Goal: Task Accomplishment & Management: Manage account settings

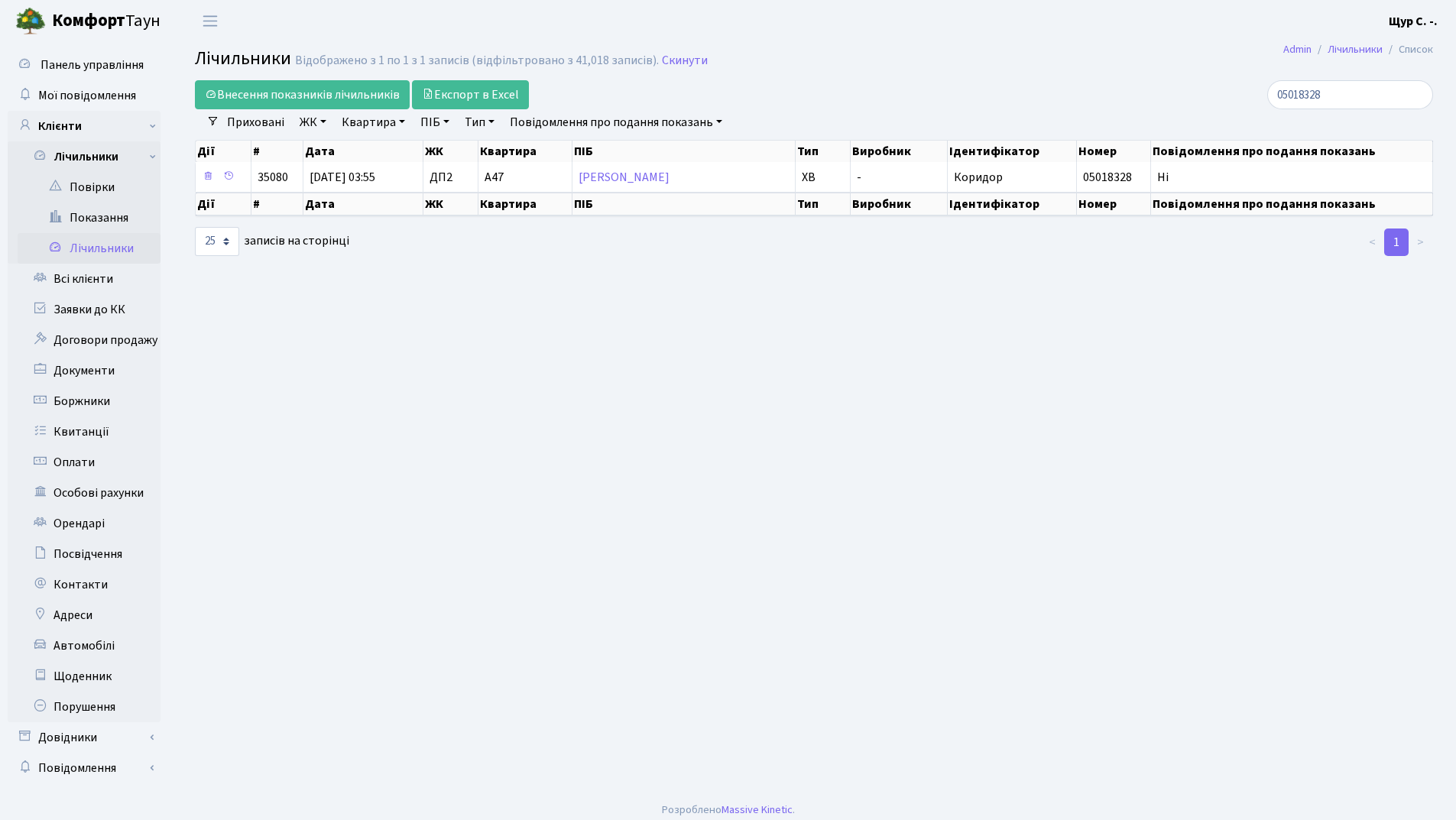
select select "25"
click at [113, 160] on link "Лічильники" at bounding box center [90, 157] width 143 height 31
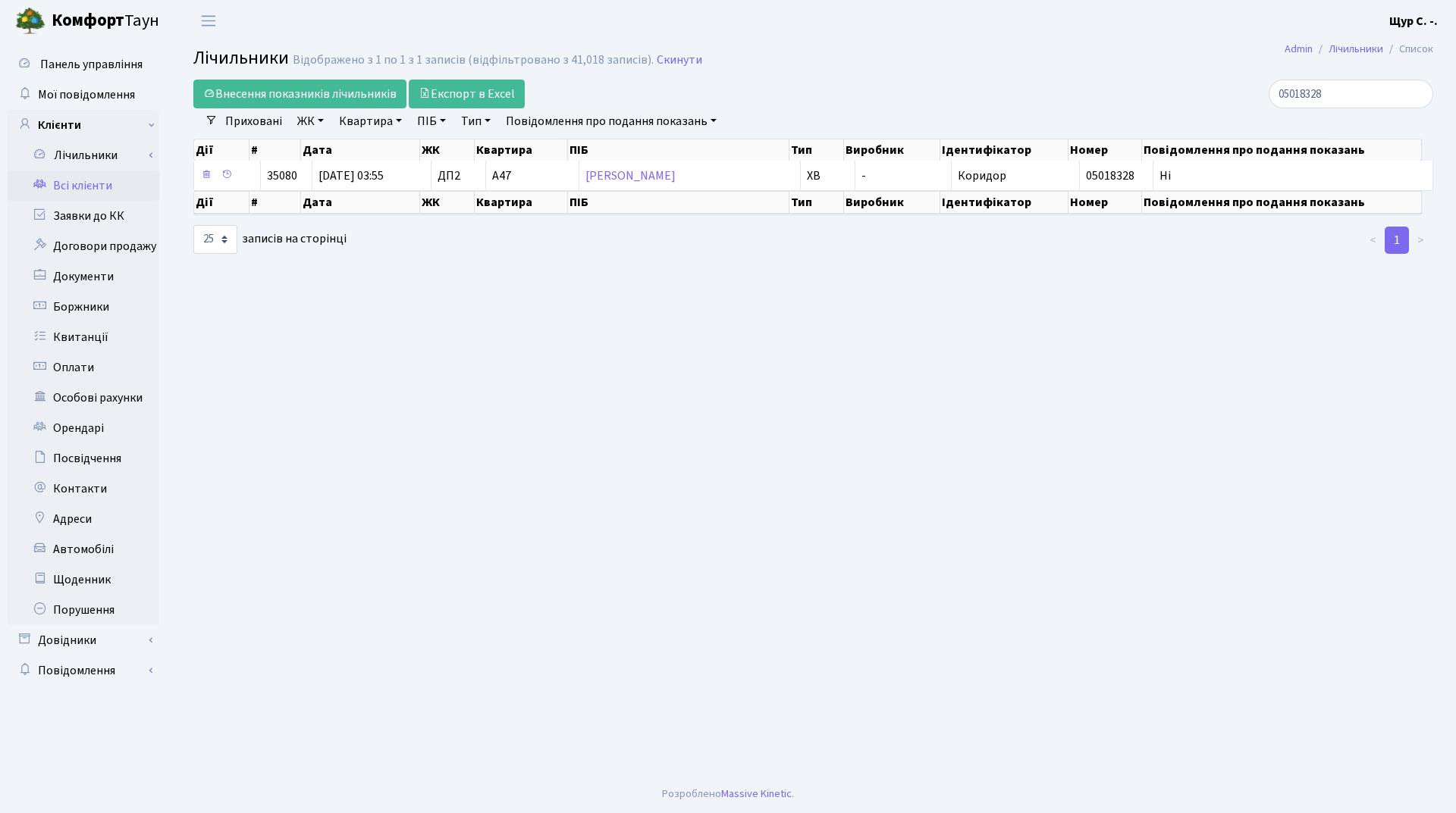
click at [96, 179] on link "Всі клієнти" at bounding box center [83, 186] width 152 height 30
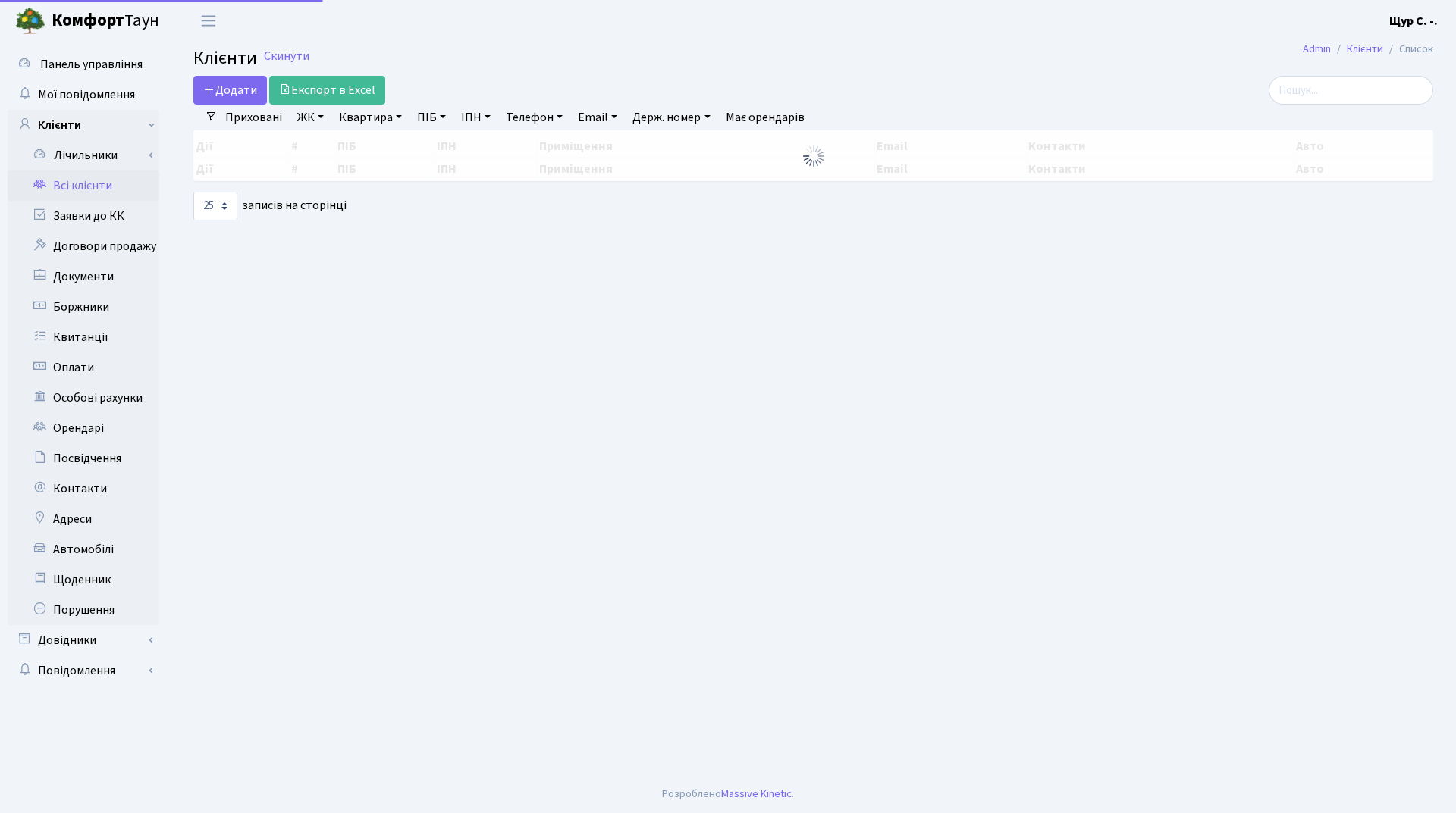
select select "25"
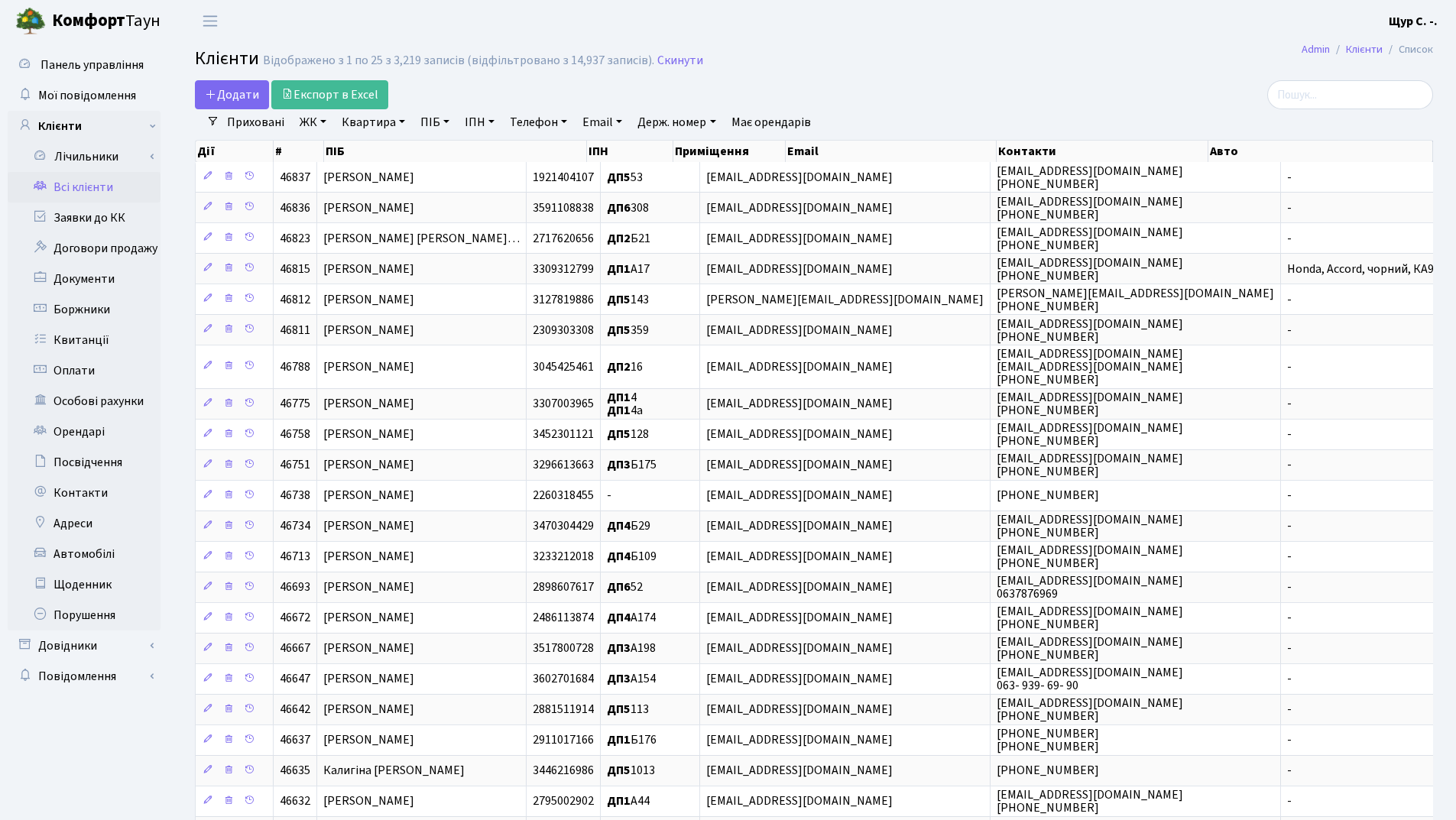
click at [363, 119] on link "Квартира" at bounding box center [373, 122] width 76 height 26
type input "а77"
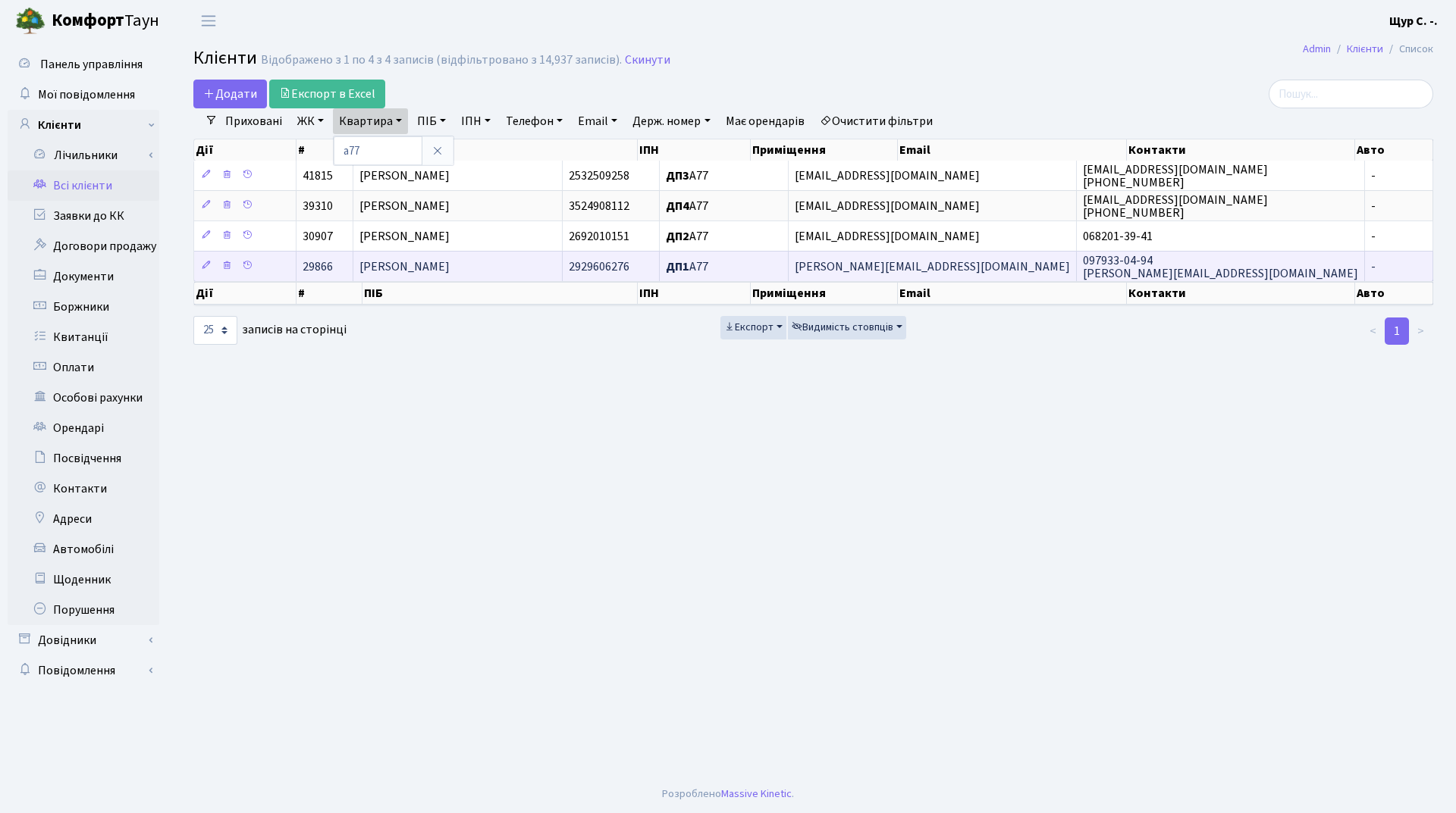
click at [449, 265] on span "Ісаєнко Роман Кузьмович" at bounding box center [405, 266] width 91 height 17
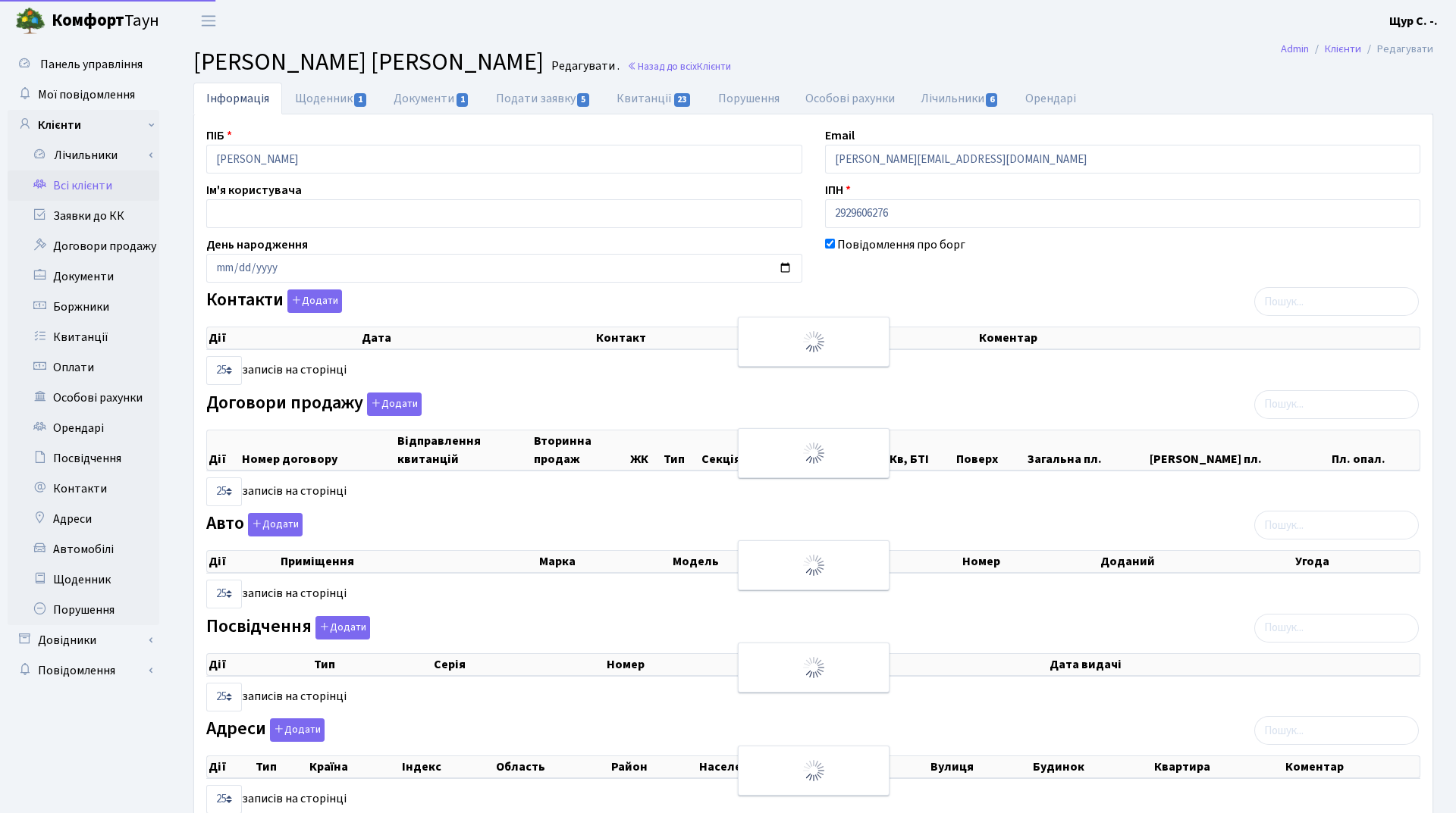
select select "25"
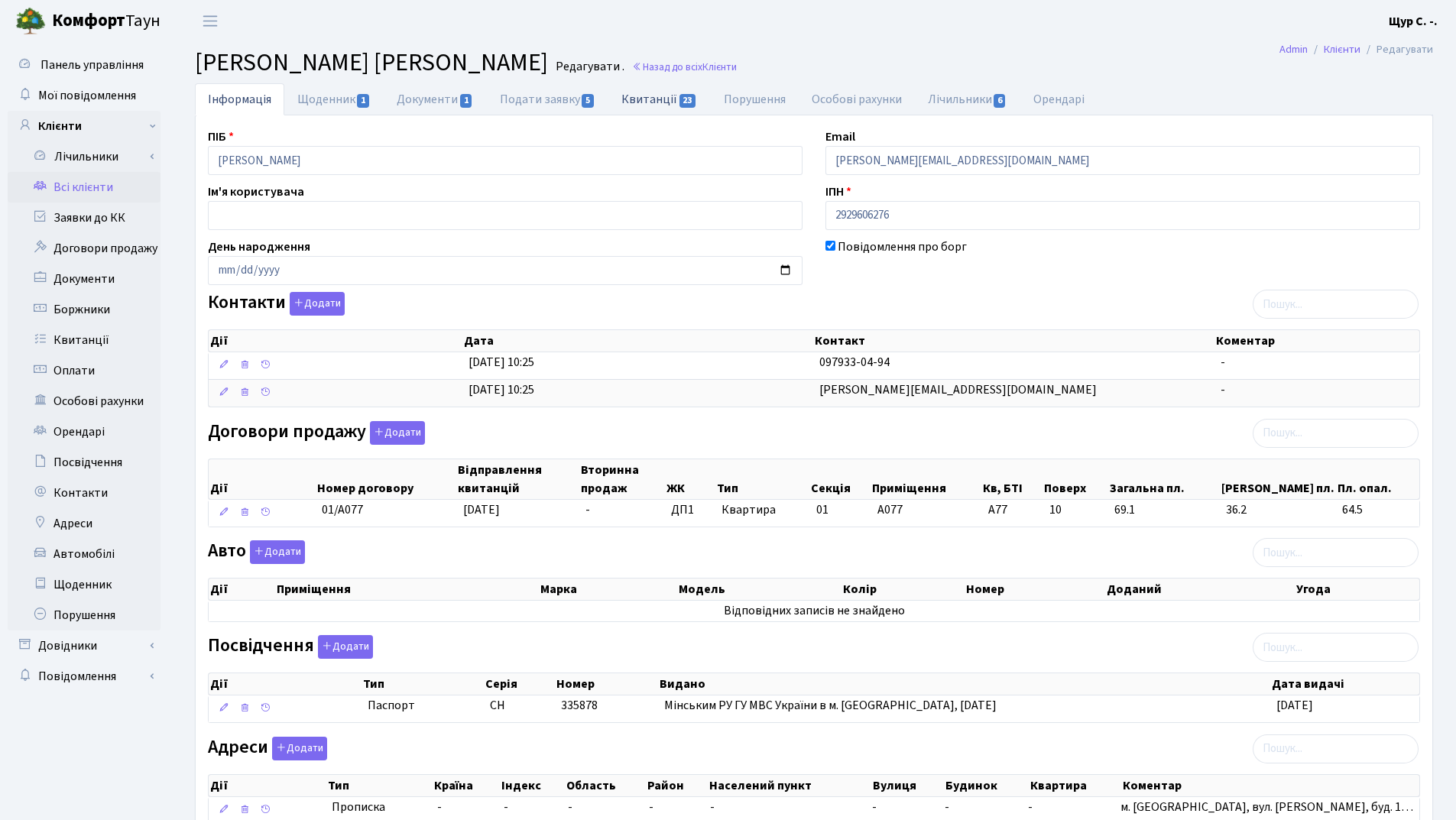
click at [659, 95] on link "Квитанції 23" at bounding box center [658, 99] width 102 height 32
select select "25"
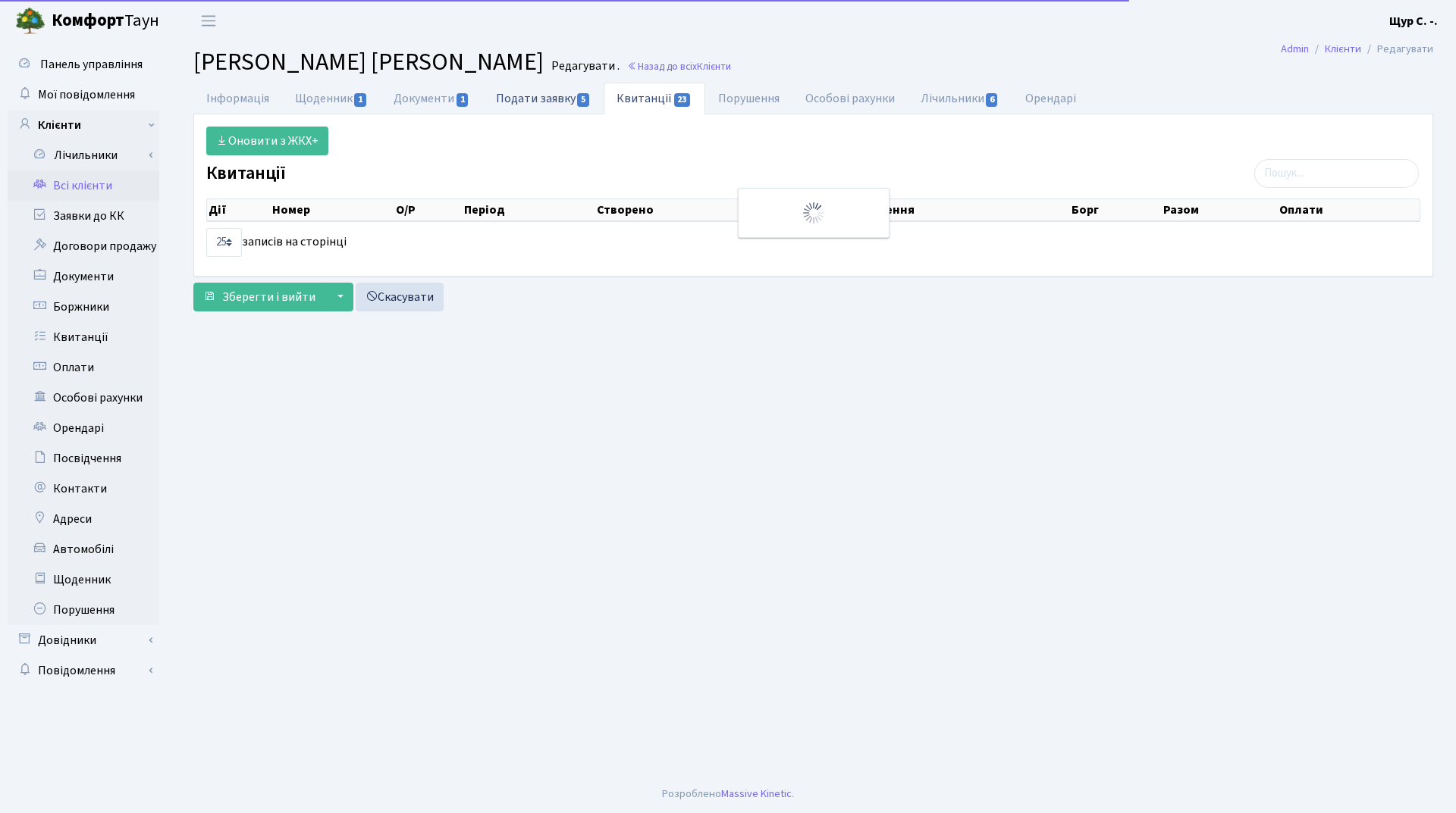
click at [554, 99] on link "Подати заявку 5" at bounding box center [543, 98] width 120 height 31
select select "25"
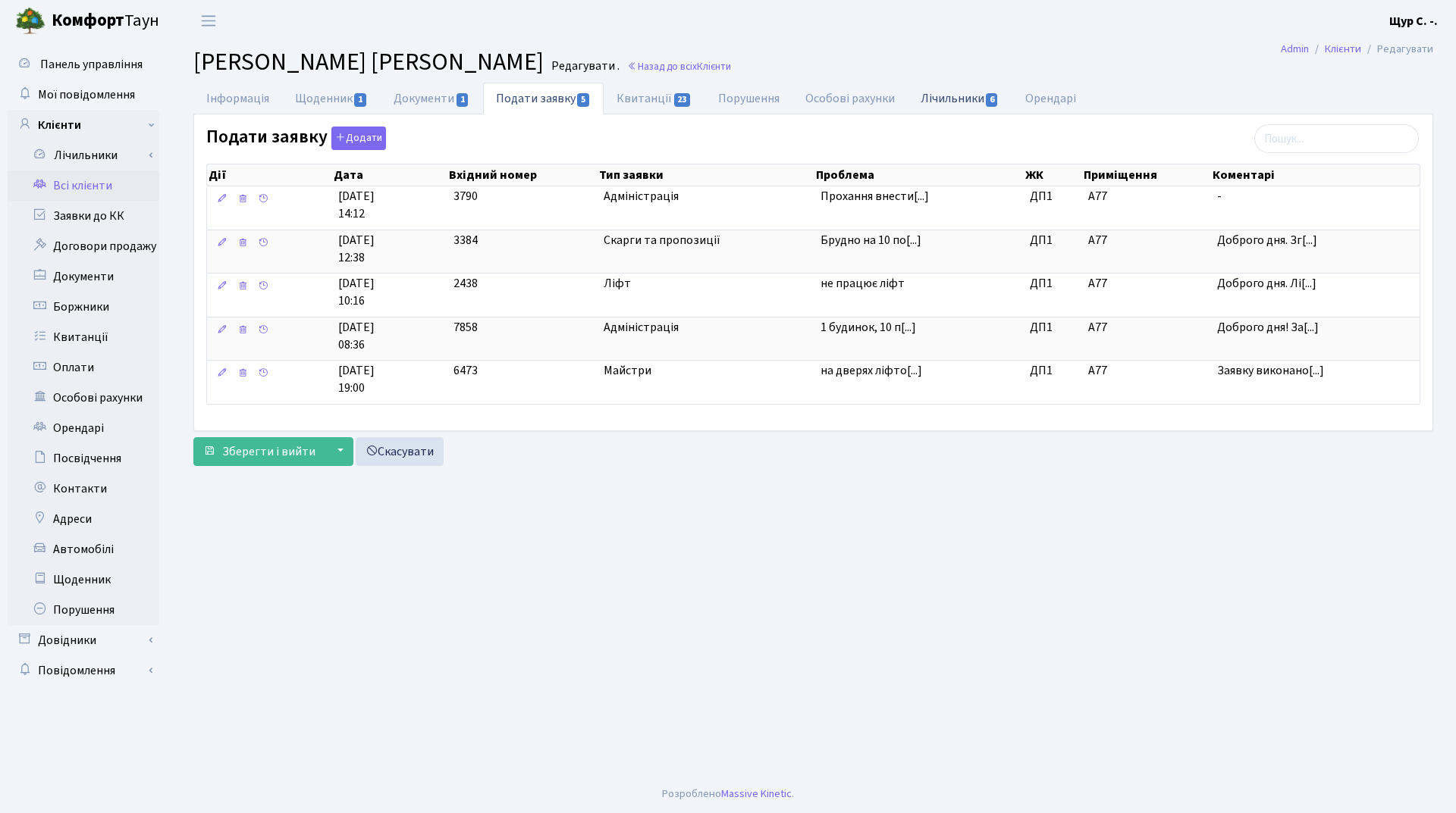
click at [956, 95] on link "Лічильники 6" at bounding box center [960, 98] width 105 height 31
select select "25"
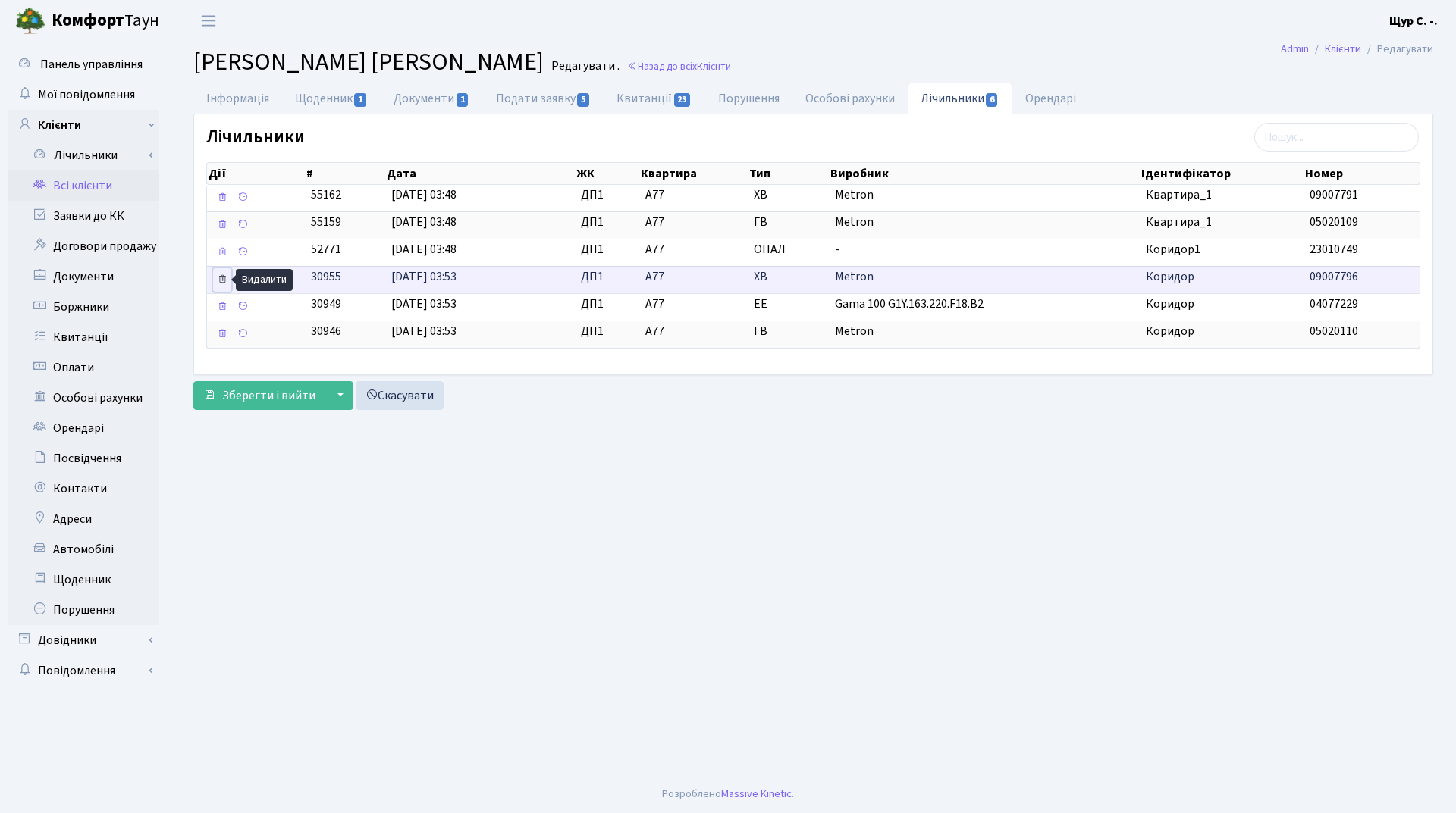
click at [219, 278] on icon at bounding box center [222, 278] width 11 height 11
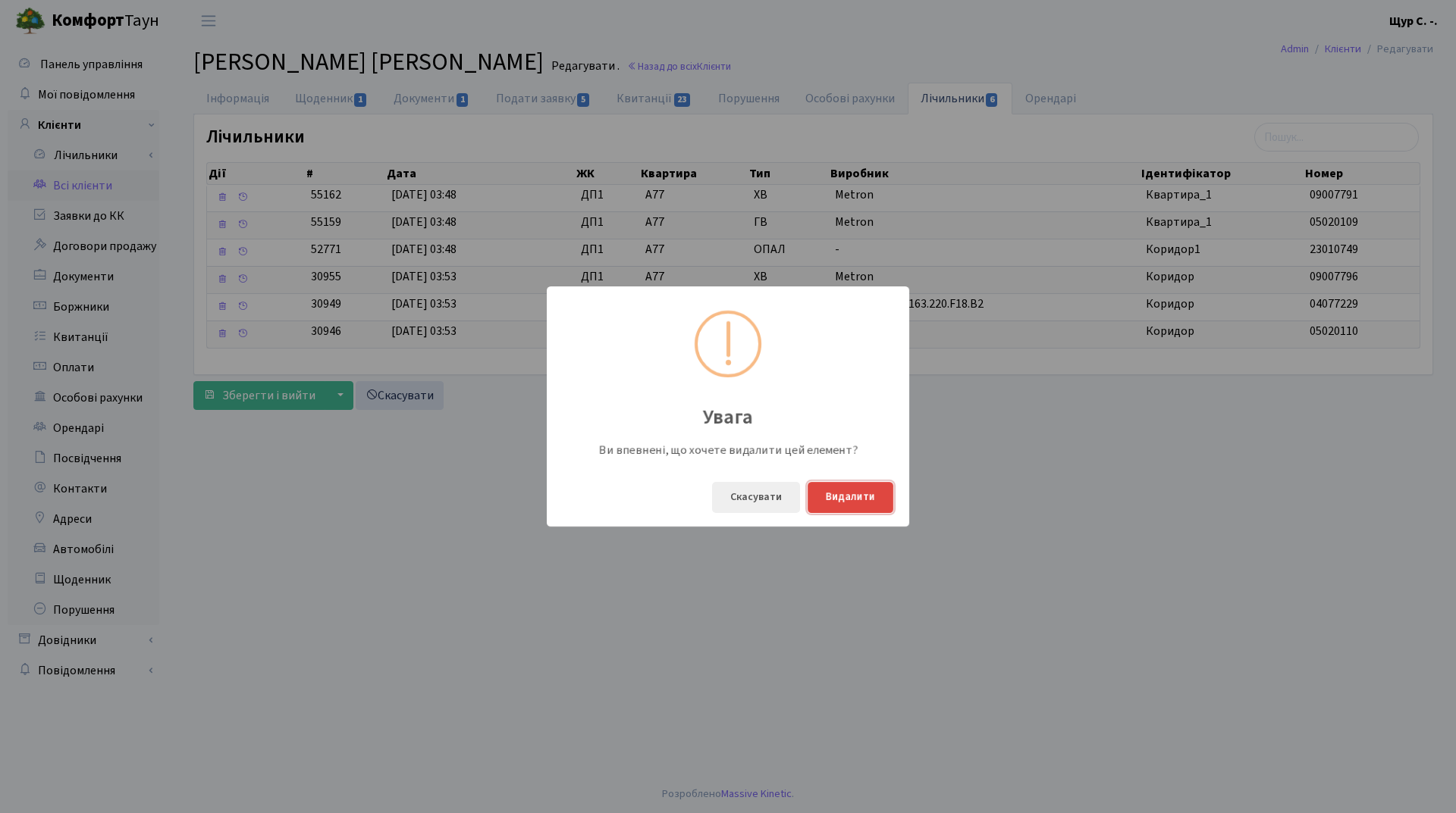
click at [858, 498] on button "Видалити" at bounding box center [850, 497] width 85 height 31
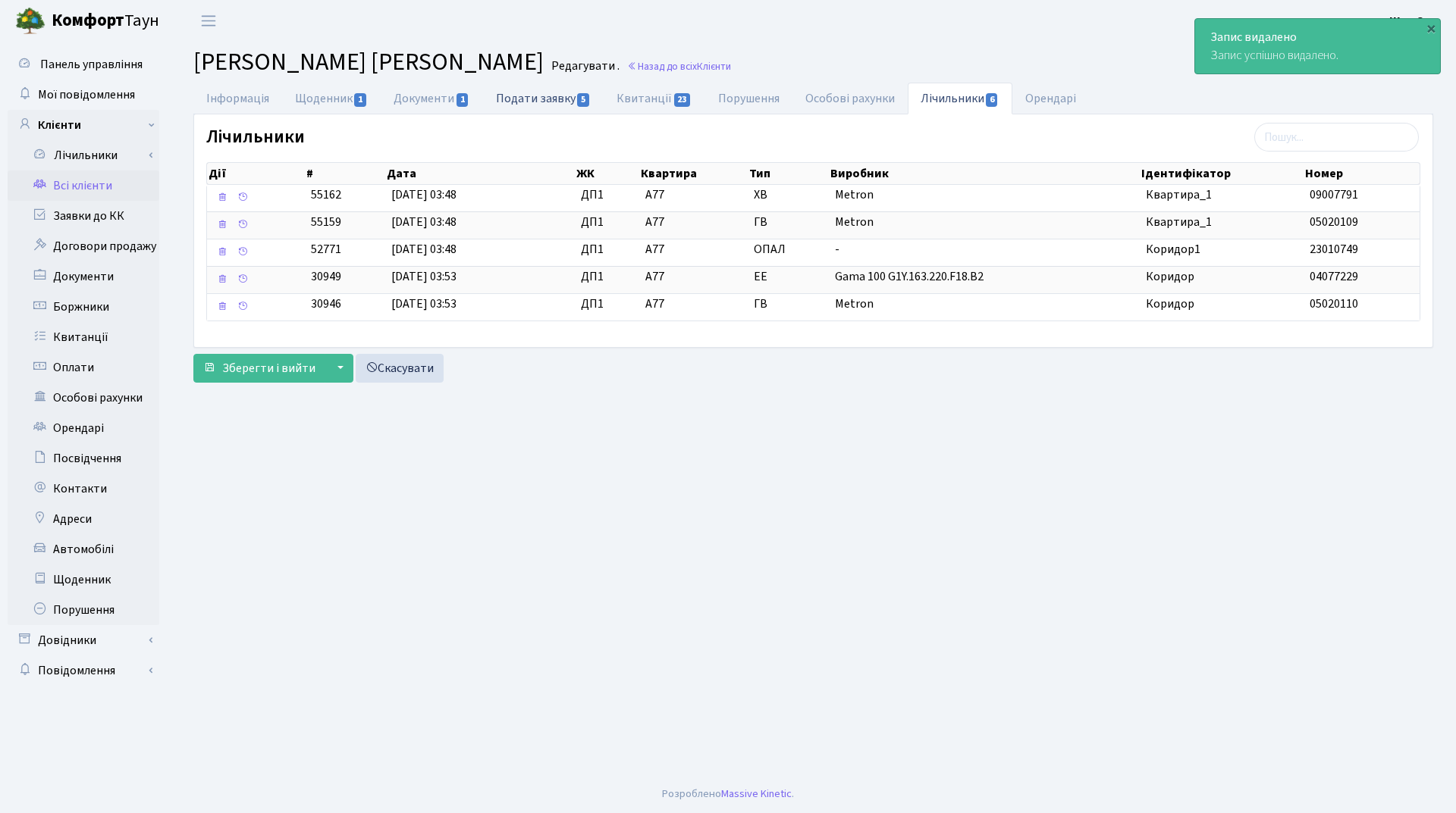
click at [543, 100] on link "Подати заявку 5" at bounding box center [543, 98] width 120 height 31
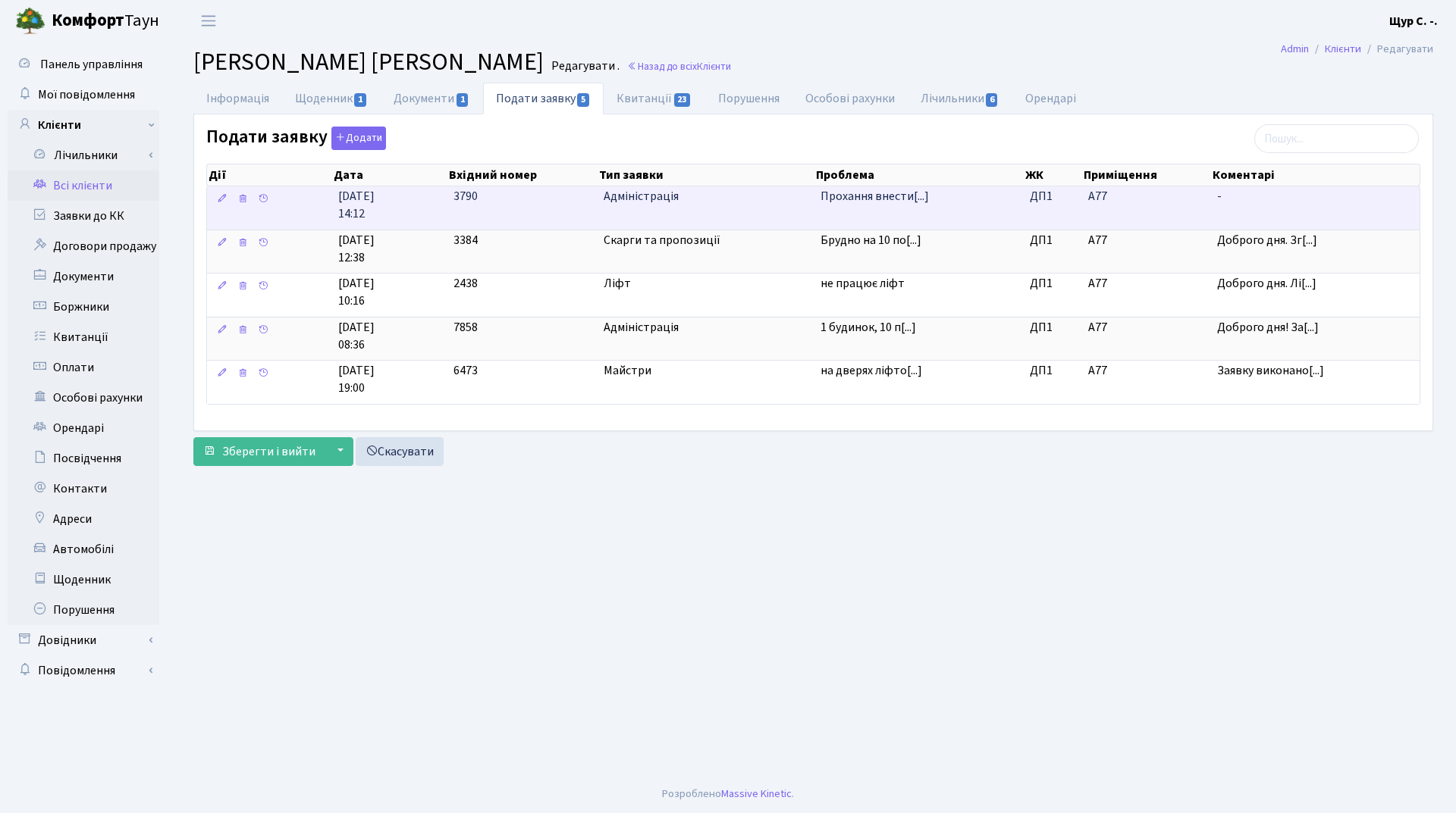
click at [872, 195] on span "Прохання внести[...]" at bounding box center [874, 196] width 108 height 17
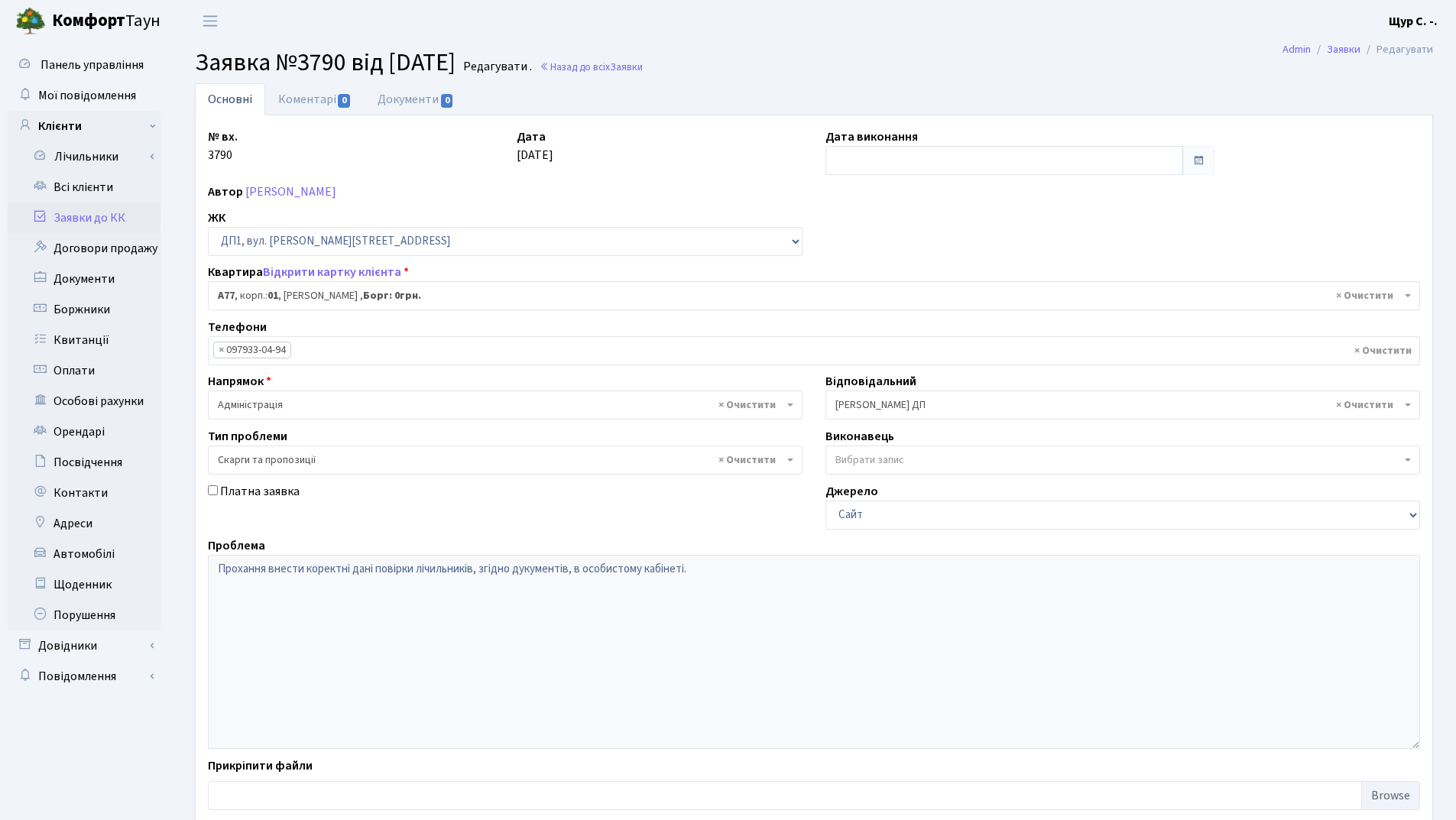
select select "29680"
select select "55"
click at [312, 189] on link "Ісаєнко Роман Кузьмович" at bounding box center [291, 192] width 91 height 17
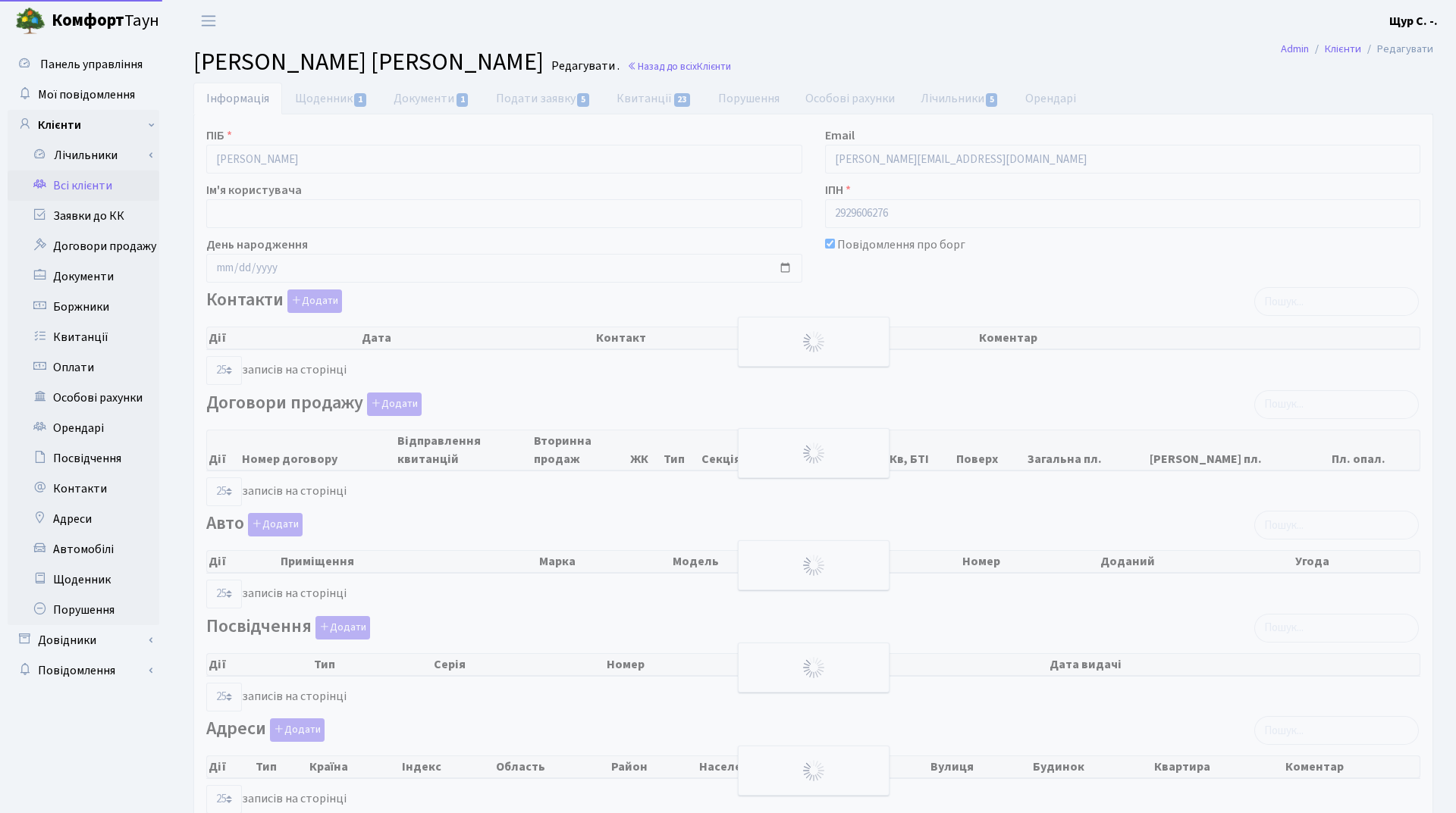
select select "25"
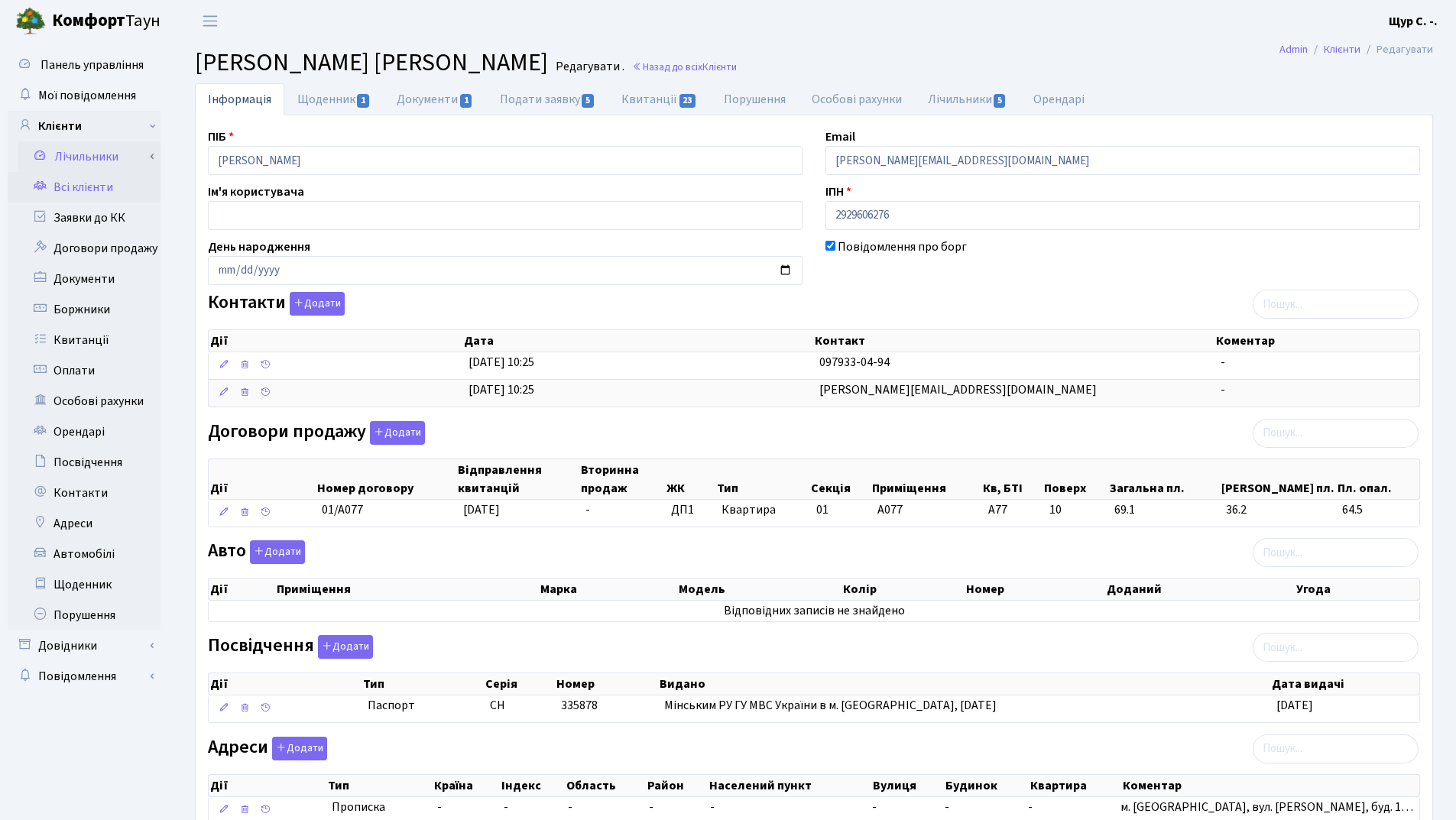
click at [86, 158] on link "Лічильники" at bounding box center [90, 157] width 143 height 31
click at [92, 250] on link "Лічильники" at bounding box center [90, 248] width 143 height 31
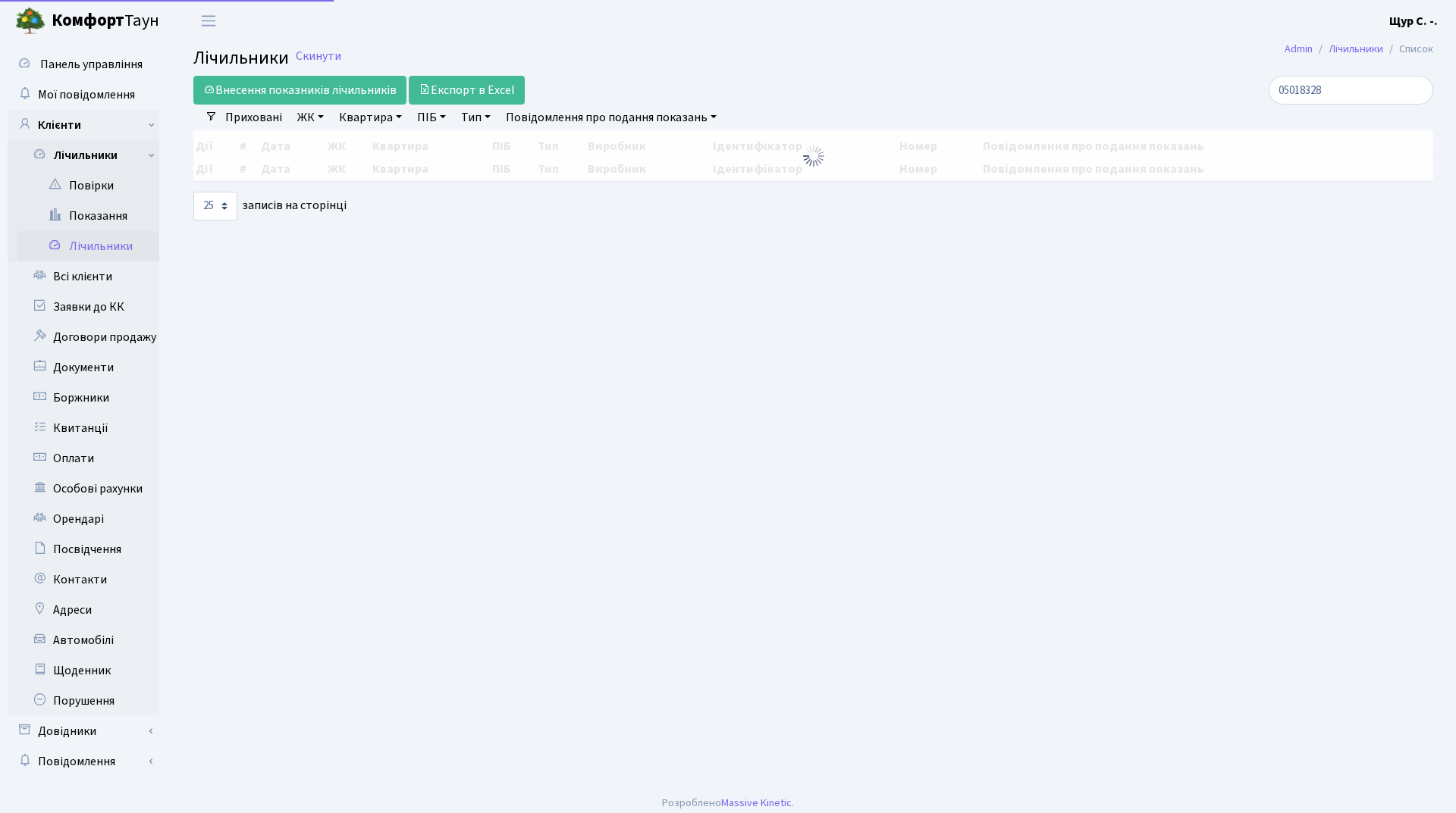
select select "25"
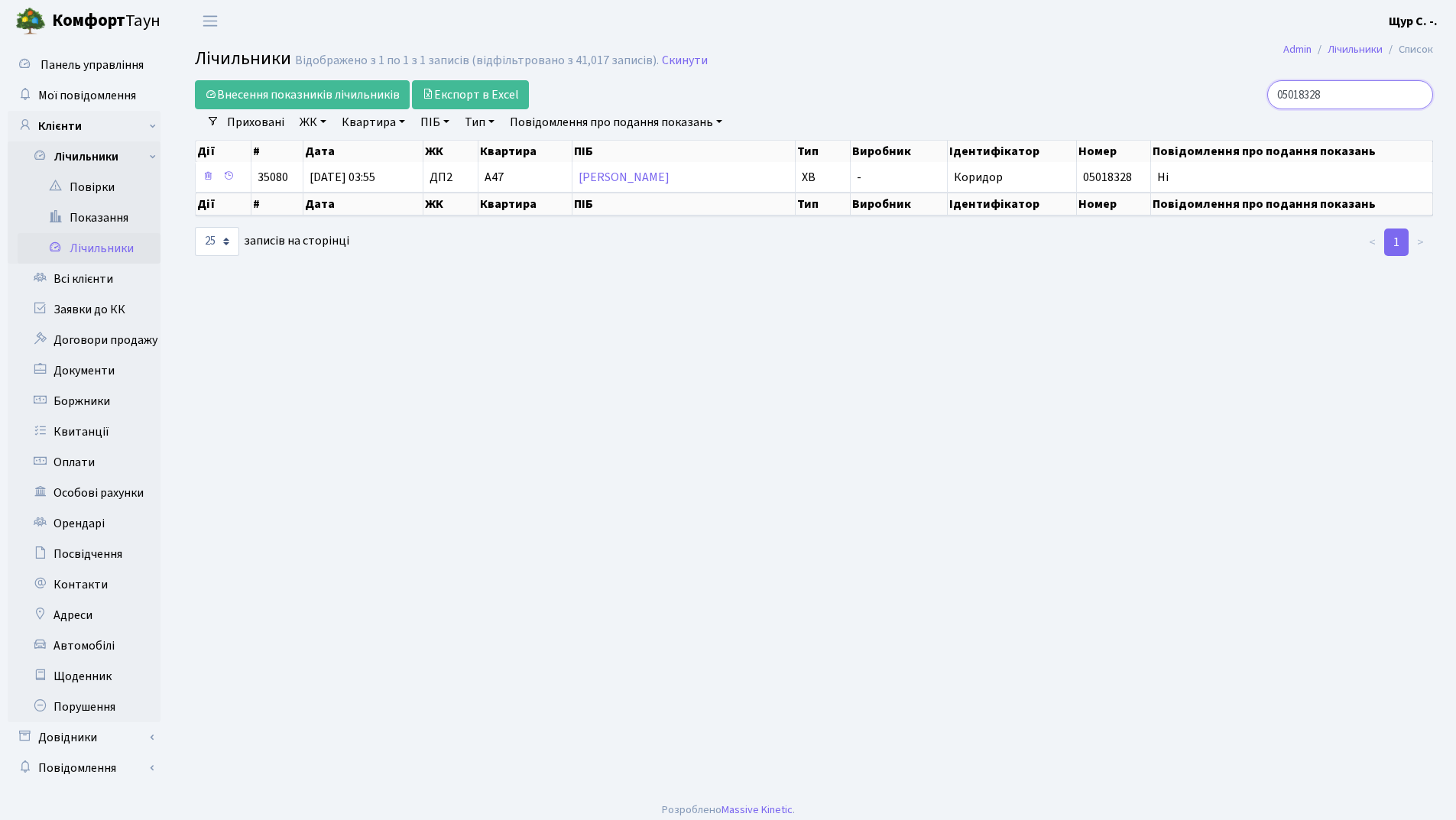
click at [1350, 94] on input "05018328" at bounding box center [1349, 95] width 165 height 29
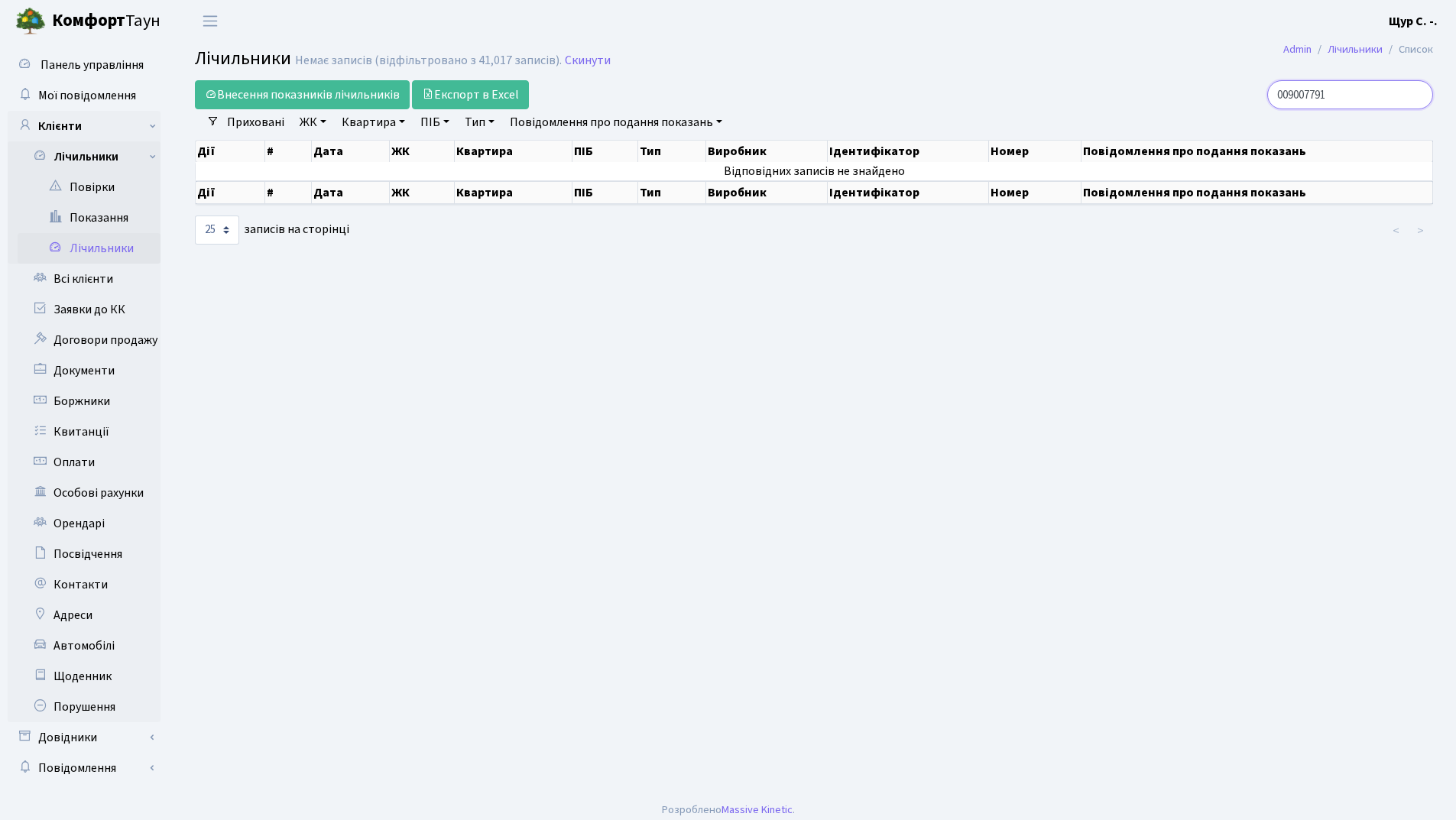
click at [1299, 93] on input "009007791" at bounding box center [1349, 95] width 165 height 29
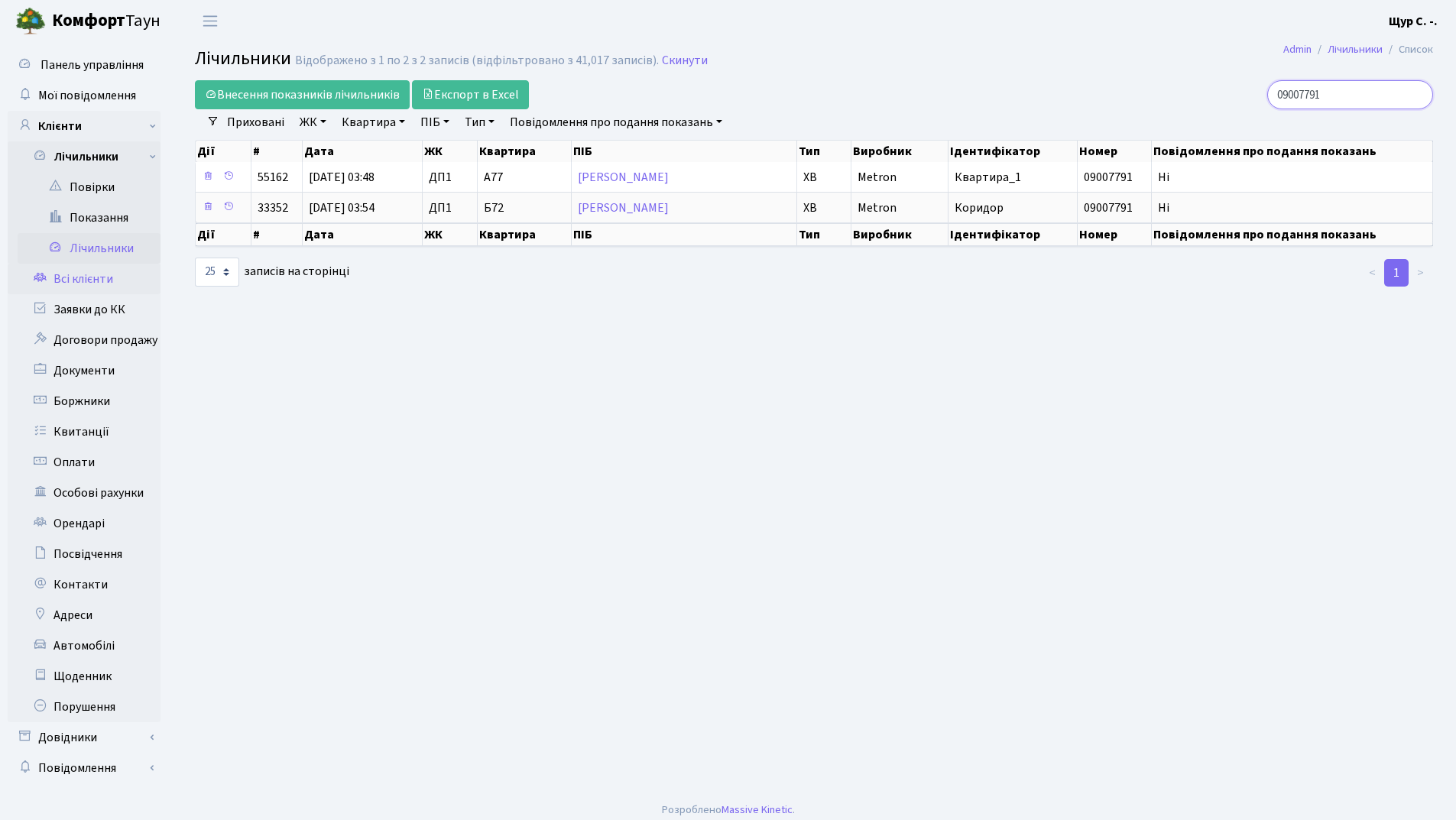
type input "09007791"
click at [120, 275] on link "Всі клієнти" at bounding box center [84, 279] width 153 height 31
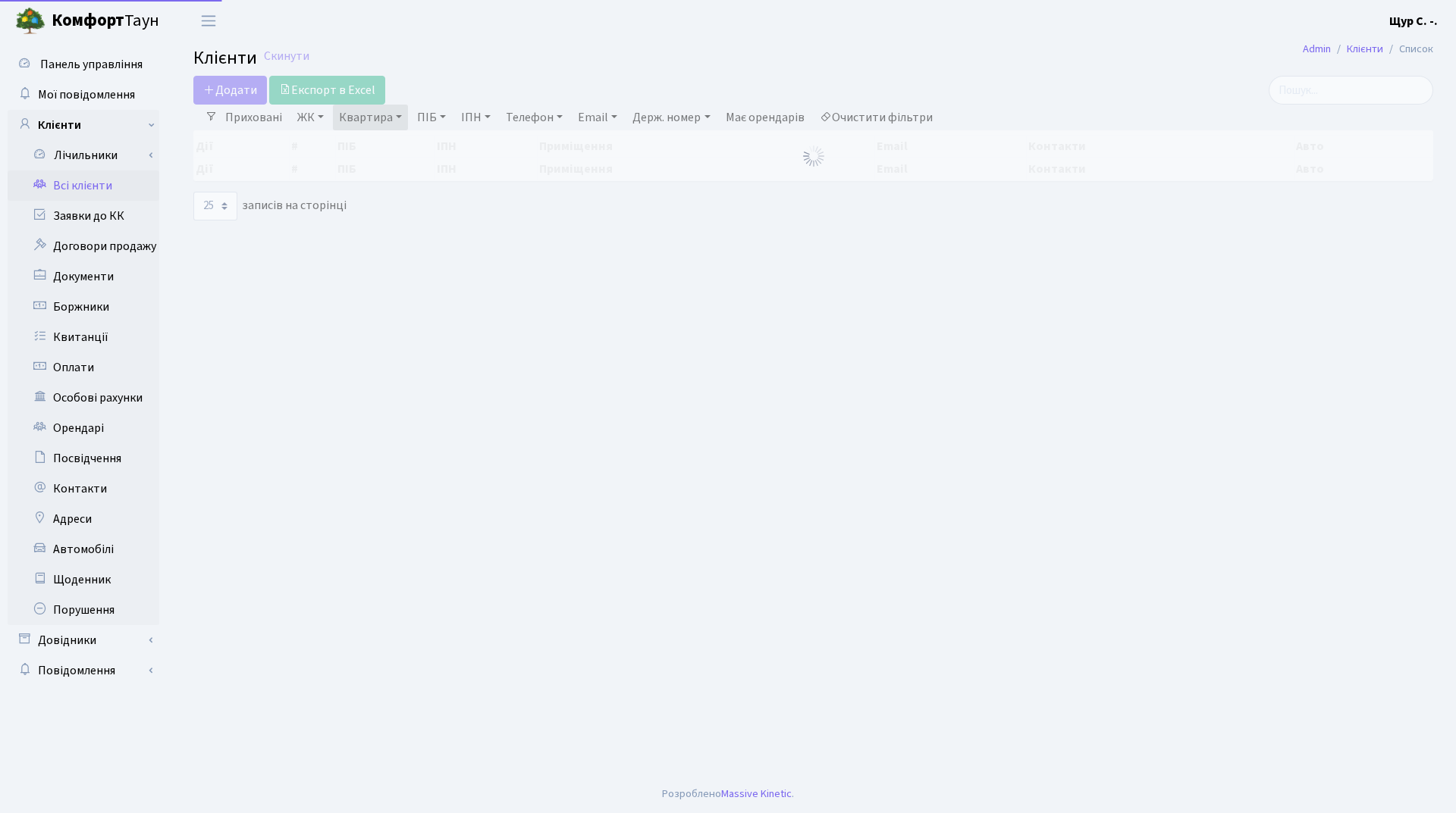
select select "25"
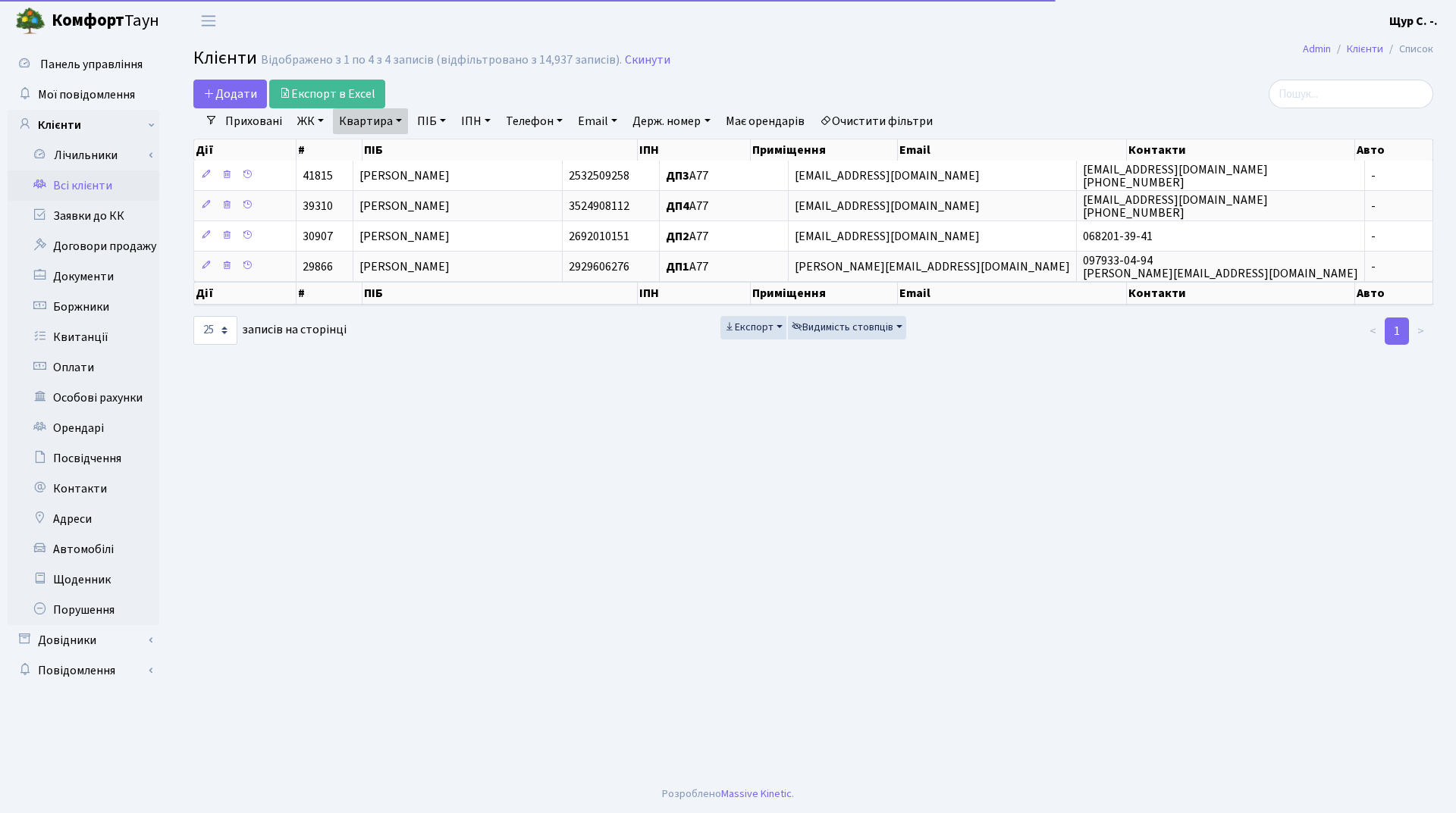
click at [394, 115] on link "Квартира" at bounding box center [370, 121] width 75 height 25
click at [388, 153] on input "а77" at bounding box center [378, 151] width 89 height 29
type input "а"
type input "б55"
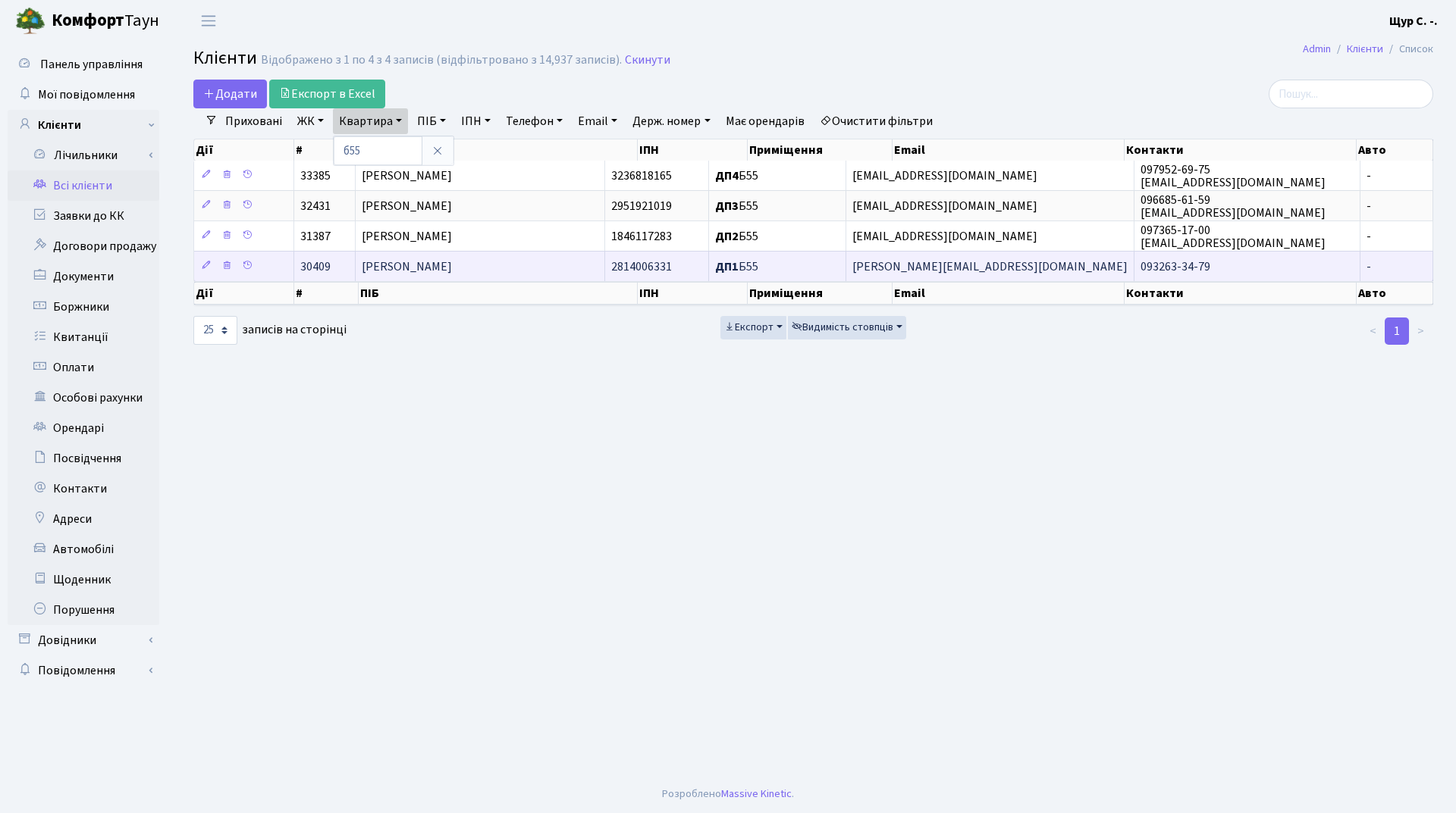
click at [457, 281] on td "[PERSON_NAME] [PERSON_NAME]" at bounding box center [480, 266] width 250 height 30
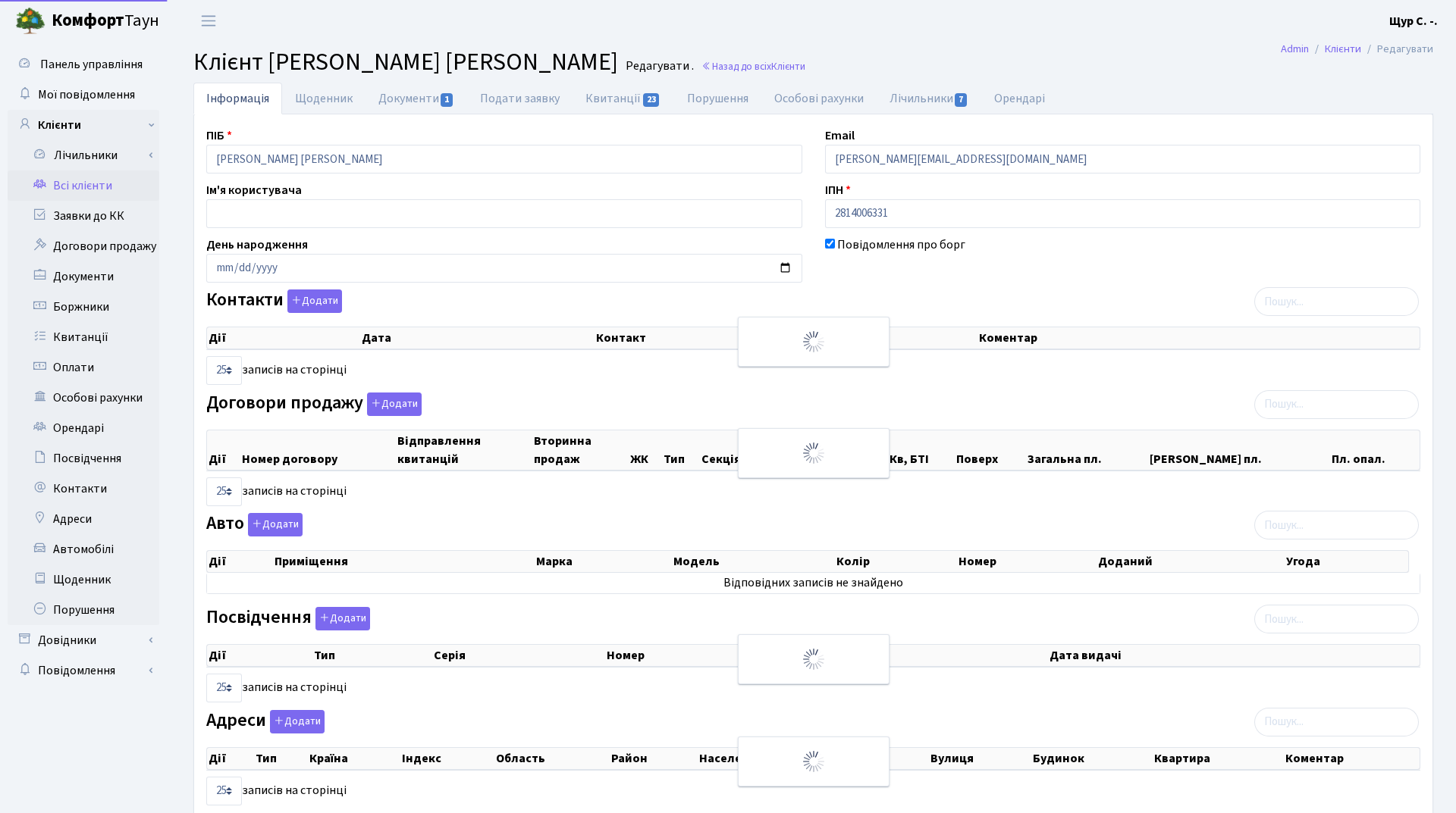
select select "25"
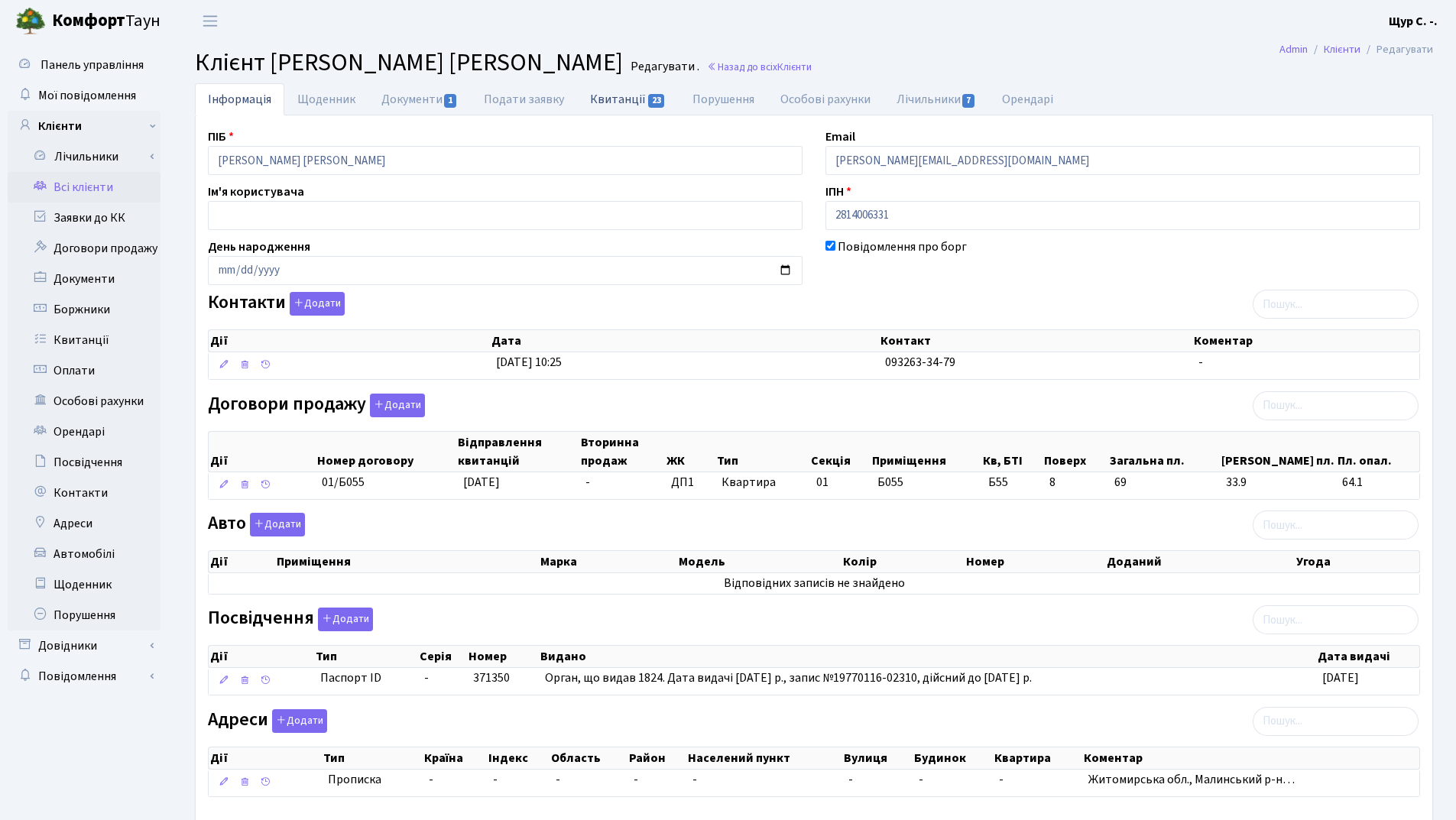
click at [622, 99] on link "Квитанції 23" at bounding box center [627, 99] width 102 height 32
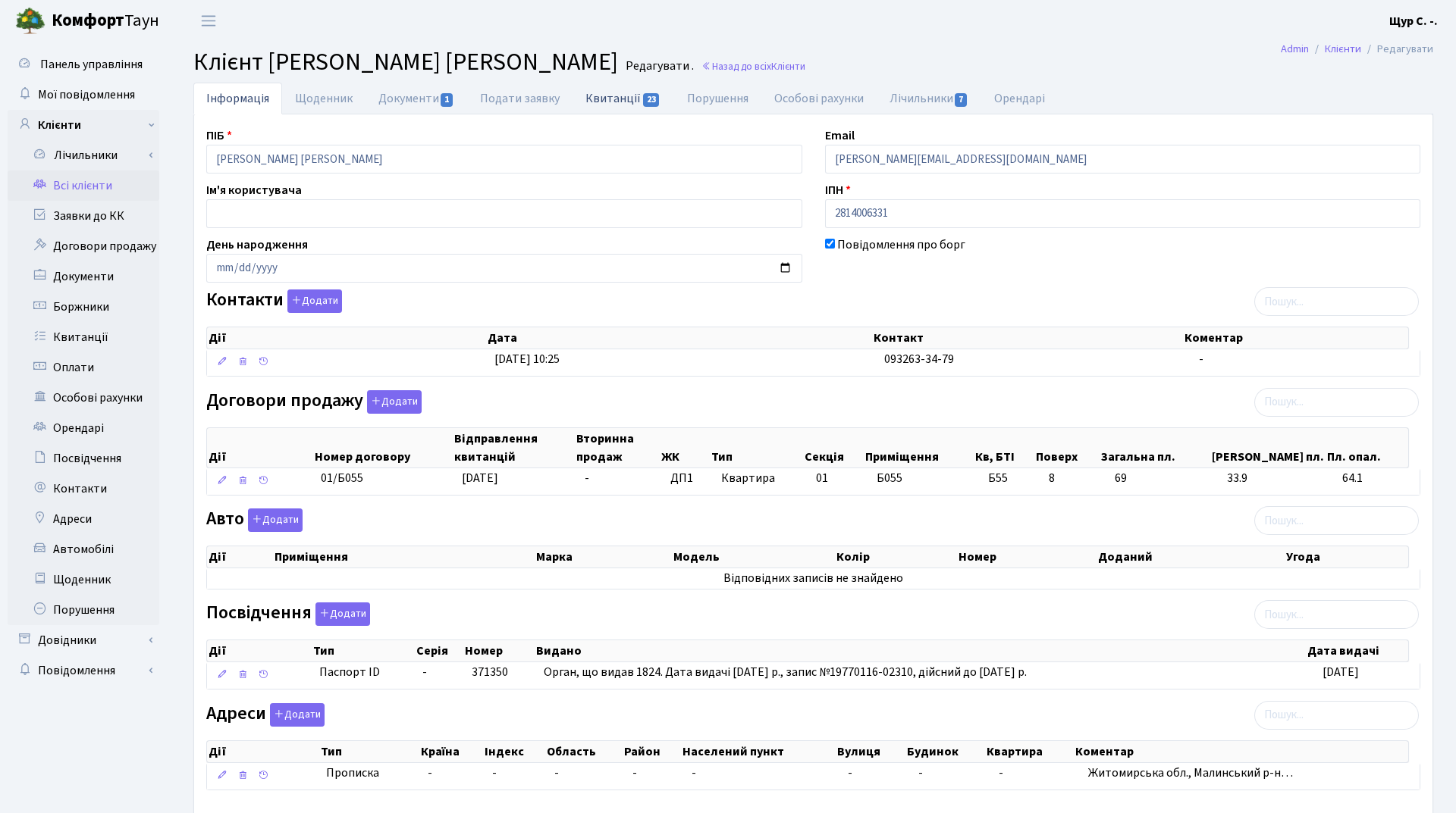
select select "25"
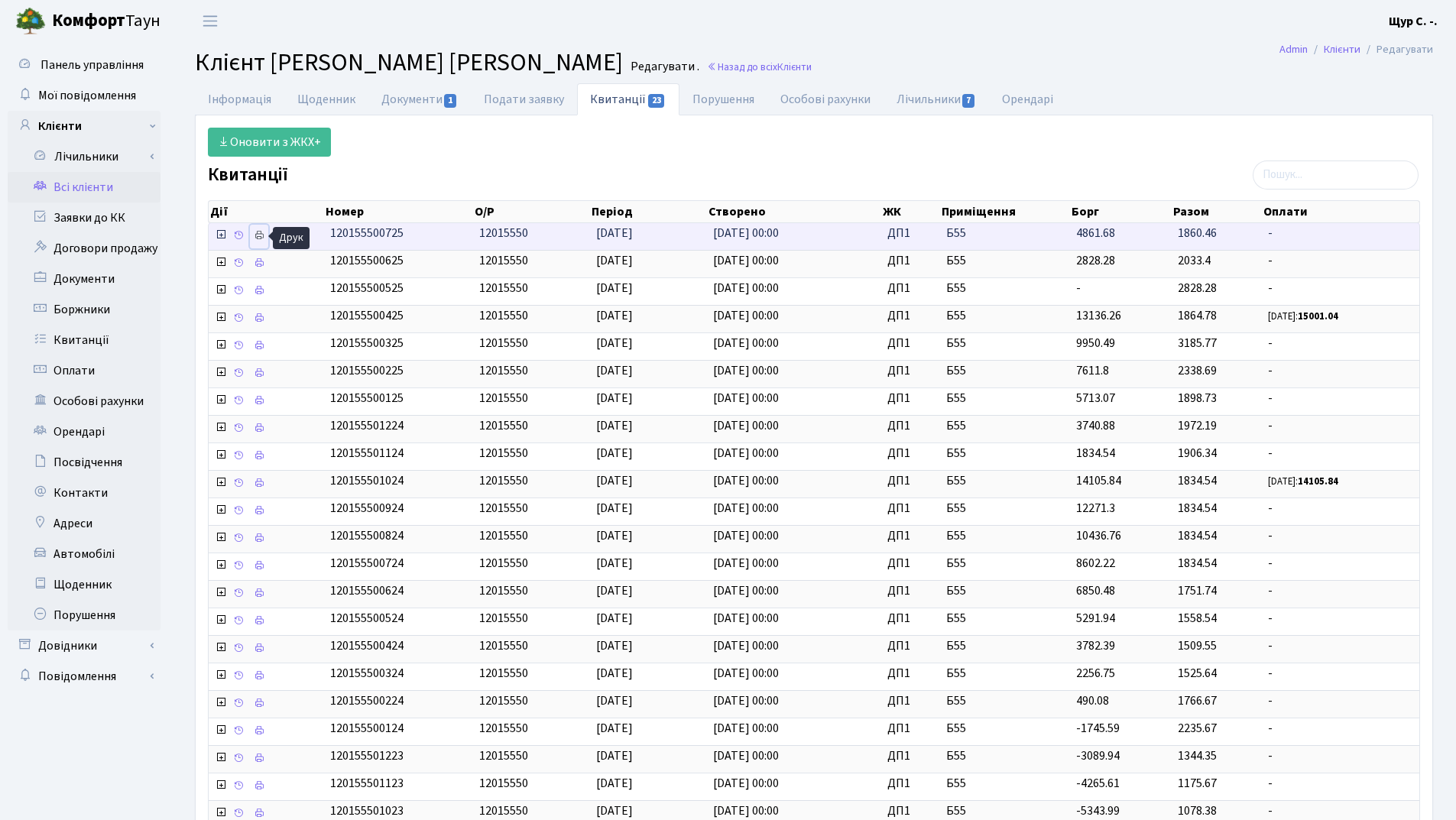
click at [255, 231] on icon at bounding box center [258, 236] width 11 height 11
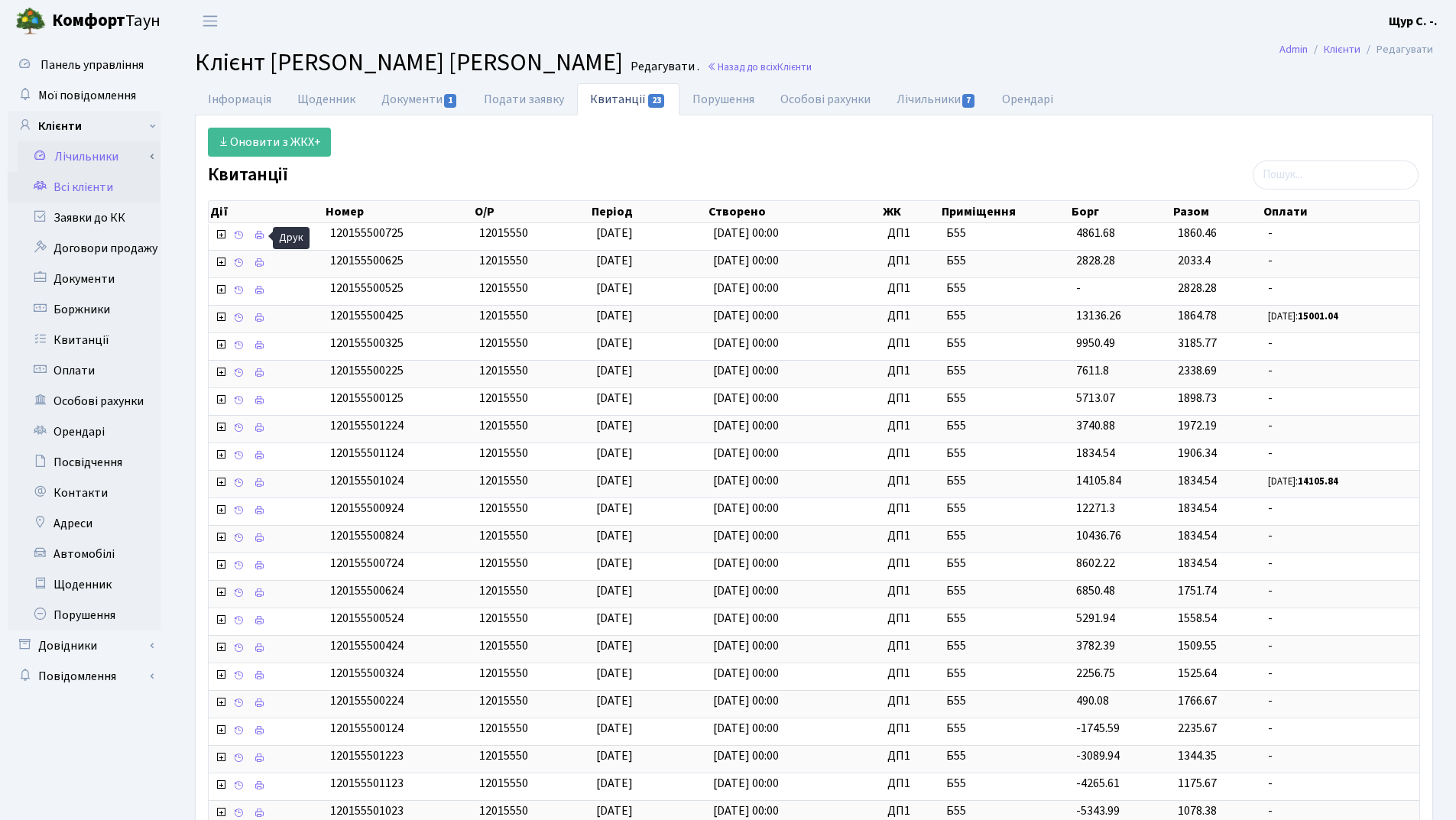
click at [125, 150] on link "Лічильники" at bounding box center [90, 157] width 143 height 31
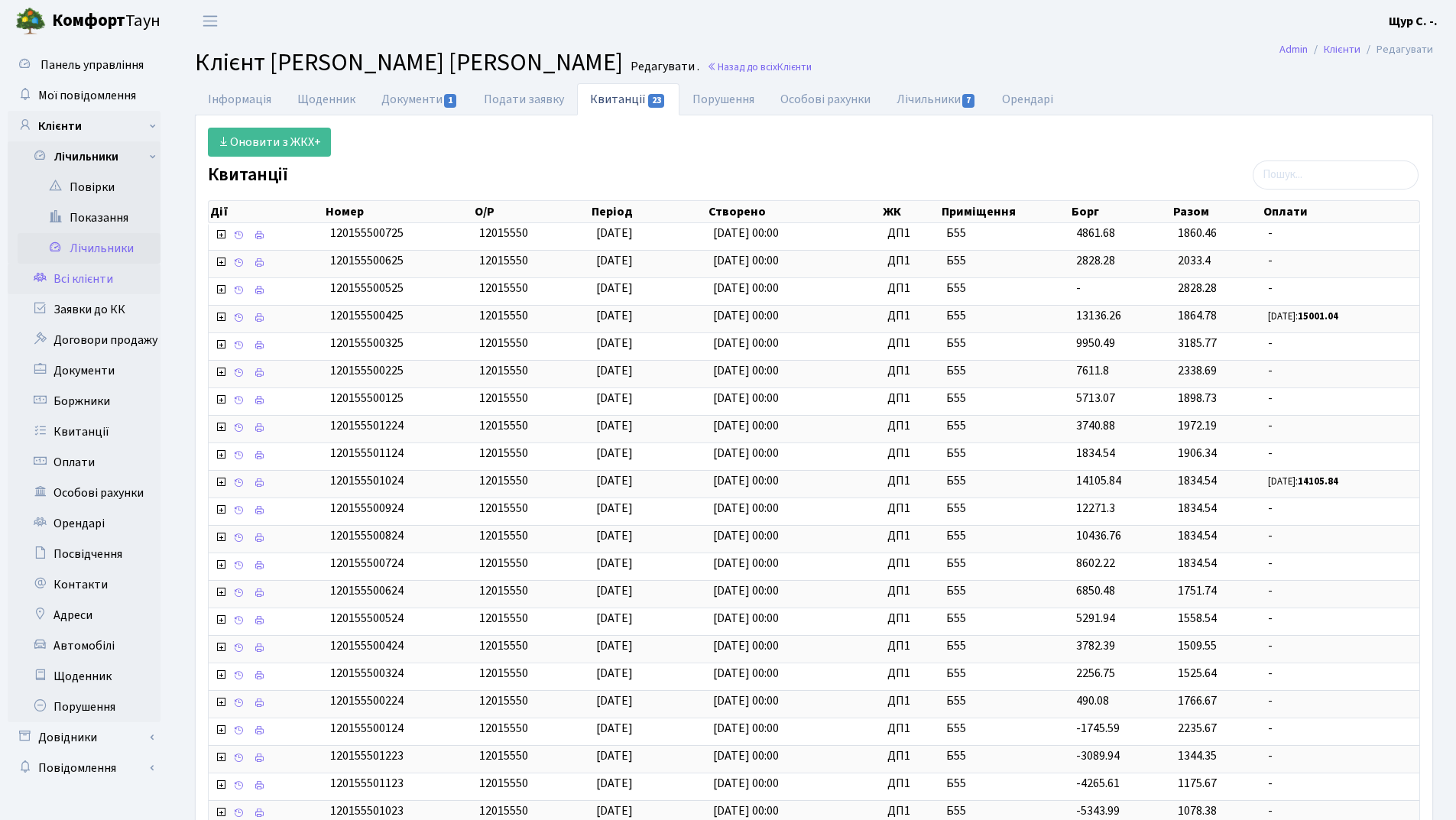
click at [98, 253] on link "Лічильники" at bounding box center [90, 248] width 143 height 31
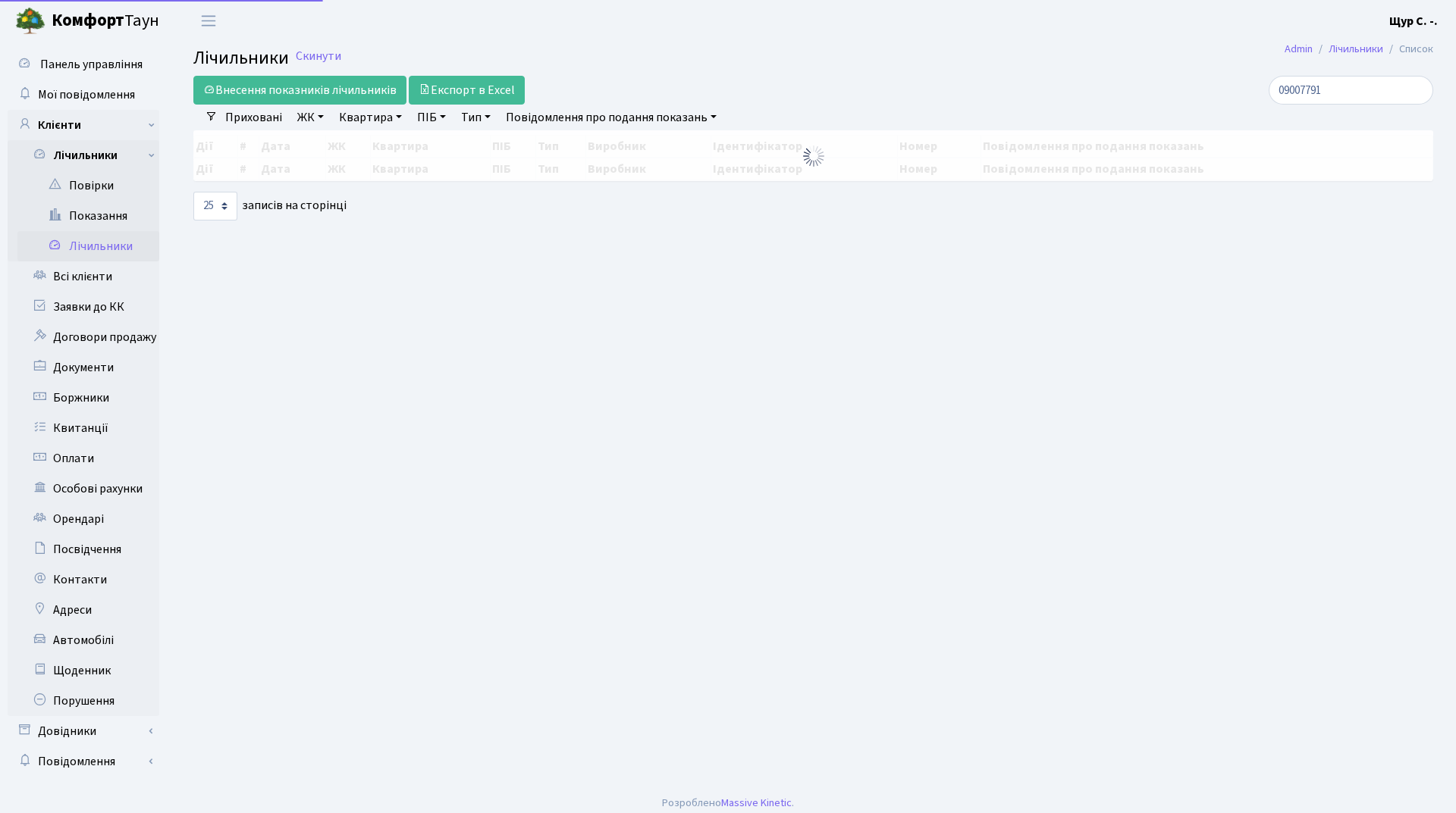
select select "25"
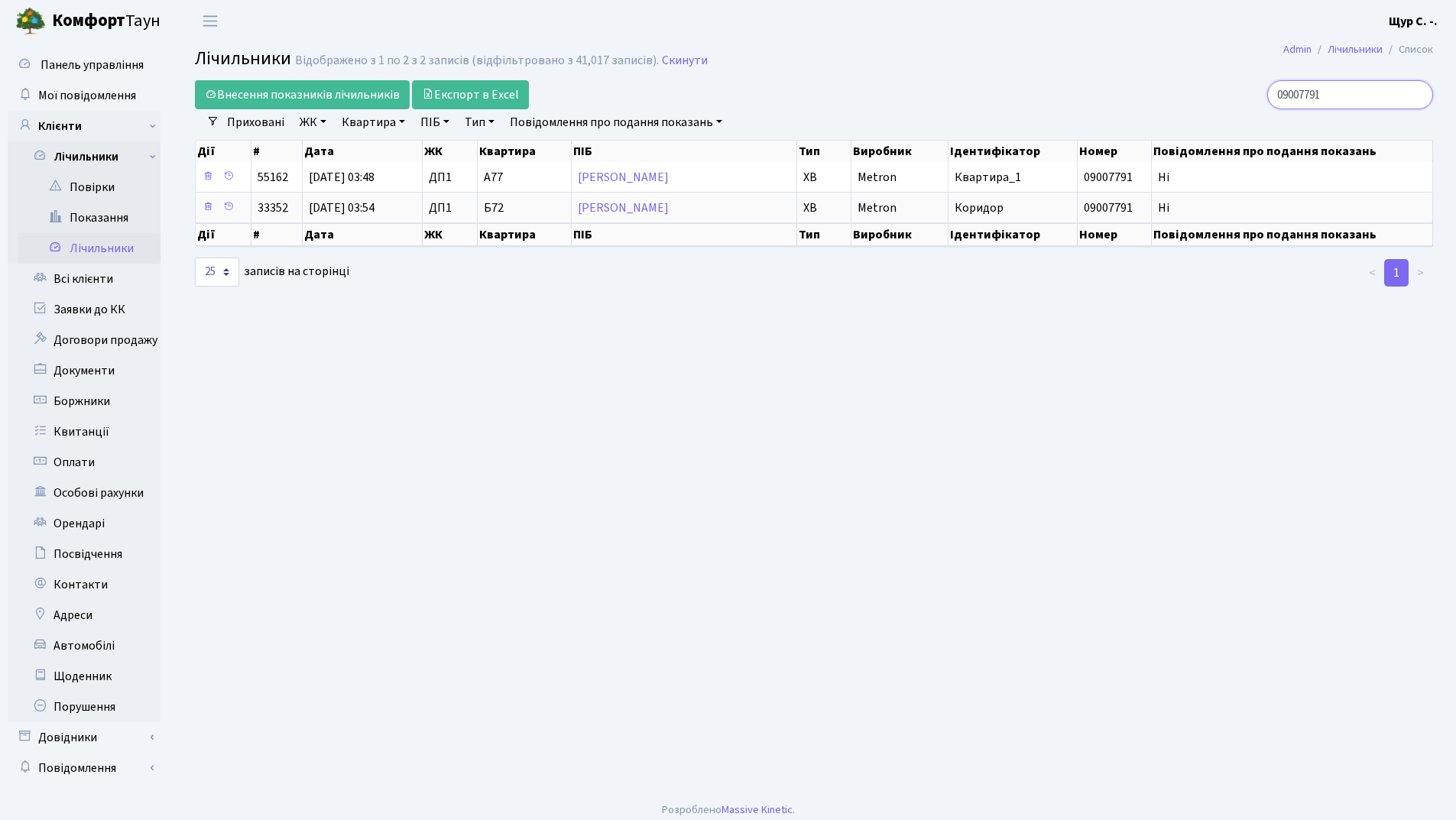
click at [1359, 99] on input "09007791" at bounding box center [1349, 95] width 165 height 29
type input "09007796"
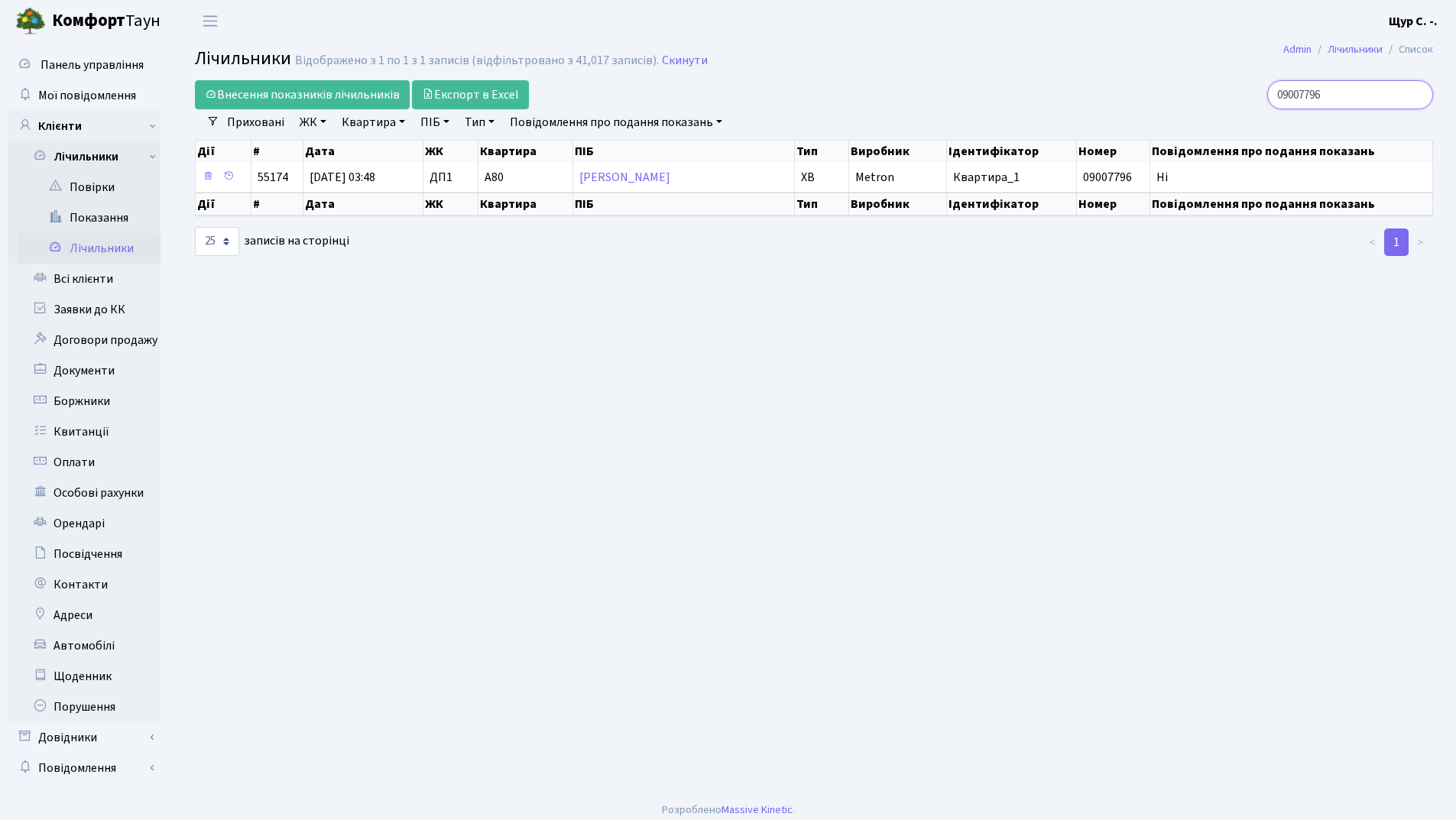
click at [1414, 92] on input "09007796" at bounding box center [1349, 95] width 165 height 29
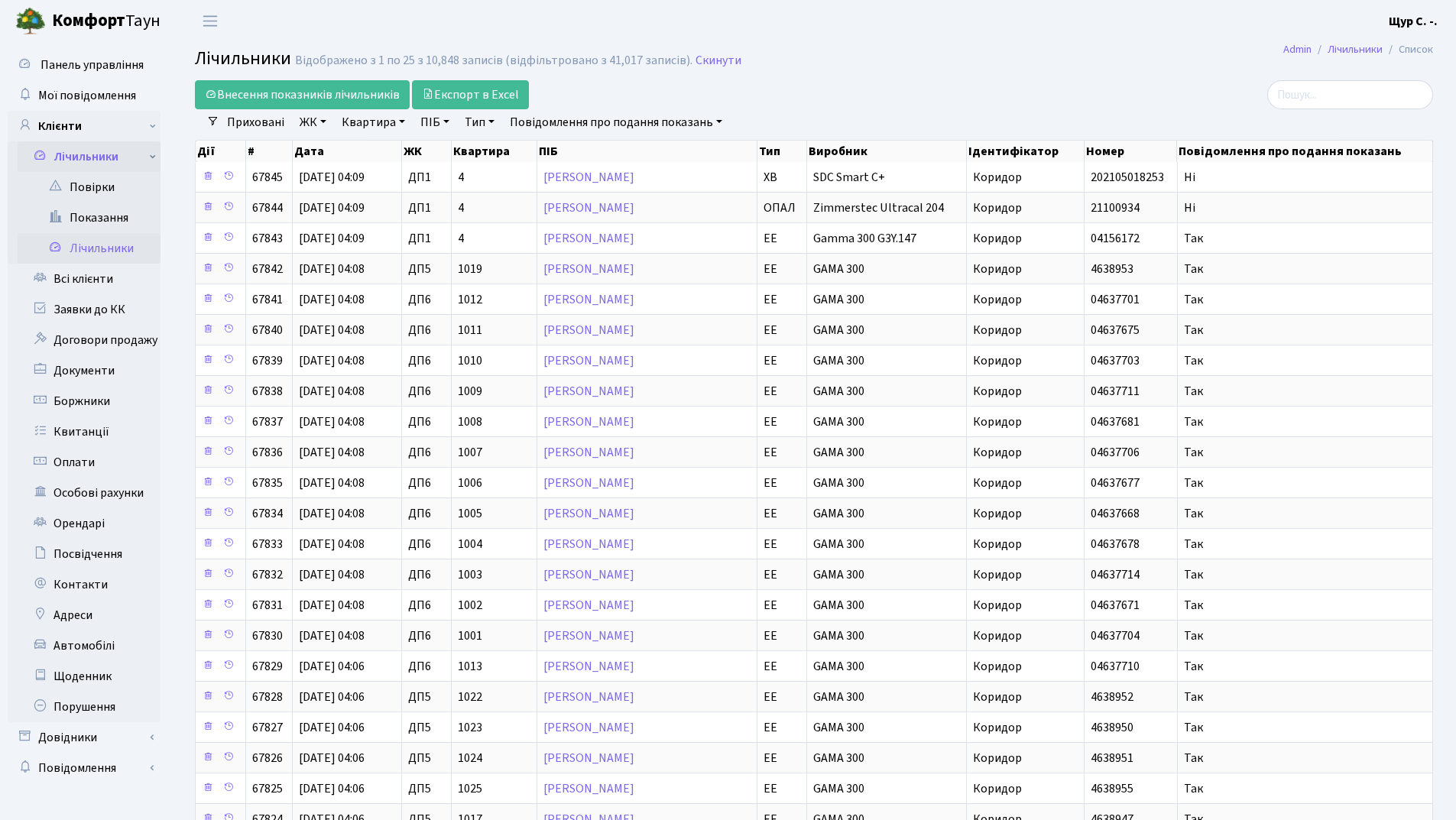
click at [69, 151] on link "Лічильники" at bounding box center [90, 157] width 143 height 31
click at [77, 183] on link "Всі клієнти" at bounding box center [84, 188] width 153 height 31
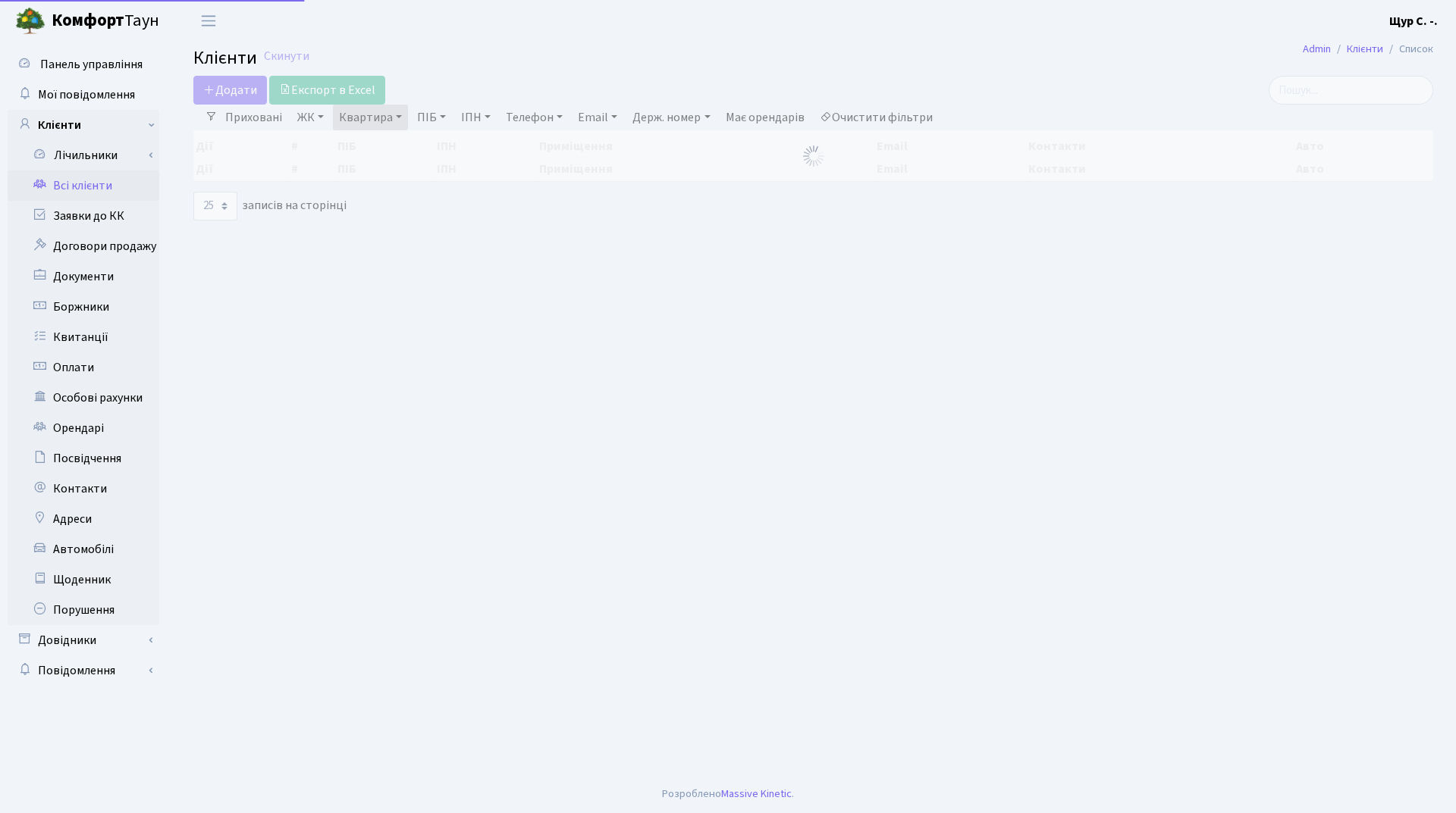
select select "25"
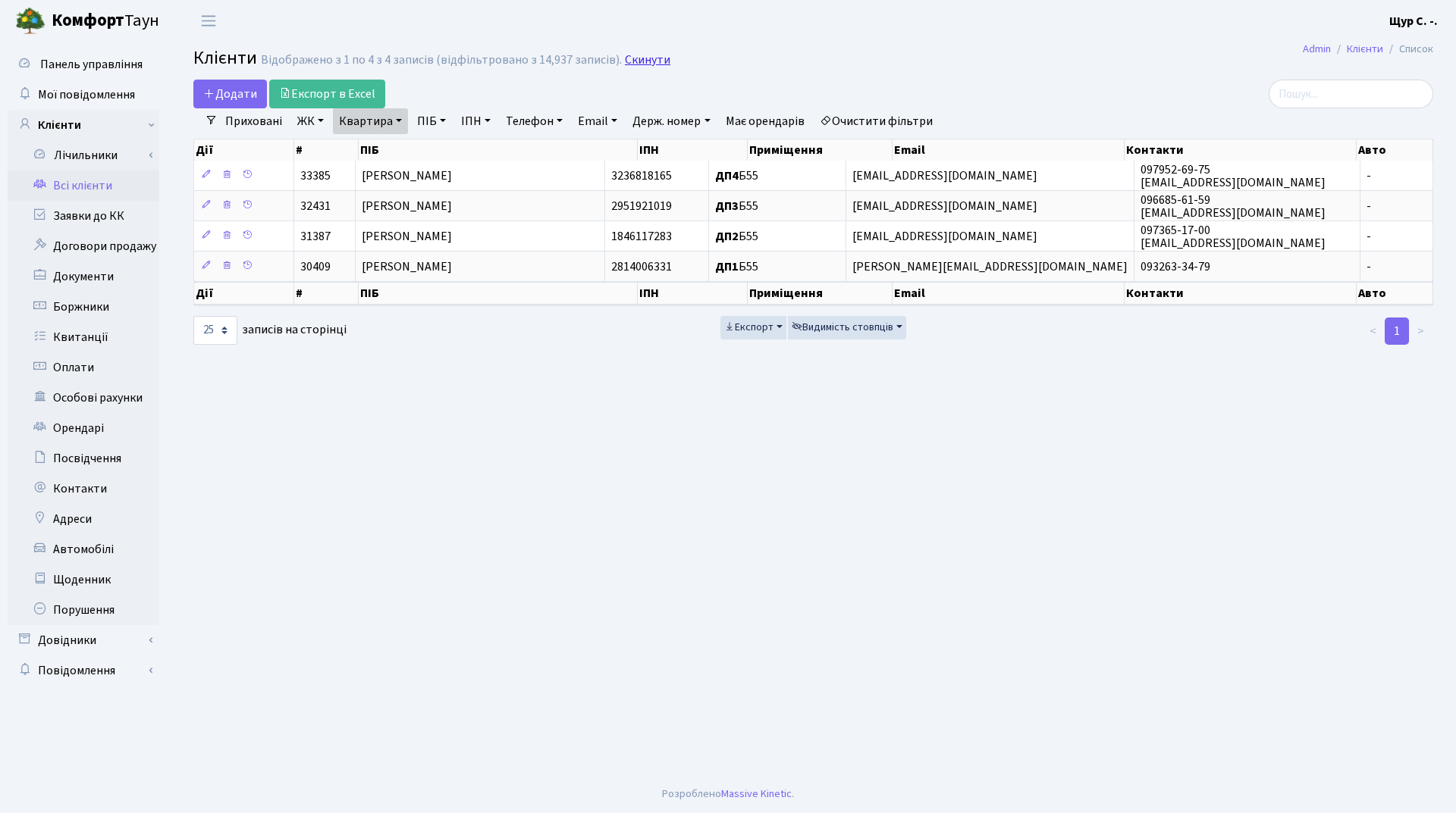
click at [640, 57] on link "Скинути" at bounding box center [648, 60] width 46 height 14
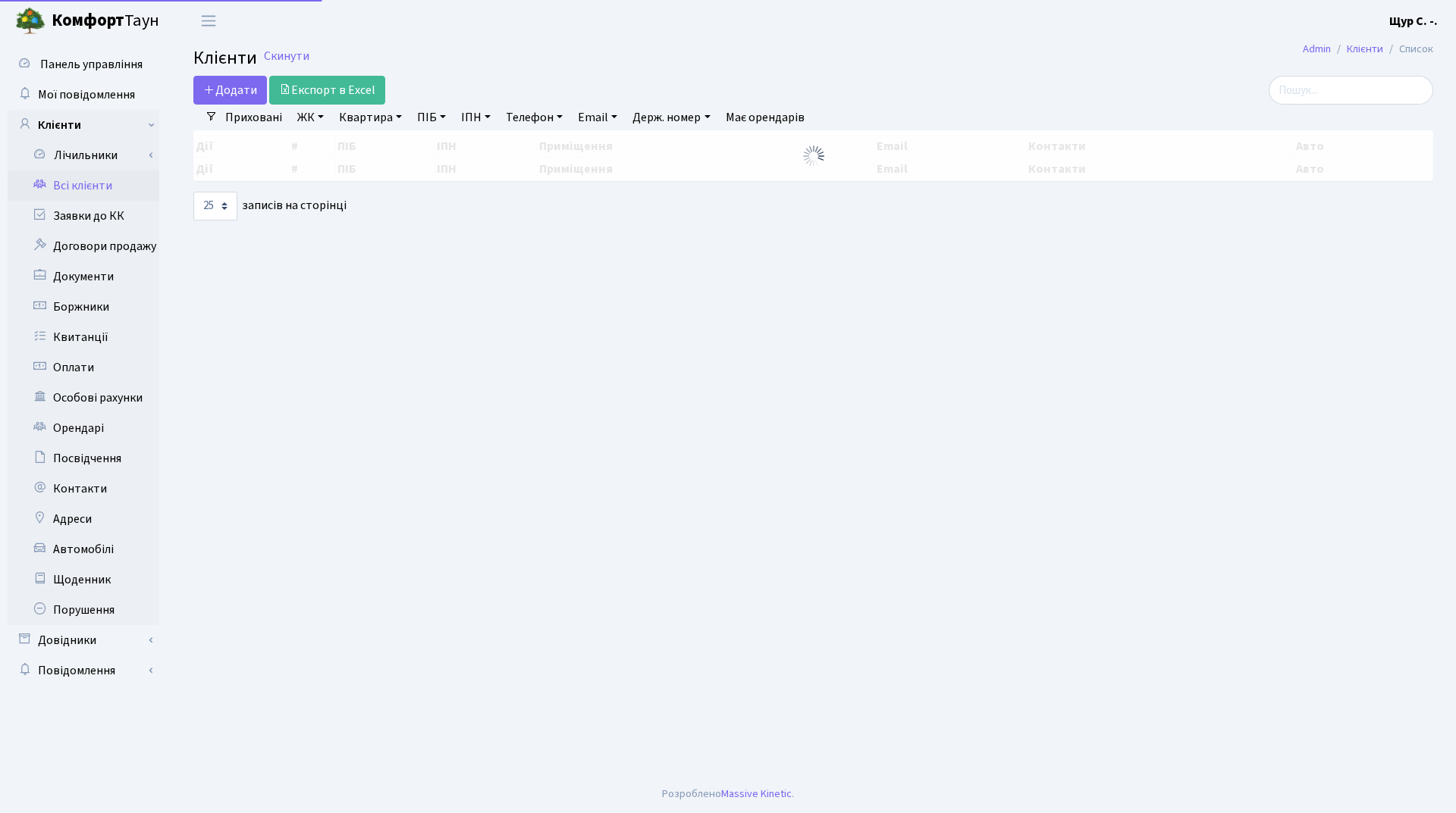
select select "25"
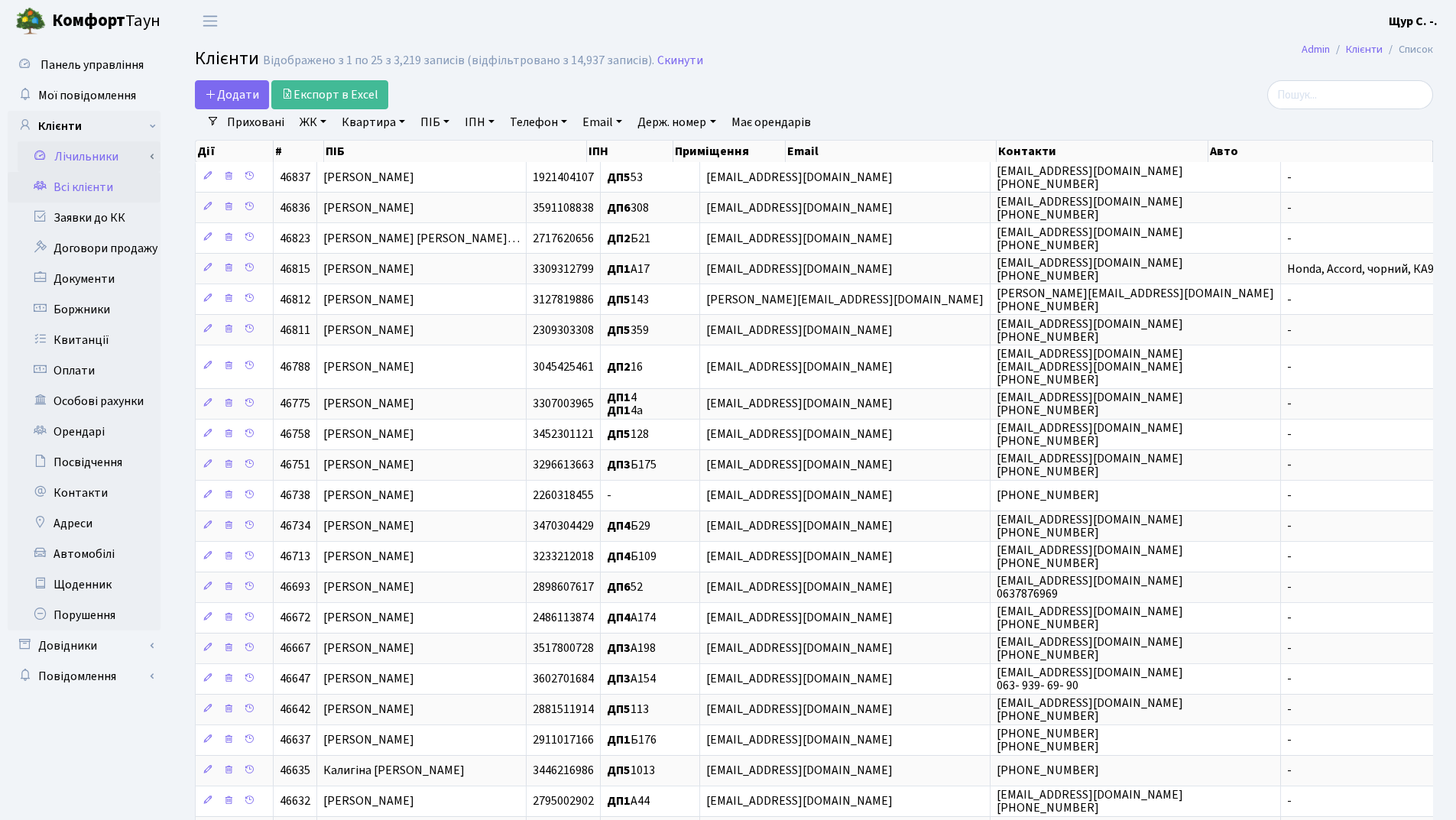
click at [99, 157] on link "Лічильники" at bounding box center [90, 157] width 143 height 31
click at [106, 253] on link "Лічильники" at bounding box center [90, 248] width 143 height 31
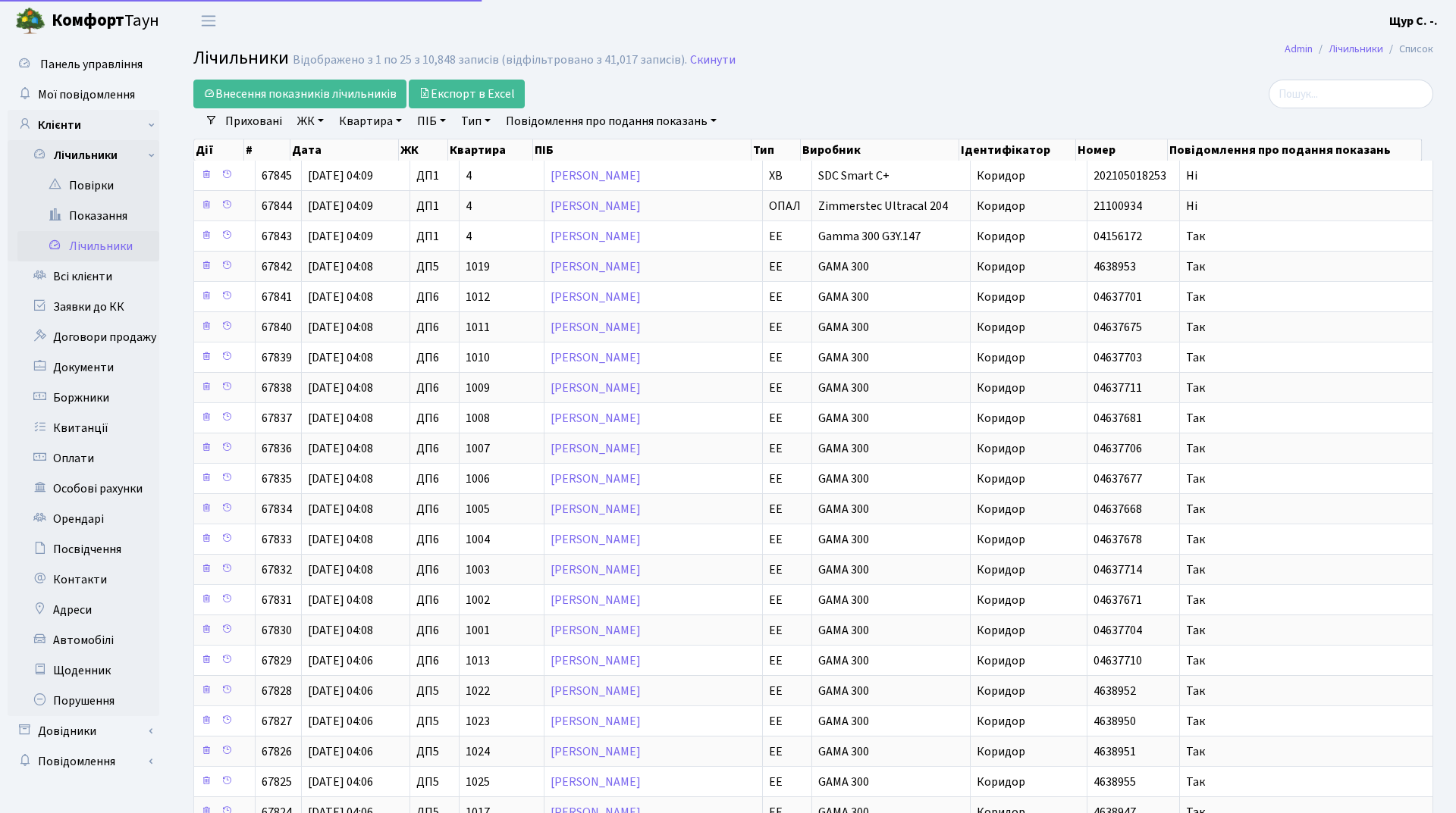
select select "25"
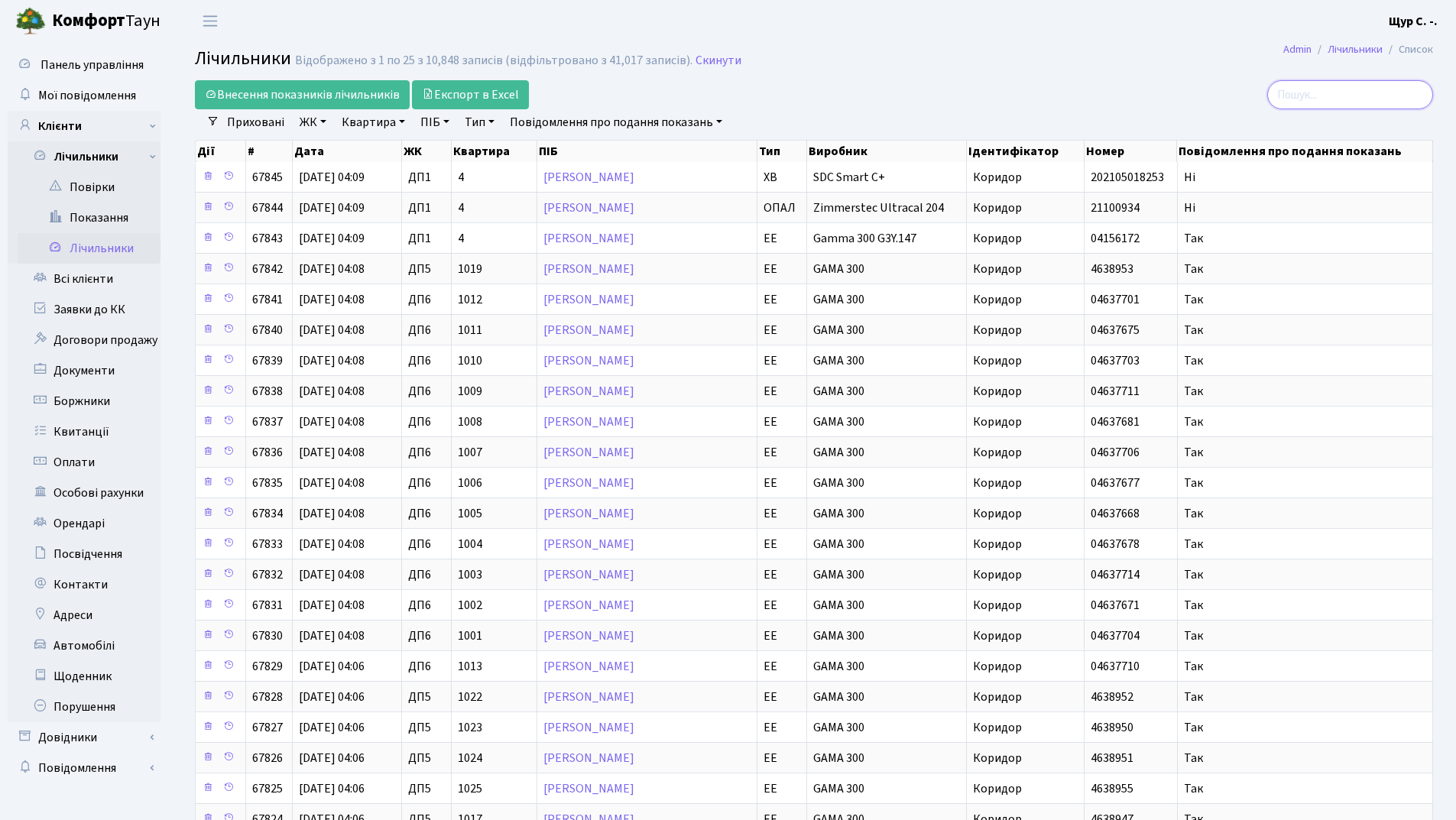
click at [1323, 93] on input "search" at bounding box center [1349, 95] width 165 height 29
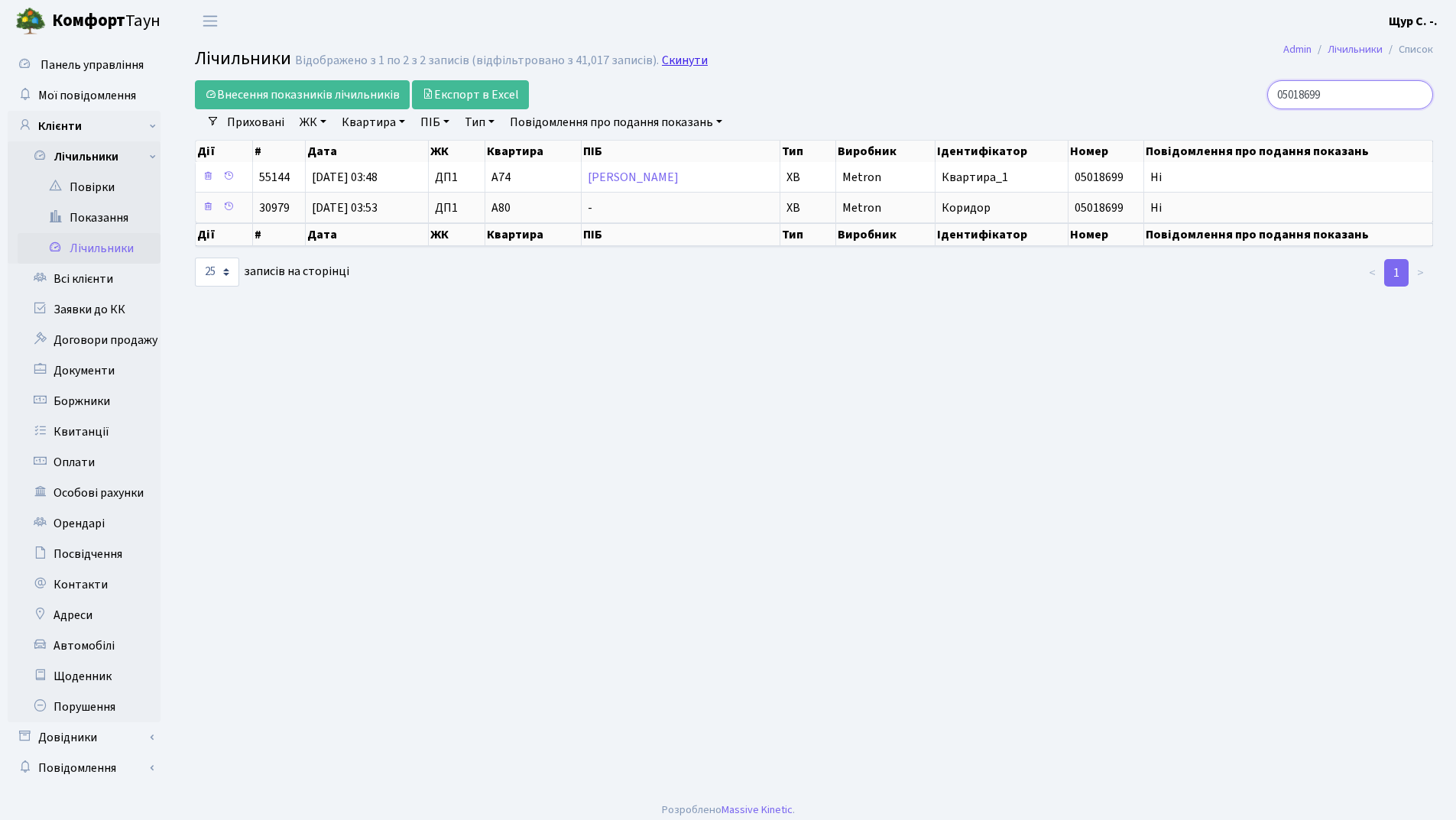
type input "05018699"
click at [679, 58] on link "Скинути" at bounding box center [685, 61] width 46 height 15
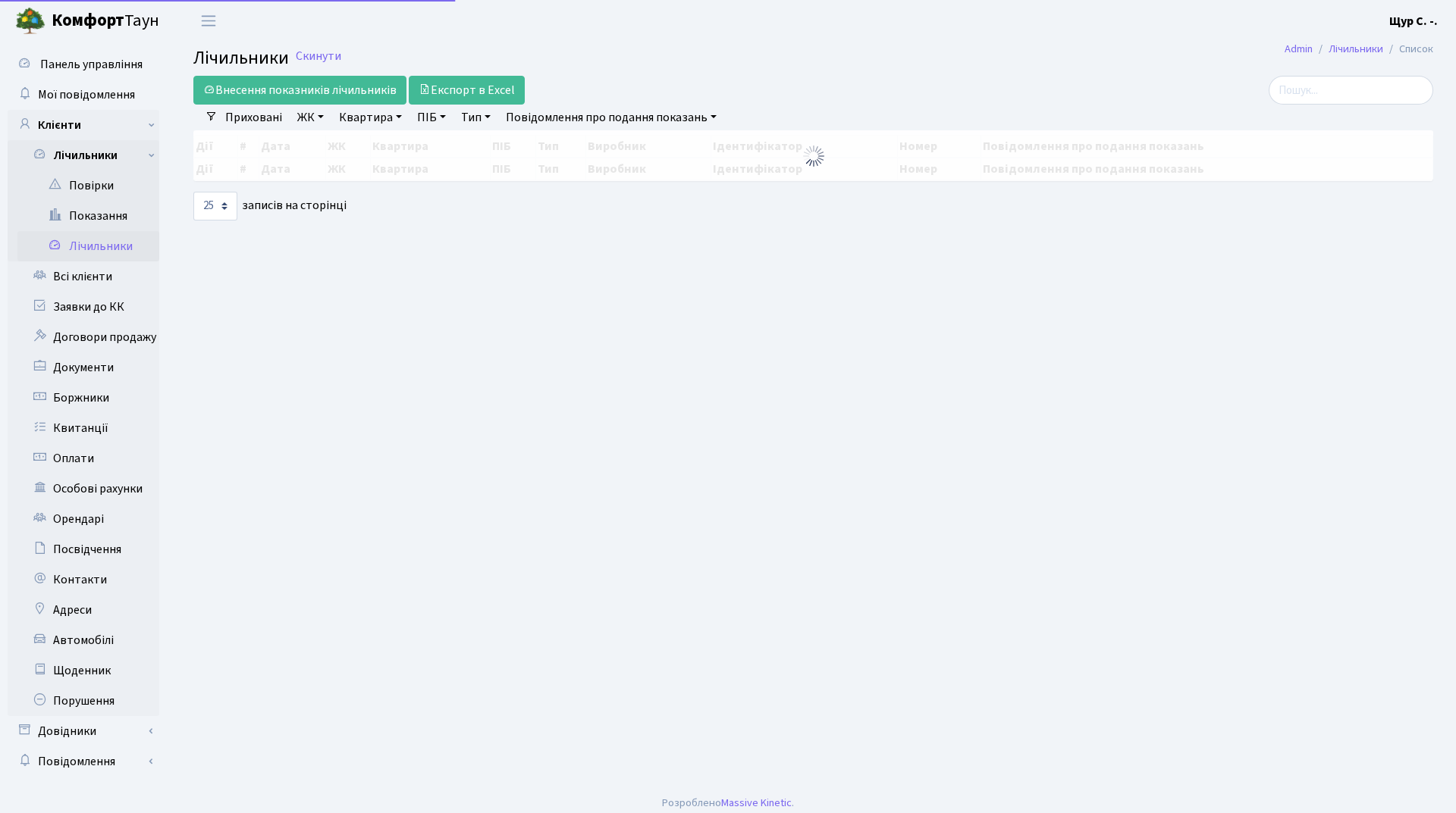
select select "25"
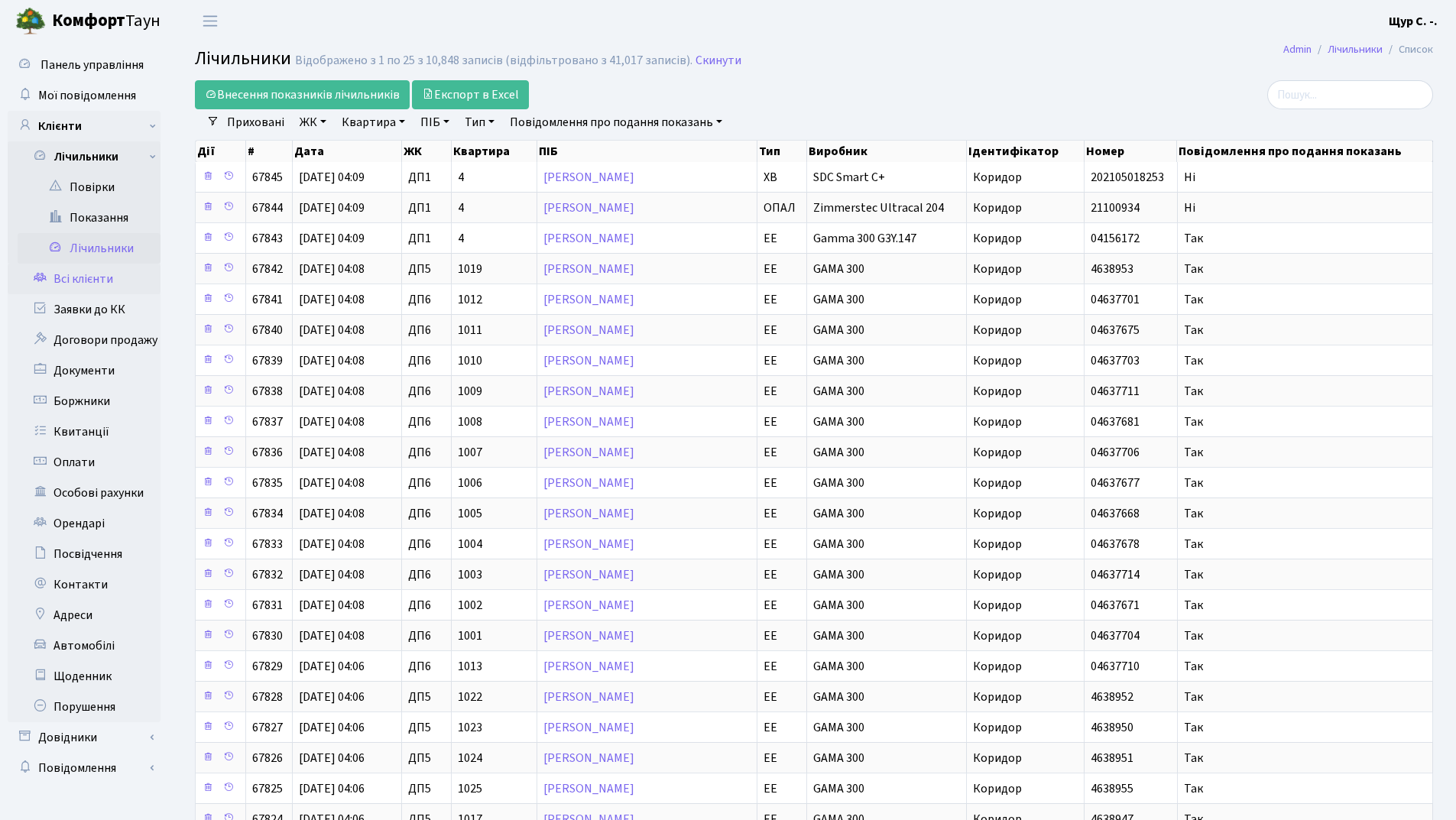
click at [99, 284] on link "Всі клієнти" at bounding box center [84, 279] width 153 height 31
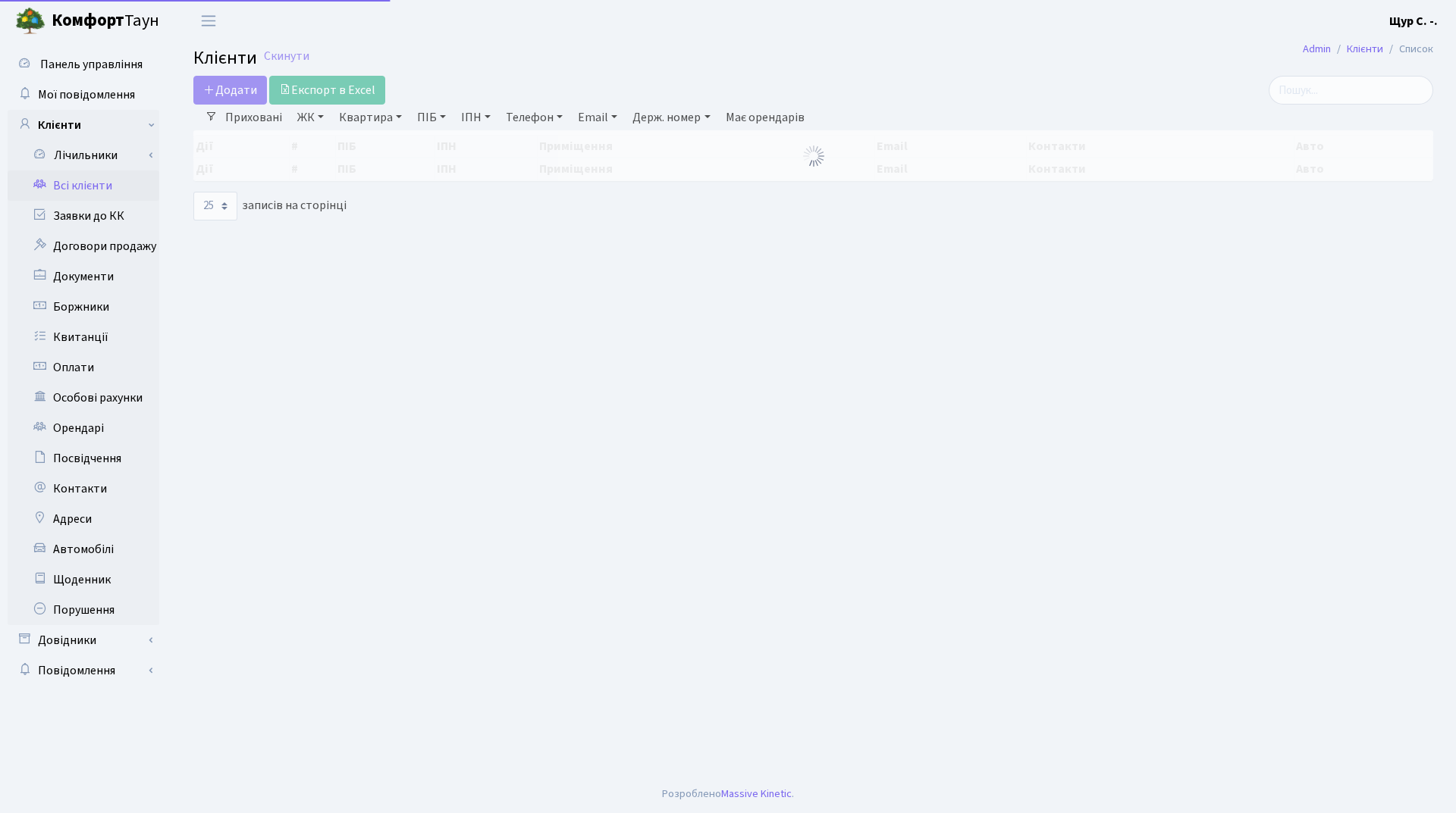
select select "25"
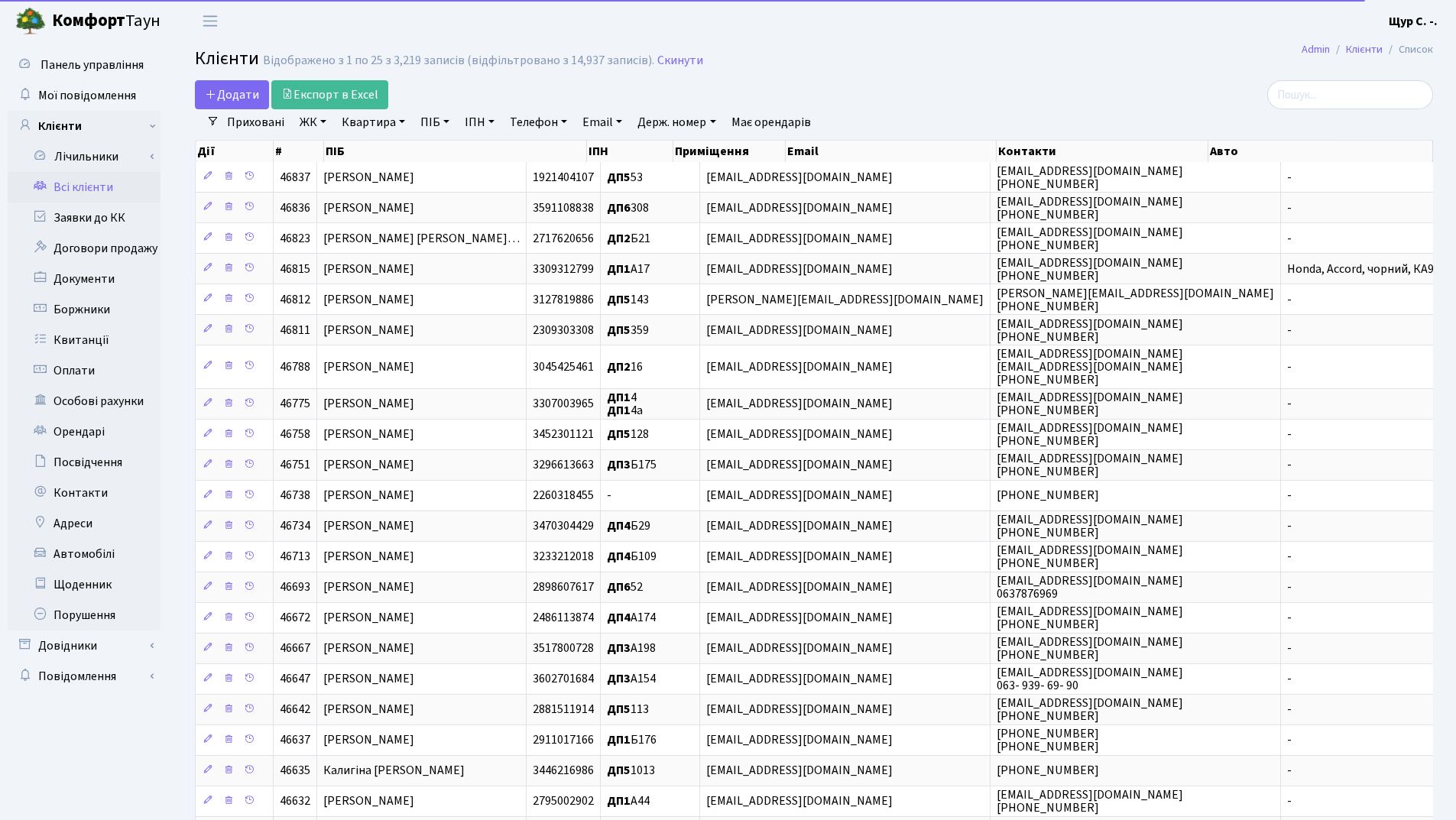
click at [376, 120] on link "Квартира" at bounding box center [373, 122] width 76 height 26
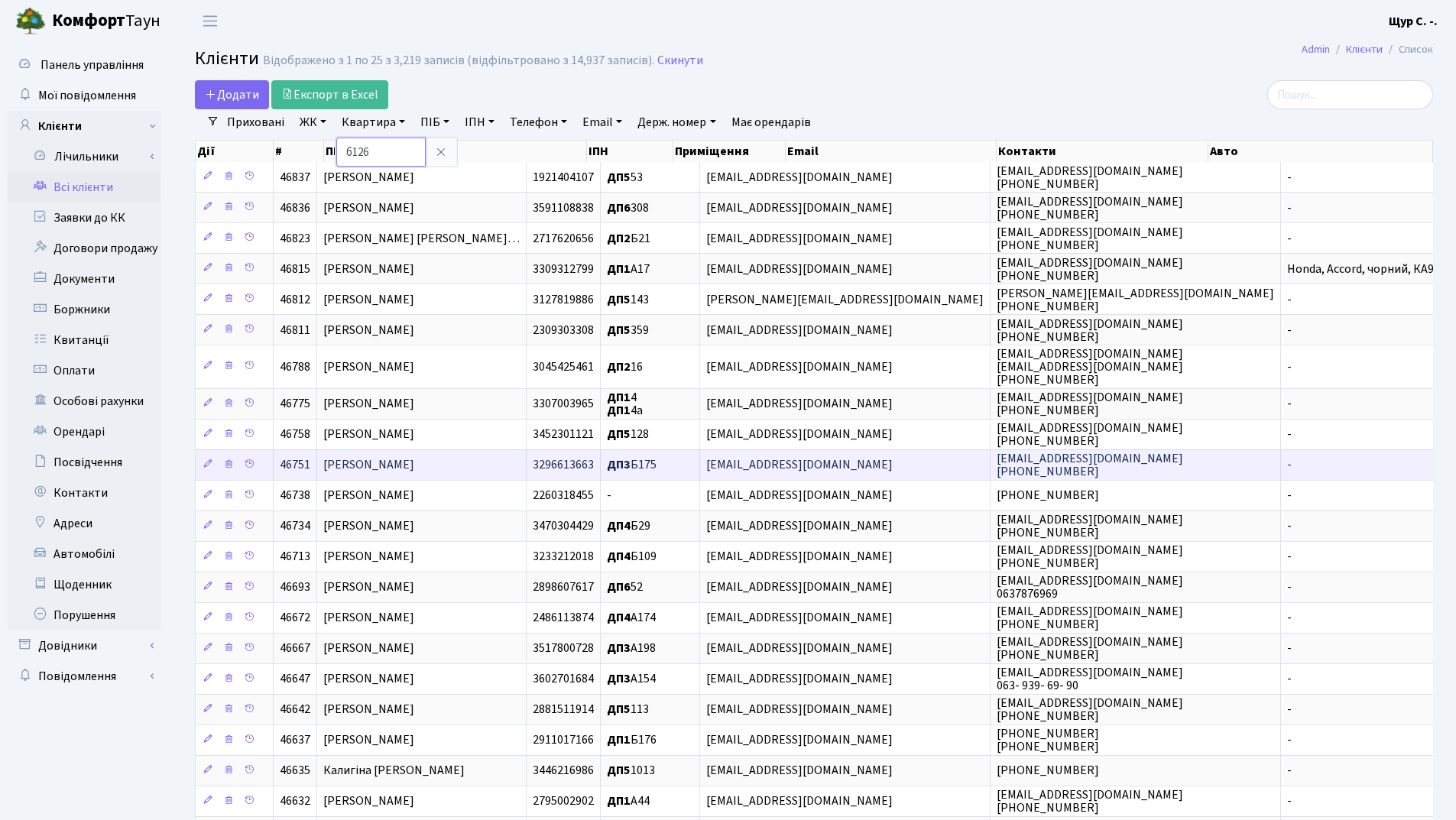
type input "б126"
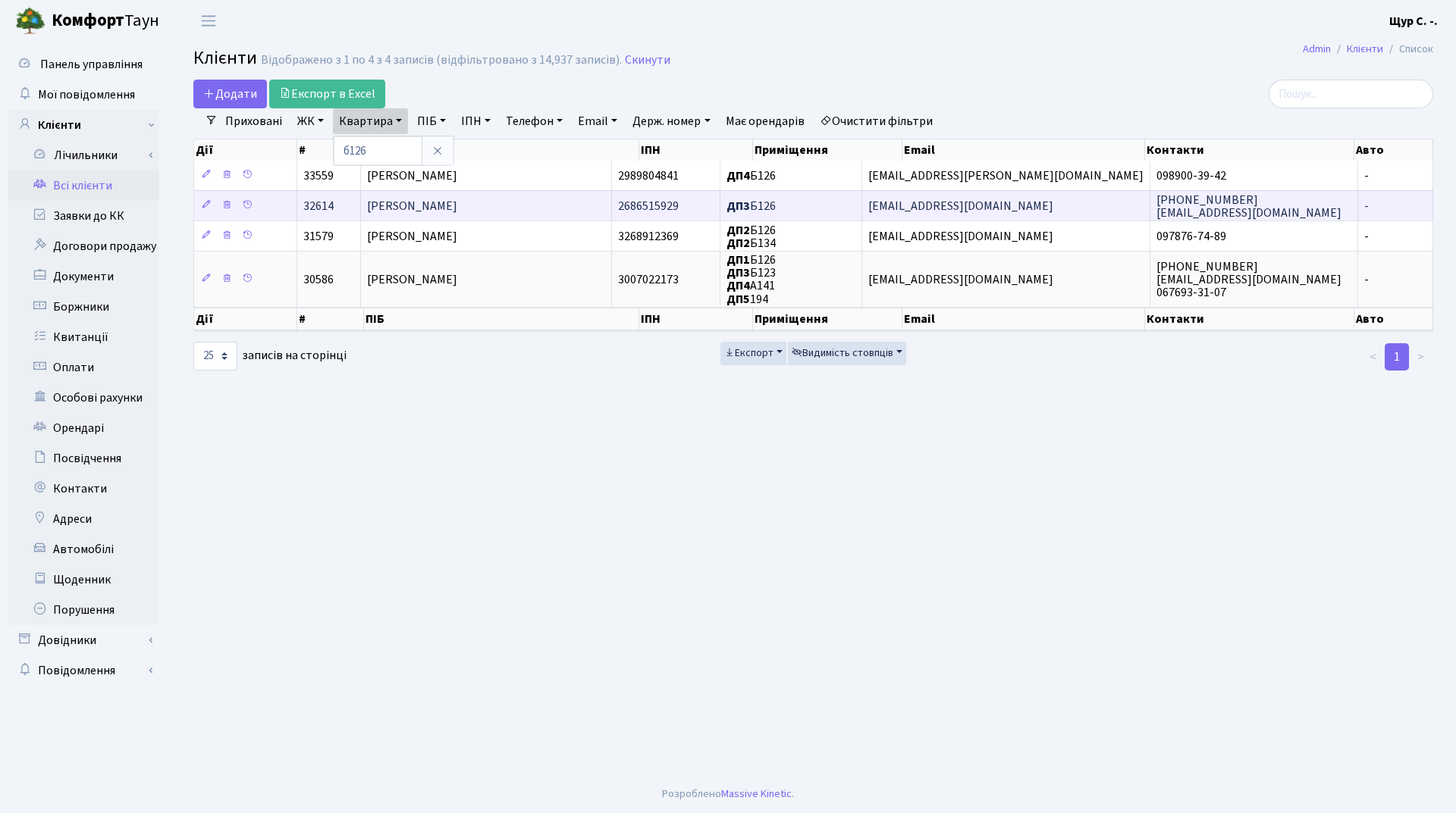
click at [567, 211] on td "Роман Інна Миколаївна" at bounding box center [486, 206] width 251 height 30
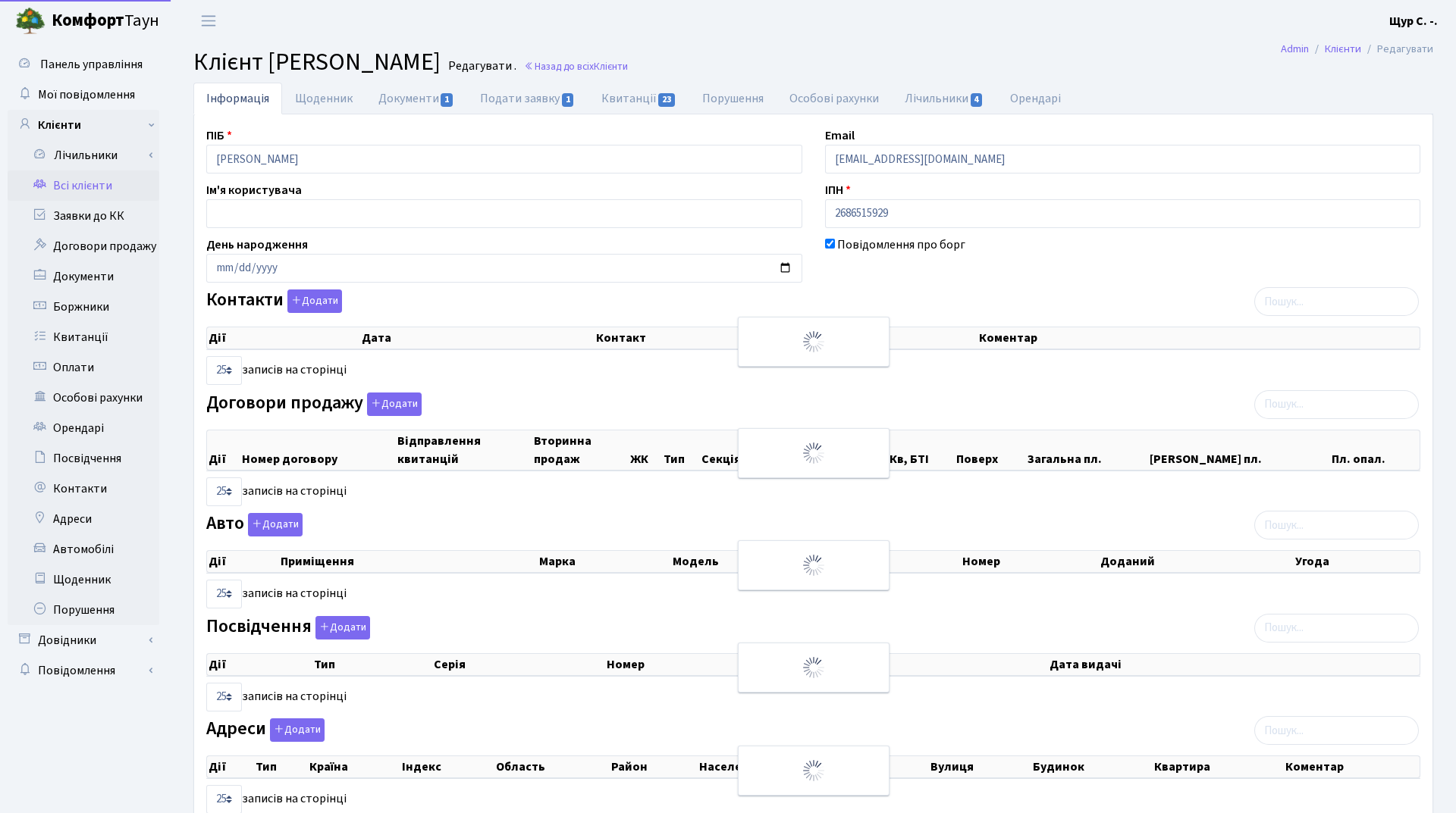
select select "25"
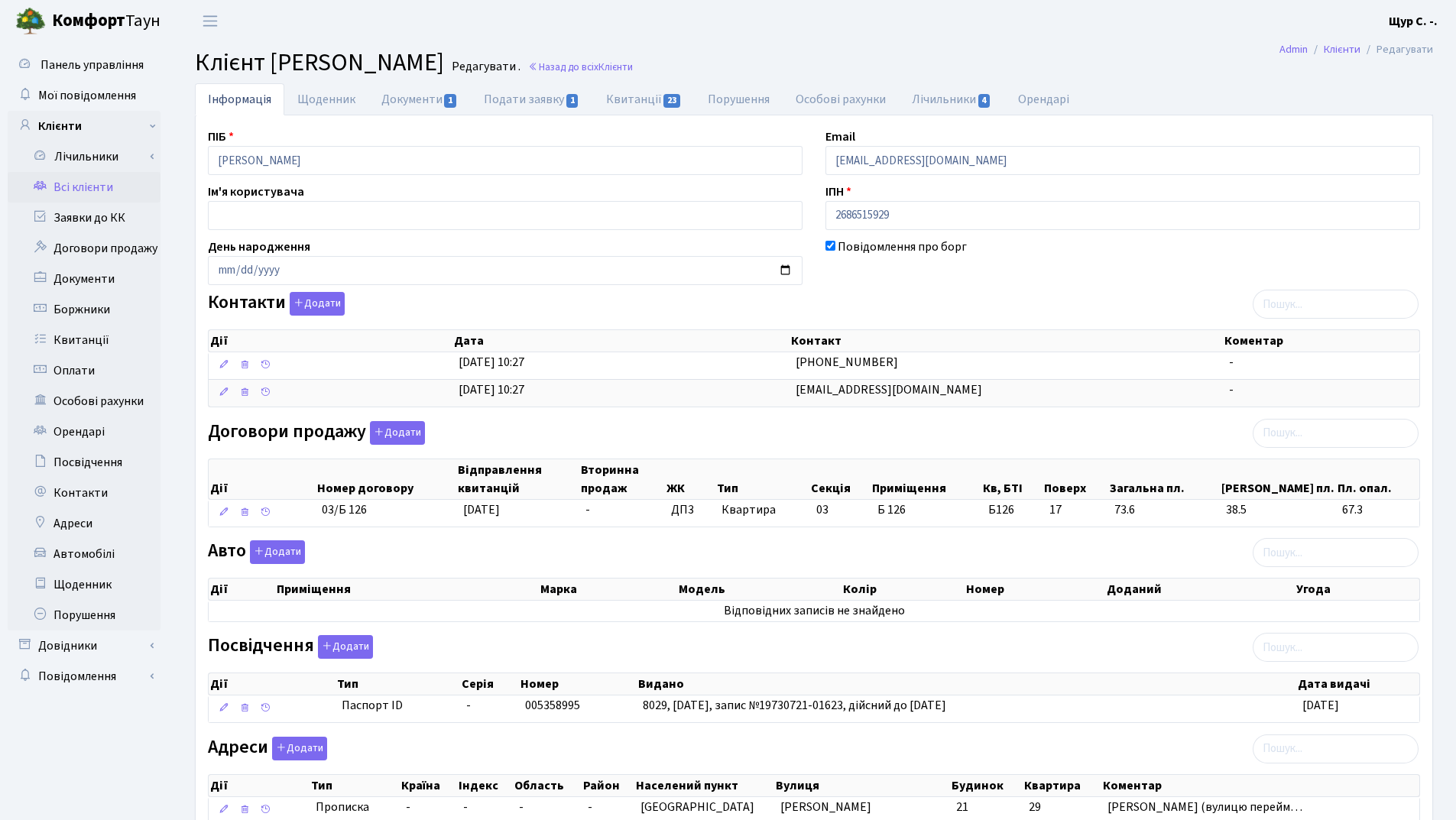
click at [97, 191] on link "Всі клієнти" at bounding box center [84, 188] width 153 height 31
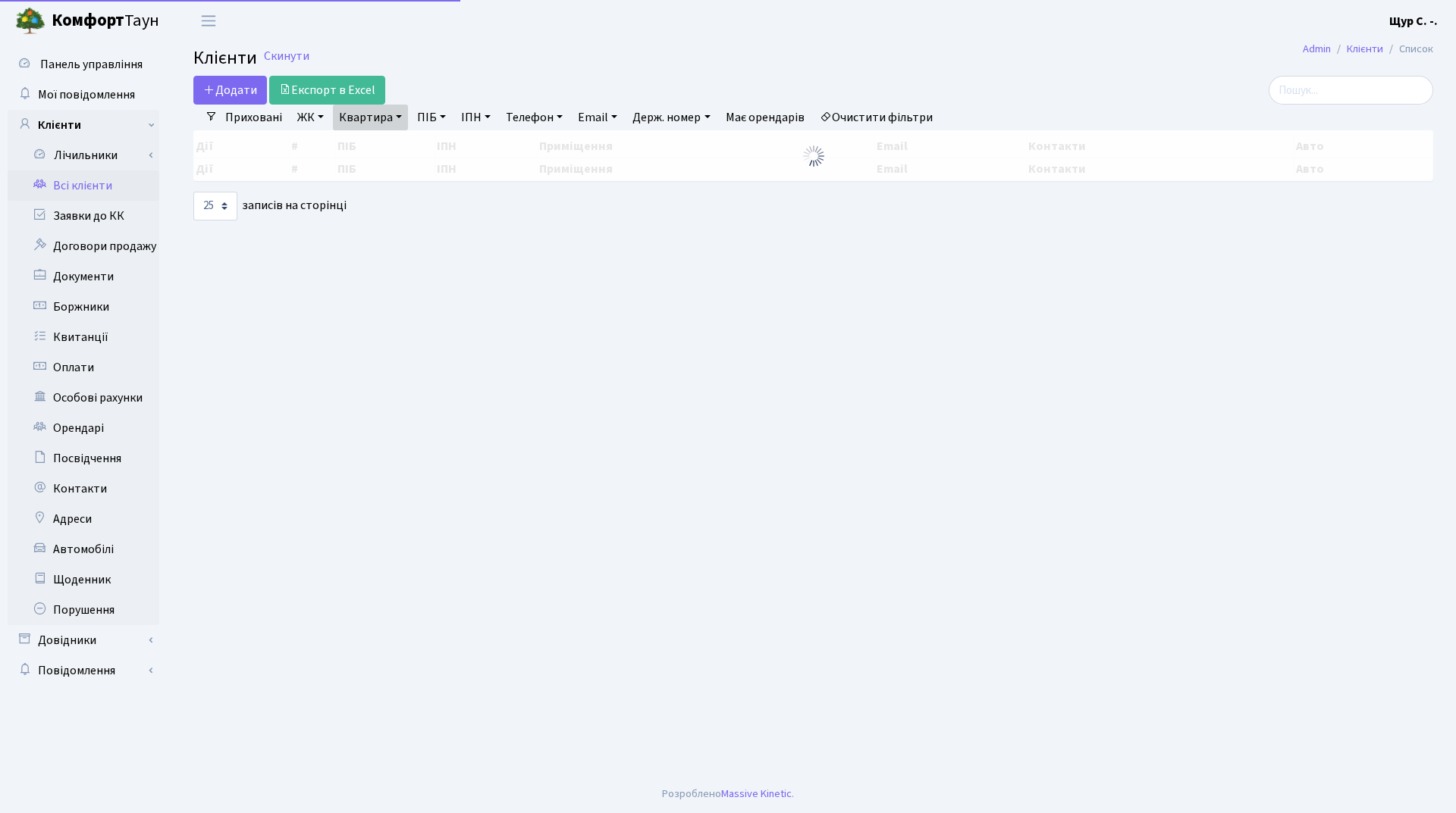
select select "25"
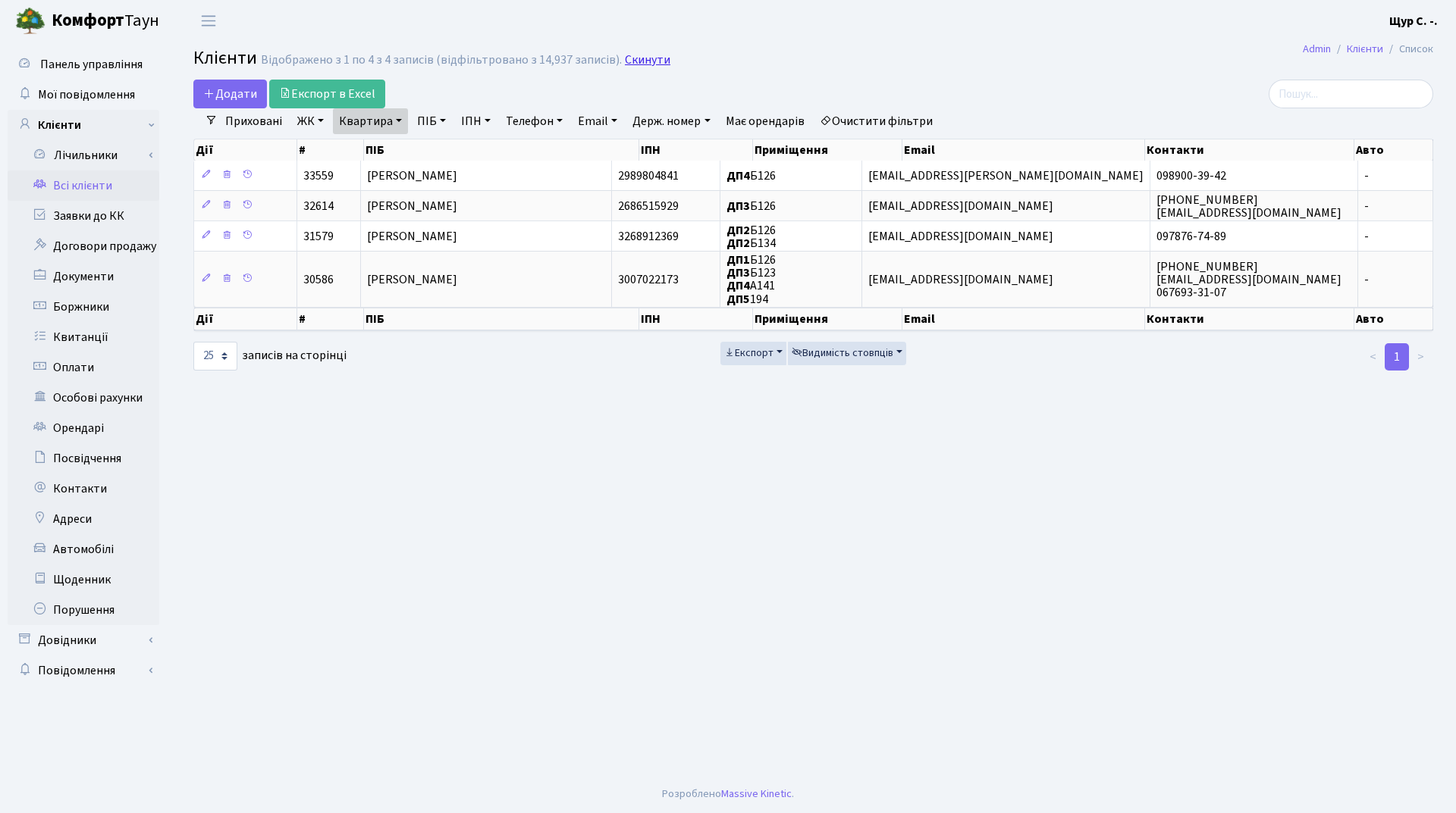
click at [652, 53] on link "Скинути" at bounding box center [648, 60] width 46 height 14
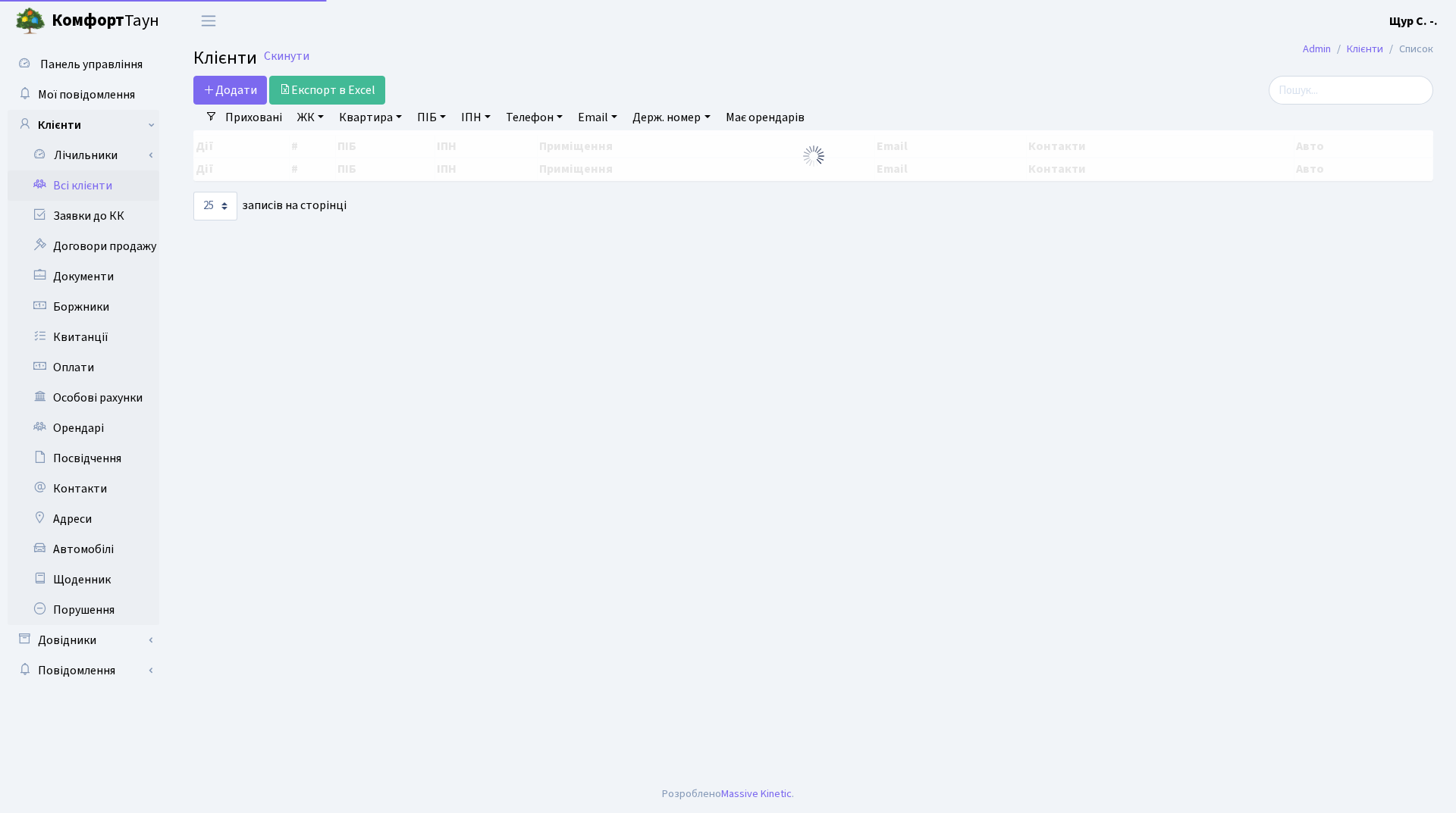
select select "25"
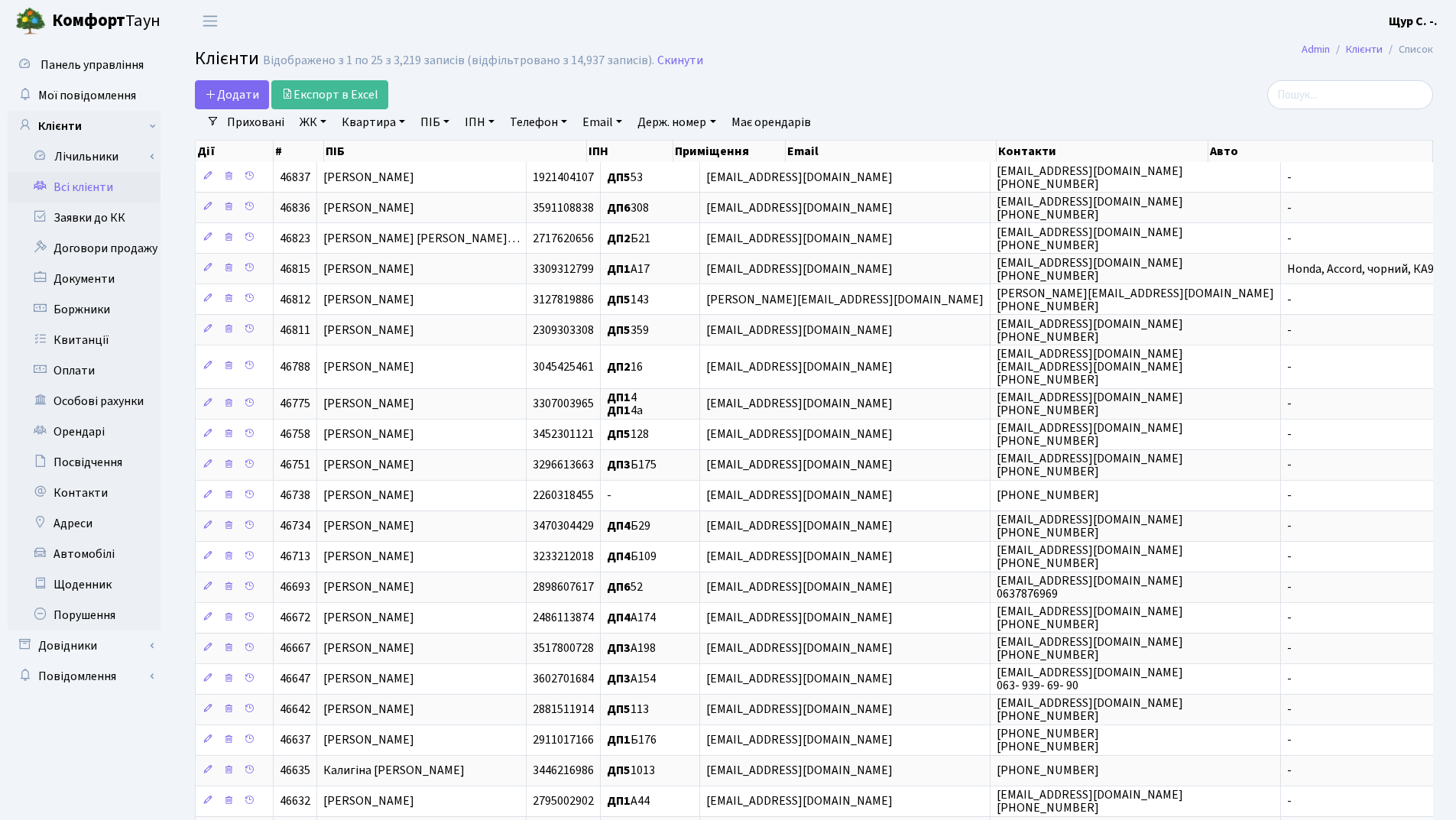
click at [377, 117] on link "Квартира" at bounding box center [373, 122] width 76 height 26
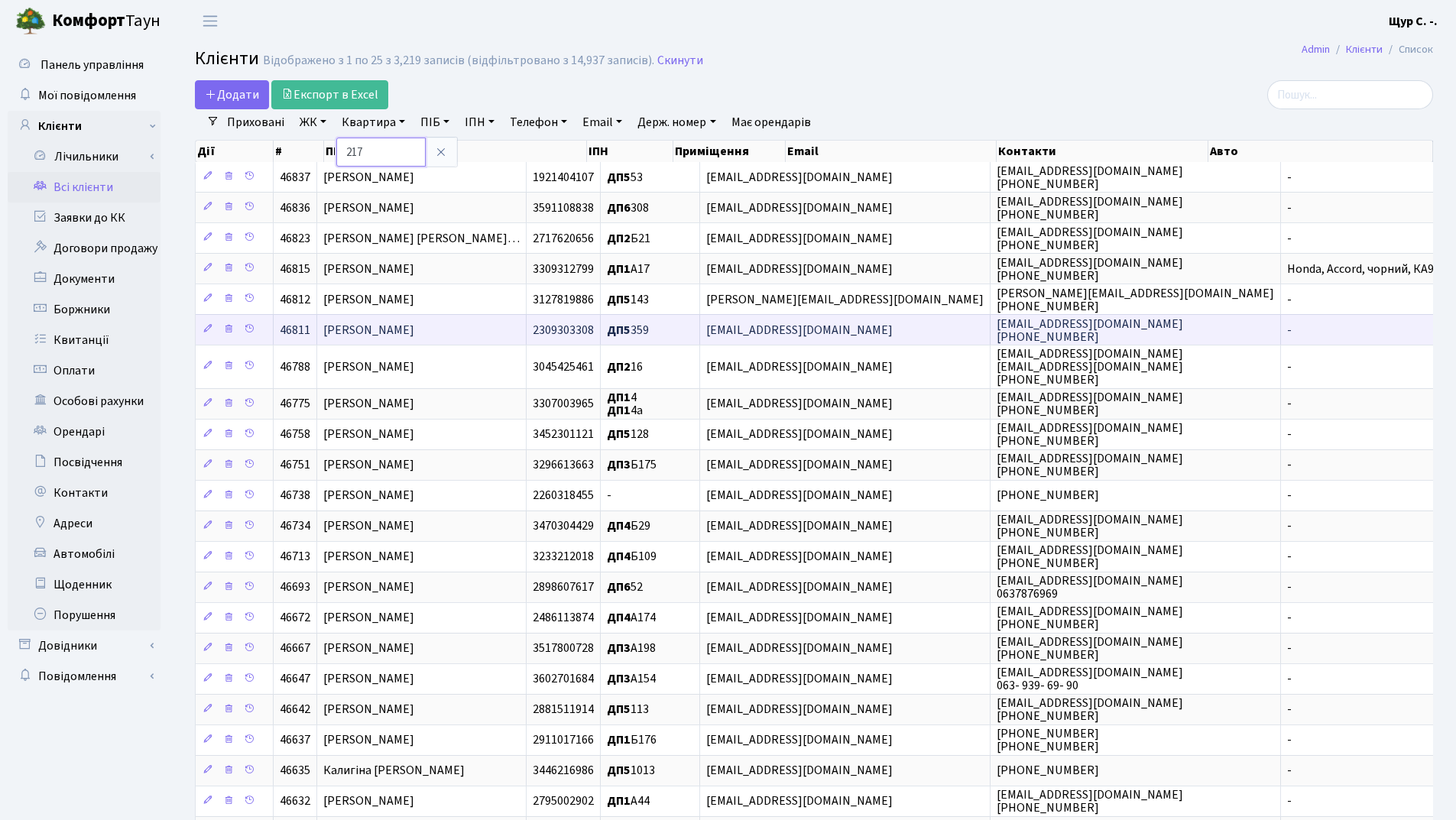
type input "217"
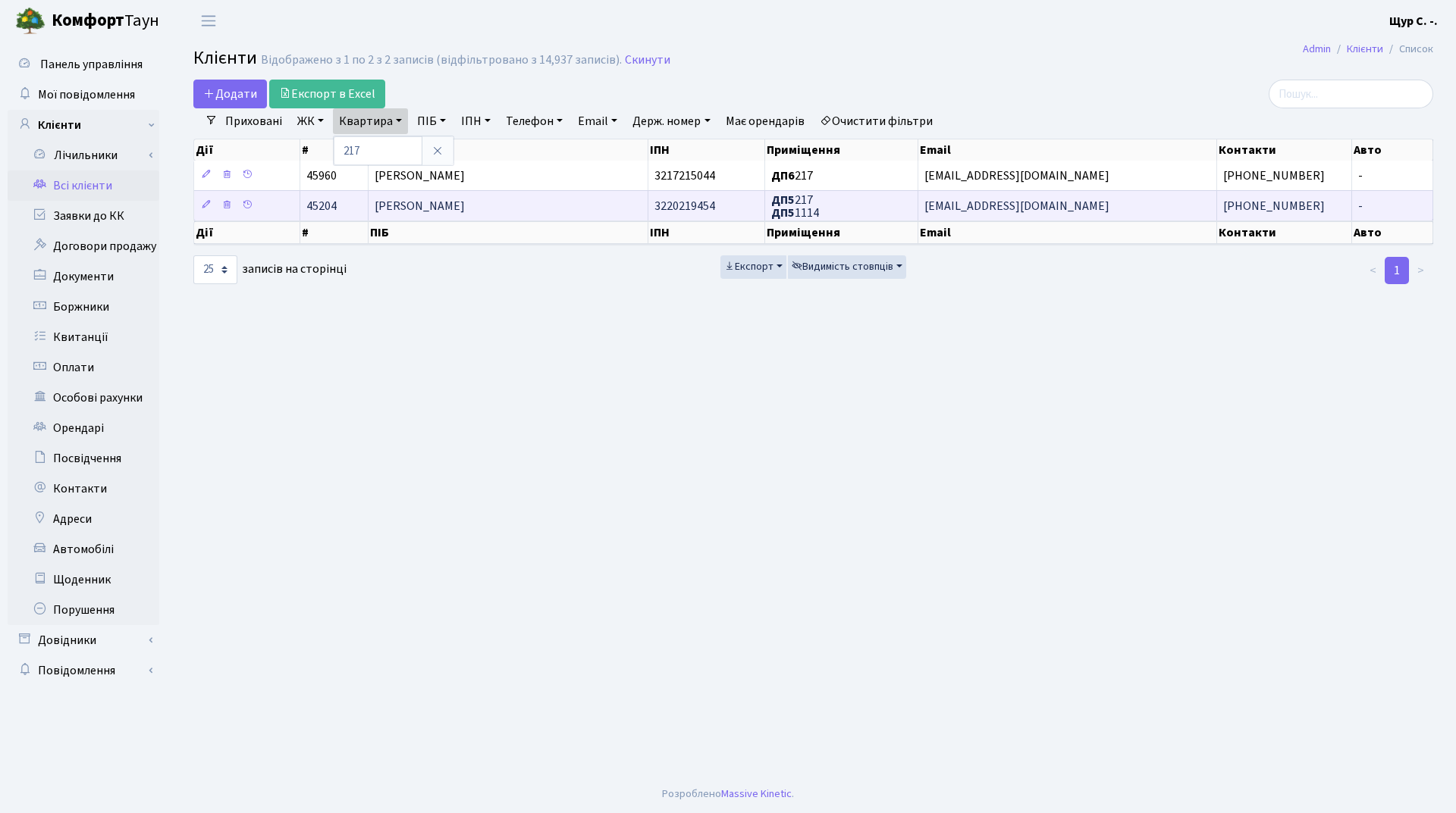
click at [465, 207] on span "[PERSON_NAME]" at bounding box center [420, 206] width 91 height 17
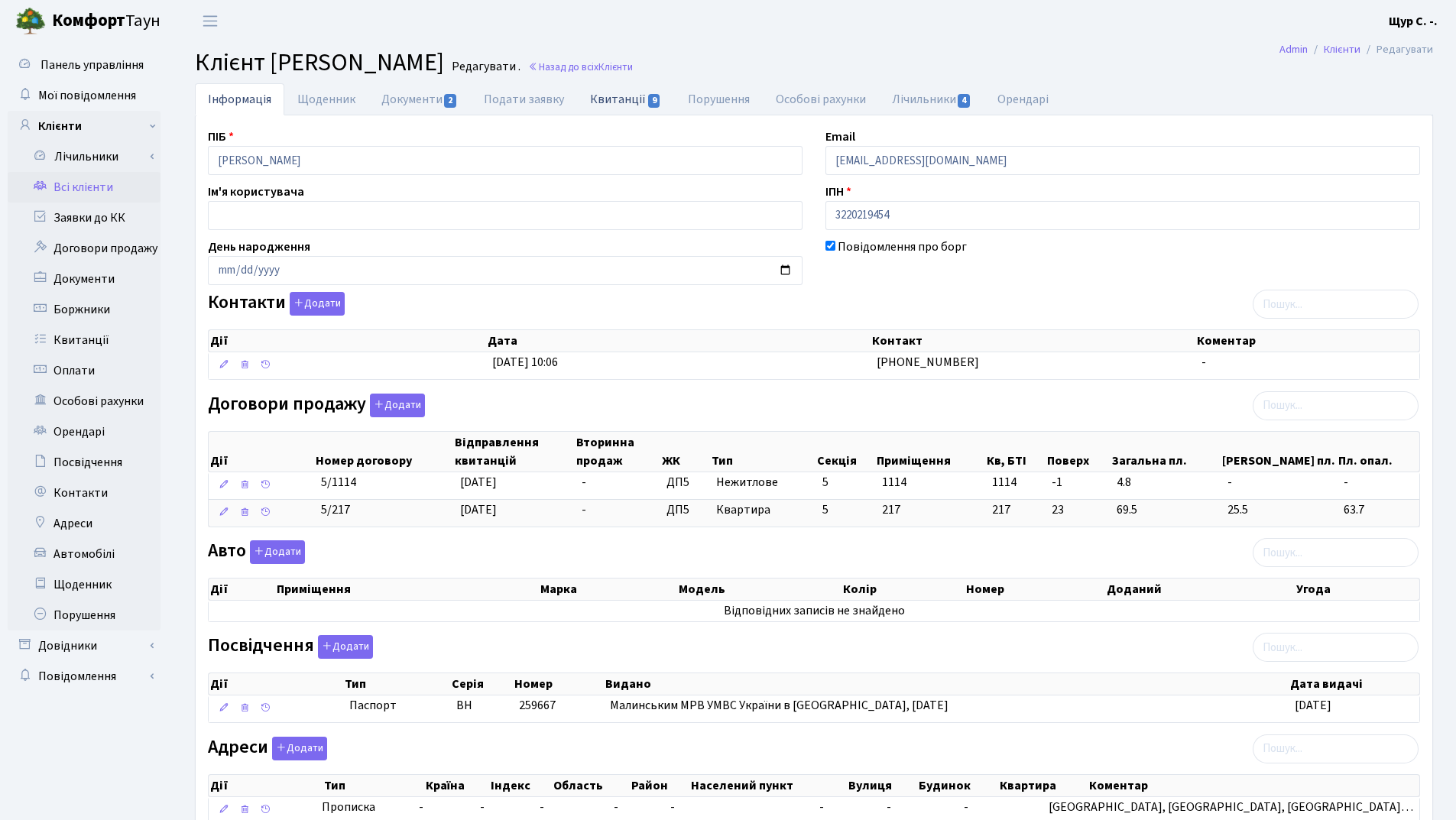
click at [626, 96] on link "Квитанції 9" at bounding box center [625, 99] width 97 height 32
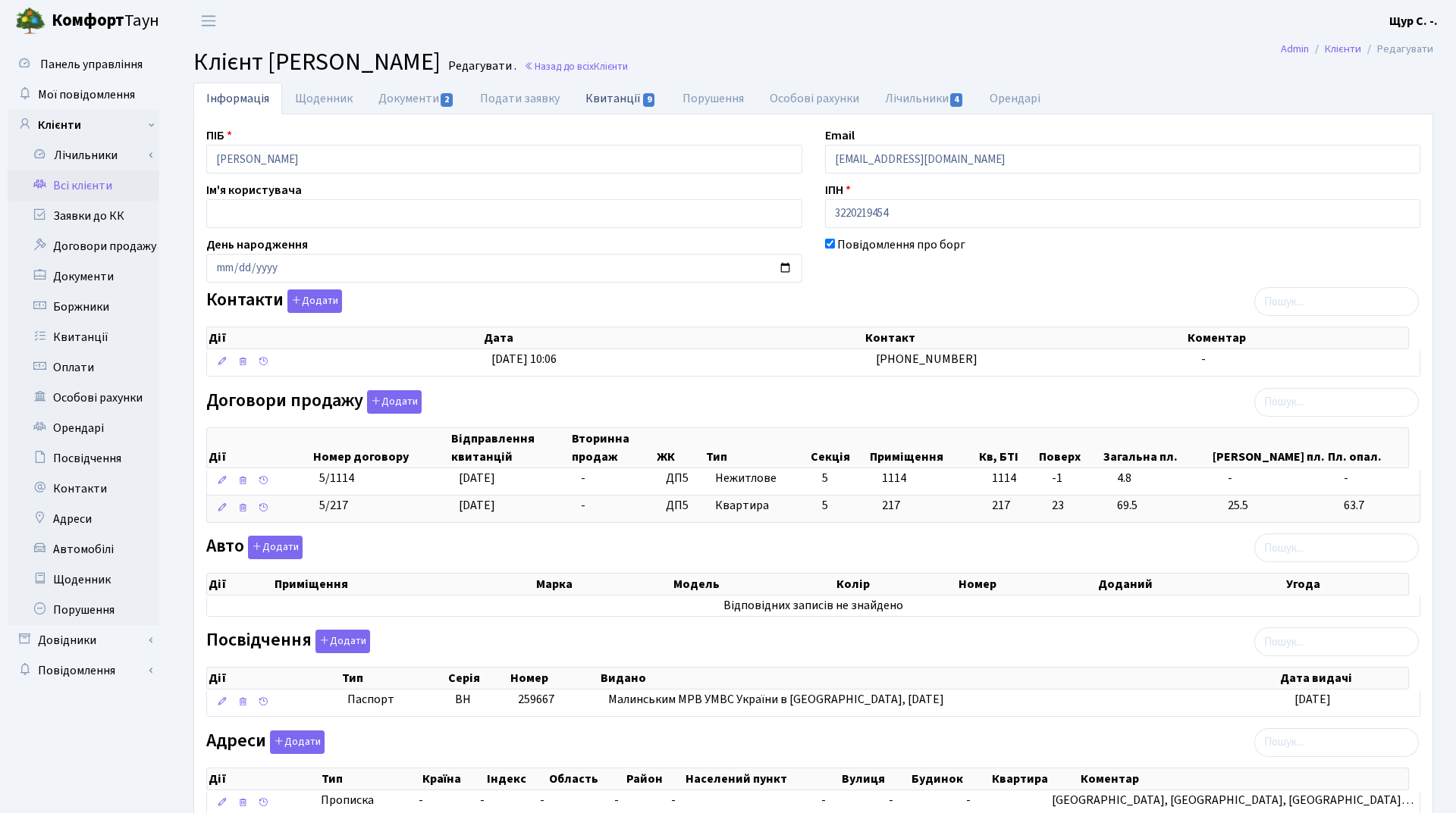
select select "25"
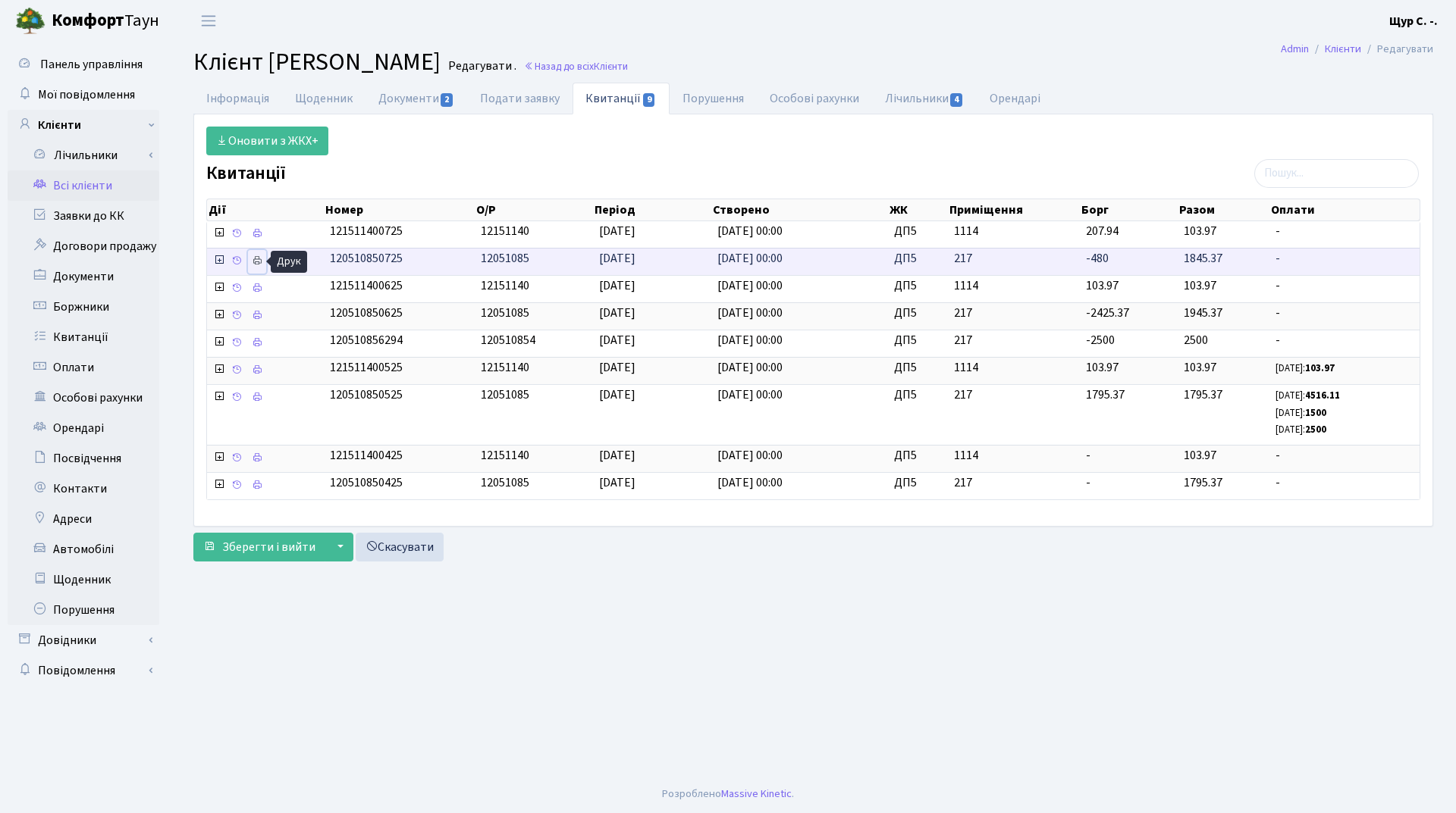
click at [254, 262] on icon at bounding box center [256, 261] width 11 height 11
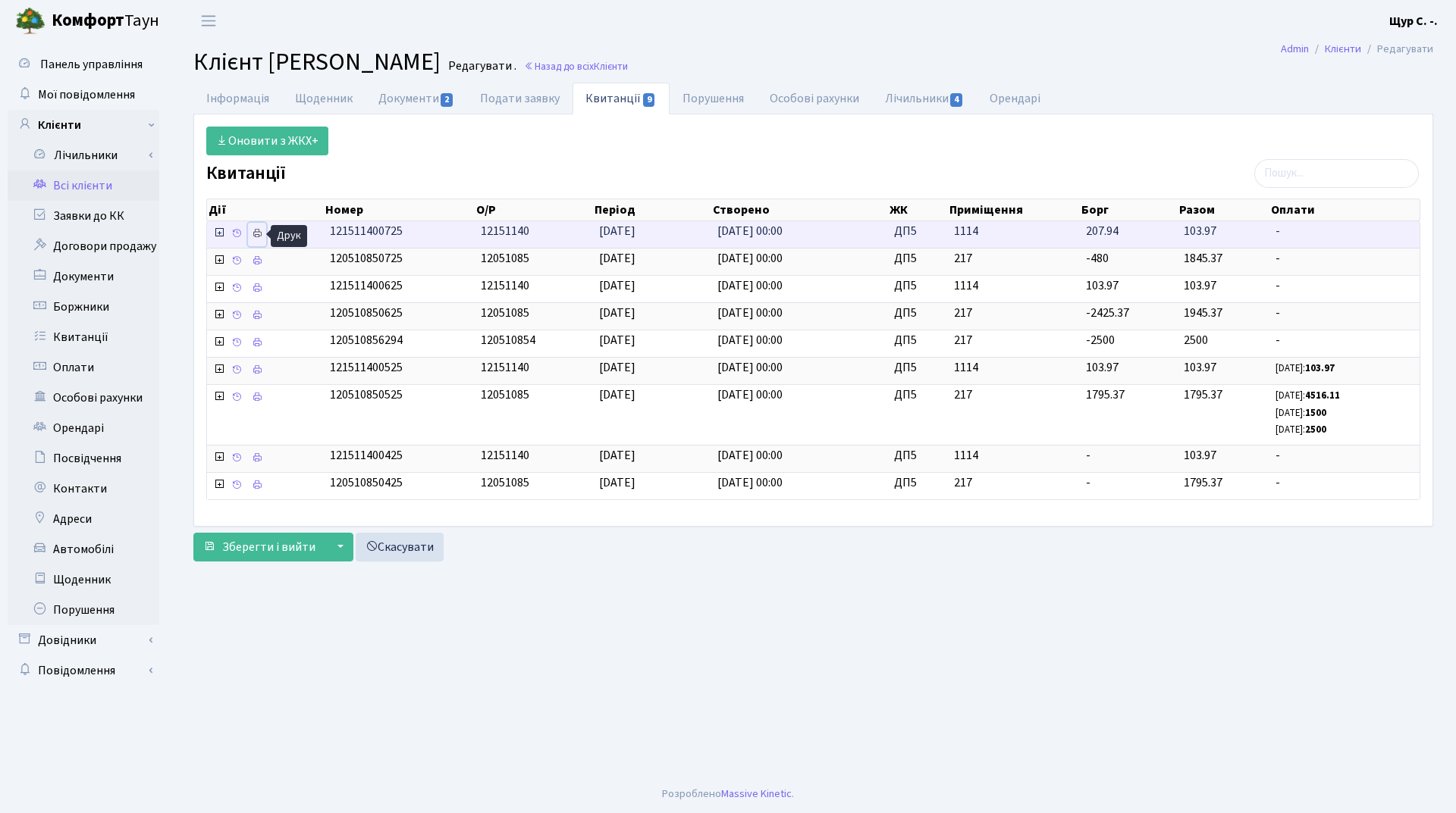
click at [252, 231] on icon at bounding box center [256, 233] width 11 height 11
click at [106, 193] on link "Всі клієнти" at bounding box center [83, 186] width 152 height 30
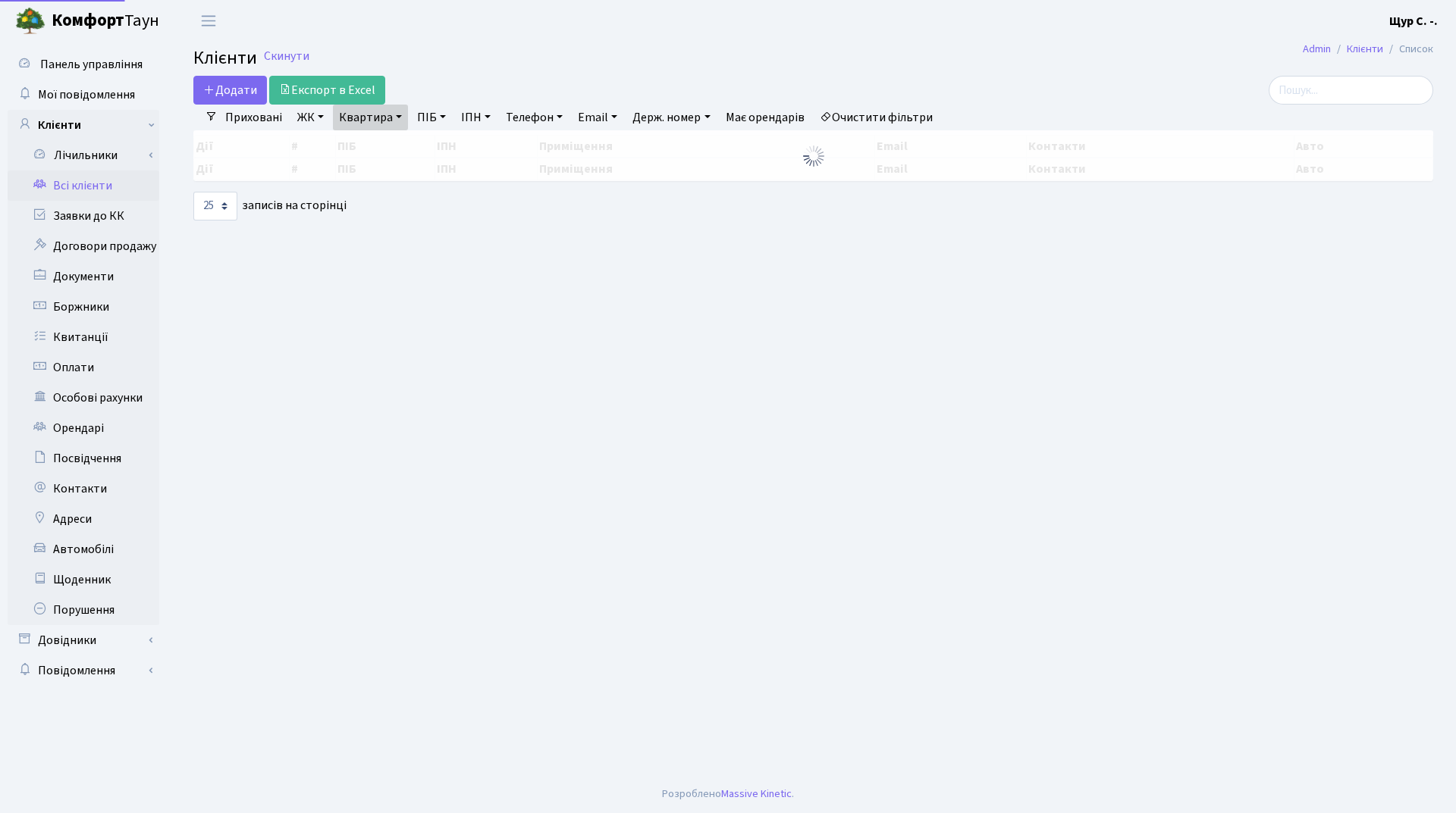
select select "25"
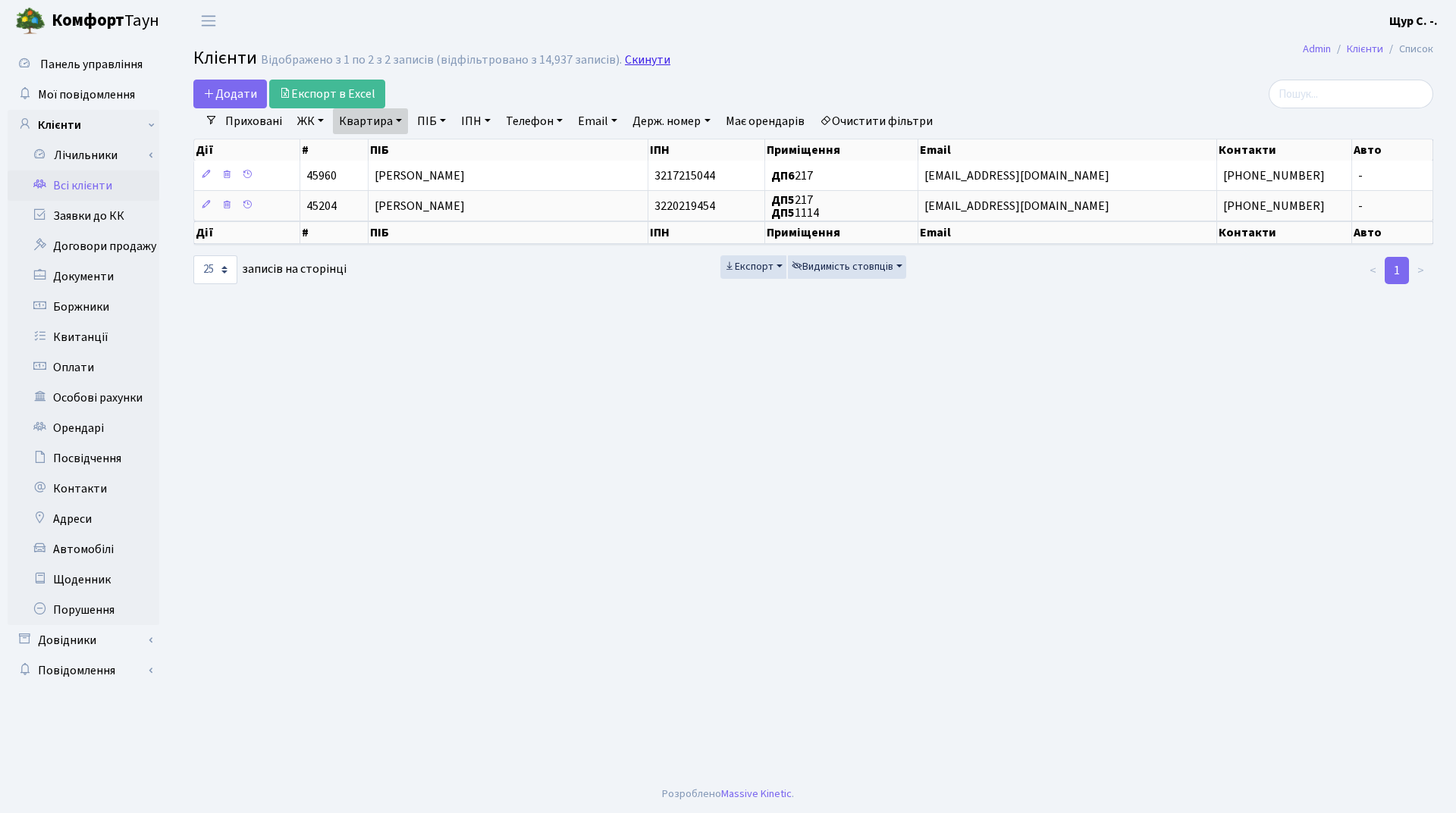
click at [630, 63] on link "Скинути" at bounding box center [648, 60] width 46 height 14
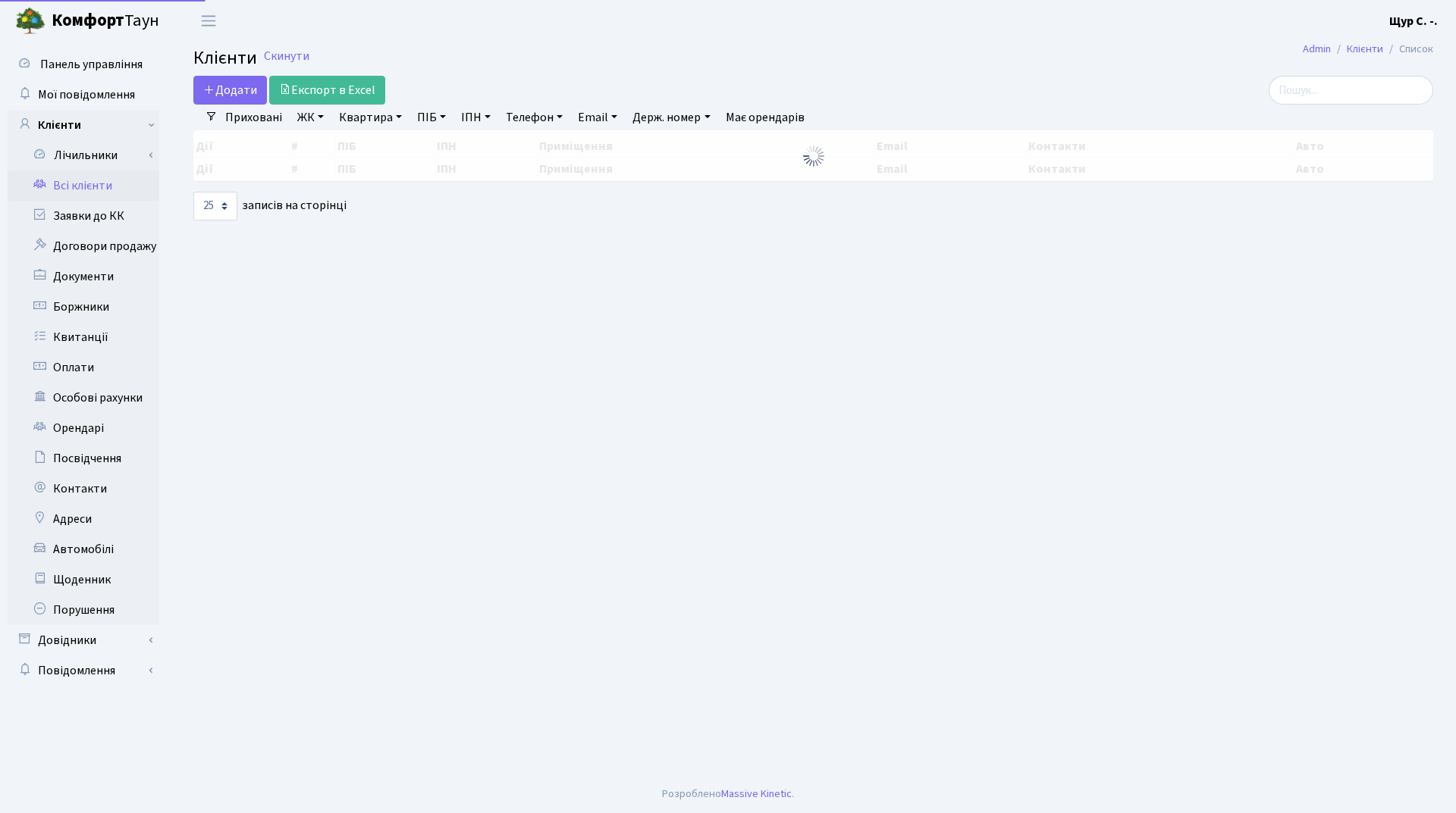
select select "25"
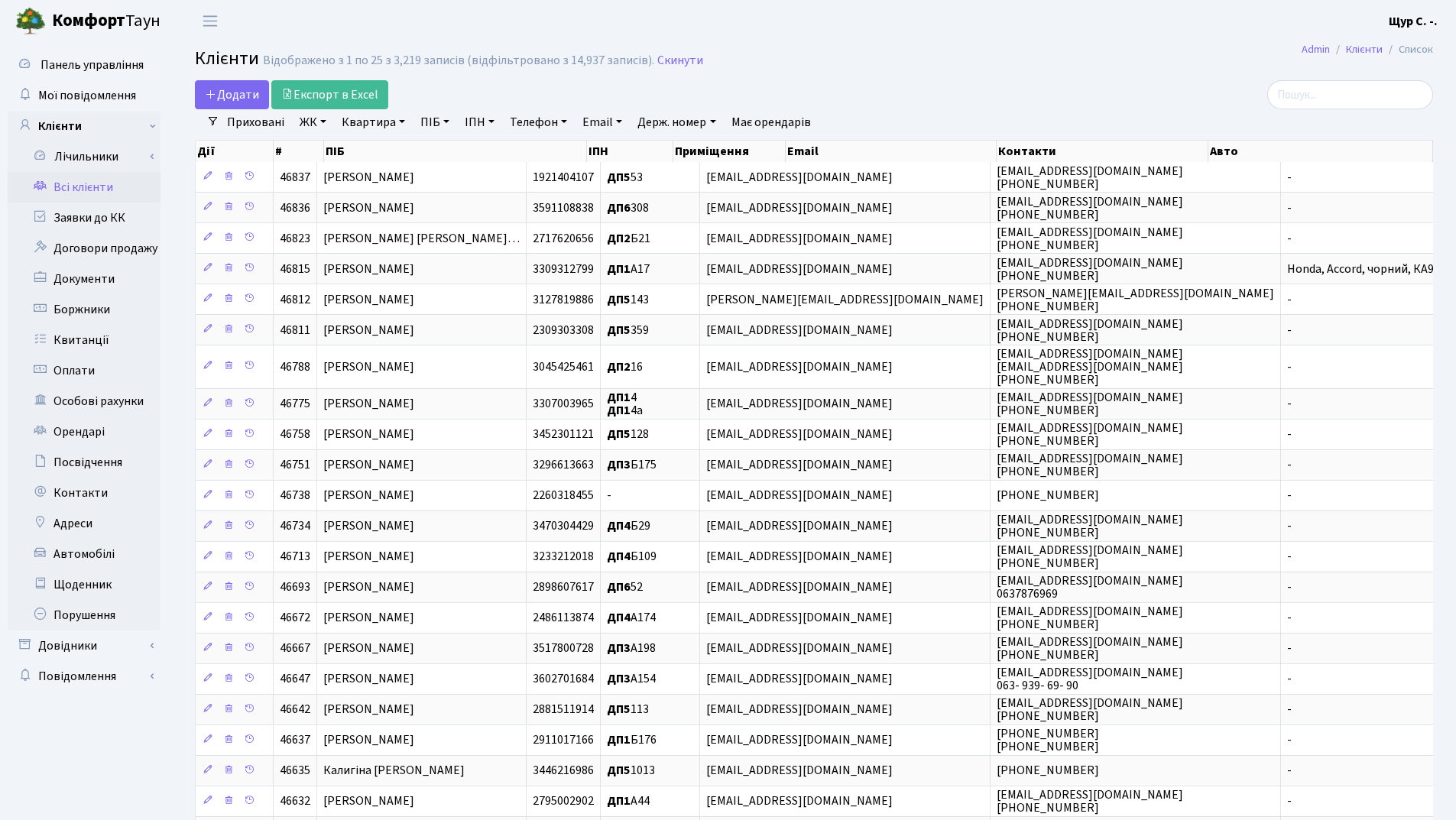
click at [382, 122] on link "Квартира" at bounding box center [373, 122] width 76 height 26
type input "217"
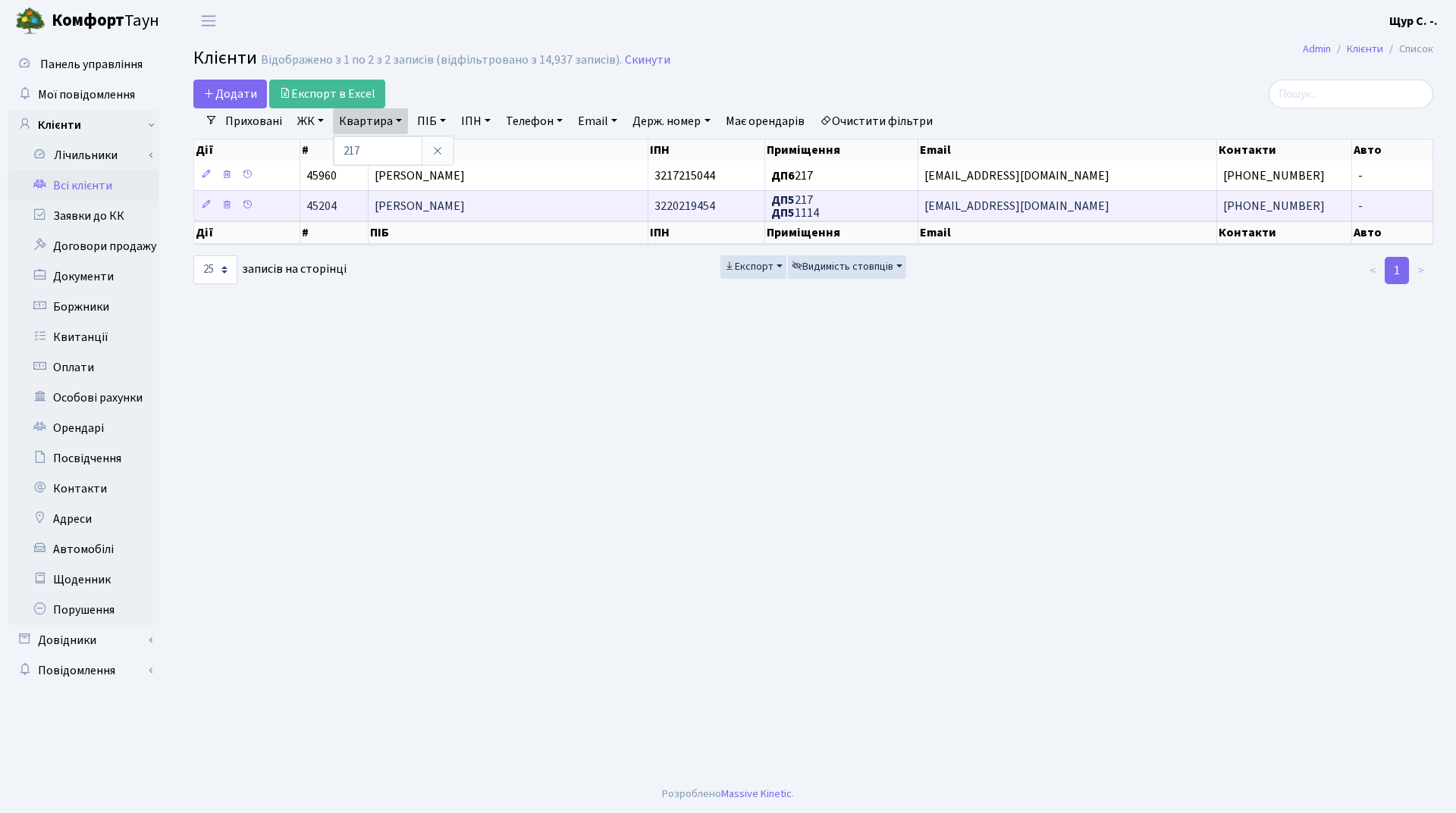
click at [465, 206] on span "Мельниченко Андрій Іванович" at bounding box center [420, 206] width 91 height 17
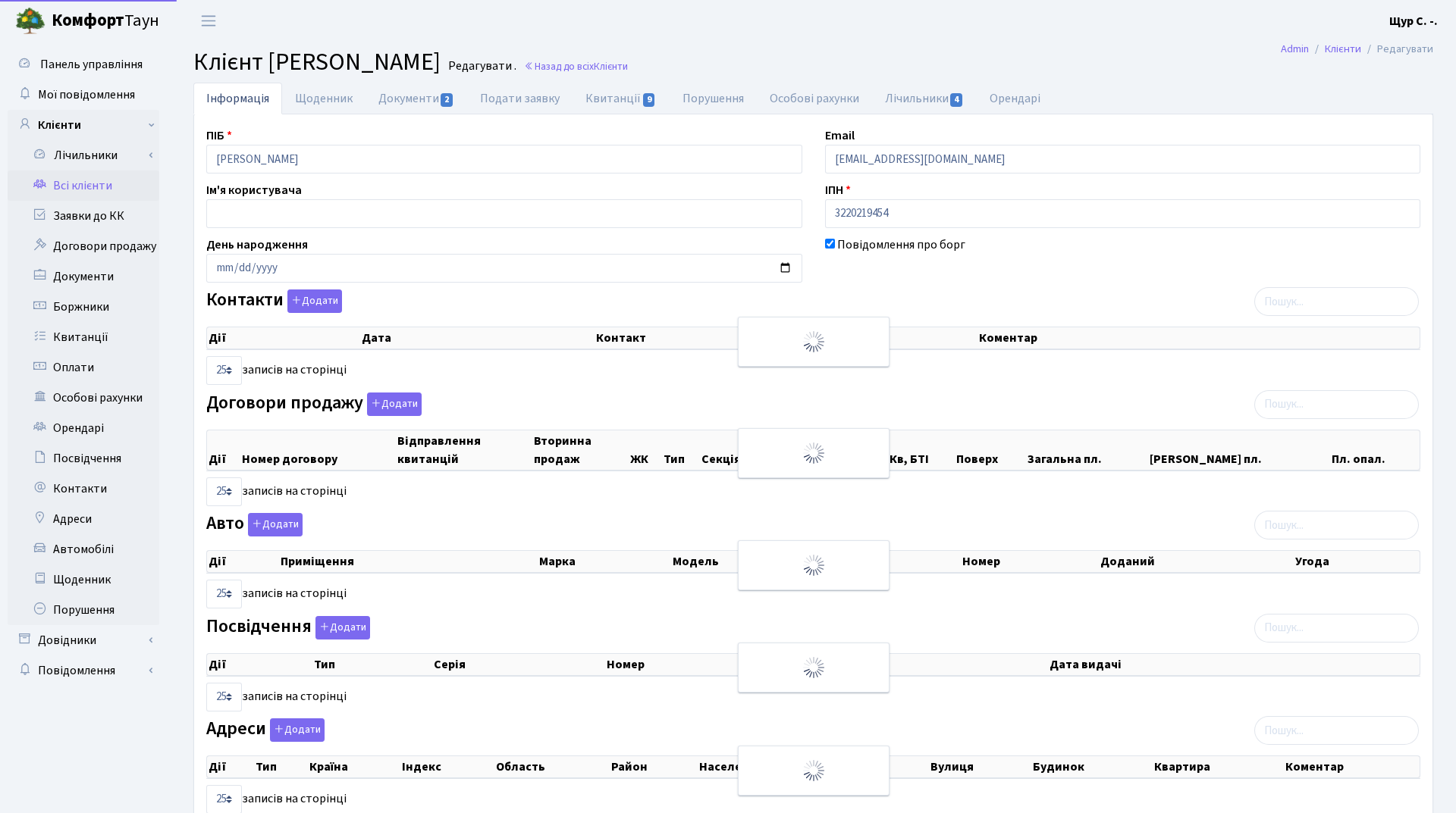
select select "25"
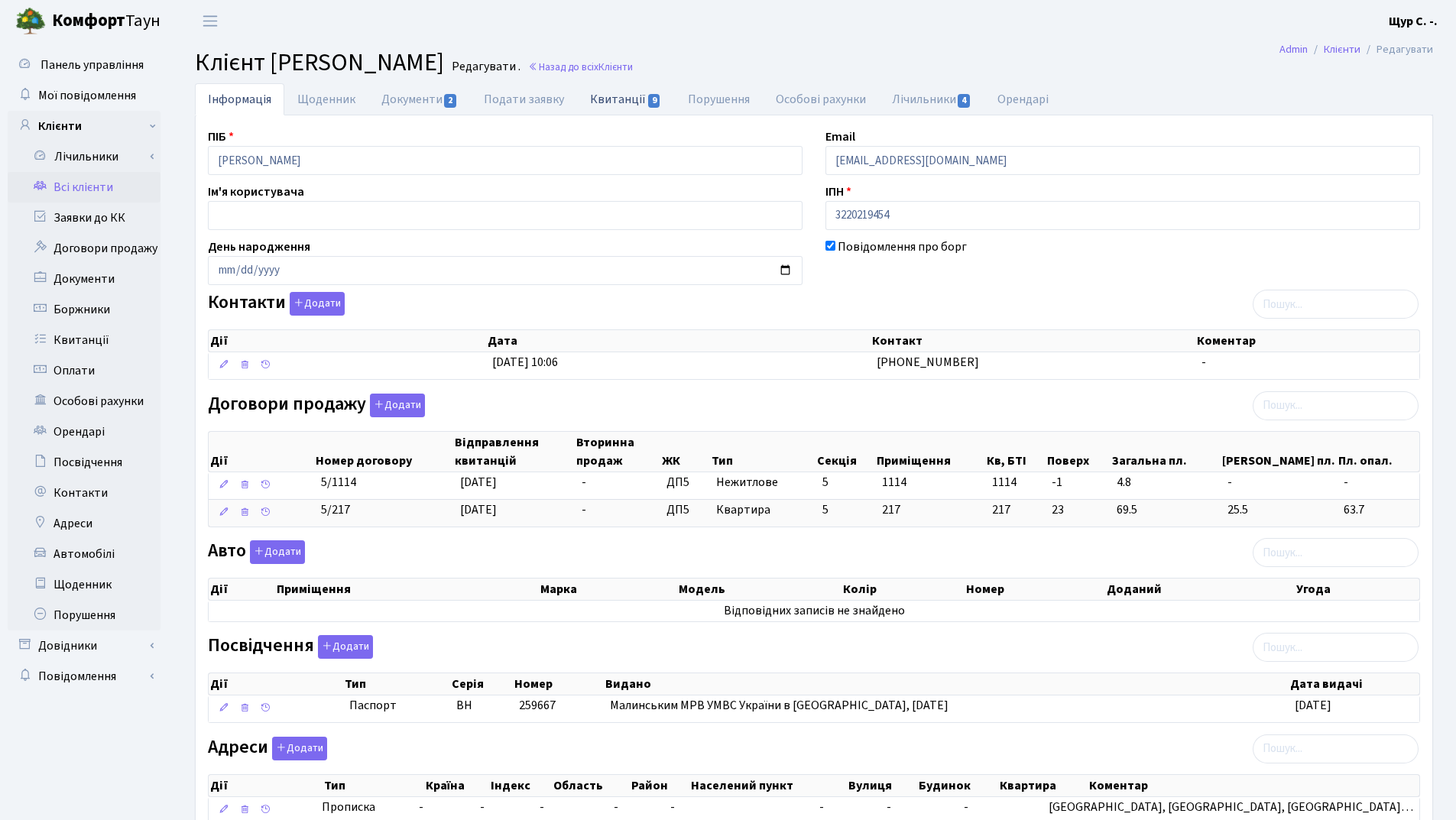
click at [608, 107] on link "Квитанції 9" at bounding box center [625, 99] width 97 height 32
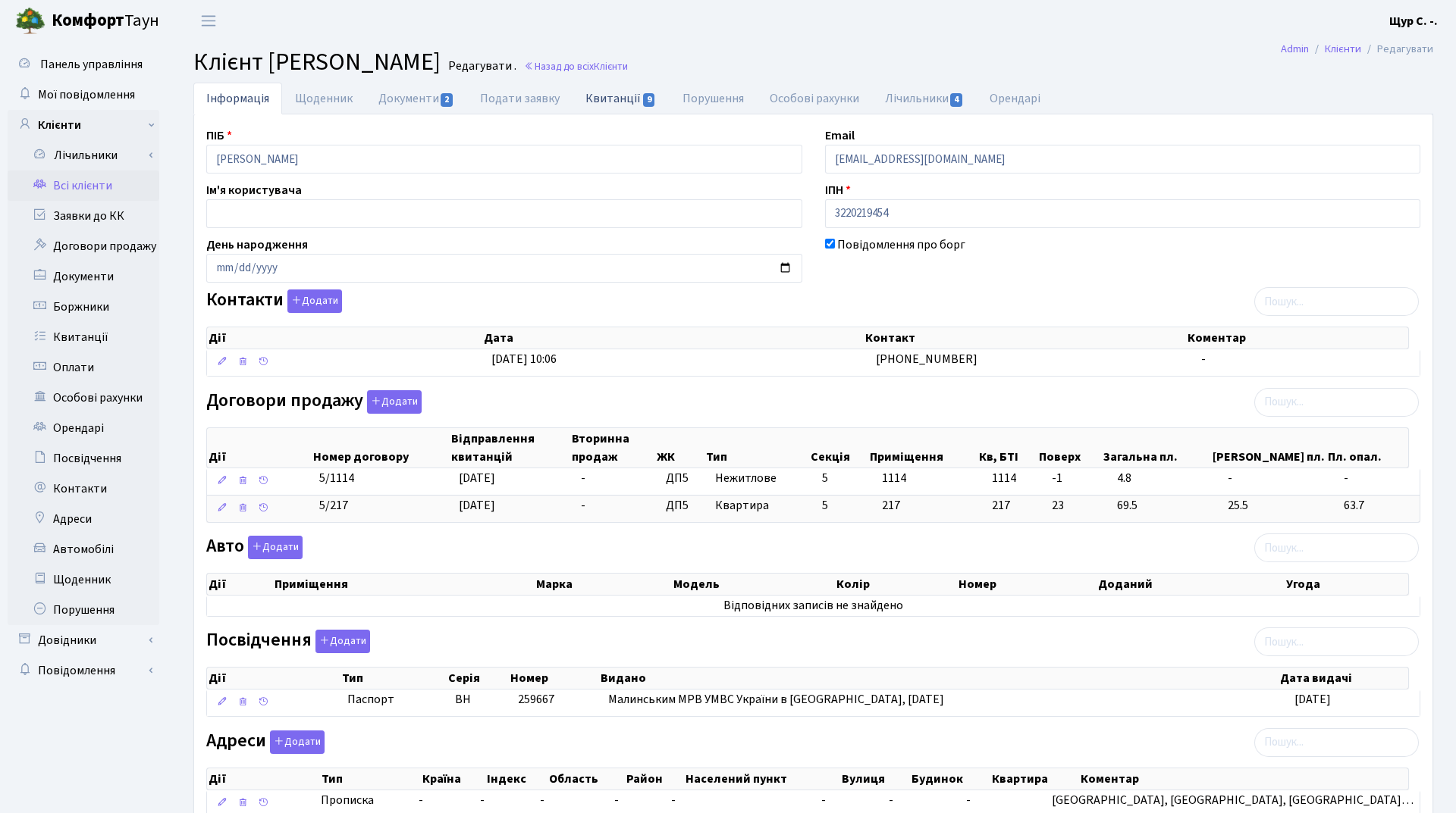
select select "25"
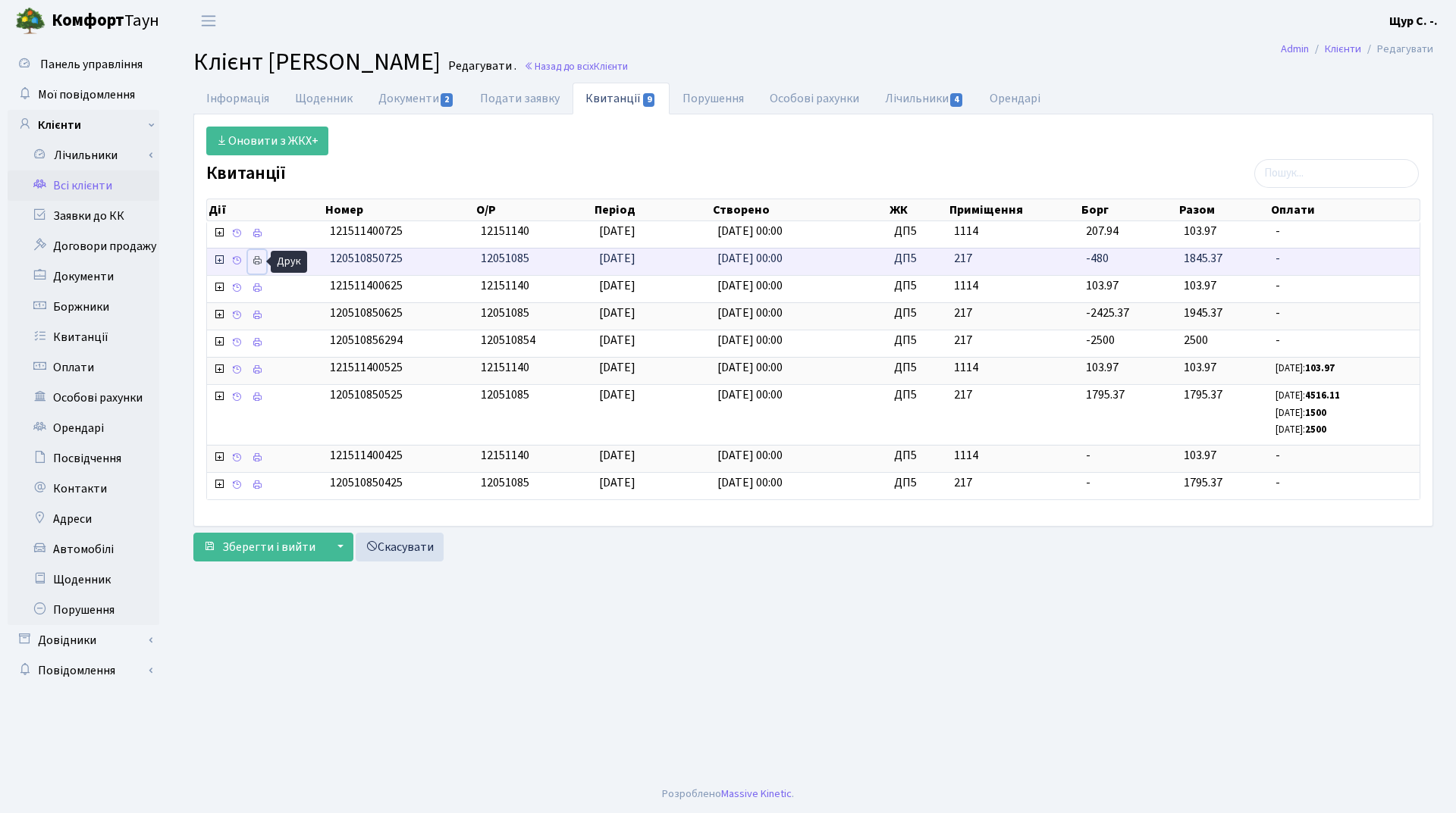
click at [256, 258] on icon at bounding box center [256, 261] width 11 height 11
click at [85, 184] on link "Всі клієнти" at bounding box center [83, 186] width 152 height 30
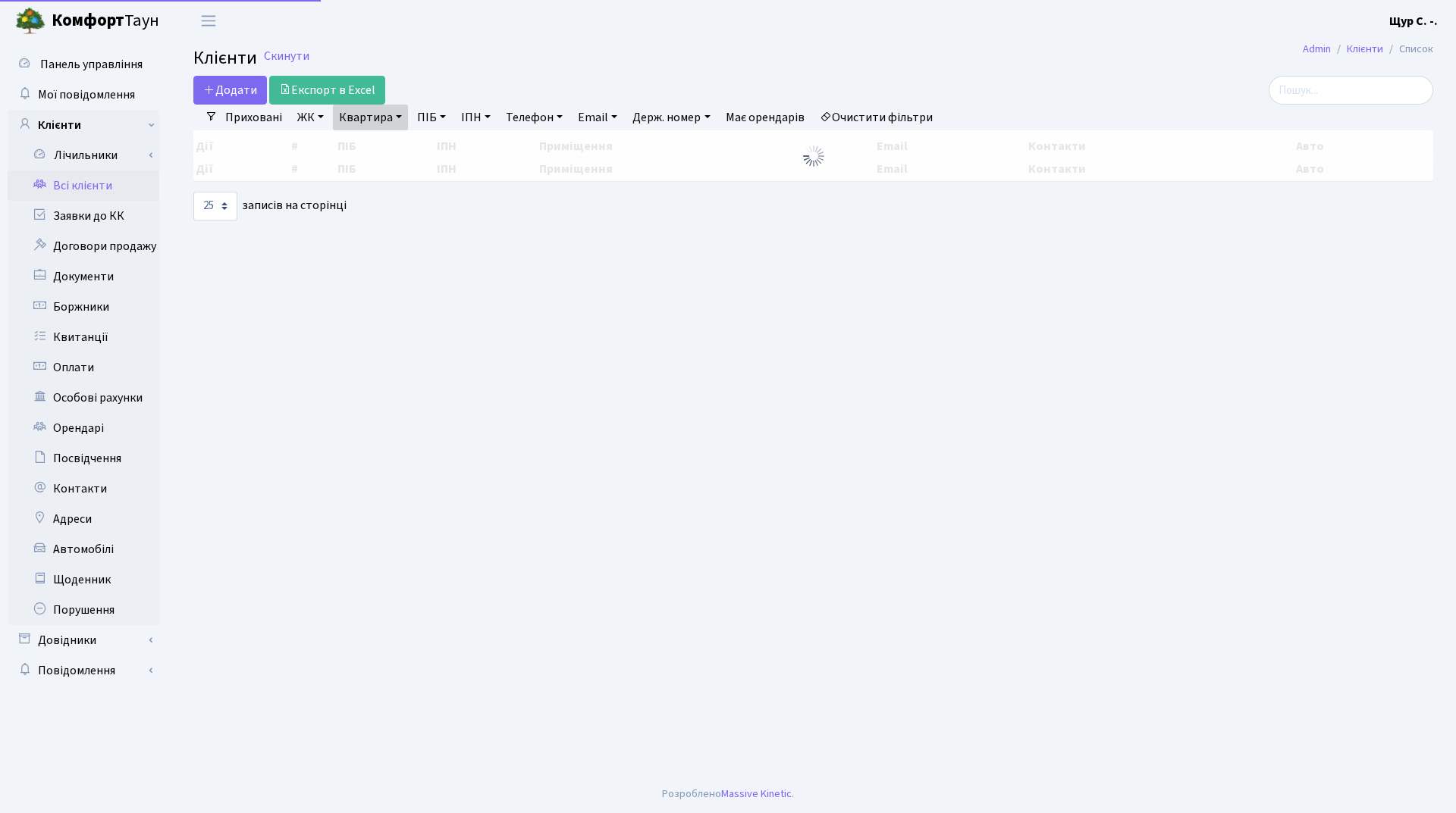
select select "25"
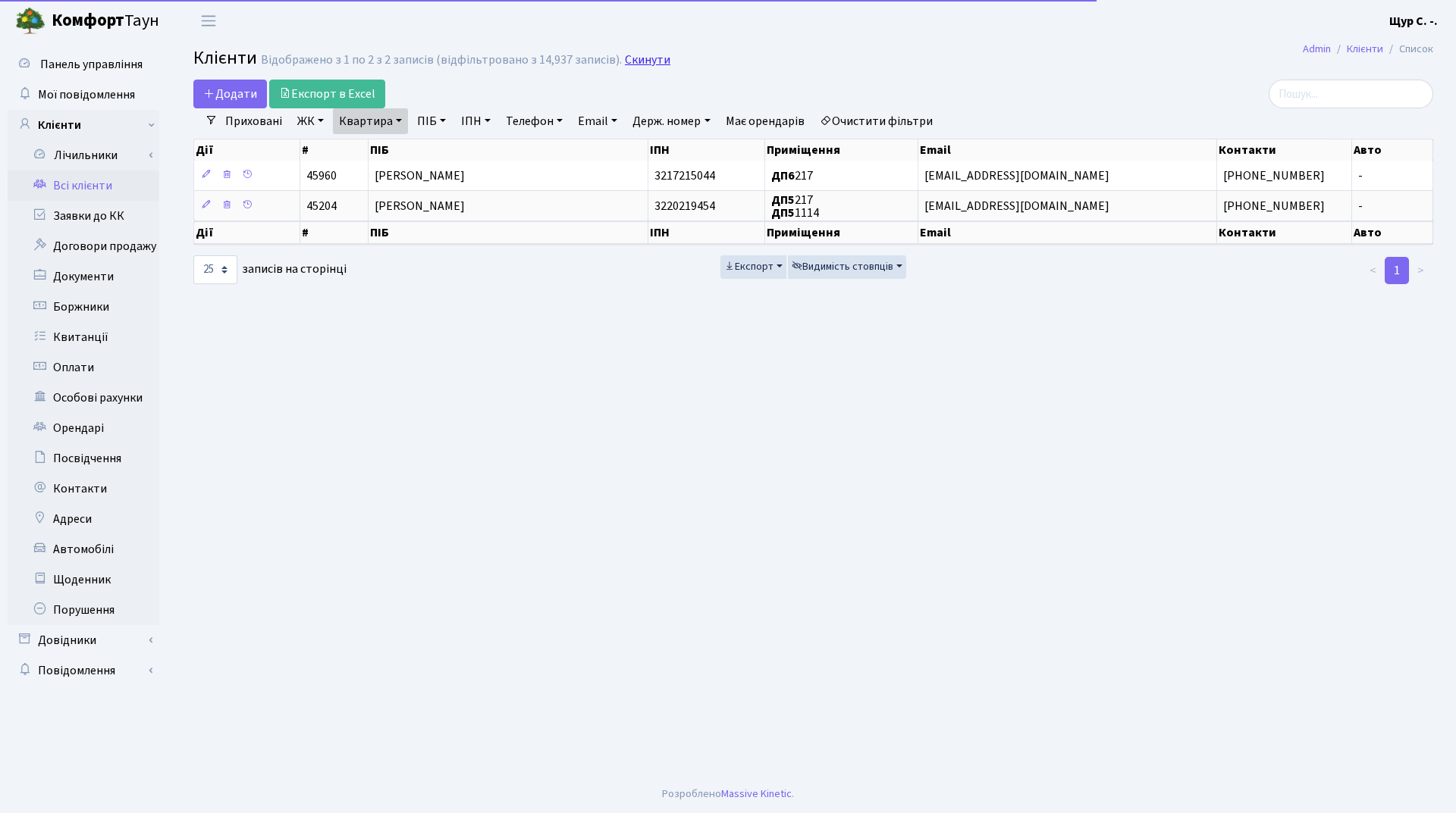
click at [649, 64] on link "Скинути" at bounding box center [648, 60] width 46 height 14
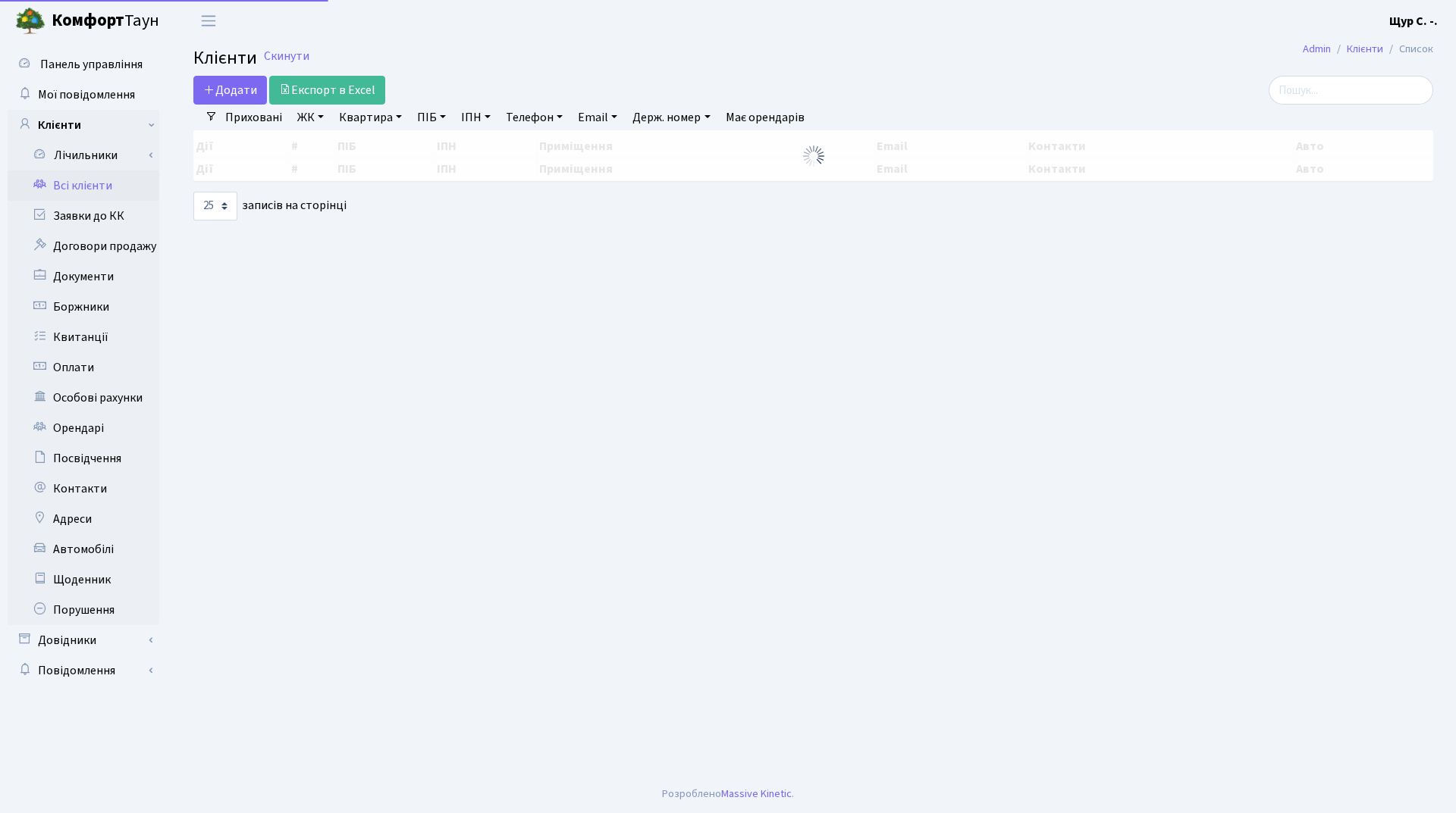
select select "25"
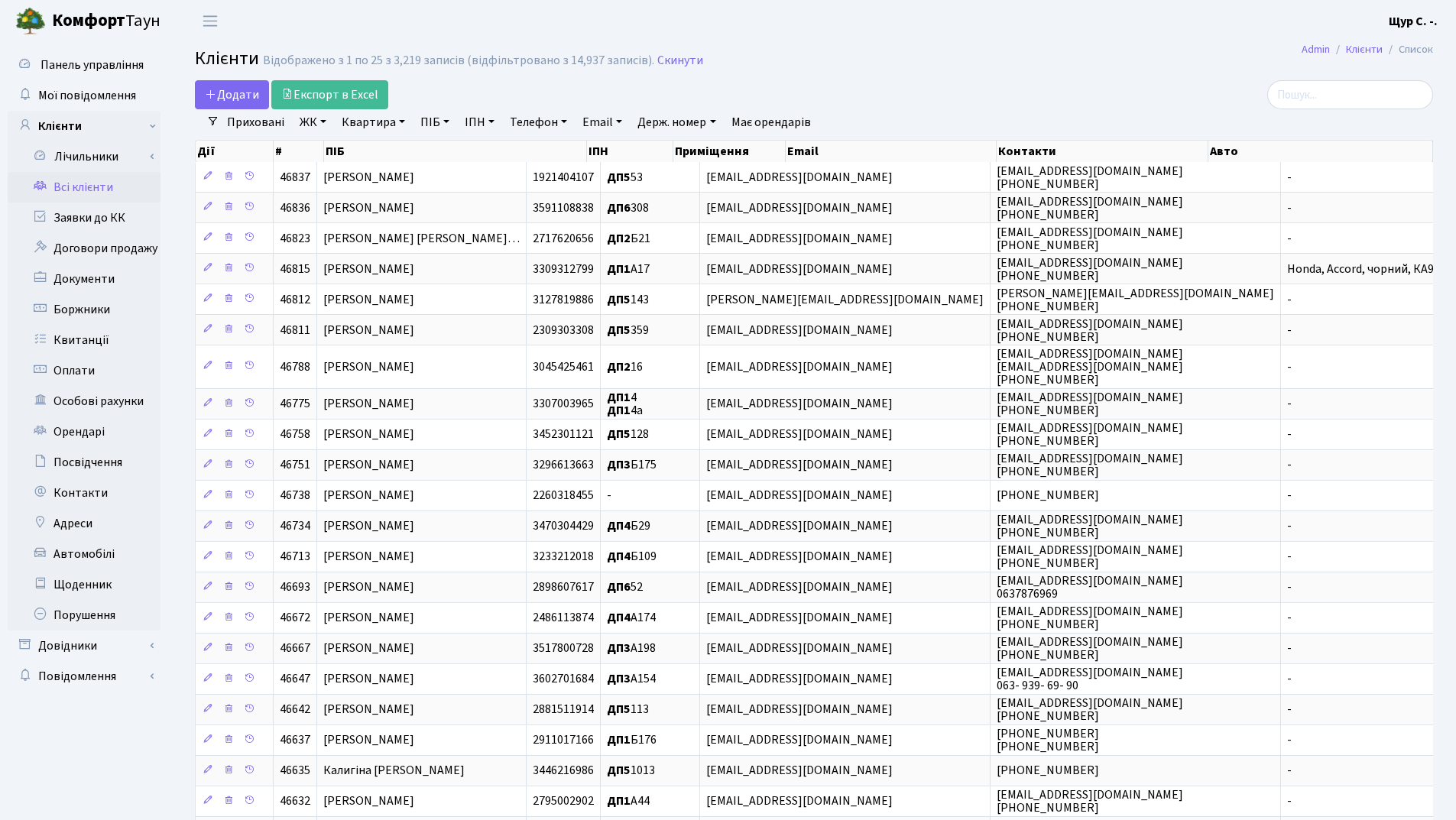
click at [354, 122] on link "Квартира" at bounding box center [373, 122] width 76 height 26
type input "а77"
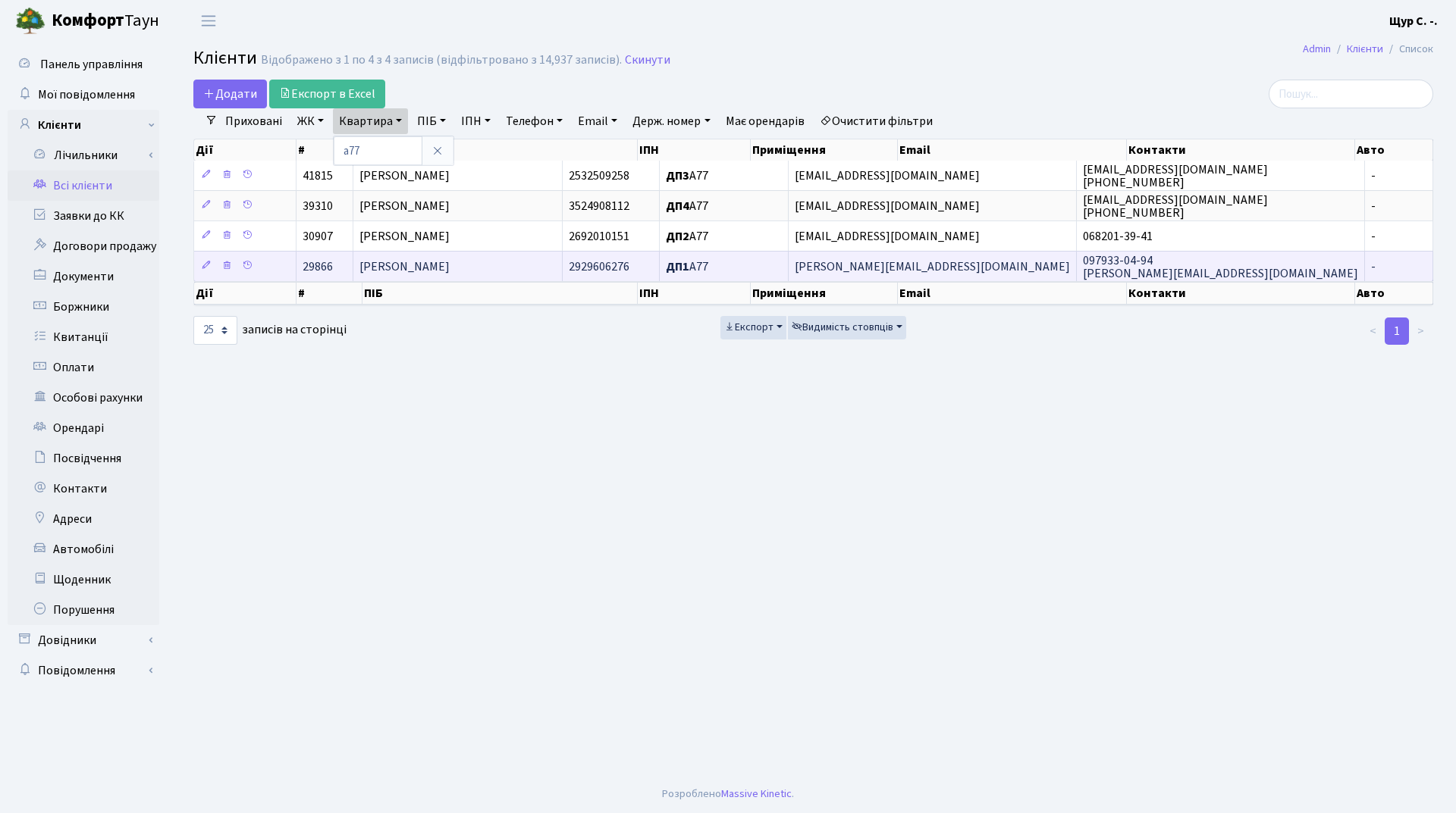
click at [461, 276] on td "[PERSON_NAME]" at bounding box center [457, 266] width 208 height 30
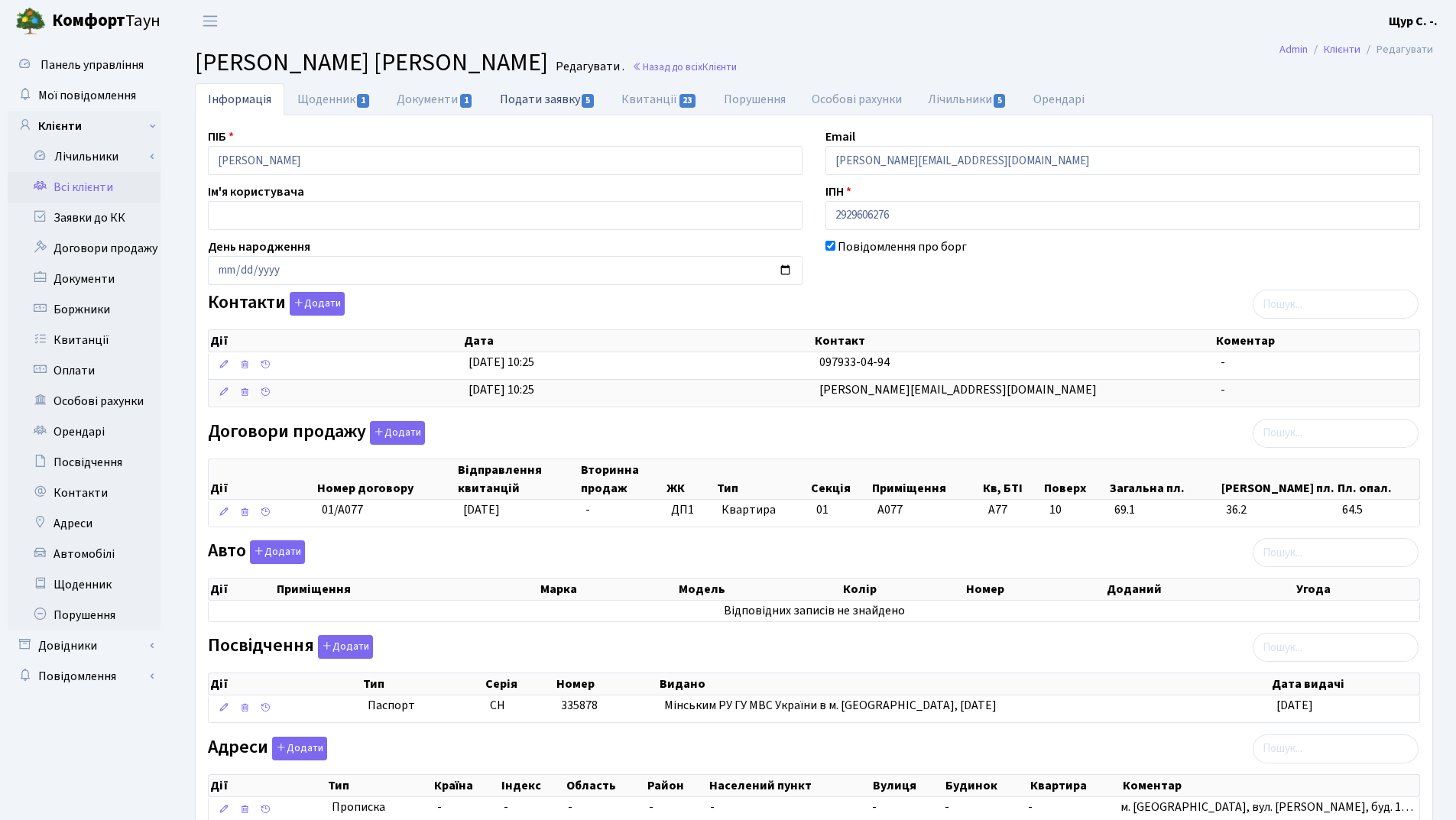
click at [526, 100] on link "Подати заявку 5" at bounding box center [548, 99] width 121 height 32
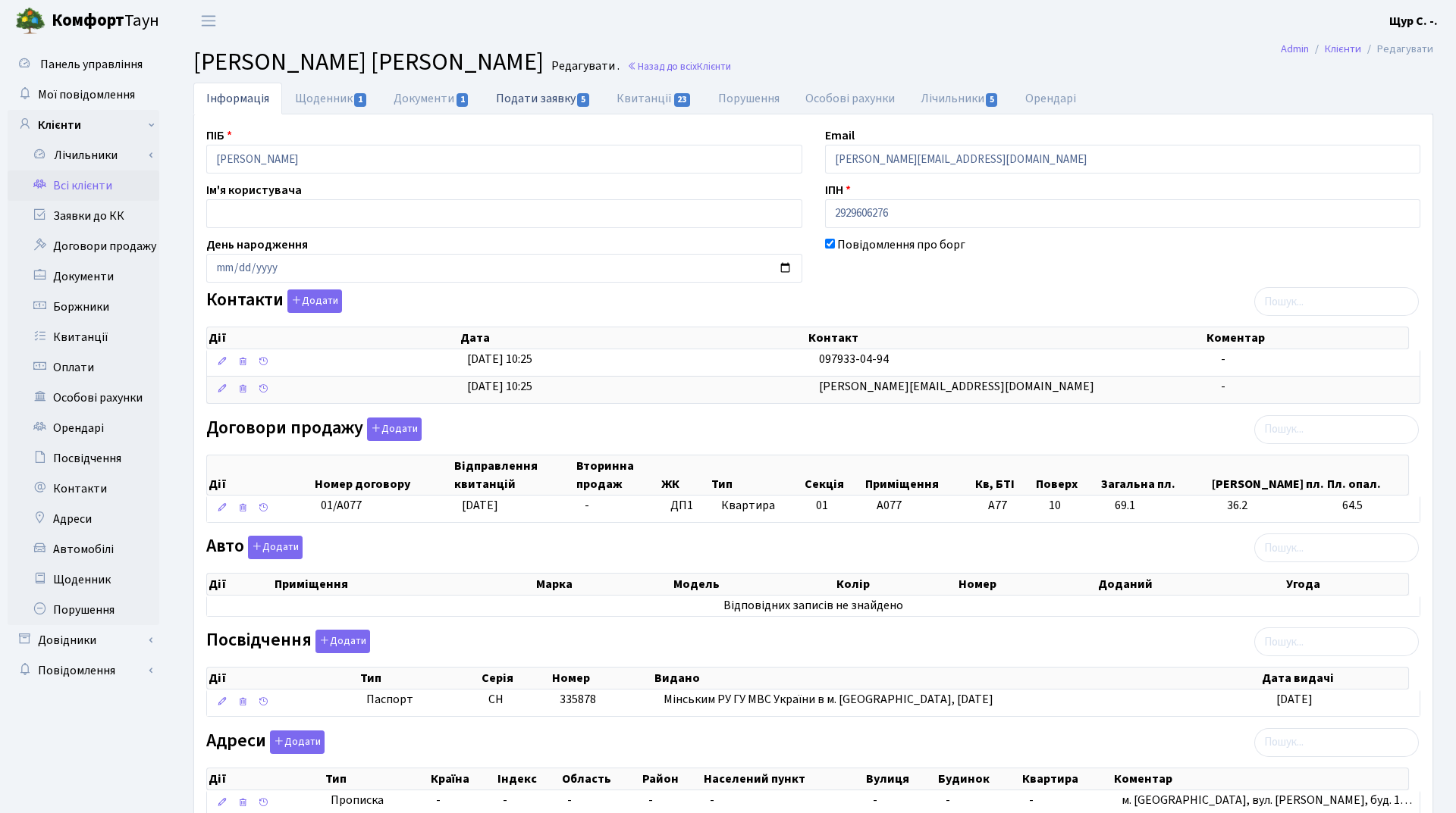
select select "25"
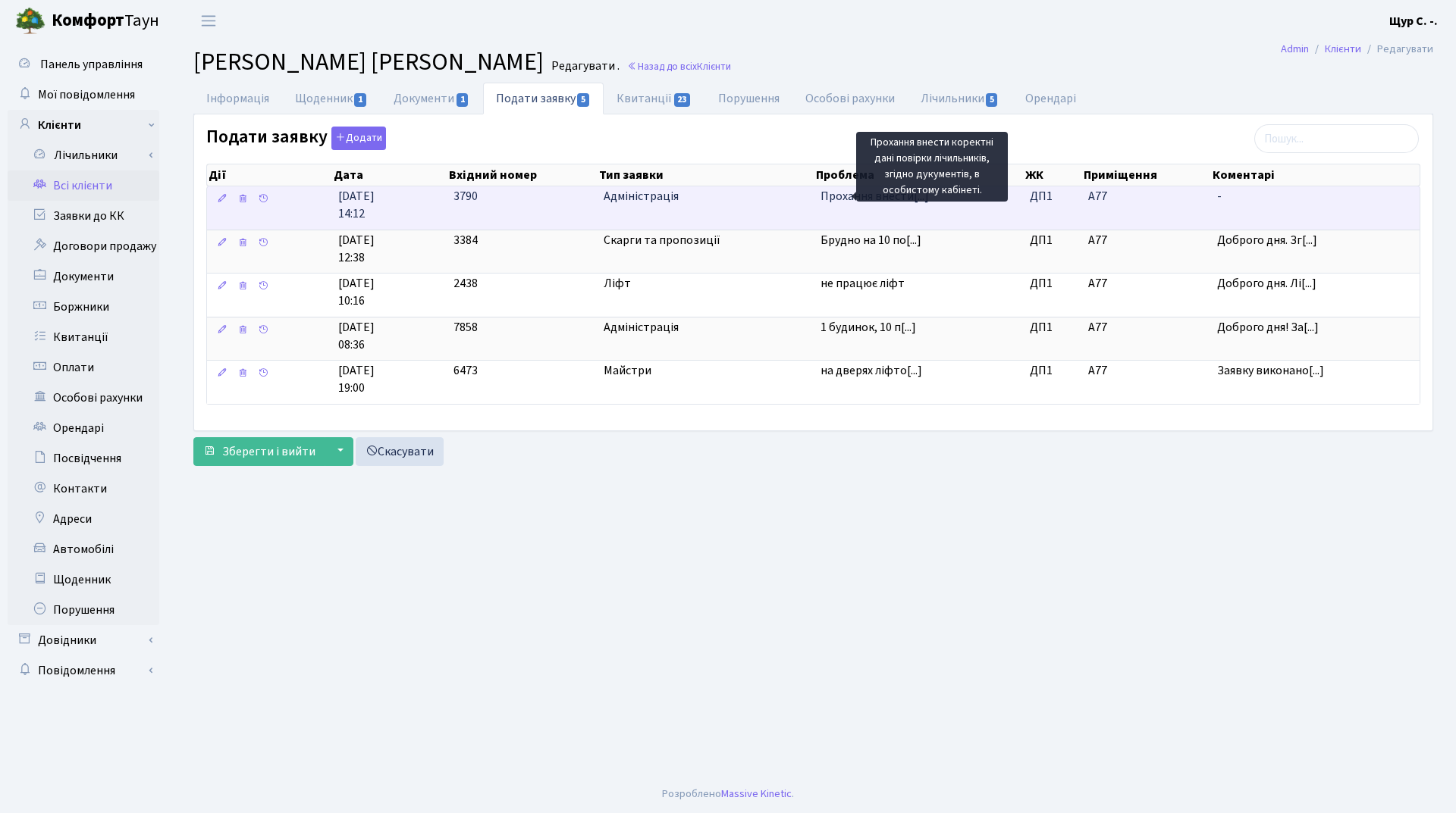
click at [837, 204] on span "Прохання внести[...]" at bounding box center [874, 196] width 108 height 17
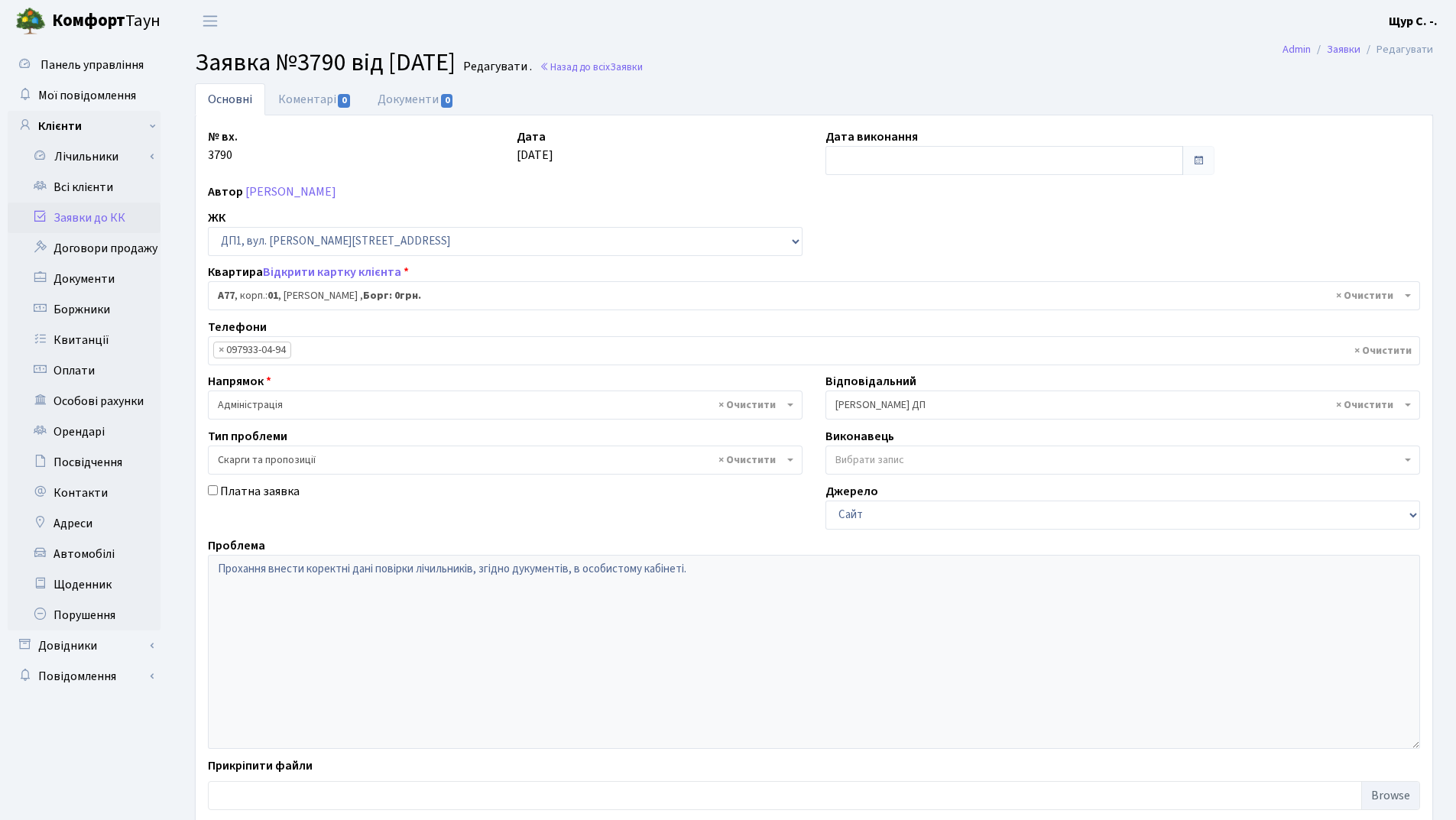
select select "29680"
select select "55"
click at [314, 95] on link "Коментарі 0" at bounding box center [315, 99] width 99 height 32
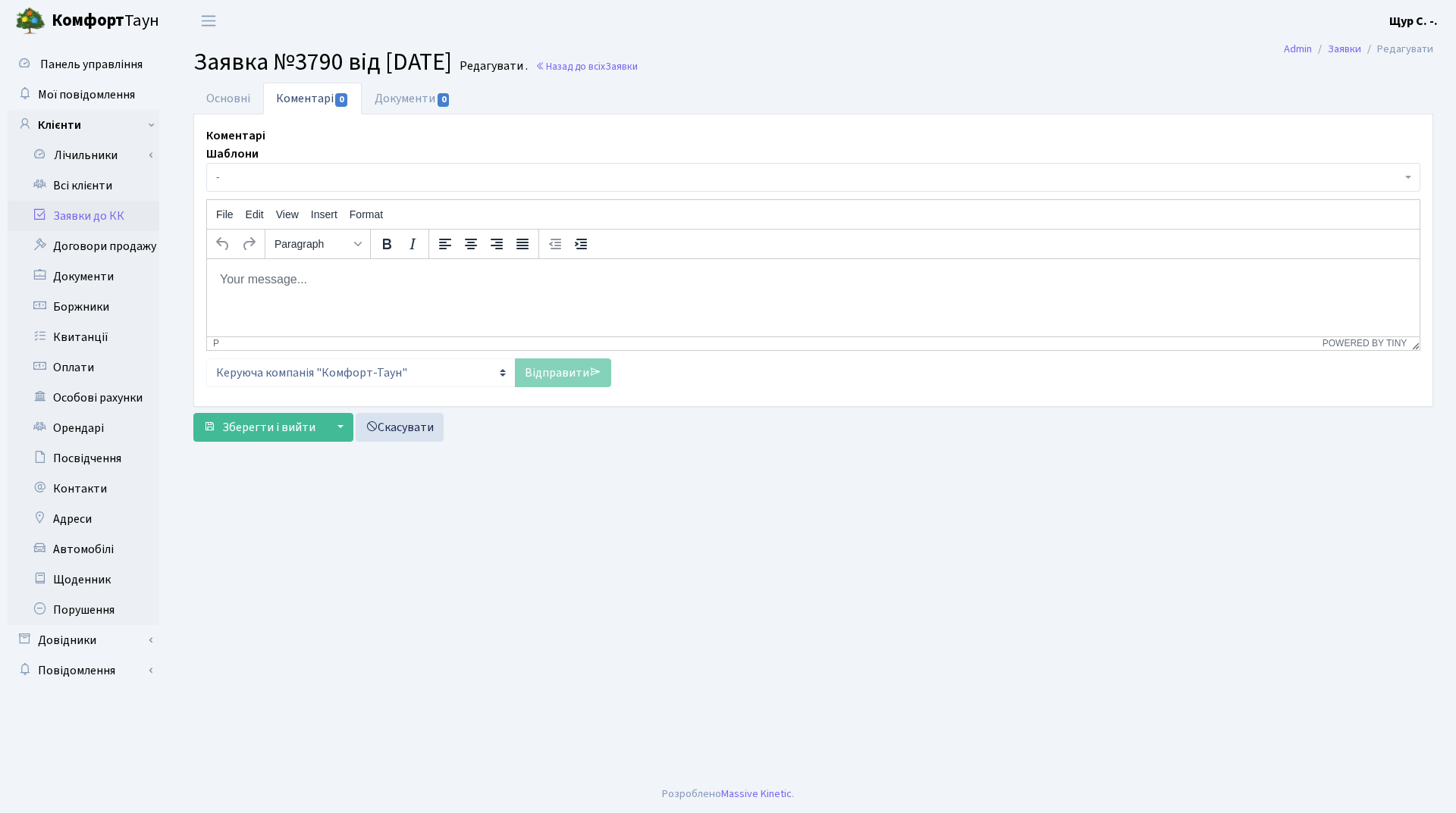
click at [275, 279] on body "Rich Text Area. Press ALT-0 for help." at bounding box center [813, 279] width 1189 height 17
click at [543, 371] on link "Відправити" at bounding box center [563, 373] width 97 height 29
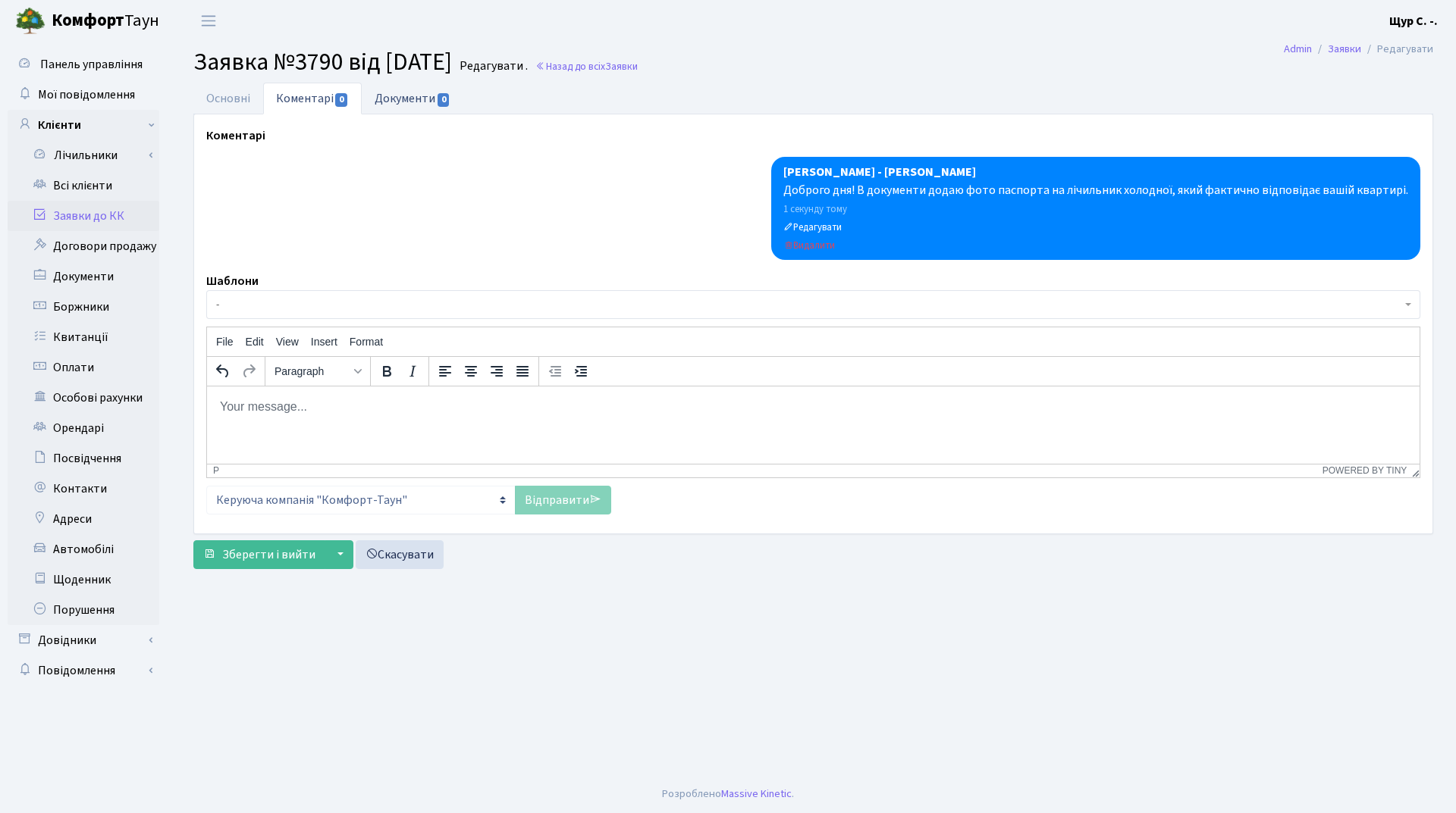
click at [398, 102] on link "Документи 0" at bounding box center [412, 98] width 102 height 31
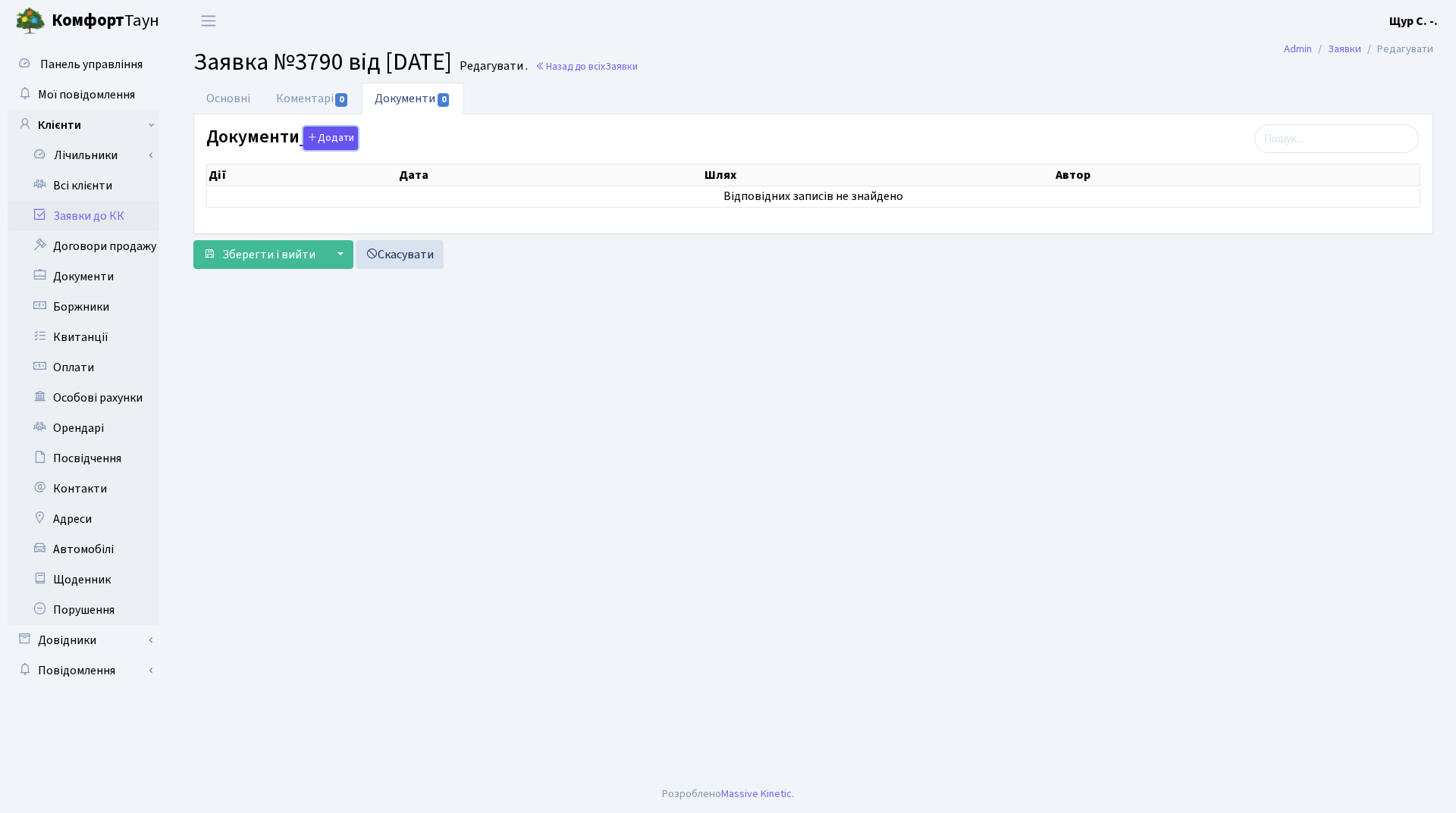
click at [323, 140] on button "Додати" at bounding box center [330, 139] width 55 height 24
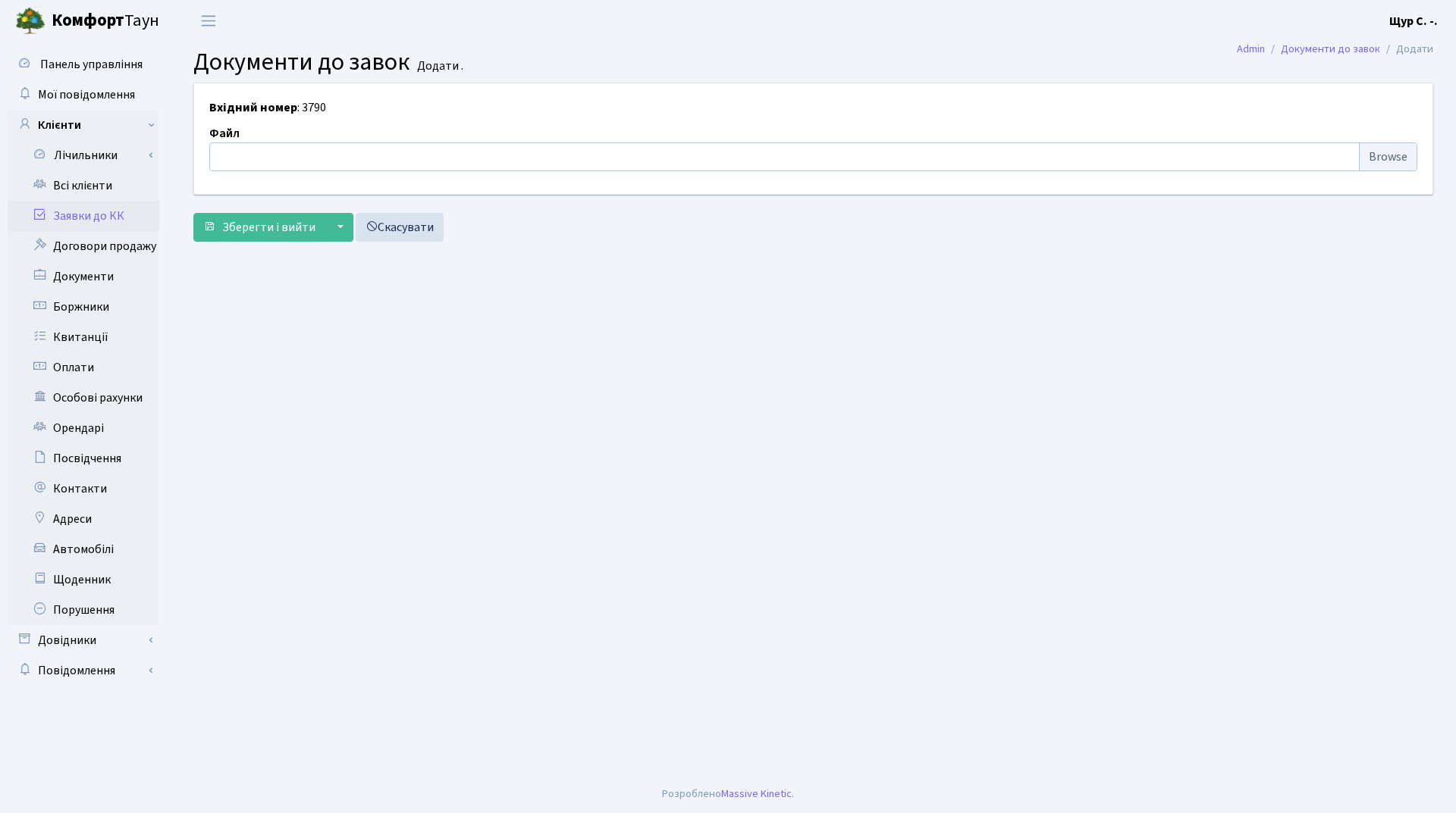
click at [1392, 159] on input "file" at bounding box center [813, 157] width 1208 height 29
type input "C:\fakepath\1755075762193.jpg"
click at [247, 231] on span "Зберегти і вийти" at bounding box center [268, 228] width 93 height 17
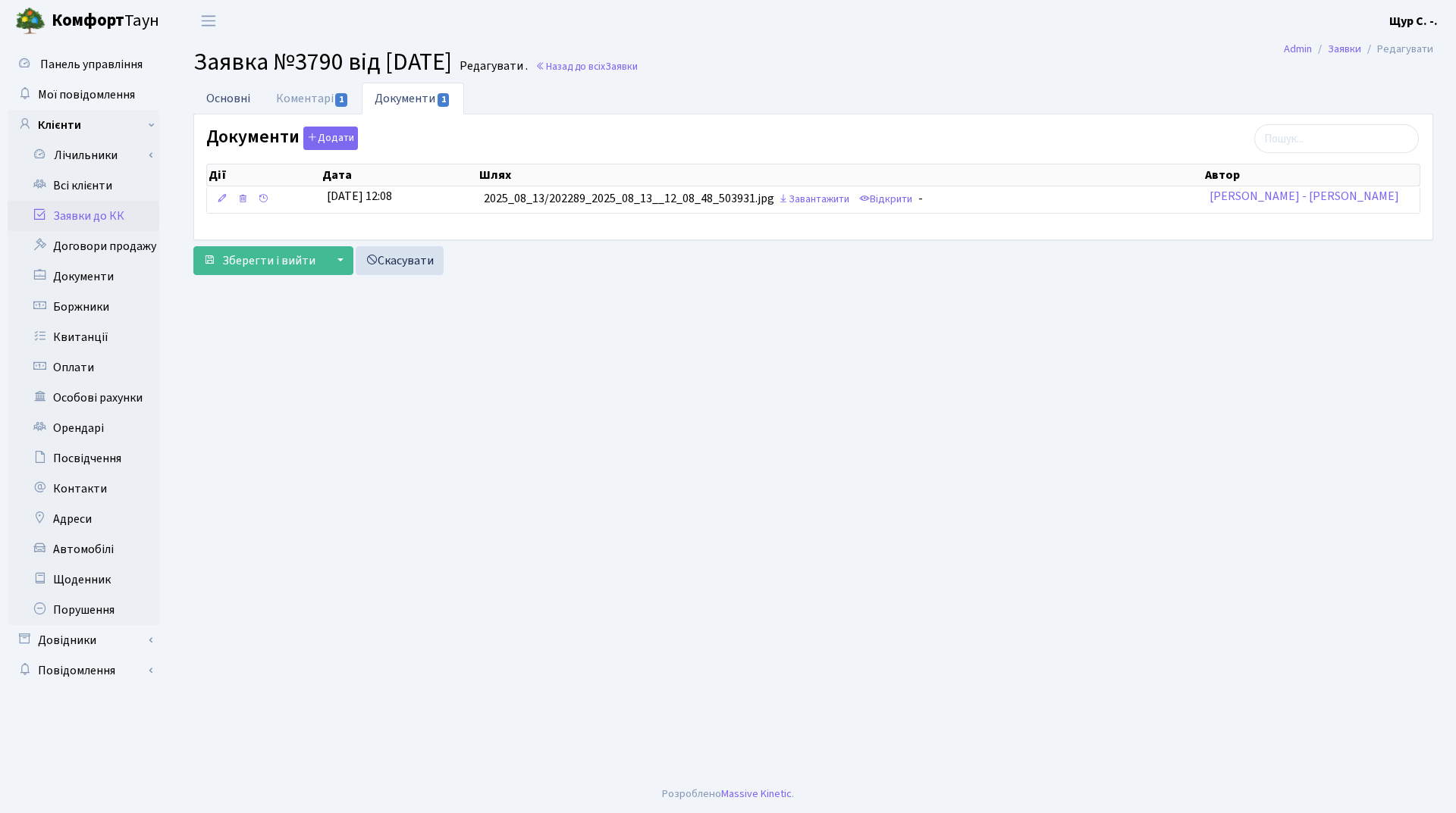
click at [220, 102] on link "Основні" at bounding box center [228, 98] width 69 height 31
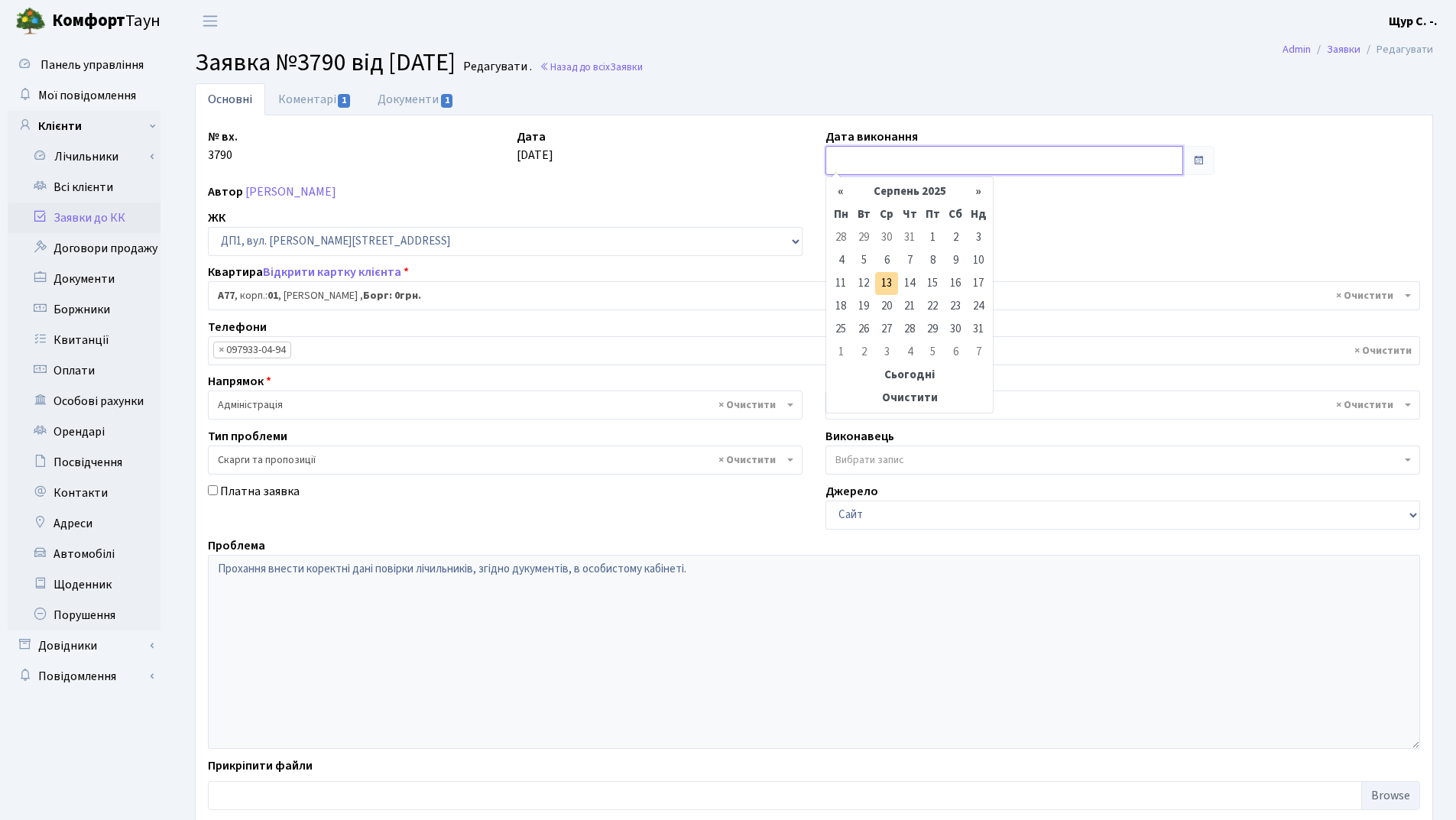
click at [864, 166] on input "text" at bounding box center [1004, 160] width 357 height 29
click at [885, 288] on td "13" at bounding box center [886, 283] width 23 height 23
type input "[DATE]"
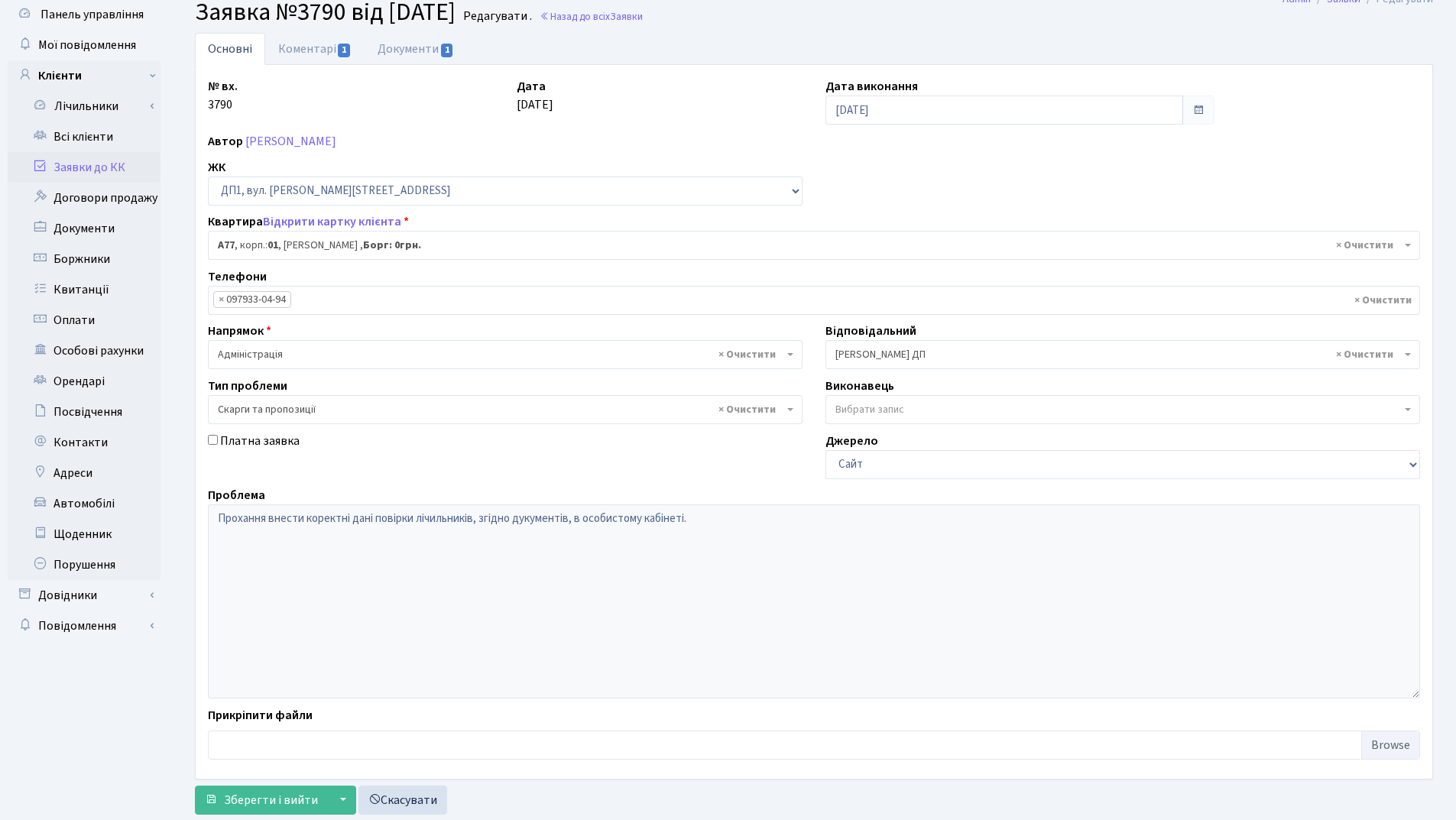
scroll to position [91, 0]
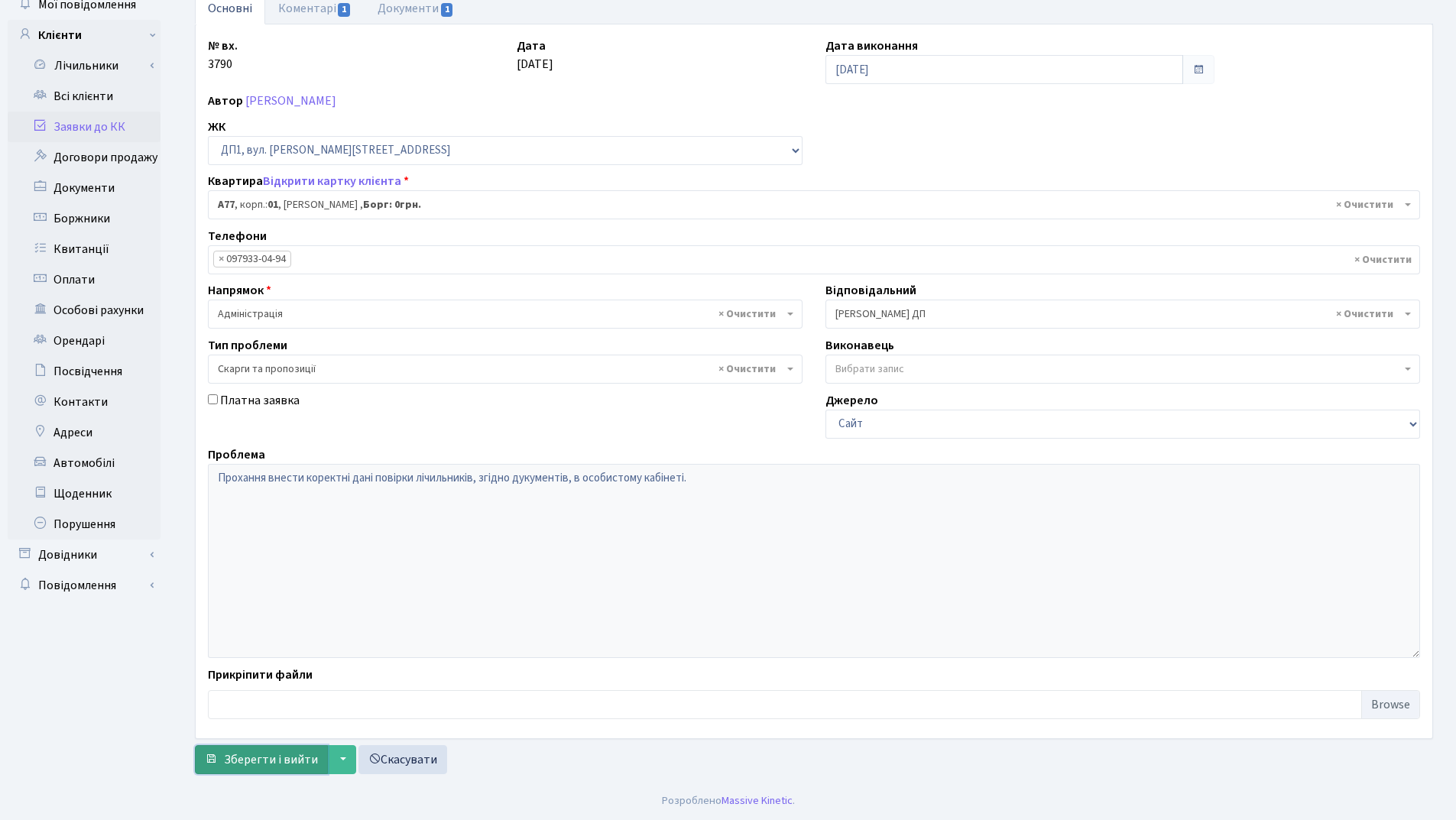
click at [247, 762] on span "Зберегти і вийти" at bounding box center [270, 760] width 94 height 17
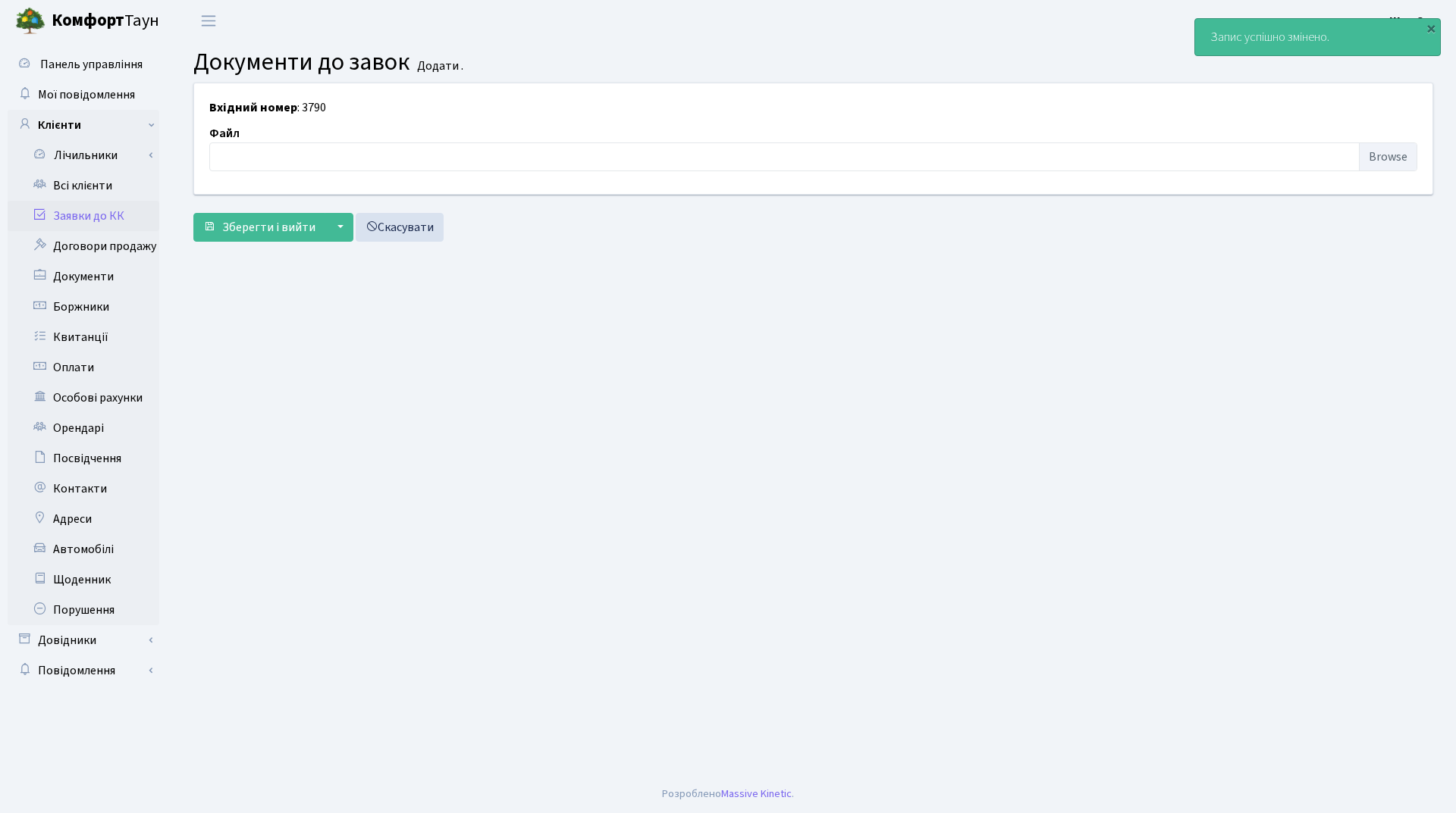
click at [112, 222] on link "Заявки до КК" at bounding box center [83, 216] width 152 height 30
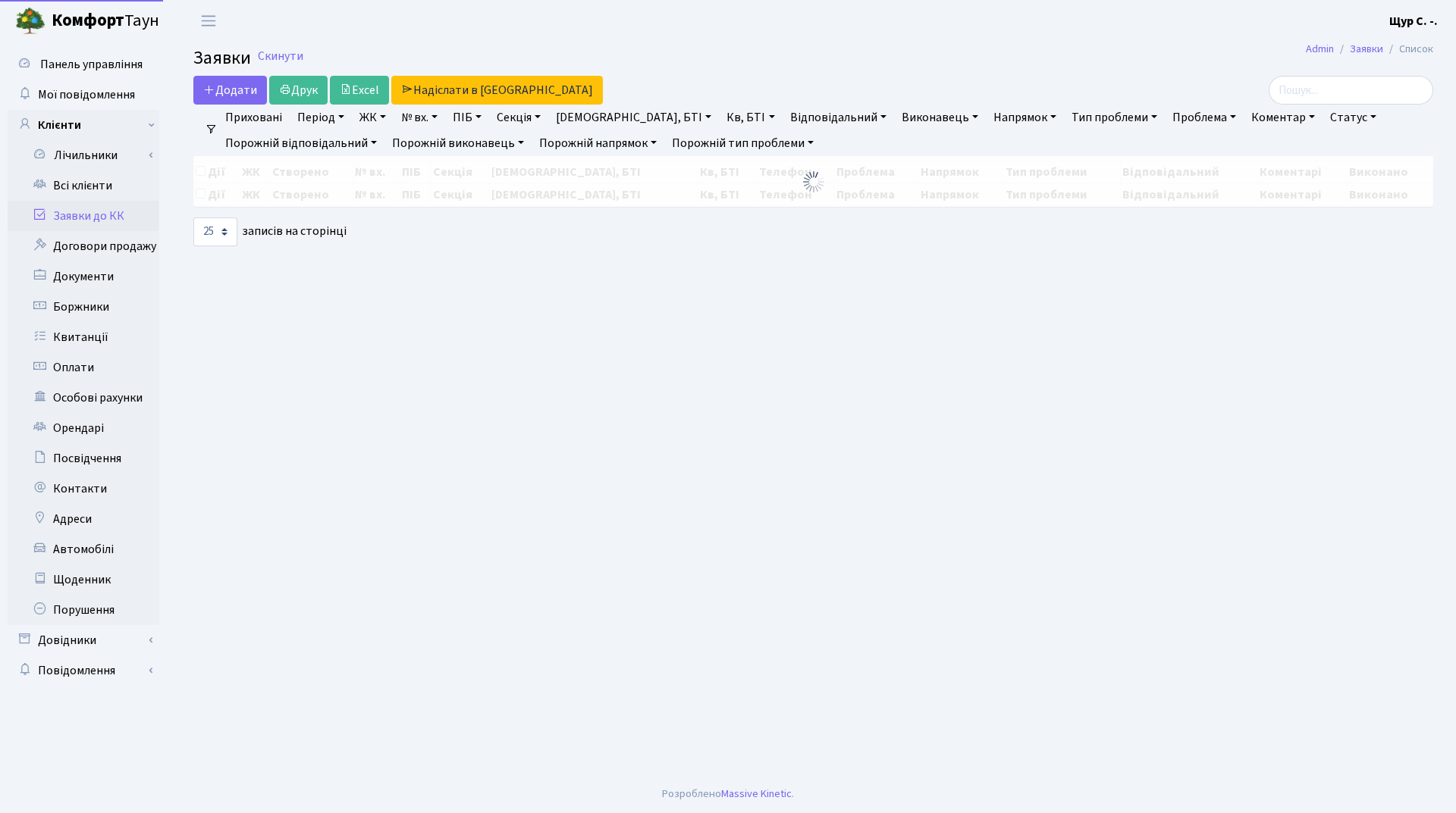
select select "25"
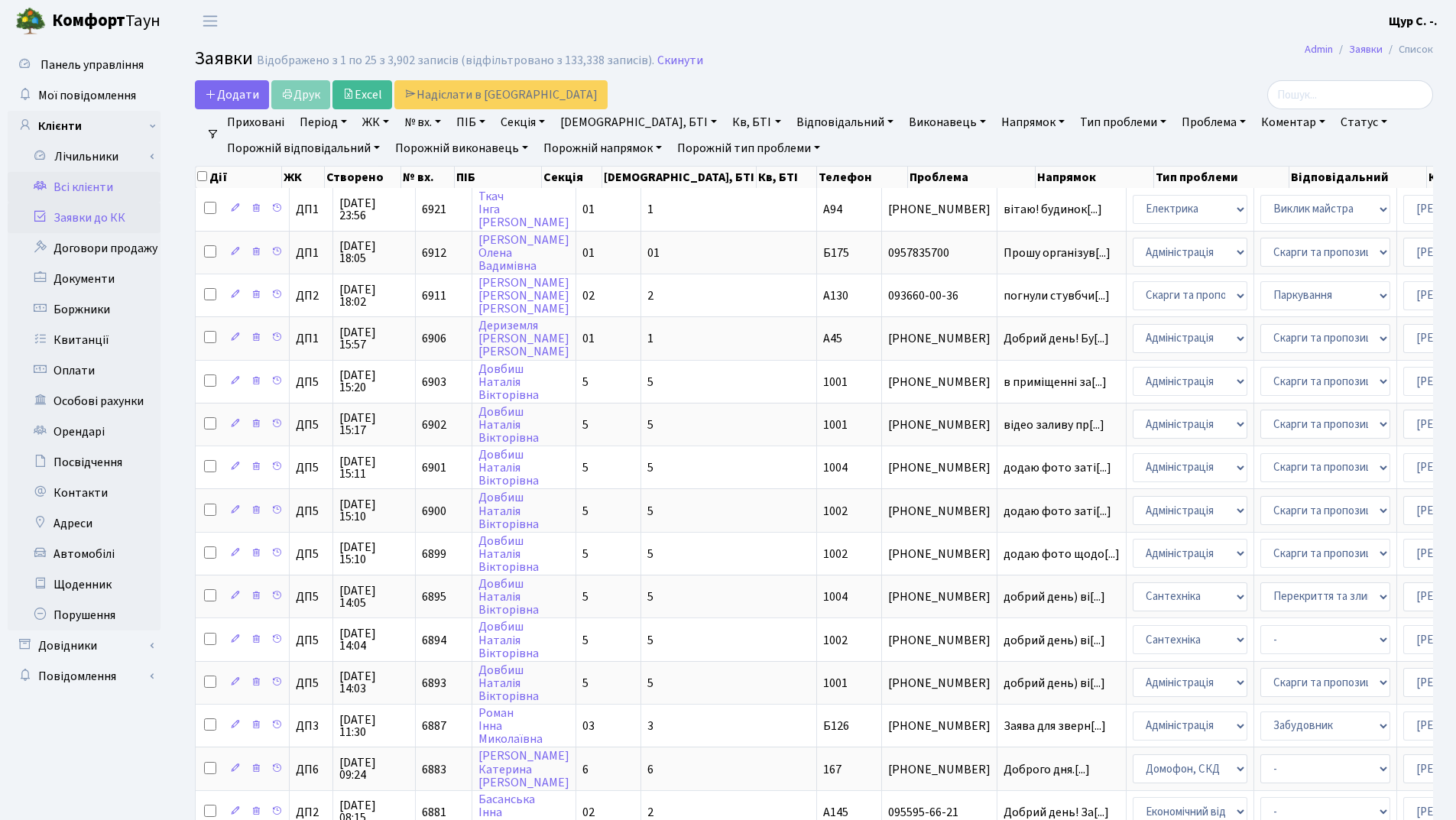
click at [86, 184] on link "Всі клієнти" at bounding box center [84, 188] width 153 height 31
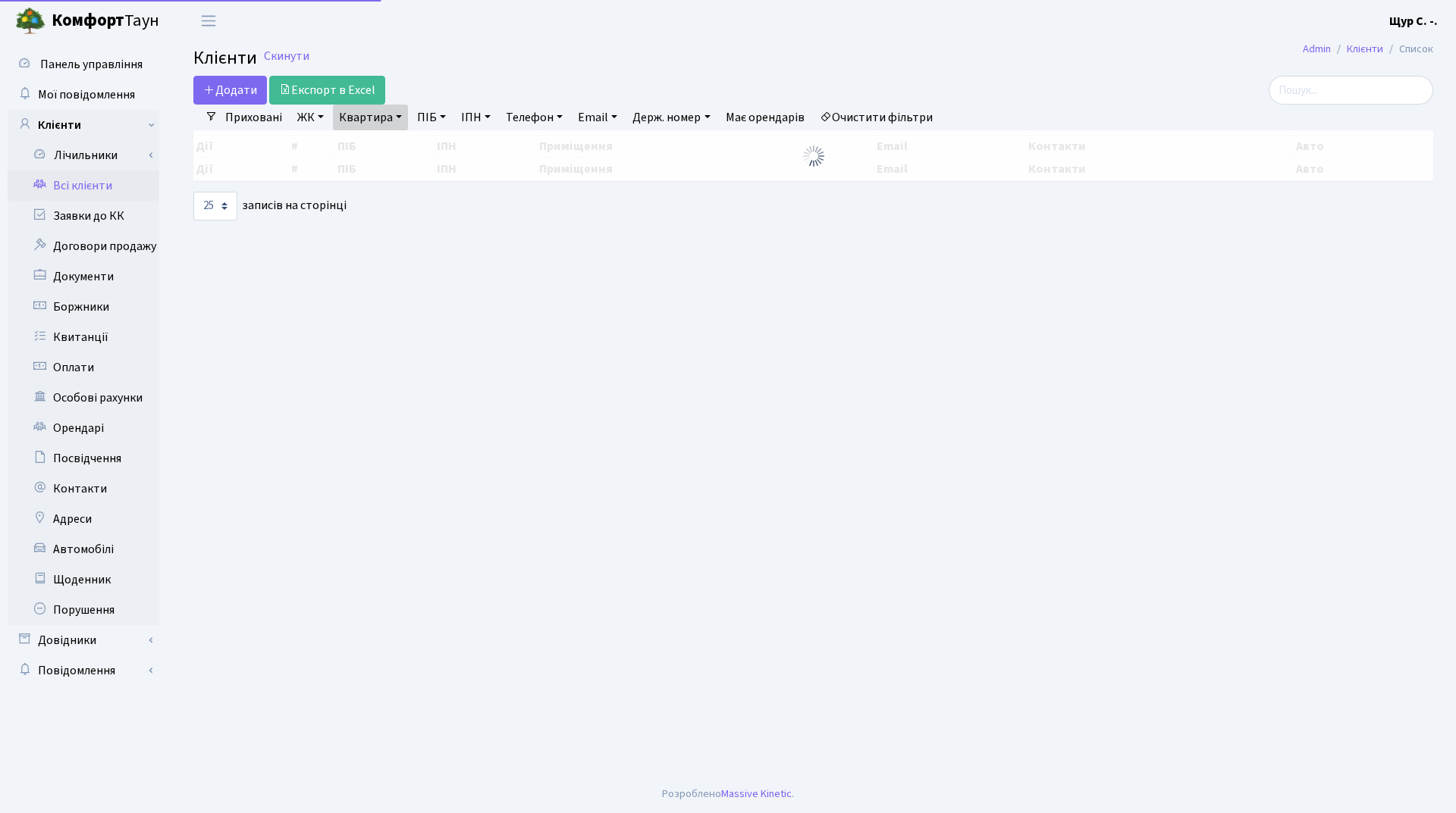
select select "25"
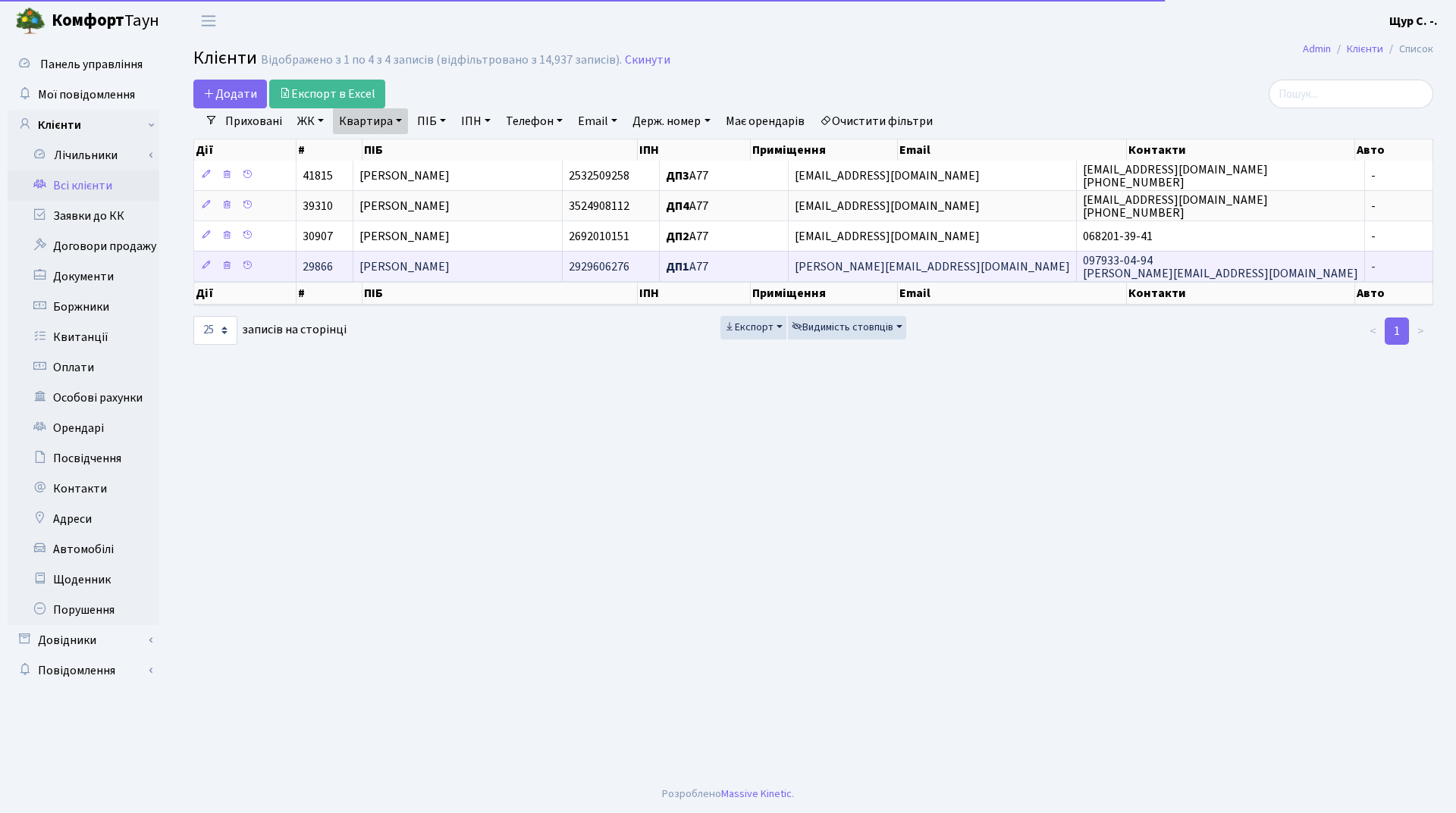
click at [521, 275] on td "[PERSON_NAME]" at bounding box center [457, 266] width 208 height 30
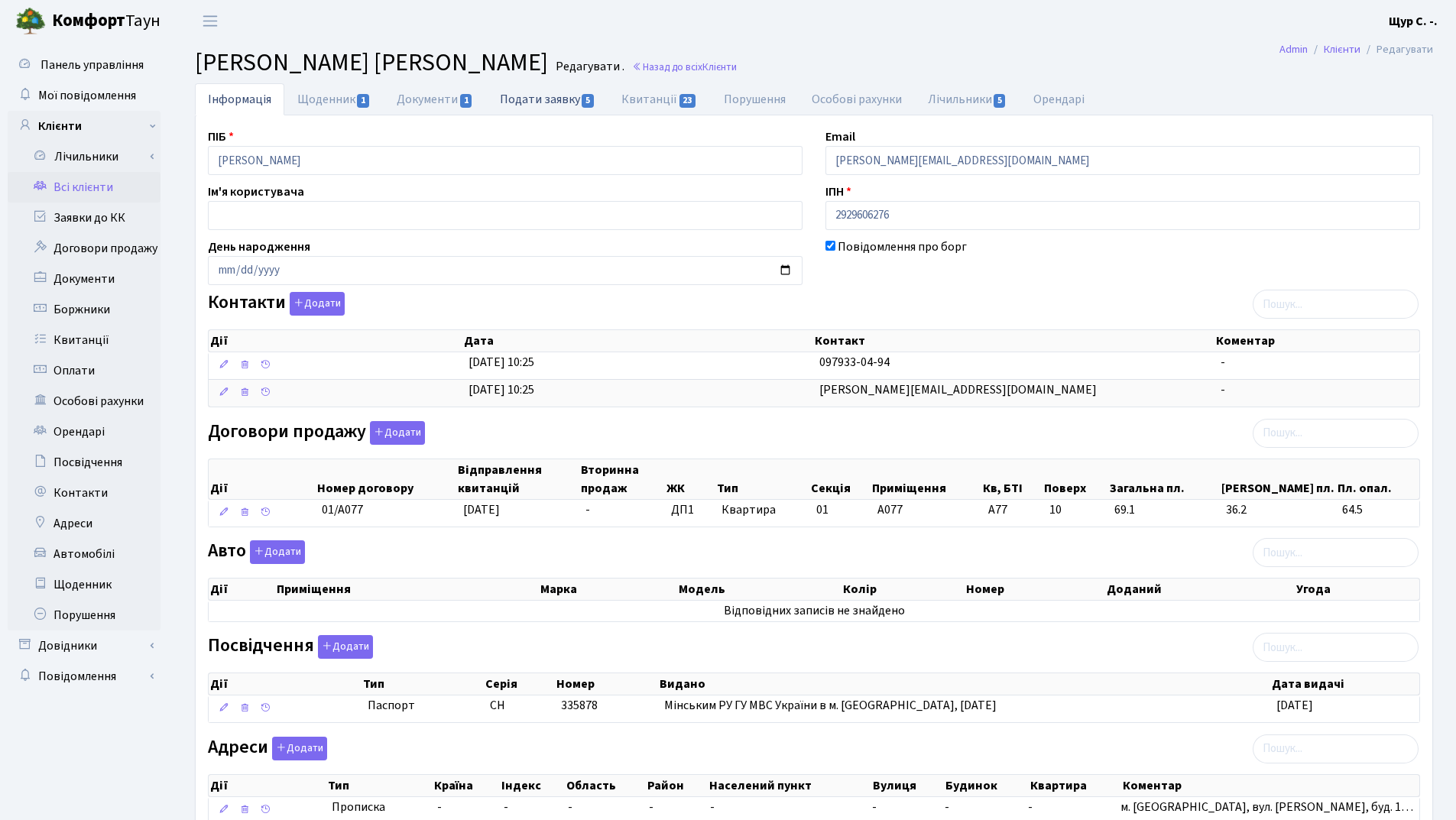
click at [547, 98] on link "Подати заявку 5" at bounding box center [548, 99] width 121 height 32
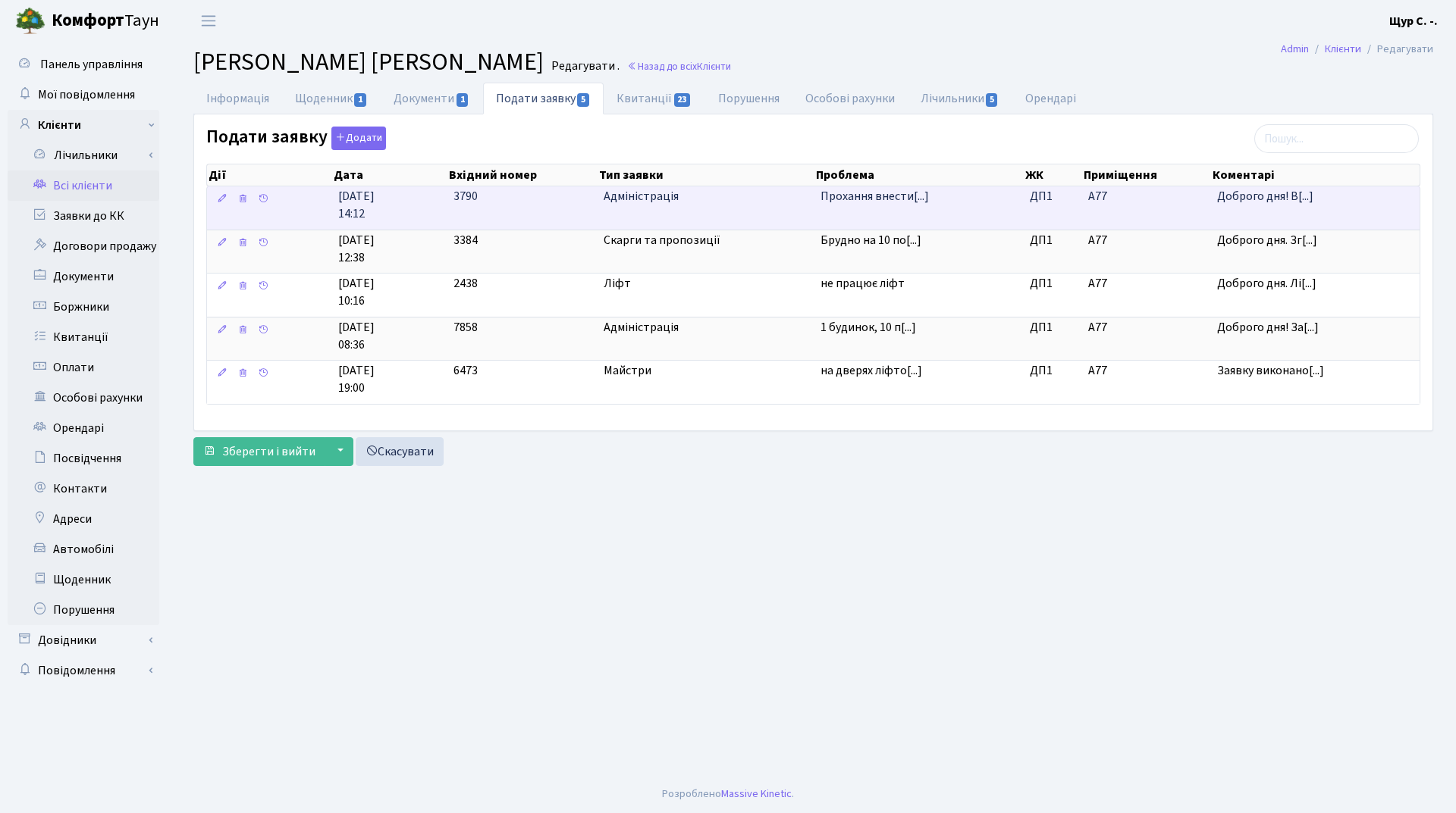
click at [833, 210] on td "Прохання внести[...]" at bounding box center [918, 207] width 209 height 43
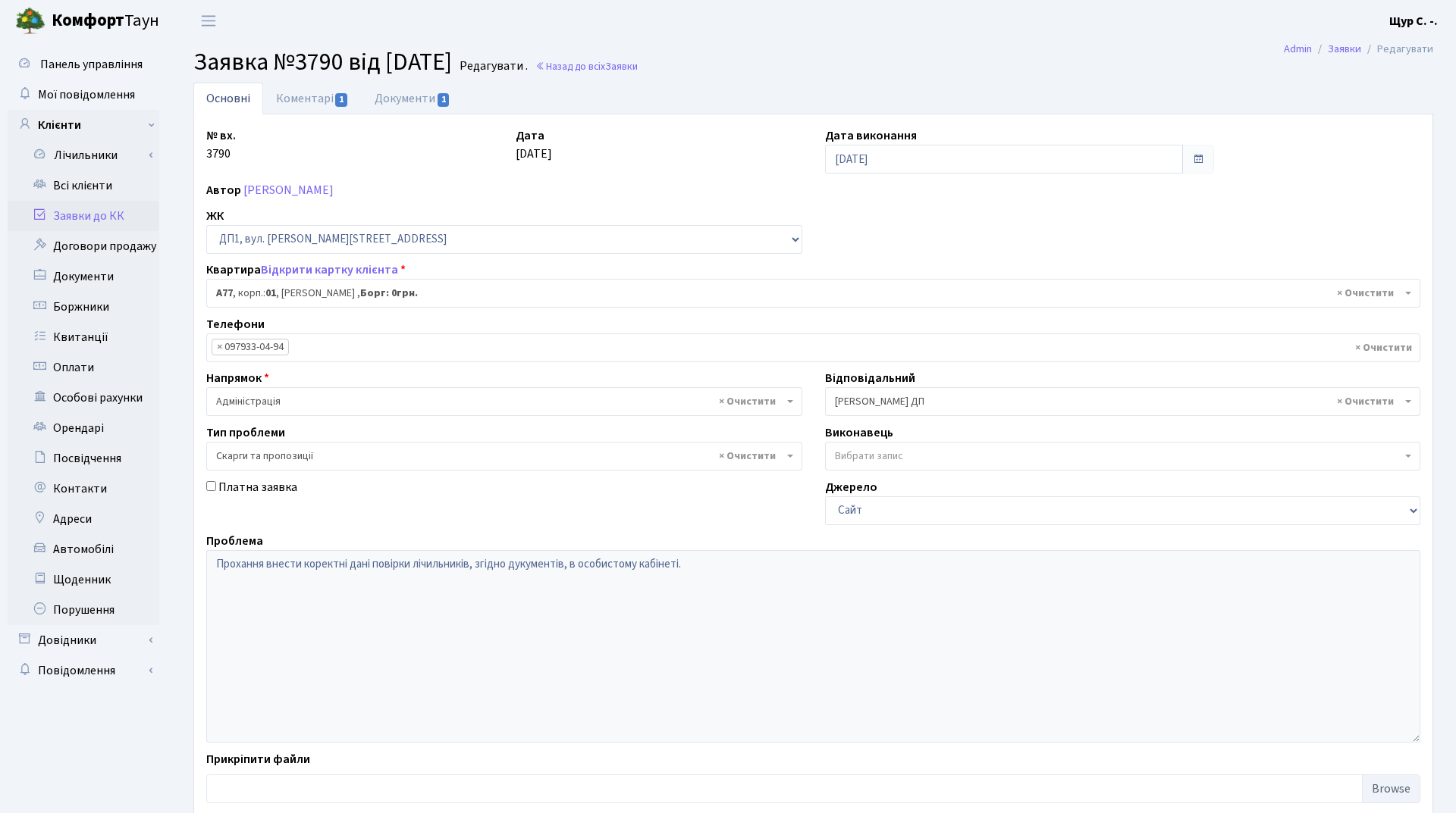
select select "29680"
select select "55"
click at [294, 97] on link "Коментарі 1" at bounding box center [312, 98] width 98 height 31
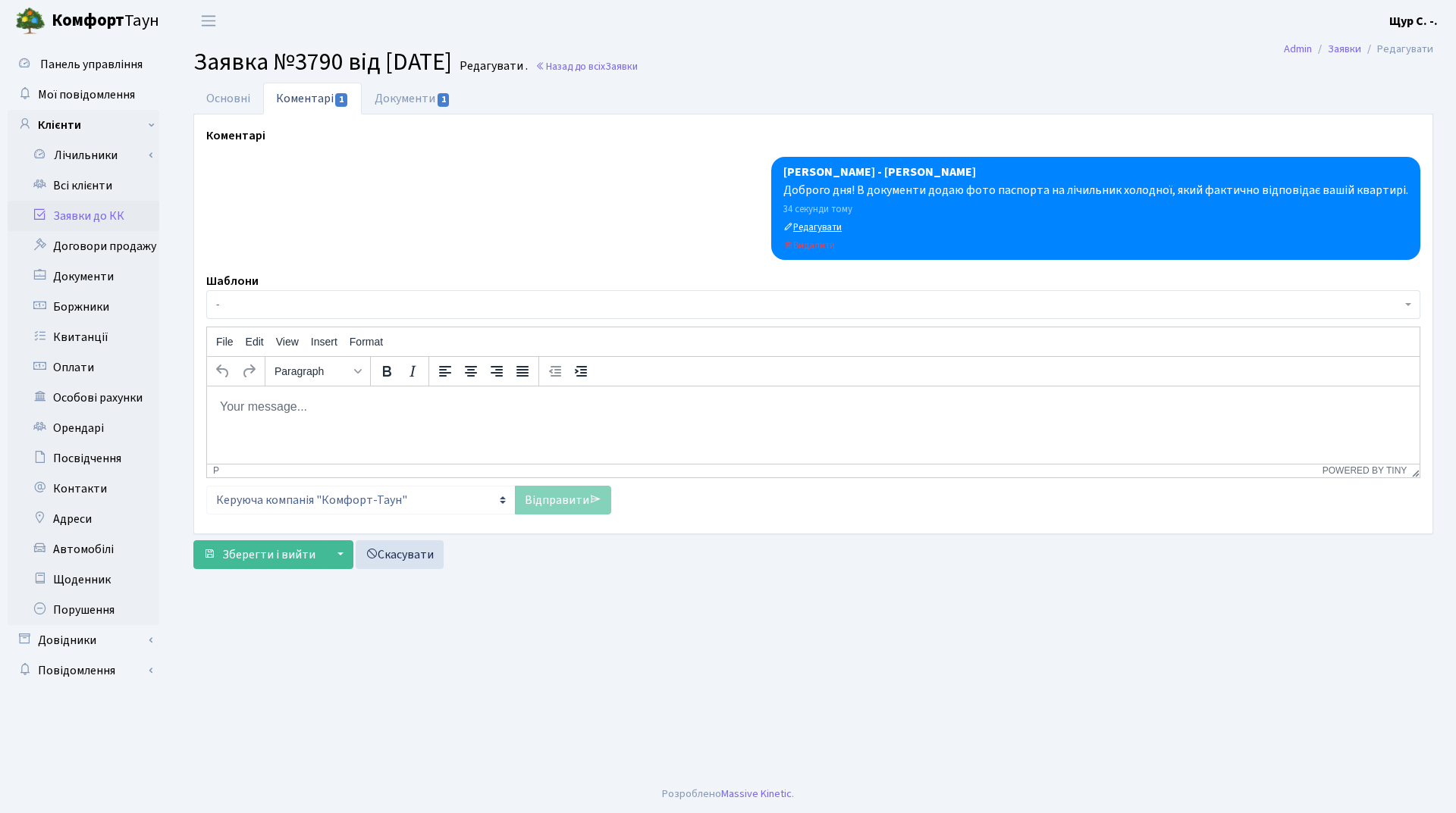
click at [825, 224] on small "Редагувати" at bounding box center [812, 228] width 58 height 14
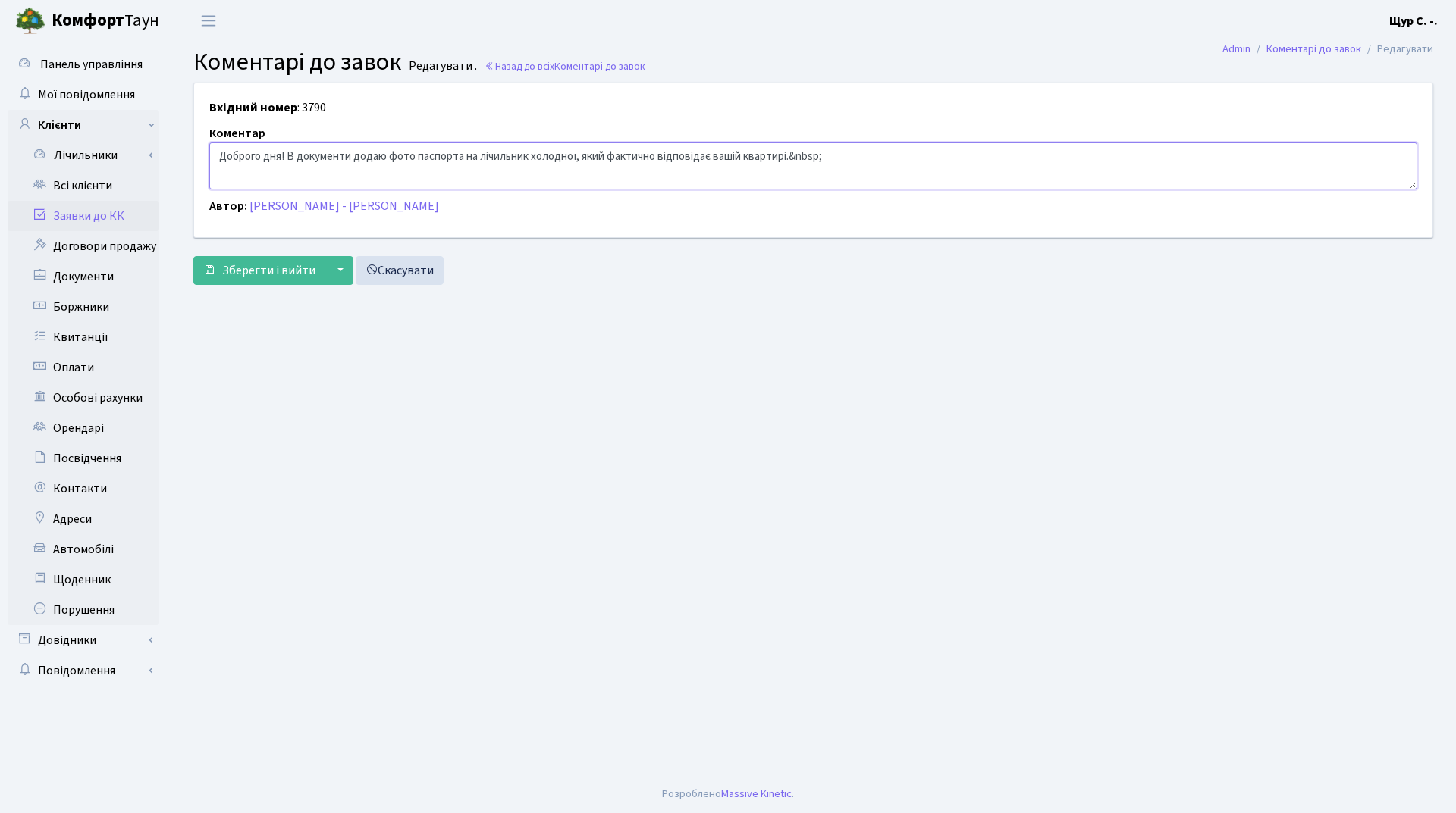
click at [577, 155] on textarea "Доброго дня! В документи додаю фото паспорта на лічильник холодної, який фактич…" at bounding box center [813, 166] width 1208 height 47
type textarea "Доброго дня! В документи додаю фото паспорта на лічильник холодної води, який ф…"
click at [284, 277] on span "Зберегти і вийти" at bounding box center [268, 271] width 93 height 17
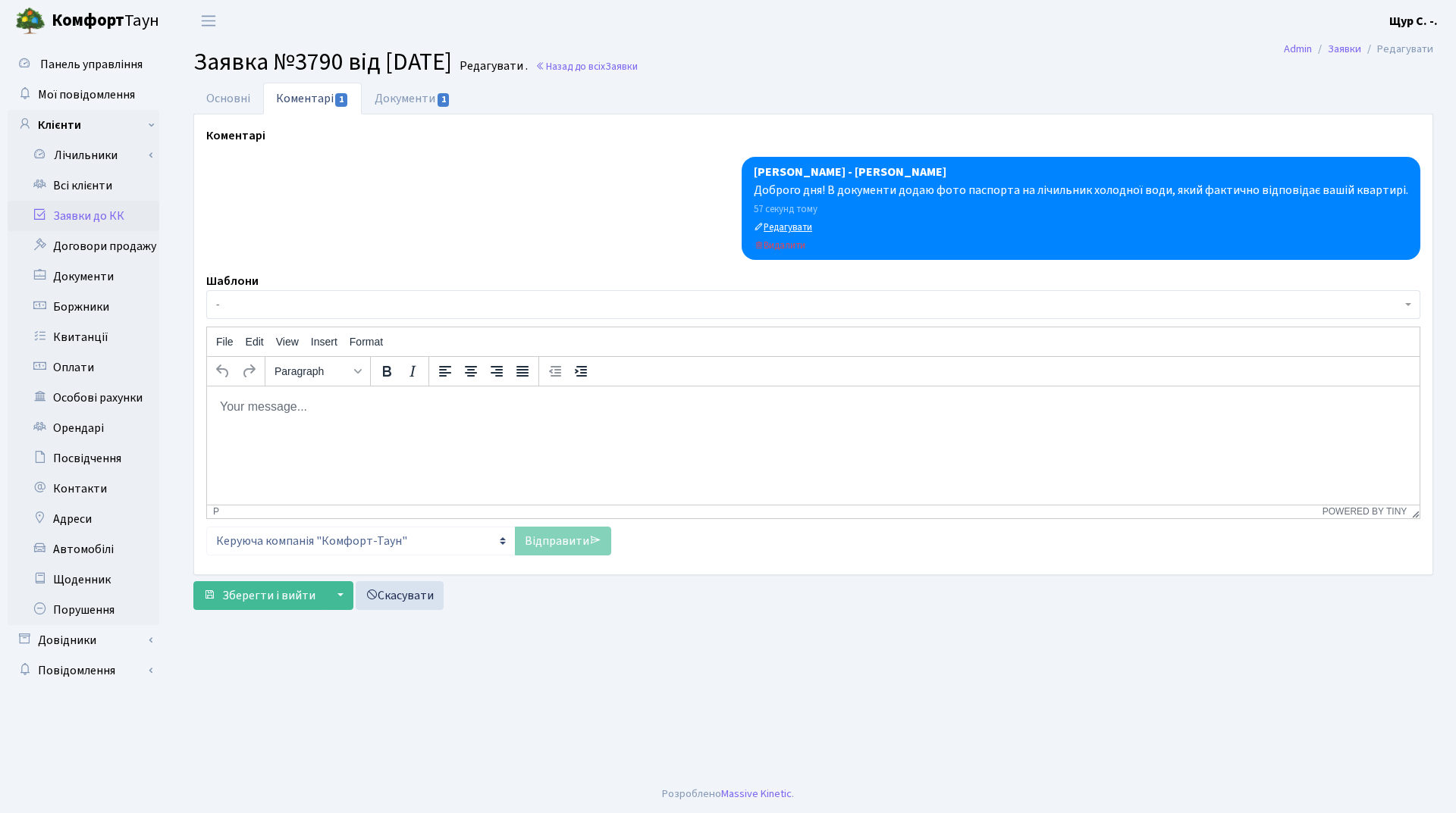
click at [786, 228] on small "Редагувати" at bounding box center [782, 228] width 58 height 14
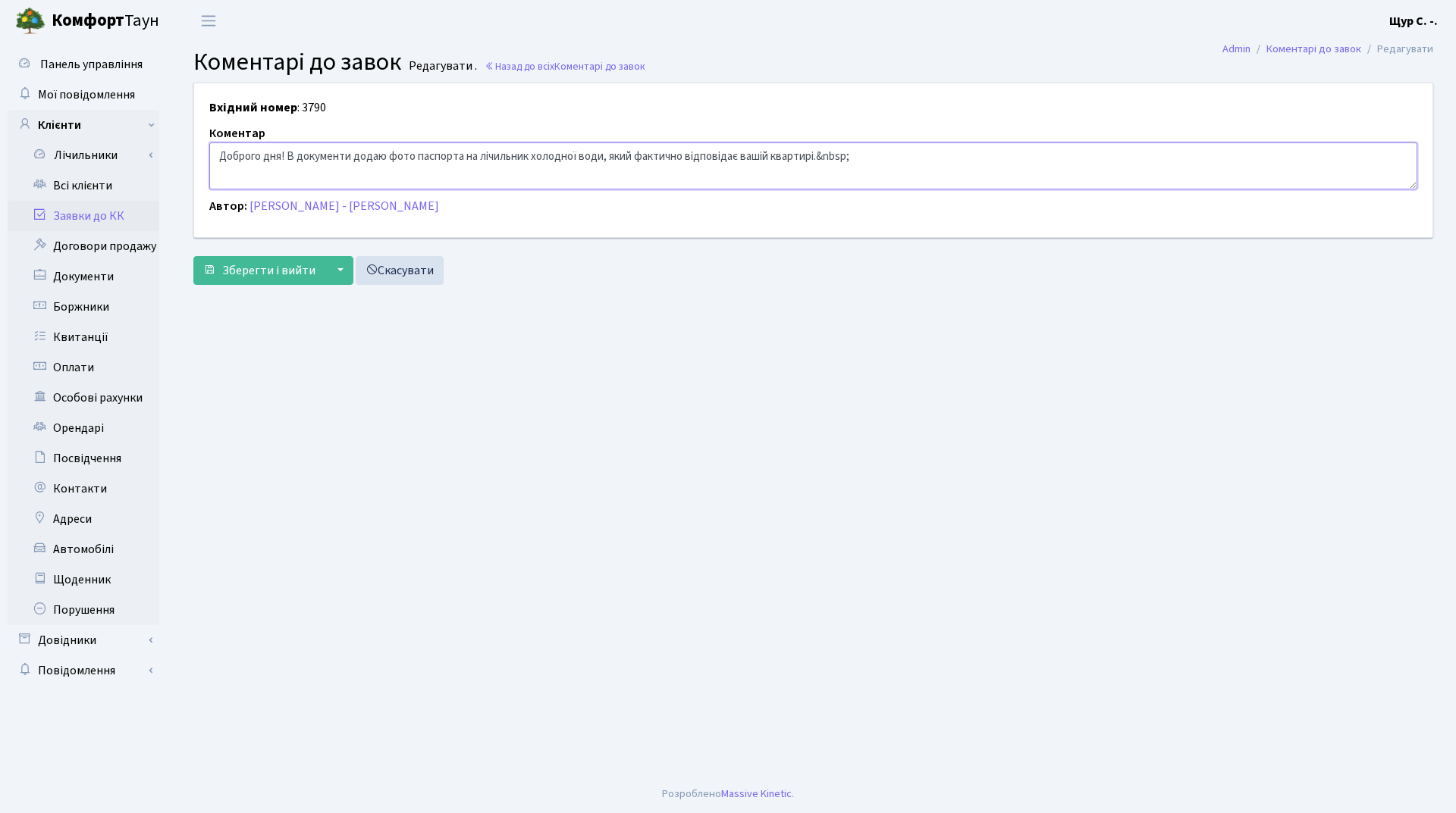
click at [819, 156] on textarea "Доброго дня! В документи додаю фото паспорта на лічильник холодної води, який ф…" at bounding box center [813, 166] width 1208 height 47
click at [820, 156] on textarea "Доброго дня! В документи додаю фото паспорта на лічильник холодної води, який ф…" at bounding box center [813, 166] width 1208 height 47
type textarea "Доброго дня! В документи додаю фото паспорта на лічильник холодної води, який ф…"
click at [267, 270] on span "Зберегти і вийти" at bounding box center [268, 271] width 93 height 17
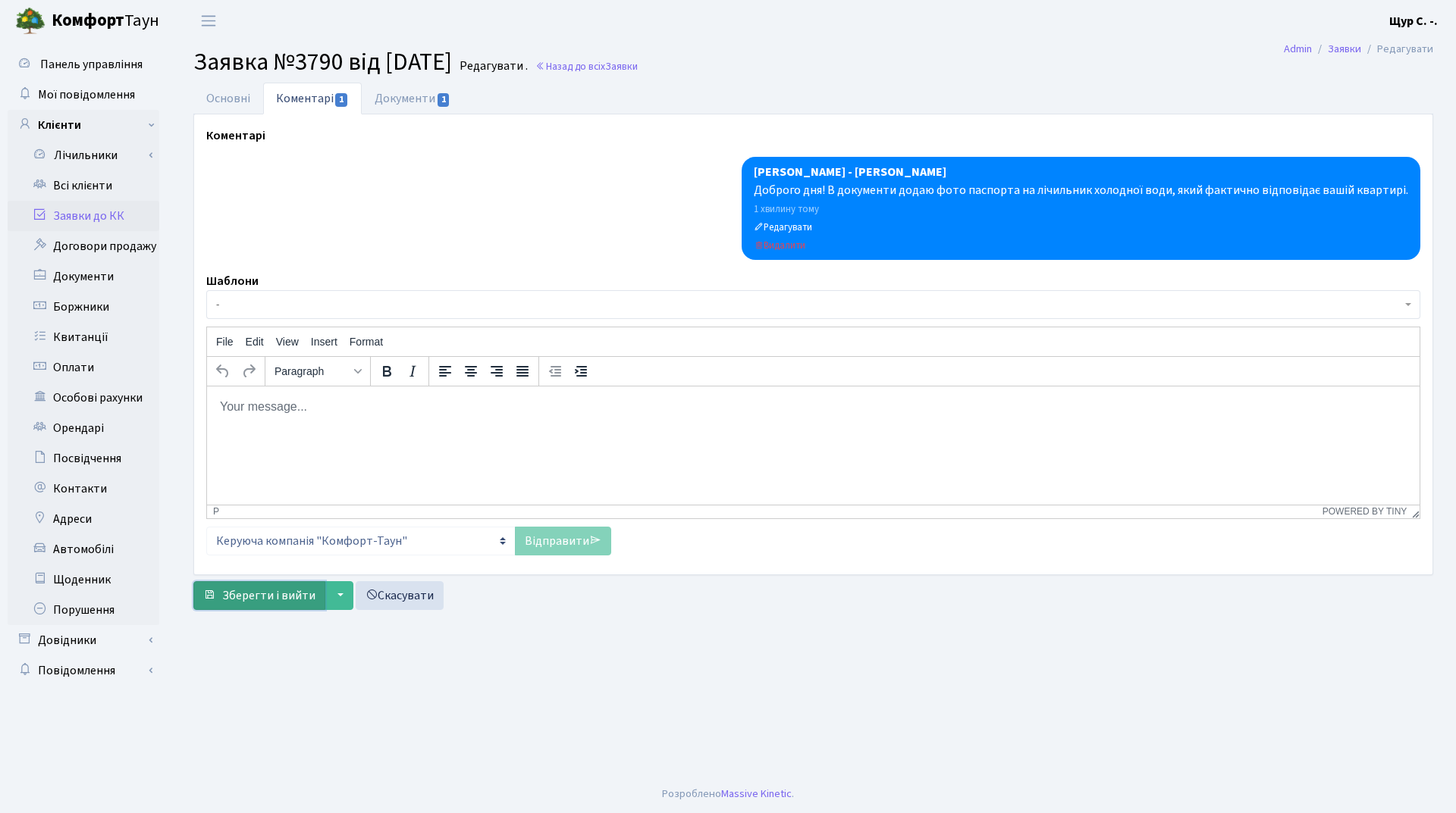
click at [274, 607] on button "Зберегти і вийти" at bounding box center [259, 596] width 132 height 29
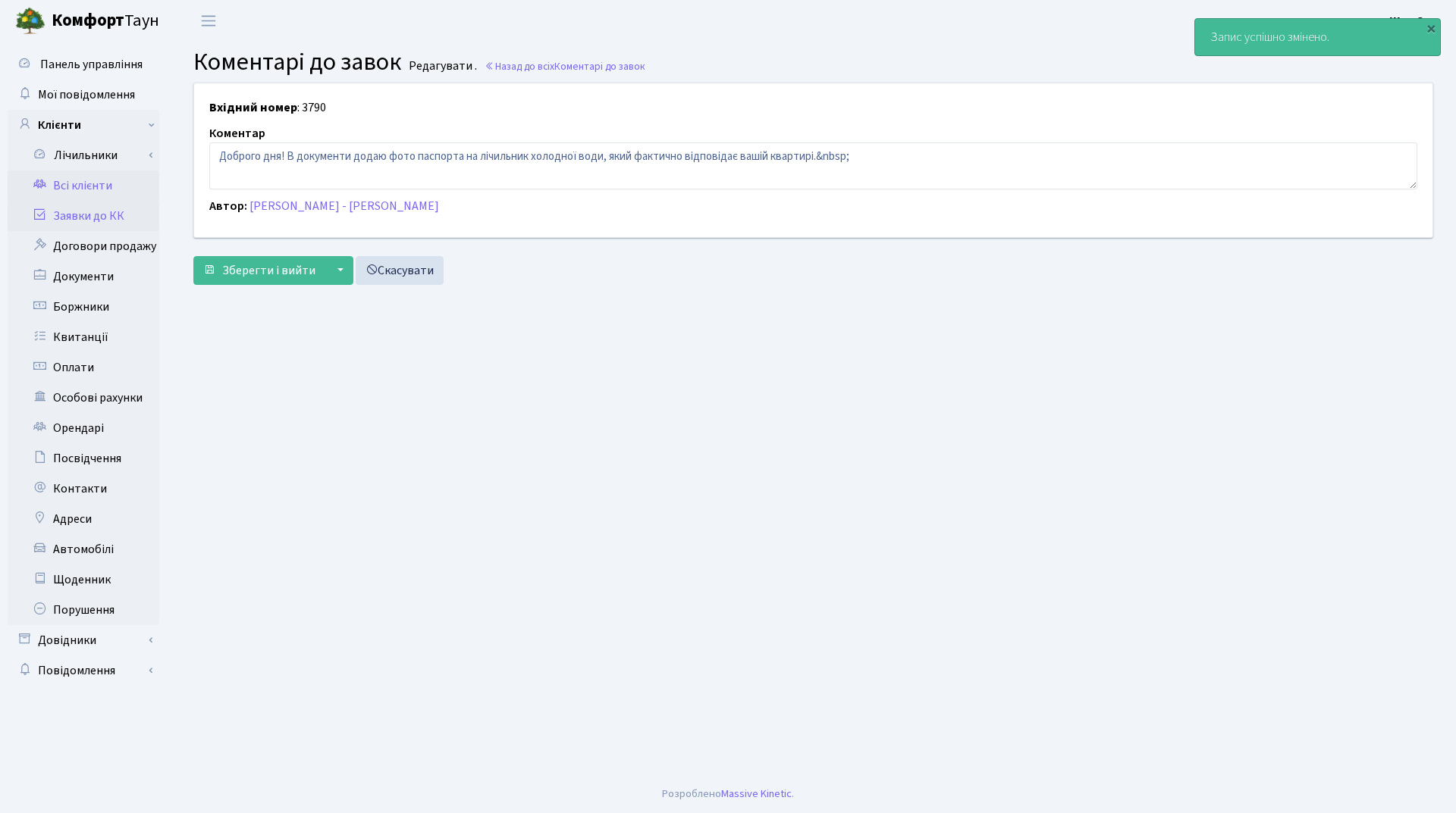
click at [90, 173] on link "Всі клієнти" at bounding box center [83, 186] width 152 height 30
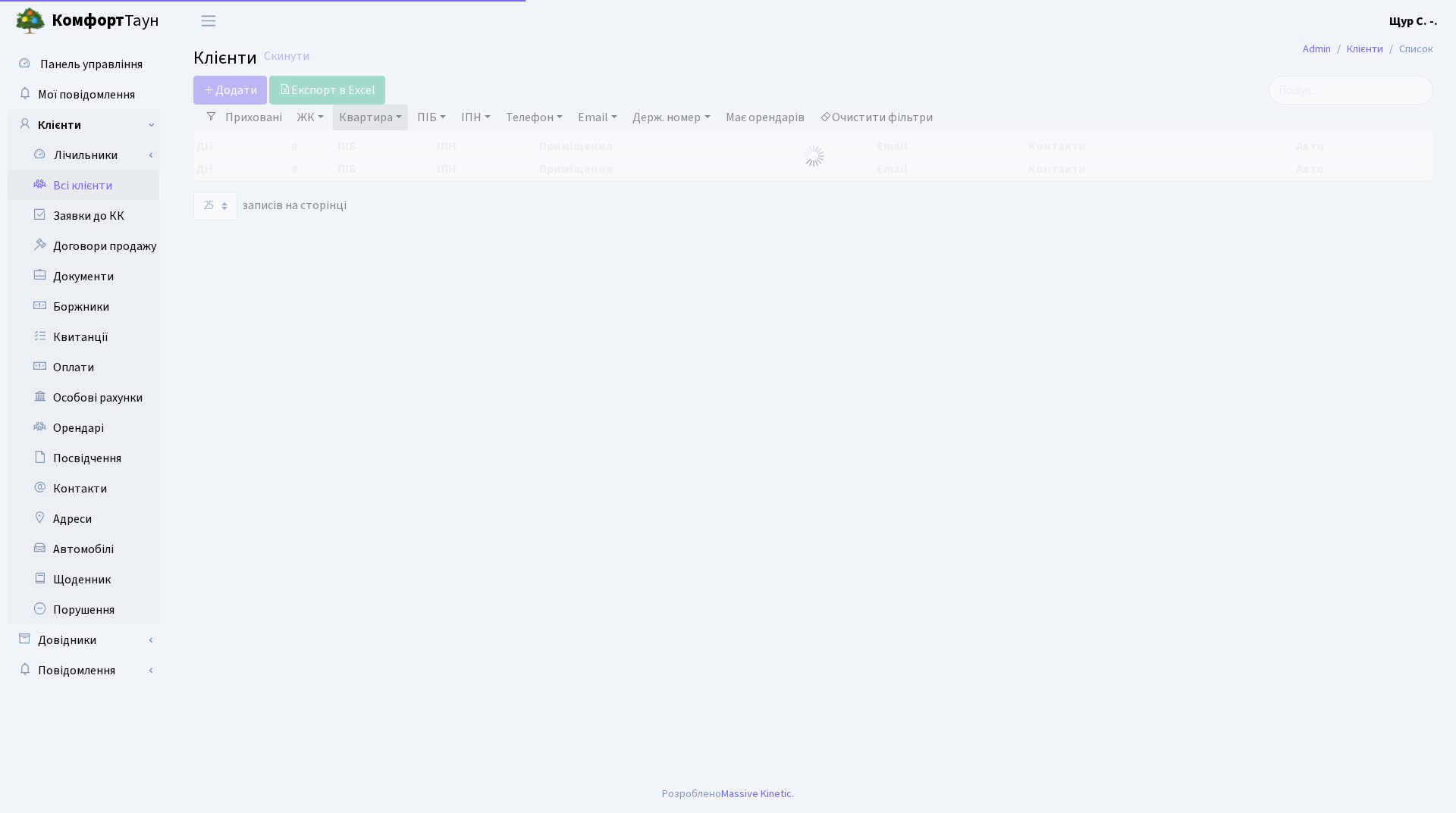
select select "25"
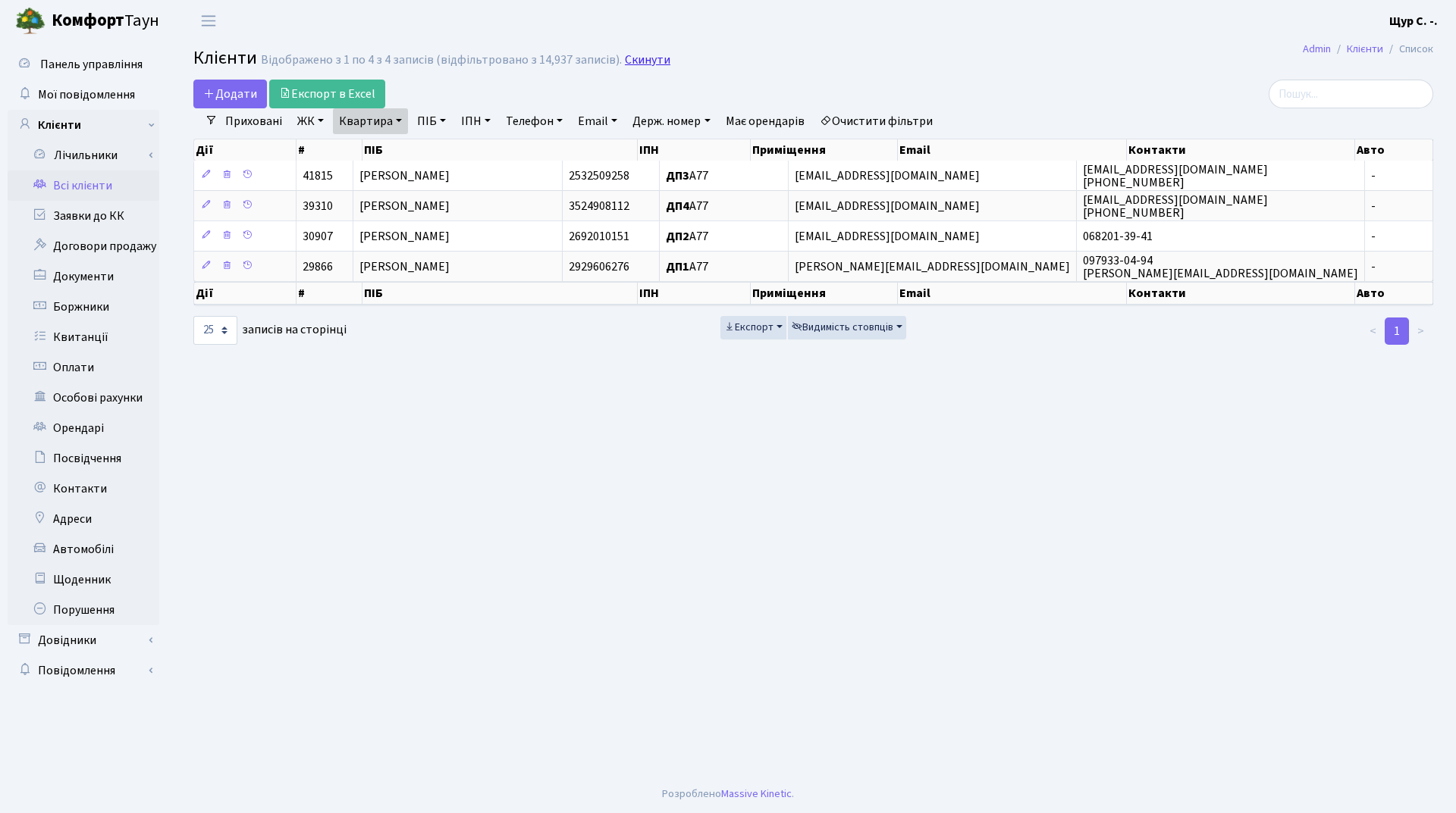
click at [644, 58] on link "Скинути" at bounding box center [648, 60] width 46 height 14
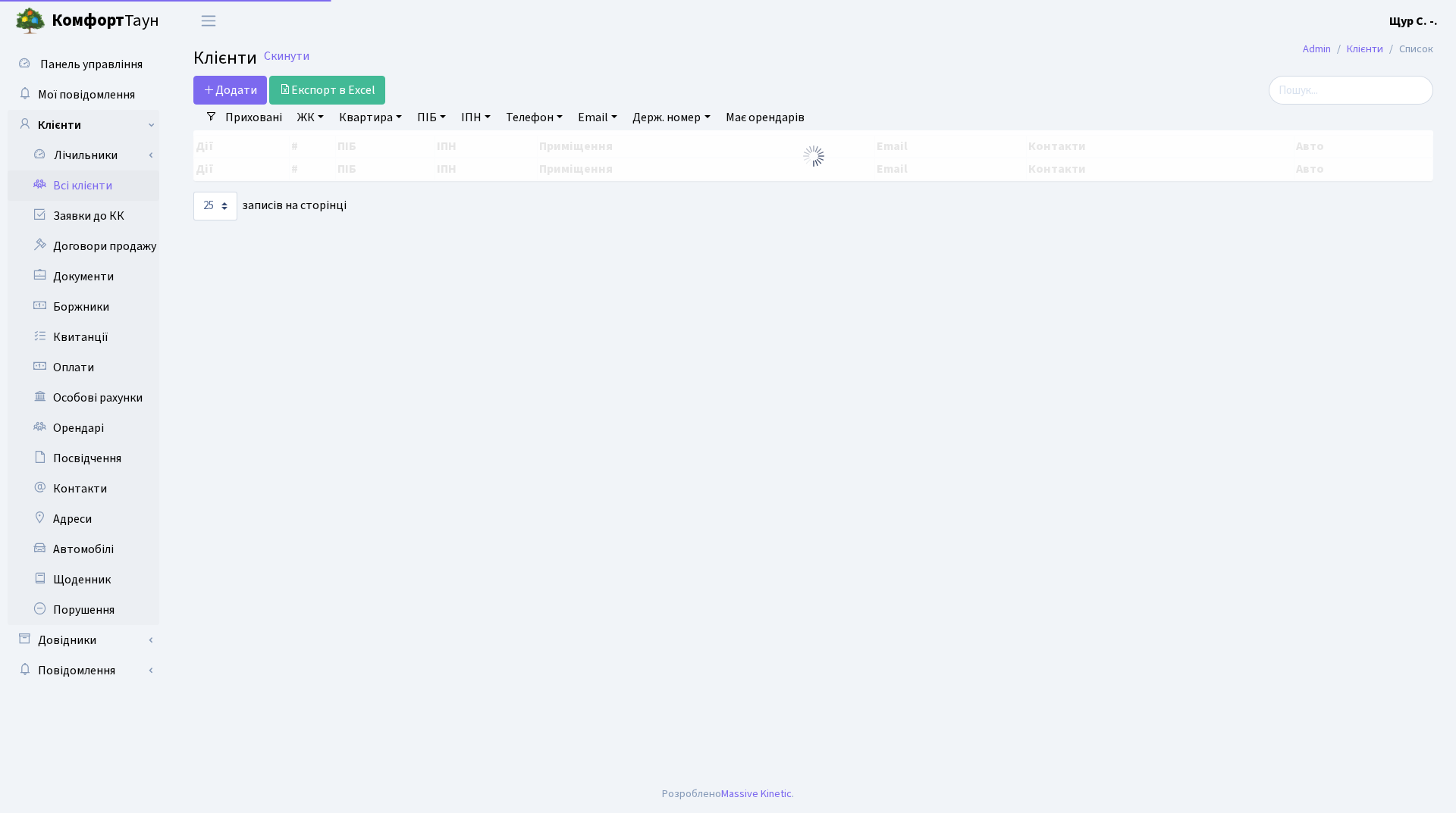
select select "25"
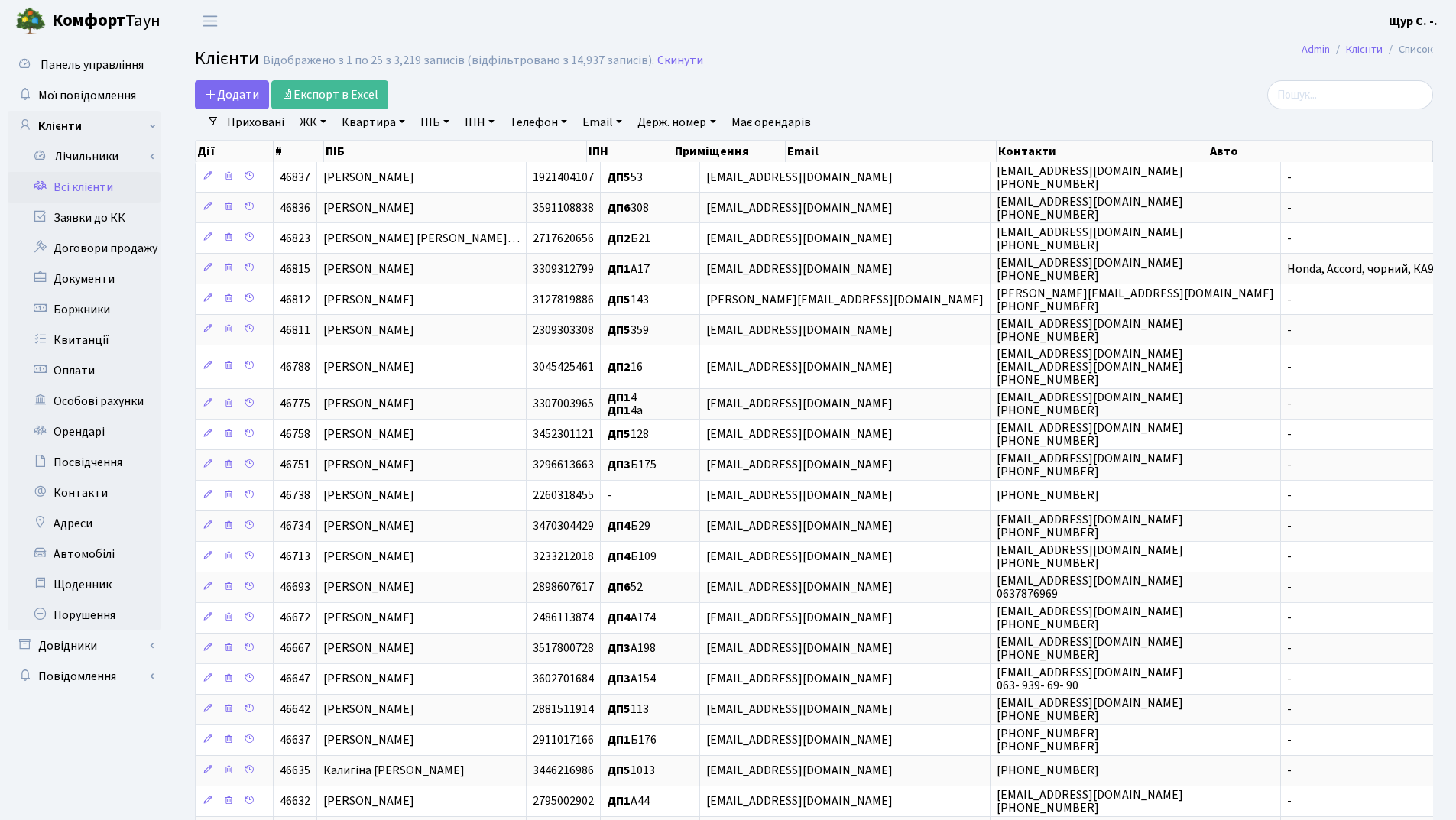
click at [360, 124] on link "Квартира" at bounding box center [373, 122] width 76 height 26
type input "186"
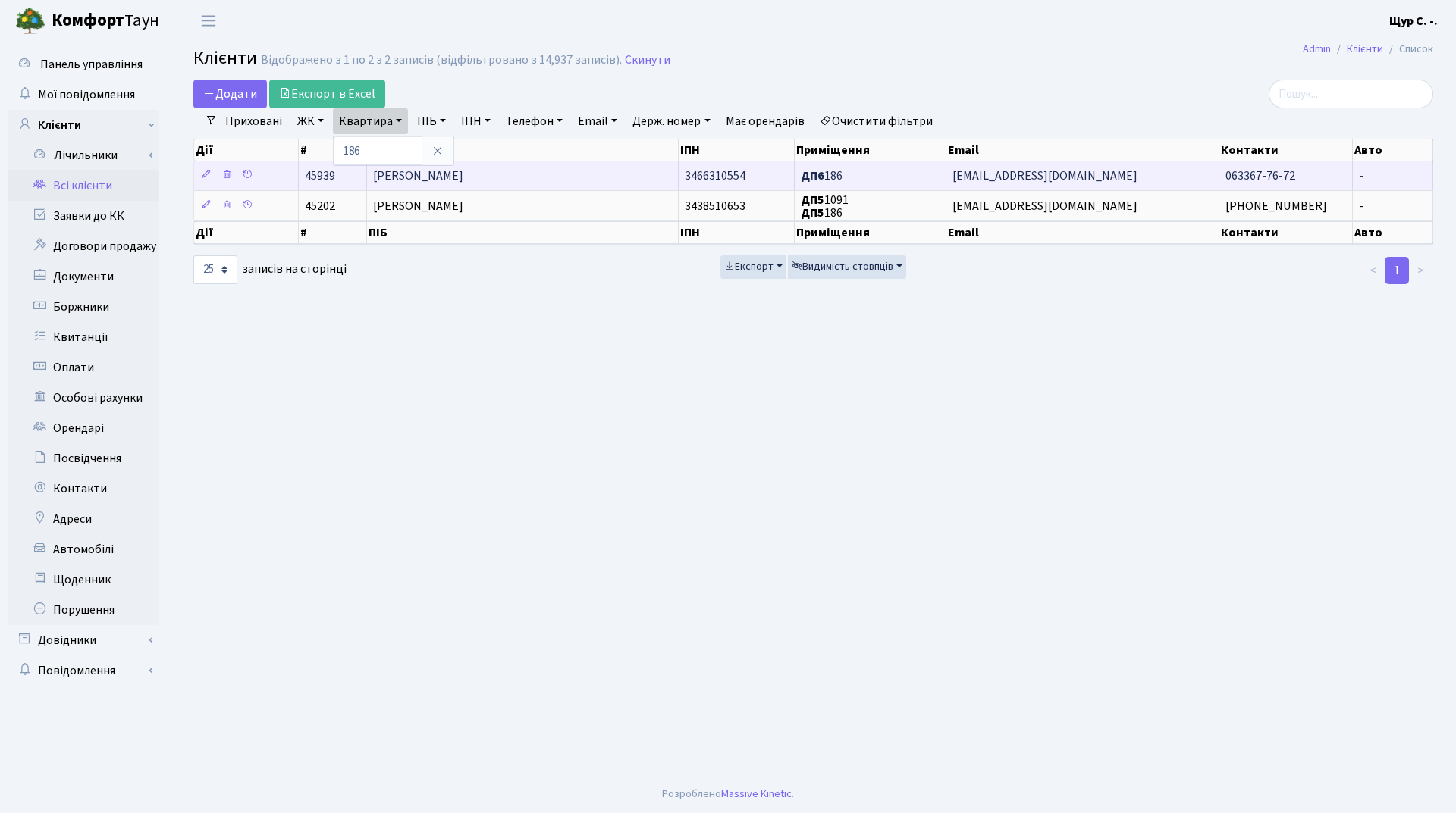
click at [463, 176] on span "Горбатенко Олександр Сергійович" at bounding box center [418, 176] width 91 height 17
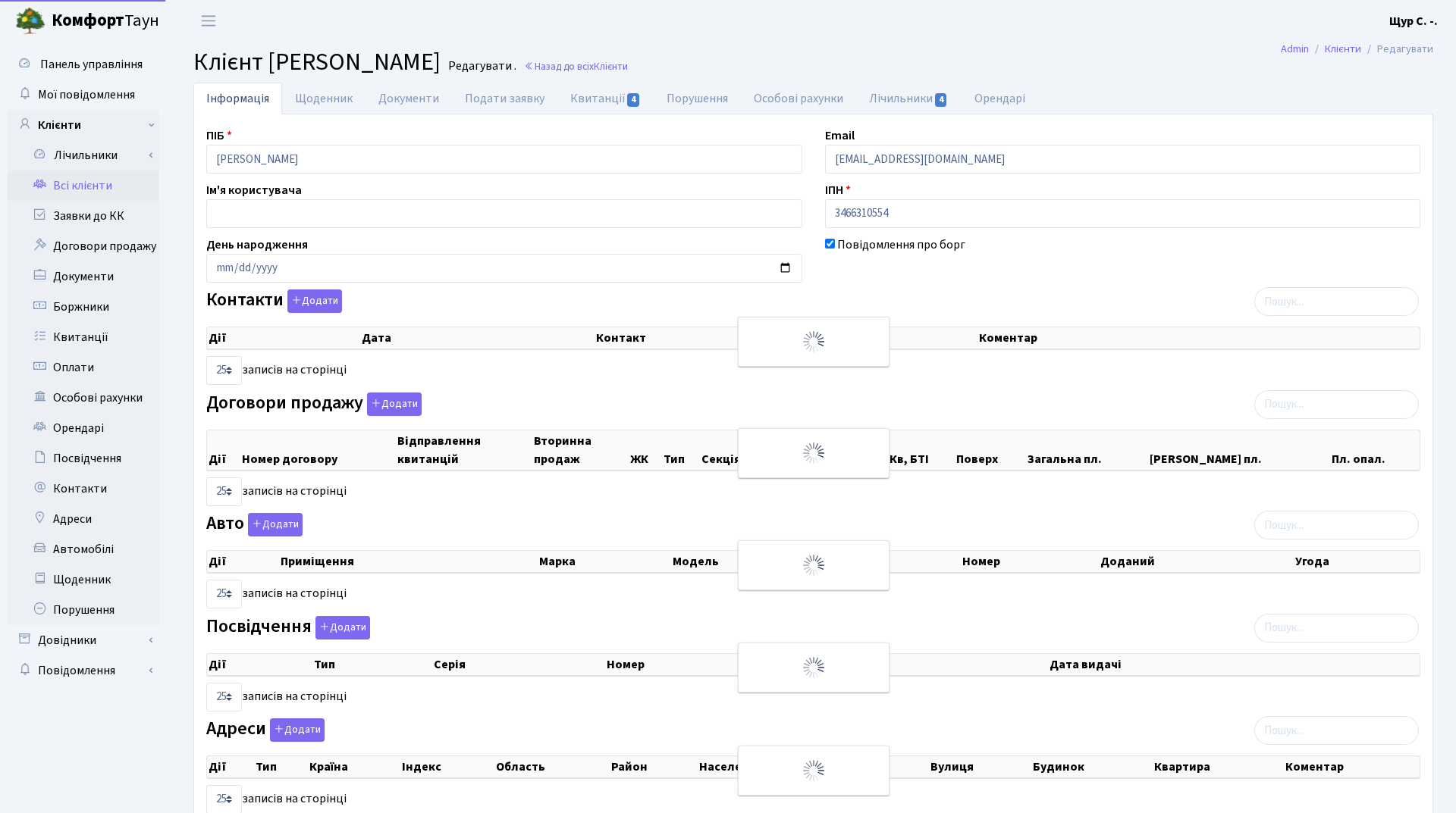
select select "25"
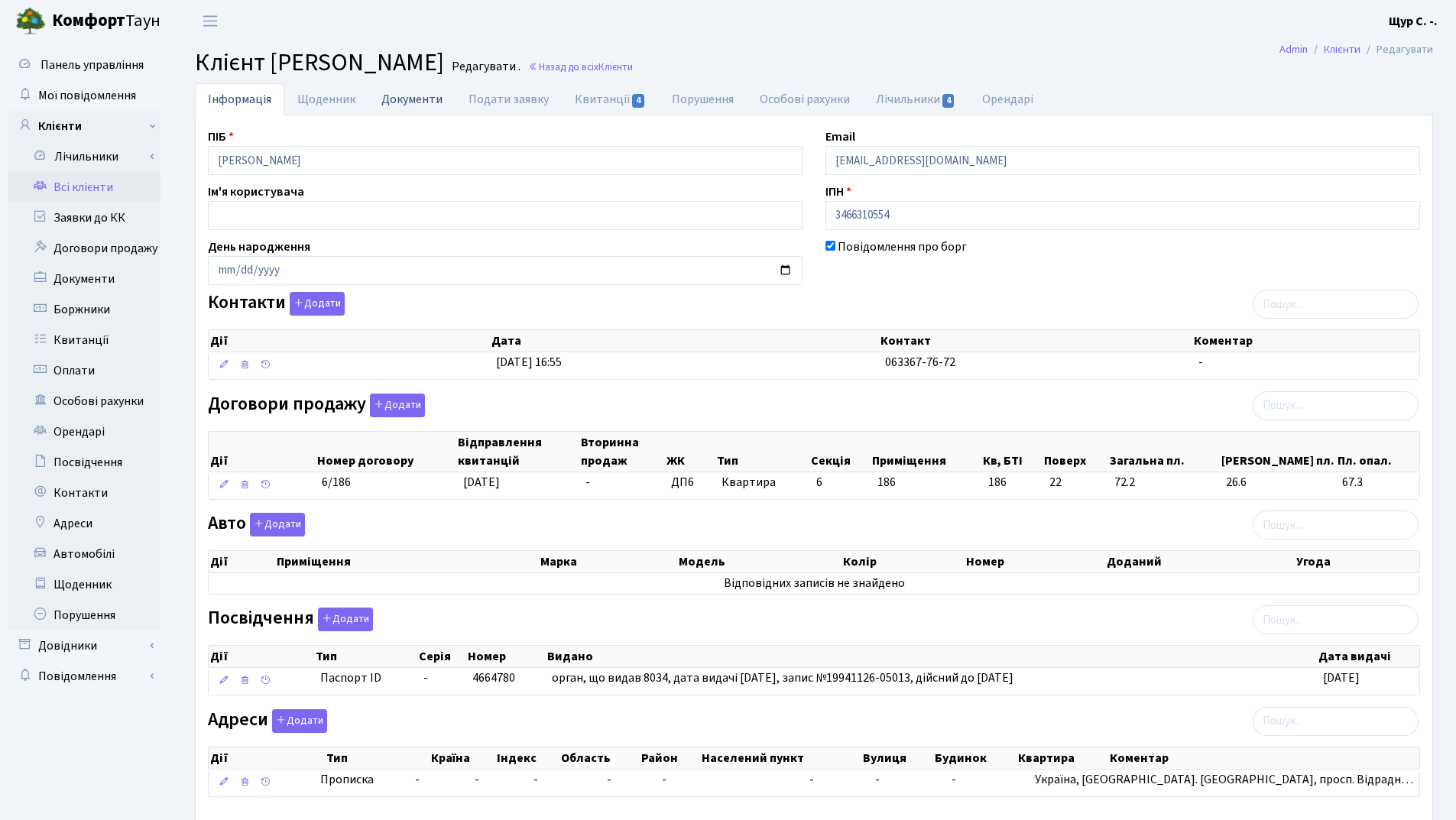
click at [392, 99] on link "Документи" at bounding box center [412, 99] width 87 height 32
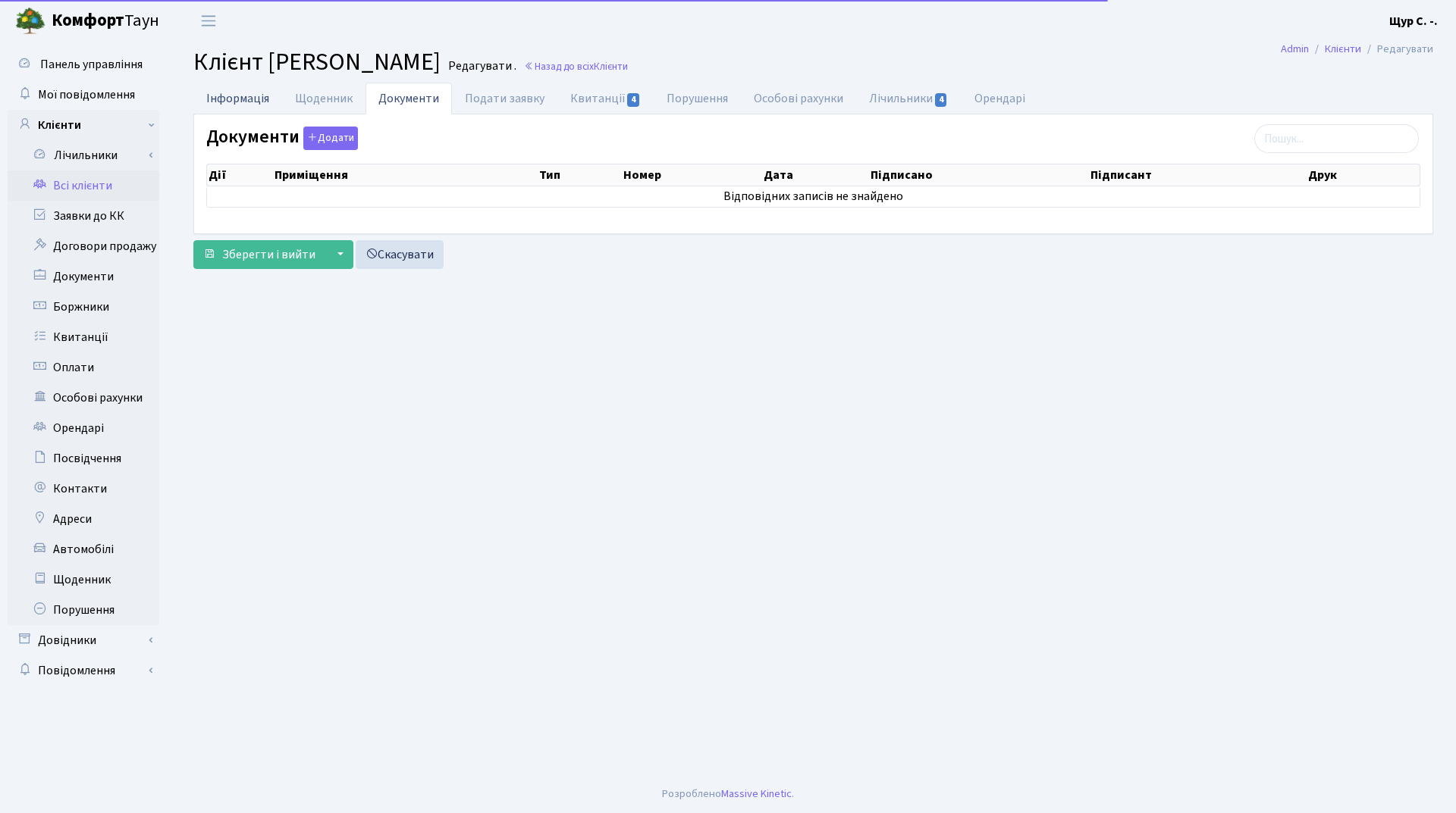
click at [229, 91] on link "Інформація" at bounding box center [237, 98] width 89 height 31
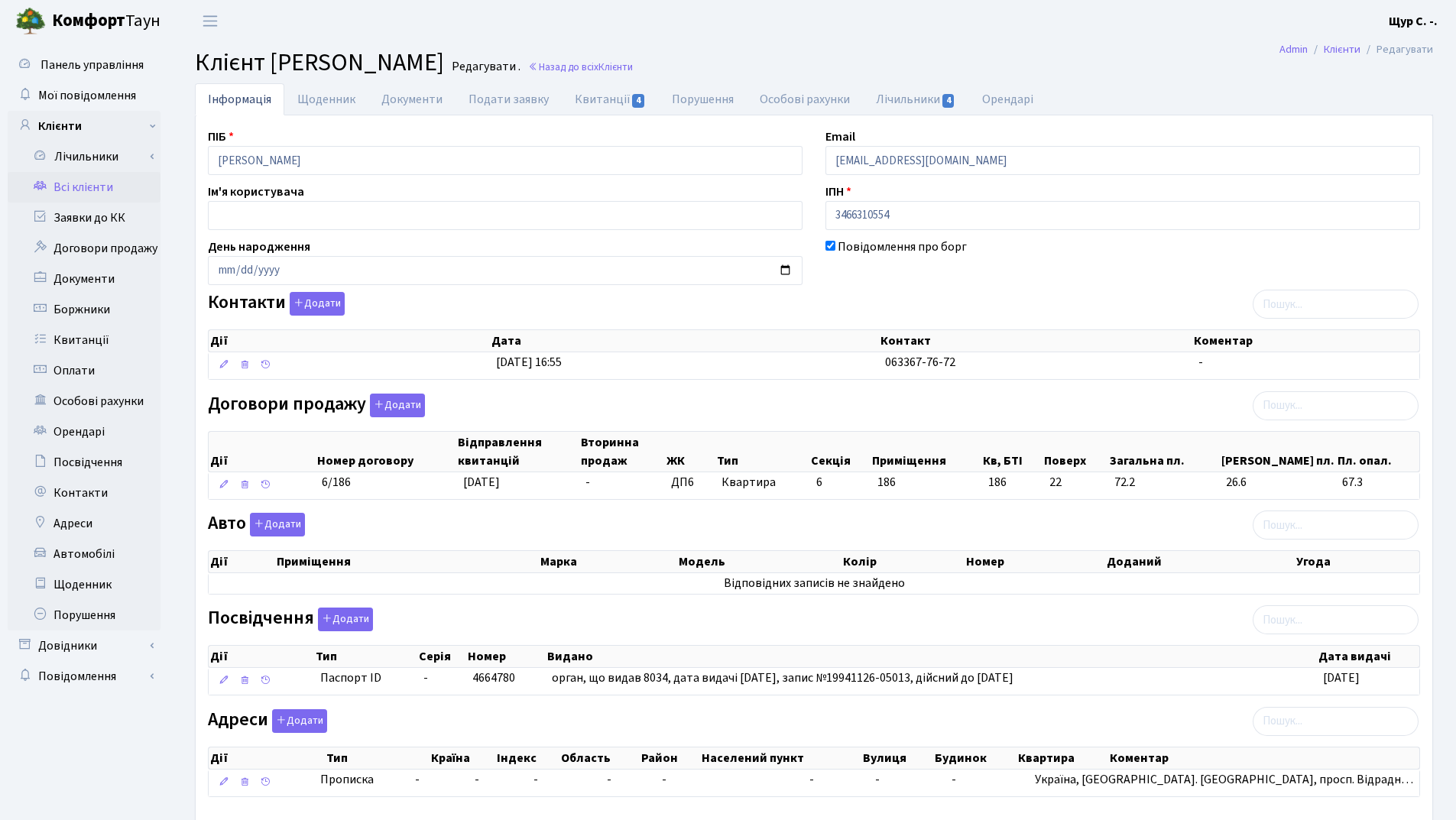
click at [113, 185] on link "Всі клієнти" at bounding box center [84, 188] width 153 height 31
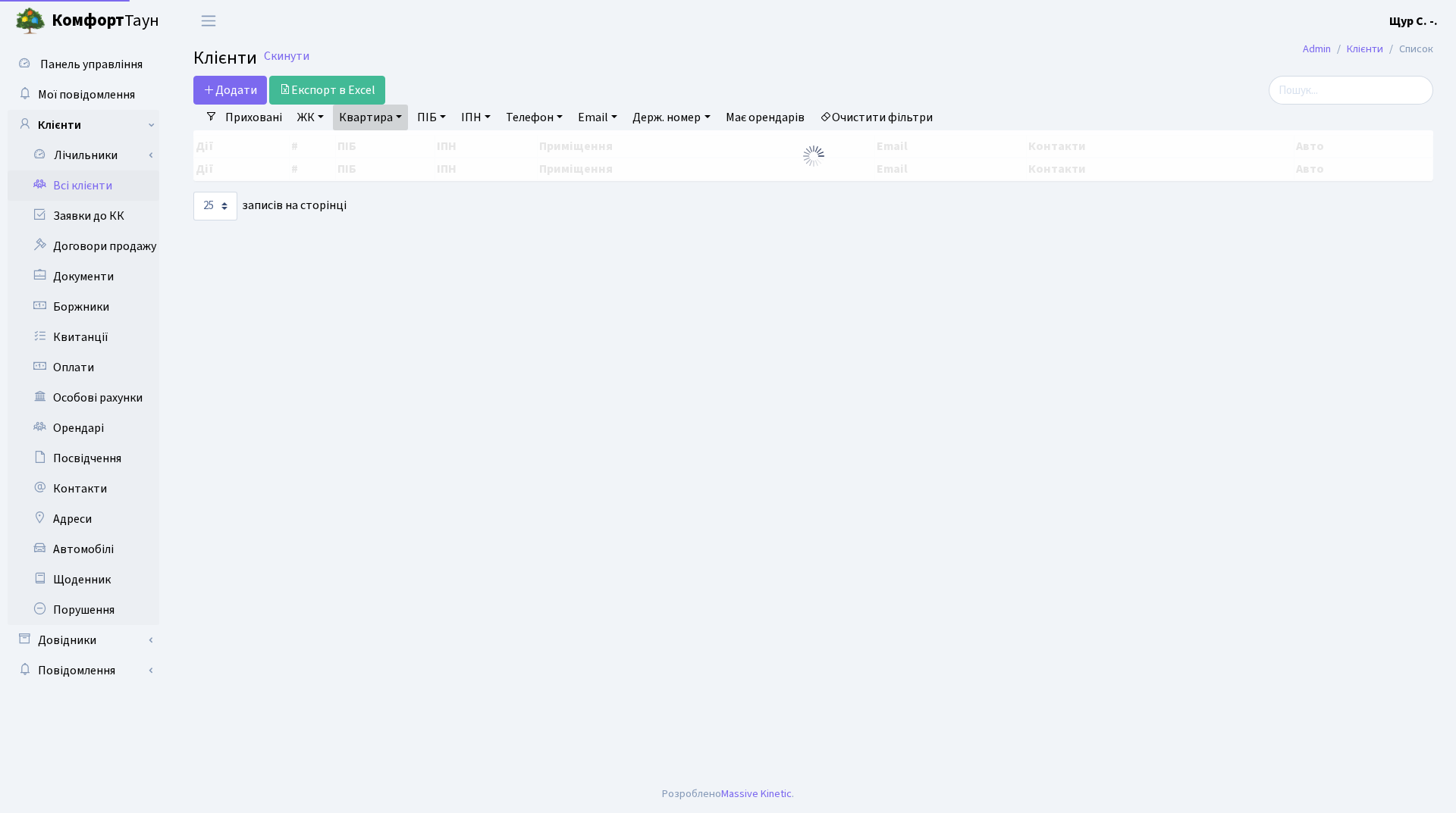
select select "25"
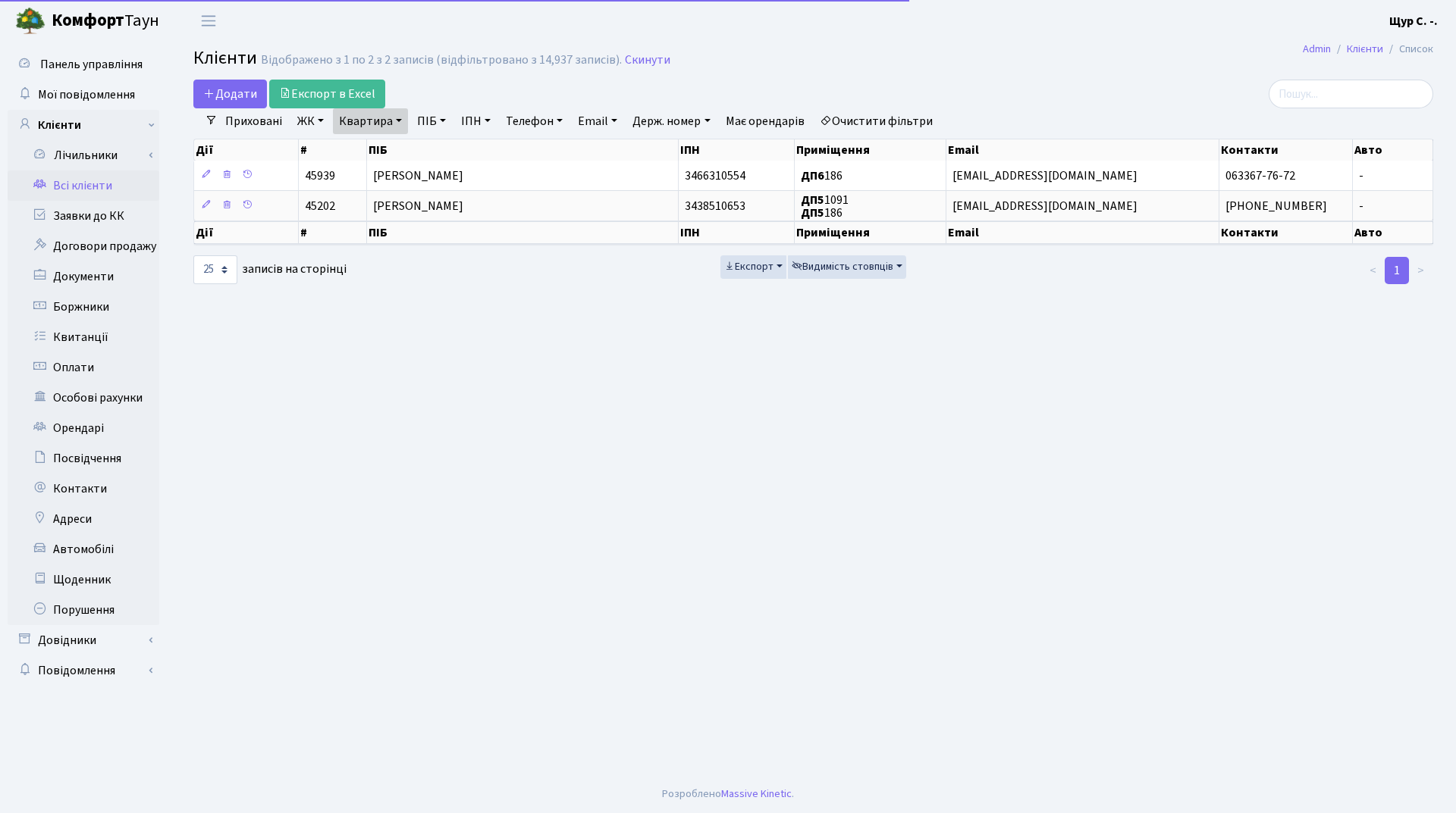
click at [404, 117] on link "Квартира" at bounding box center [370, 121] width 75 height 25
click at [369, 152] on input "186" at bounding box center [378, 151] width 89 height 29
type input "1"
type input "350"
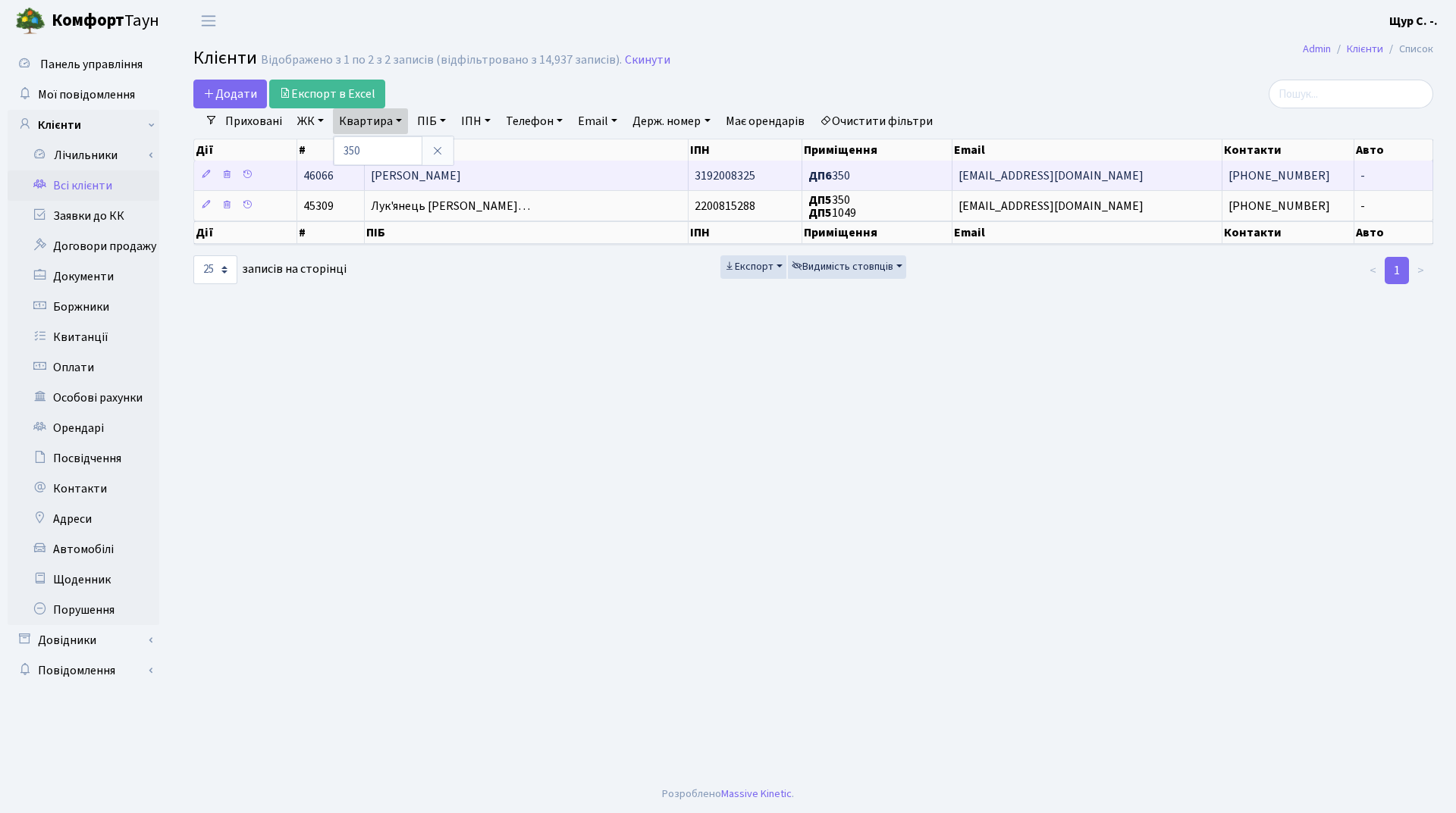
click at [543, 174] on td "[PERSON_NAME]" at bounding box center [527, 175] width 324 height 30
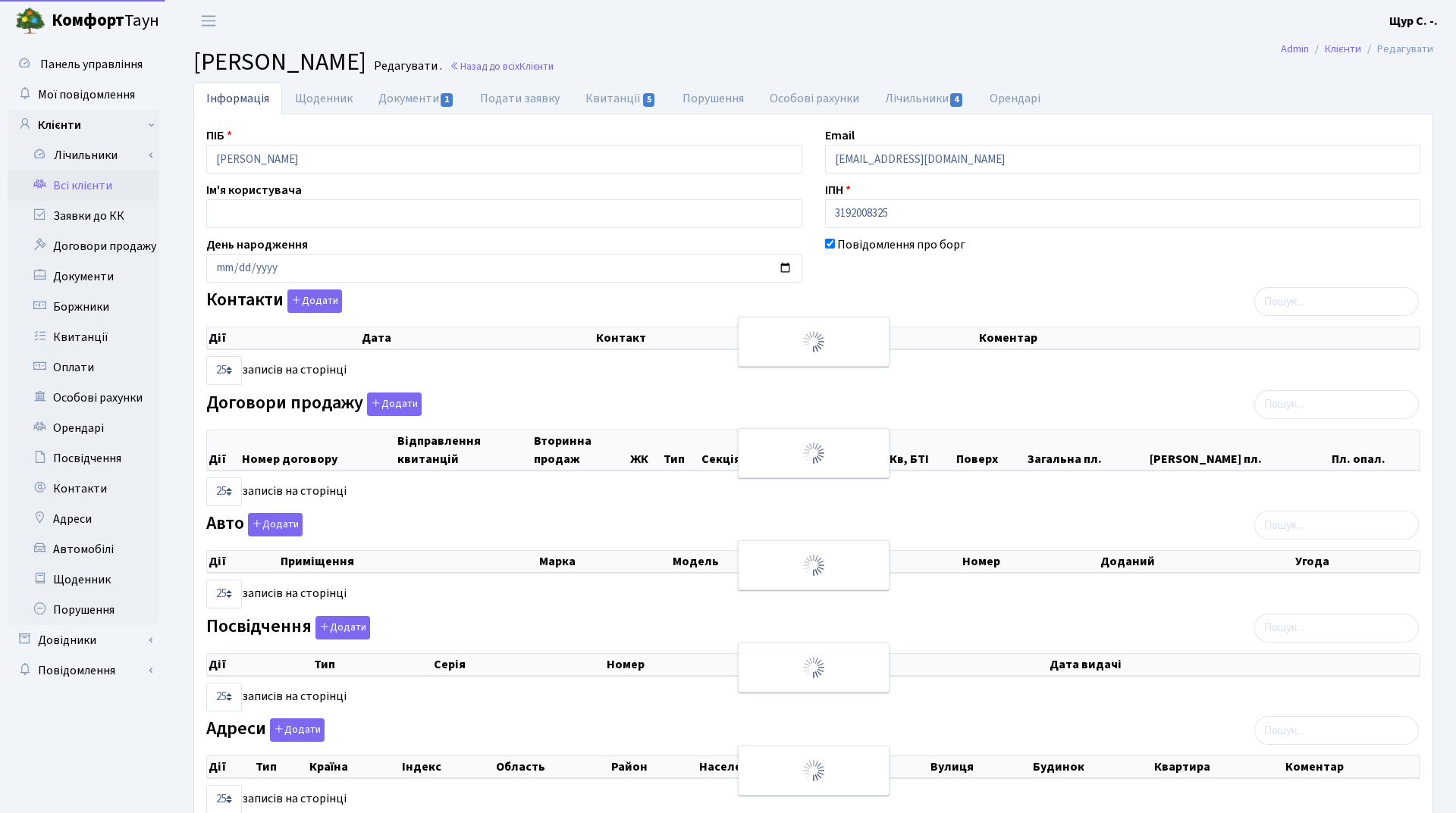
select select "25"
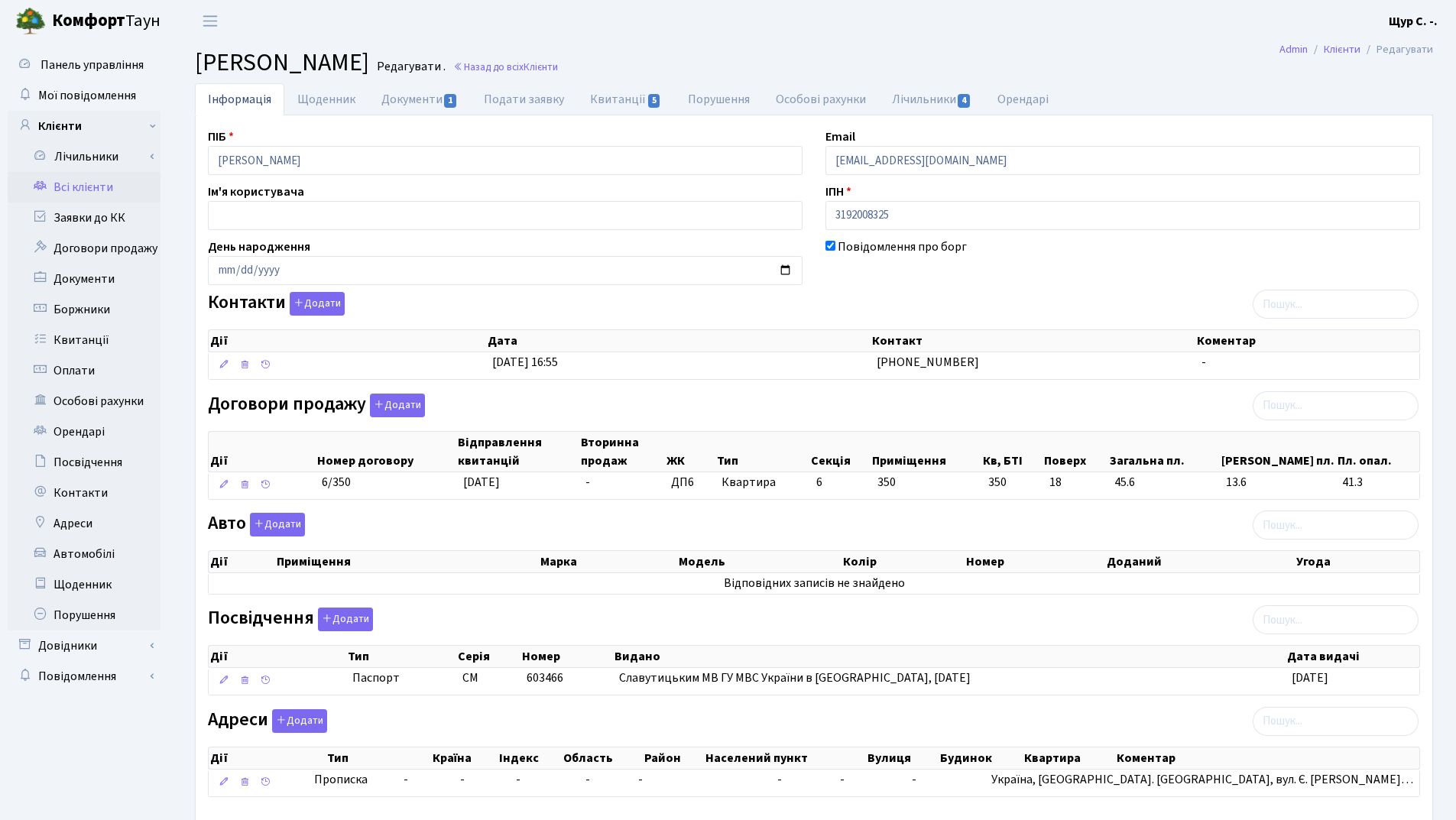
click at [70, 187] on link "Всі клієнти" at bounding box center [84, 188] width 153 height 31
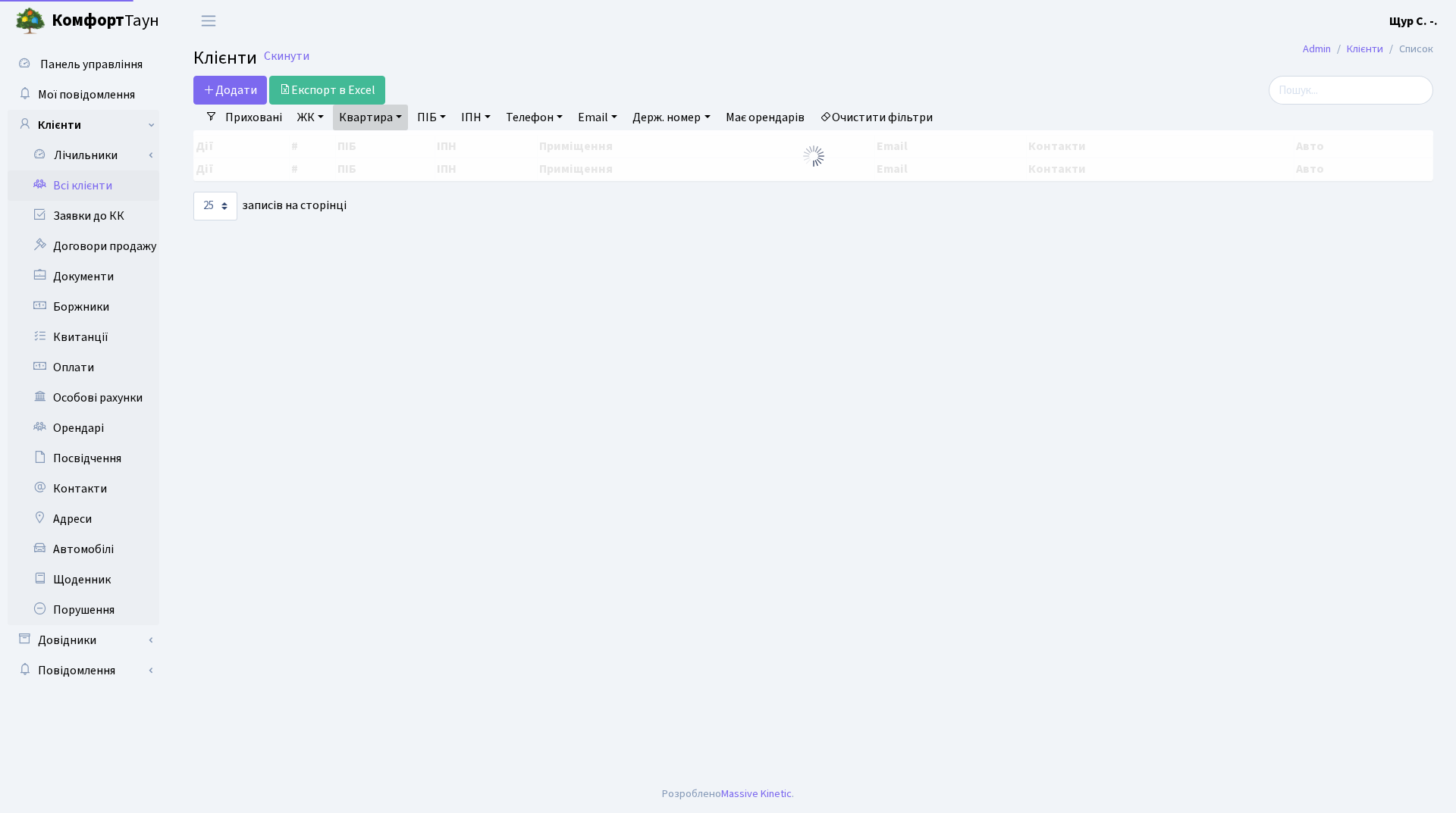
select select "25"
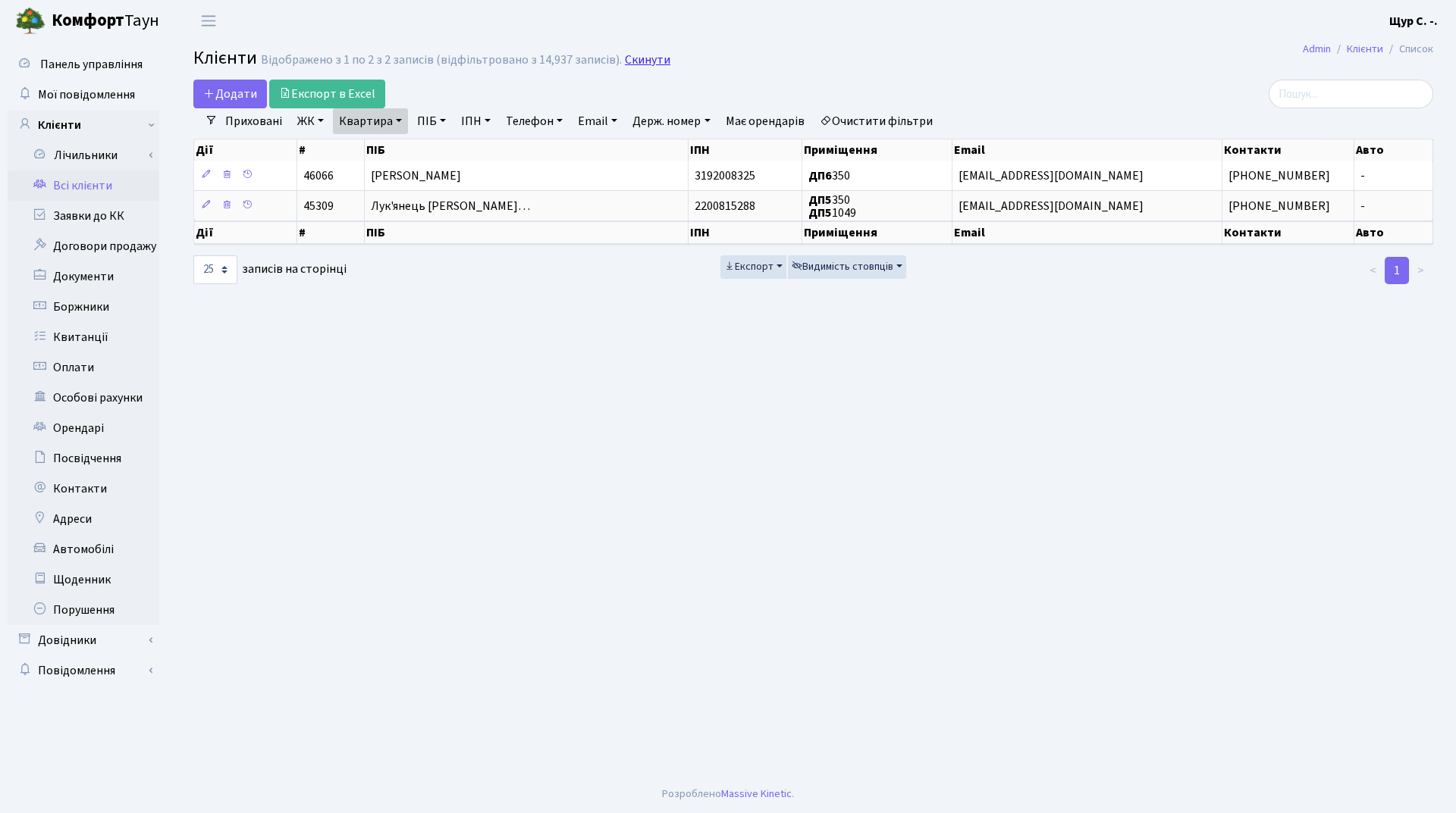
click at [648, 58] on link "Скинути" at bounding box center [648, 60] width 46 height 14
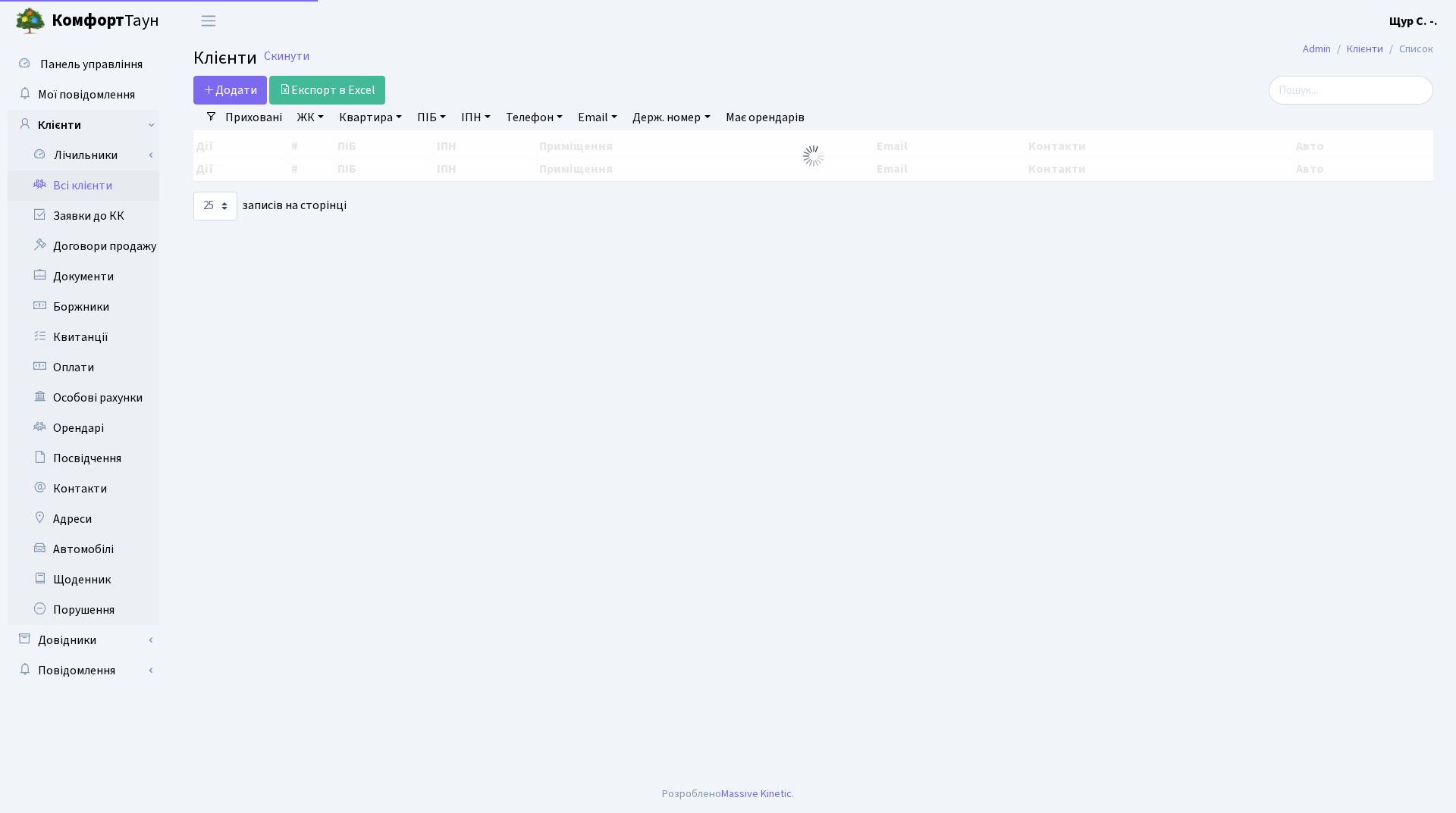
select select "25"
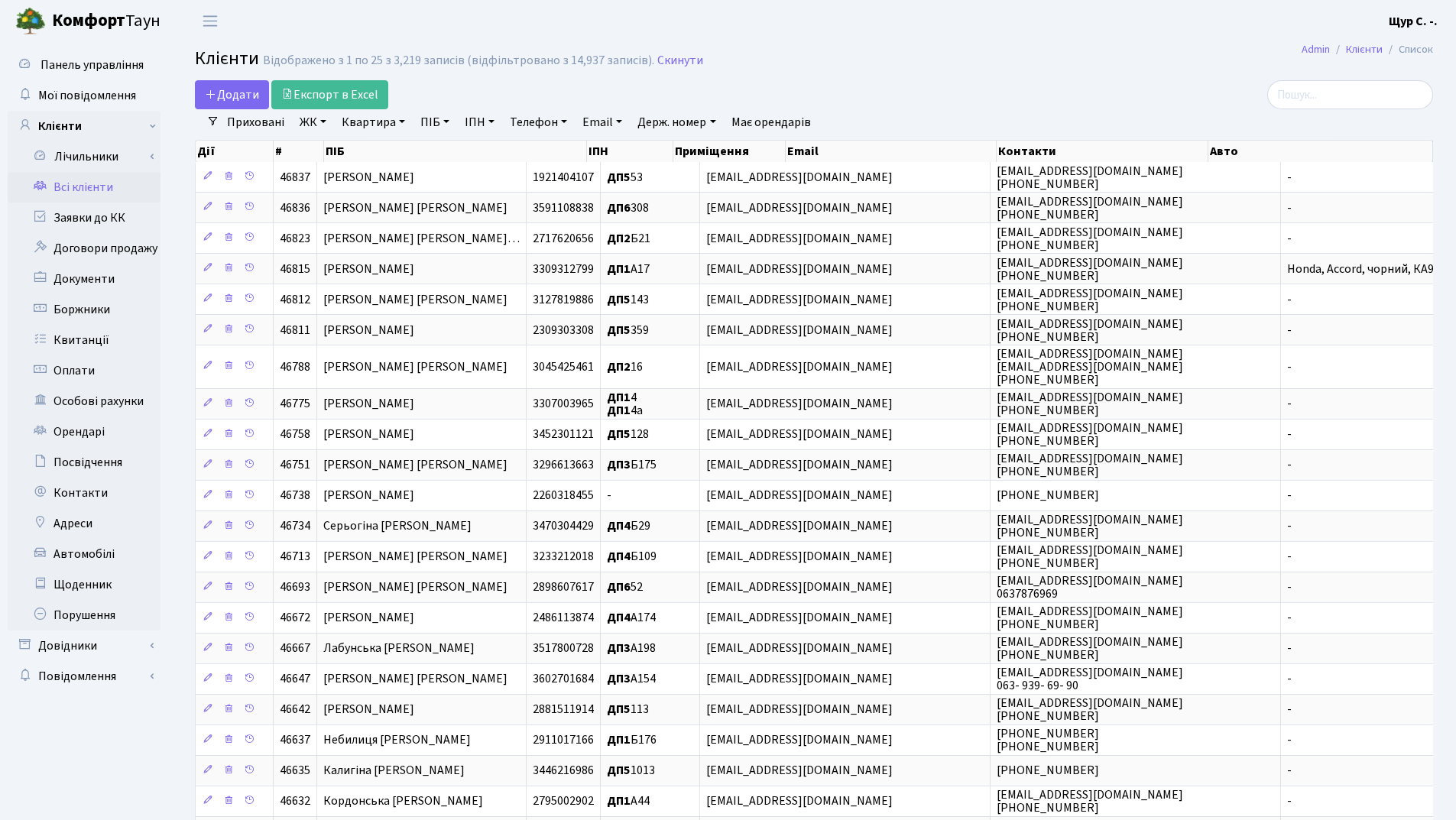
click at [367, 124] on link "Квартира" at bounding box center [373, 122] width 76 height 26
type input "а4"
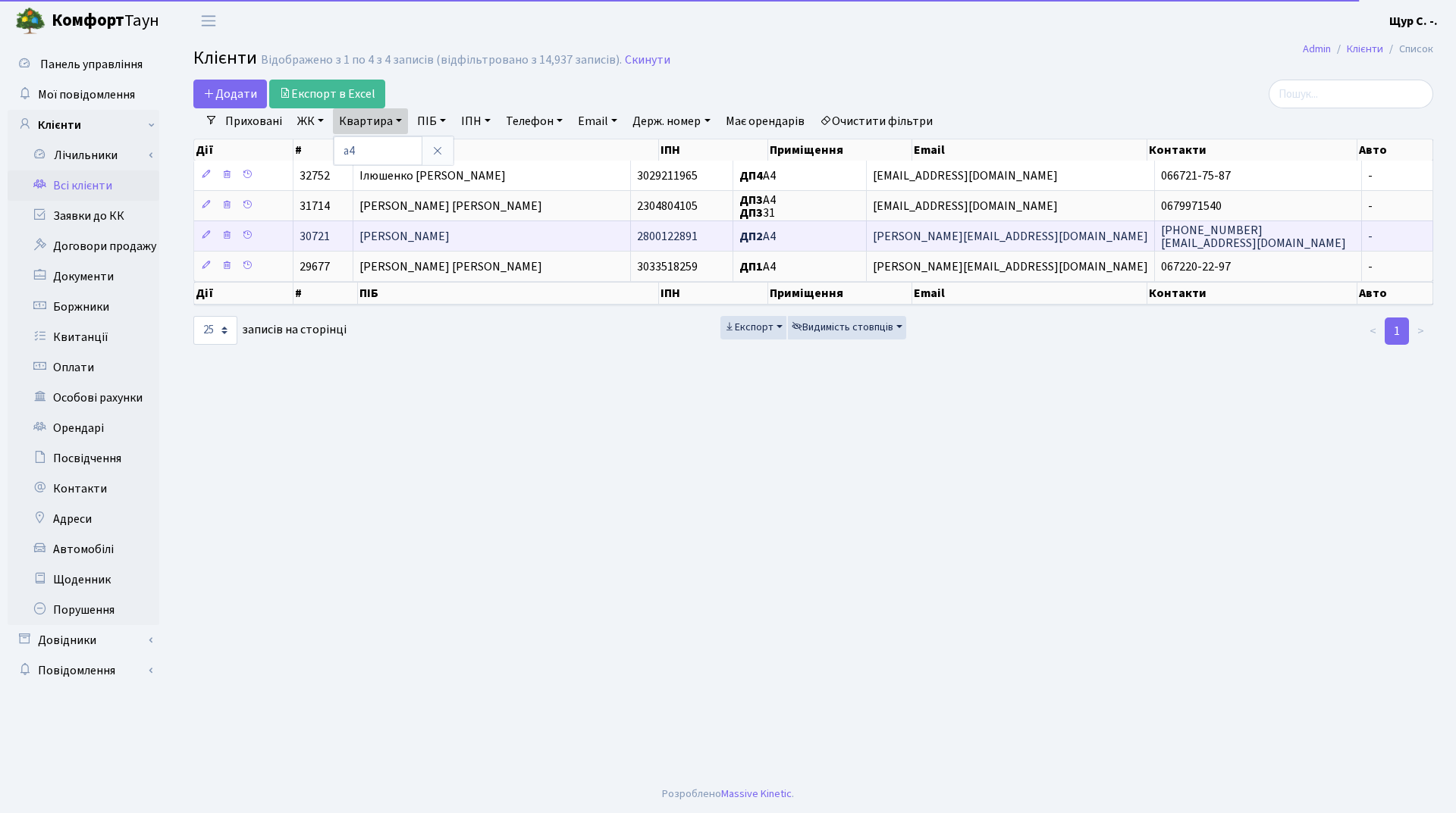
click at [403, 234] on span "[PERSON_NAME]" at bounding box center [405, 237] width 91 height 17
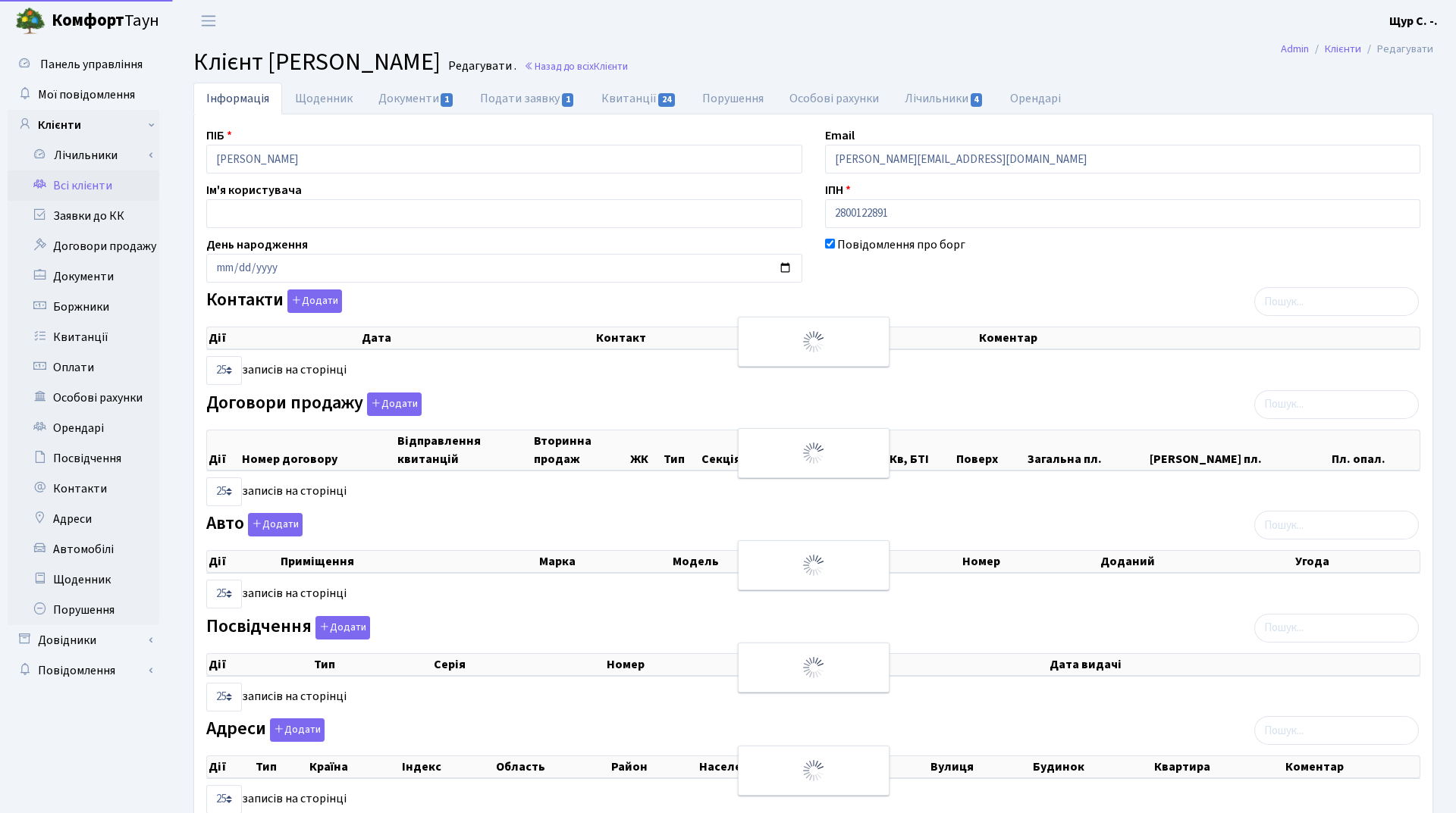
select select "25"
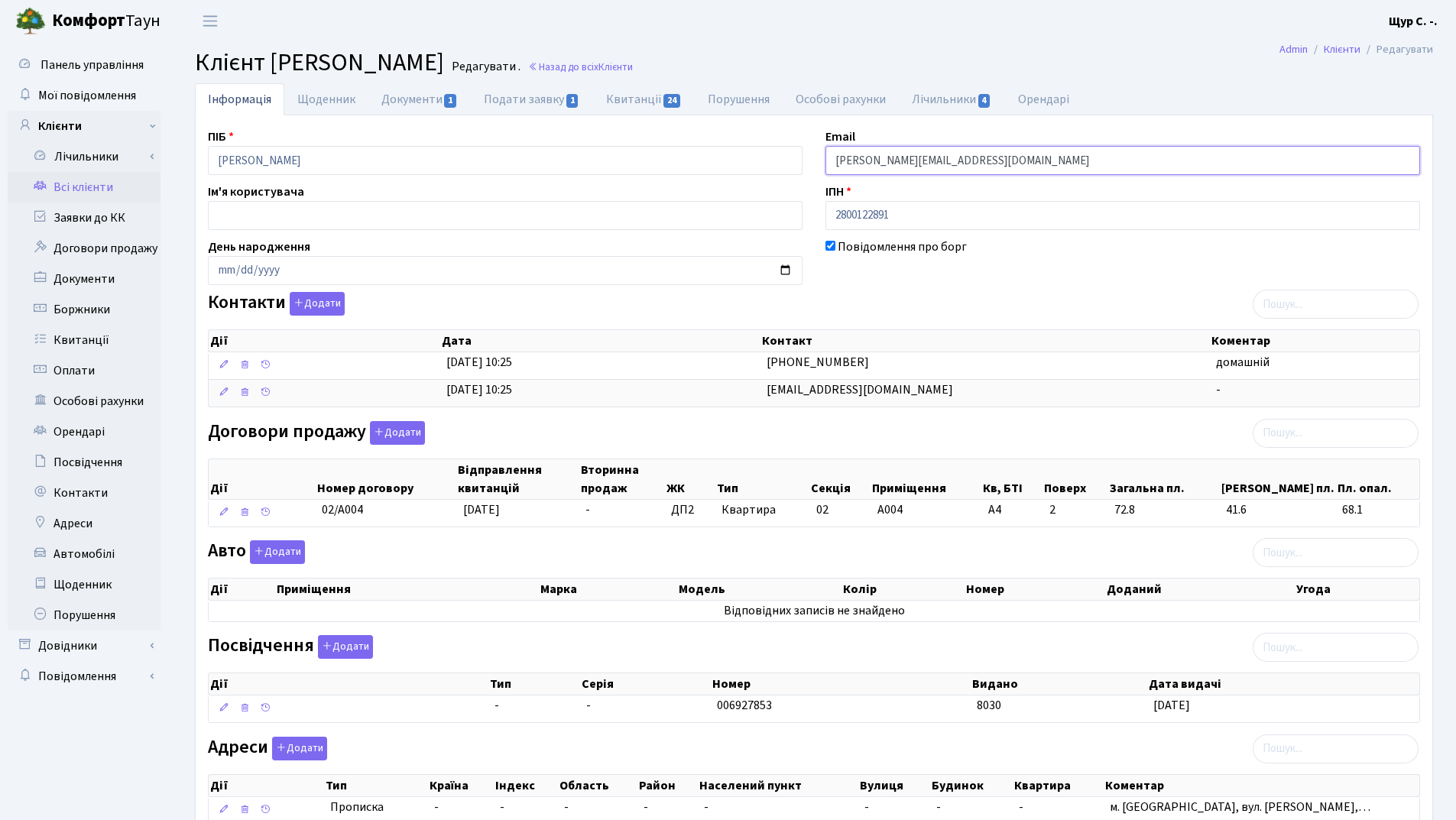
drag, startPoint x: 983, startPoint y: 159, endPoint x: 796, endPoint y: 154, distance: 187.1
click at [796, 154] on div "ПІБ [PERSON_NAME] [PERSON_NAME] Email [PERSON_NAME][EMAIL_ADDRESS][DOMAIN_NAME]…" at bounding box center [814, 483] width 1235 height 710
click at [629, 101] on link "Квитанції 24" at bounding box center [643, 99] width 102 height 32
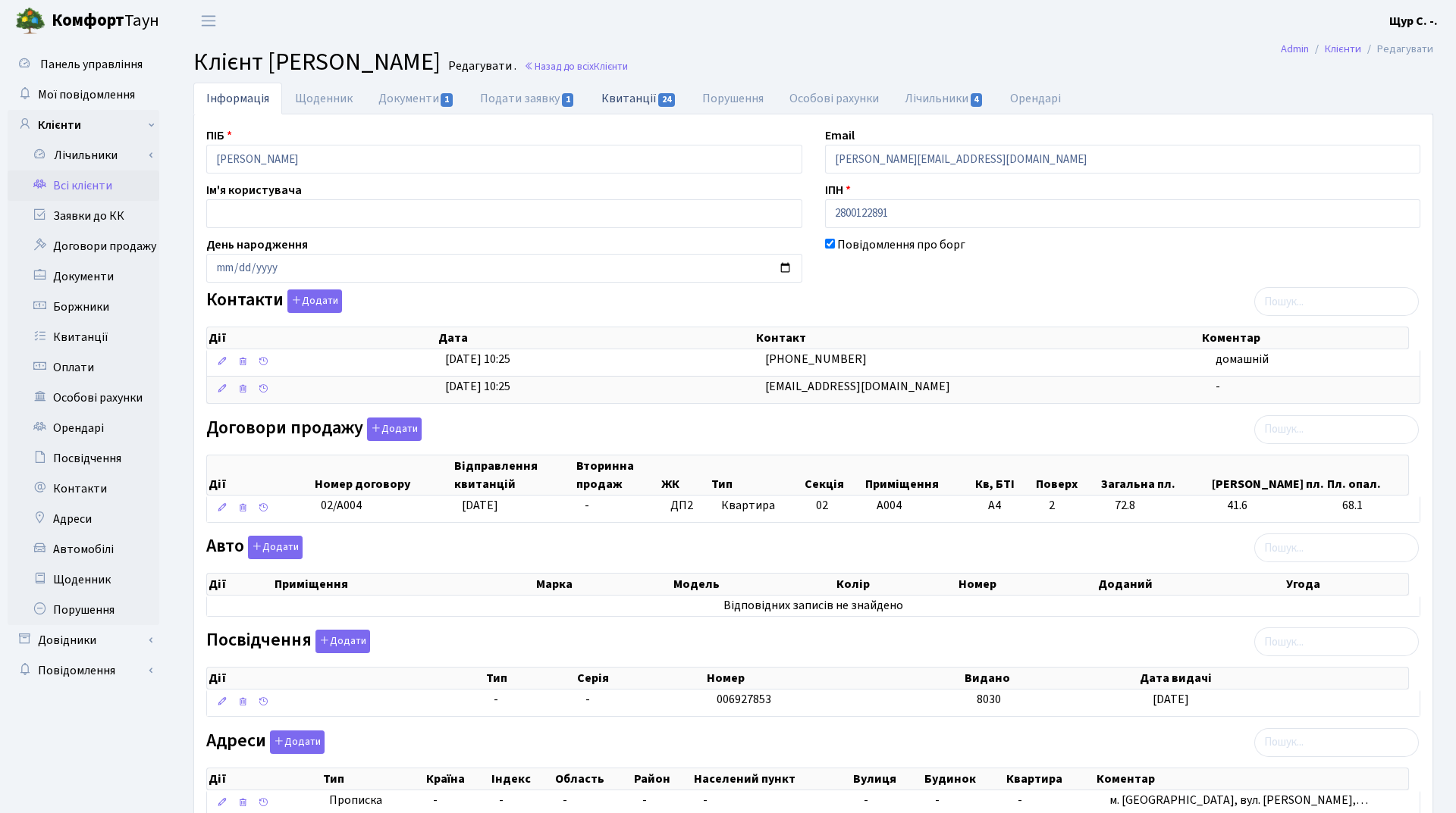
select select "25"
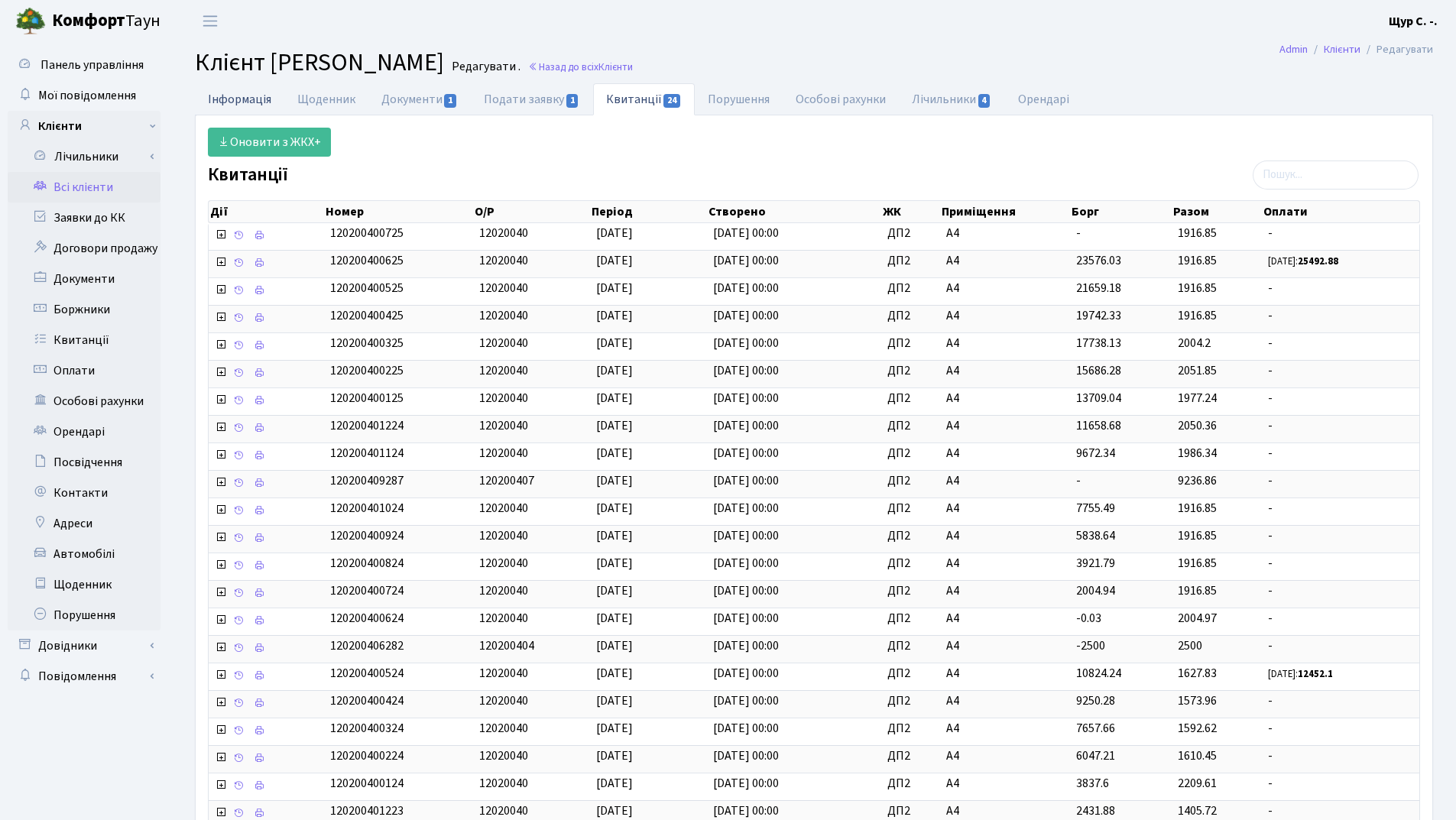
click at [229, 98] on link "Інформація" at bounding box center [239, 99] width 90 height 32
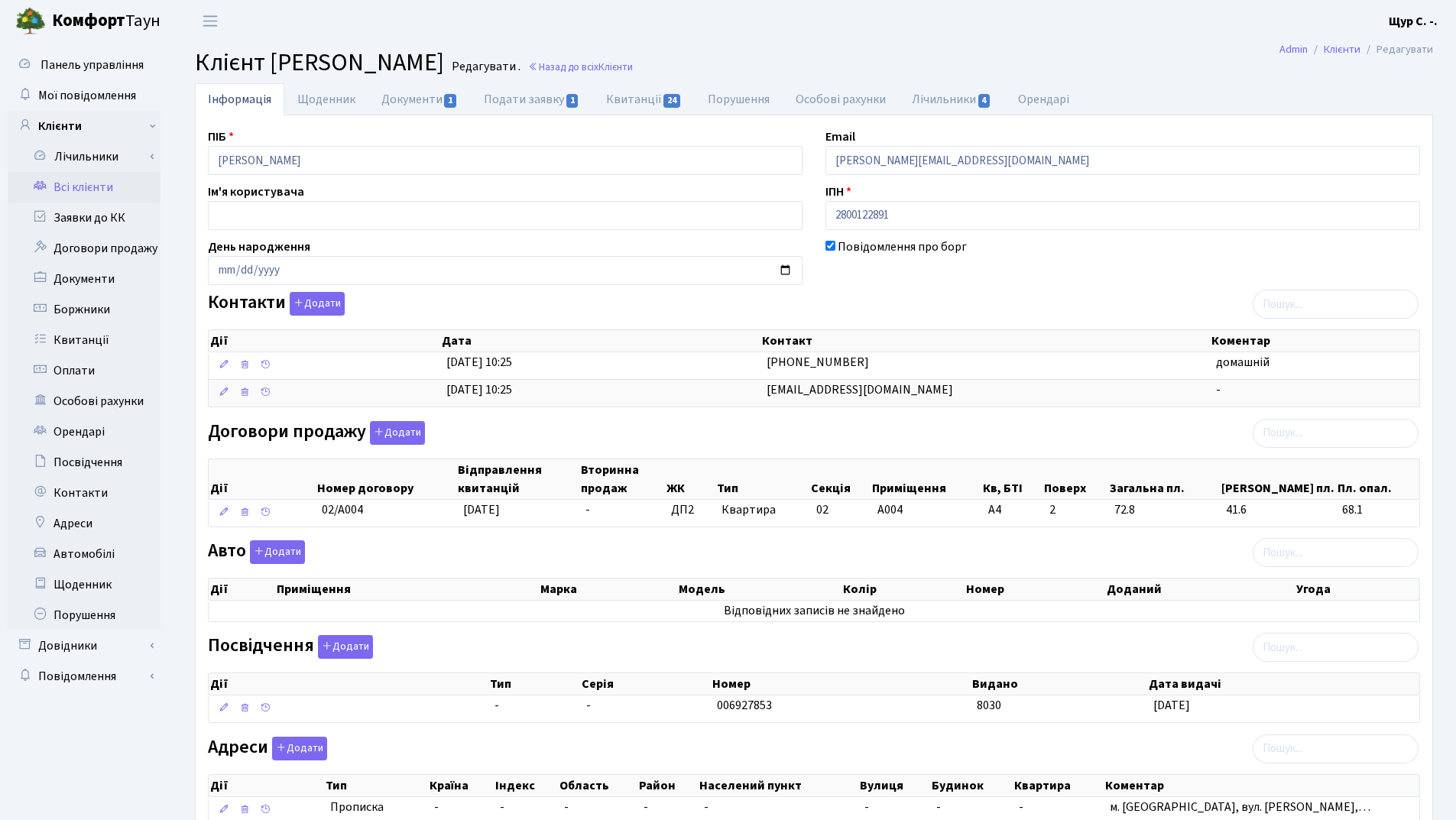
click at [79, 195] on link "Всі клієнти" at bounding box center [84, 188] width 153 height 31
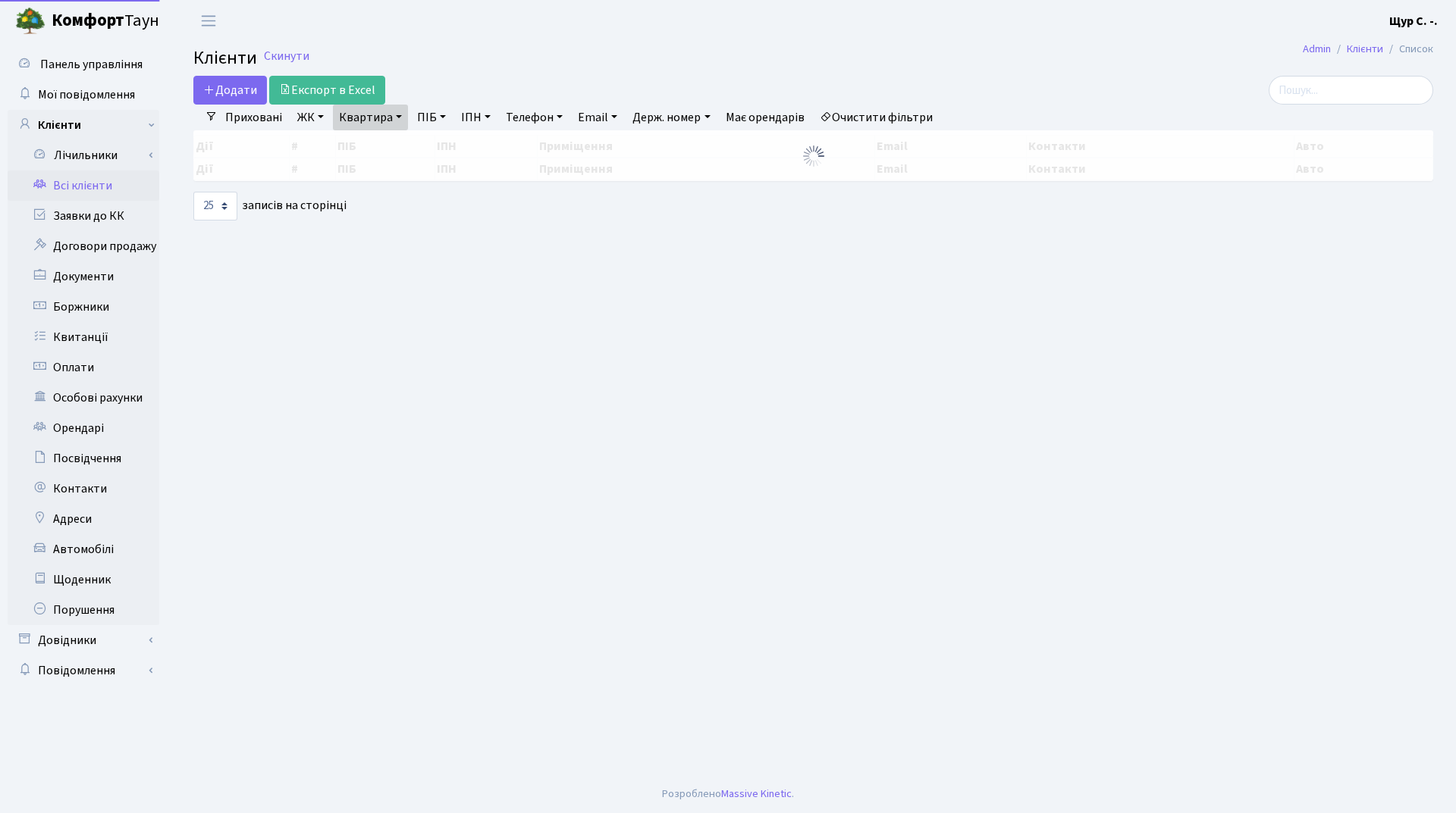
select select "25"
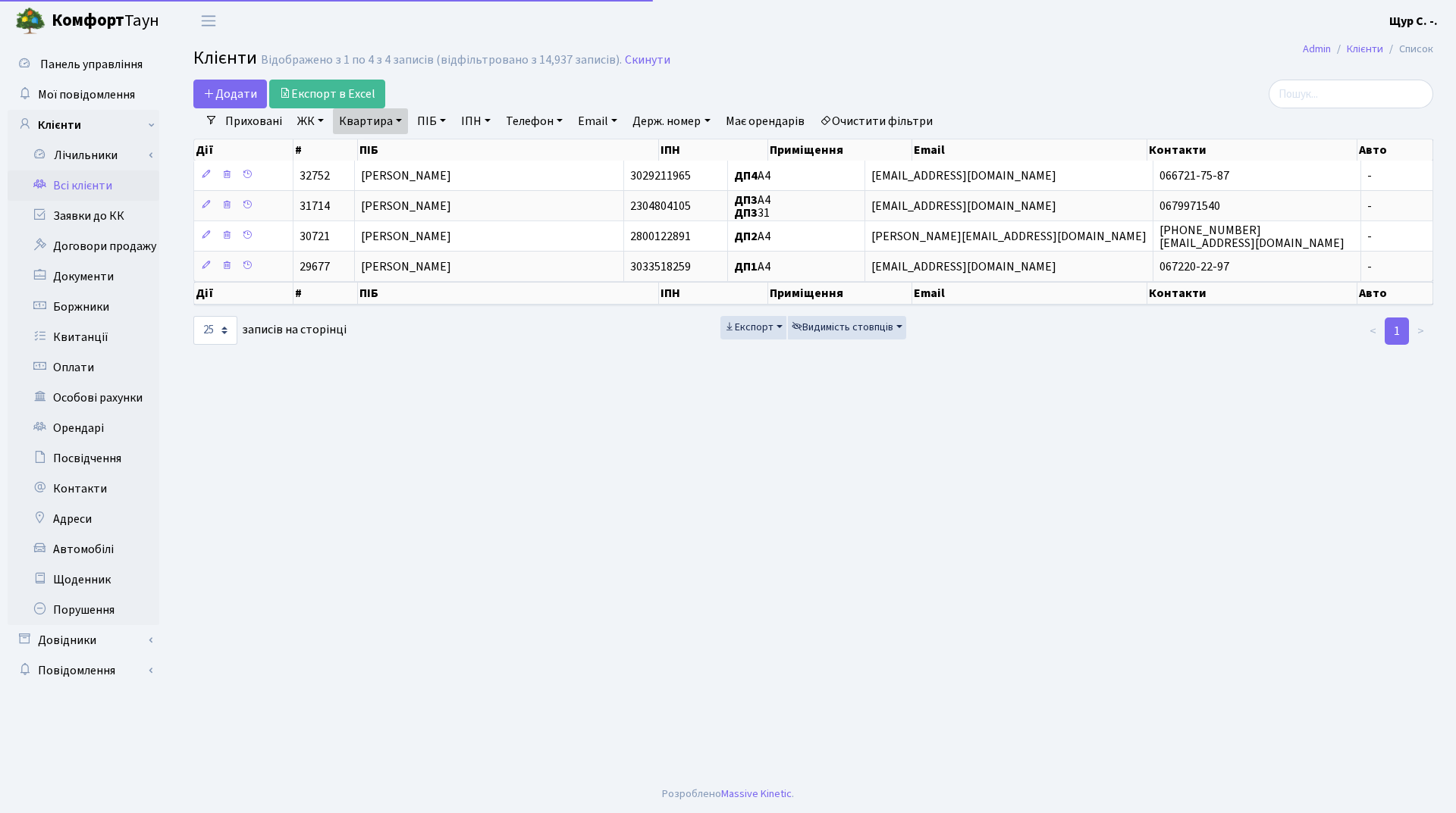
click at [397, 120] on link "Квартира" at bounding box center [370, 121] width 75 height 25
click at [389, 151] on input "а4" at bounding box center [378, 151] width 89 height 29
type input "а"
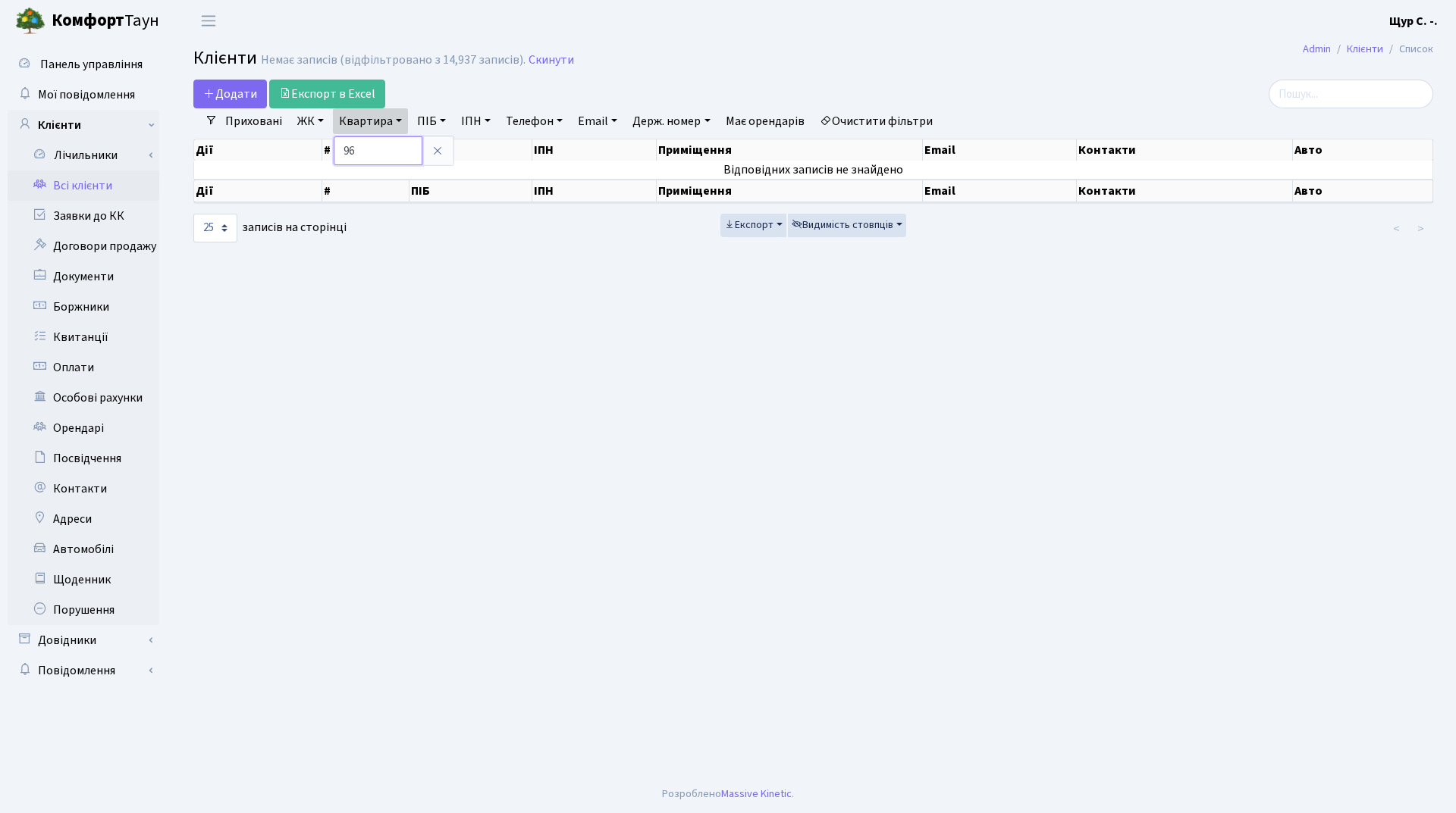
type input "9"
type input "65"
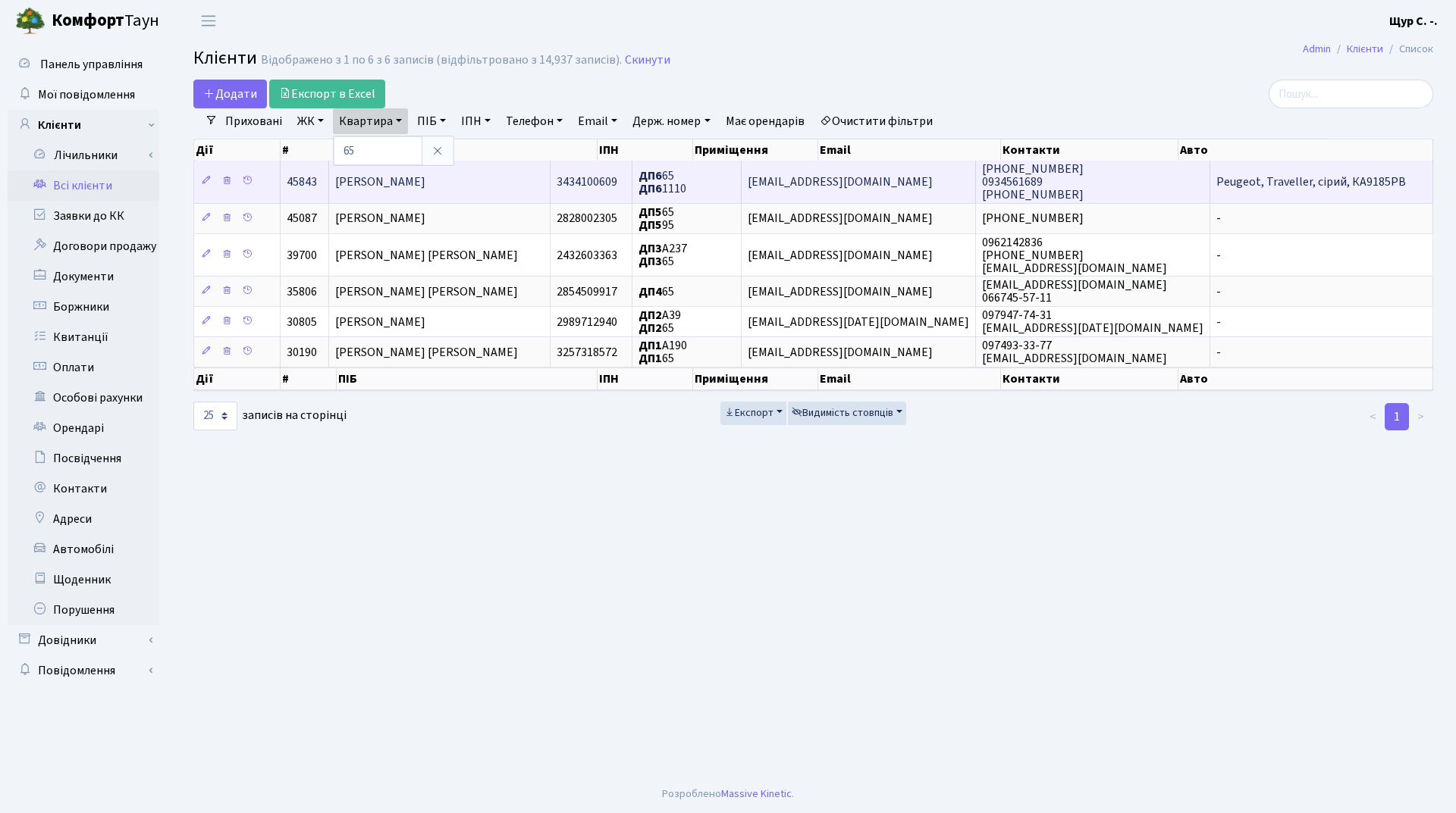
click at [426, 184] on span "Телестакова Вікторія Вікторівна" at bounding box center [380, 182] width 91 height 17
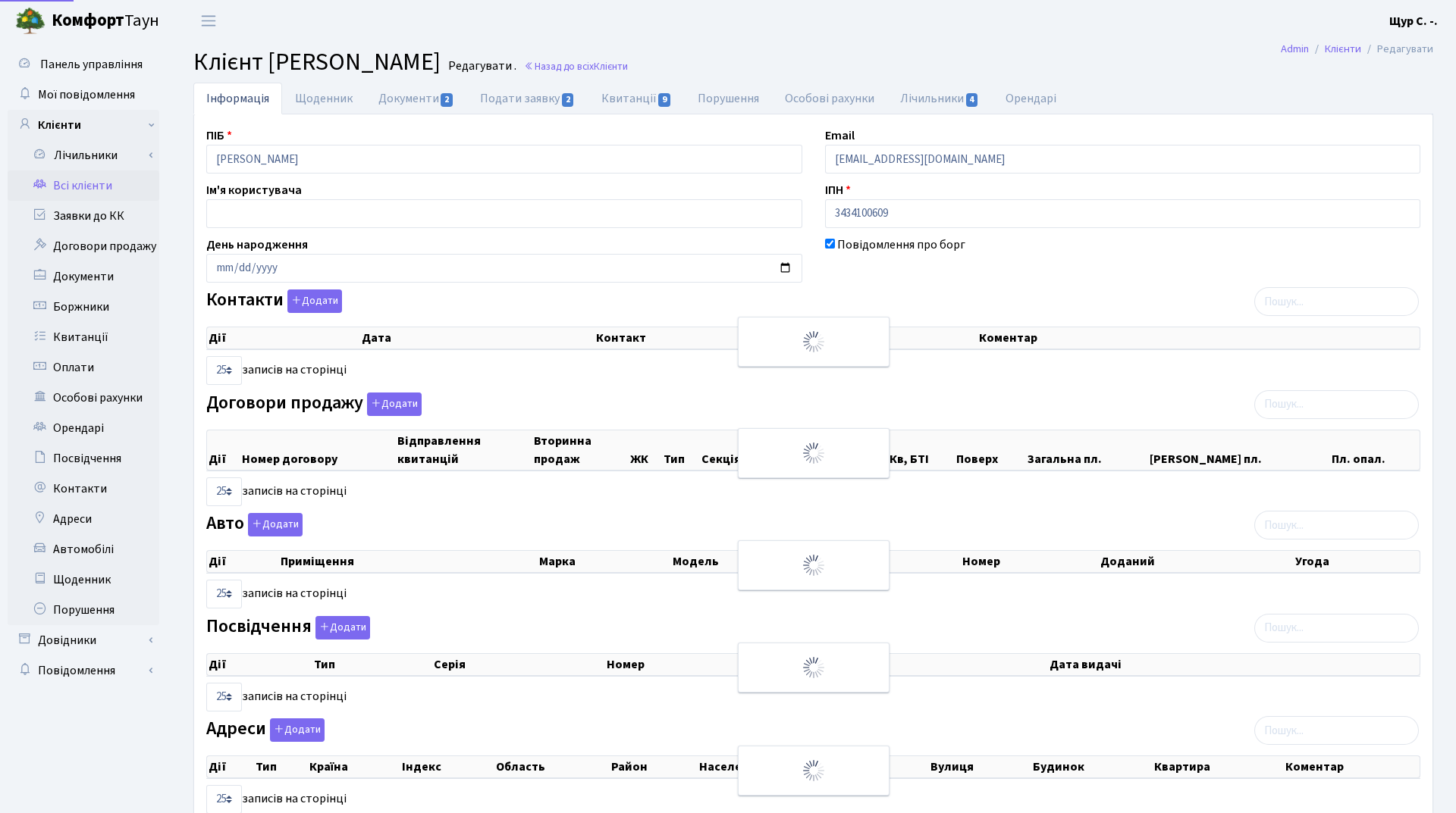
select select "25"
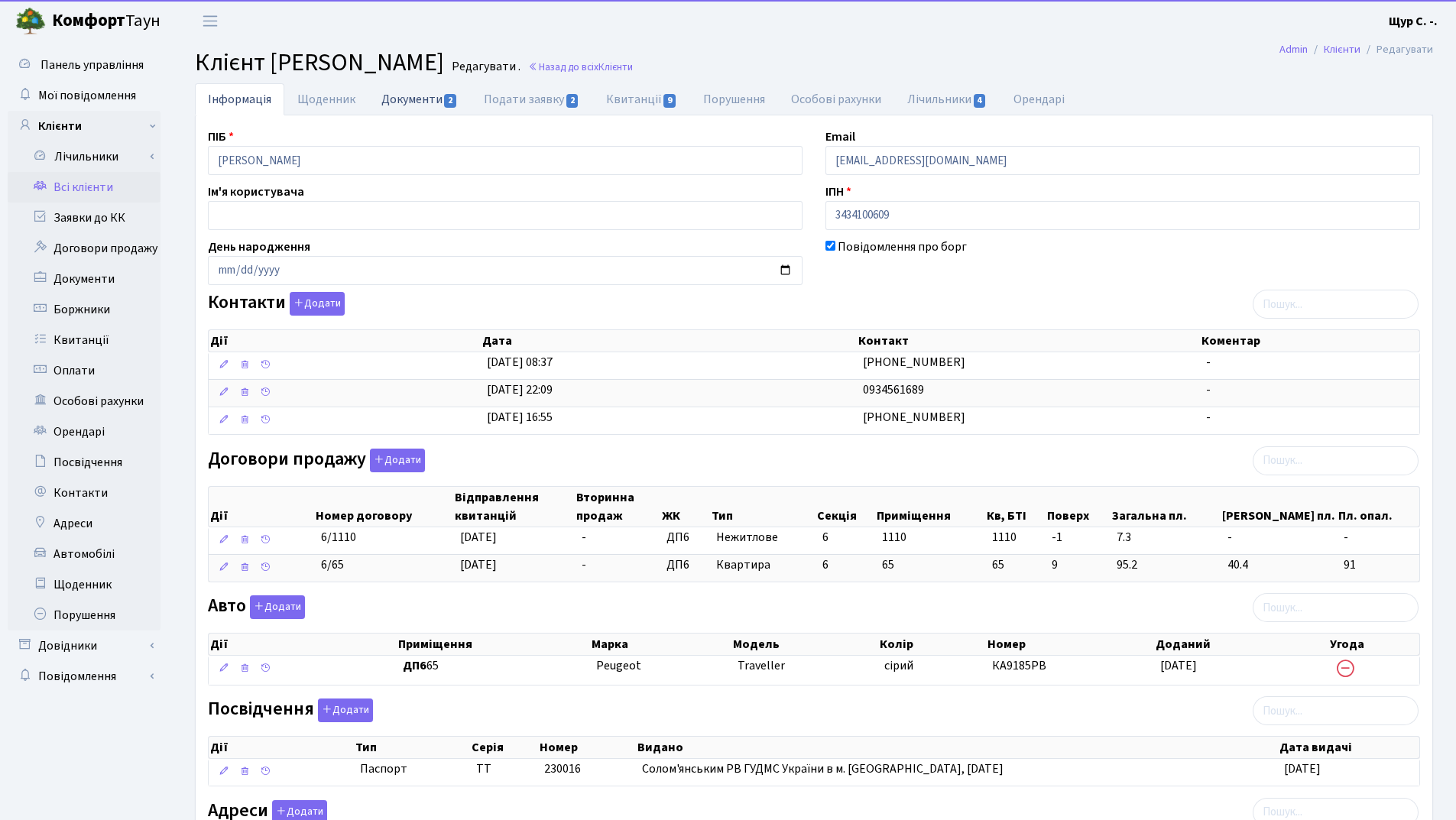
click at [414, 101] on link "Документи 2" at bounding box center [420, 99] width 102 height 32
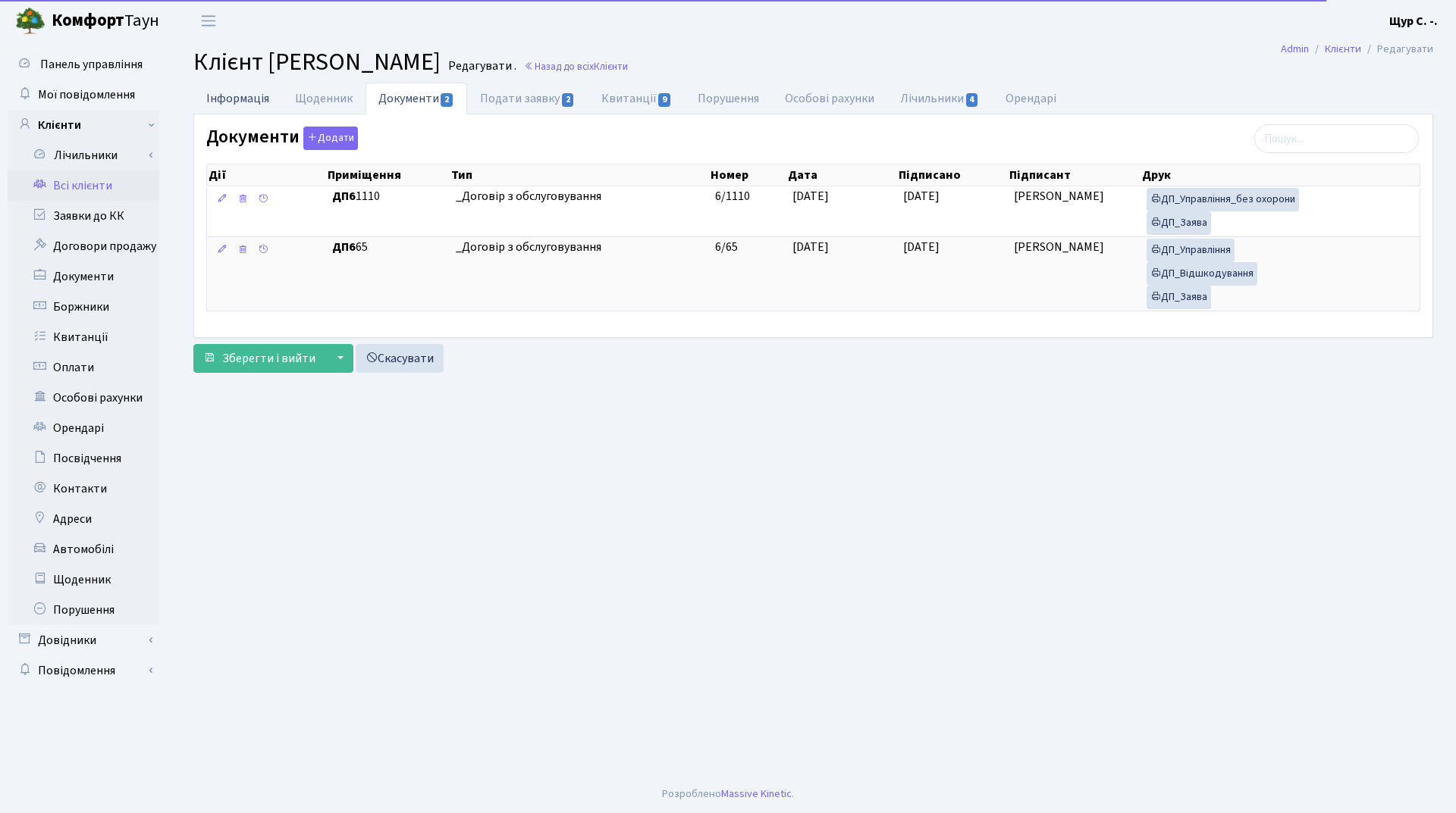
click at [234, 91] on link "Інформація" at bounding box center [237, 98] width 89 height 31
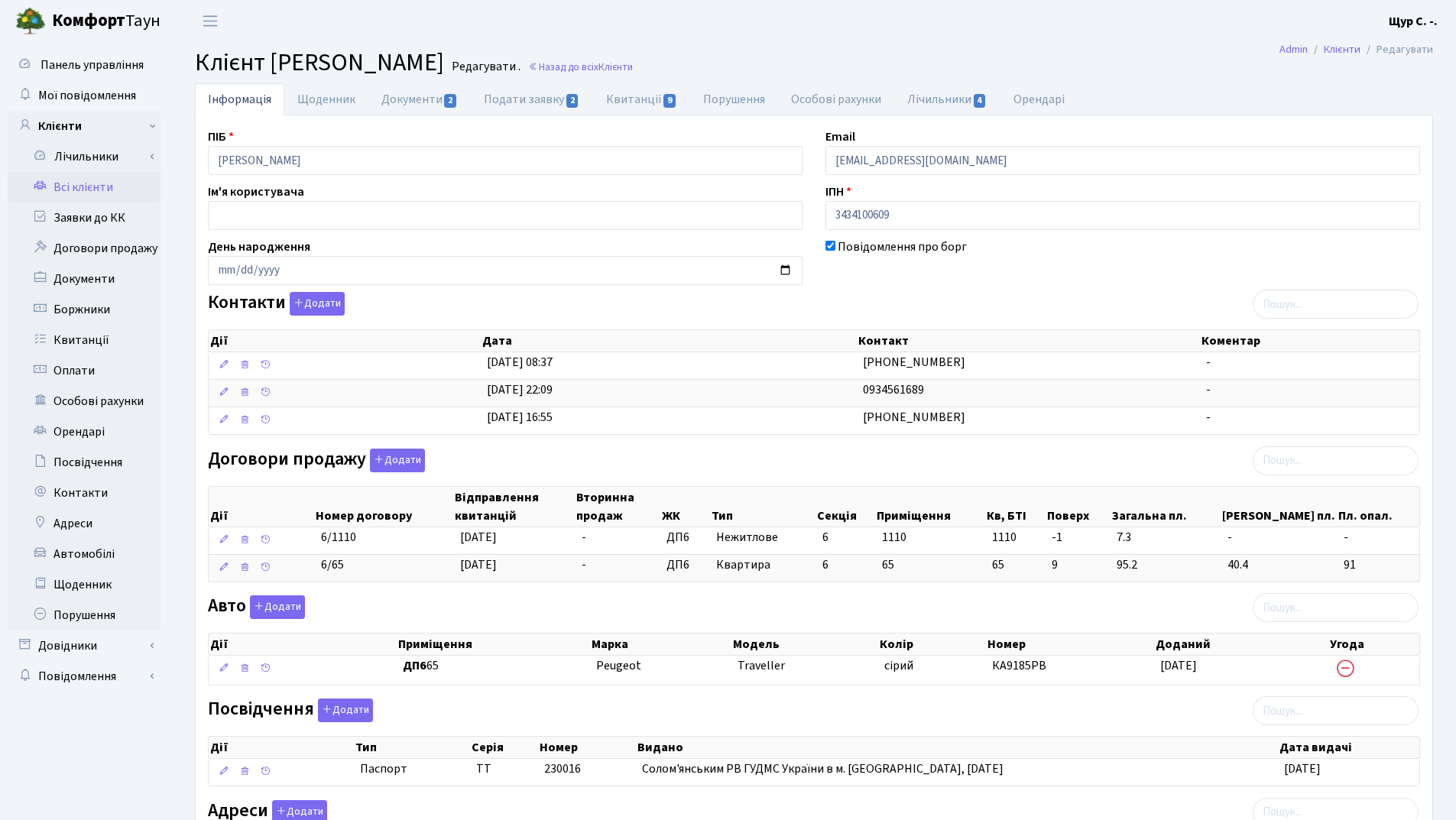
click at [70, 185] on link "Всі клієнти" at bounding box center [84, 188] width 153 height 31
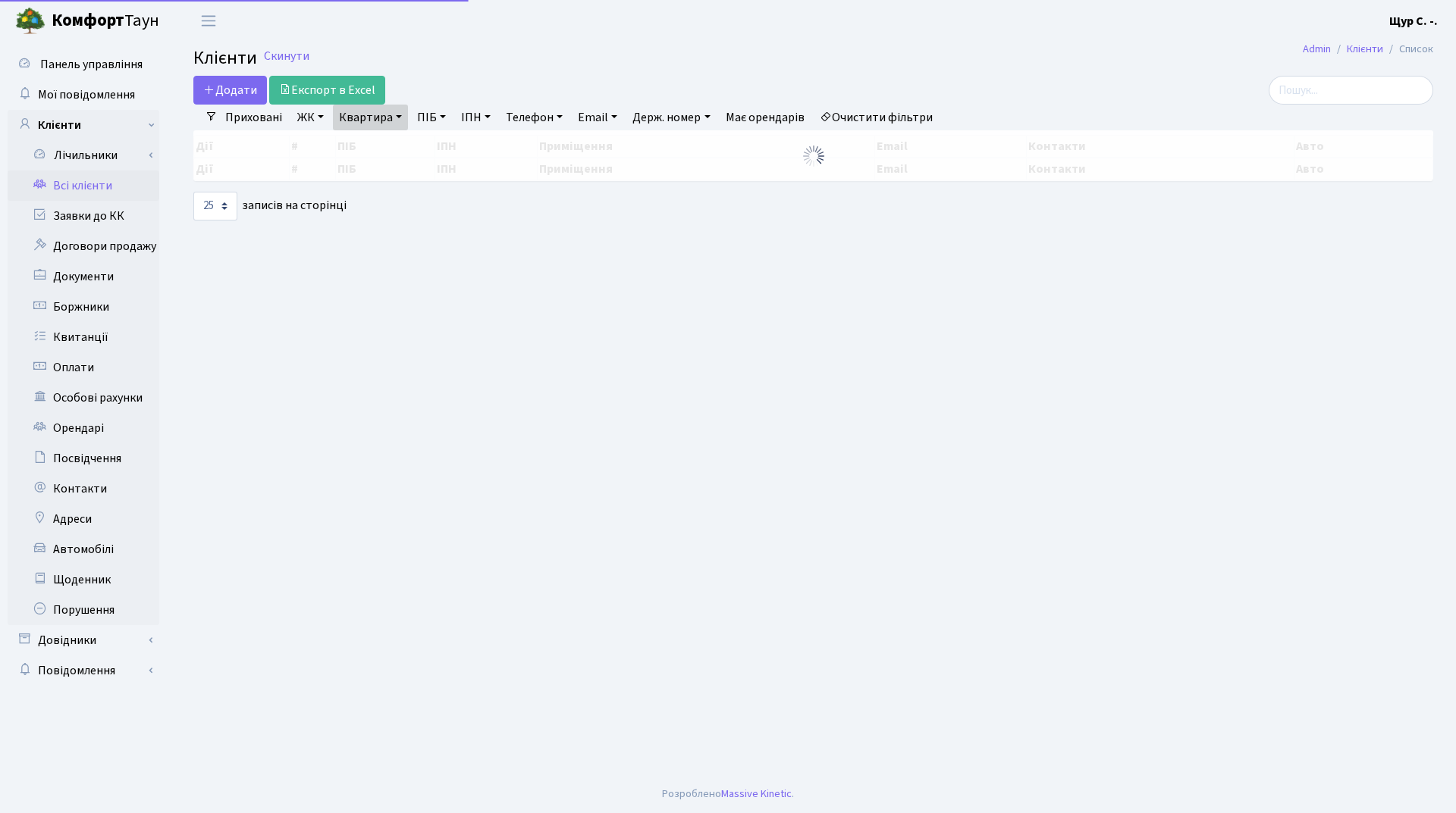
select select "25"
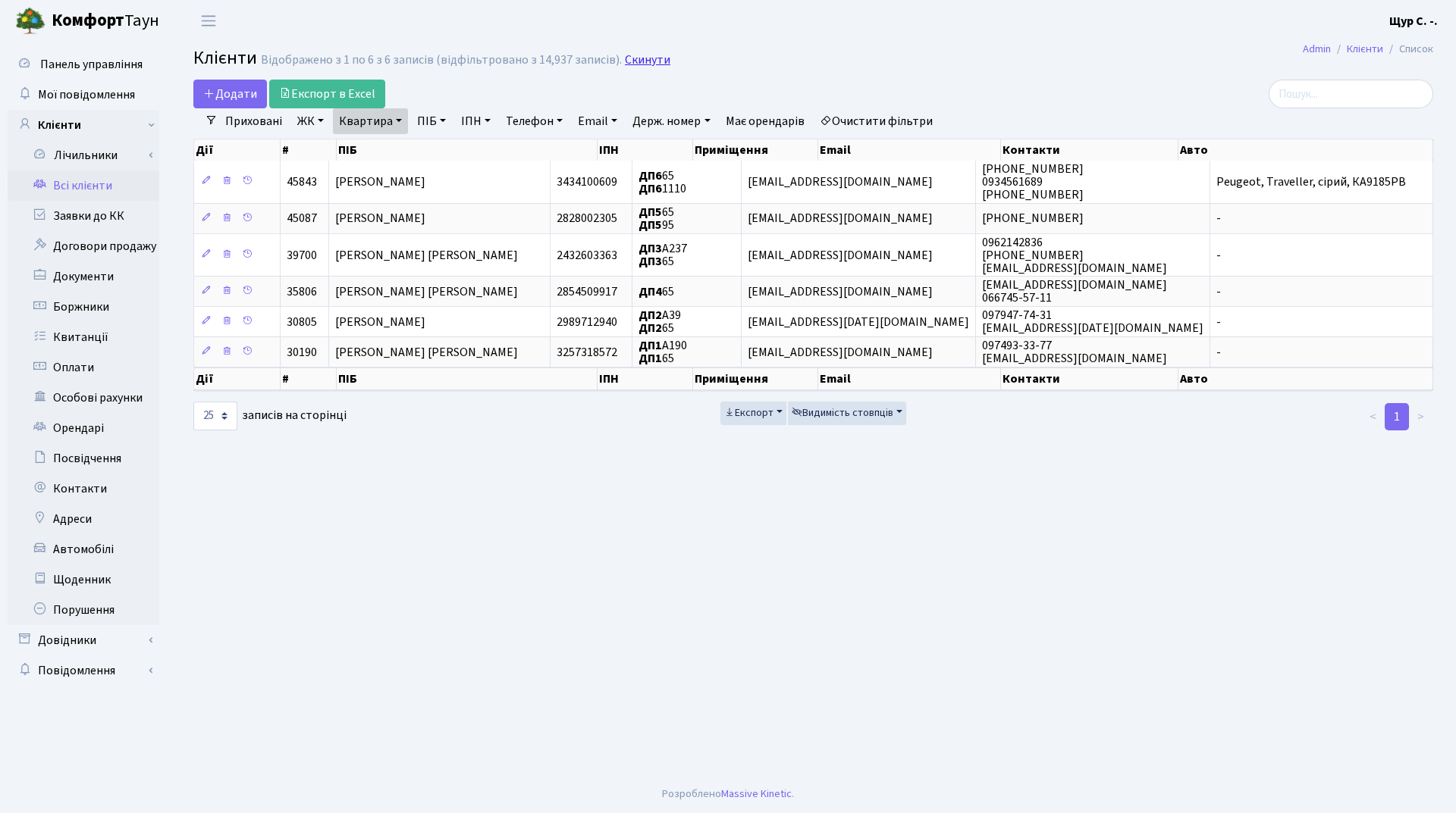
click at [626, 58] on link "Скинути" at bounding box center [648, 60] width 46 height 14
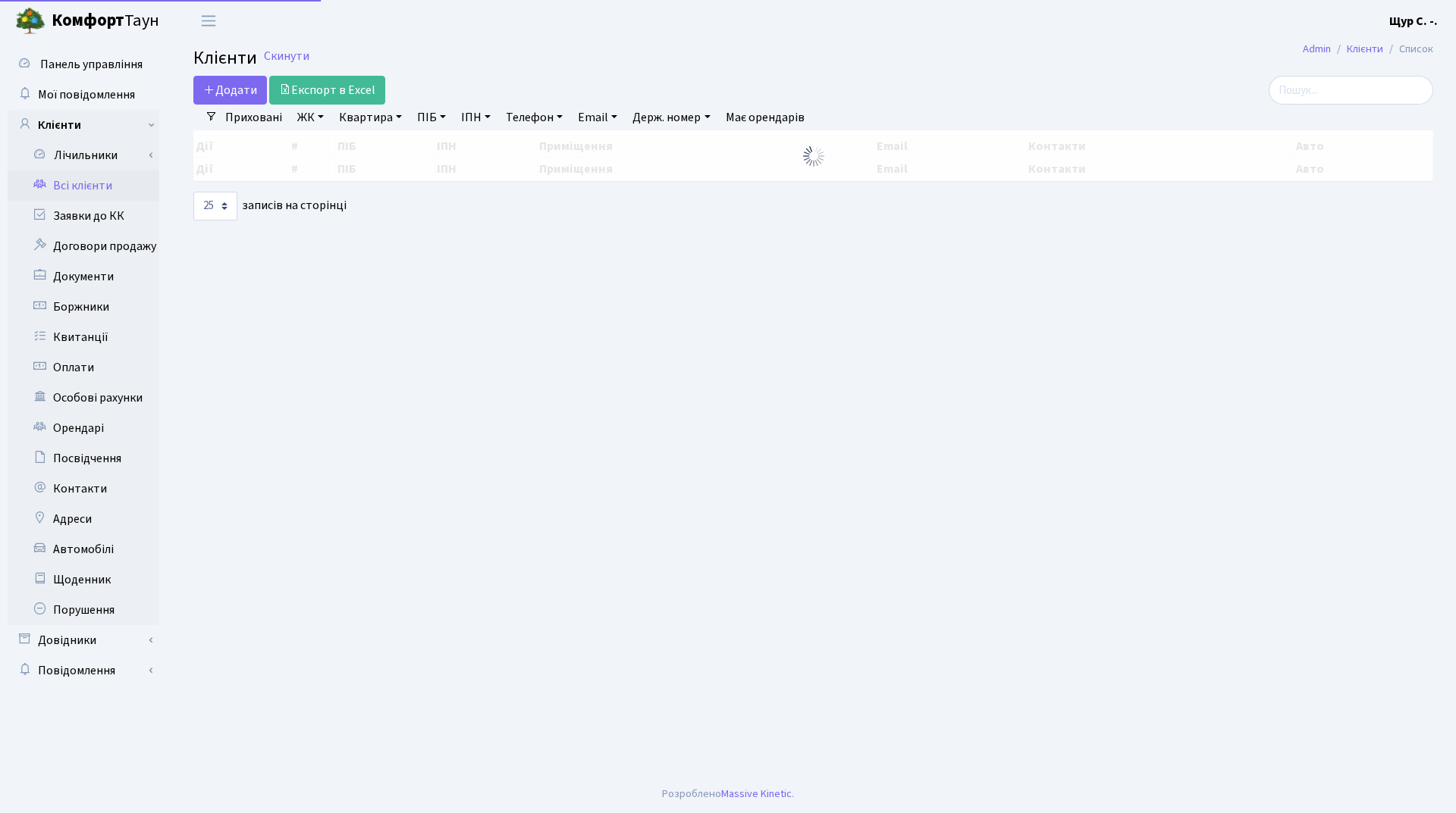
select select "25"
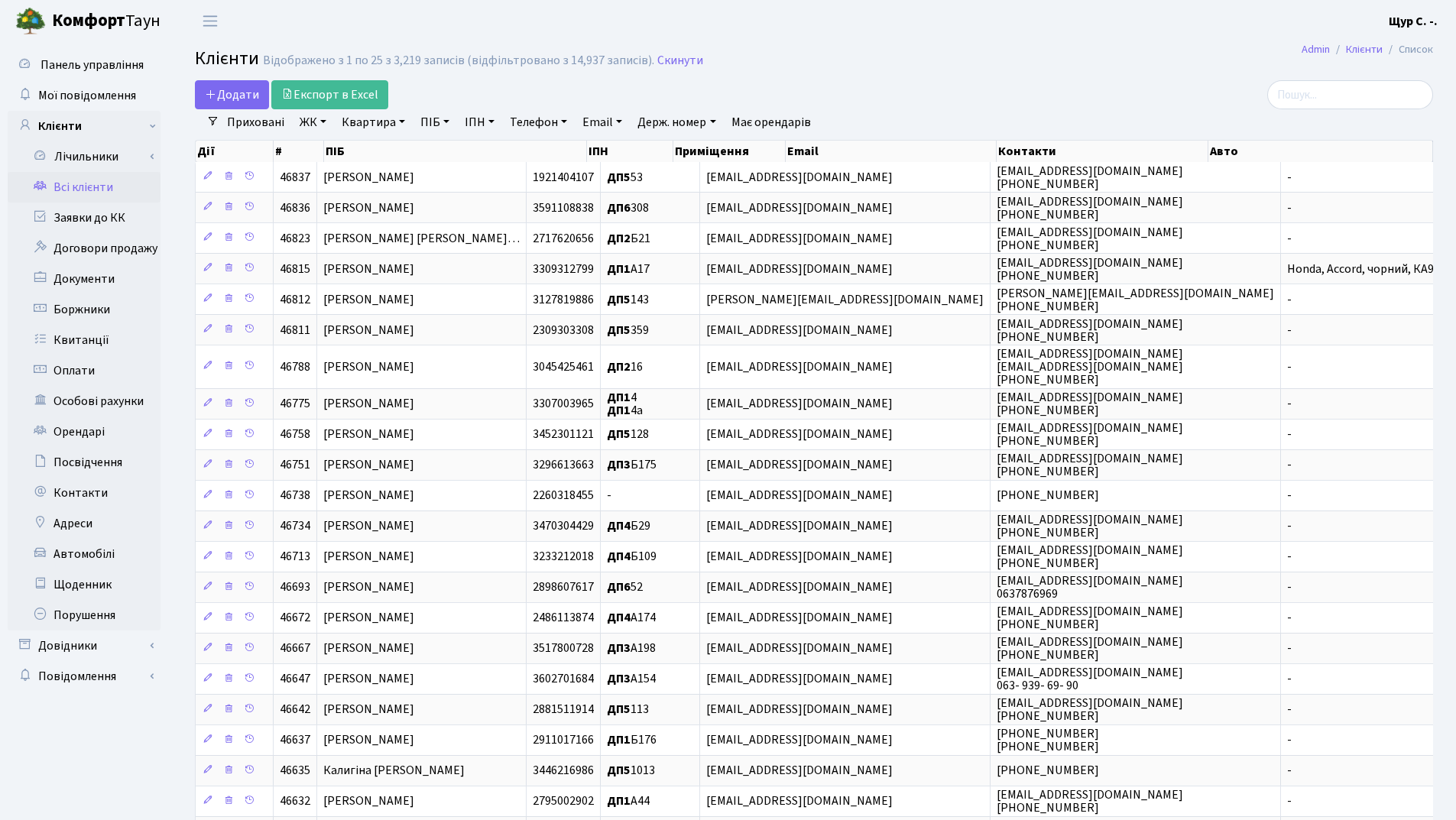
click at [369, 124] on link "Квартира" at bounding box center [373, 122] width 76 height 26
type input "65"
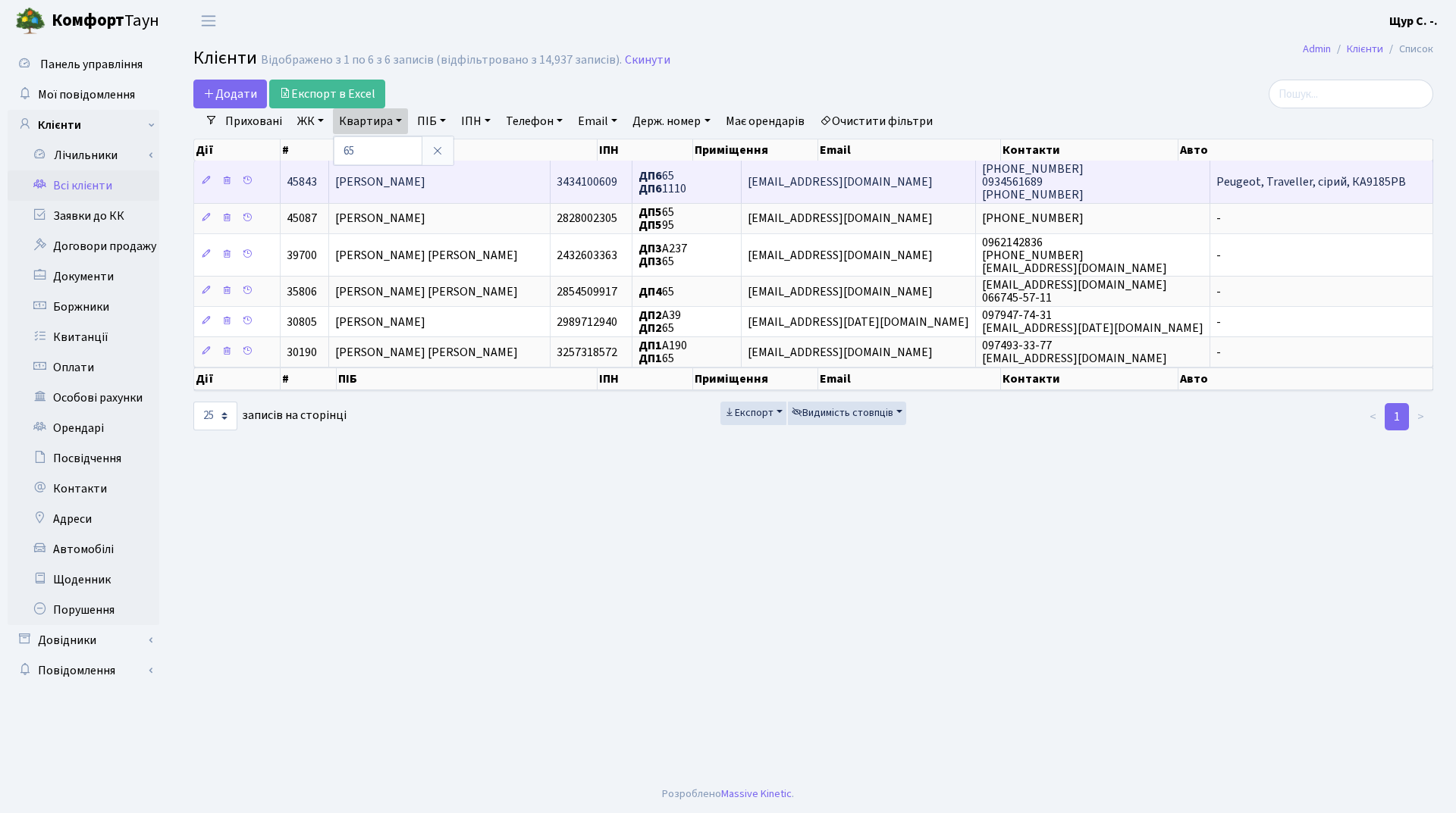
click at [528, 186] on td "[PERSON_NAME]" at bounding box center [440, 181] width 222 height 41
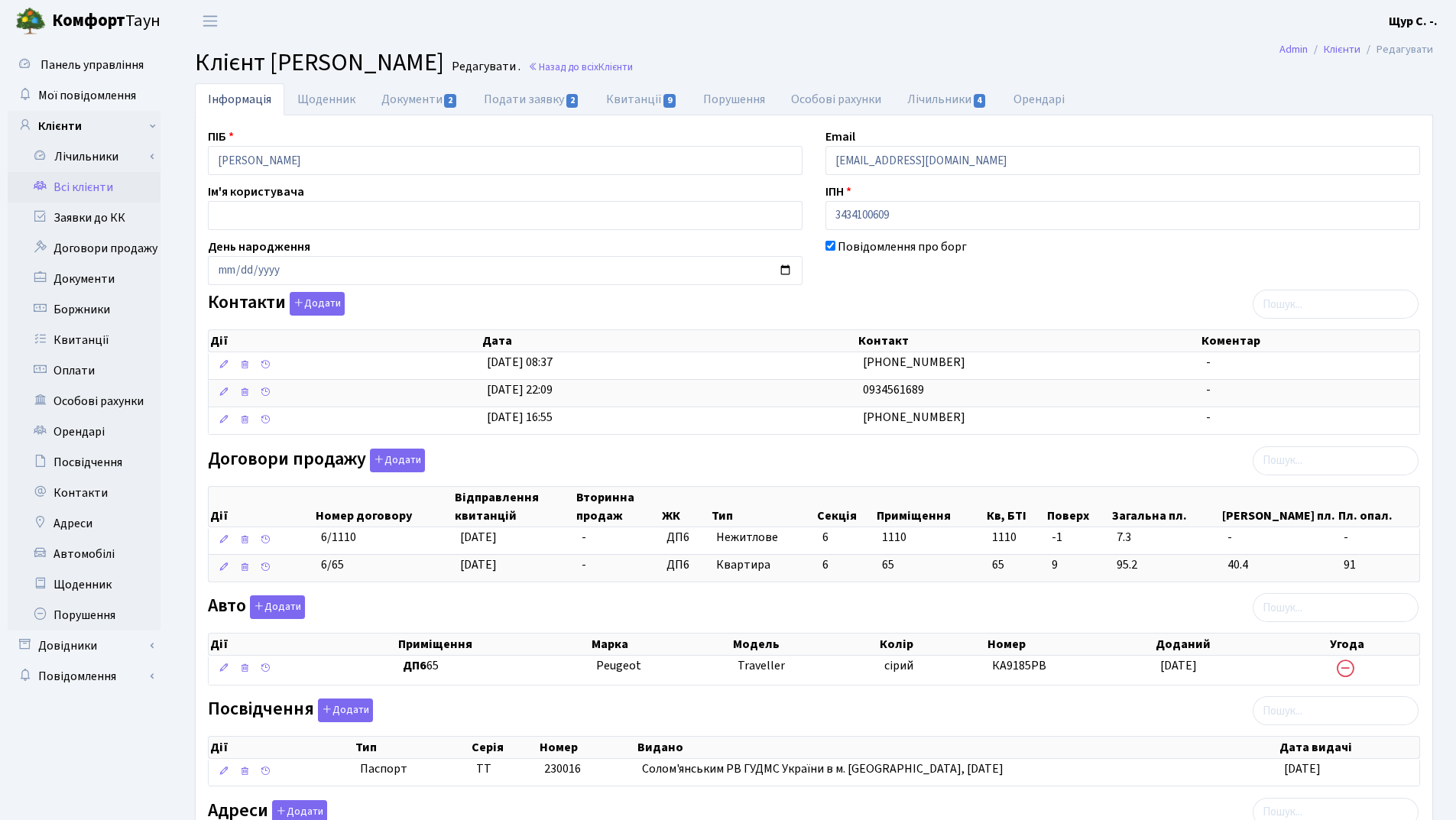
click at [92, 179] on link "Всі клієнти" at bounding box center [84, 188] width 153 height 31
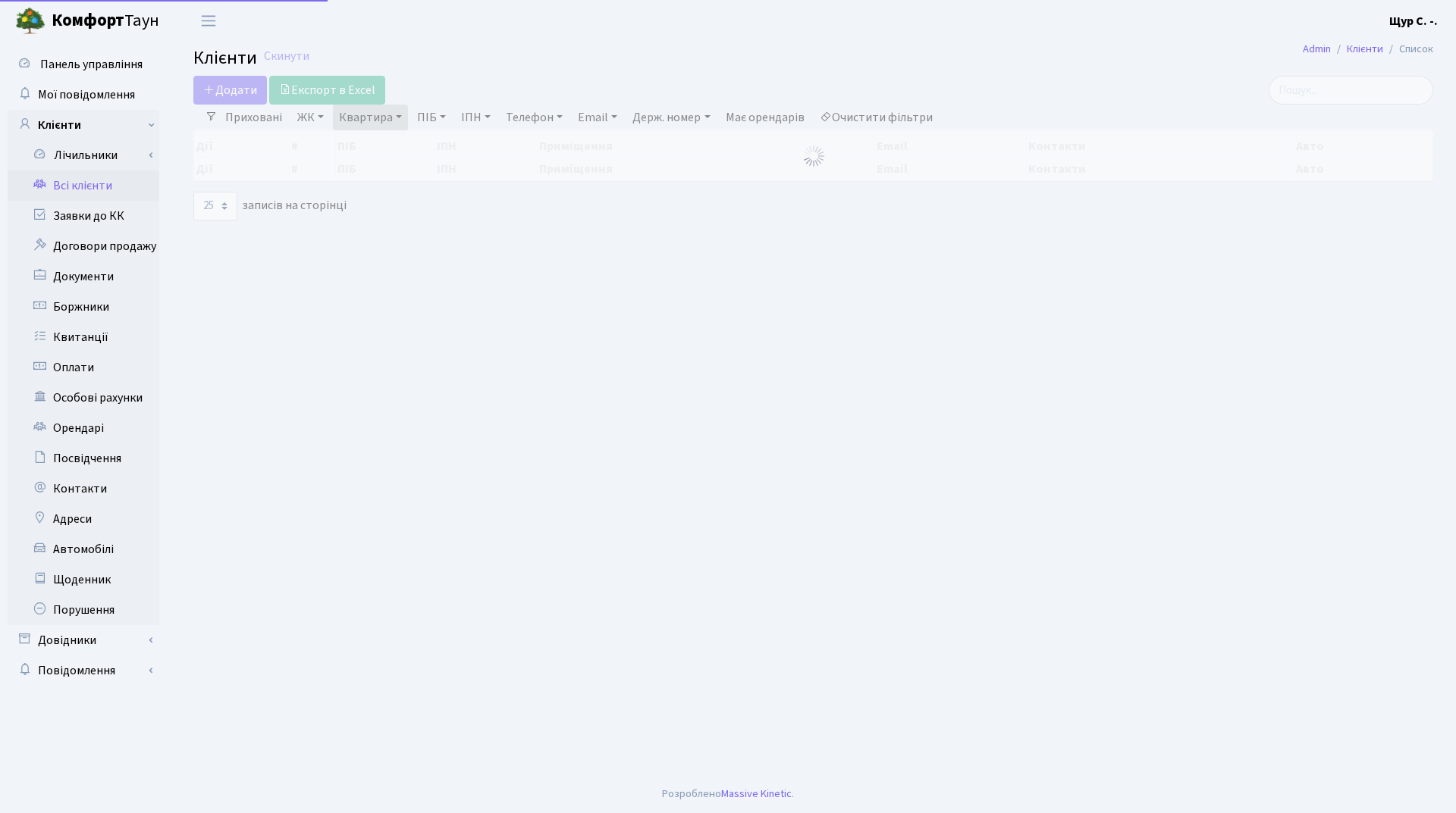
select select "25"
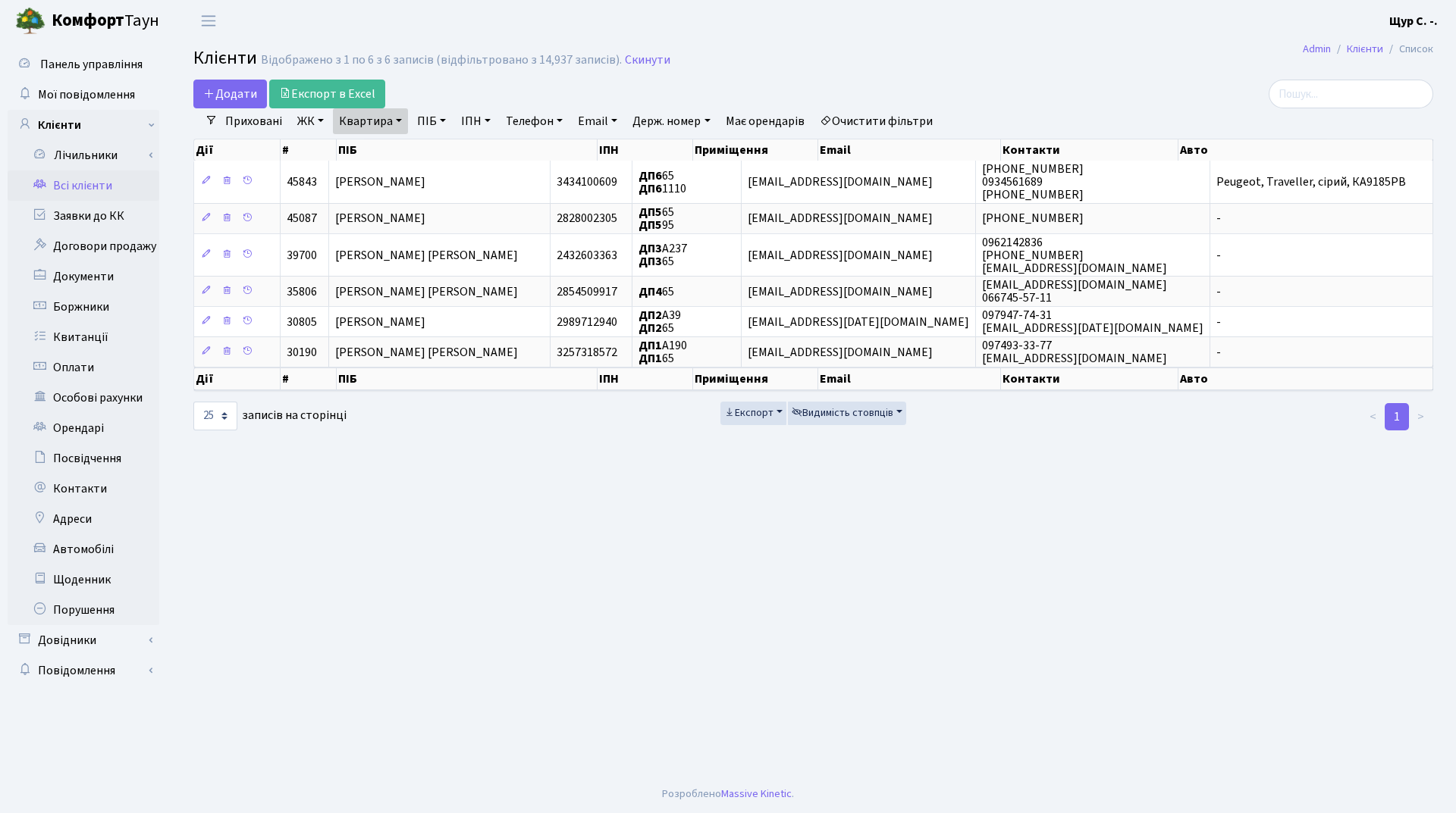
click at [634, 47] on main "Admin Клієнти Список Клієнти Відображено з 1 по 6 з 6 записів (відфільтровано з…" at bounding box center [813, 408] width 1285 height 733
click at [637, 61] on link "Скинути" at bounding box center [648, 60] width 46 height 14
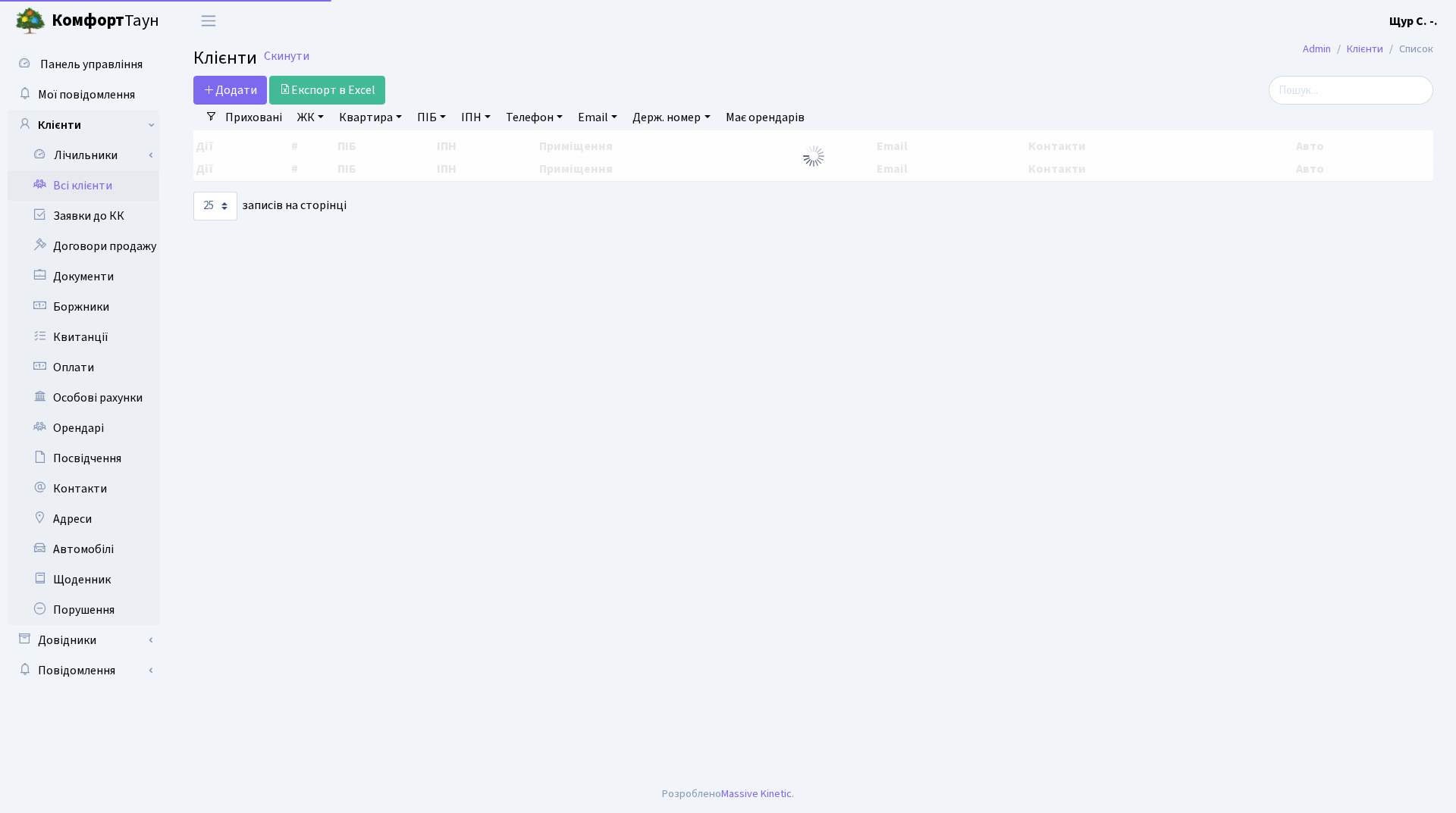
select select "25"
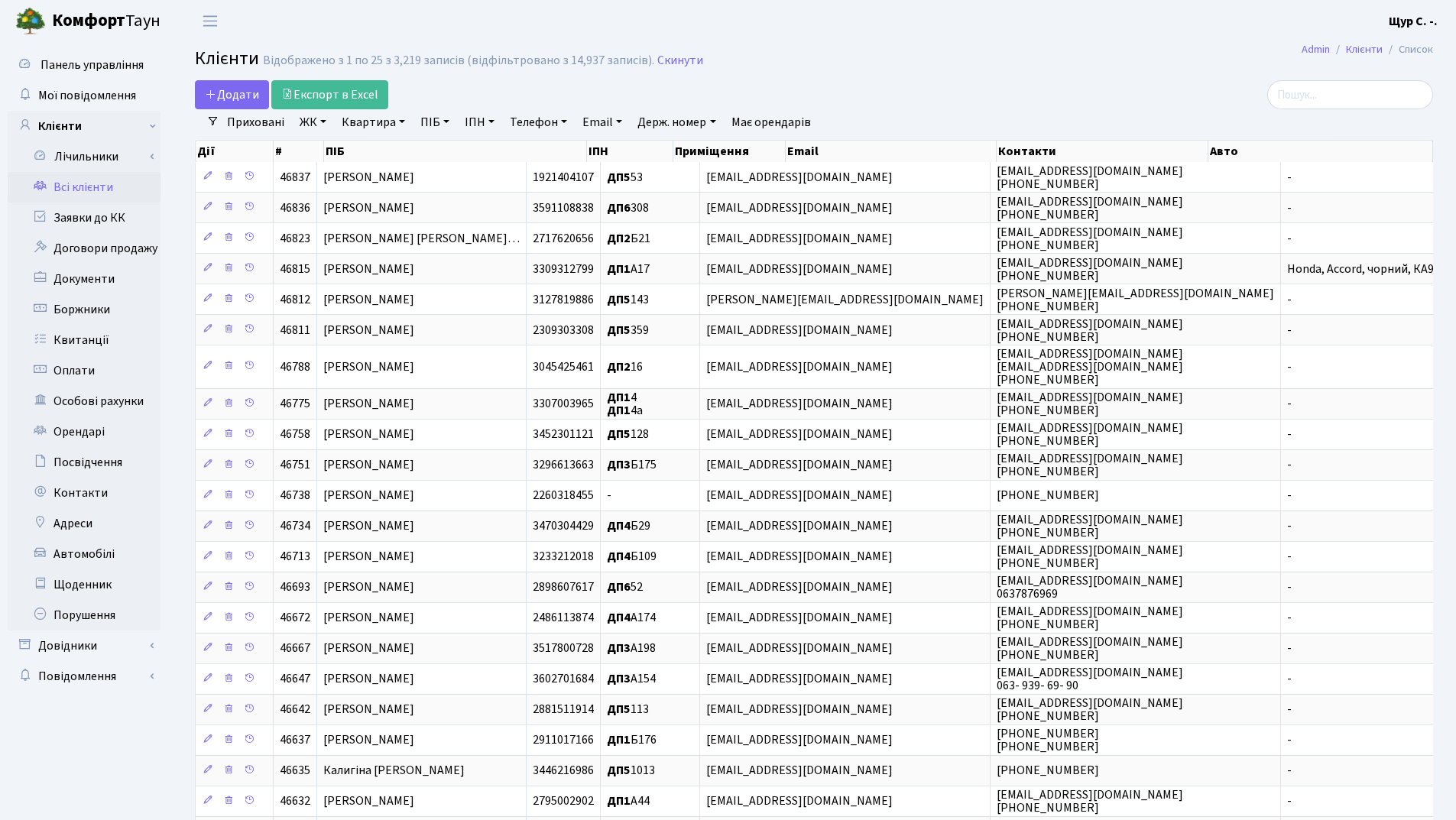
click at [362, 117] on link "Квартира" at bounding box center [373, 122] width 76 height 26
type input "173"
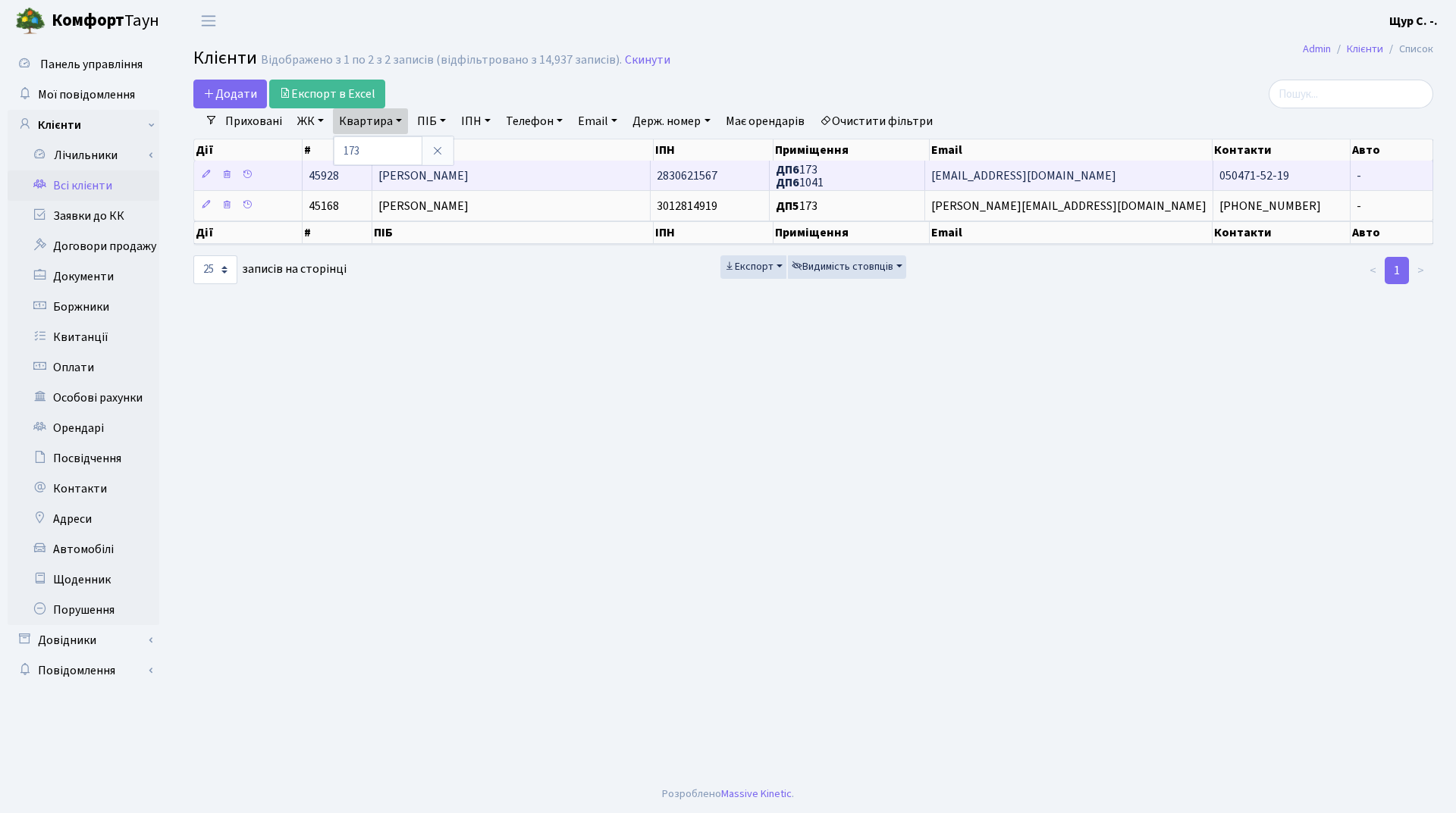
click at [428, 183] on span "[PERSON_NAME]" at bounding box center [423, 176] width 91 height 17
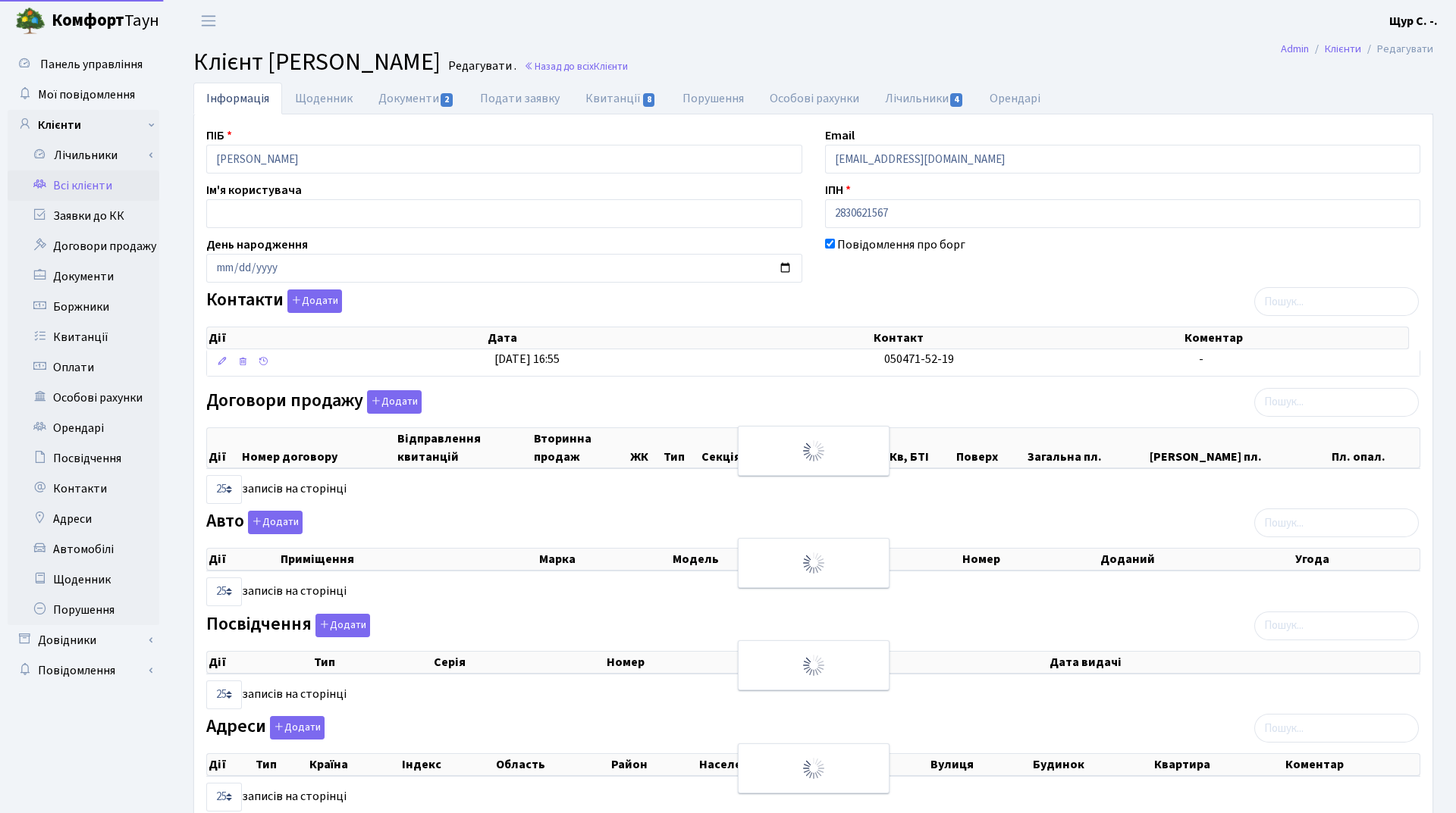
select select "25"
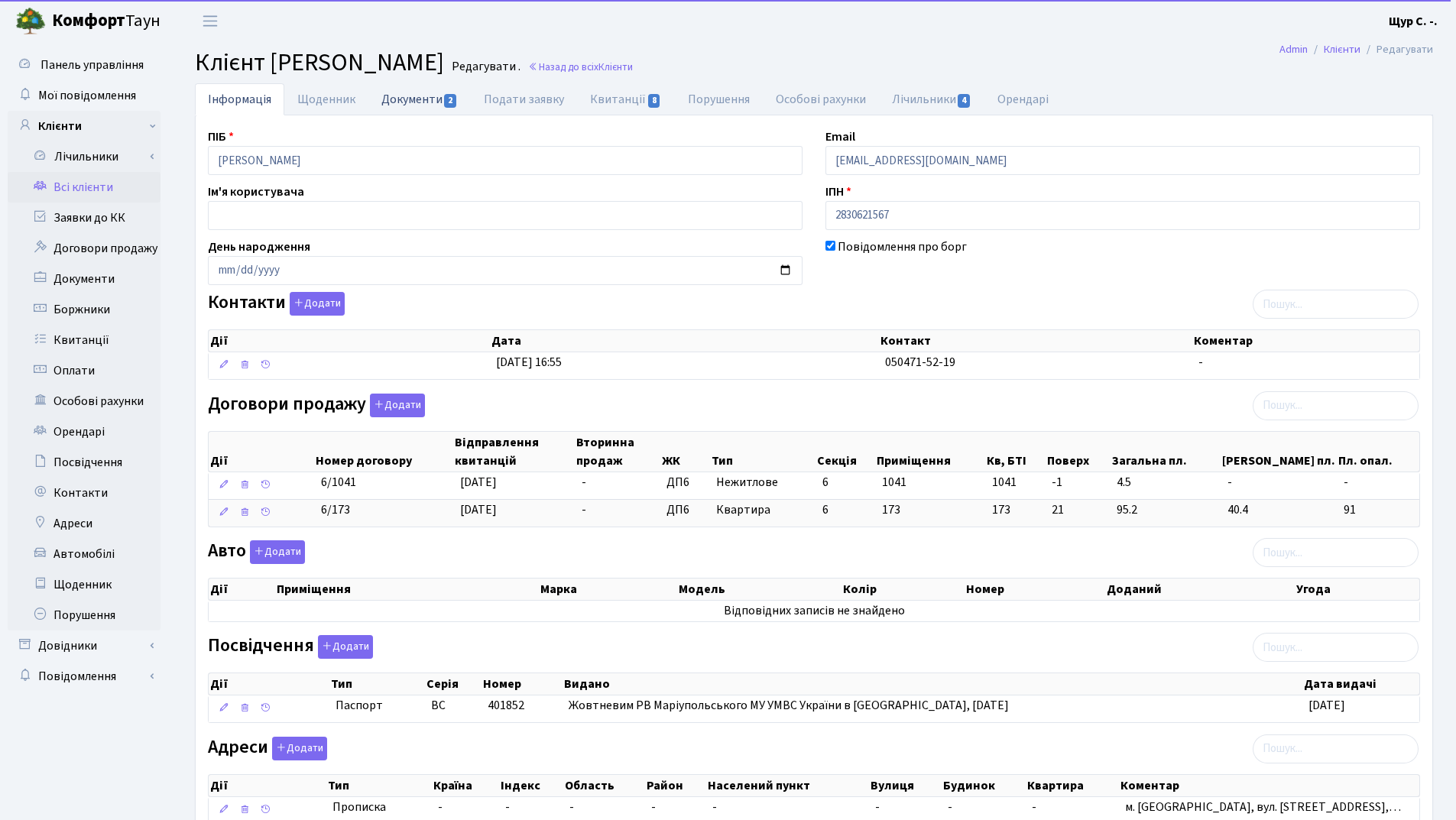
click at [415, 97] on link "Документи 2" at bounding box center [420, 99] width 102 height 32
select select "25"
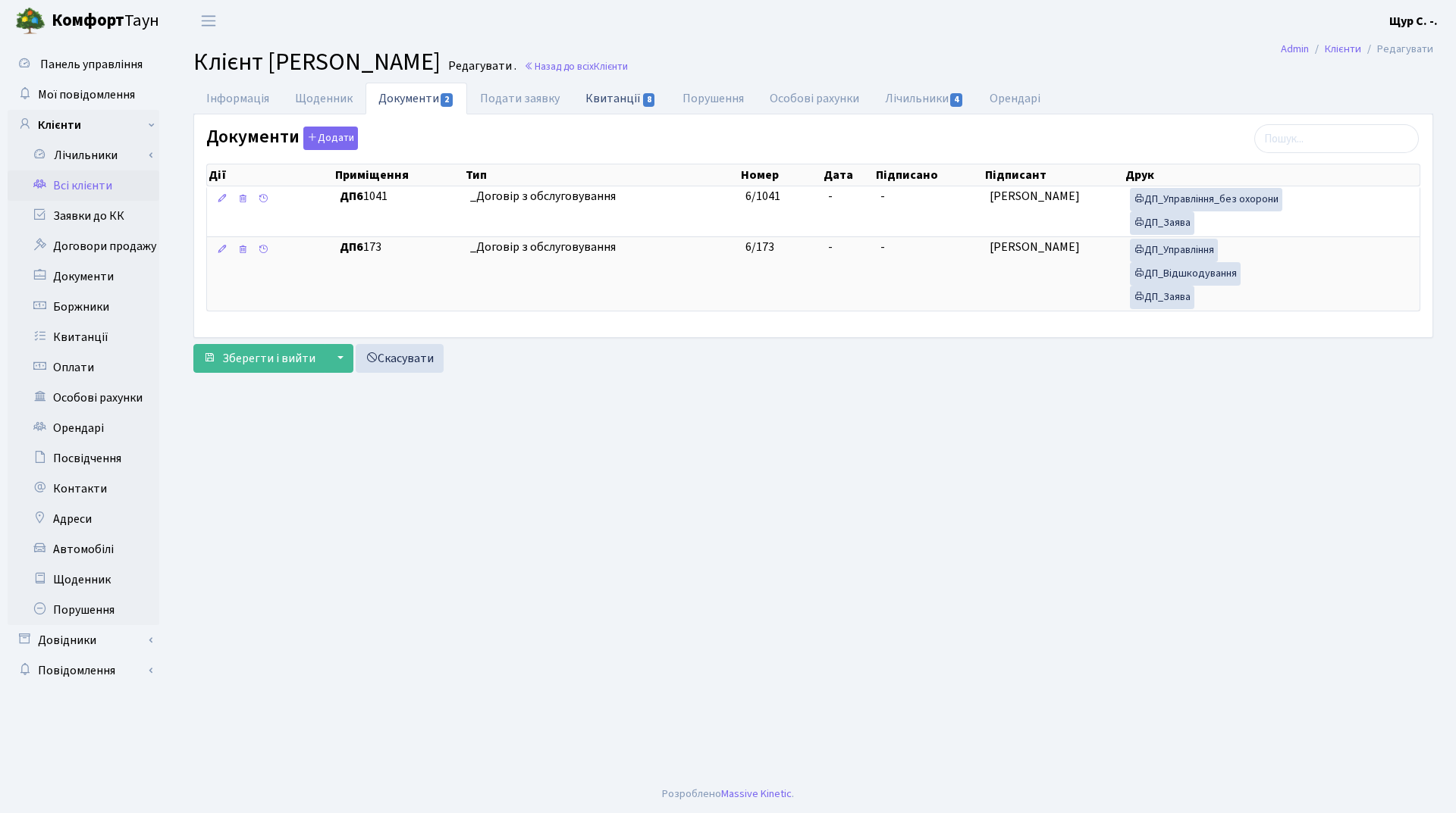
click at [630, 93] on link "Квитанції 8" at bounding box center [620, 98] width 97 height 31
select select "25"
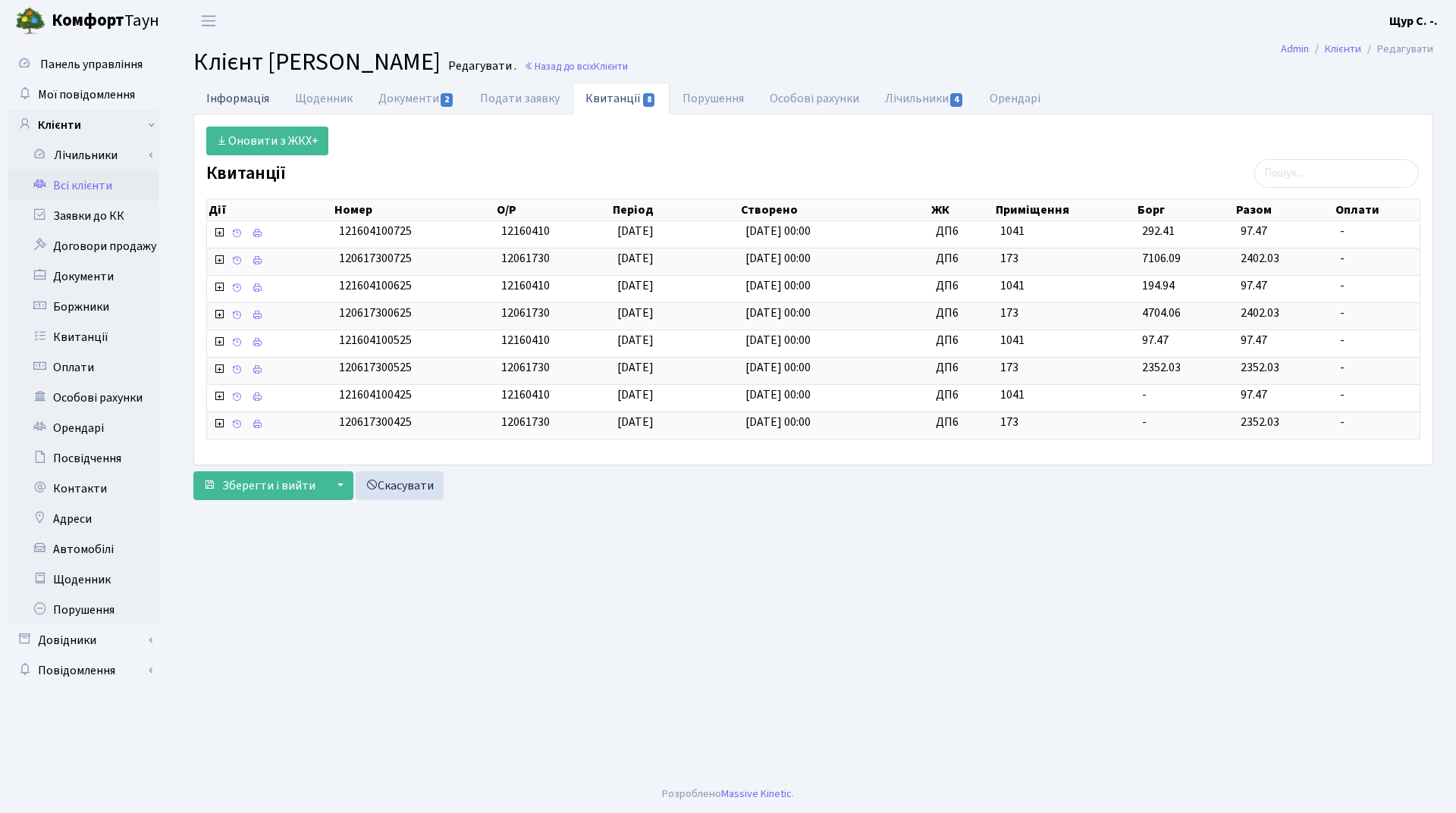
click at [254, 95] on link "Інформація" at bounding box center [237, 98] width 89 height 31
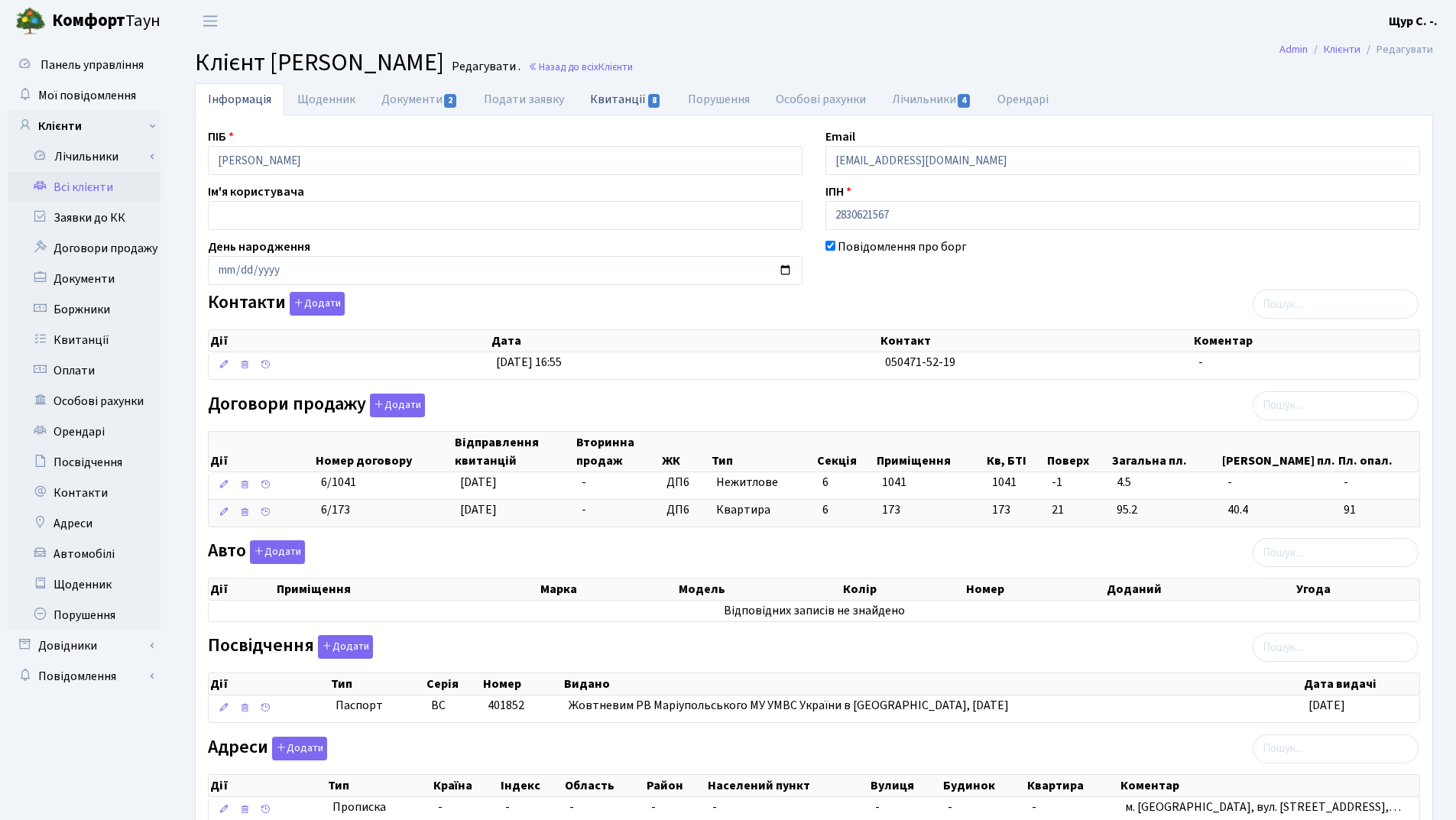
click at [606, 98] on link "Квитанції 8" at bounding box center [625, 99] width 97 height 32
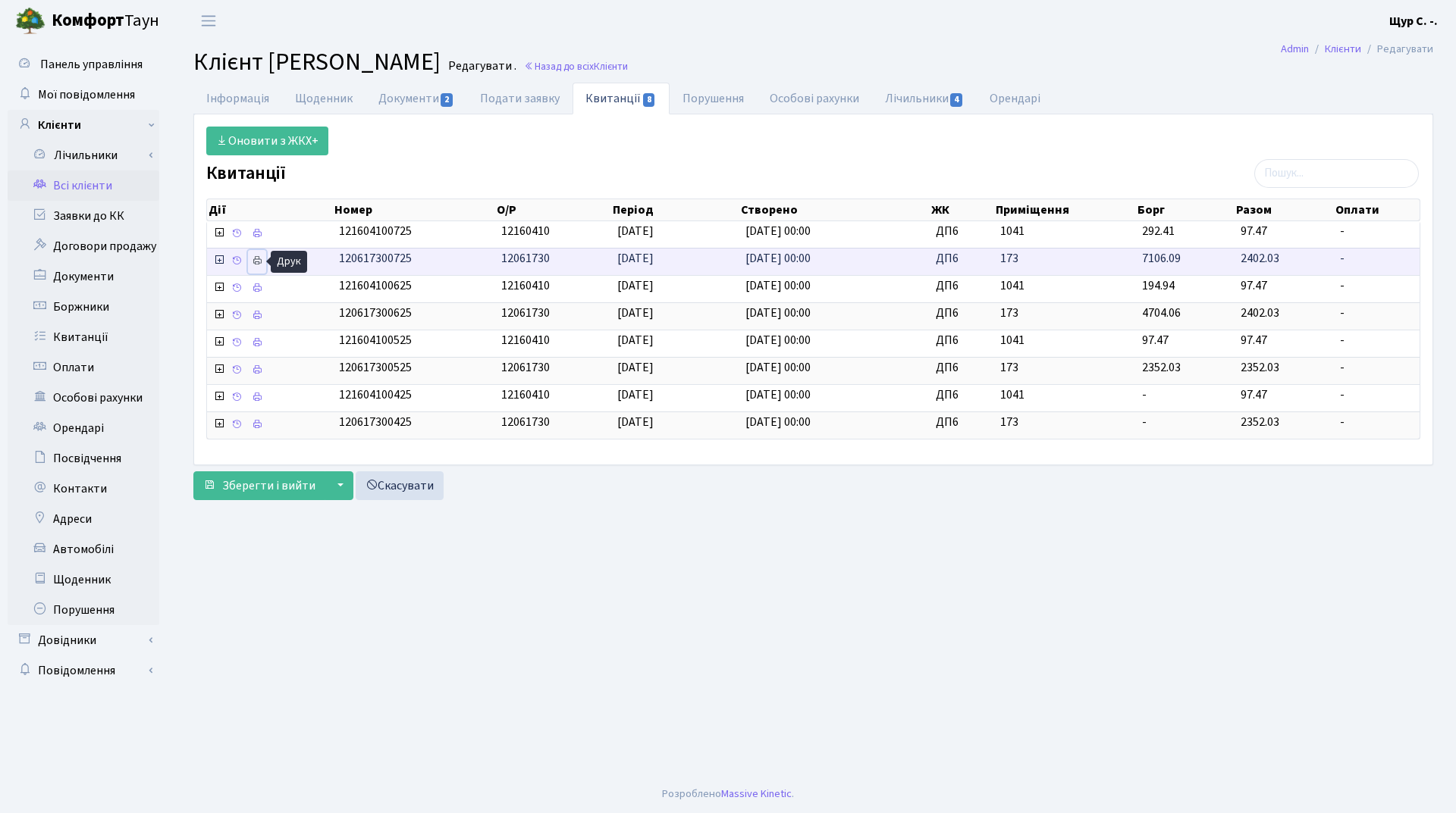
click at [257, 263] on icon at bounding box center [256, 261] width 11 height 11
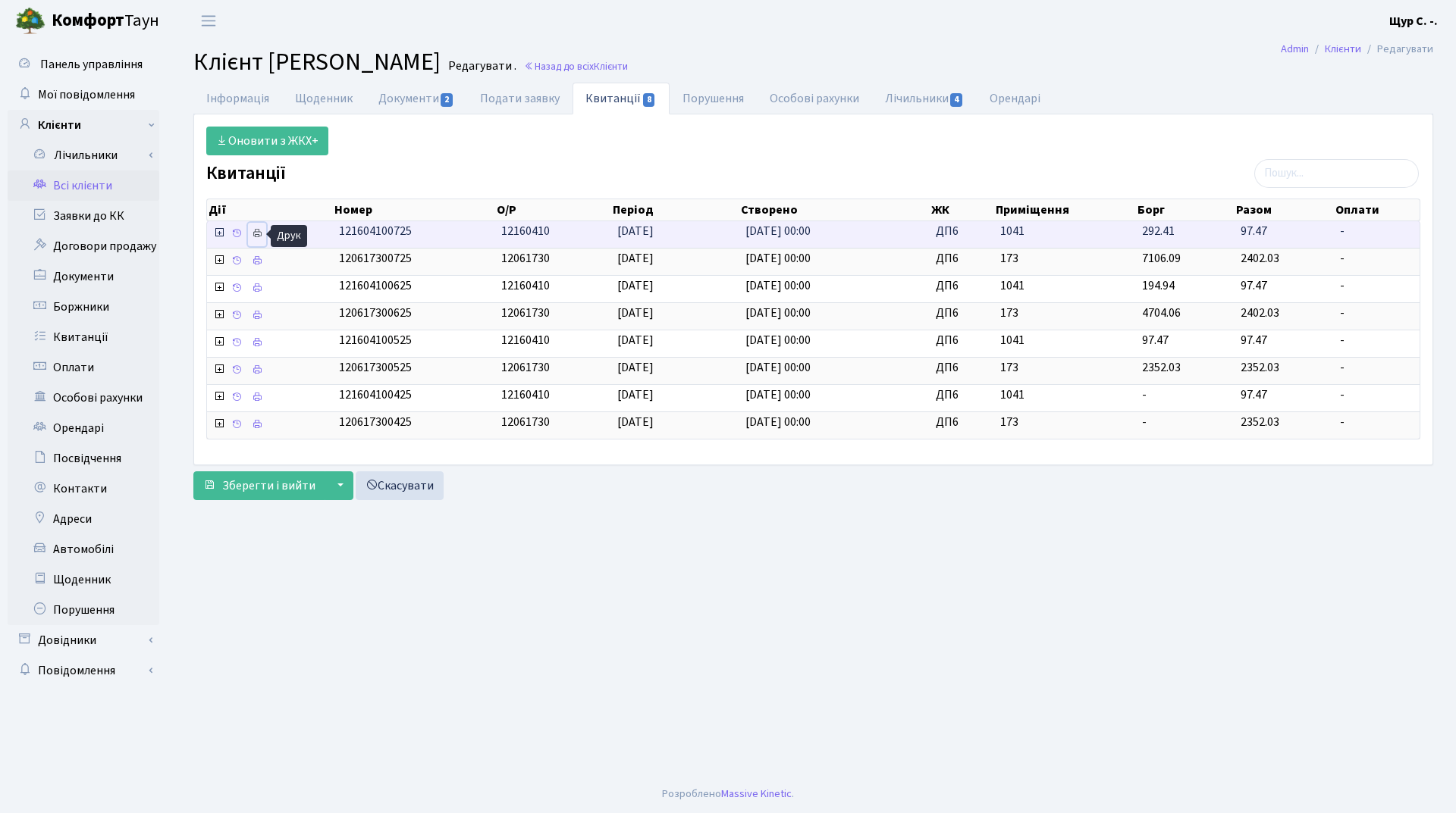
click at [258, 233] on icon at bounding box center [256, 233] width 11 height 11
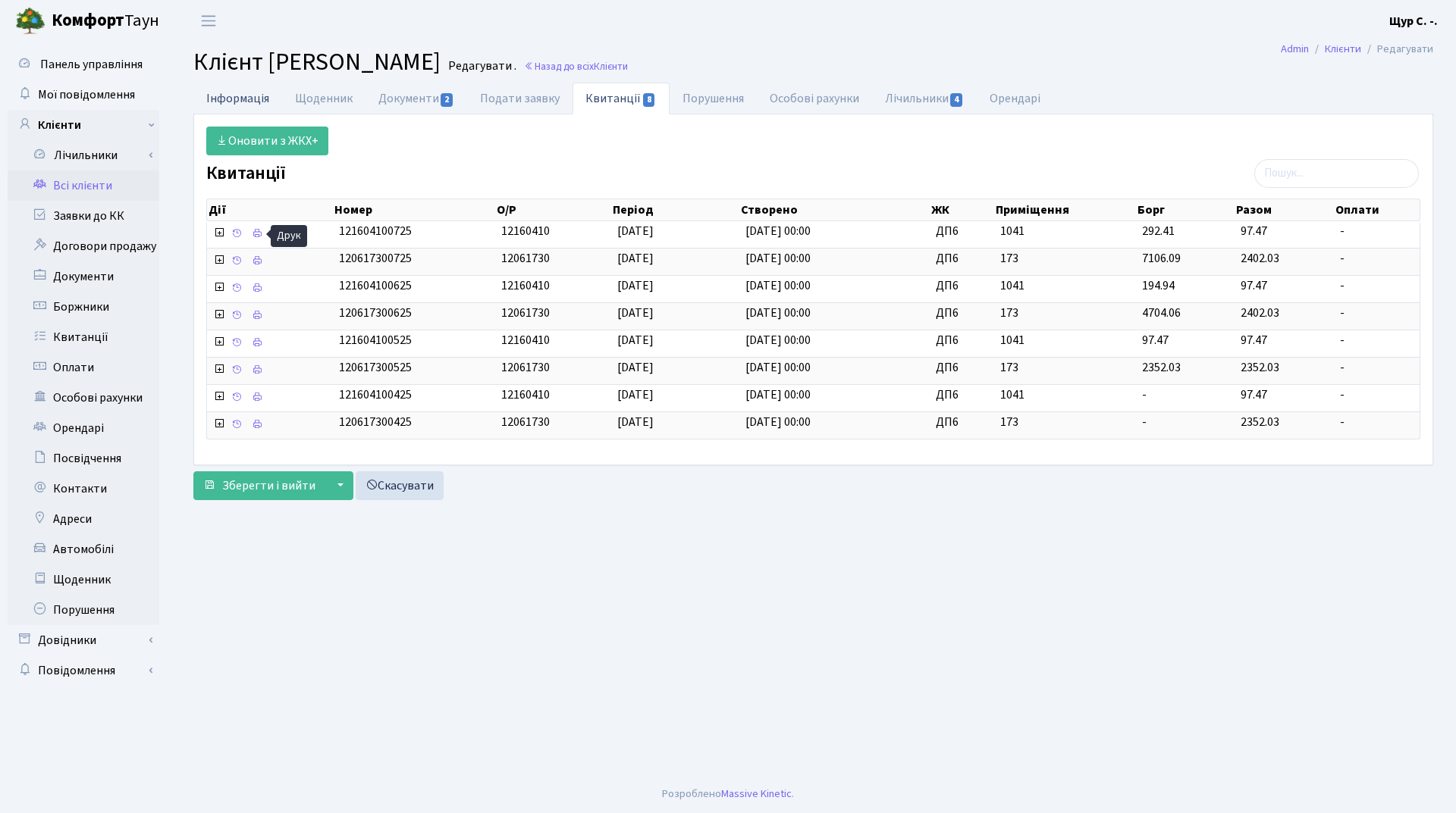
click at [226, 96] on link "Інформація" at bounding box center [237, 98] width 89 height 31
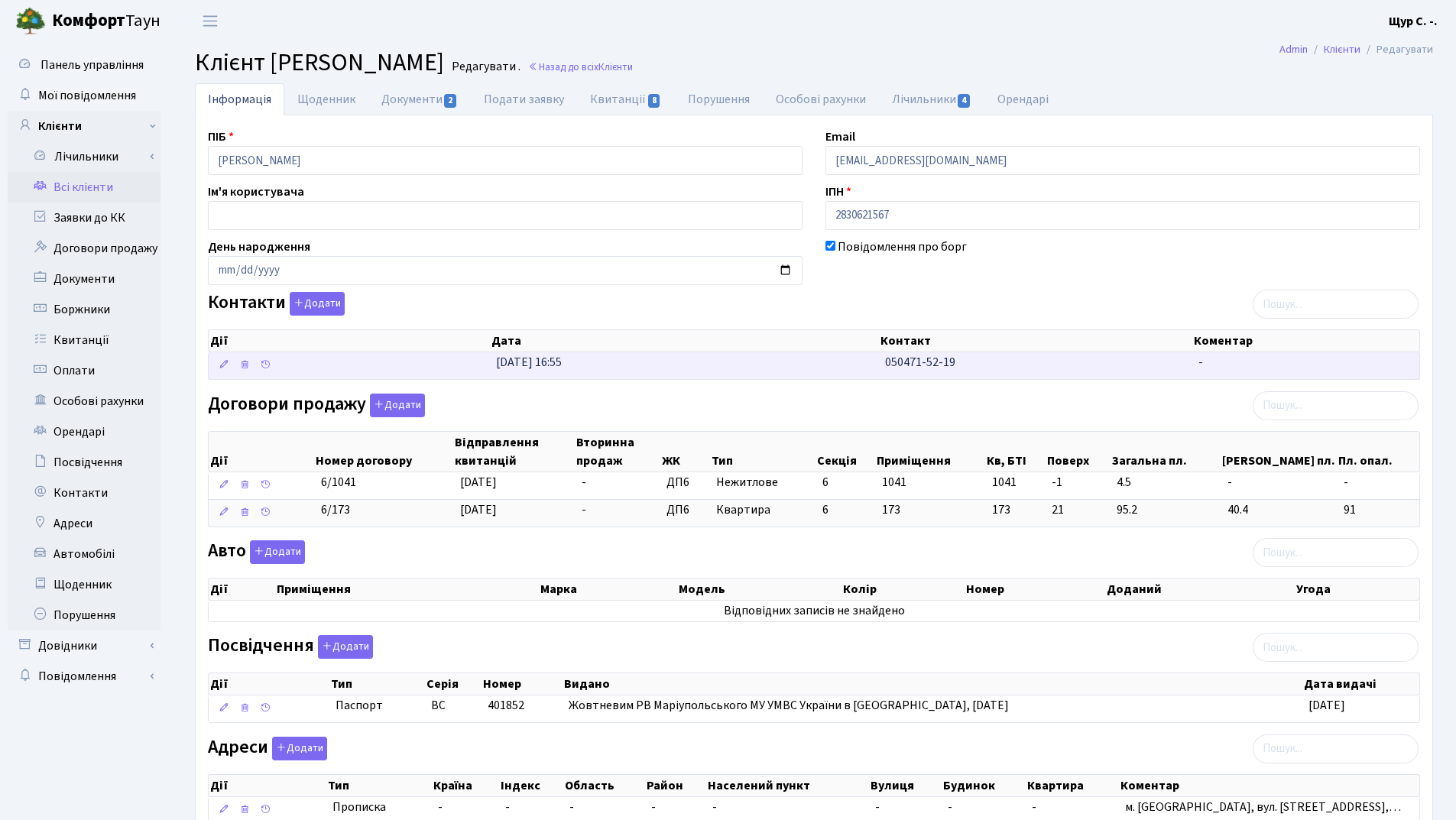
click at [682, 369] on td "[DATE] 16:55" at bounding box center [684, 365] width 389 height 26
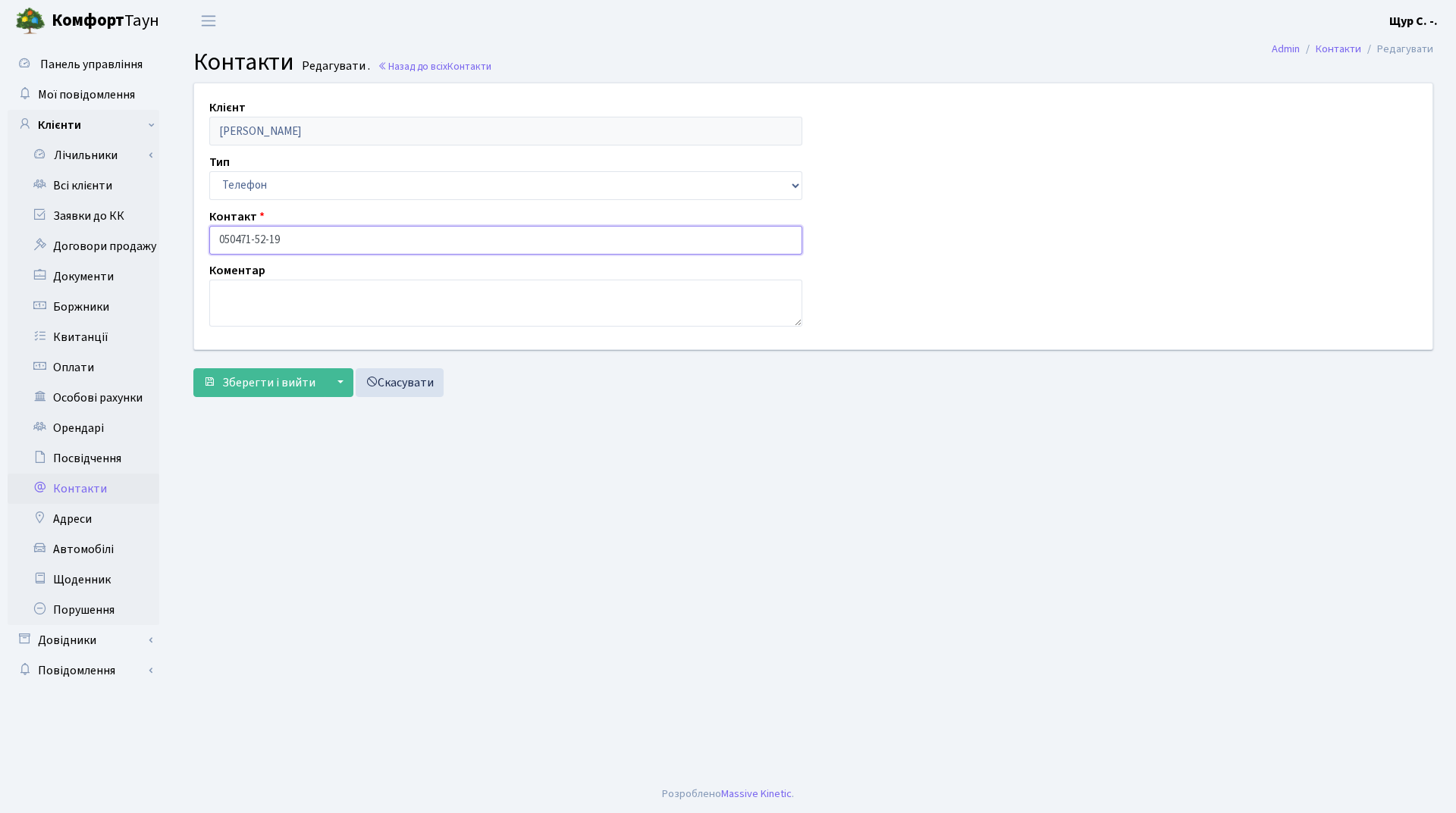
click at [237, 239] on input "050471-52-19" at bounding box center [505, 240] width 593 height 29
type input "[PHONE_NUMBER]"
click at [267, 391] on button "Зберегти і вийти" at bounding box center [259, 382] width 132 height 29
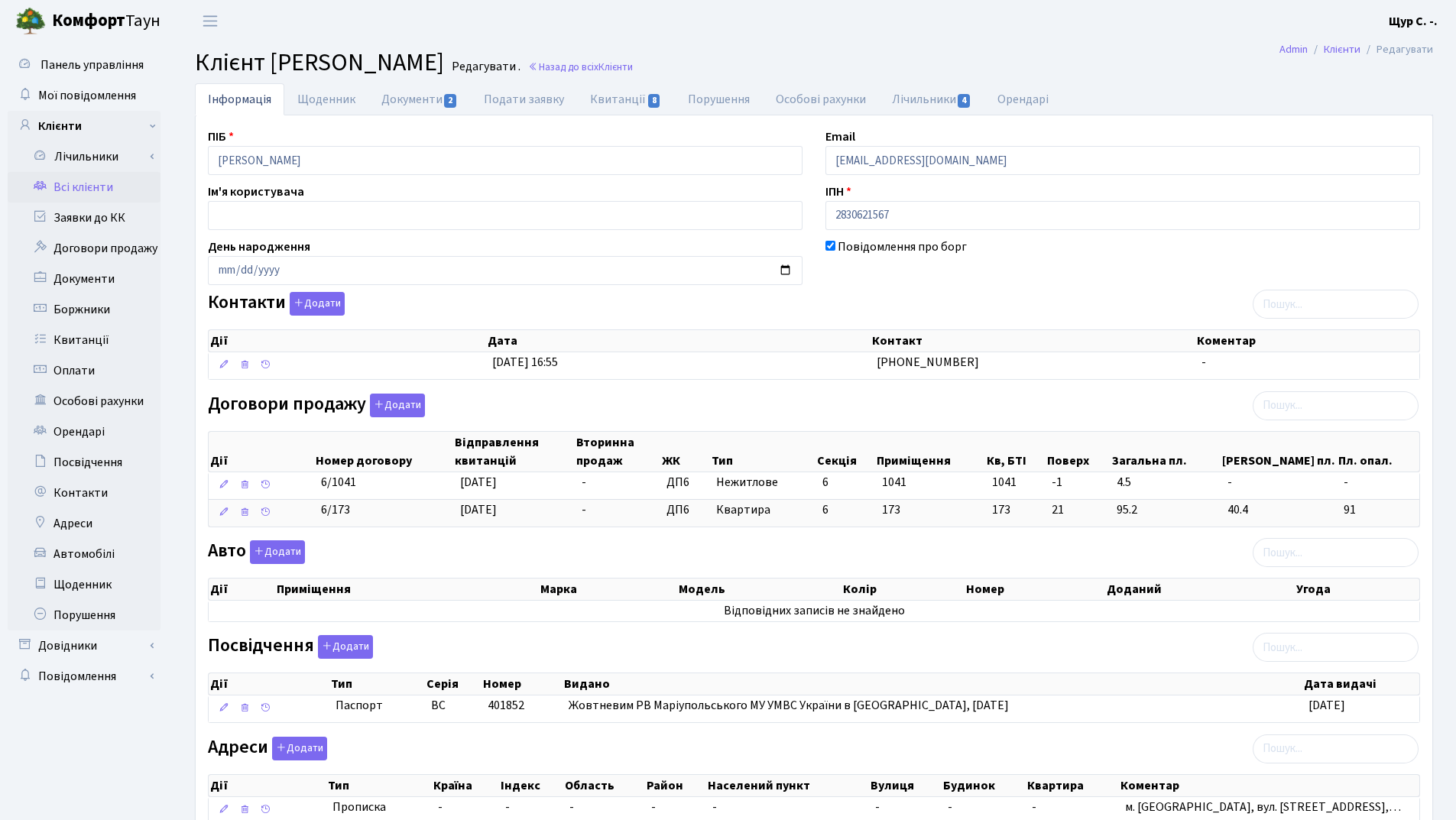
click at [94, 193] on link "Всі клієнти" at bounding box center [84, 188] width 153 height 31
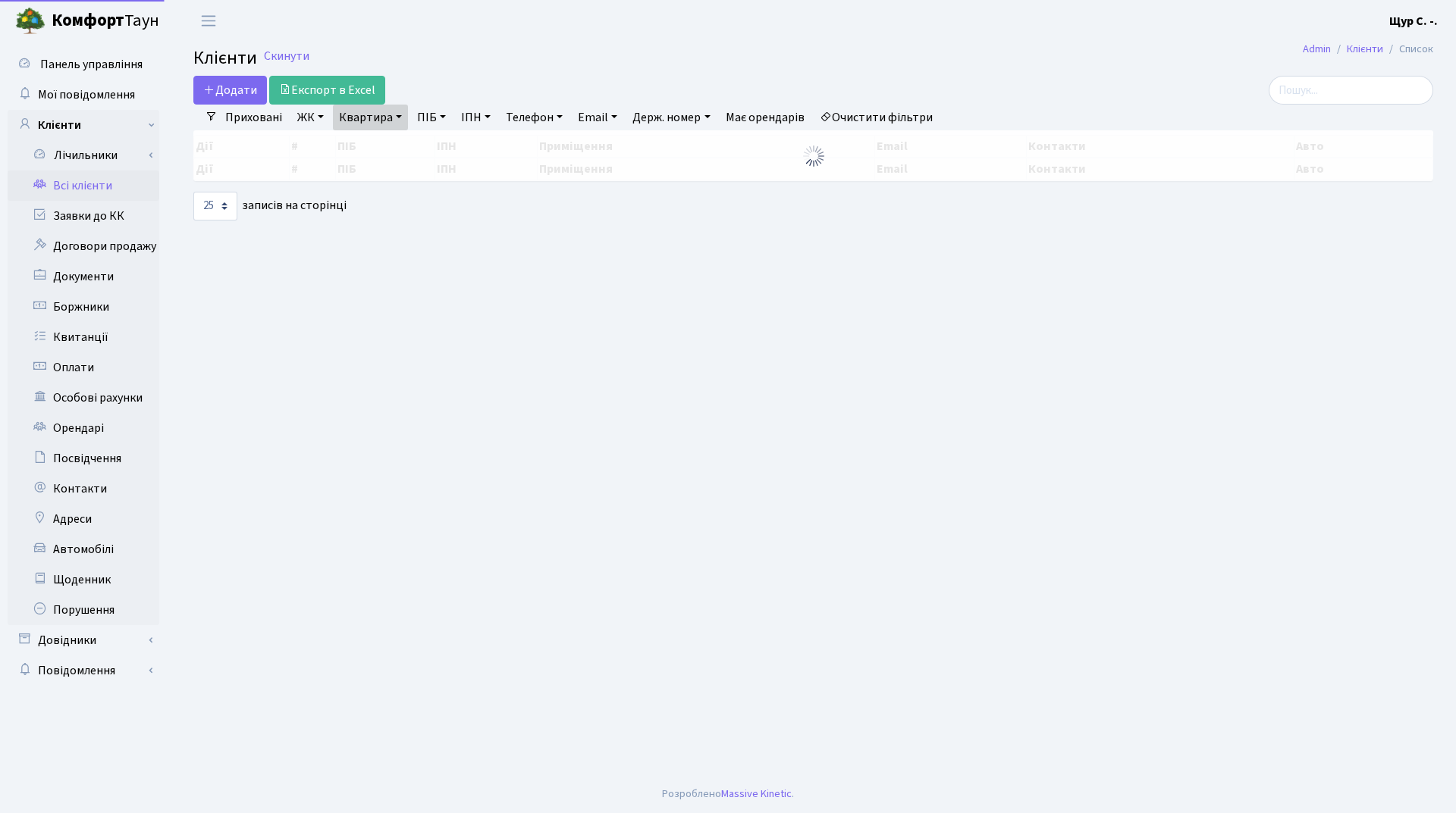
select select "25"
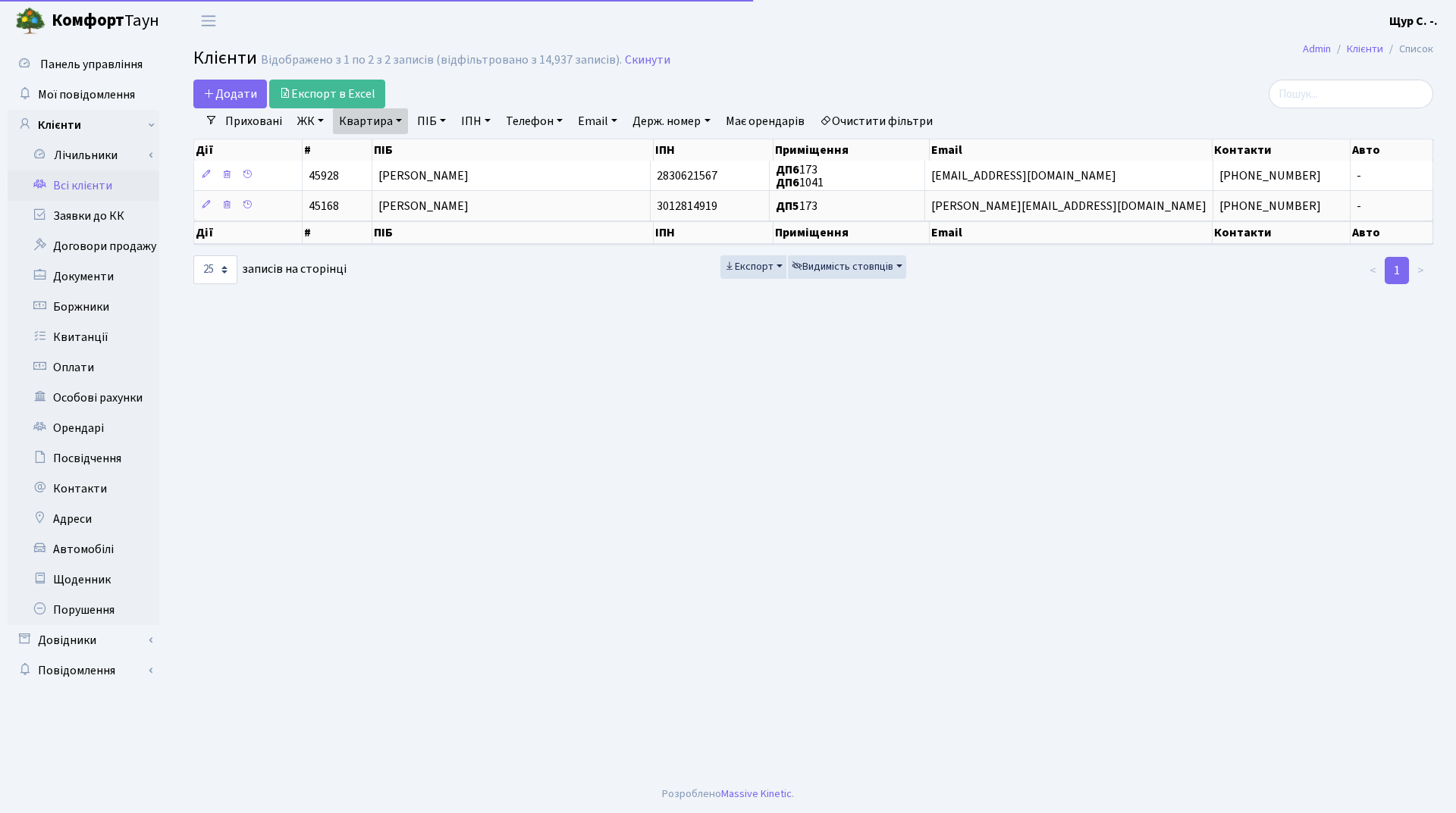
click at [397, 114] on link "Квартира" at bounding box center [370, 121] width 75 height 25
click at [396, 153] on input "173" at bounding box center [378, 151] width 89 height 29
type input "1"
type input "38"
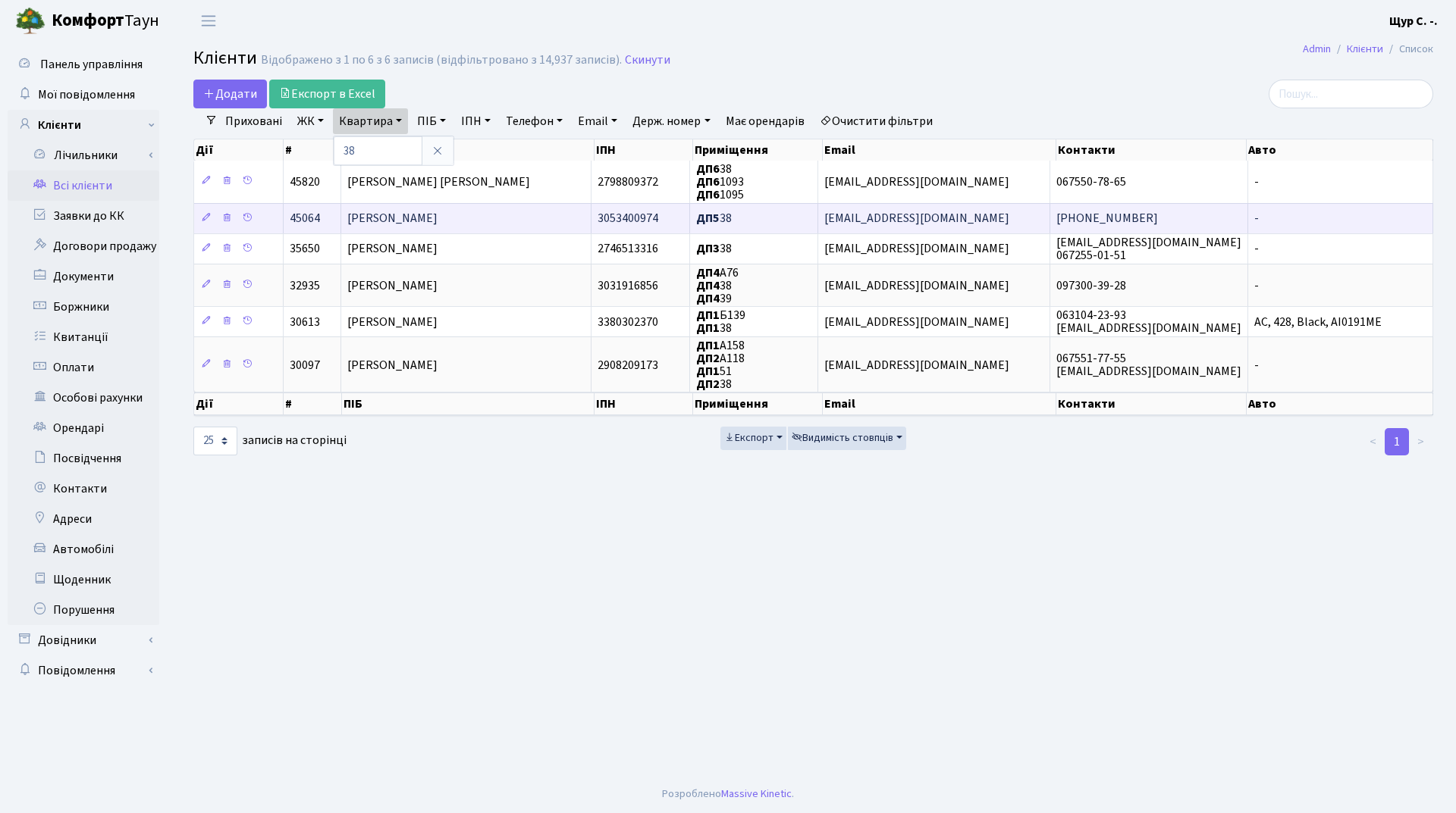
click at [401, 213] on span "Зорін Роман Євгенович" at bounding box center [392, 219] width 91 height 17
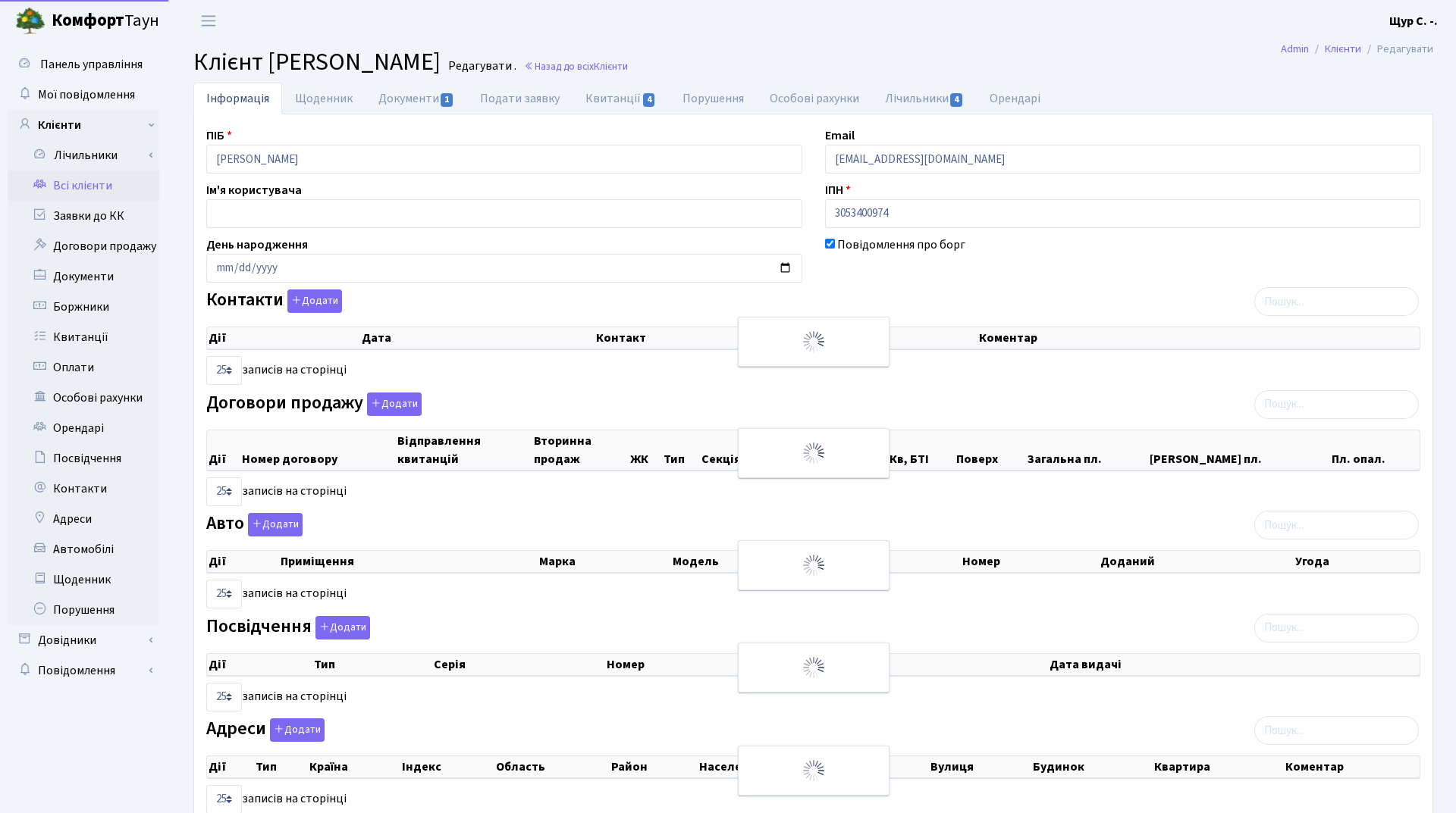
select select "25"
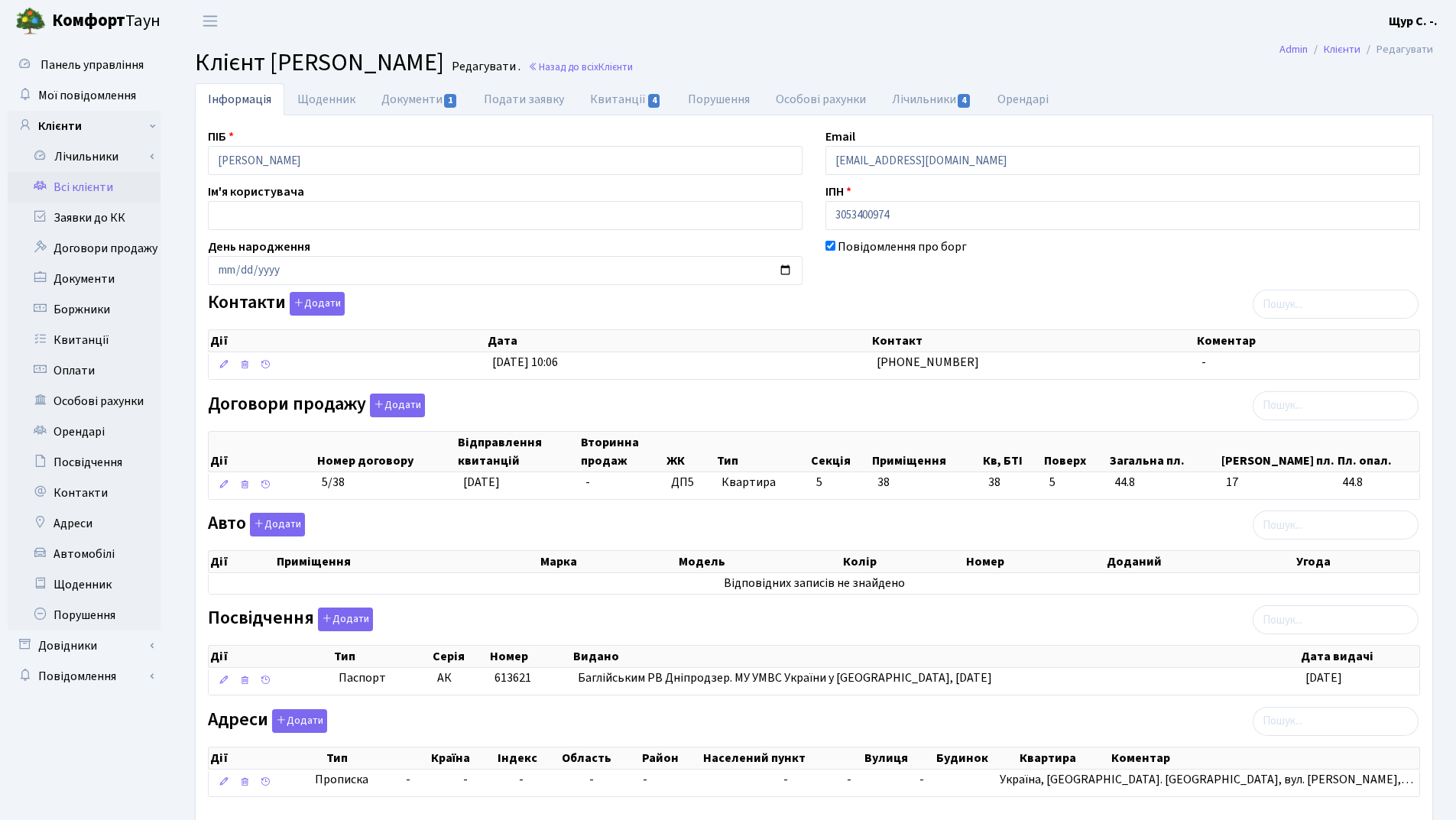
click at [67, 192] on link "Всі клієнти" at bounding box center [84, 188] width 153 height 31
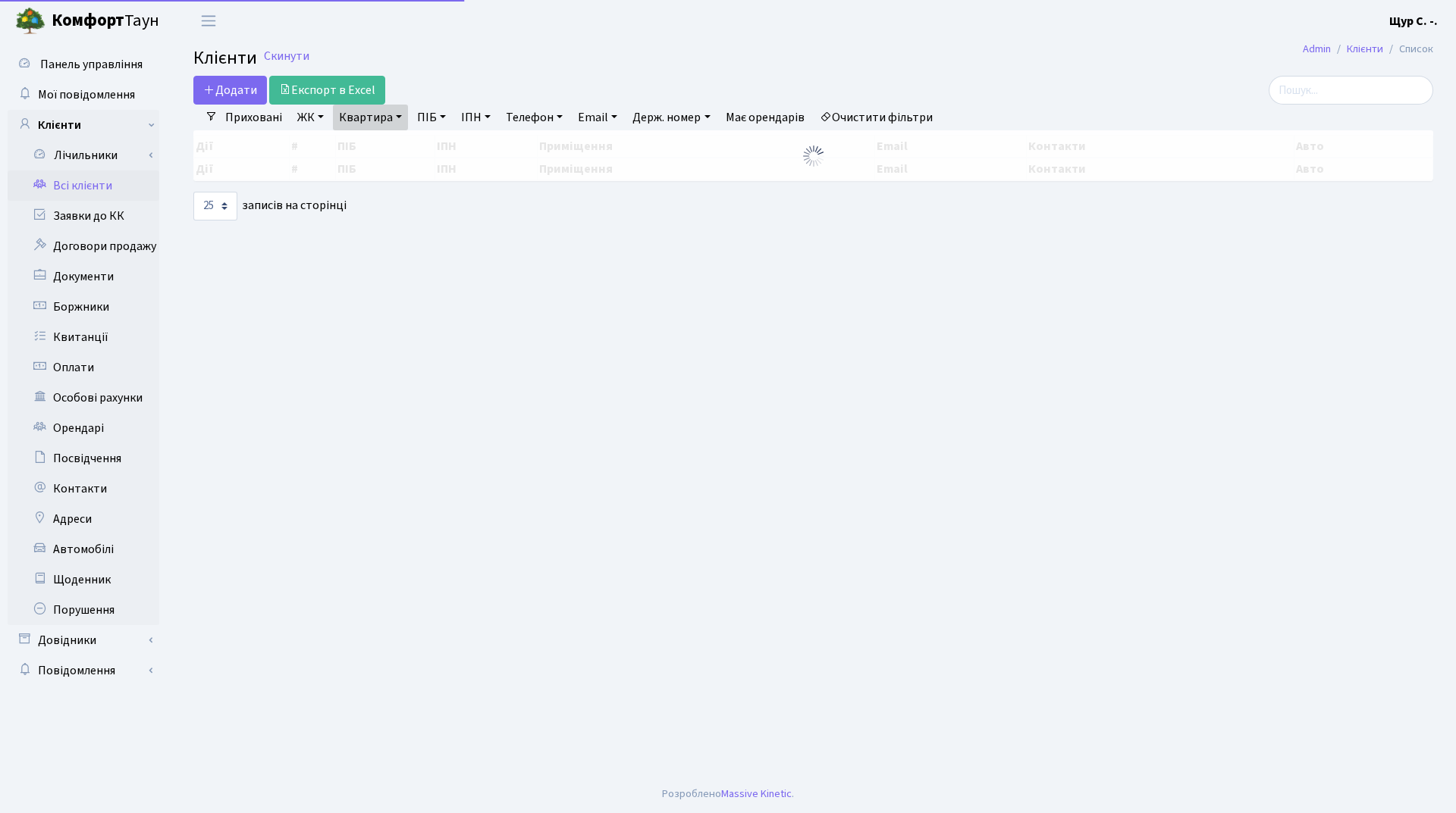
select select "25"
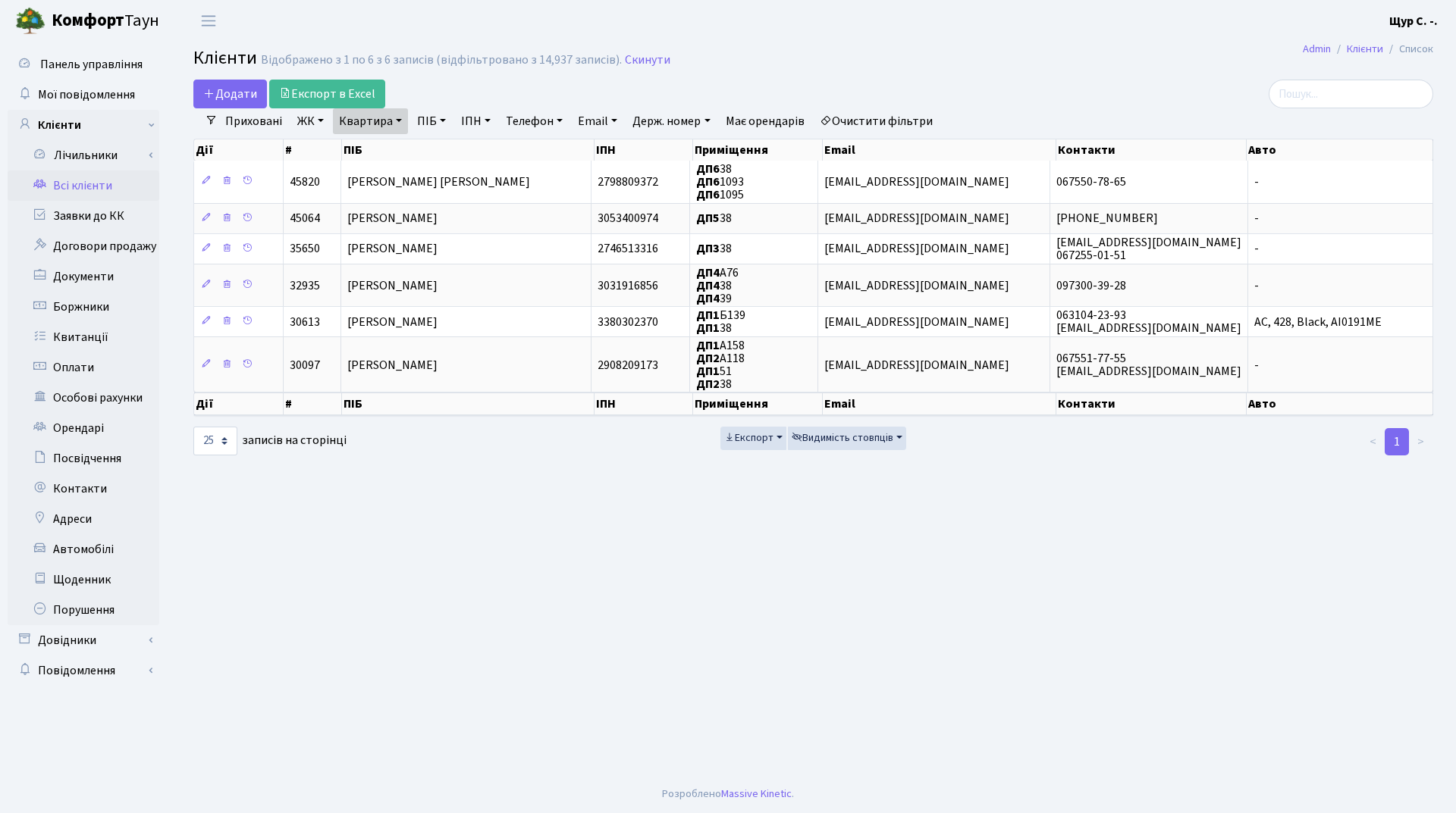
click at [395, 110] on link "Квартира" at bounding box center [370, 121] width 75 height 25
click at [387, 140] on input "38" at bounding box center [378, 151] width 89 height 29
type input "3"
type input "186"
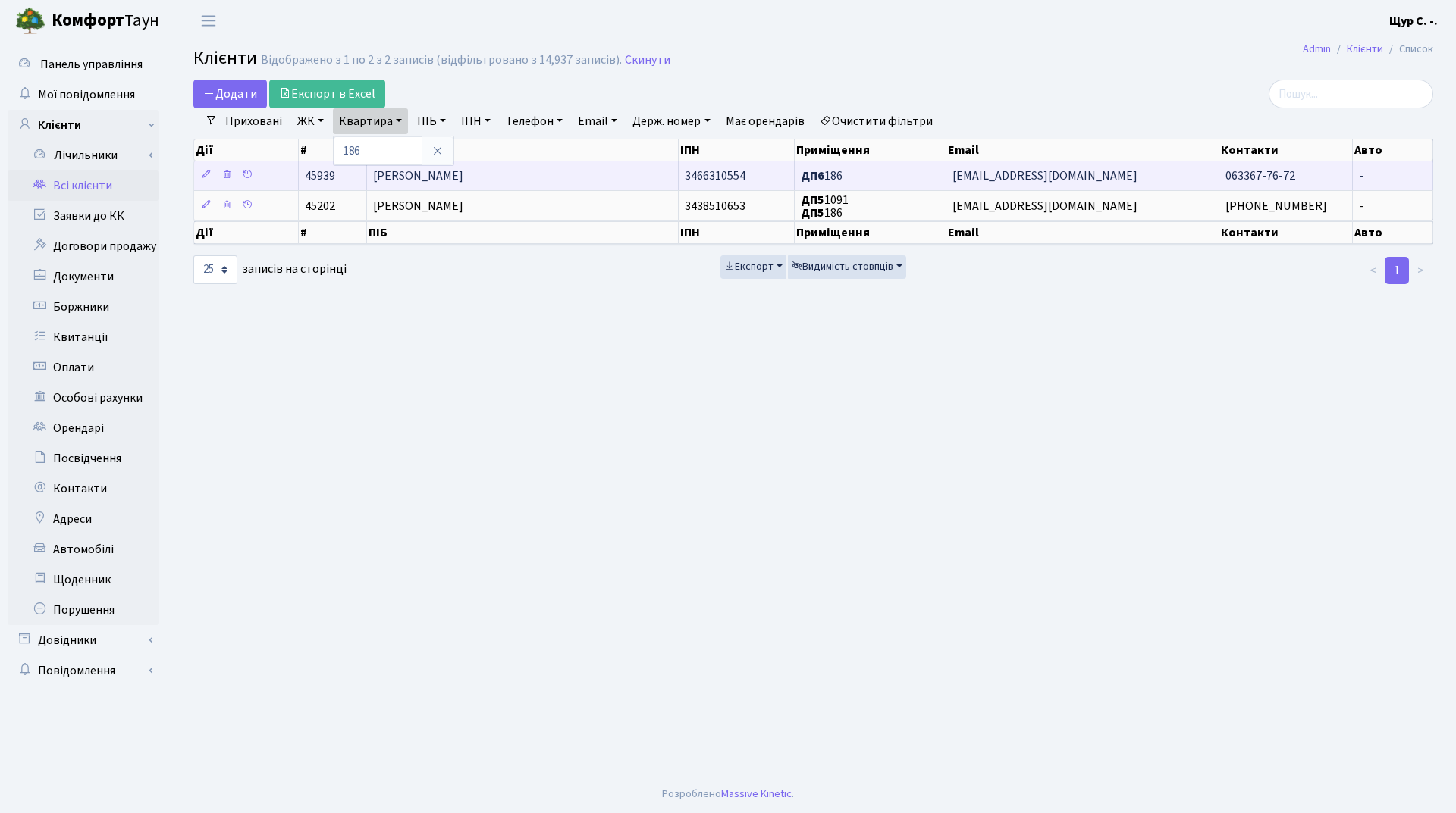
click at [463, 171] on span "[PERSON_NAME]" at bounding box center [418, 176] width 91 height 17
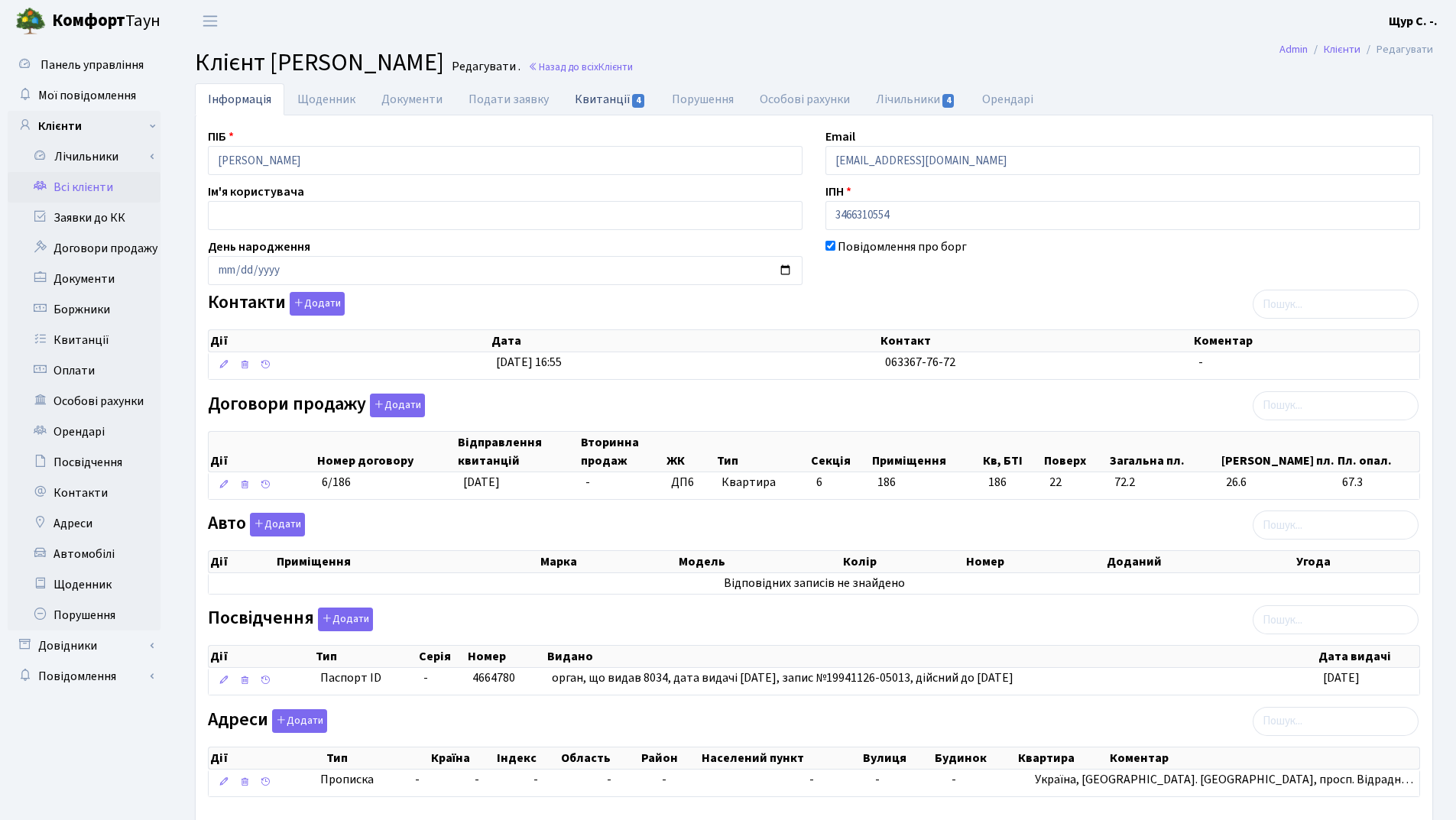
click at [598, 96] on link "Квитанції 4" at bounding box center [610, 99] width 97 height 32
select select "25"
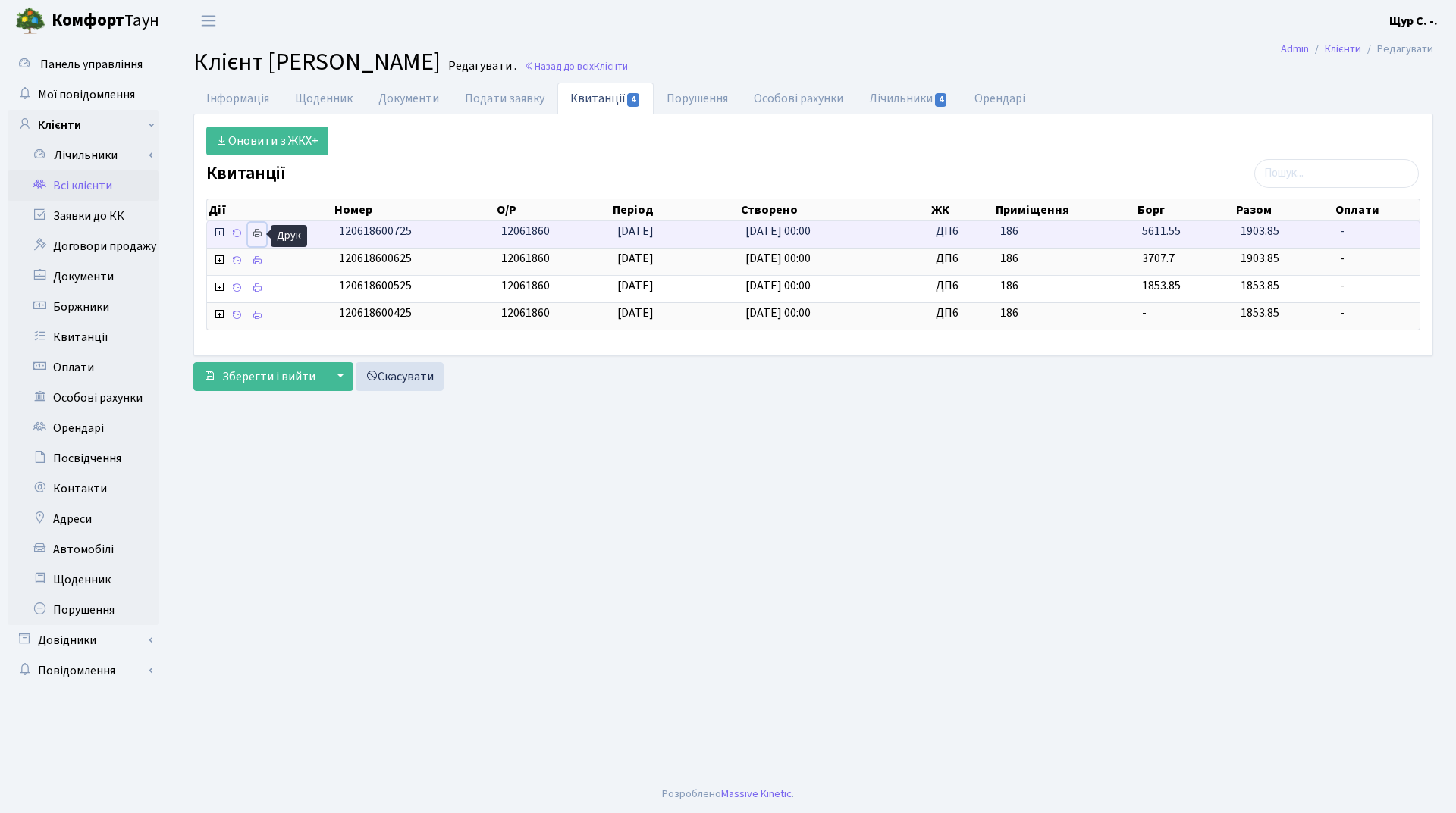
click at [257, 233] on icon at bounding box center [256, 233] width 11 height 11
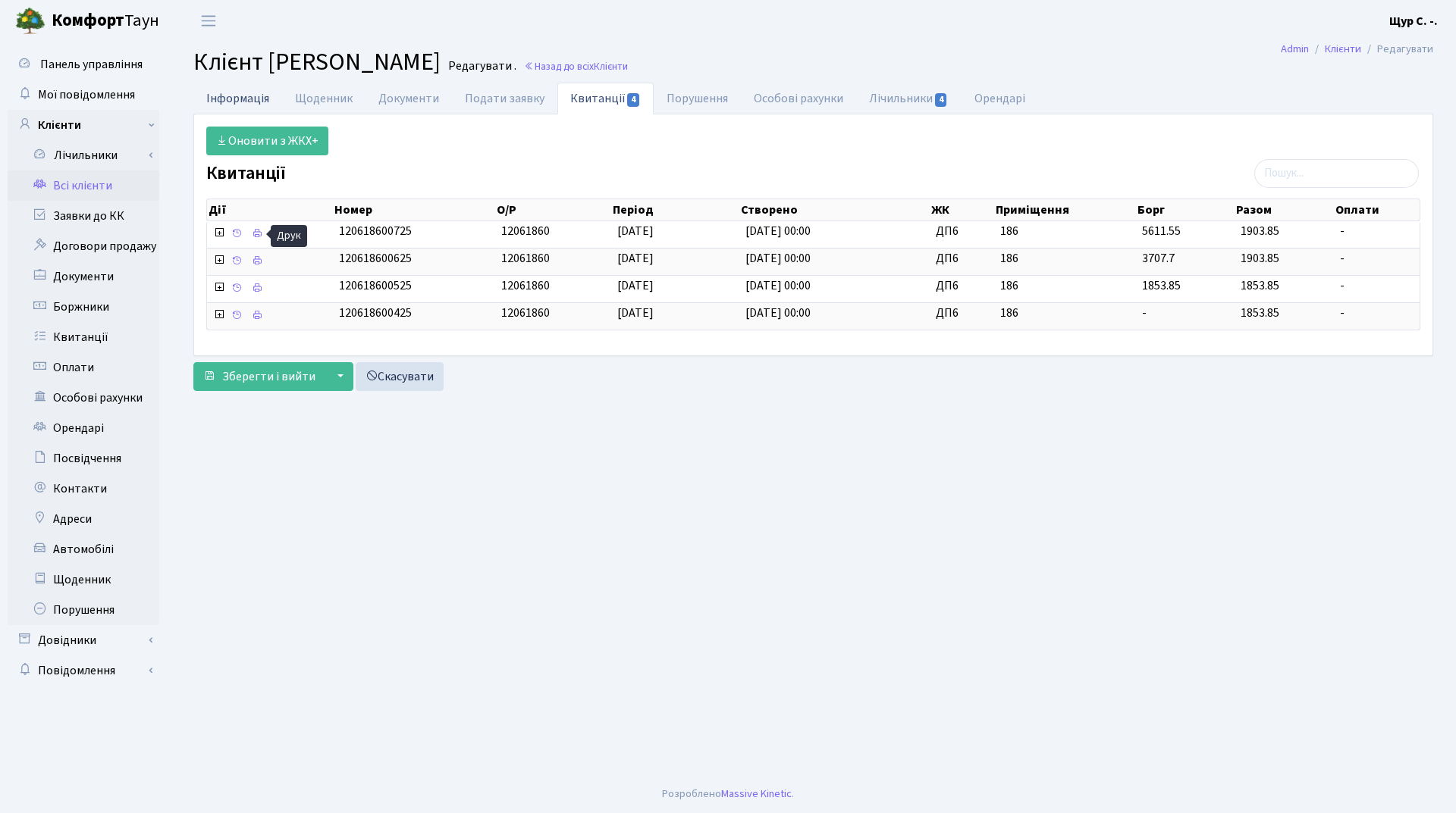
click at [252, 101] on link "Інформація" at bounding box center [237, 98] width 89 height 31
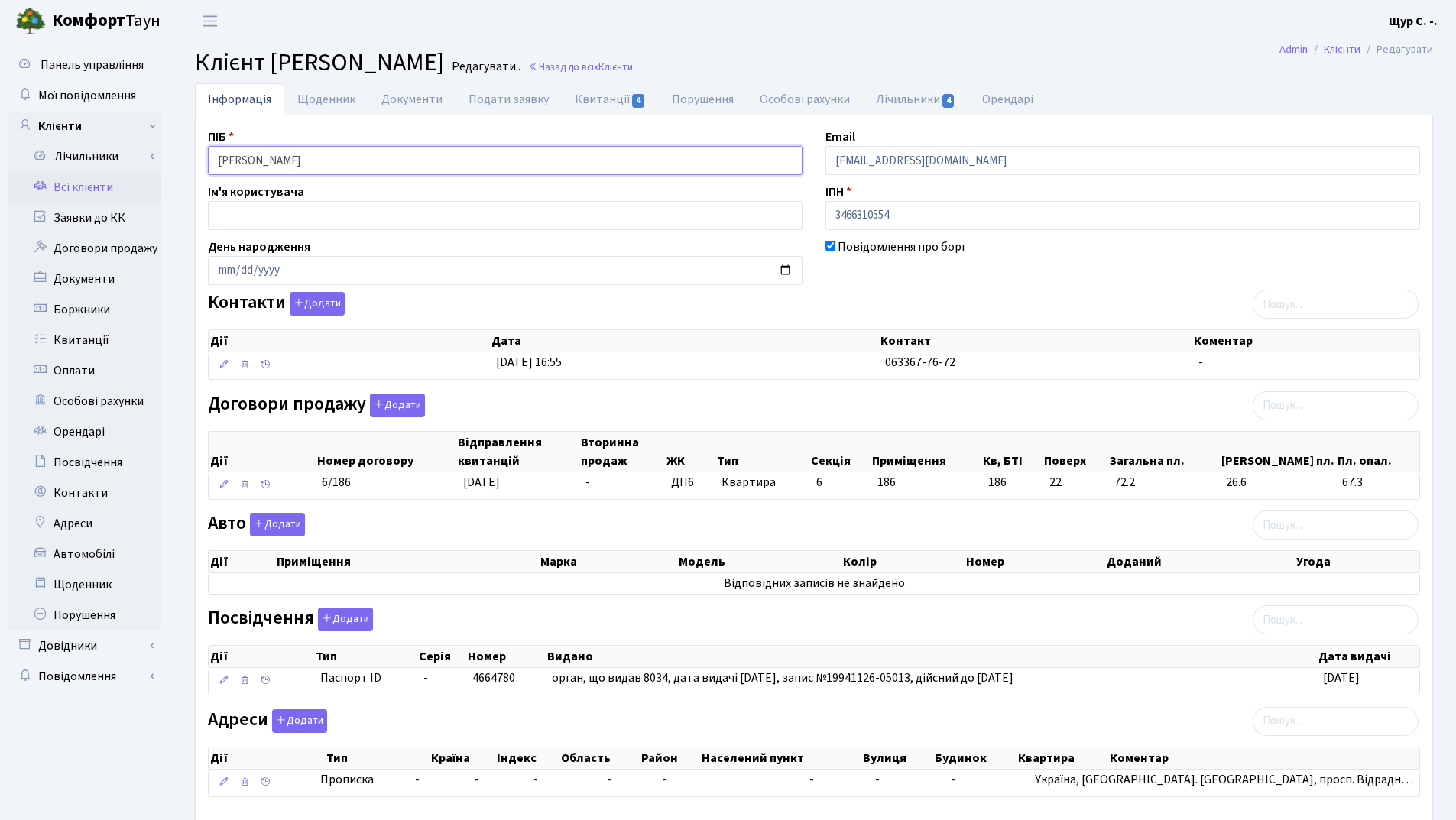
drag, startPoint x: 419, startPoint y: 161, endPoint x: 165, endPoint y: 161, distance: 254.0
click at [165, 161] on div "Панель управління Мої повідомлення Клієнти Лічильники Повірки" at bounding box center [728, 454] width 1456 height 824
click at [583, 303] on div "Контакти Додати Дії Дата Контакт Коментар Дії Дата Контакт Коментар" at bounding box center [814, 339] width 1235 height 94
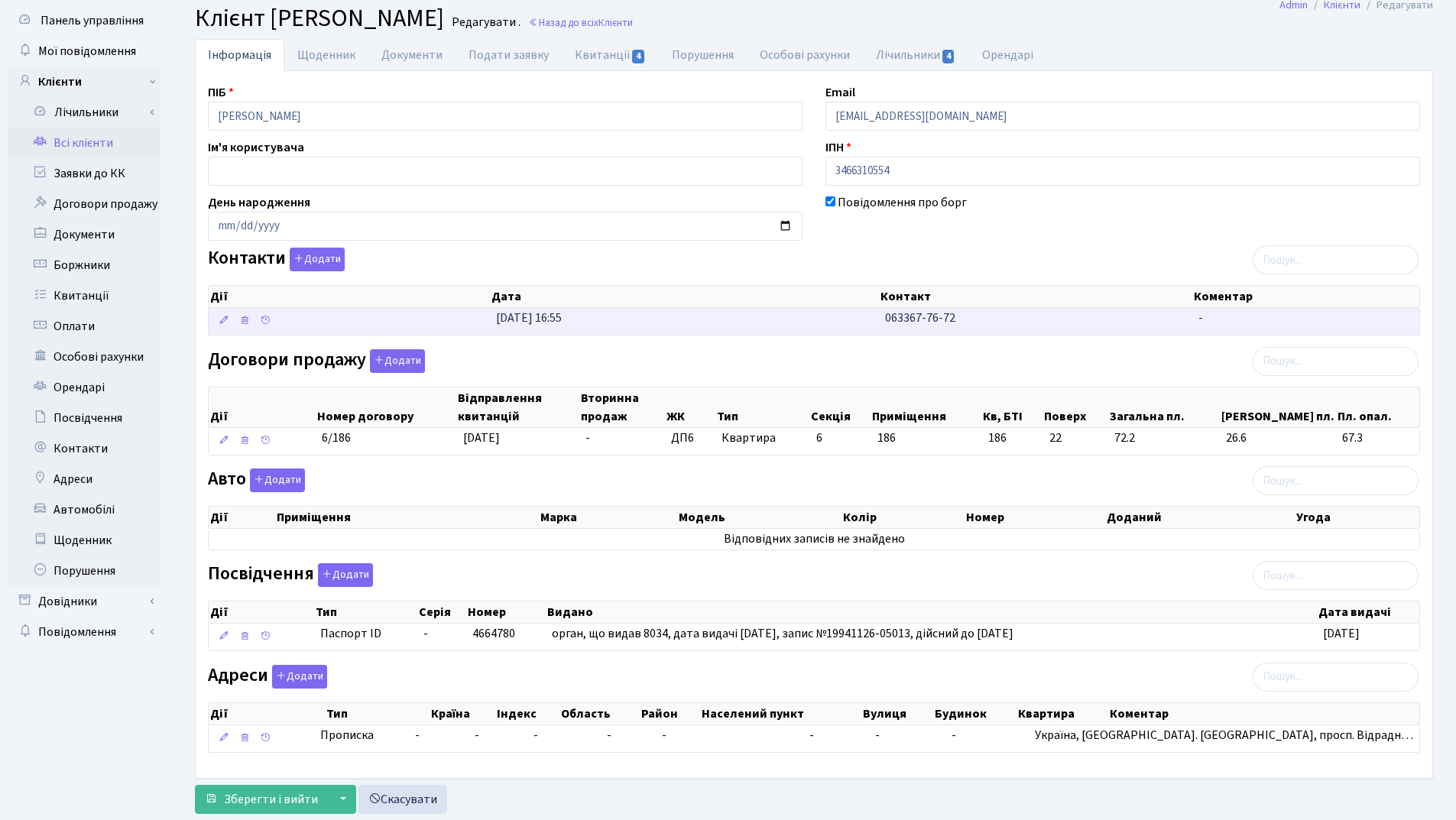
scroll to position [84, 0]
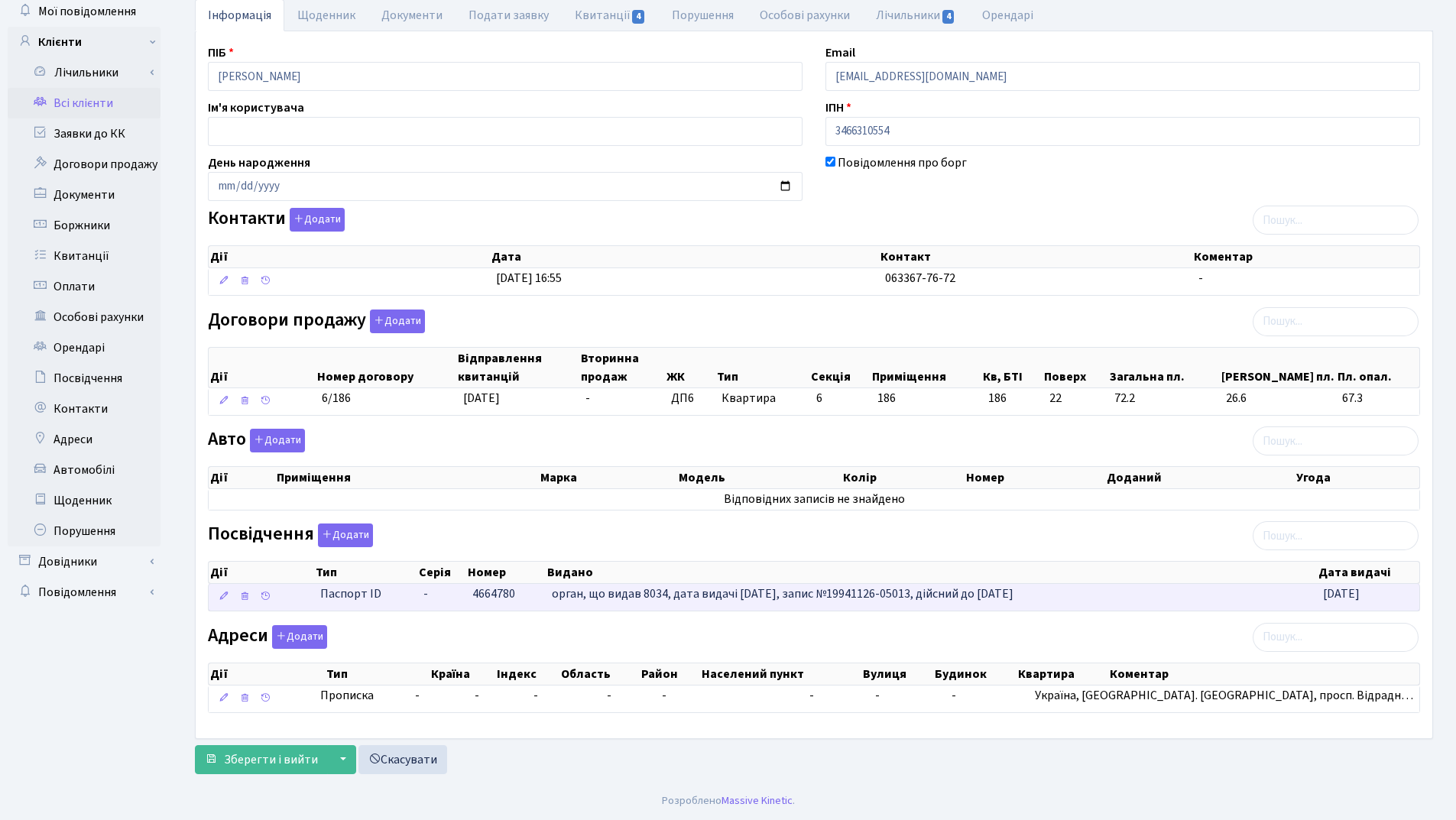
click at [525, 597] on td "4664780" at bounding box center [506, 596] width 80 height 26
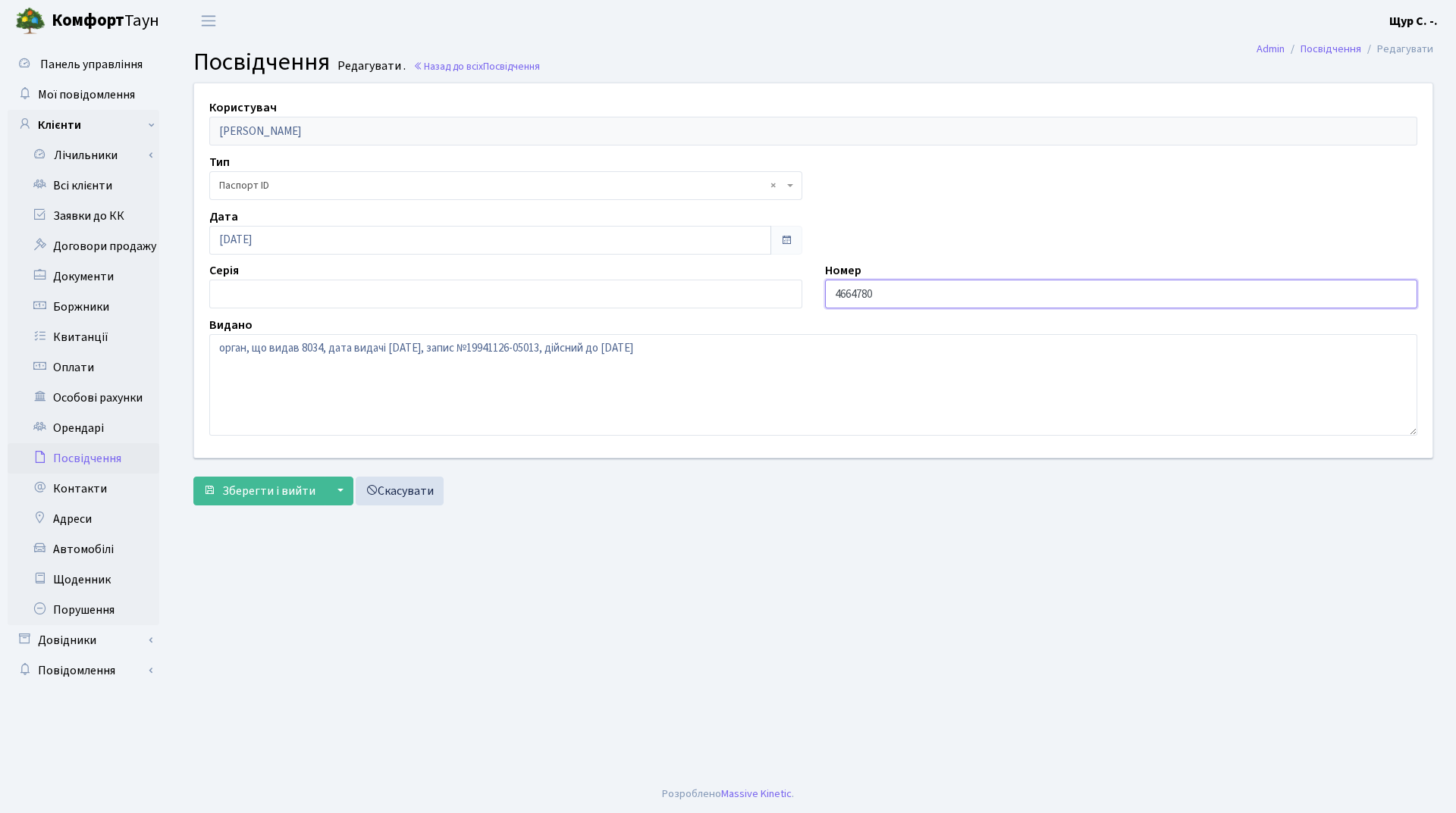
click at [834, 291] on input "4664780" at bounding box center [1122, 294] width 593 height 29
type input "004664780"
click at [265, 489] on span "Зберегти і вийти" at bounding box center [268, 492] width 93 height 17
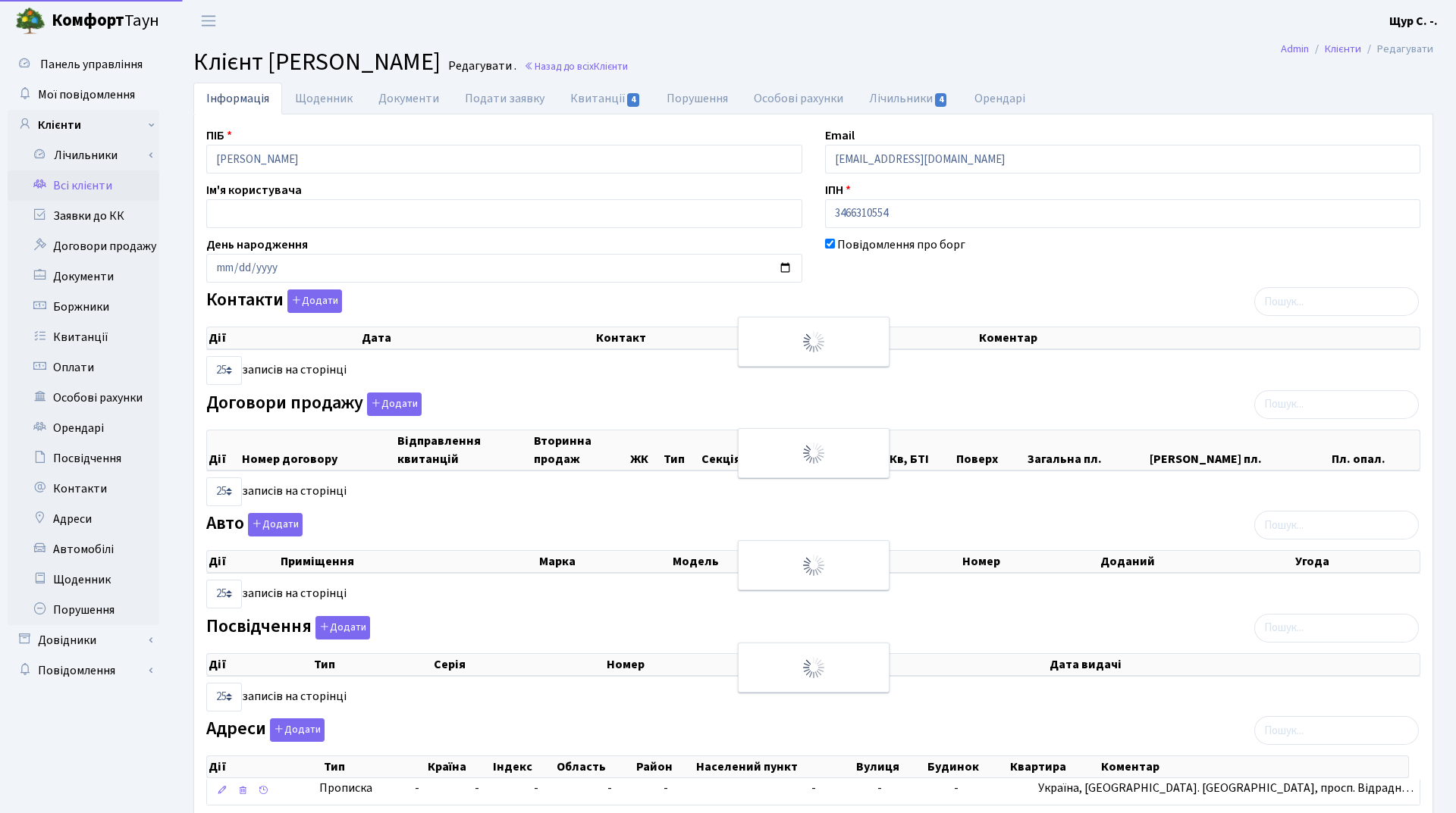
select select "25"
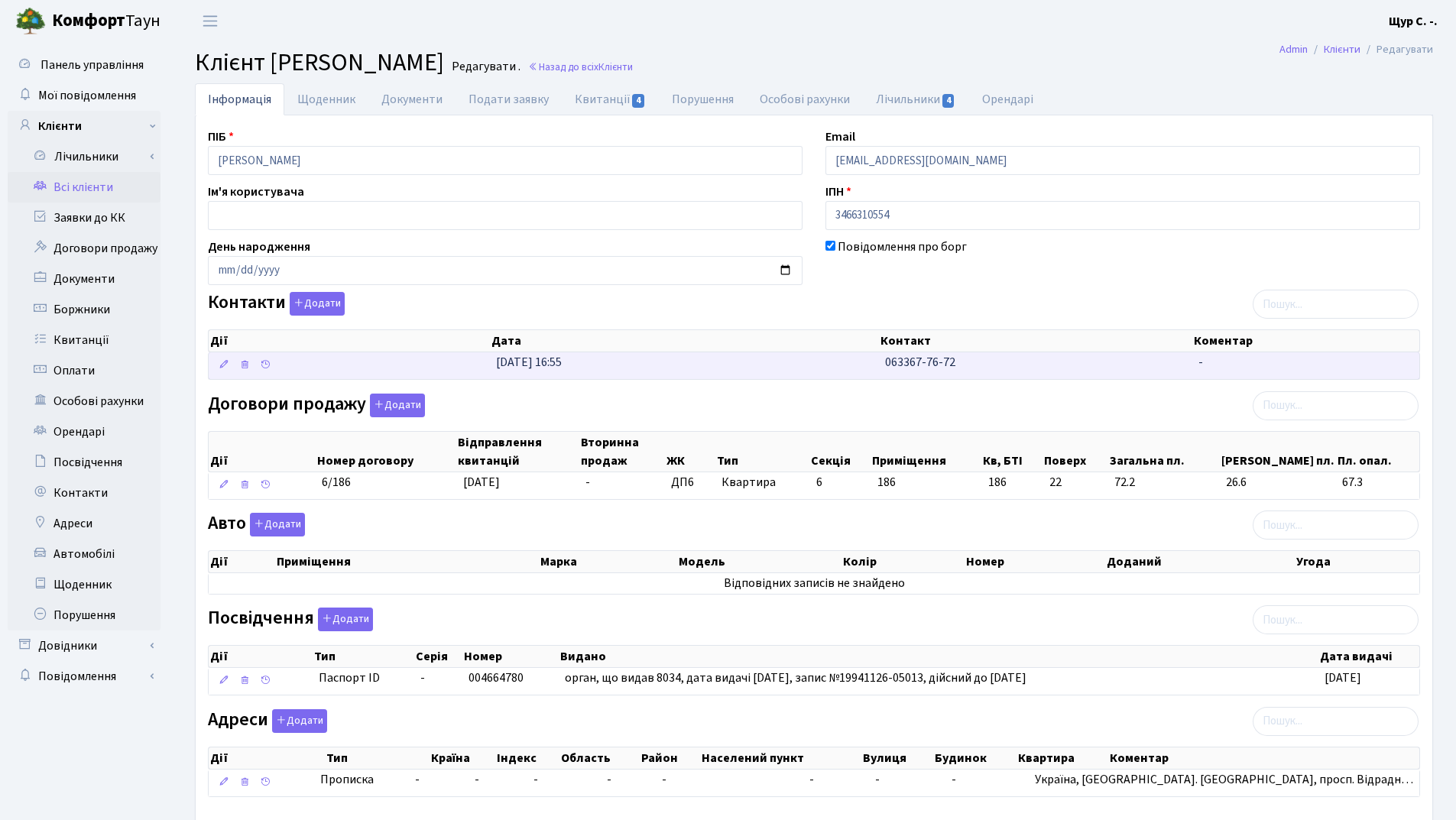
click at [889, 358] on span "063367-76-72" at bounding box center [919, 363] width 70 height 17
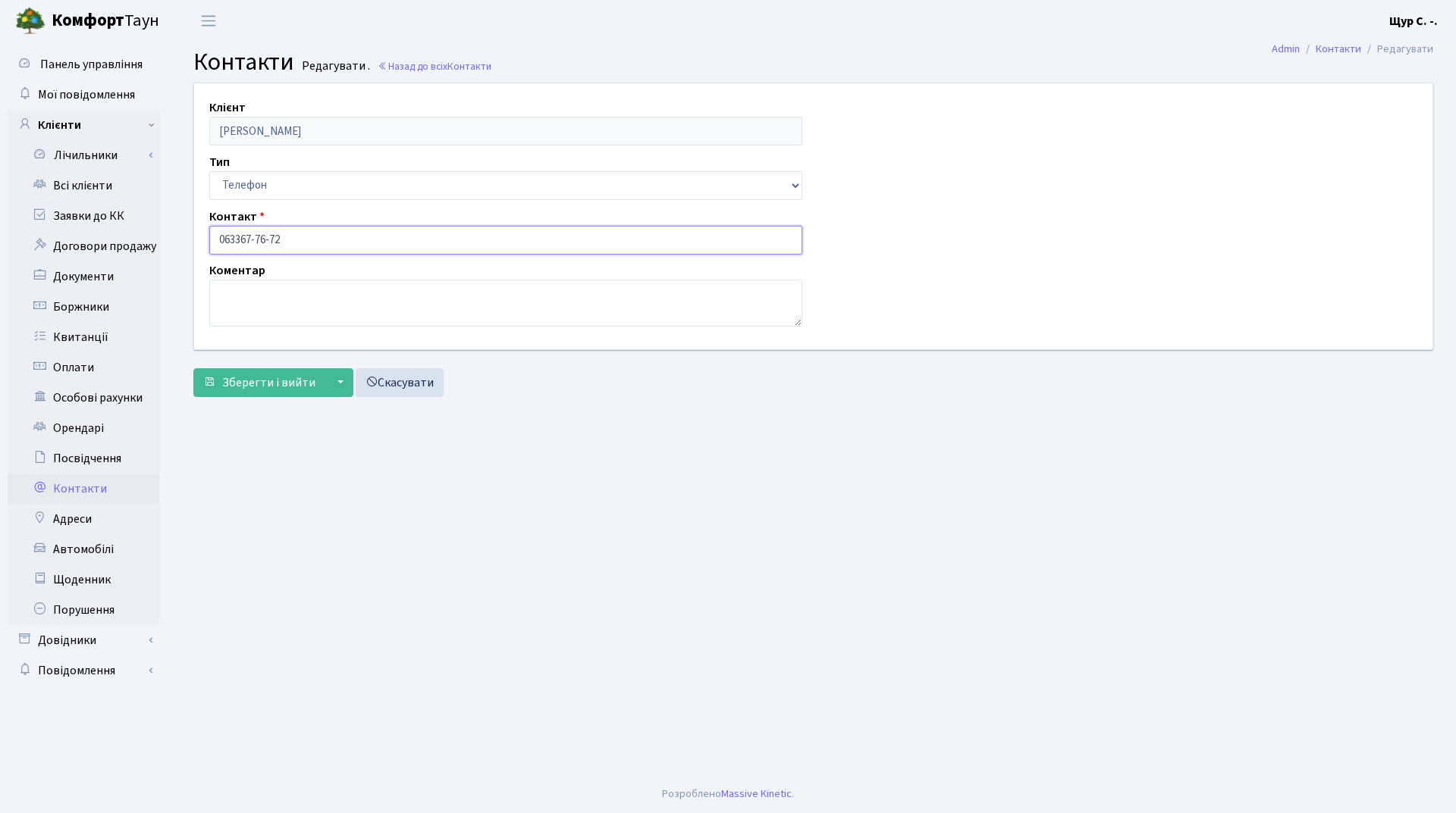
click at [237, 239] on input "063367-76-72" at bounding box center [505, 240] width 593 height 29
type input "[PHONE_NUMBER]"
click at [258, 377] on span "Зберегти і вийти" at bounding box center [268, 383] width 93 height 17
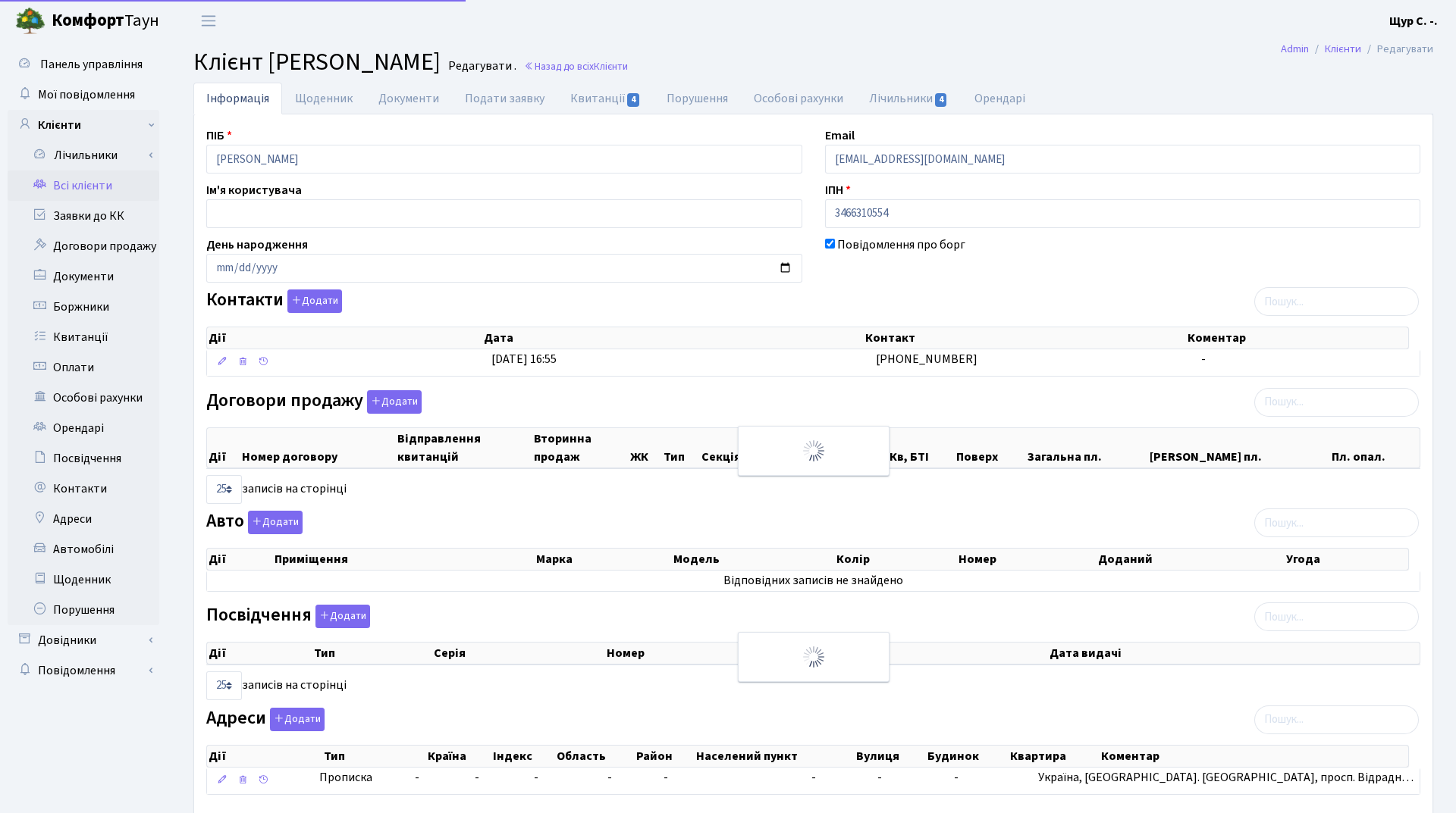
select select "25"
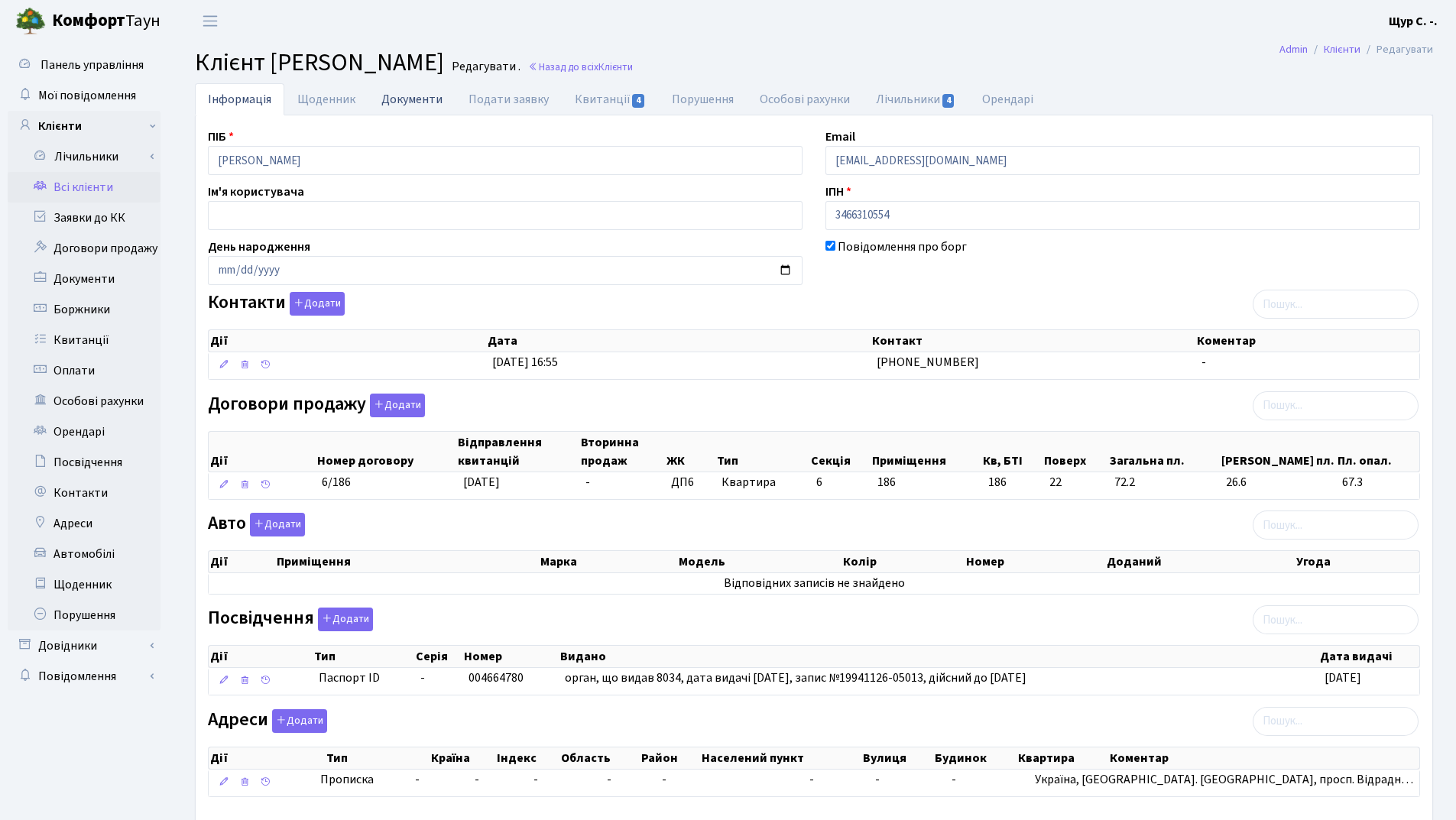
click at [395, 104] on link "Документи" at bounding box center [412, 99] width 87 height 32
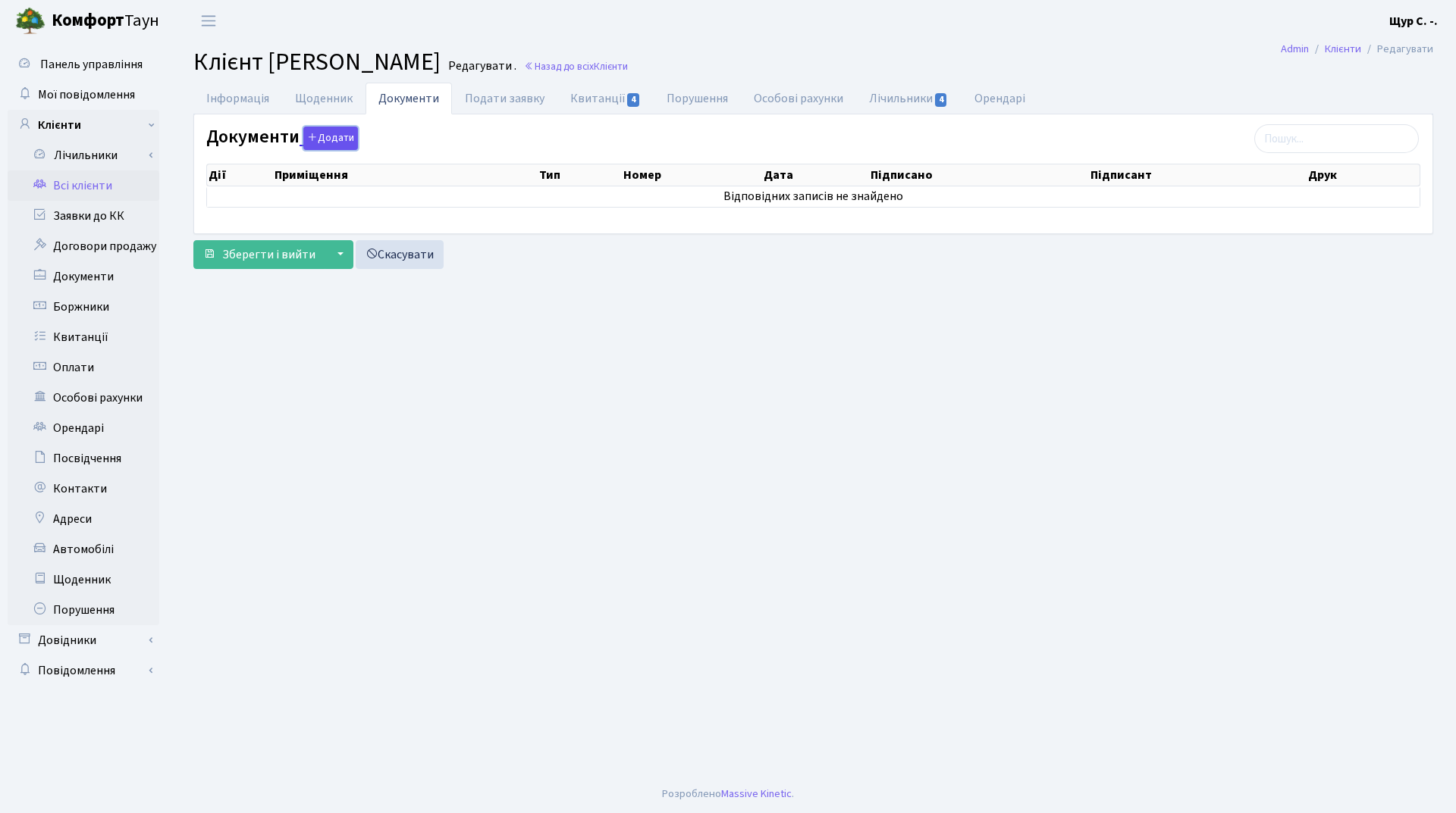
click at [336, 135] on button "Додати" at bounding box center [330, 139] width 55 height 24
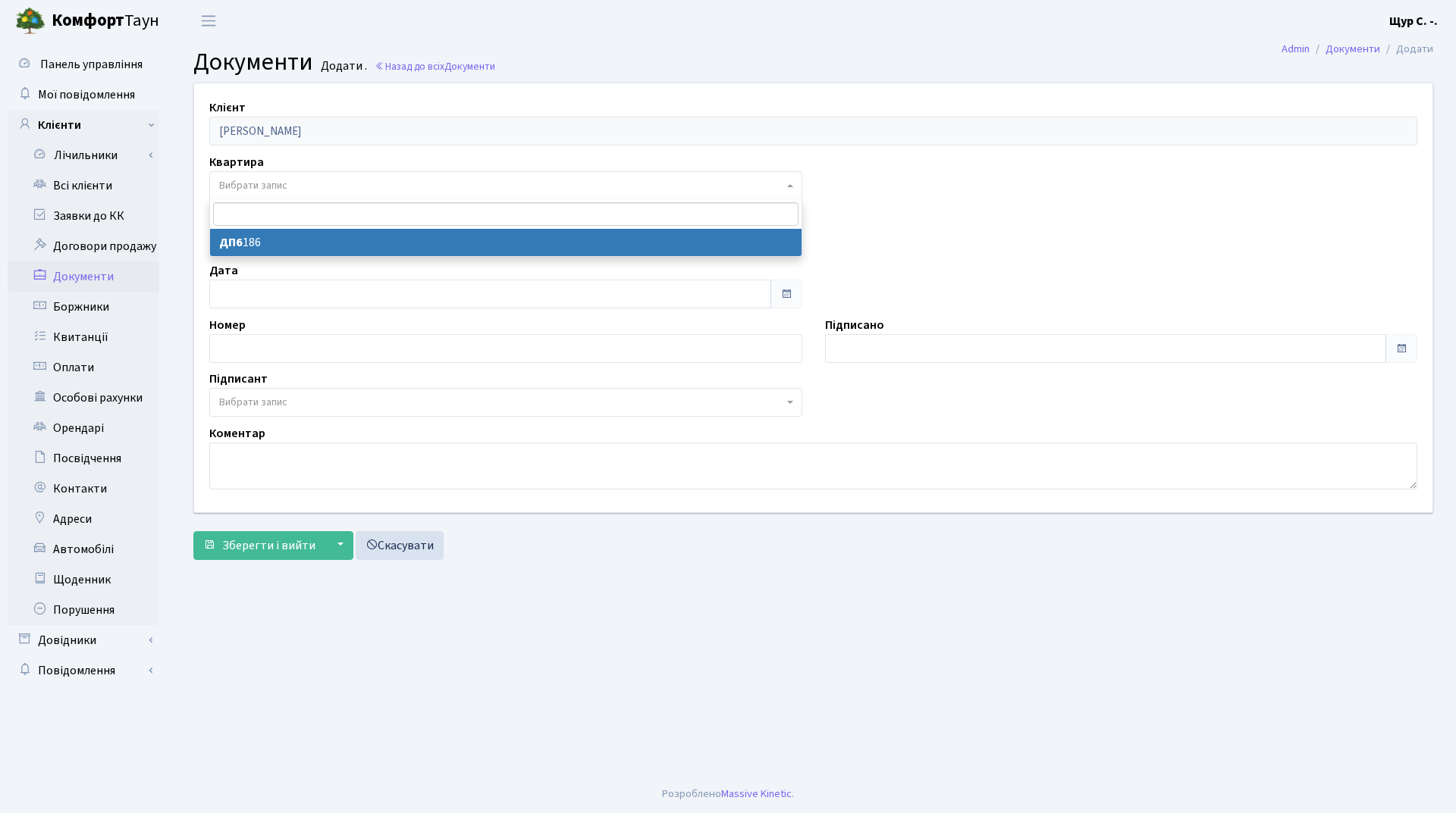
click at [319, 182] on span "Вибрати запис" at bounding box center [501, 186] width 565 height 15
select select "176979"
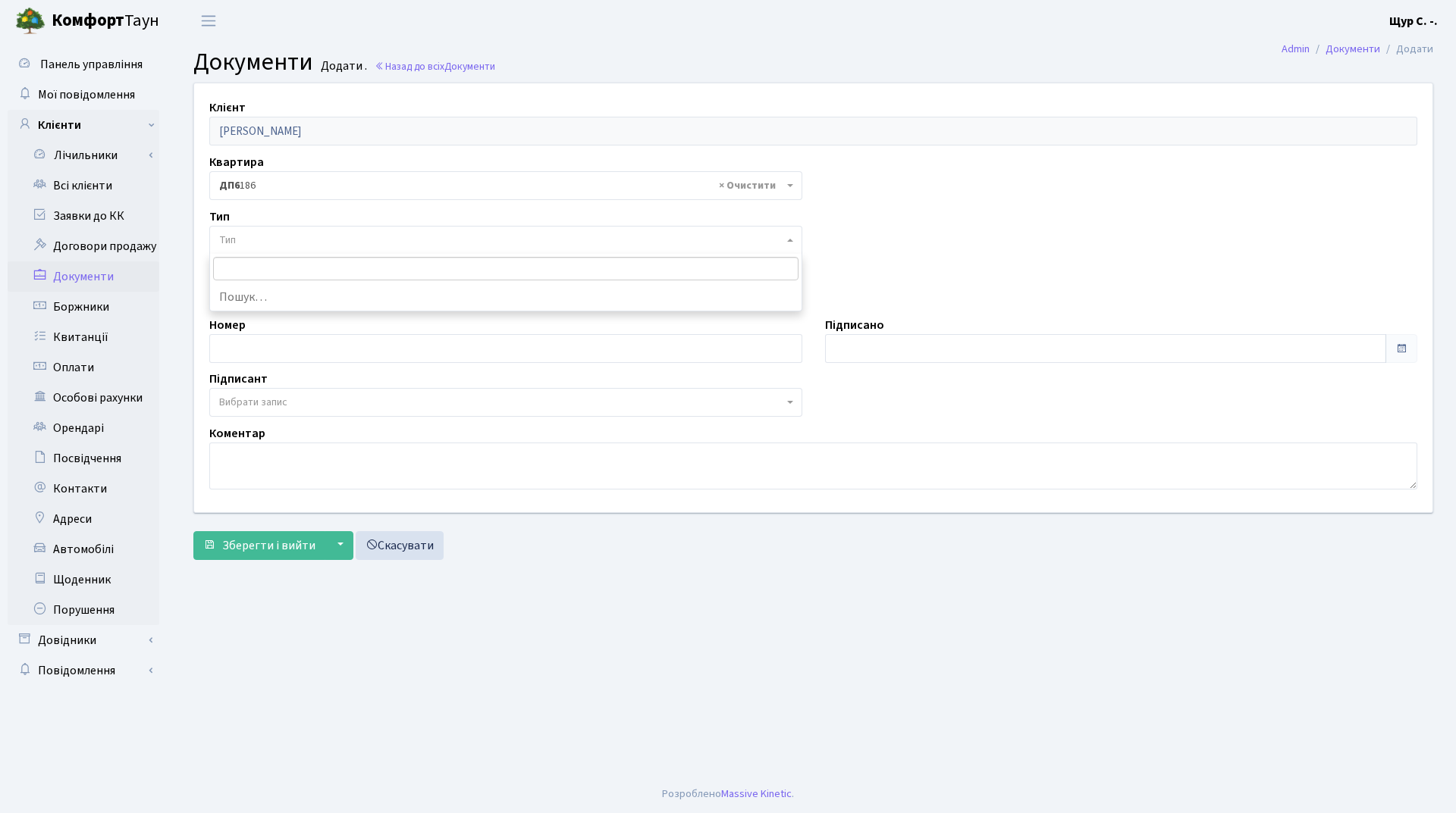
click at [313, 248] on span "Тип" at bounding box center [505, 240] width 593 height 29
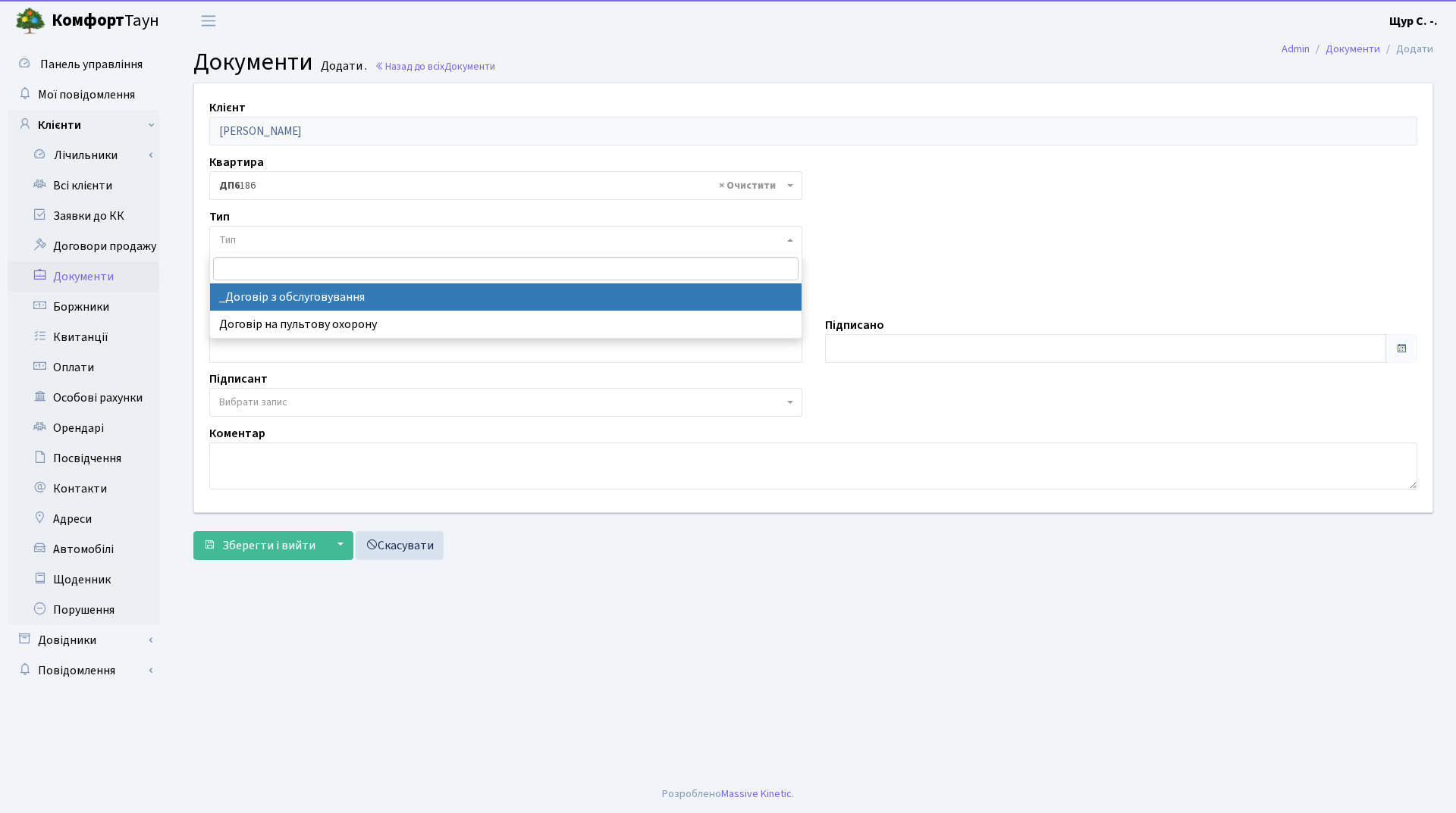
select select "289"
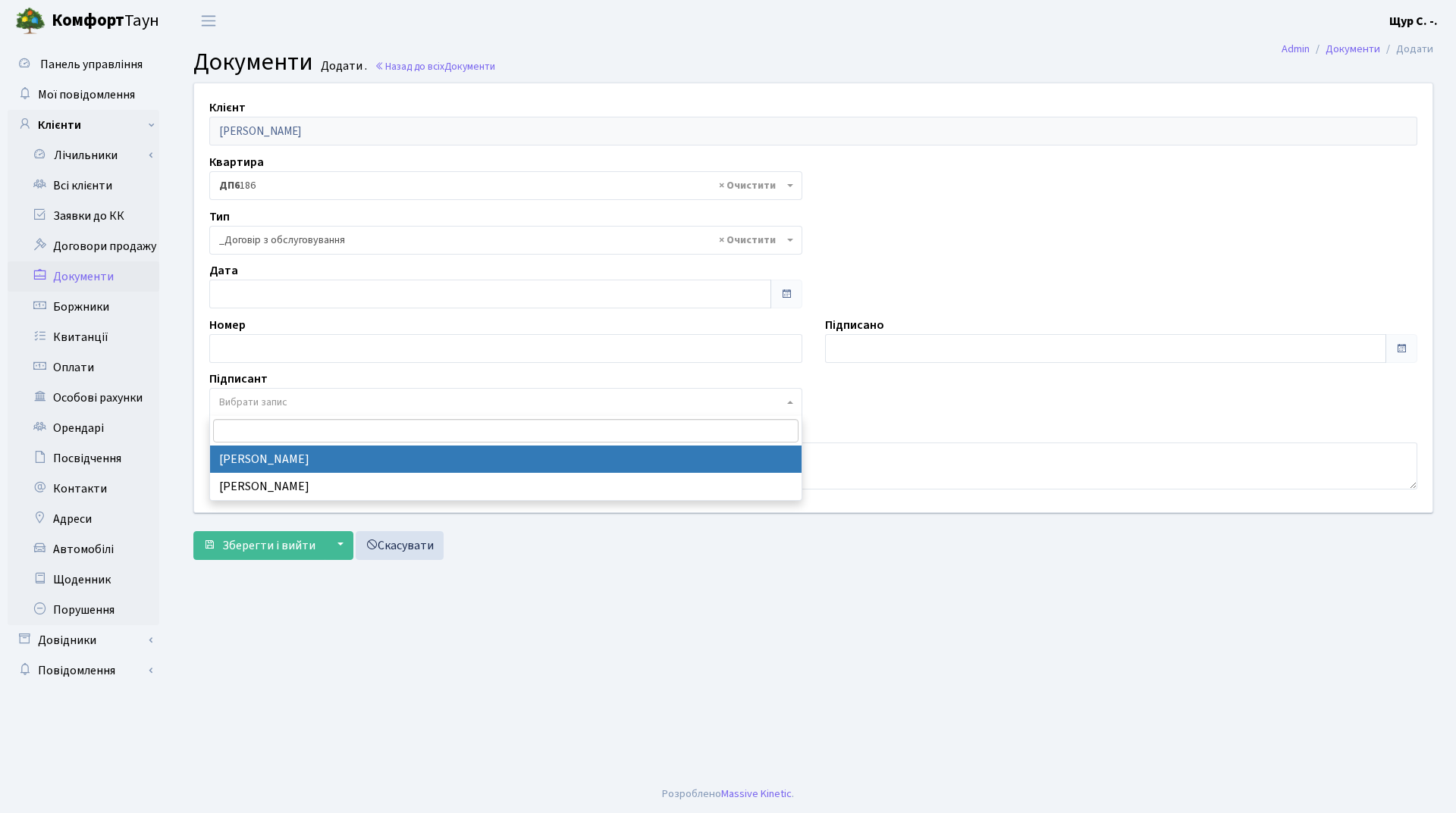
click at [341, 396] on span "Вибрати запис" at bounding box center [501, 403] width 565 height 15
select select "74"
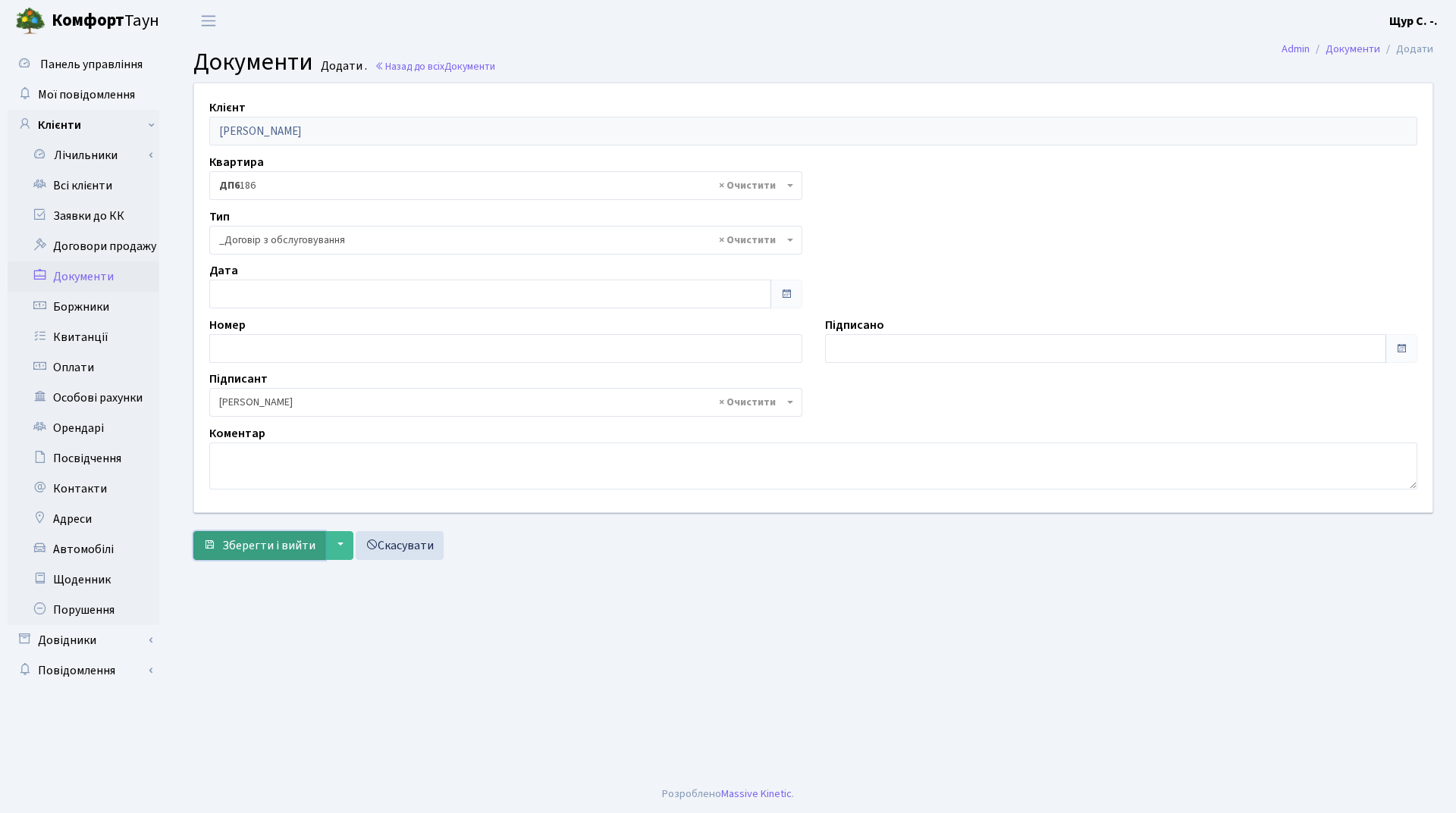
click at [273, 547] on span "Зберегти і вийти" at bounding box center [268, 546] width 93 height 17
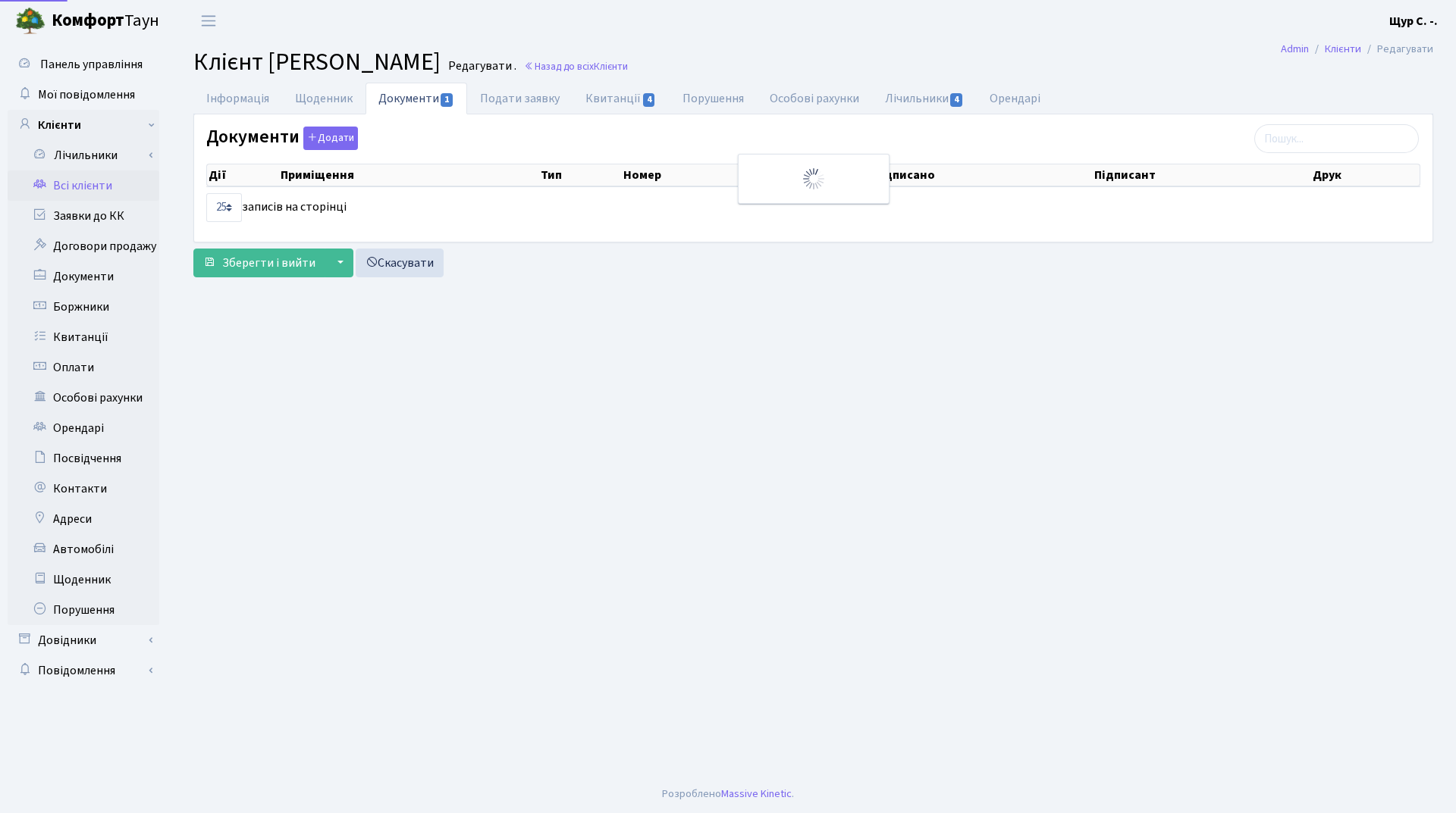
select select "25"
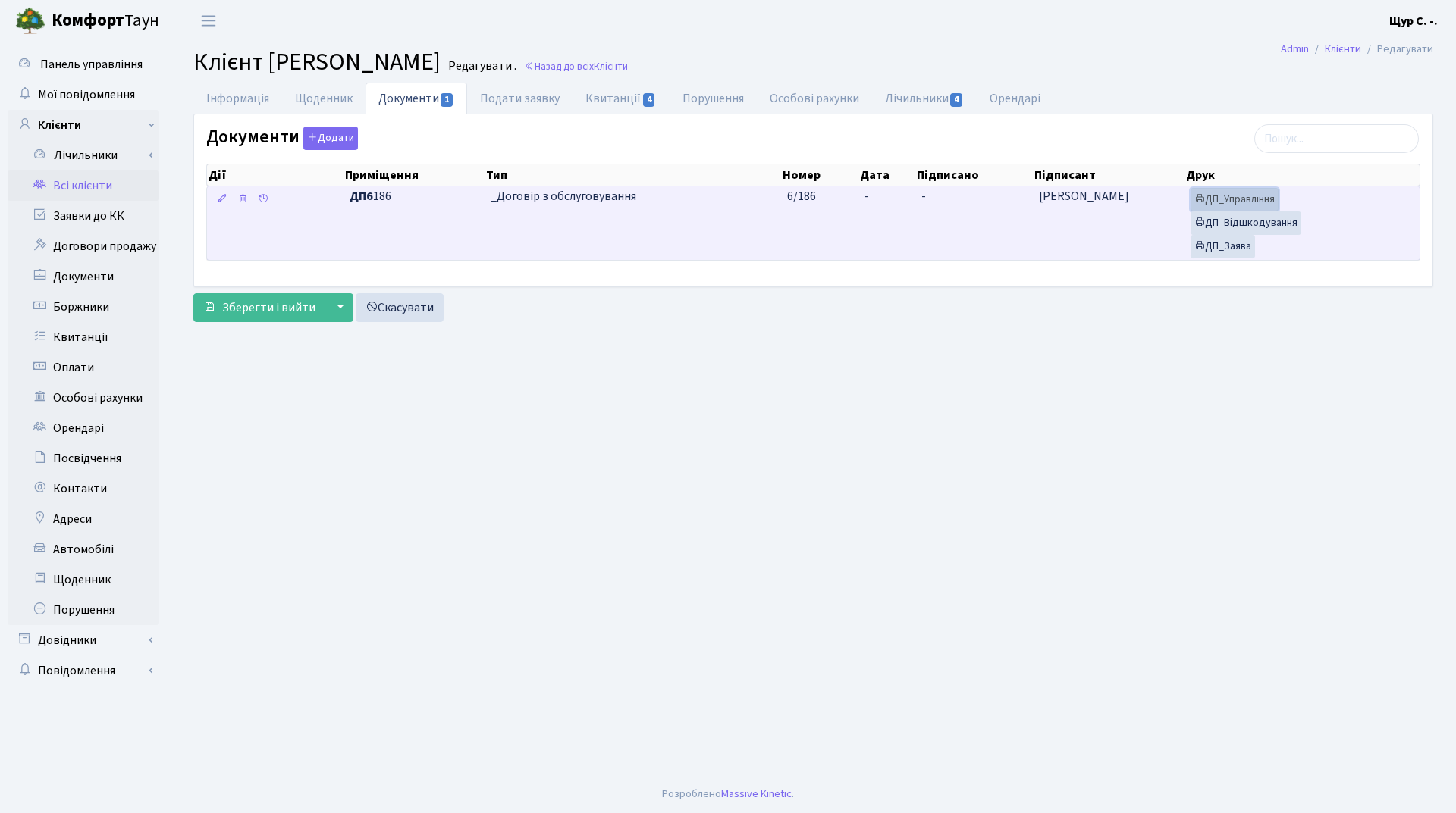
click at [1233, 205] on link "ДП_Управління" at bounding box center [1234, 200] width 88 height 24
click at [1255, 216] on link "ДП_Відшкодування" at bounding box center [1245, 223] width 111 height 24
click at [1244, 241] on link "ДП_Заява" at bounding box center [1222, 247] width 64 height 24
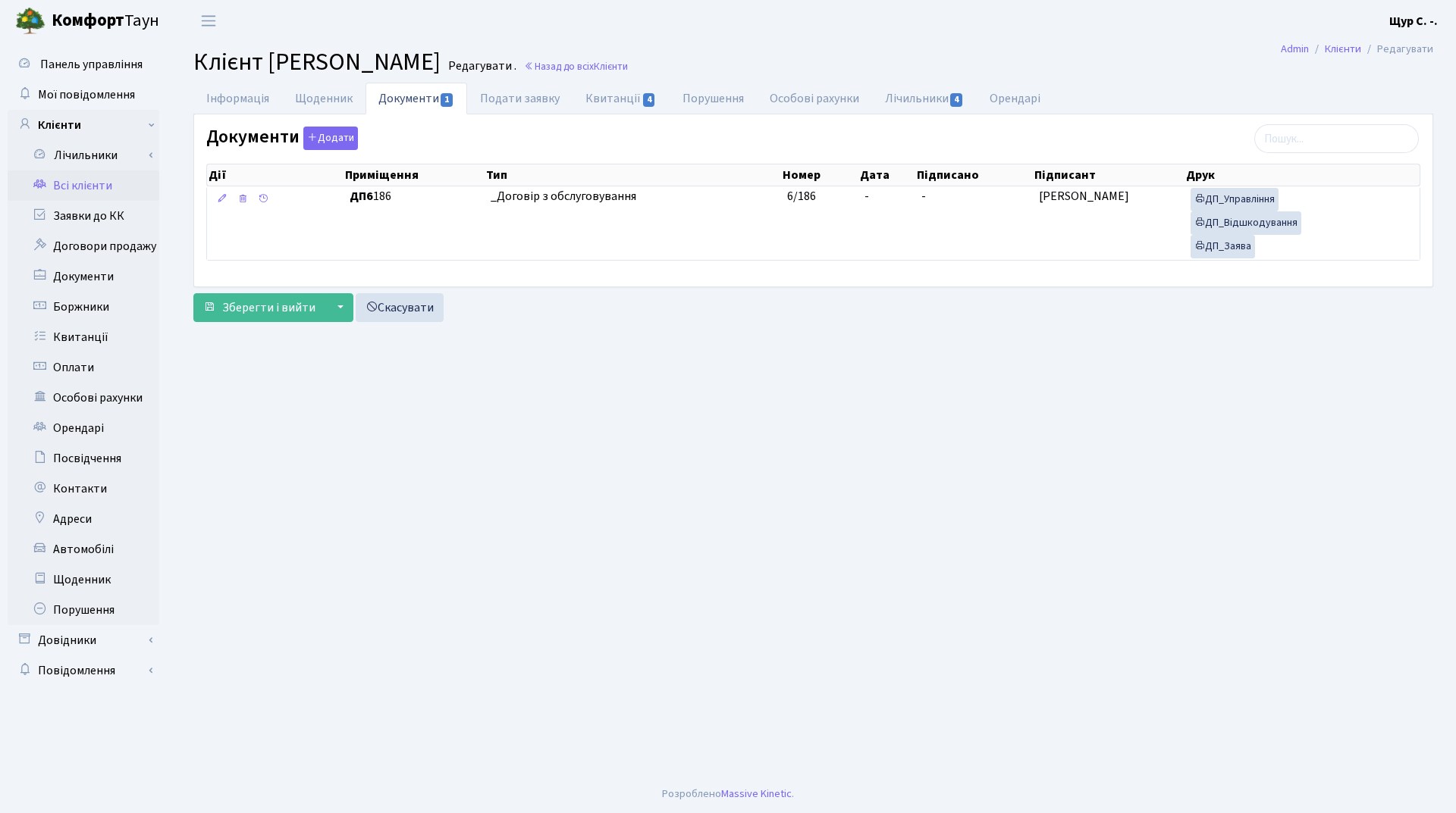
click at [98, 184] on link "Всі клієнти" at bounding box center [83, 186] width 152 height 30
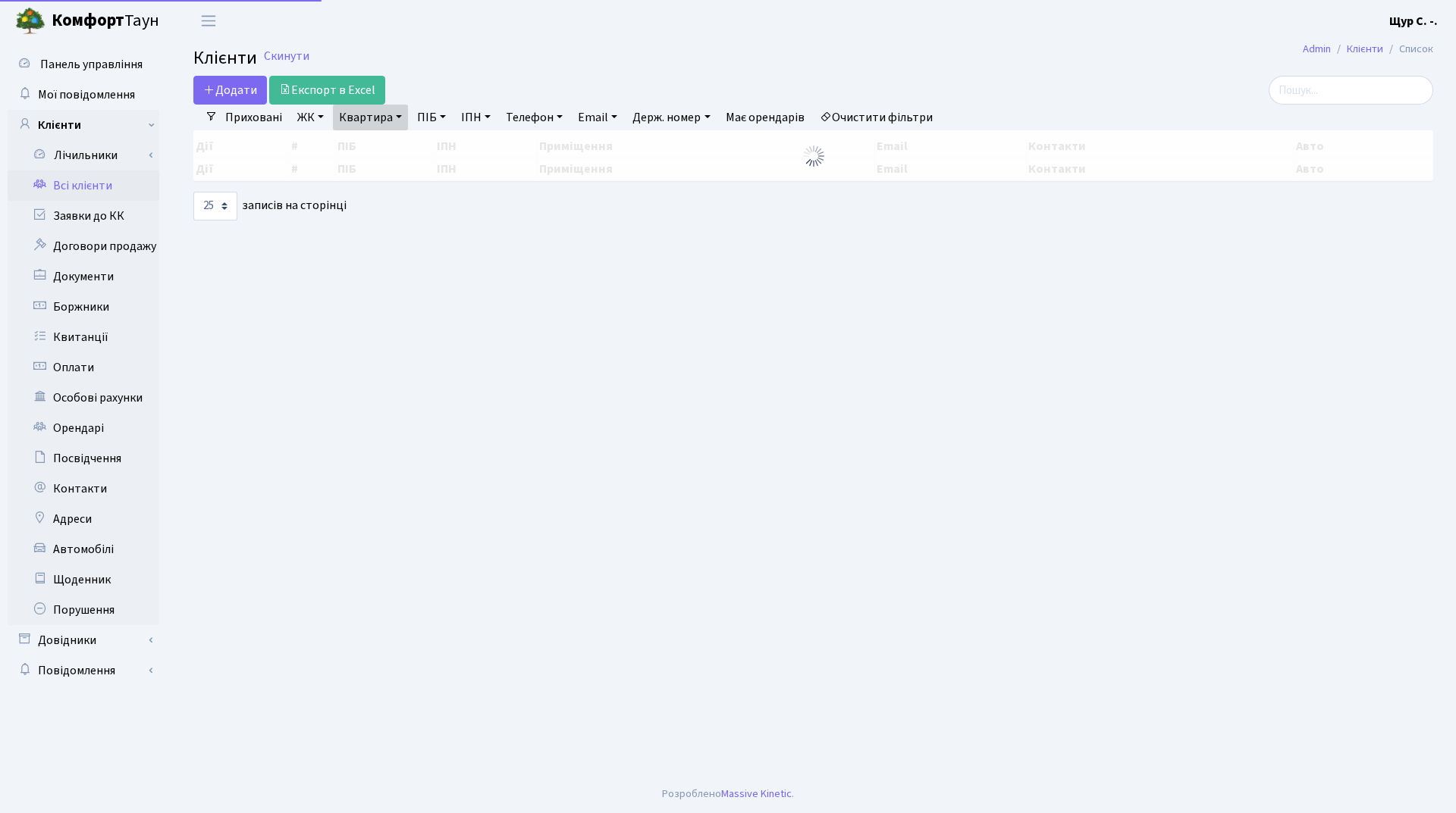
select select "25"
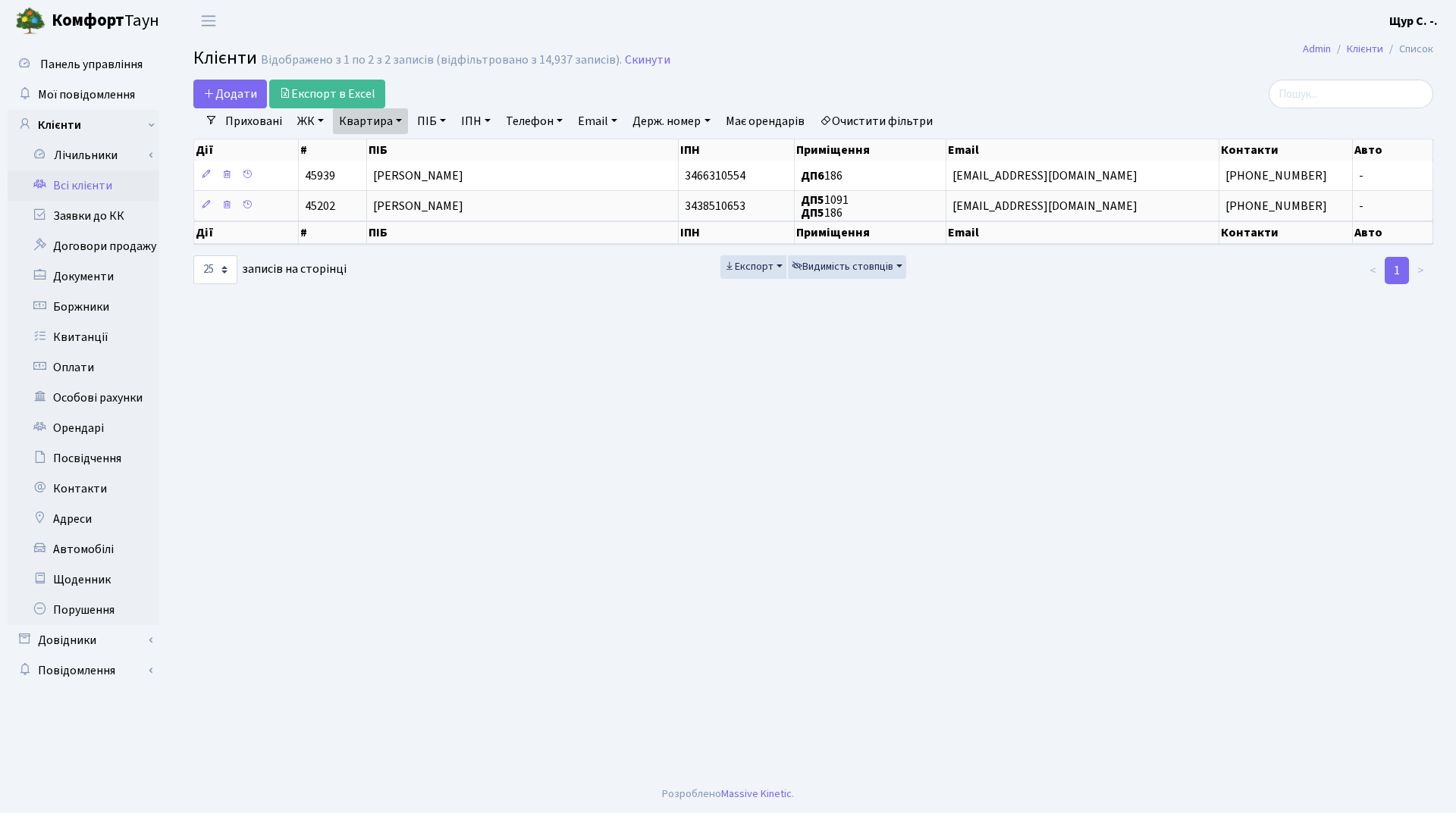
click at [397, 122] on link "Квартира" at bounding box center [370, 121] width 75 height 25
click at [394, 136] on input "186" at bounding box center [378, 151] width 89 height 29
type input "1"
type input "312"
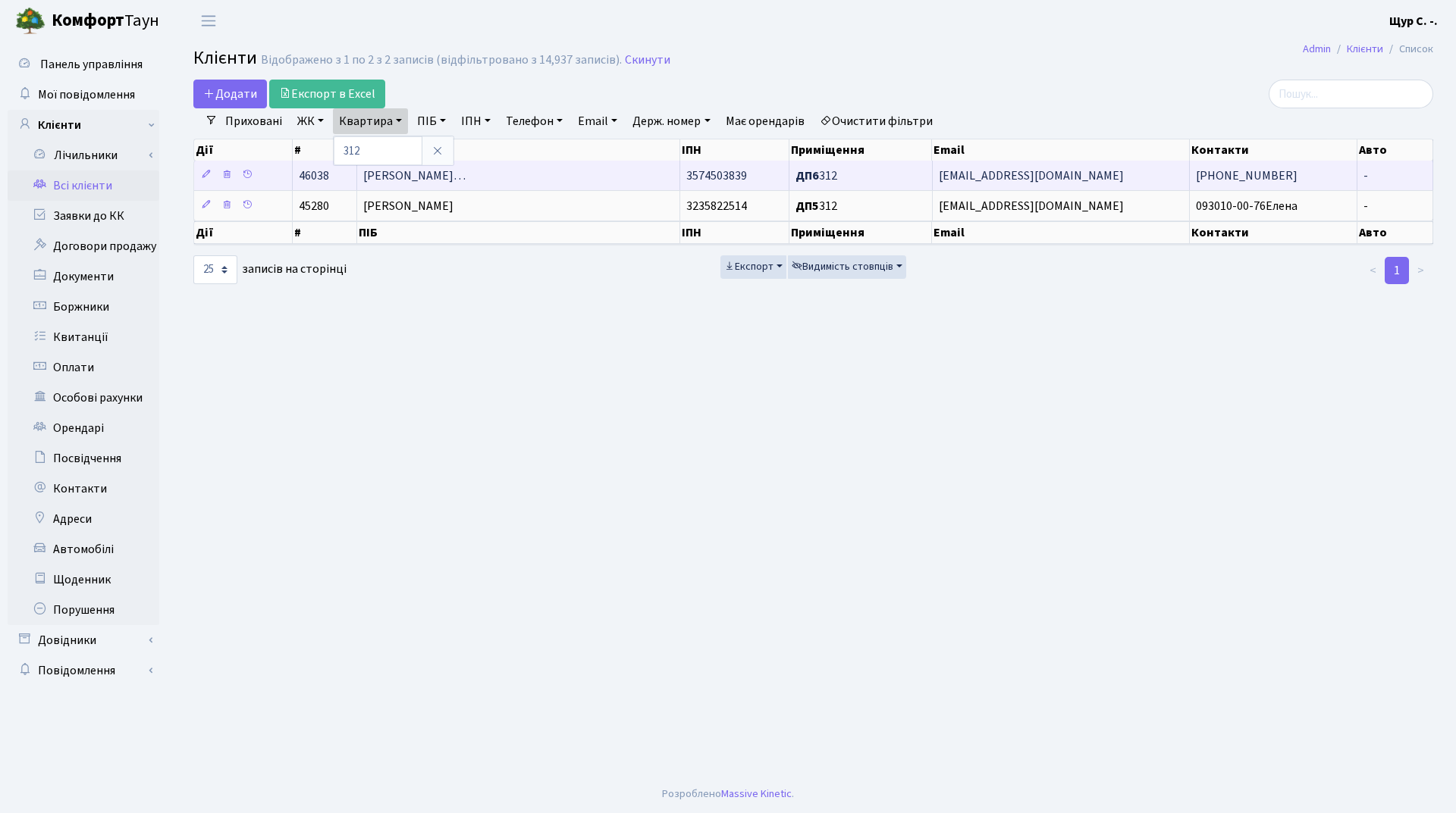
click at [466, 176] on span "[PERSON_NAME]…" at bounding box center [414, 176] width 102 height 17
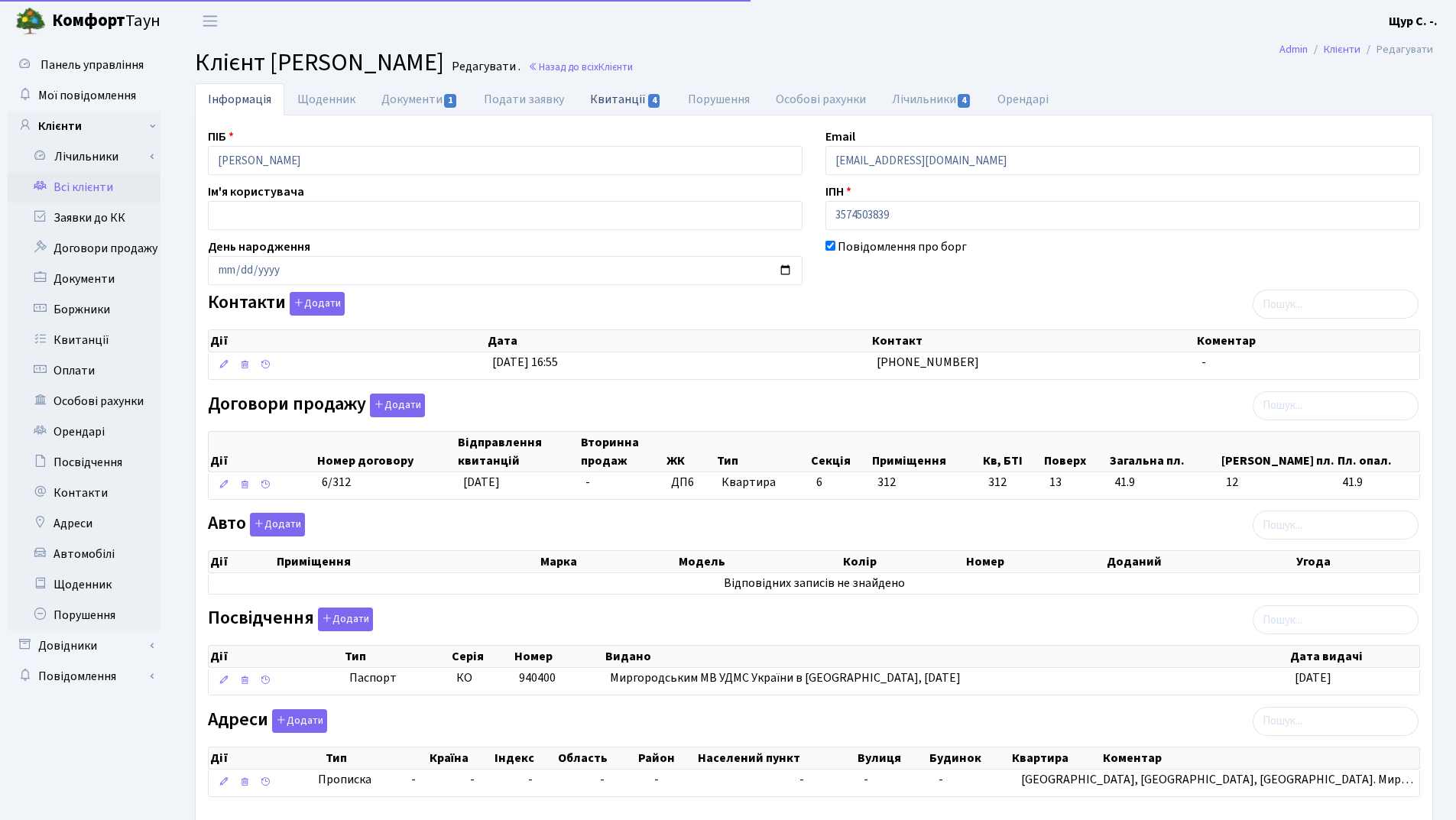
click at [614, 91] on link "Квитанції 4" at bounding box center [625, 99] width 97 height 32
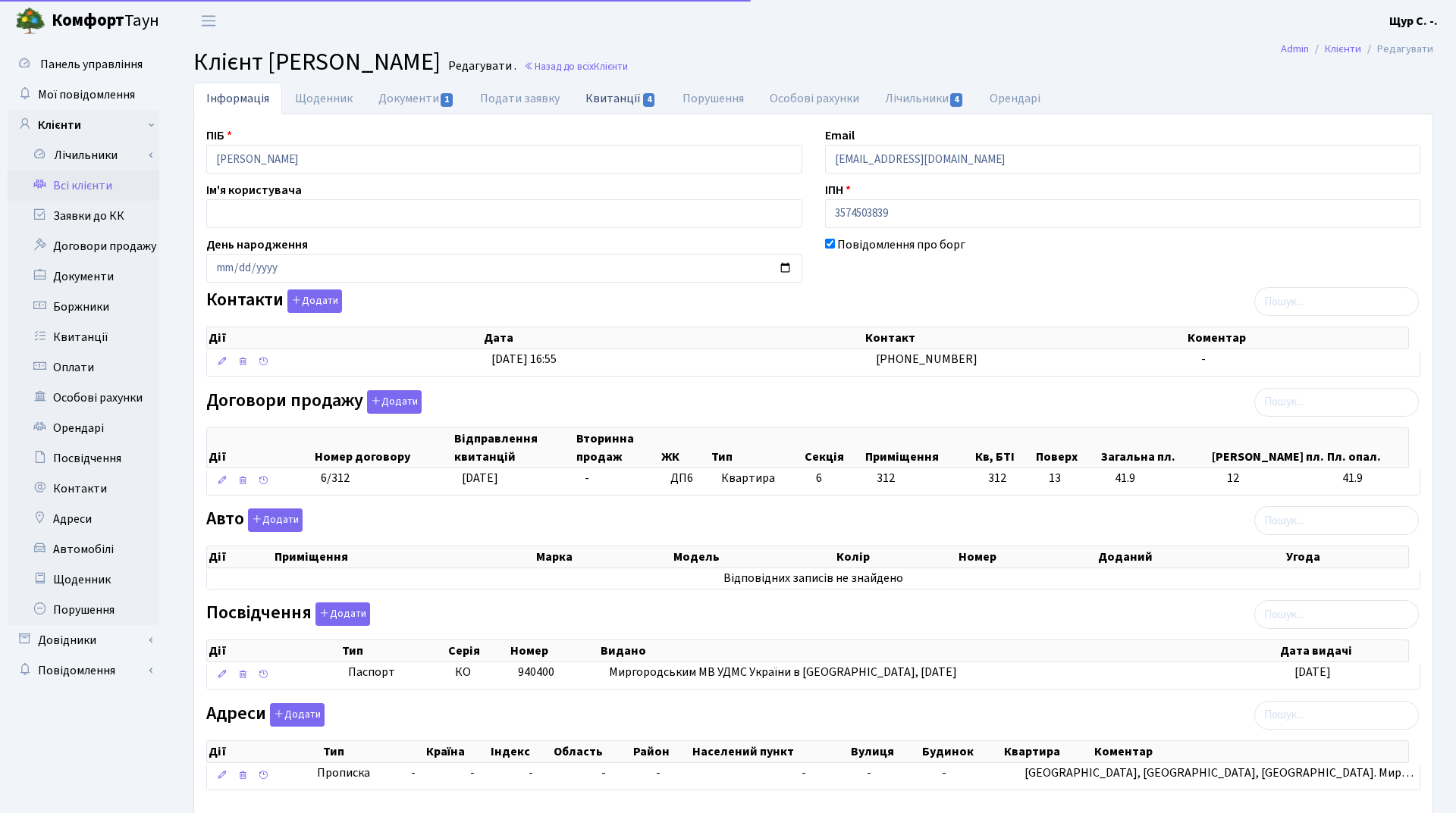
select select "25"
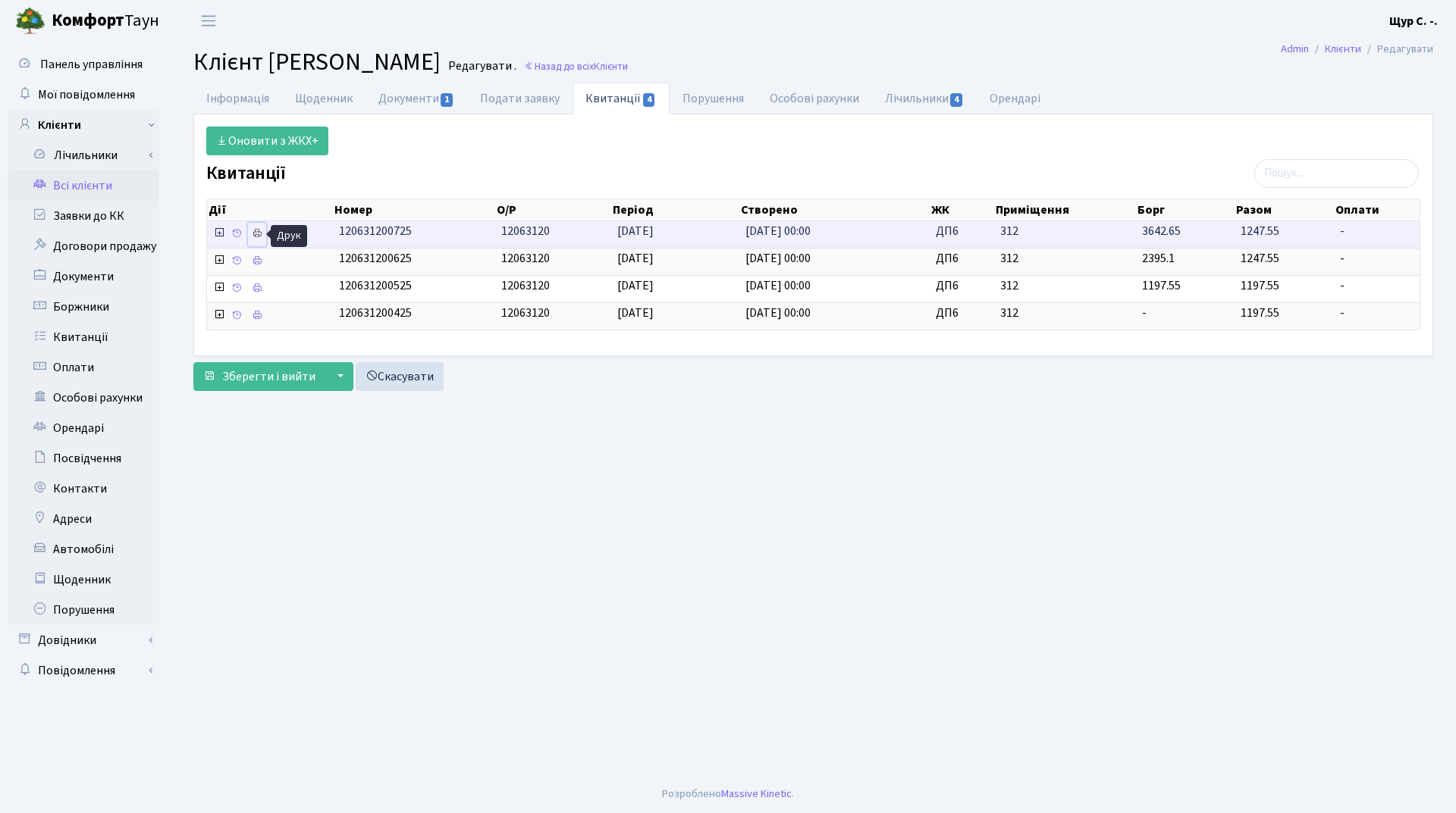
click at [257, 233] on icon at bounding box center [256, 233] width 11 height 11
click at [124, 183] on link "Всі клієнти" at bounding box center [83, 186] width 152 height 30
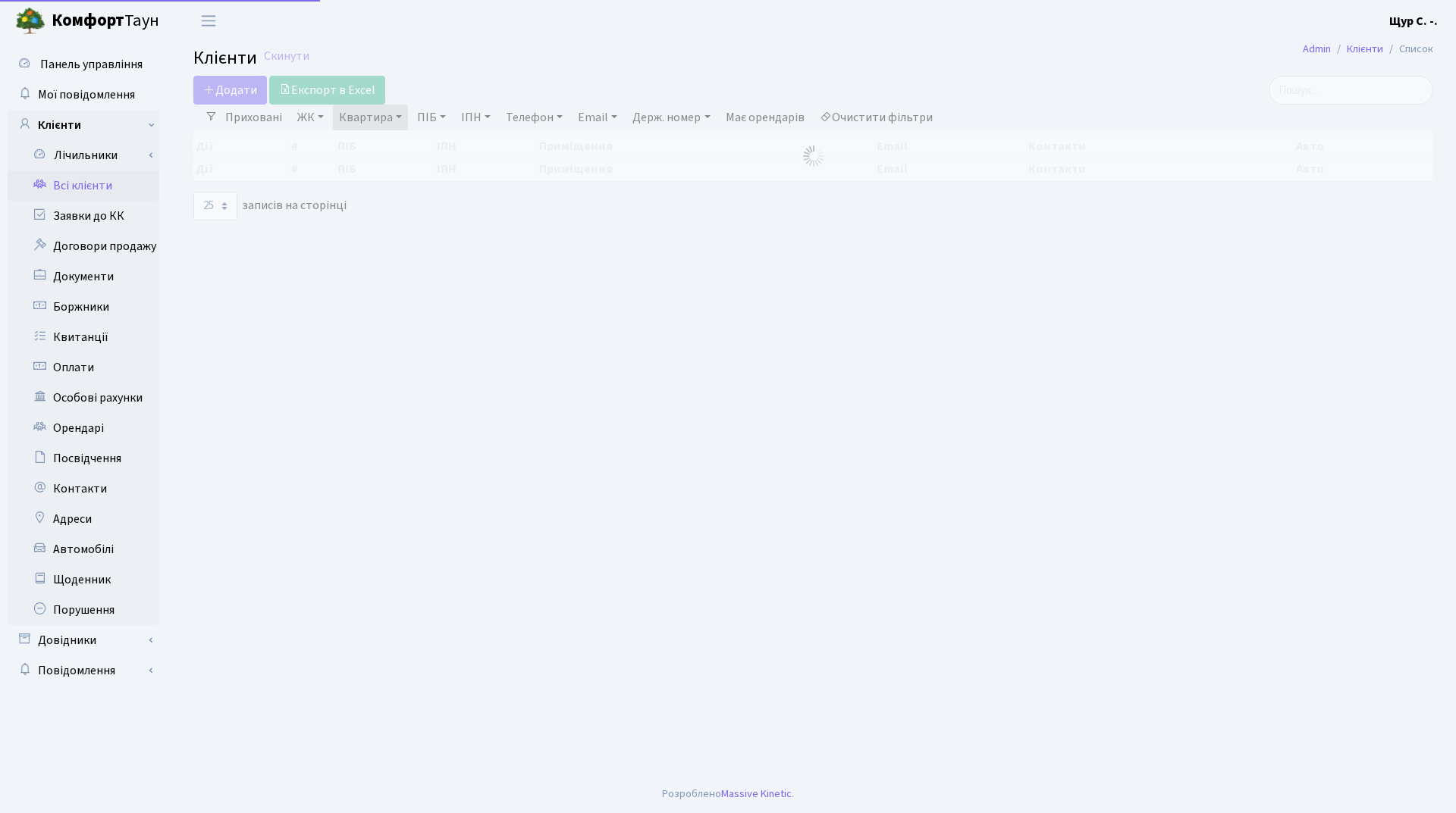
select select "25"
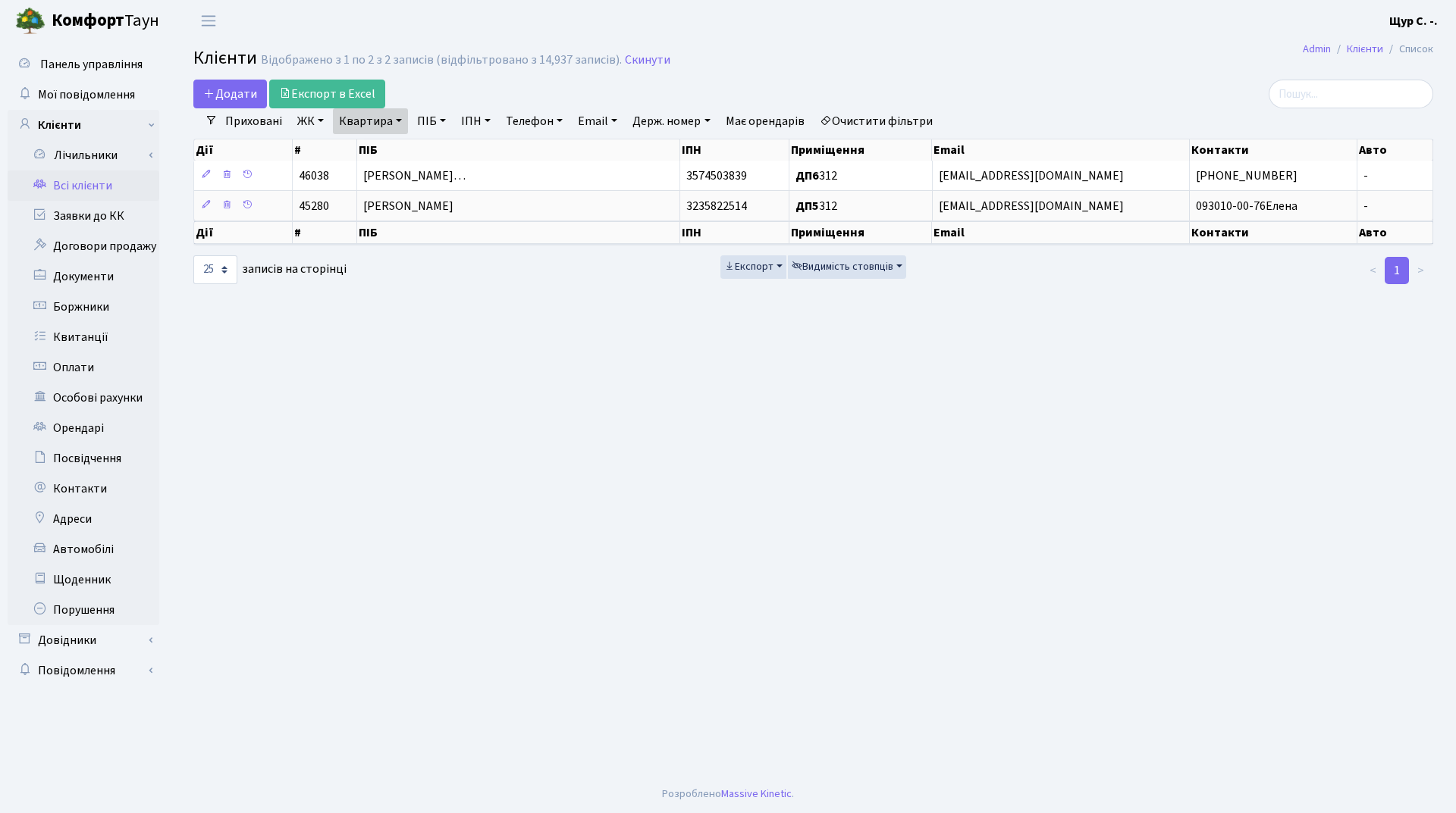
click at [400, 128] on link "Квартира" at bounding box center [370, 121] width 75 height 25
click at [394, 145] on input "312" at bounding box center [378, 151] width 89 height 29
type input "311"
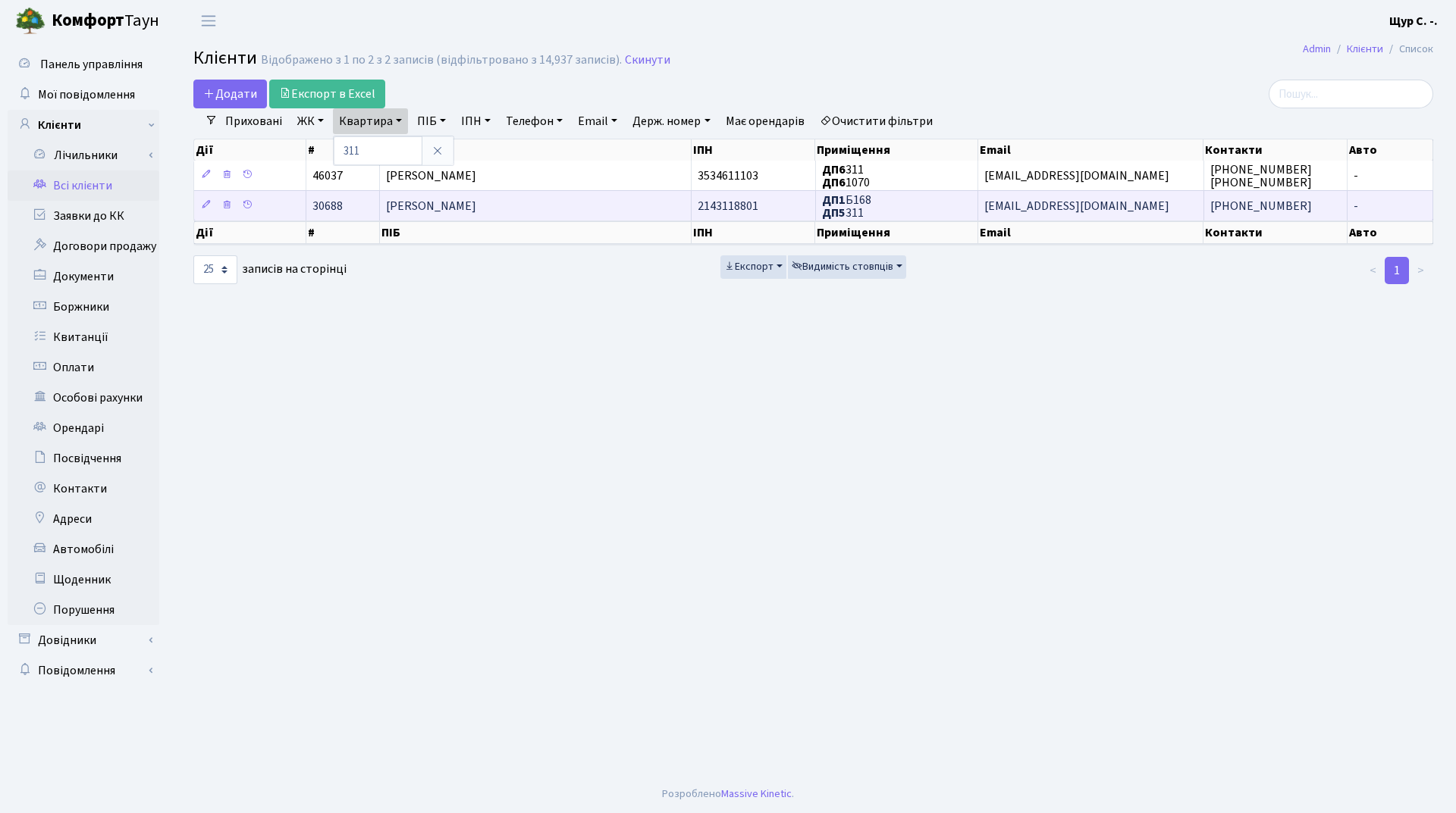
click at [466, 207] on span "[PERSON_NAME] [PERSON_NAME]" at bounding box center [431, 206] width 91 height 17
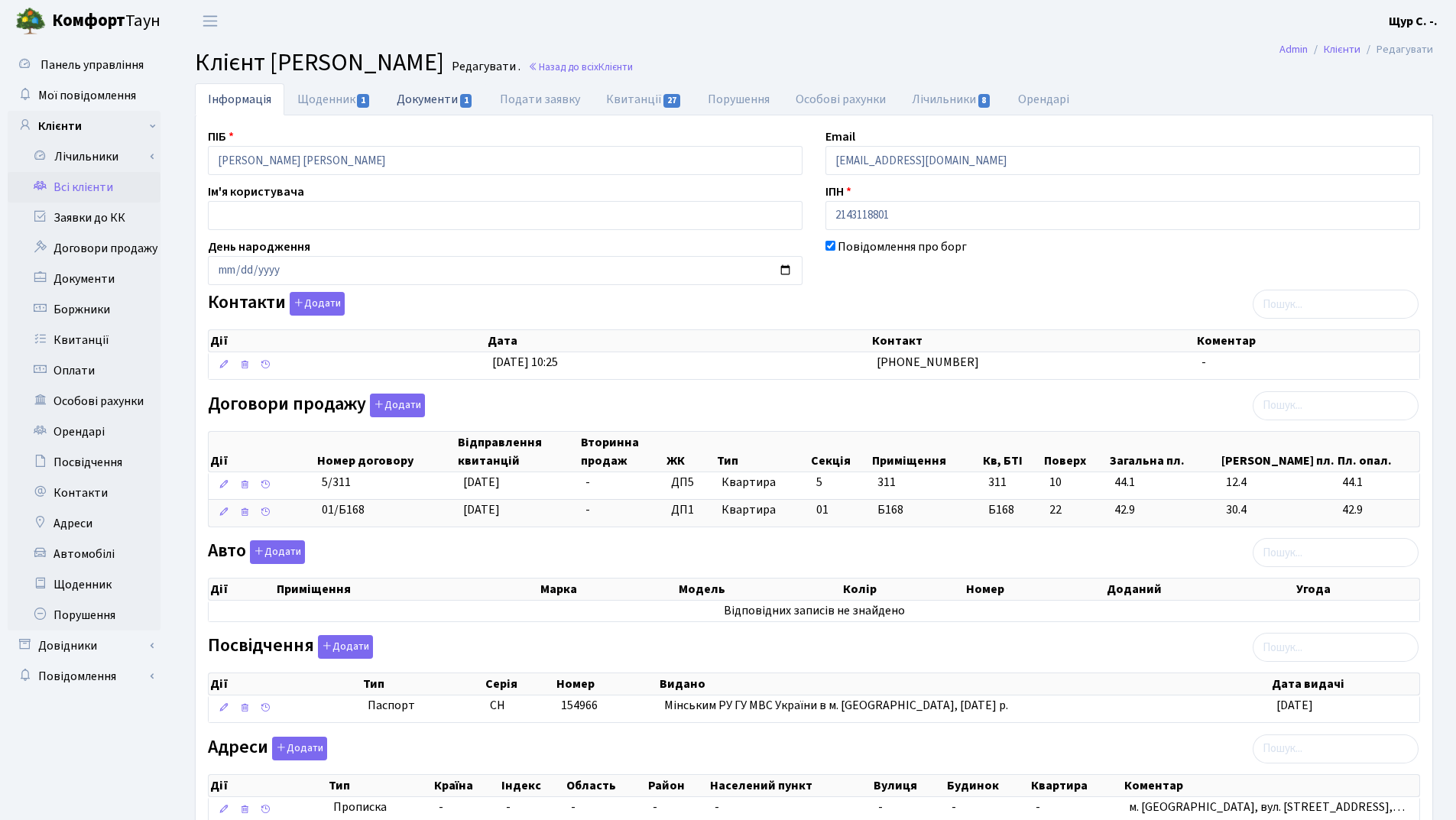
click at [441, 99] on link "Документи 1" at bounding box center [435, 99] width 102 height 32
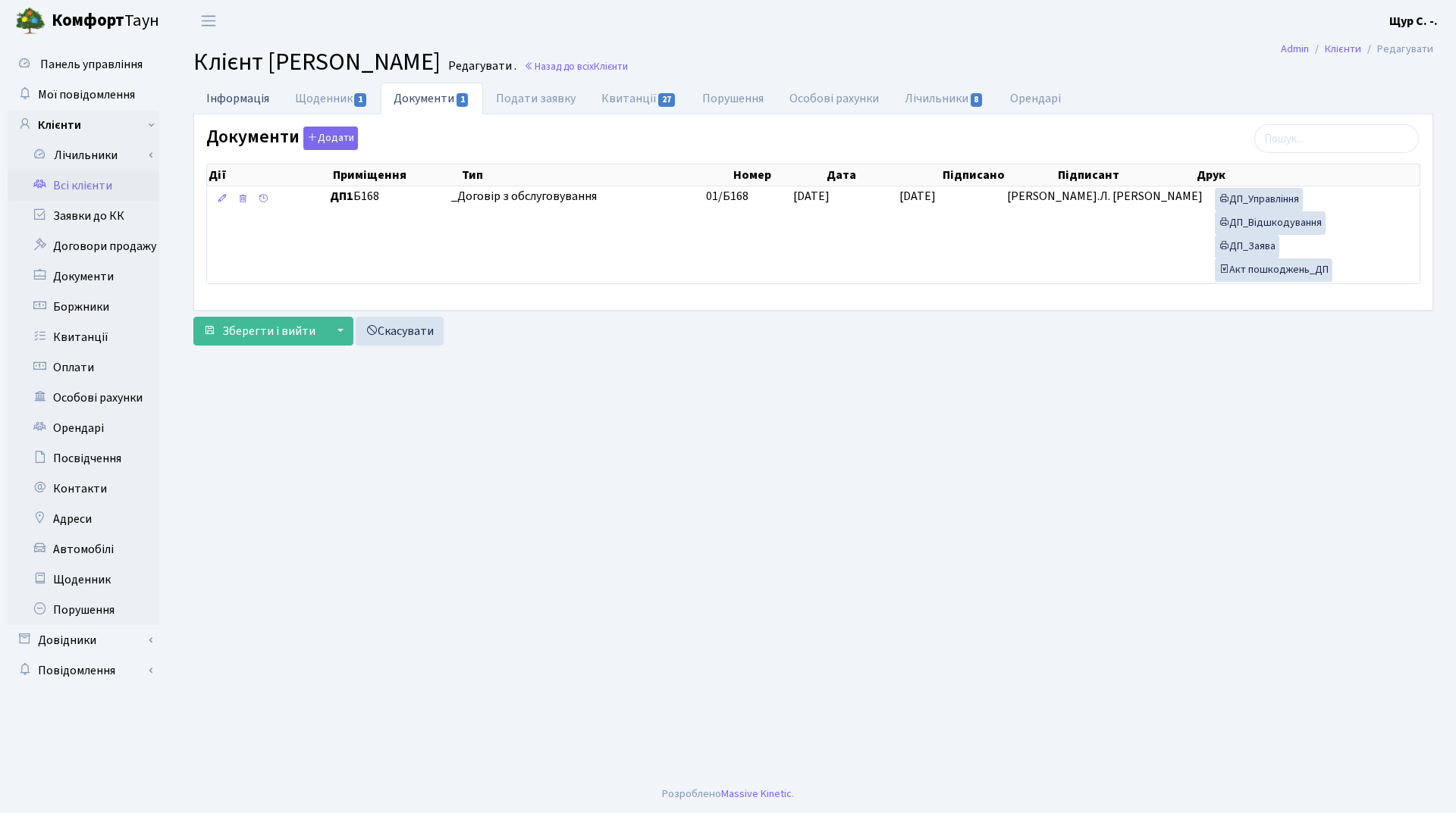
click at [231, 101] on link "Інформація" at bounding box center [237, 98] width 89 height 31
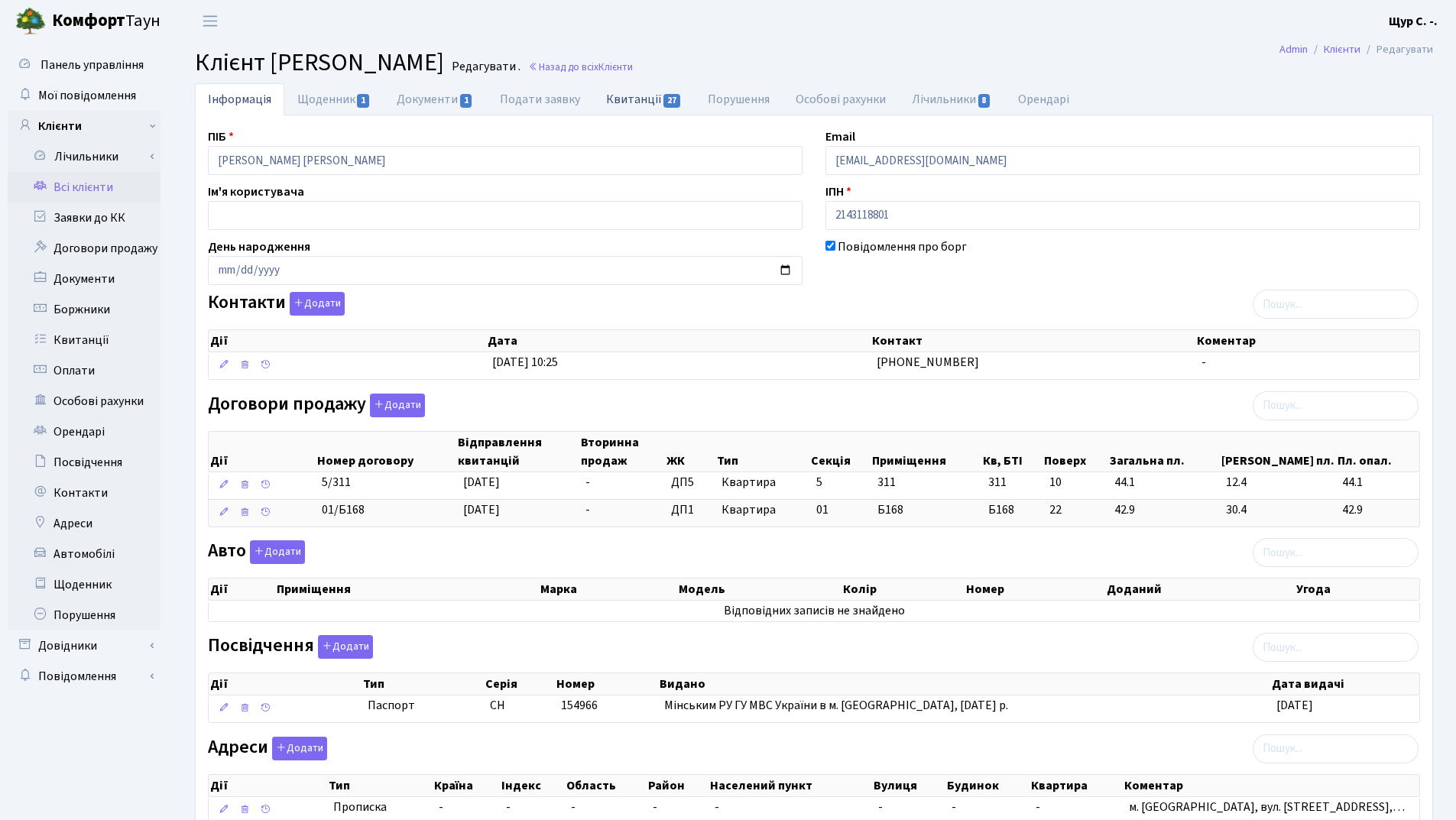
click at [646, 100] on link "Квитанції 27" at bounding box center [643, 99] width 102 height 32
select select "25"
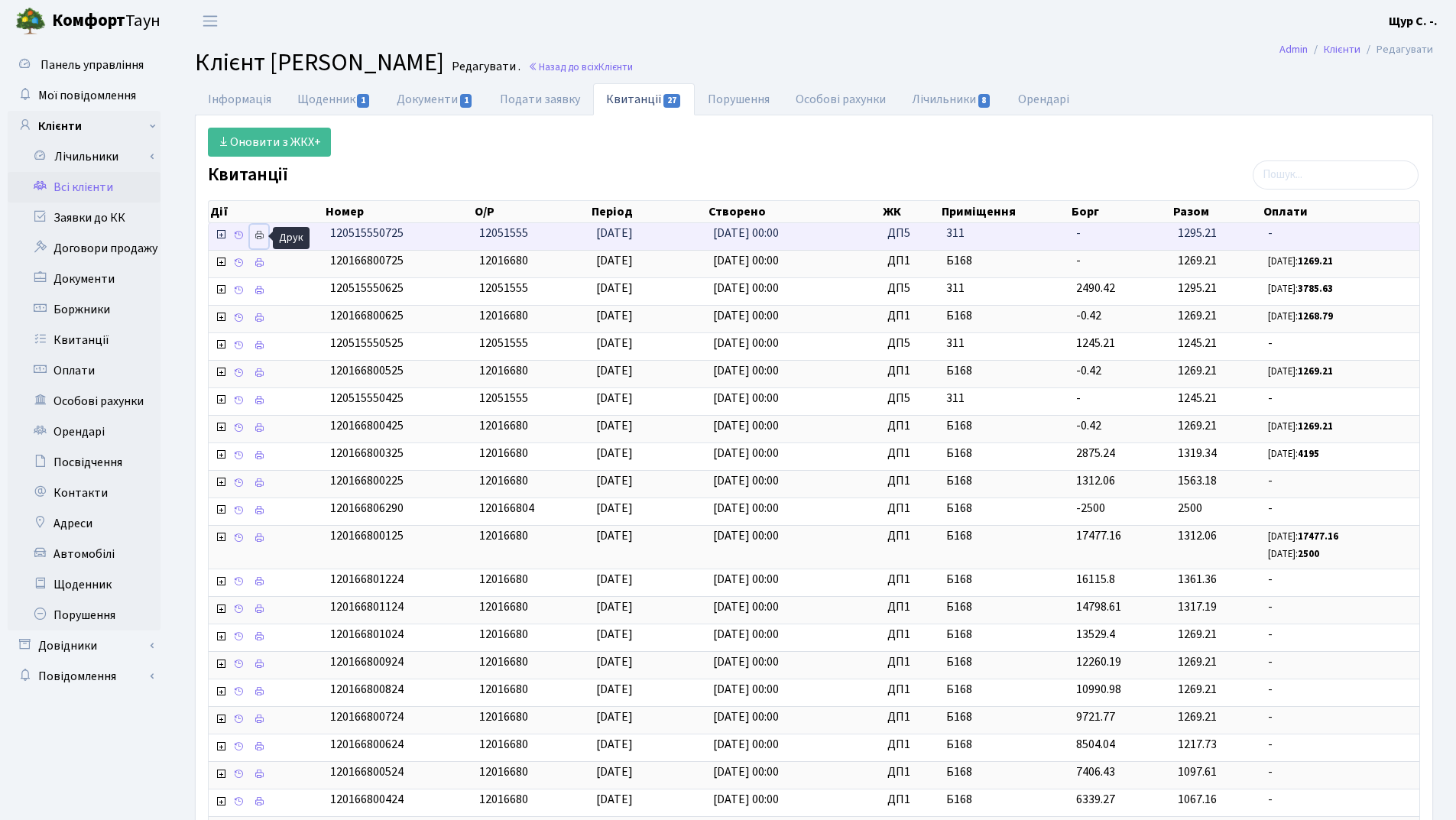
click at [259, 236] on icon at bounding box center [258, 236] width 11 height 11
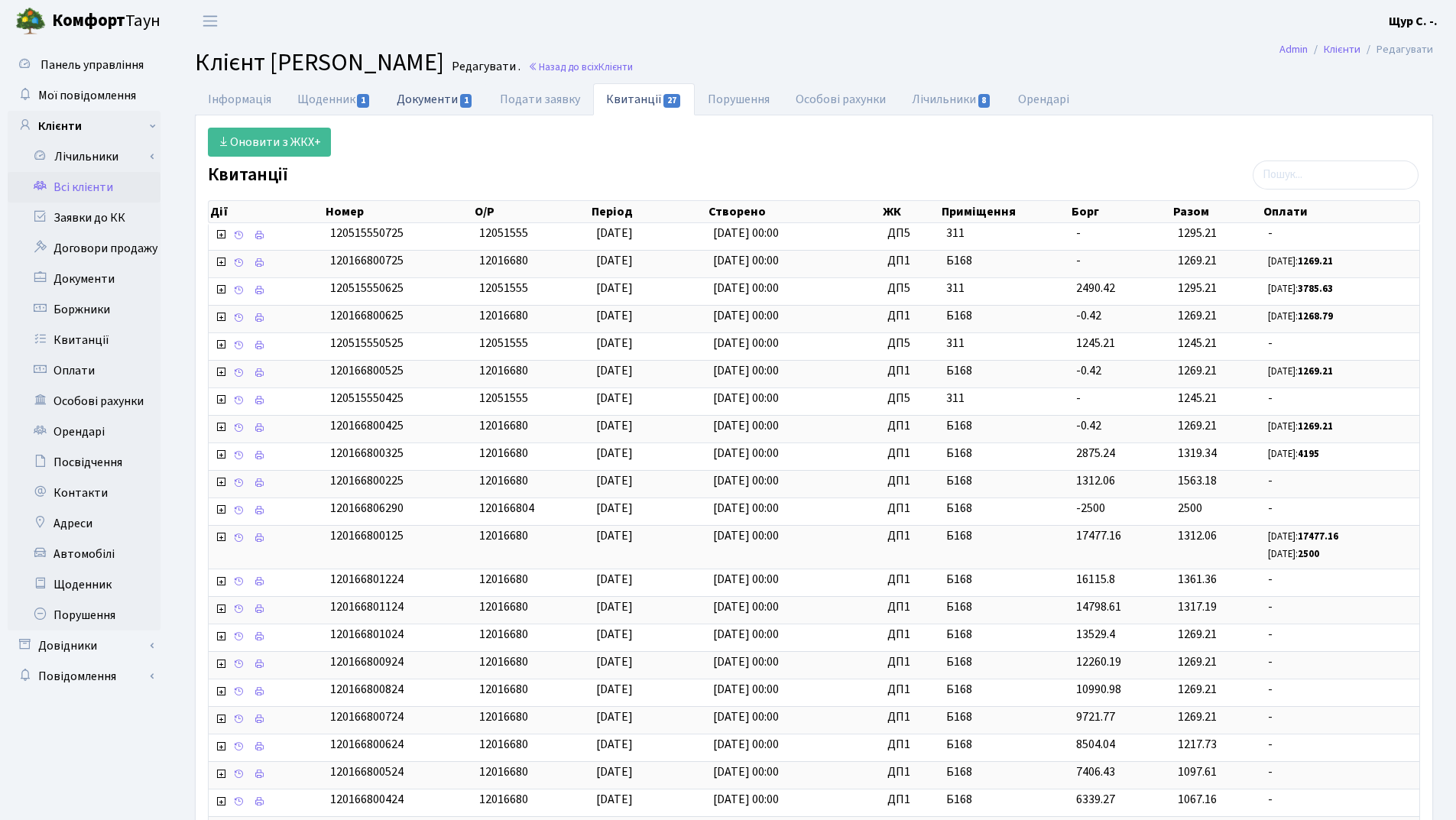
click at [435, 103] on link "Документи 1" at bounding box center [435, 99] width 102 height 32
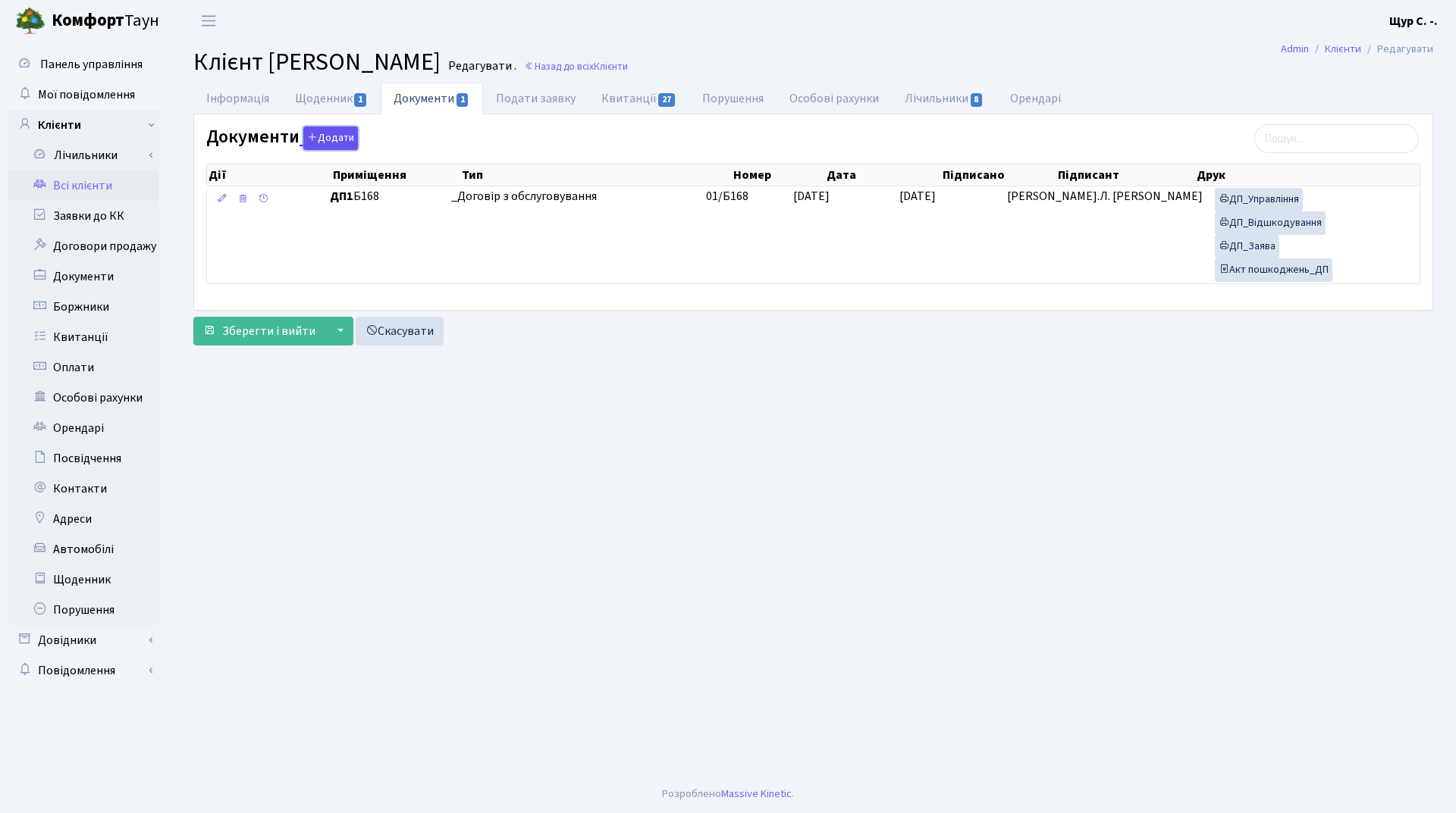
click at [339, 136] on button "Додати" at bounding box center [330, 139] width 55 height 24
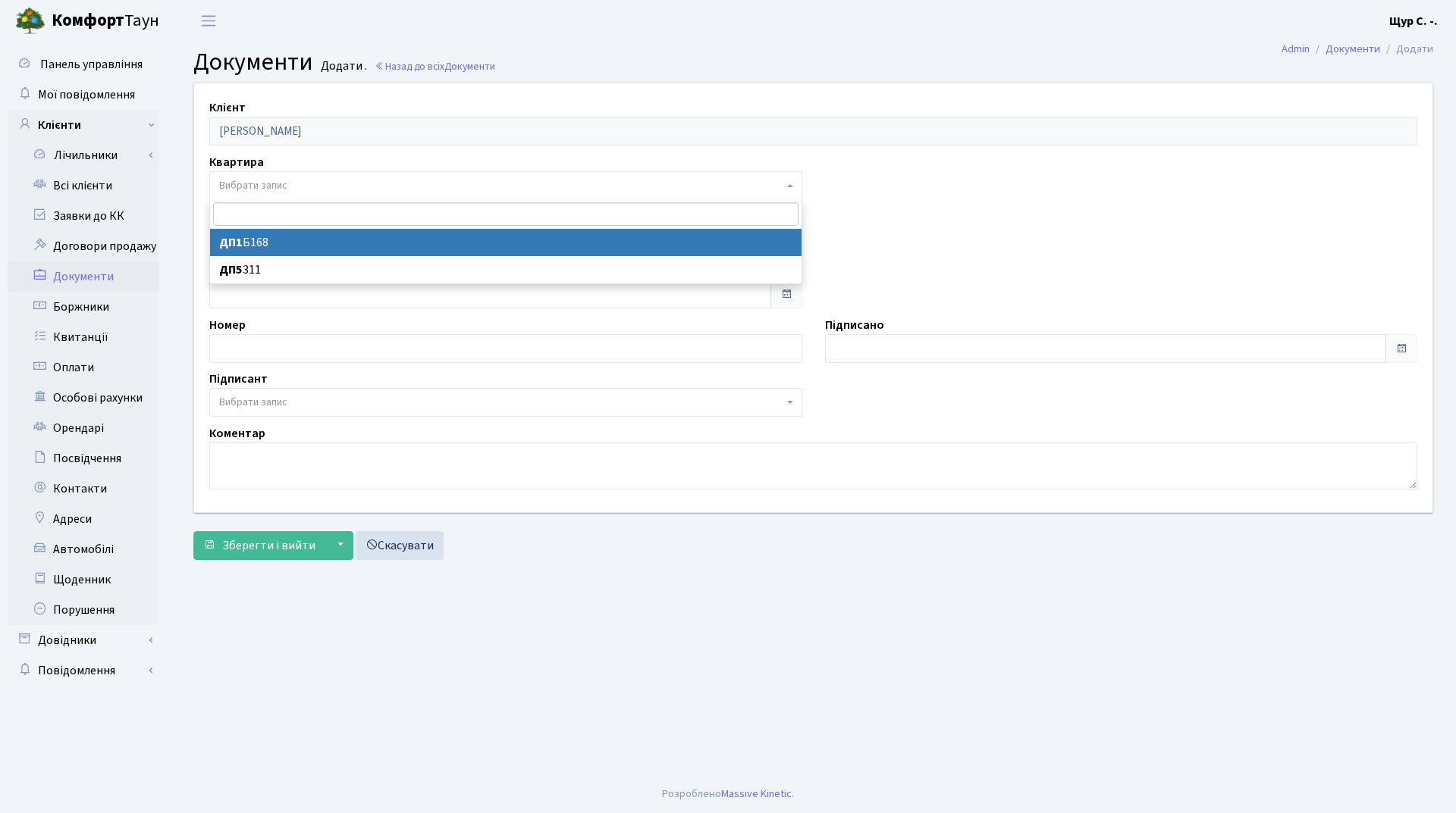
click at [290, 183] on span "Вибрати запис" at bounding box center [501, 186] width 565 height 15
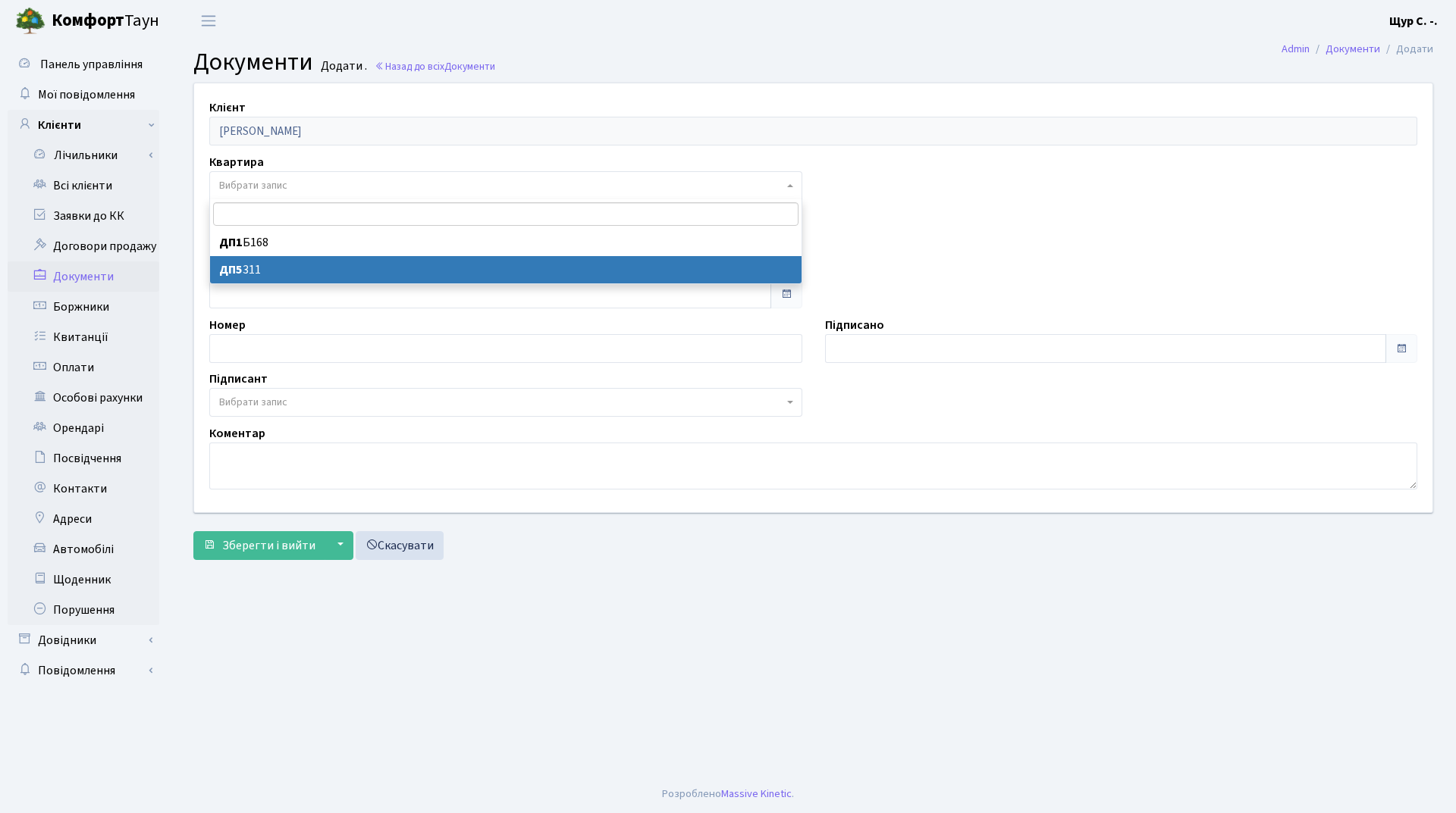
select select "175682"
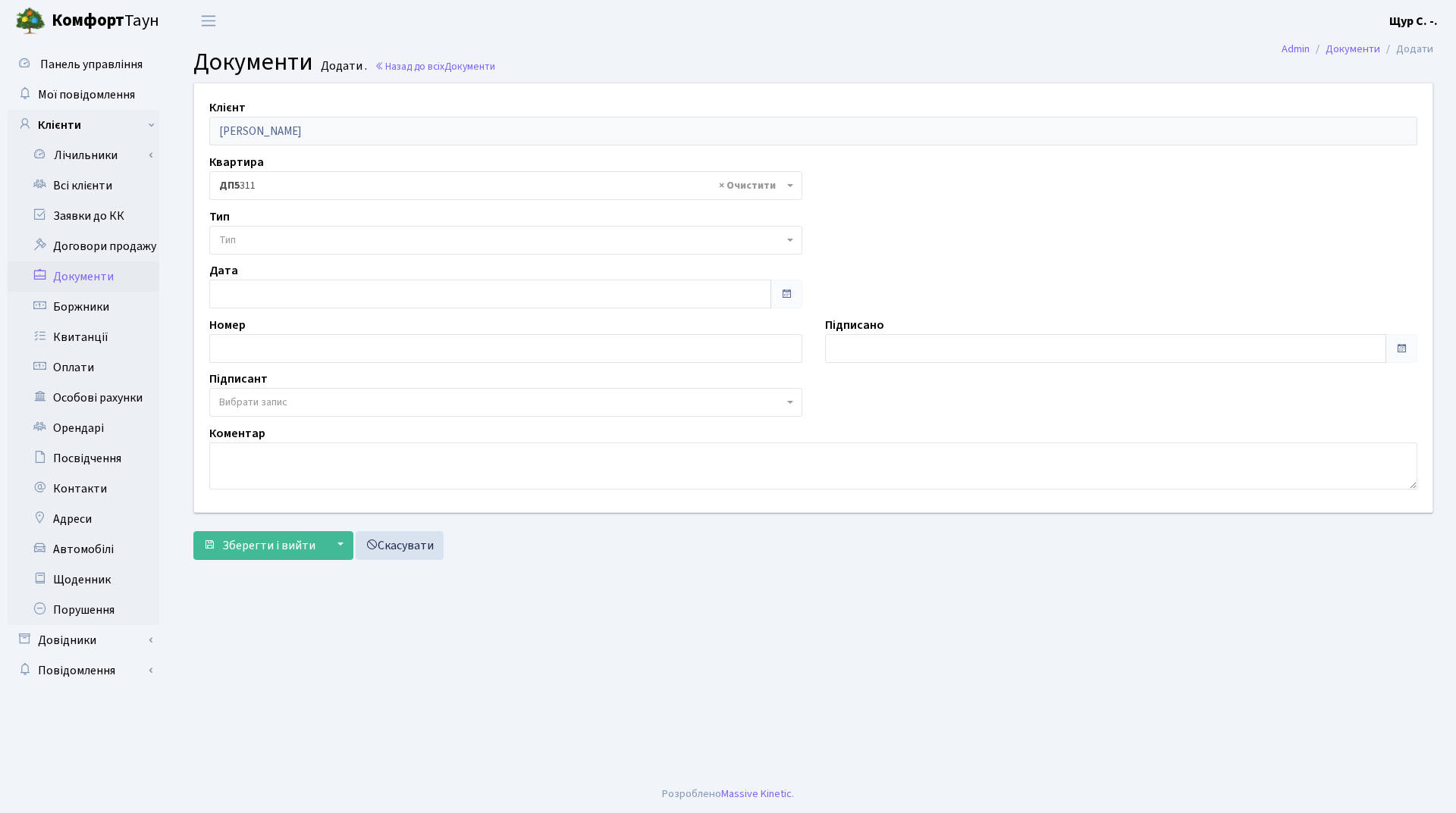
click at [295, 239] on span "Тип" at bounding box center [501, 240] width 565 height 15
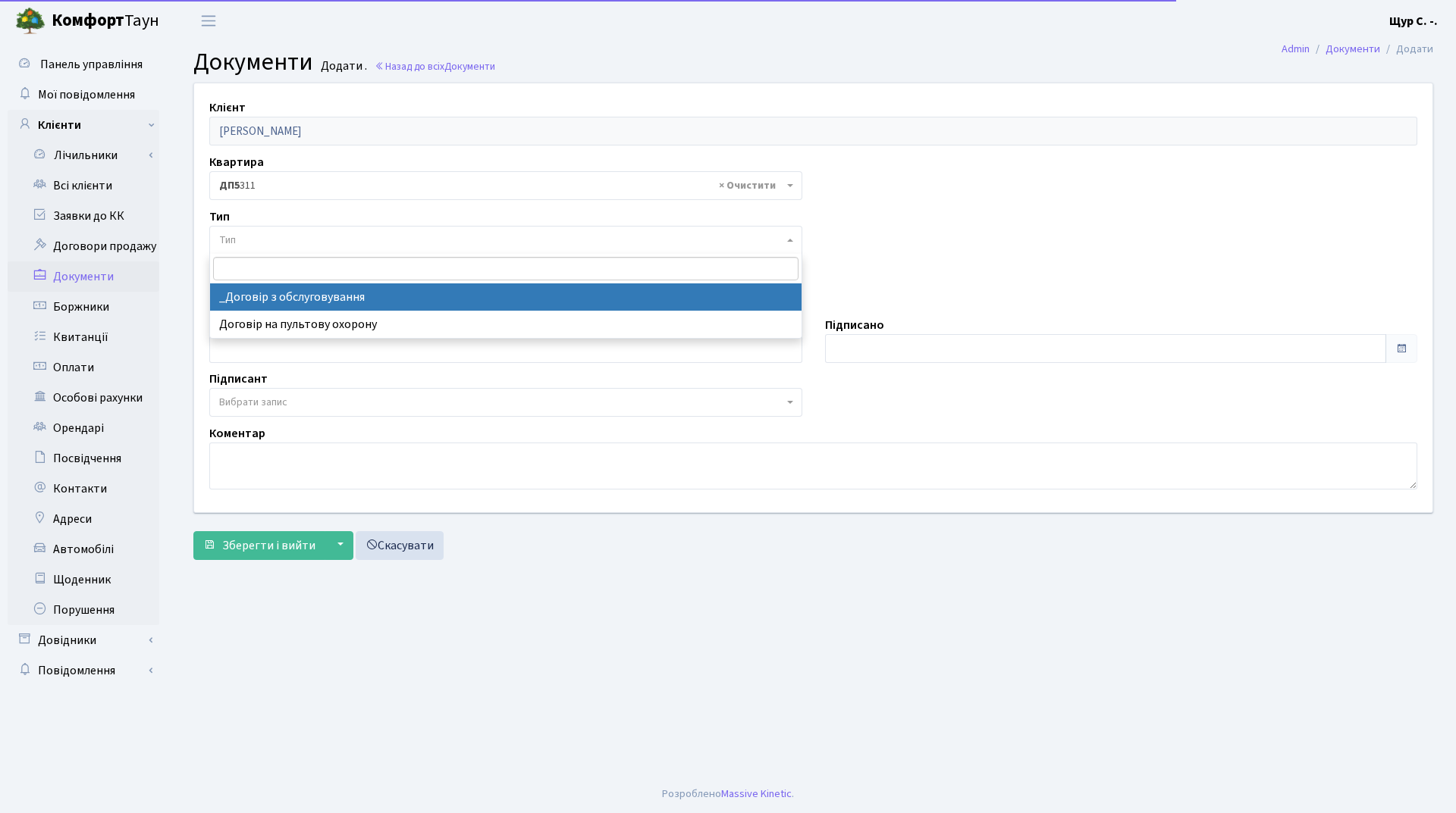
select select "289"
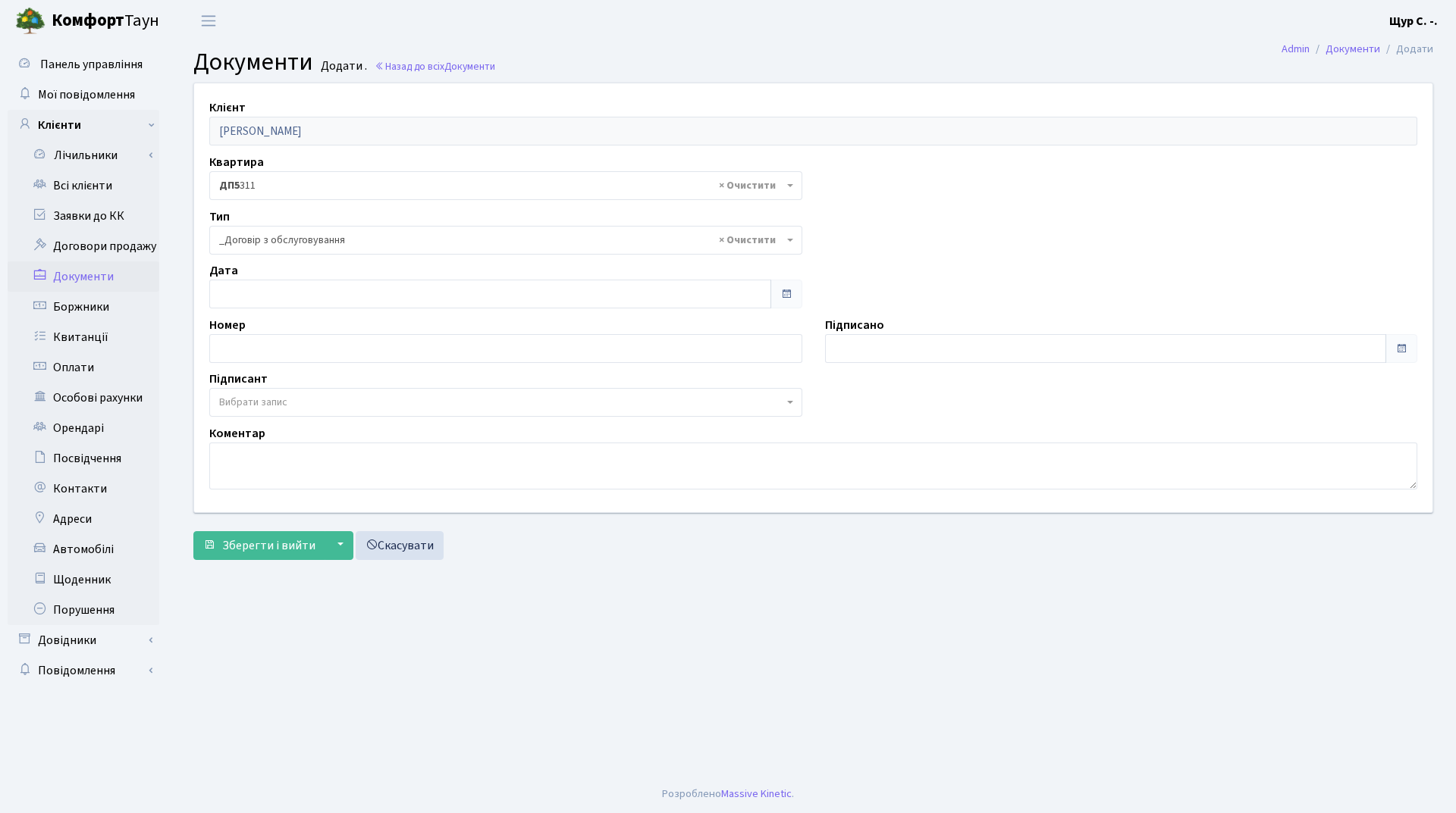
click at [278, 409] on span "Вибрати запис" at bounding box center [253, 403] width 69 height 15
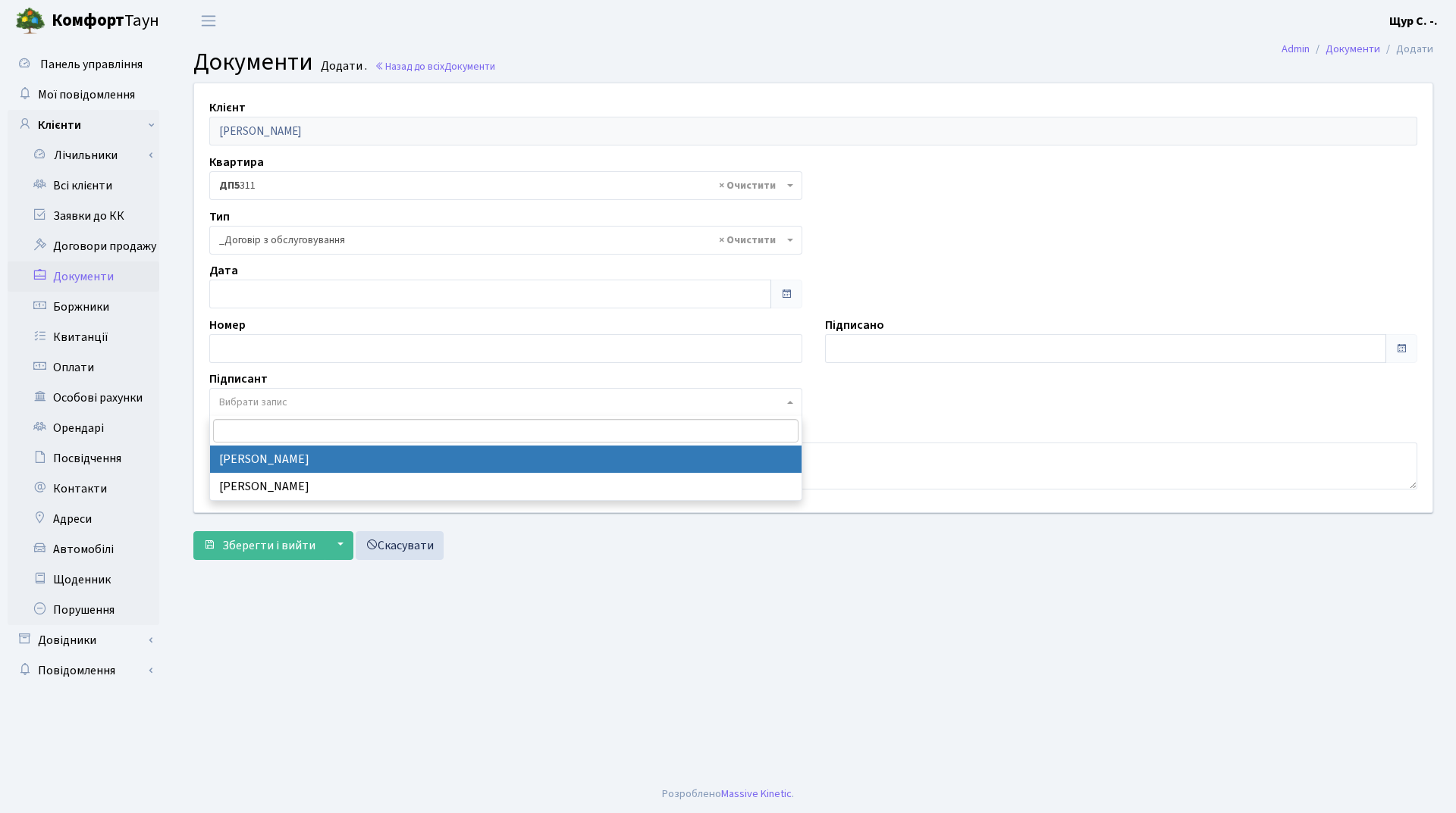
select select "74"
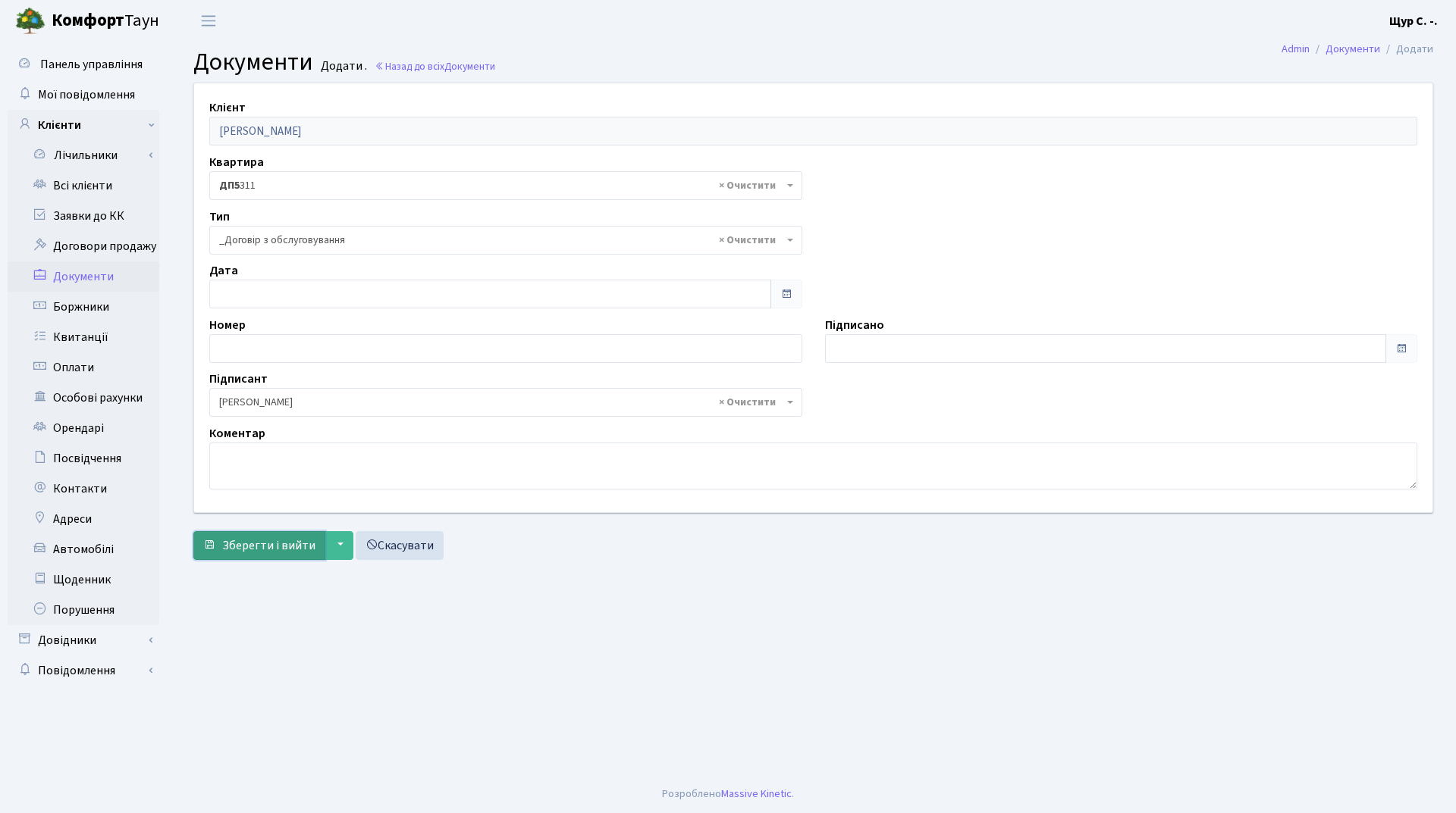
click at [262, 544] on span "Зберегти і вийти" at bounding box center [268, 546] width 93 height 17
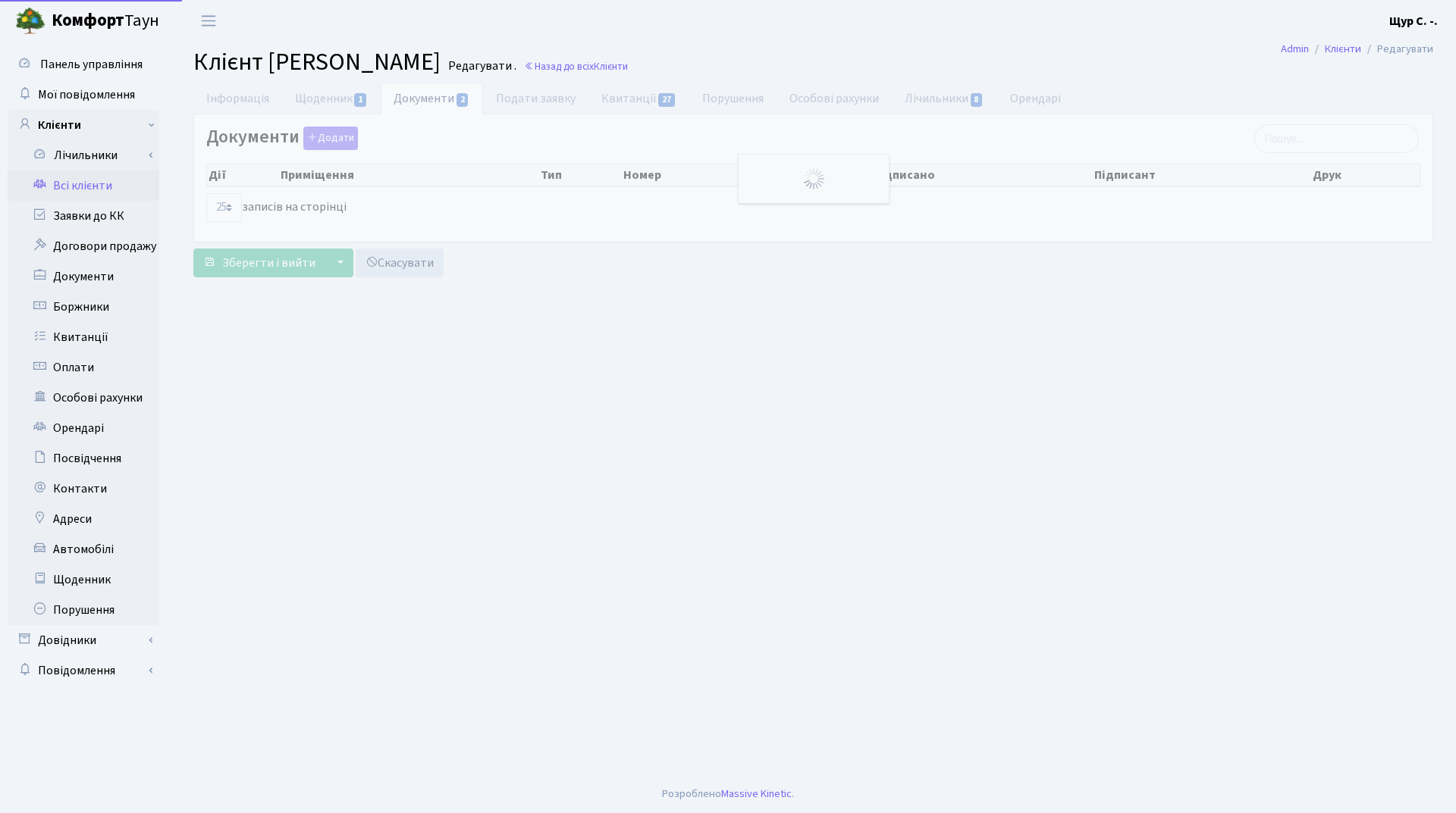
select select "25"
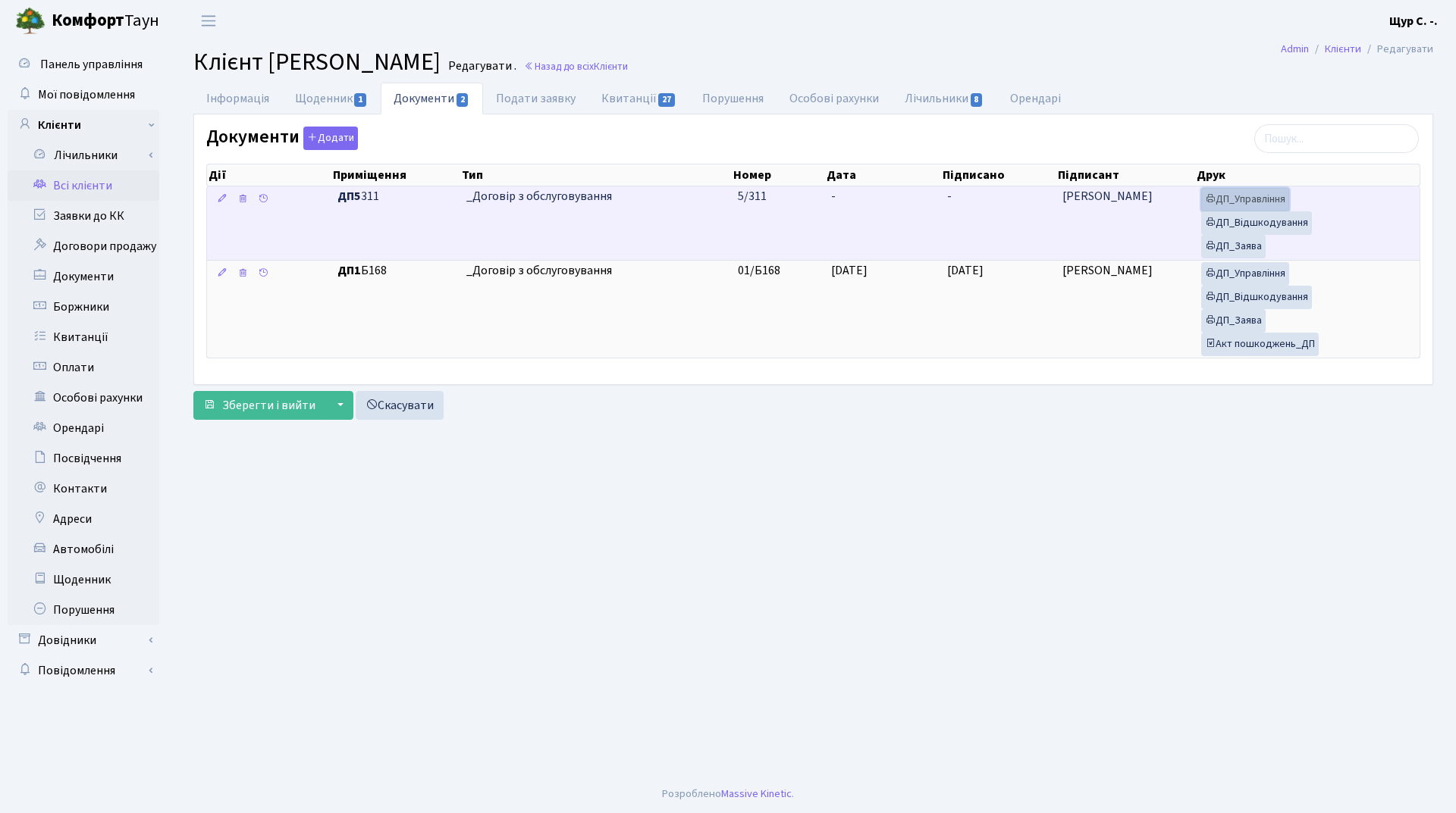
click at [1248, 203] on link "ДП_Управління" at bounding box center [1245, 200] width 88 height 24
click at [1280, 219] on link "ДП_Відшкодування" at bounding box center [1256, 223] width 111 height 24
click at [1215, 253] on link "ДП_Заява" at bounding box center [1233, 247] width 64 height 24
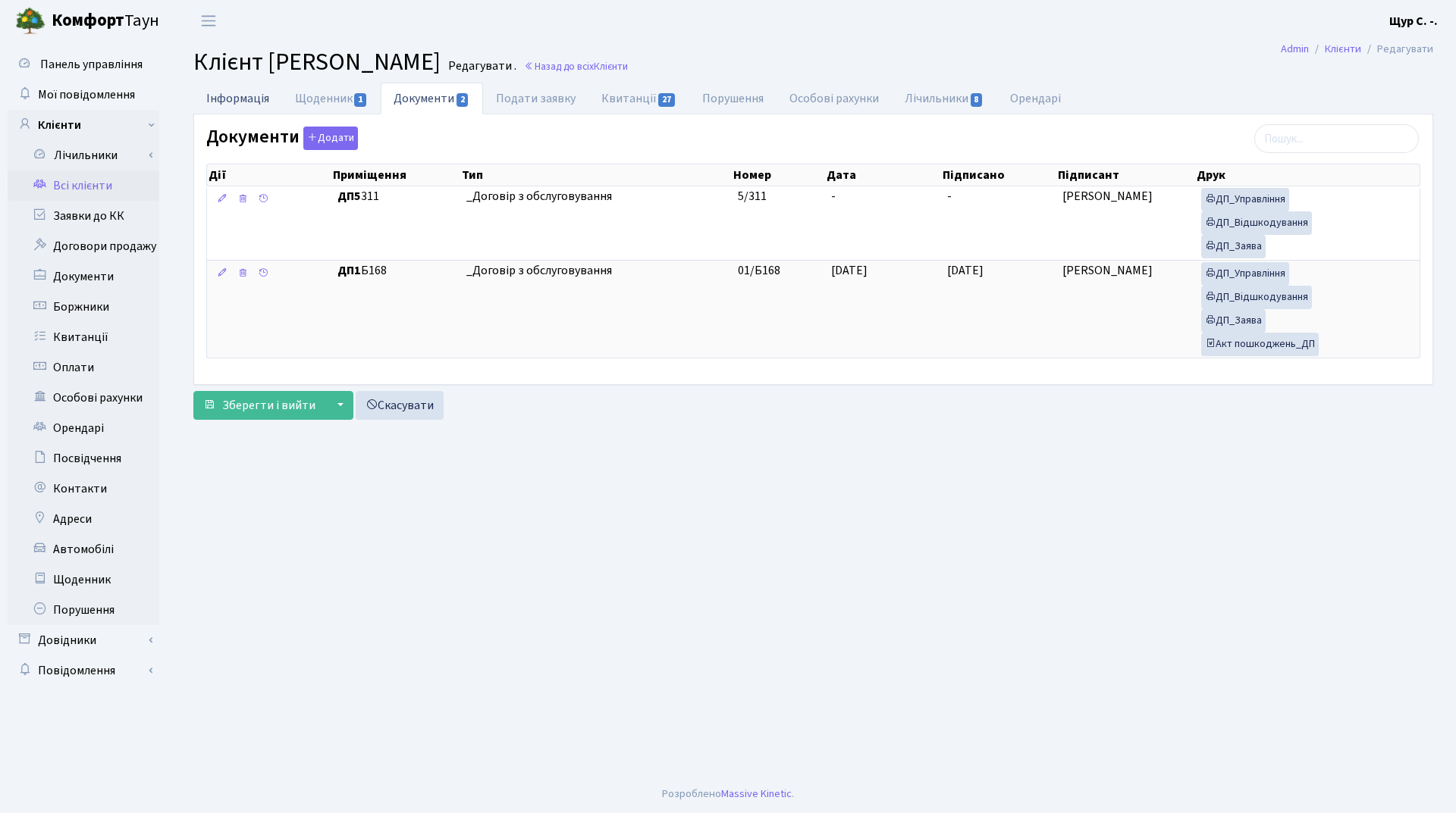
click at [240, 99] on link "Інформація" at bounding box center [237, 98] width 89 height 31
select select "25"
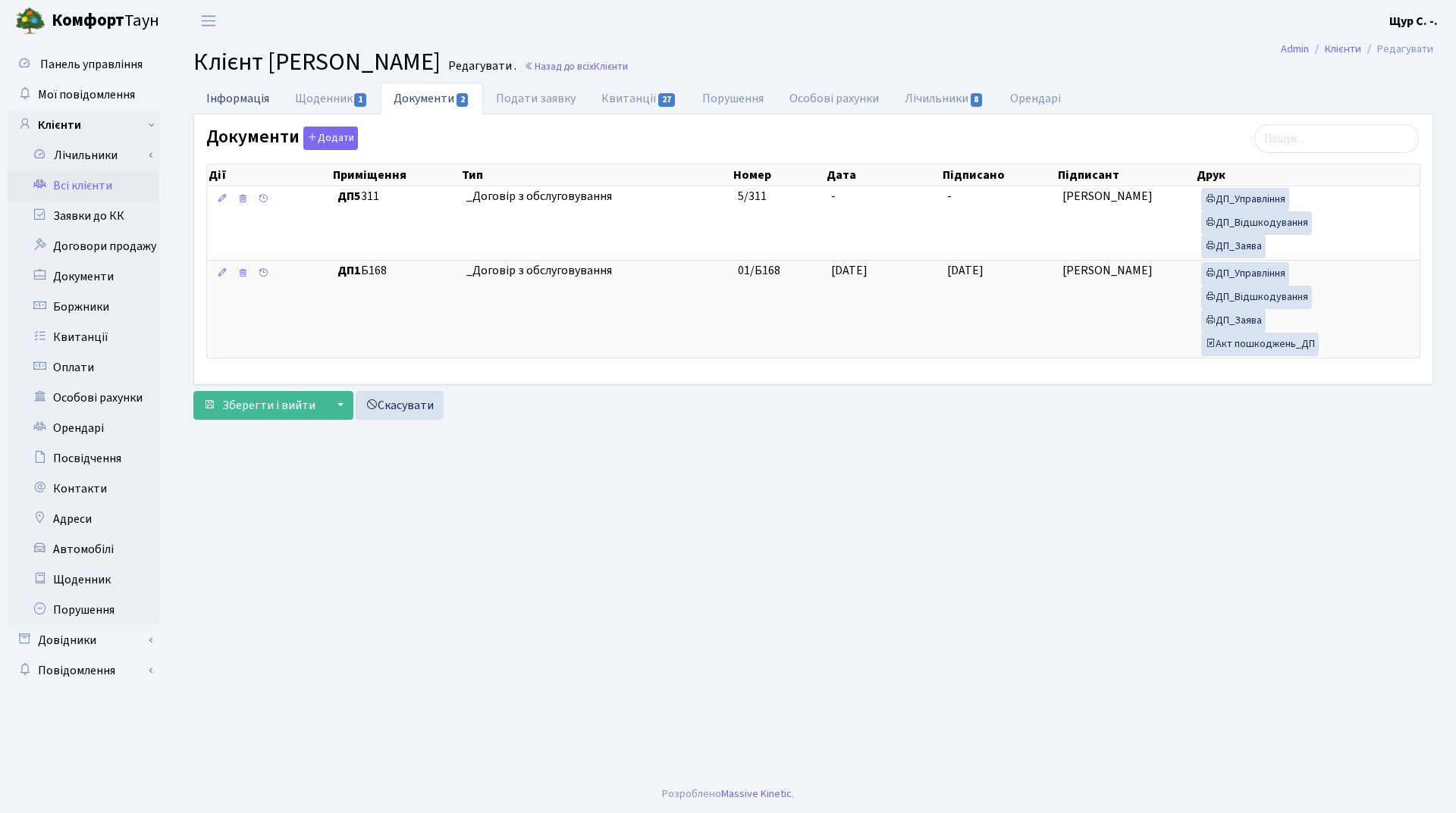
select select "25"
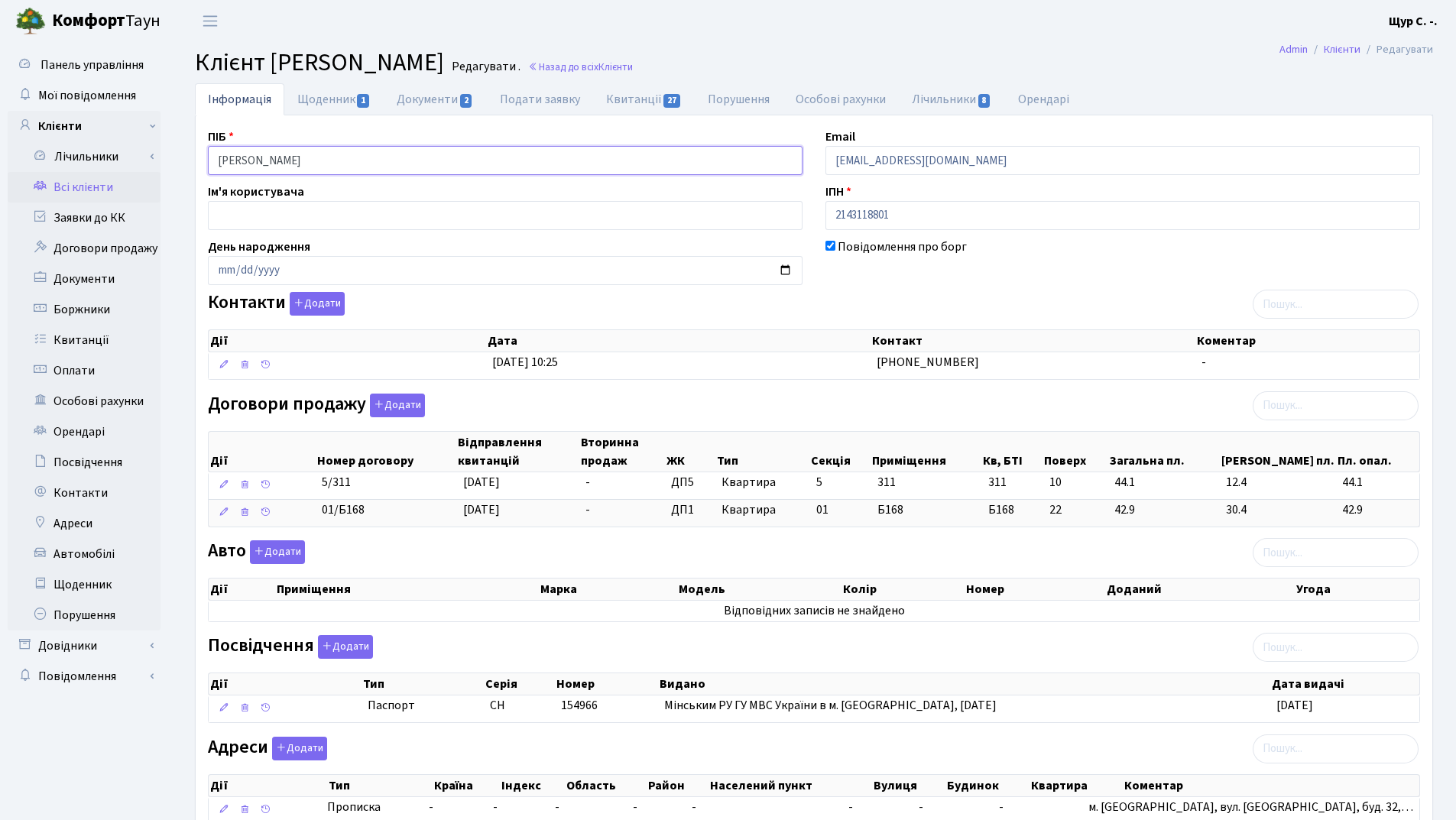
drag, startPoint x: 387, startPoint y: 162, endPoint x: 212, endPoint y: 162, distance: 175.0
click at [212, 162] on input "[PERSON_NAME]" at bounding box center [505, 160] width 595 height 29
click at [924, 49] on h2 "Клієнт Блошко Наталія Володимирівна Редагувати . Назад до всіх Клієнти" at bounding box center [813, 62] width 1238 height 29
click at [437, 105] on link "Документи 2" at bounding box center [435, 99] width 102 height 32
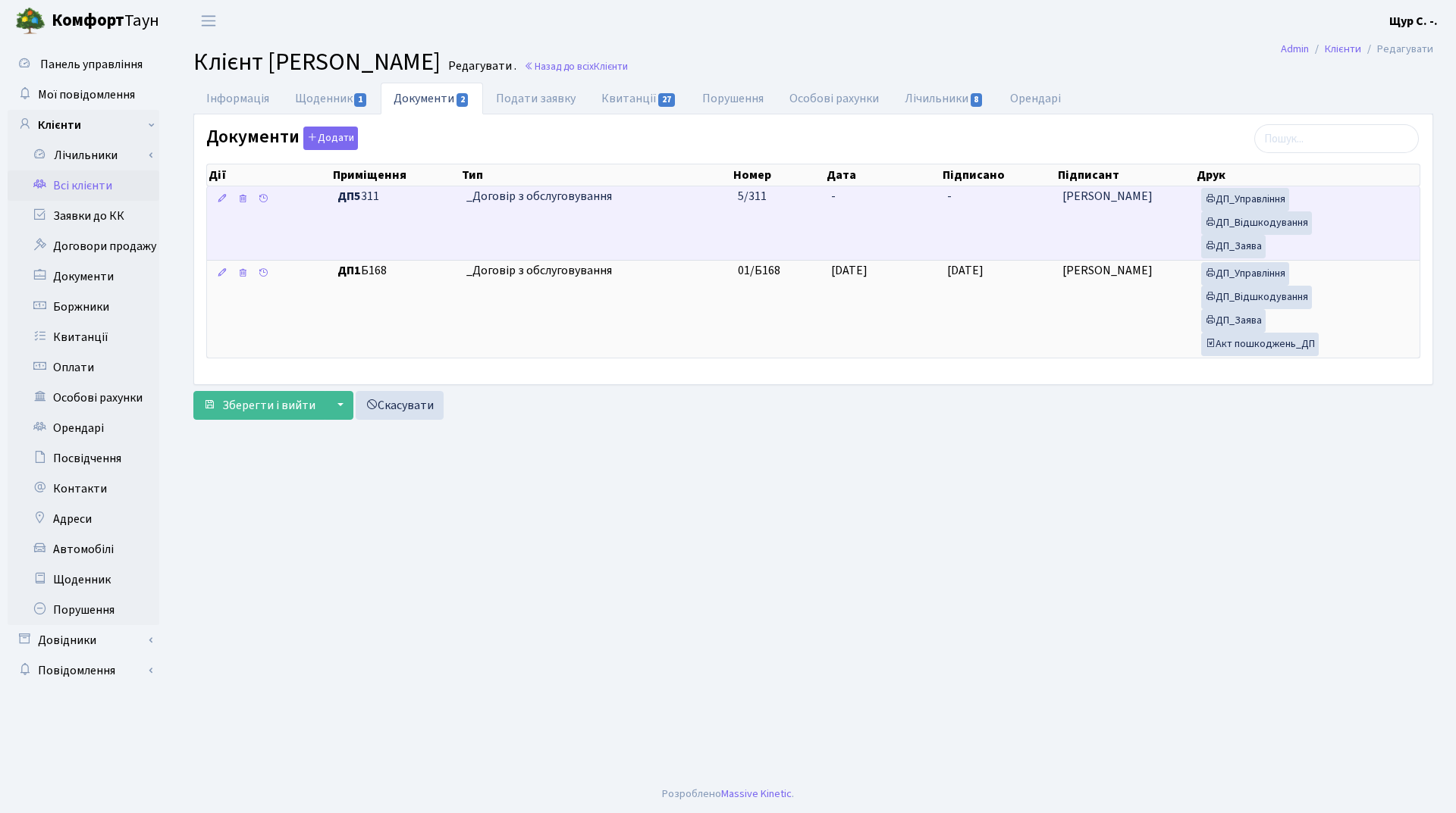
click at [499, 213] on td "_Договір з обслуговування" at bounding box center [596, 222] width 272 height 74
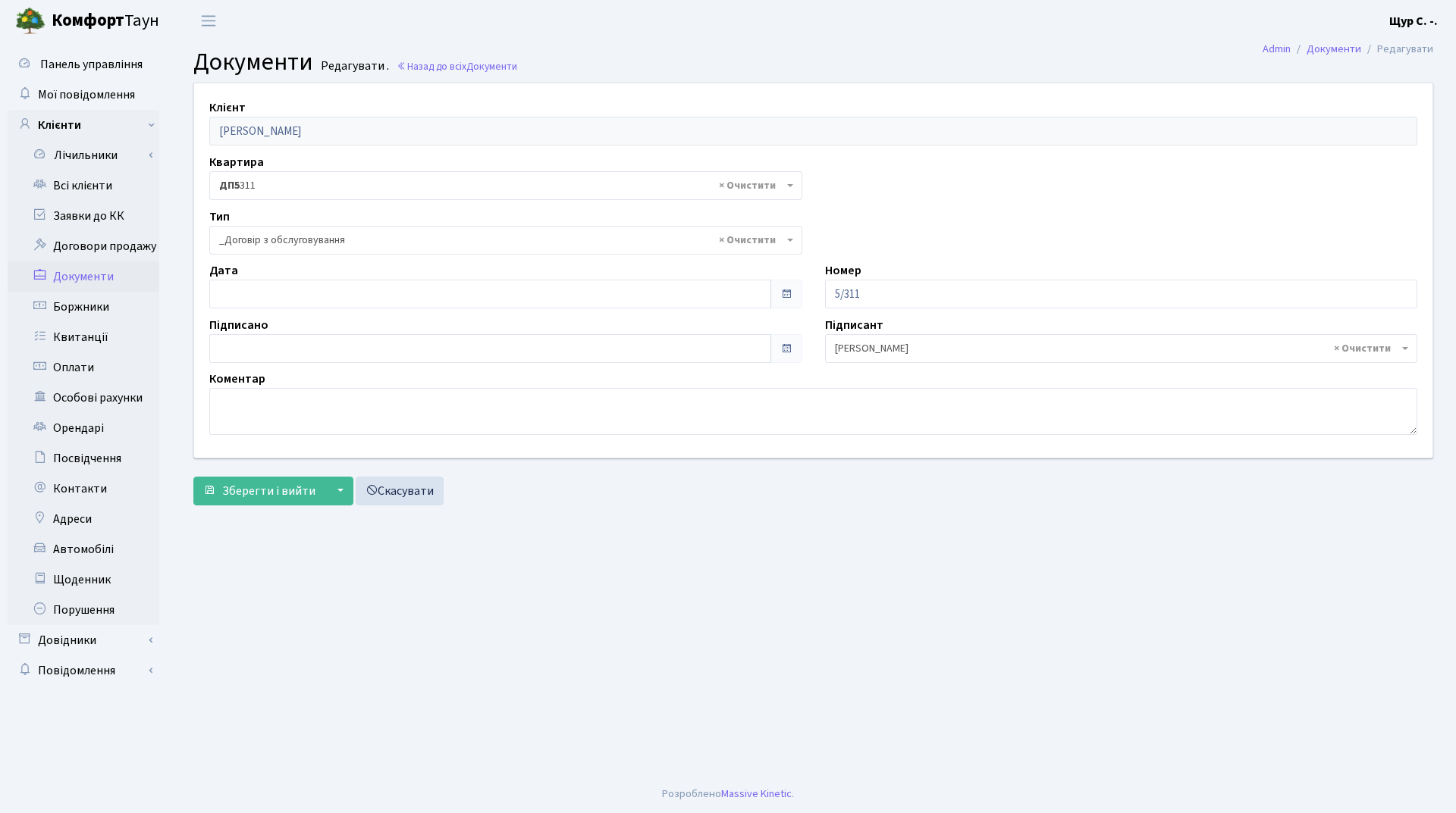
select select "289"
type input "13.08.2025"
click at [442, 288] on input "13.08.2025" at bounding box center [490, 294] width 562 height 29
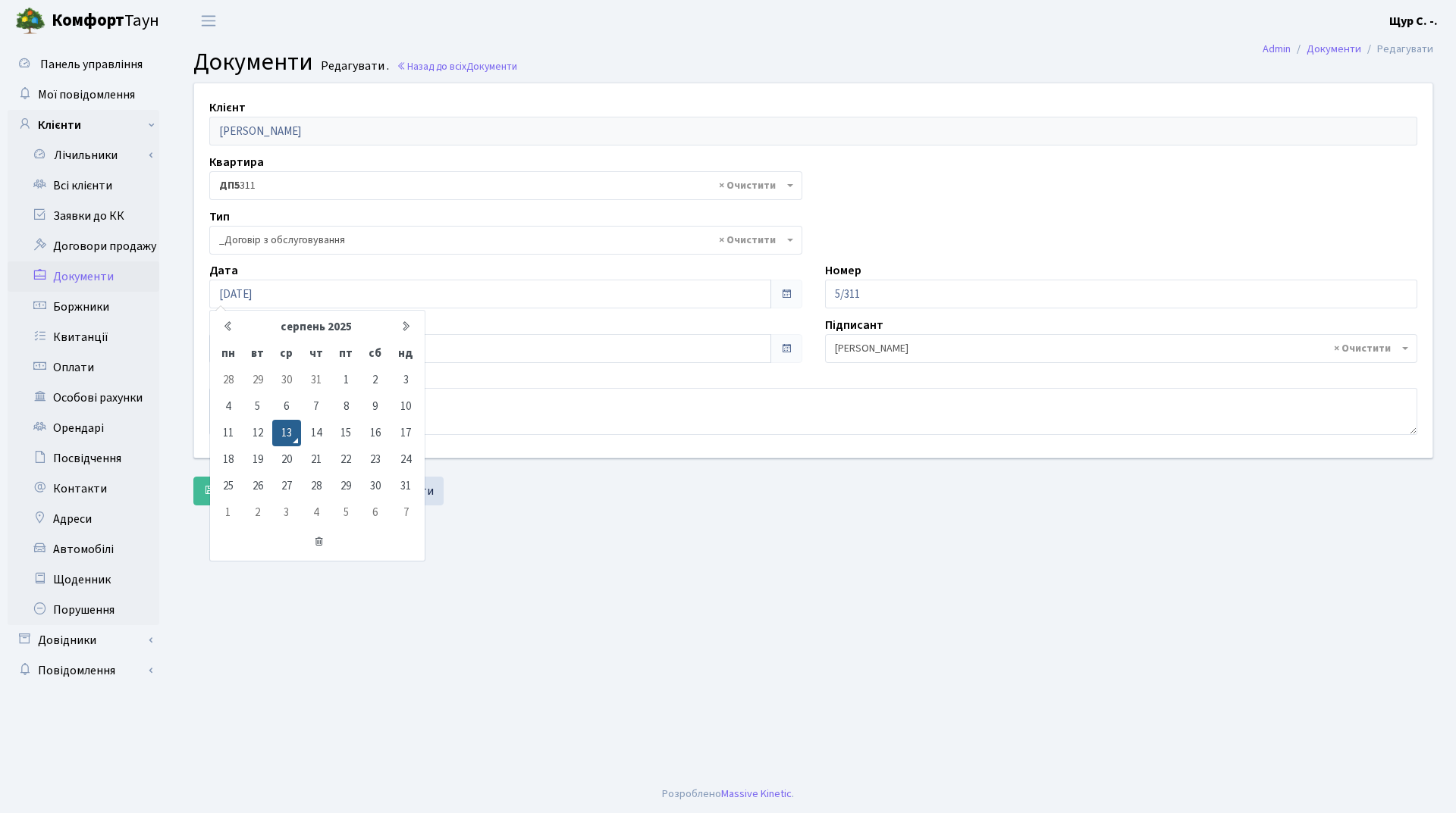
click at [670, 637] on main "Admin Документи Редагувати Документи Редагувати . Назад до всіх Документи Клієн…" at bounding box center [813, 408] width 1285 height 733
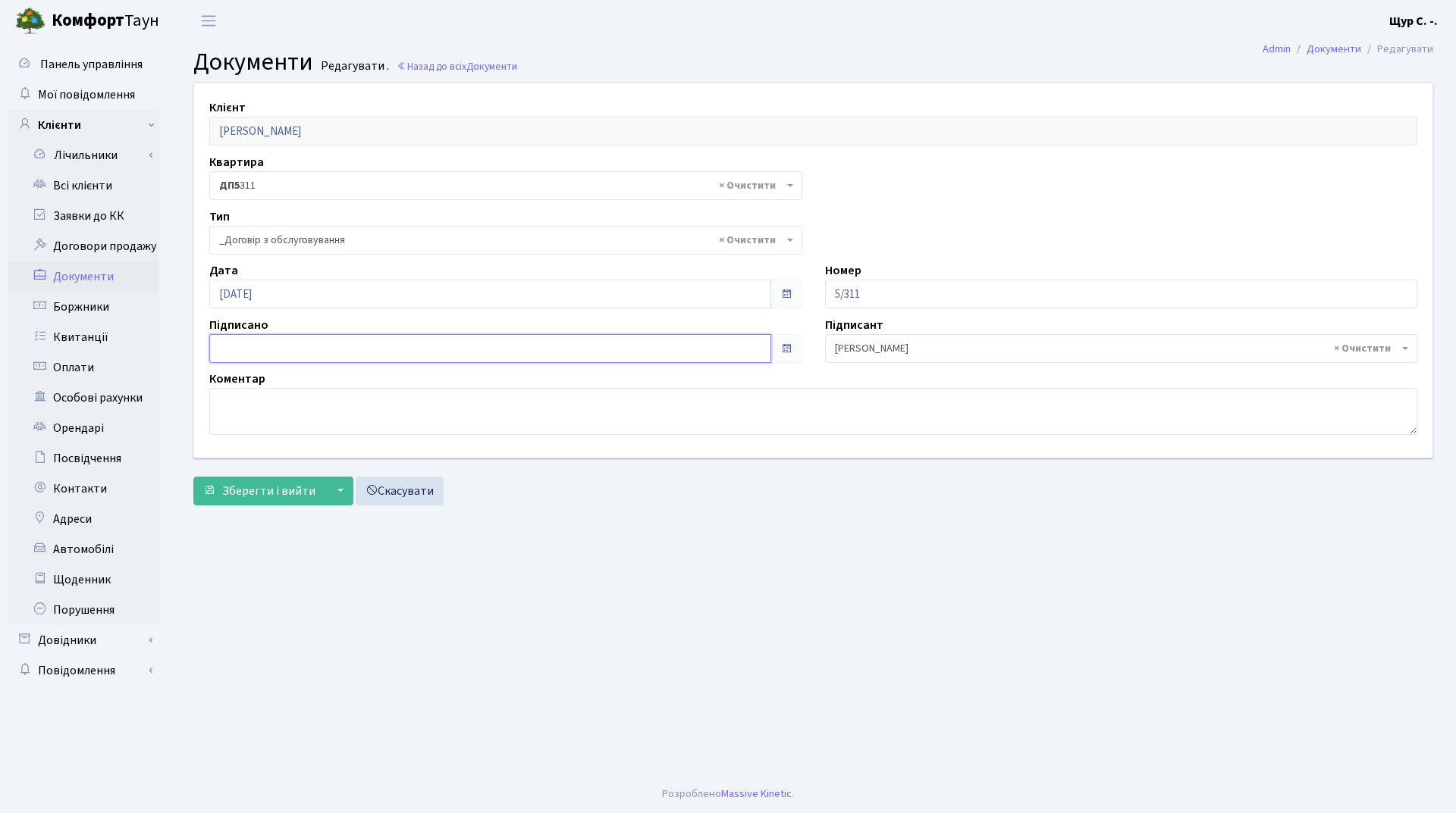
type input "[DATE]"
click at [464, 345] on input "13.08.2025" at bounding box center [490, 349] width 562 height 29
click at [580, 529] on main "Admin Документи Редагувати Документи Редагувати . Назад до всіх Документи Клієн…" at bounding box center [813, 408] width 1285 height 733
click at [262, 484] on span "Зберегти і вийти" at bounding box center [268, 492] width 93 height 17
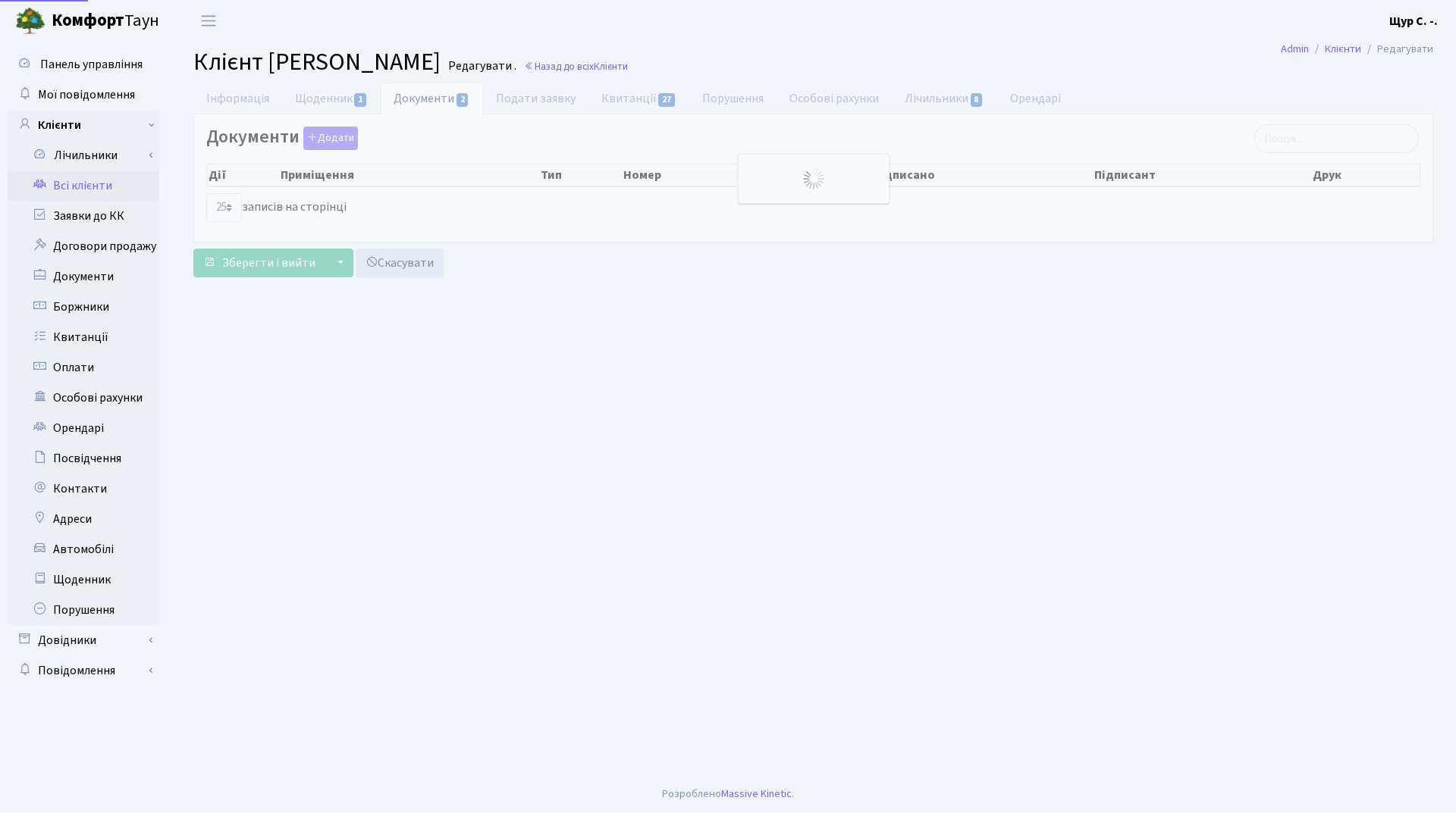
select select "25"
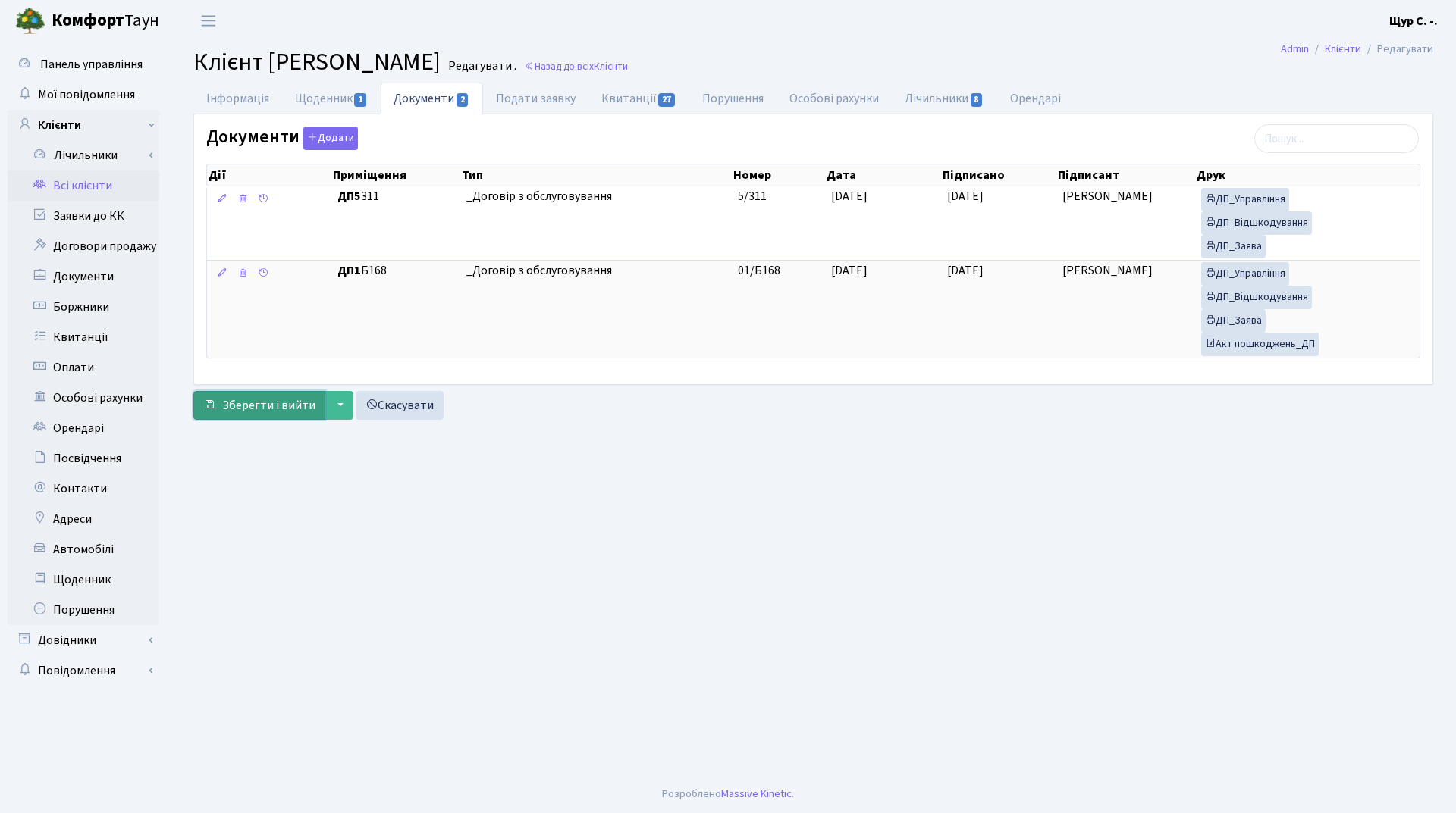
click at [252, 410] on span "Зберегти і вийти" at bounding box center [268, 405] width 93 height 17
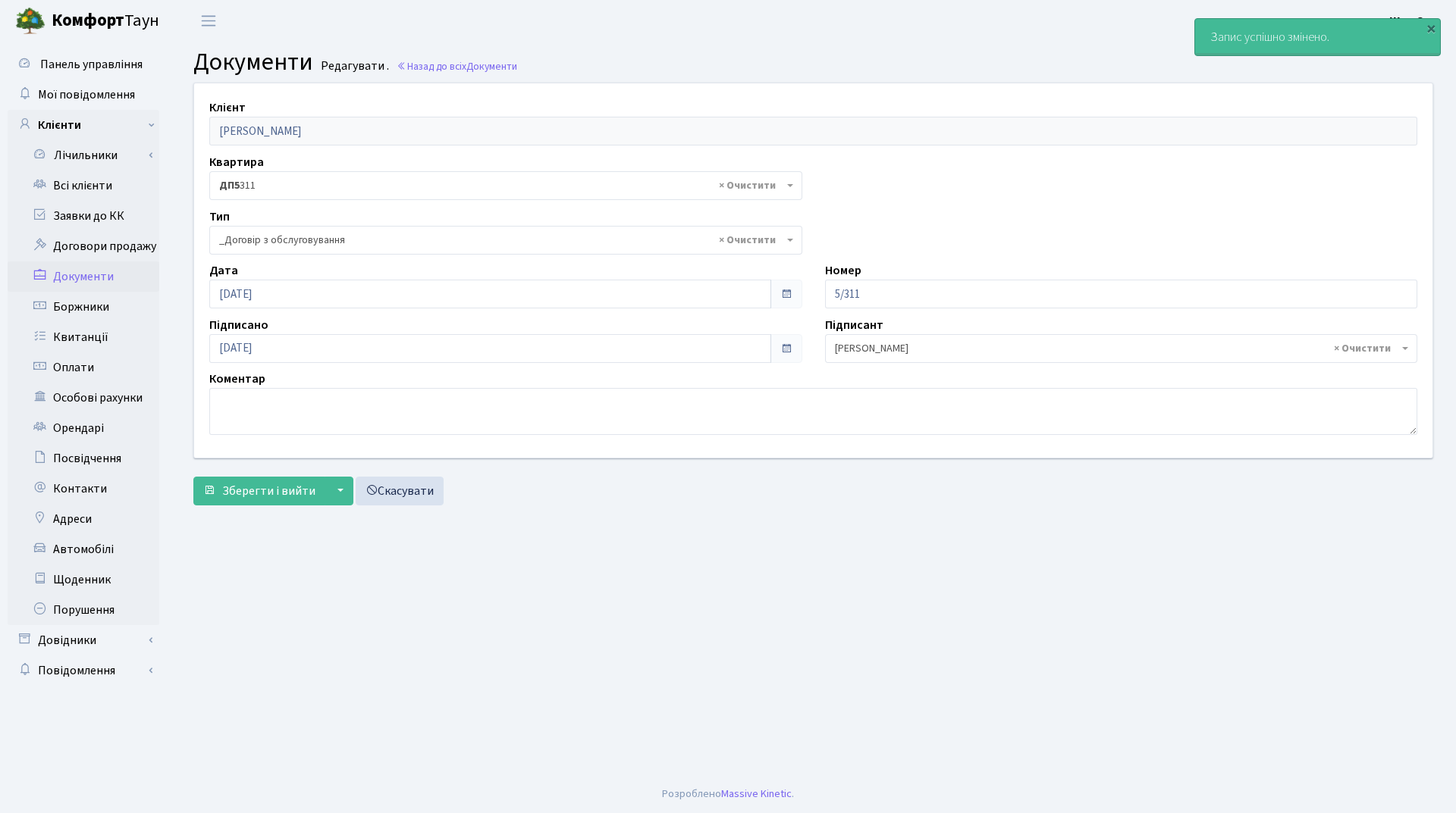
select select "289"
click at [117, 184] on link "Всі клієнти" at bounding box center [83, 186] width 152 height 30
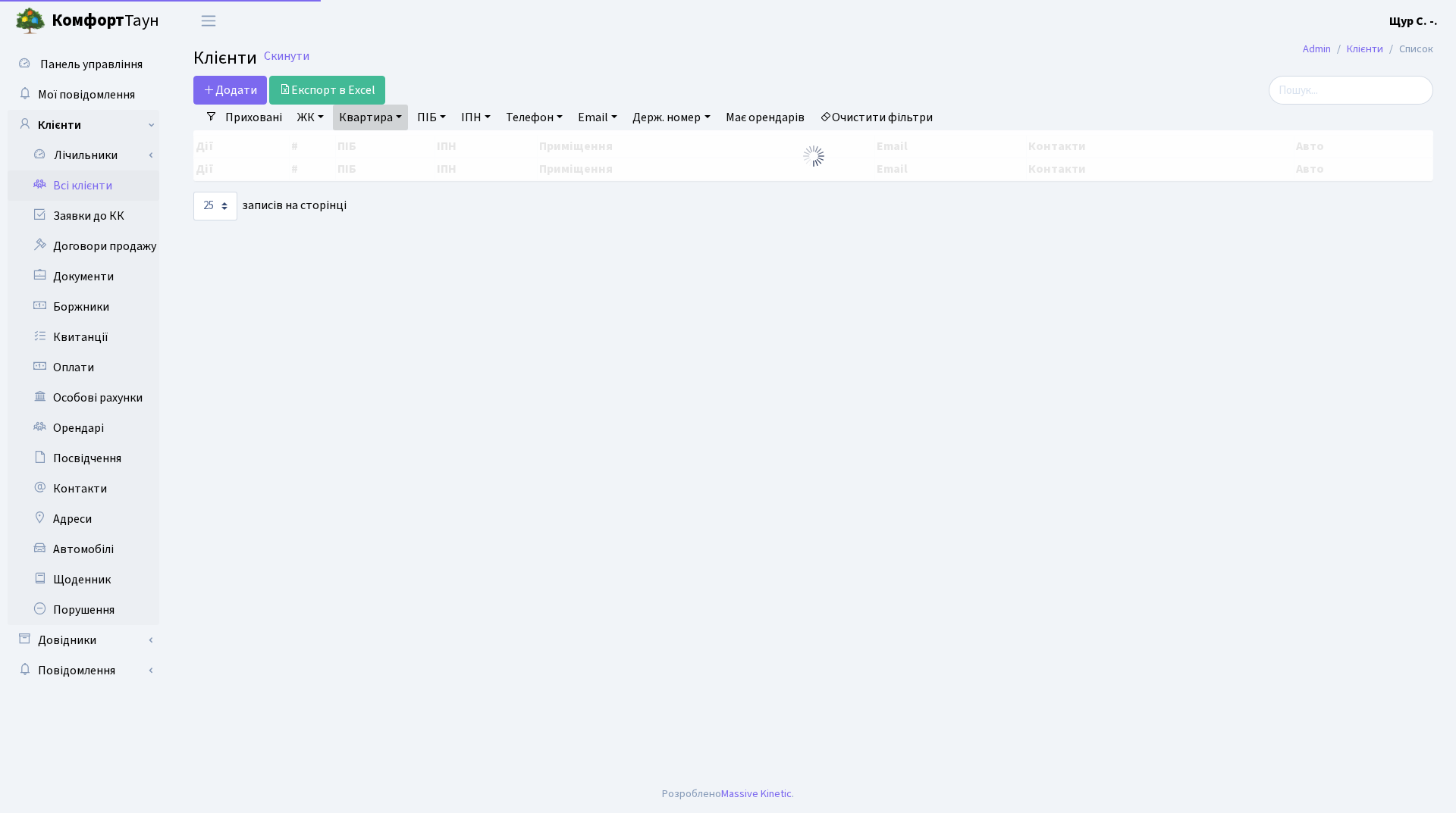
select select "25"
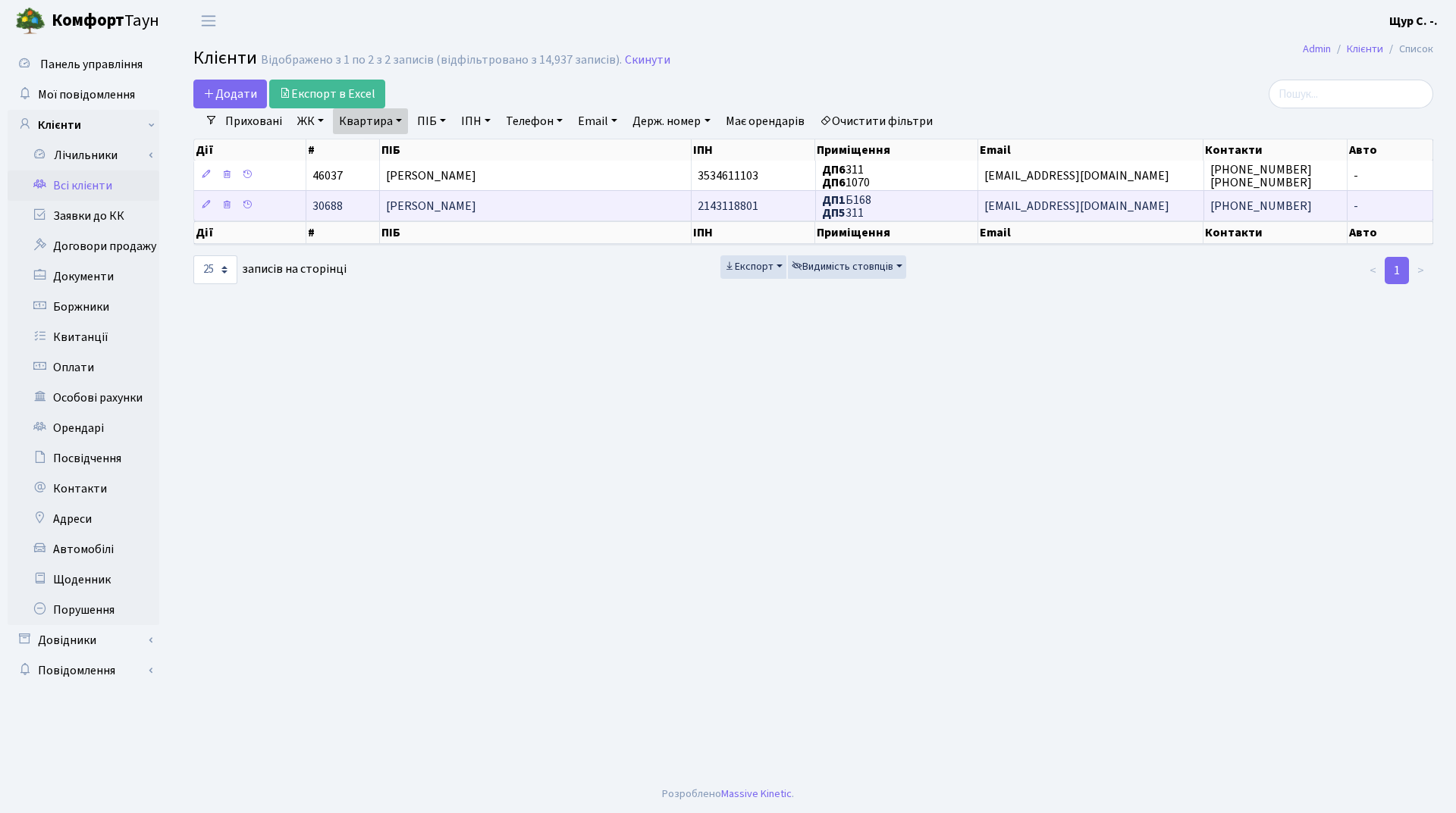
click at [449, 198] on span "[PERSON_NAME]" at bounding box center [431, 206] width 91 height 17
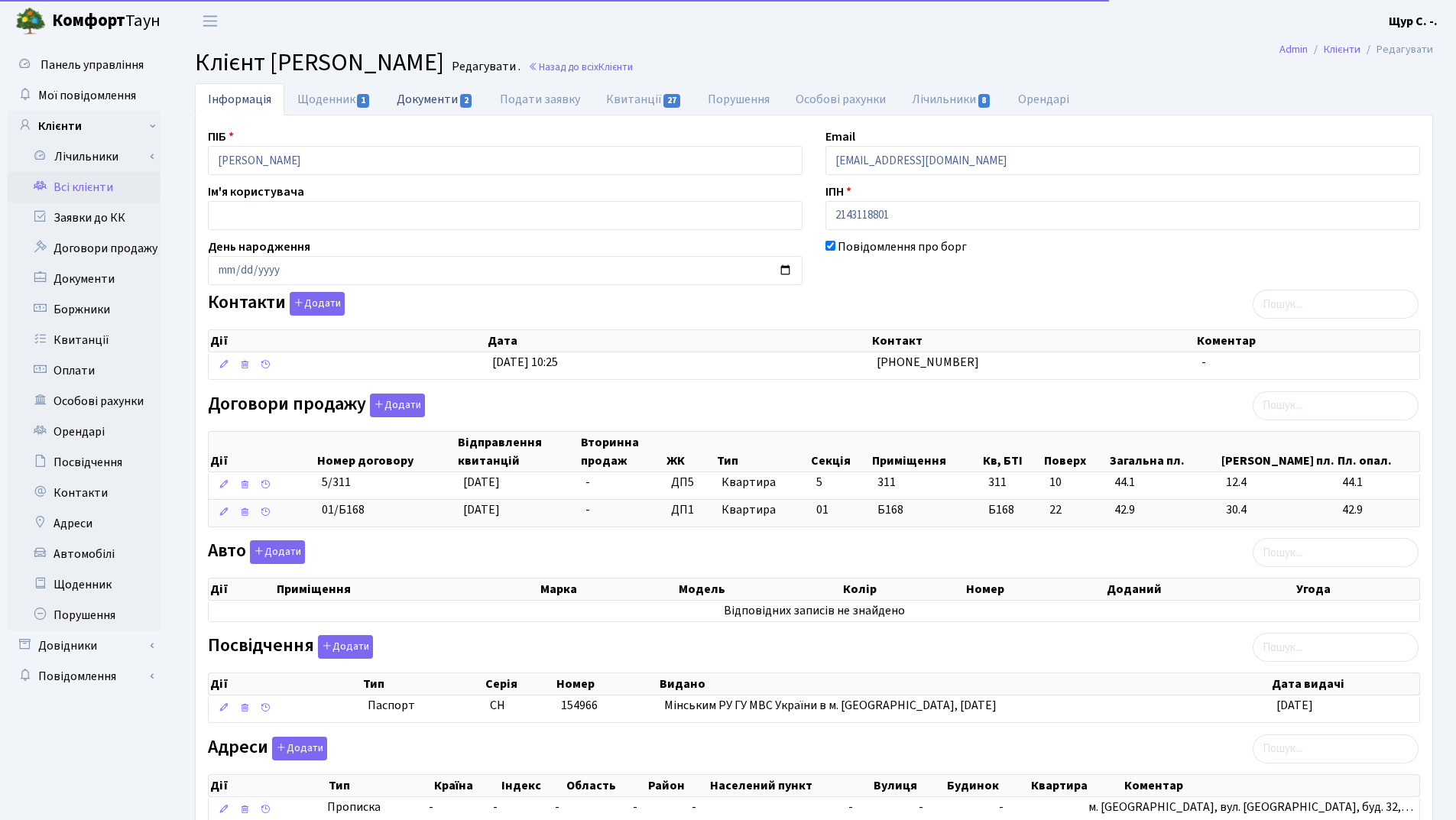
click at [437, 100] on link "Документи 2" at bounding box center [435, 99] width 102 height 32
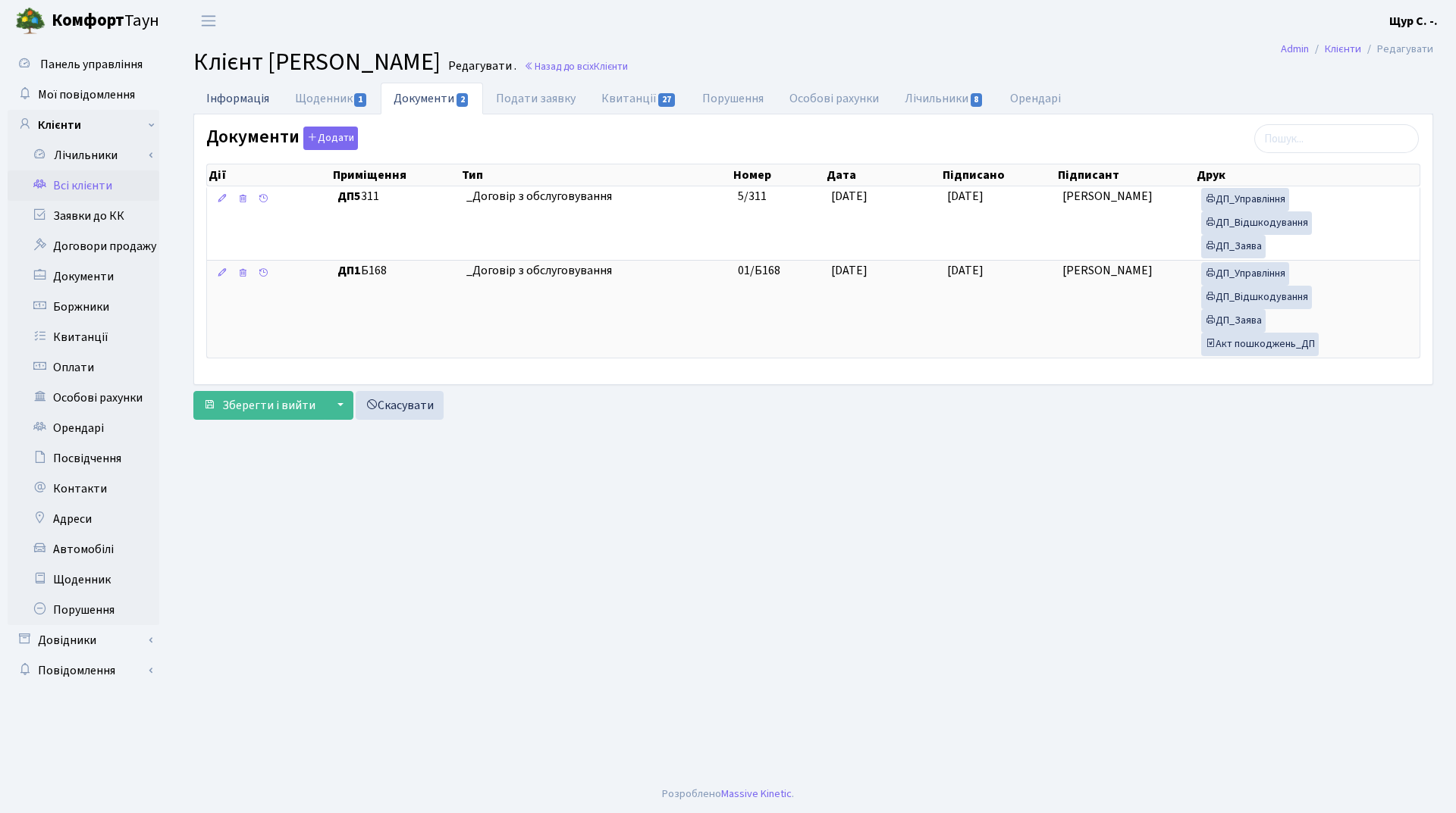
click at [214, 97] on link "Інформація" at bounding box center [237, 98] width 89 height 31
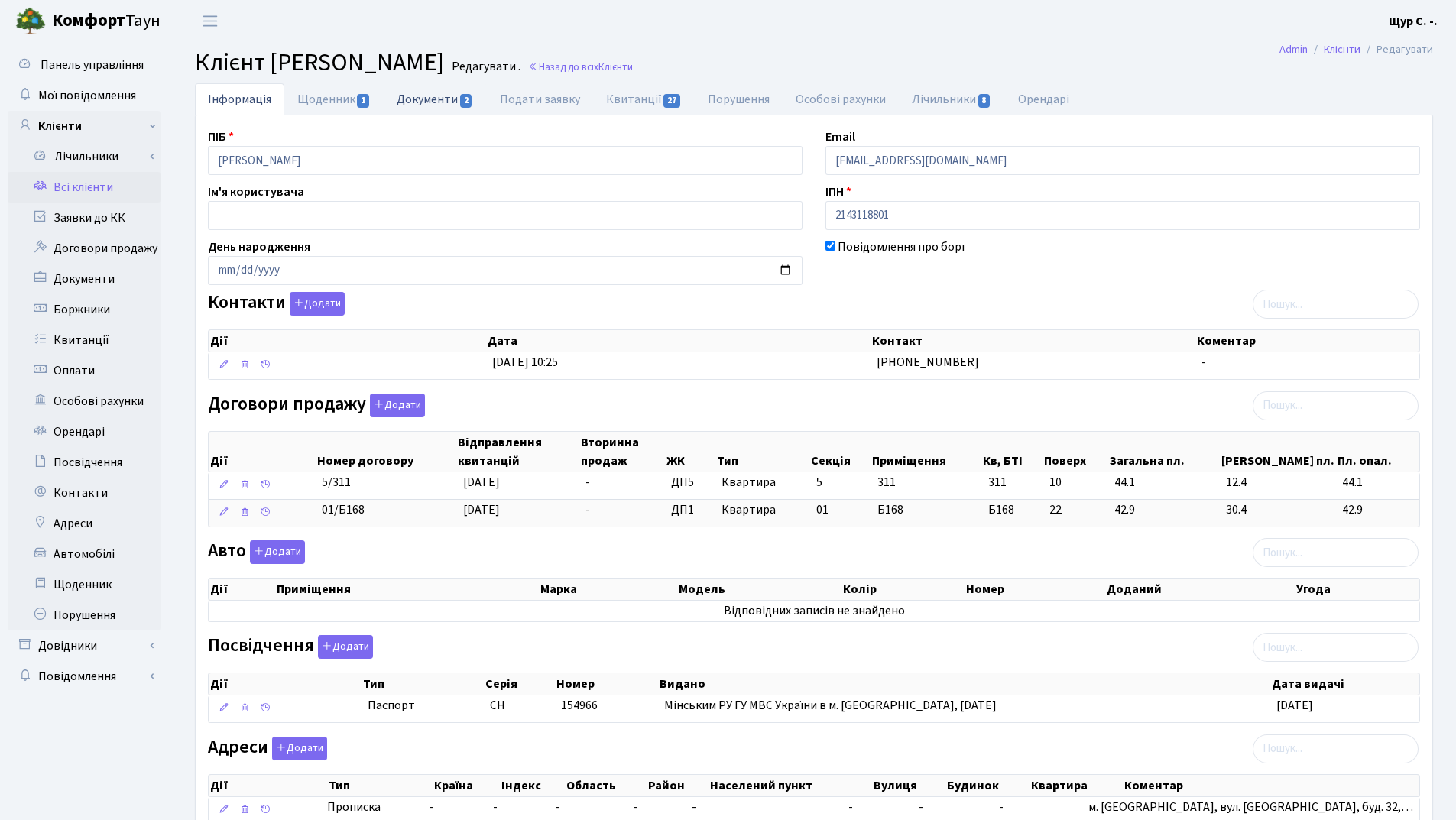
click at [431, 96] on link "Документи 2" at bounding box center [435, 99] width 102 height 32
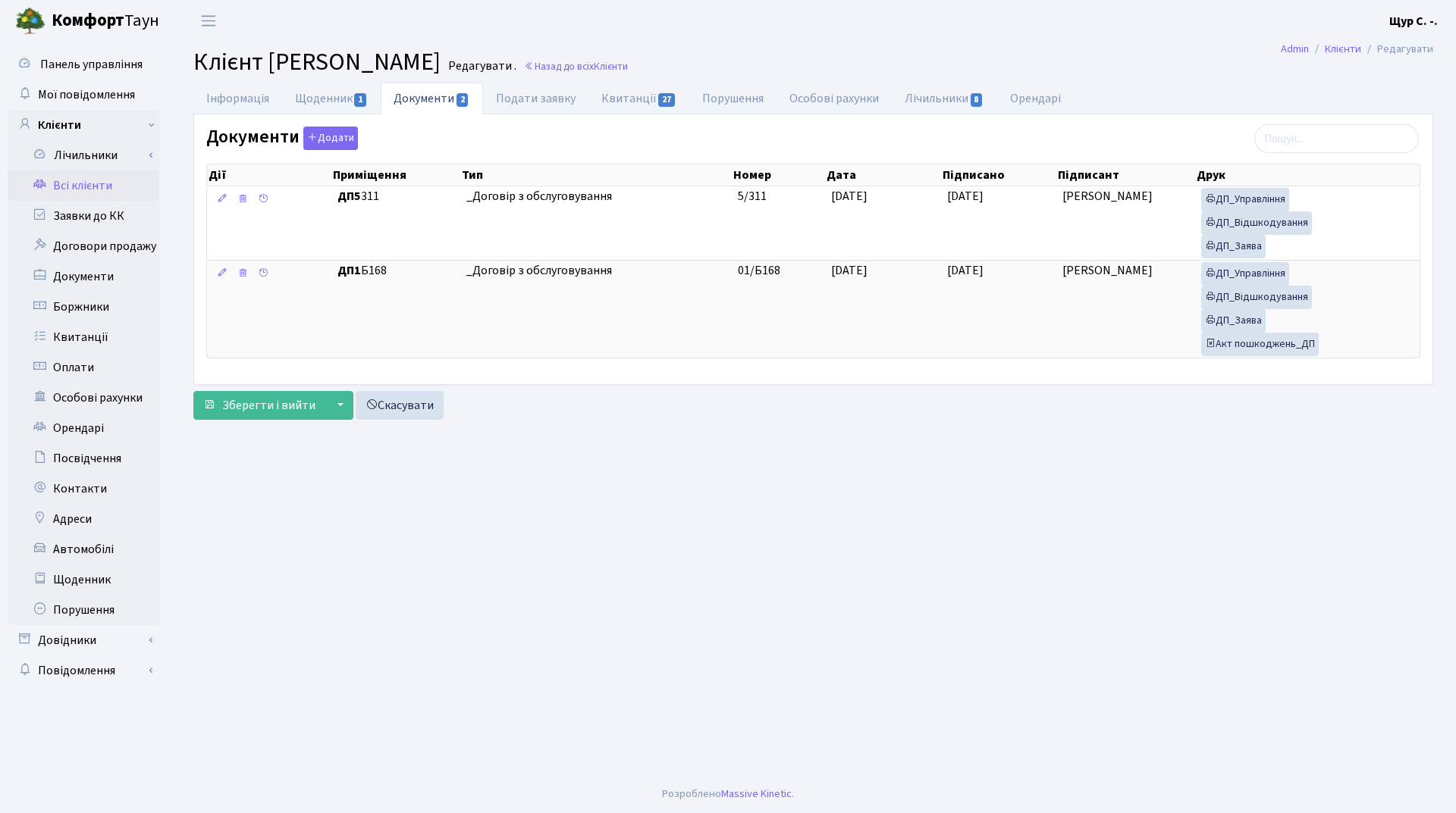
click at [117, 179] on link "Всі клієнти" at bounding box center [83, 186] width 152 height 30
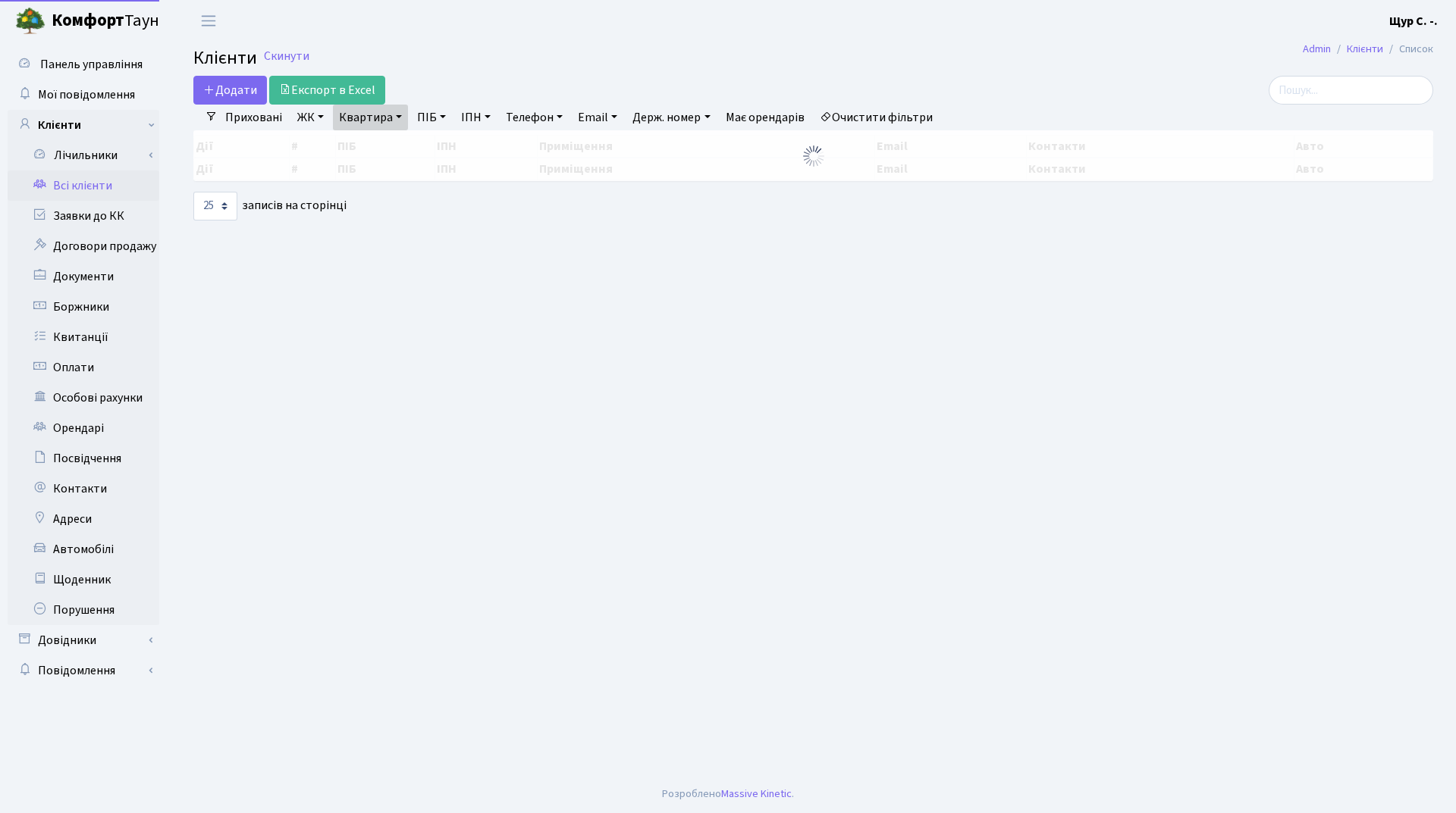
select select "25"
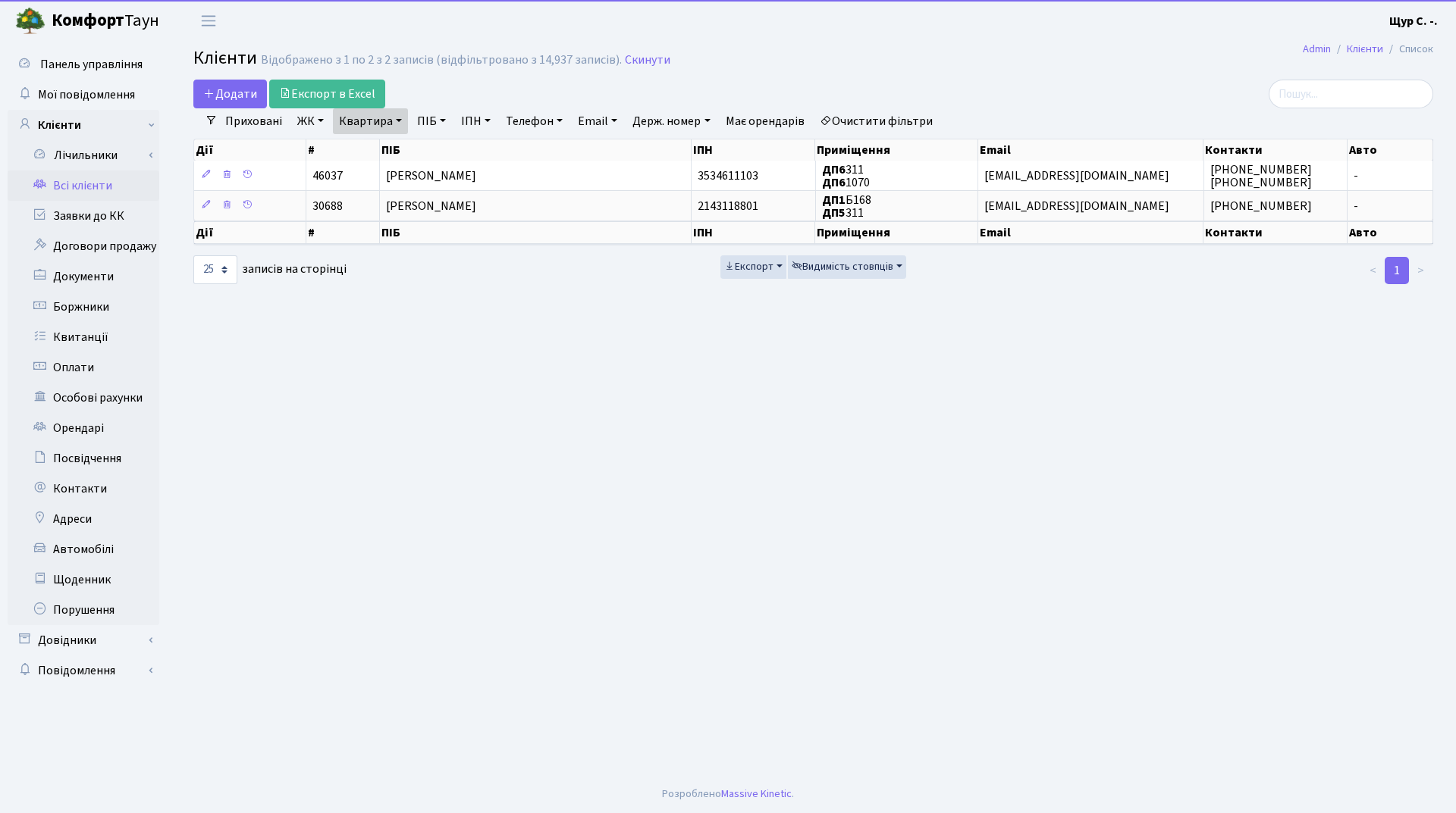
click at [392, 118] on link "Квартира" at bounding box center [370, 121] width 75 height 25
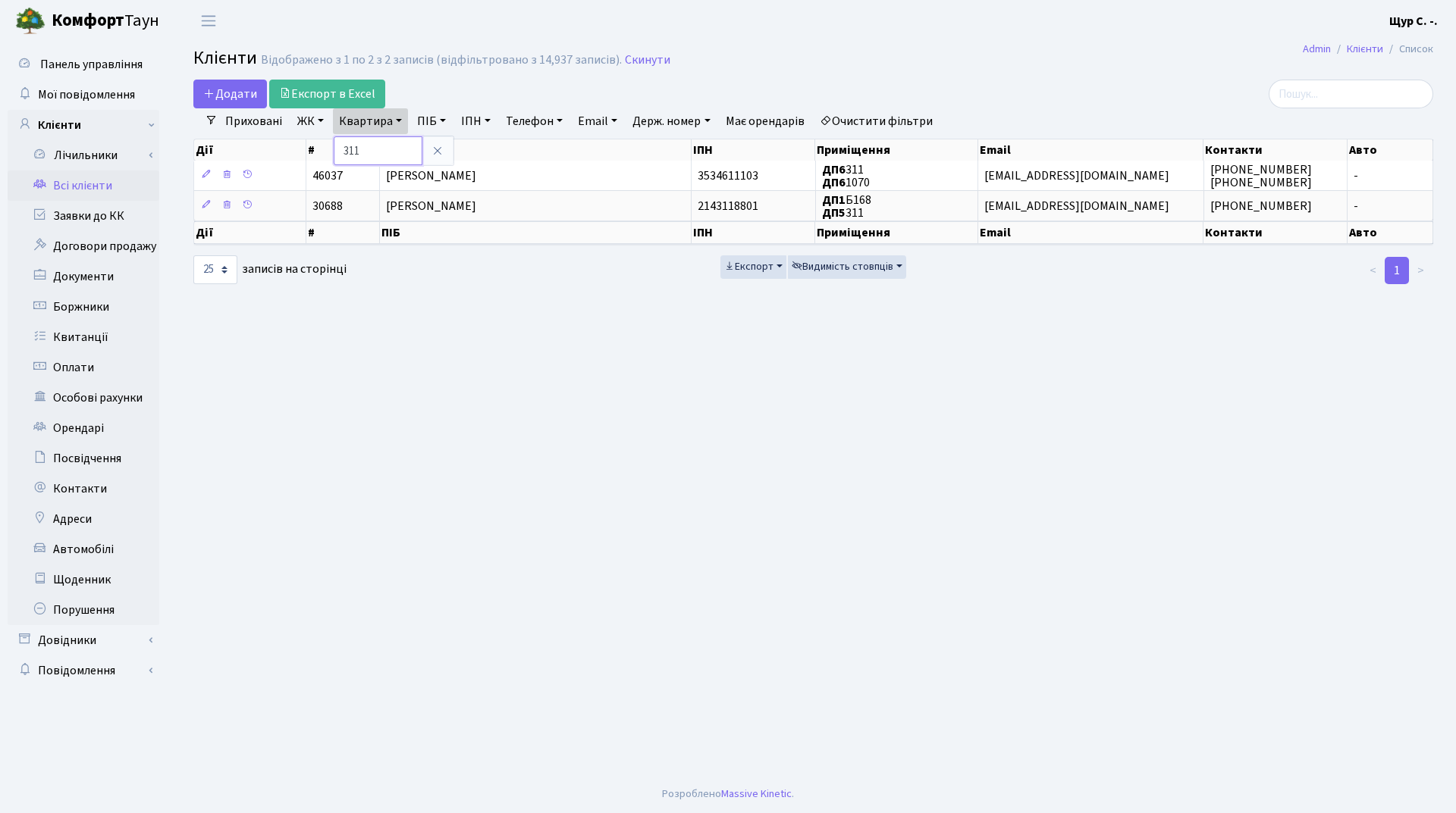
click at [389, 147] on input "311" at bounding box center [378, 151] width 89 height 29
type input "3"
type input "186"
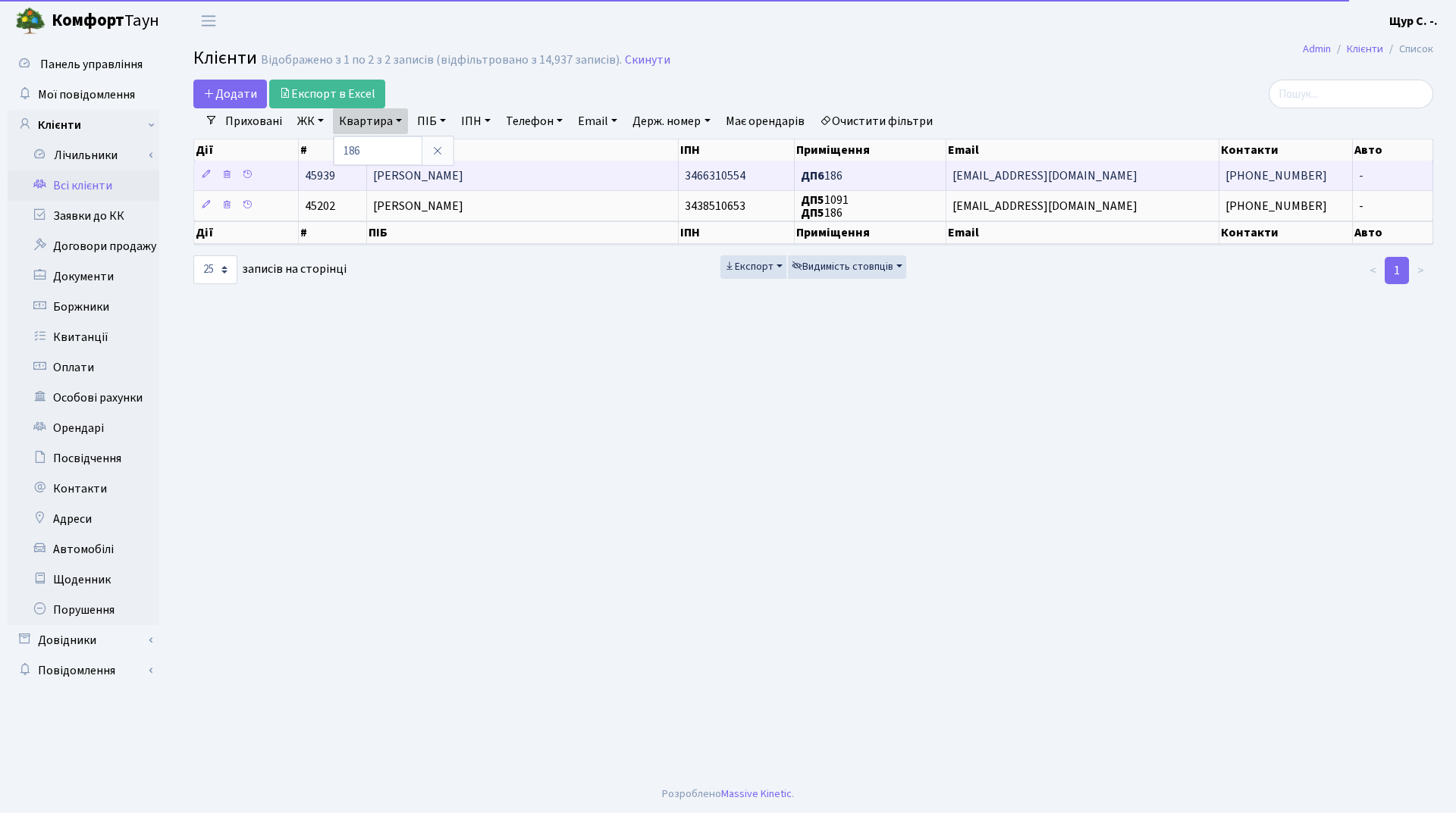
click at [586, 174] on td "Горбатенко Олександр Сергійович" at bounding box center [523, 175] width 312 height 30
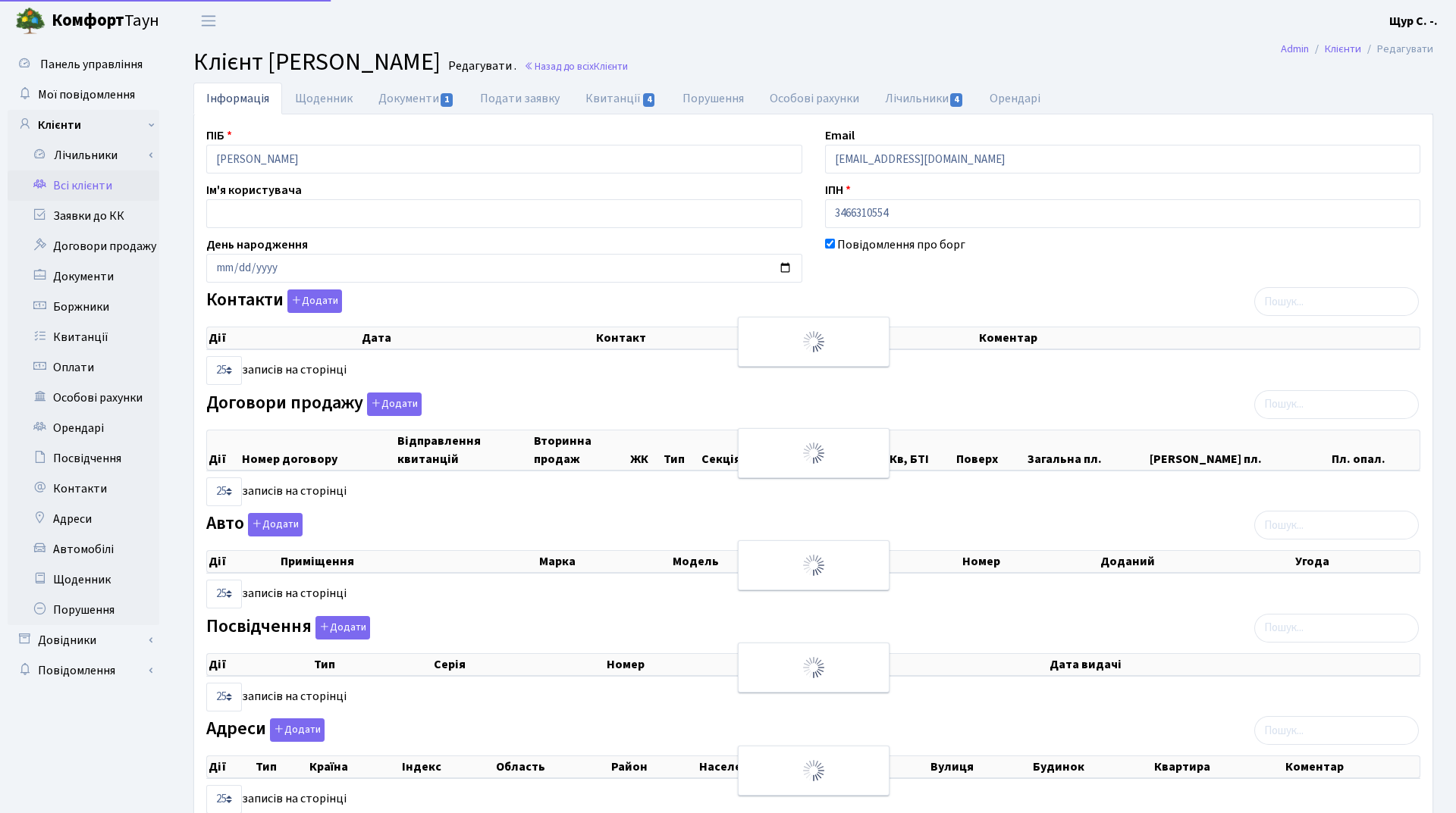
select select "25"
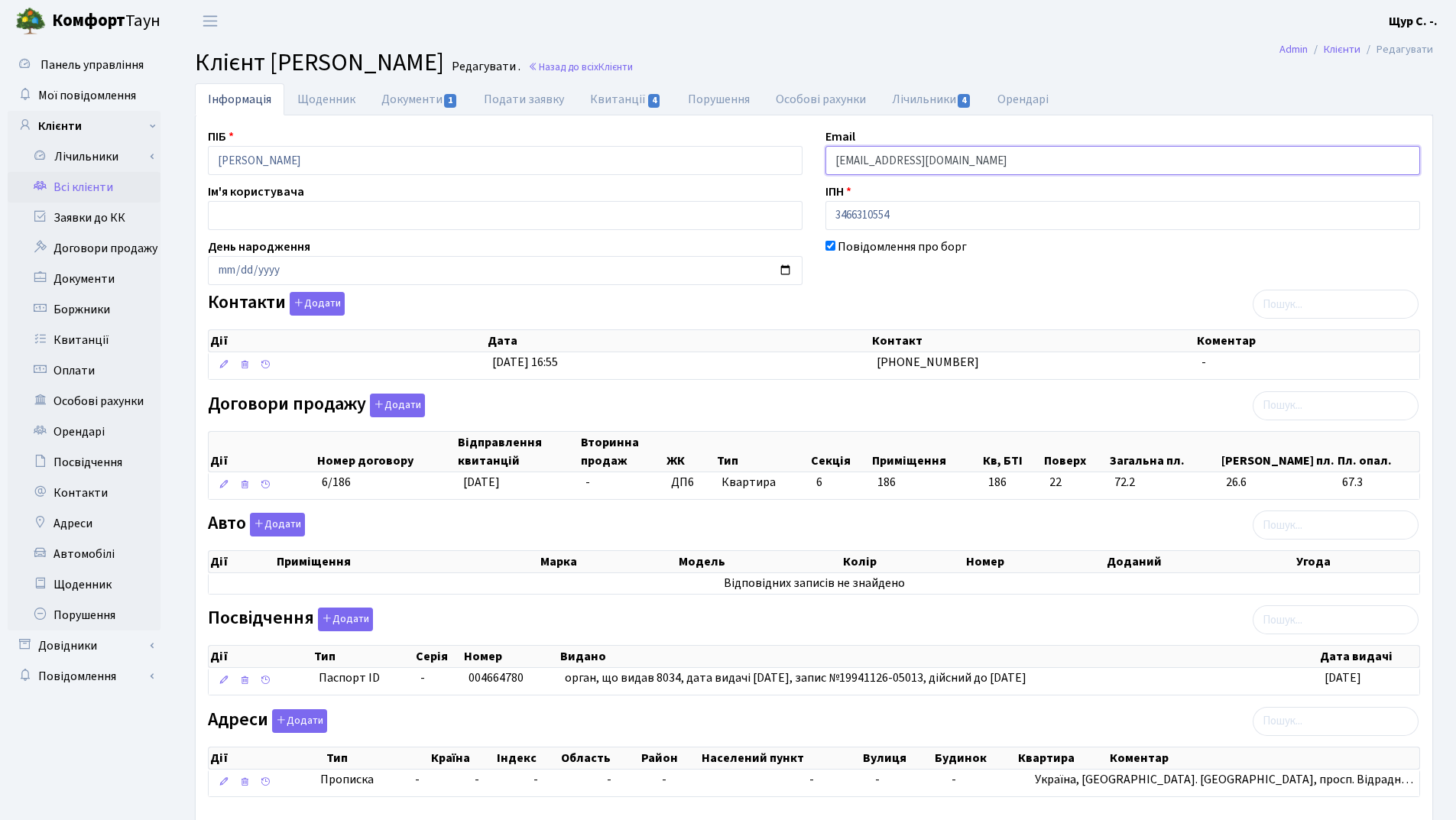
drag, startPoint x: 1008, startPoint y: 161, endPoint x: 812, endPoint y: 161, distance: 196.0
click at [812, 161] on div "ПІБ Горбатенко Олександр Сергійович Email kt45939@comfort-town.com.ua Ім'я кори…" at bounding box center [814, 469] width 1235 height 683
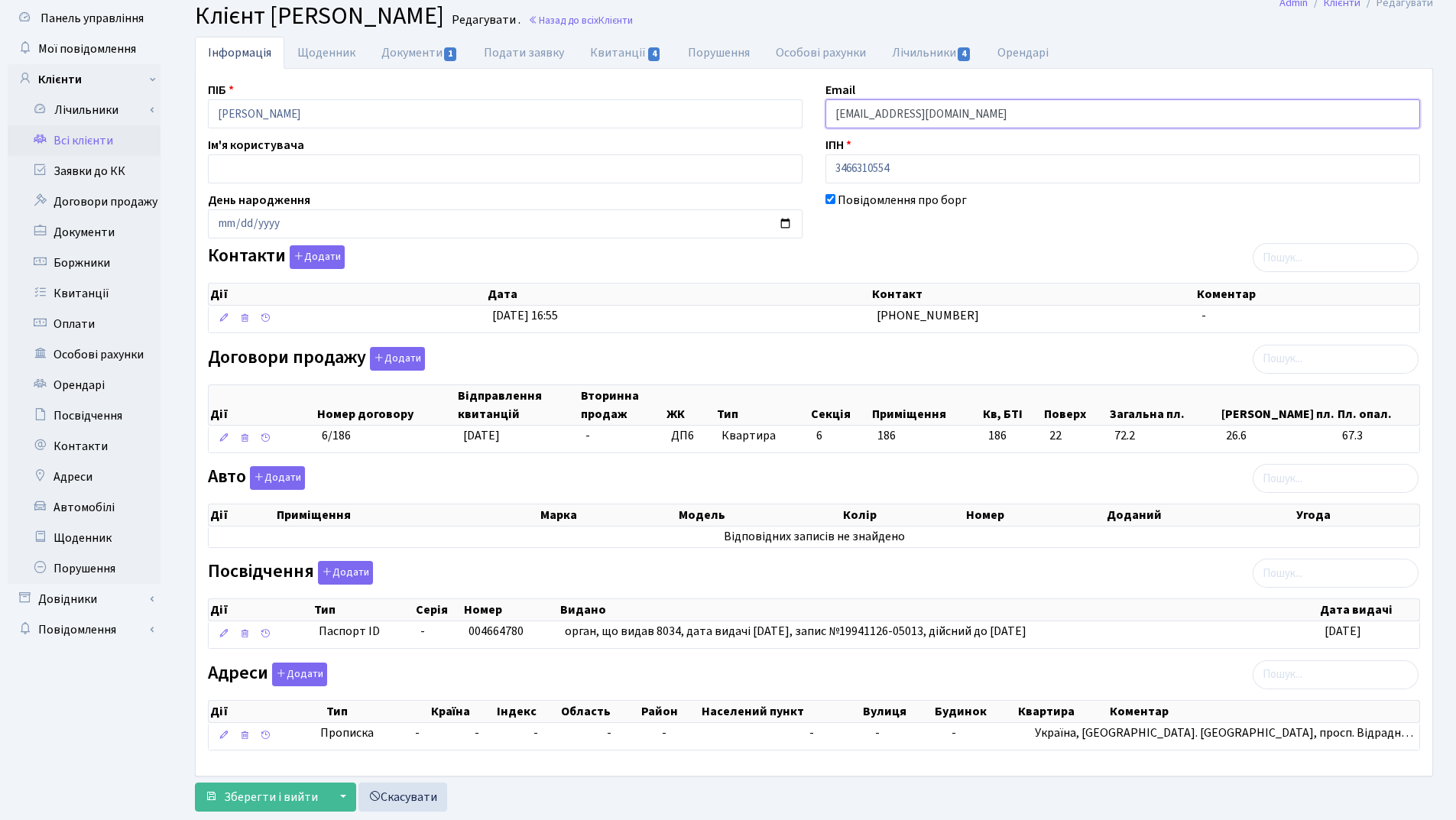
scroll to position [84, 0]
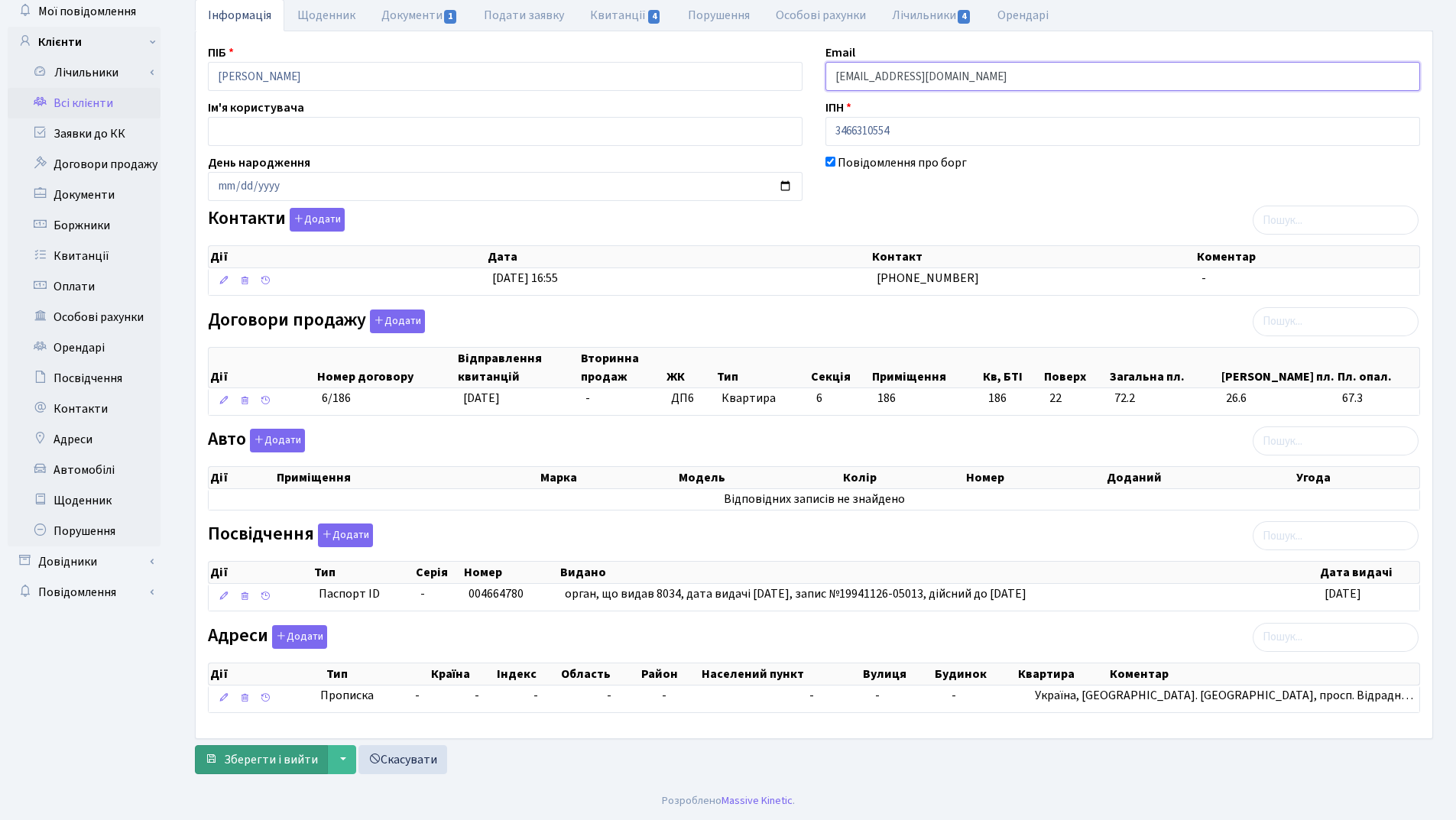
type input "olya.litvin.2013@gmail.com"
click at [278, 758] on span "Зберегти і вийти" at bounding box center [270, 760] width 94 height 17
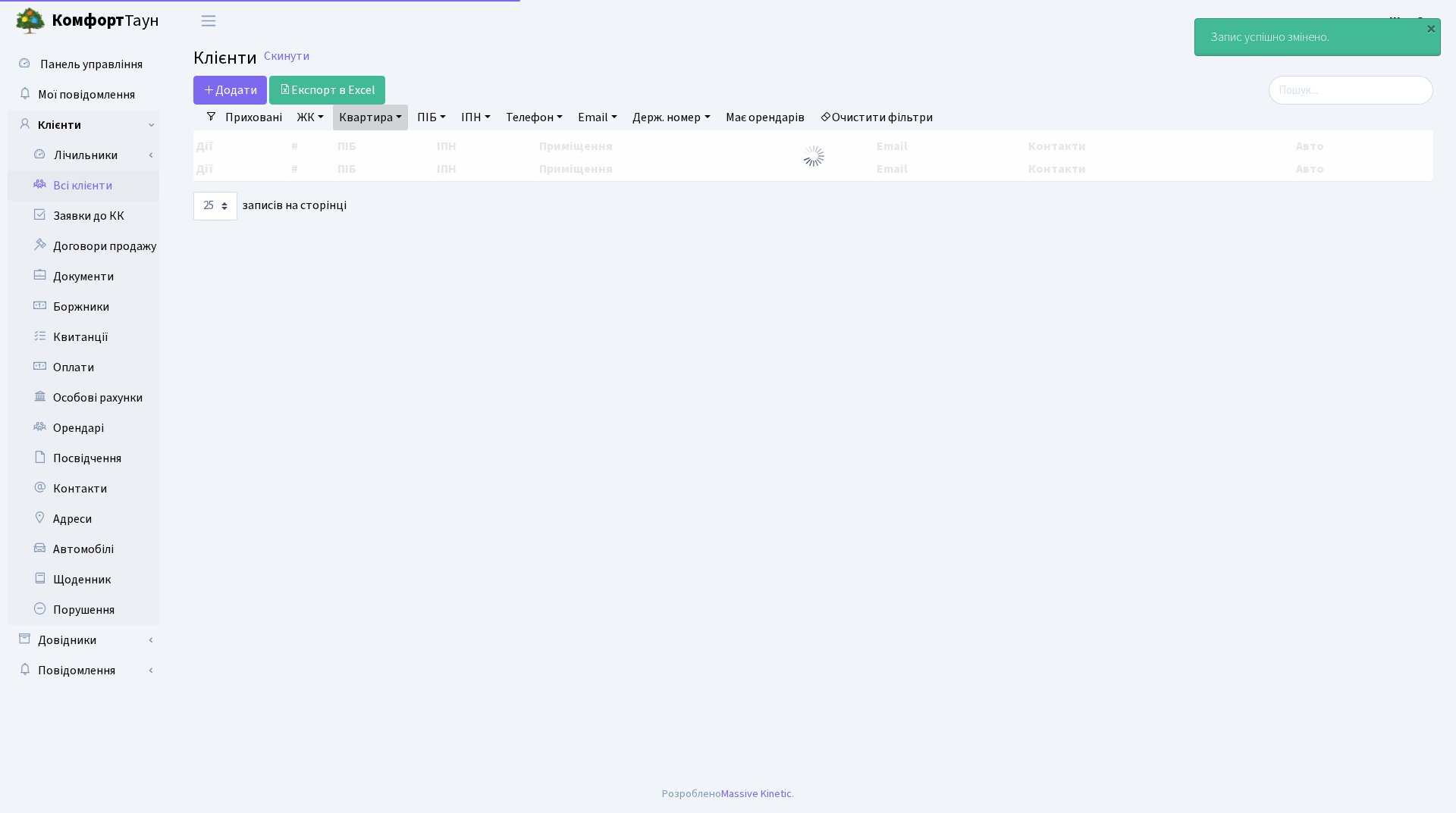
select select "25"
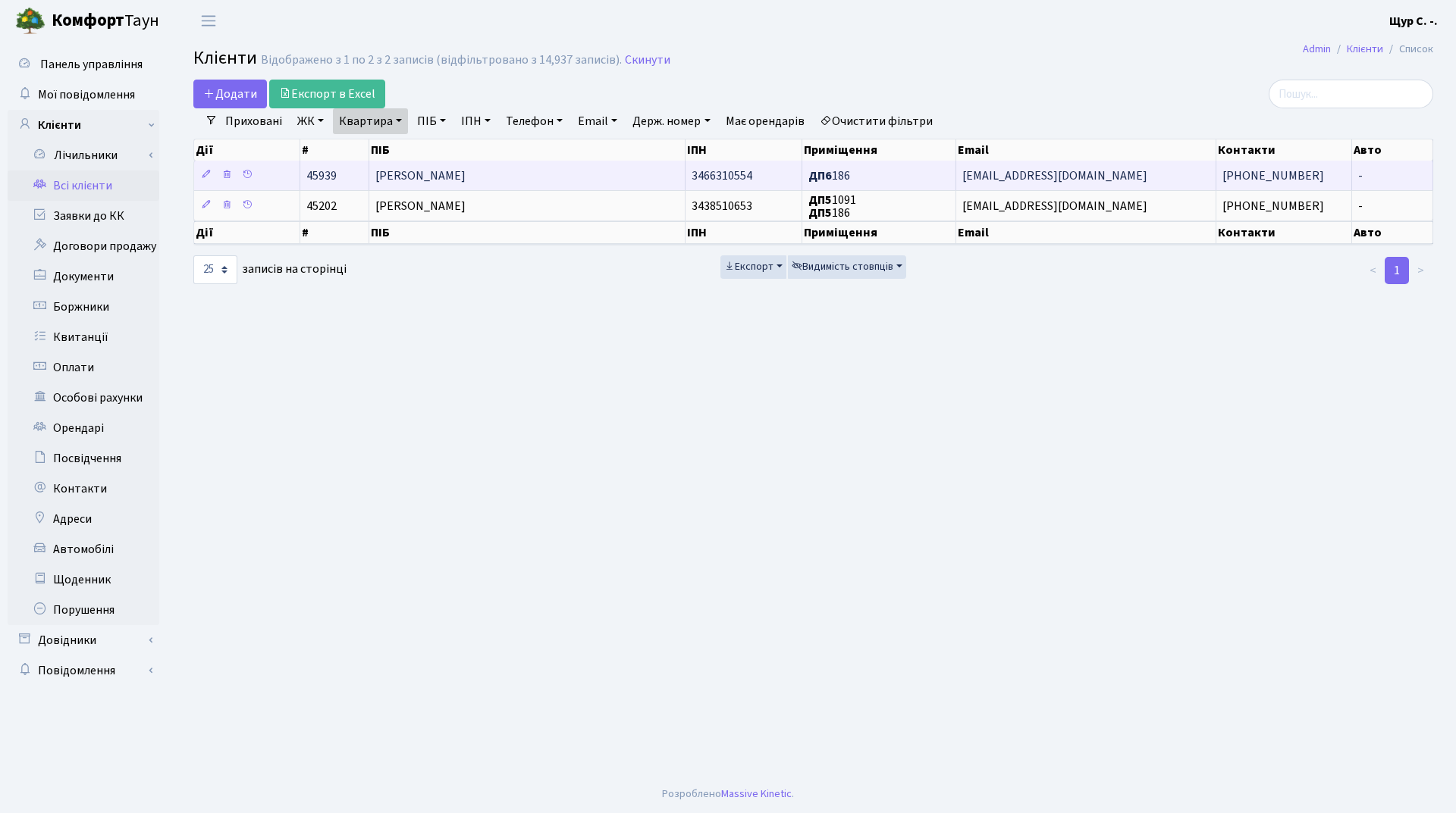
click at [440, 181] on span "[PERSON_NAME]" at bounding box center [420, 176] width 91 height 17
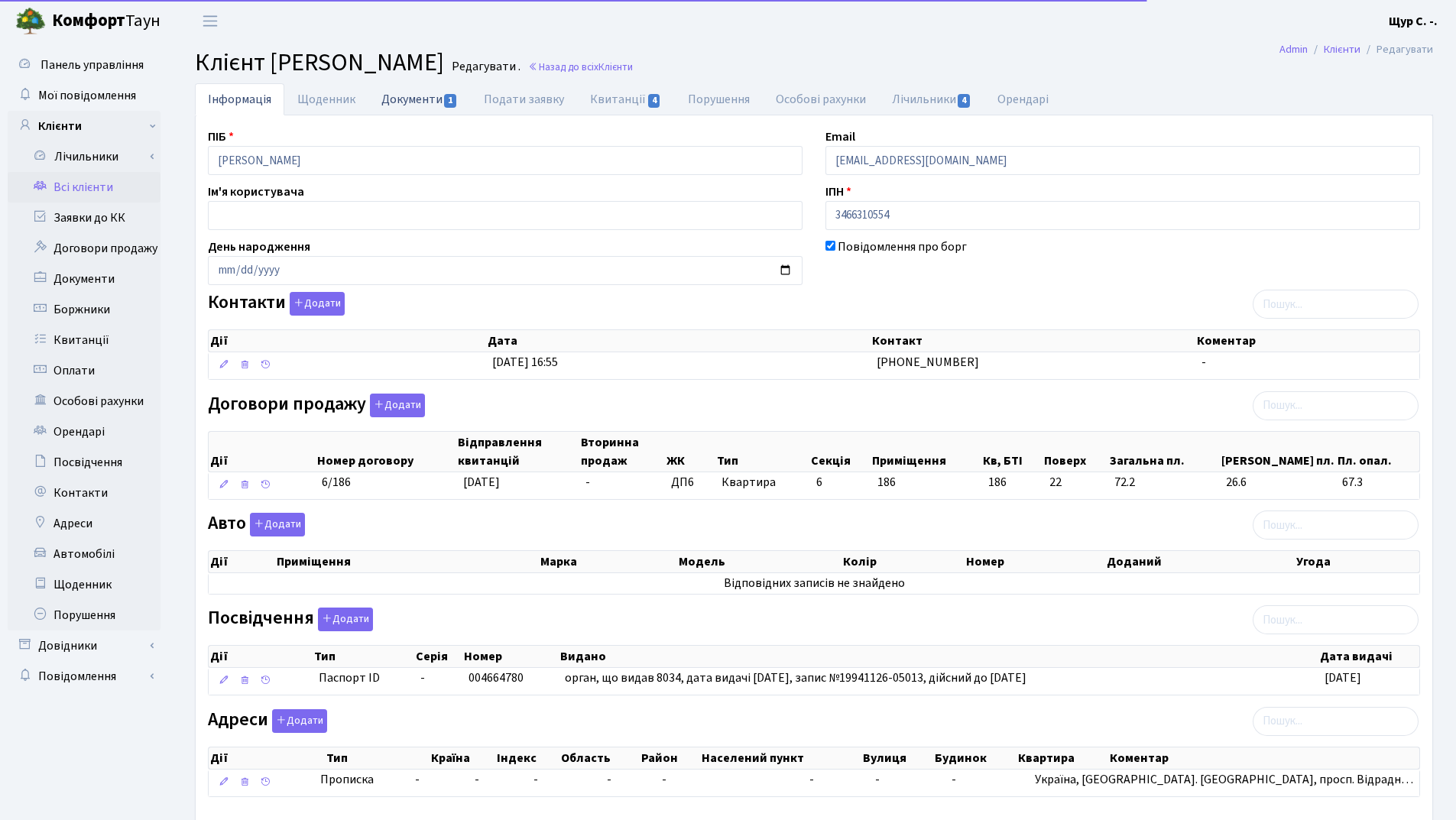
click at [421, 97] on link "Документи 1" at bounding box center [420, 99] width 102 height 32
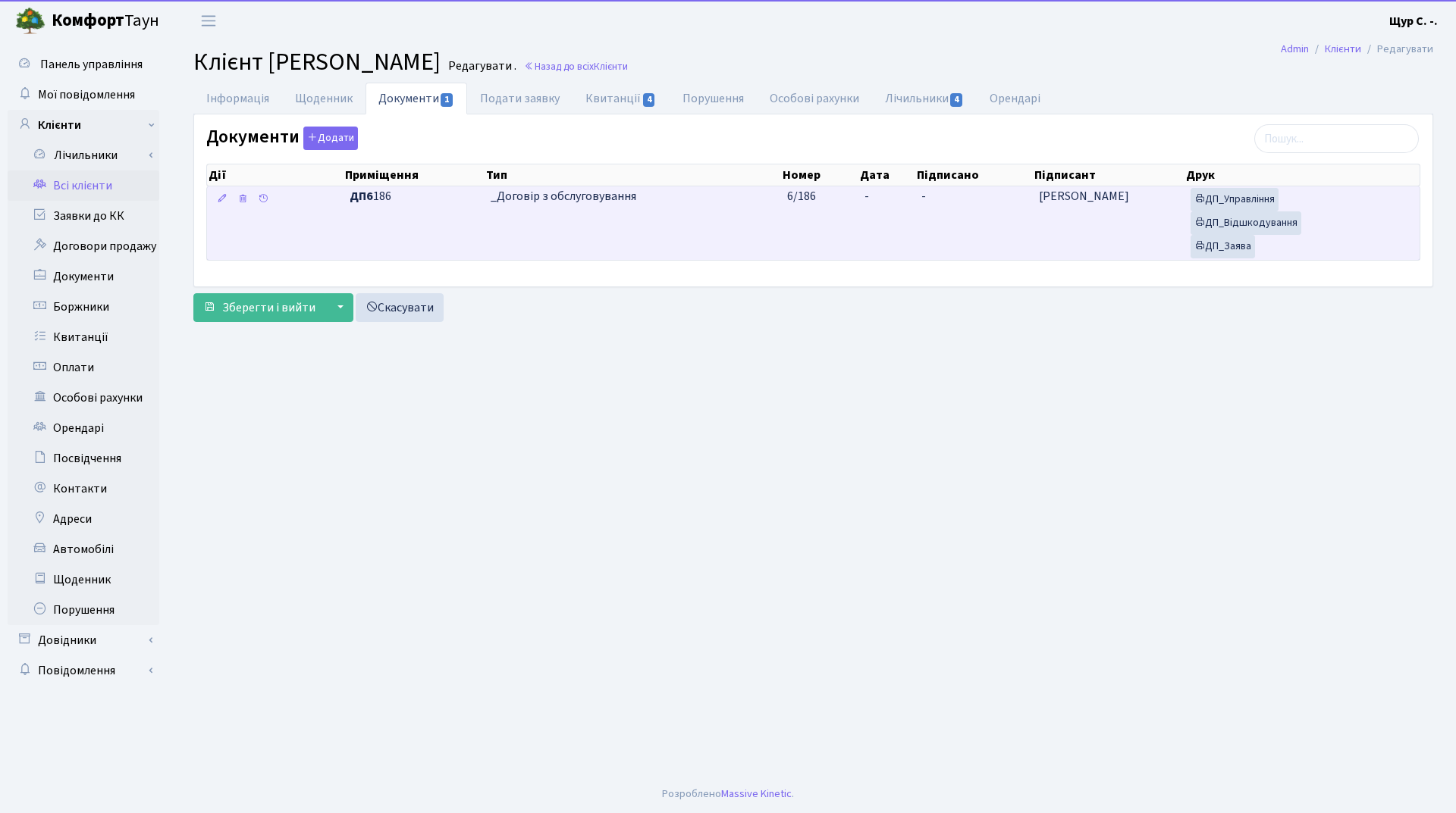
click at [613, 222] on td "_Договір з обслуговування" at bounding box center [632, 222] width 297 height 74
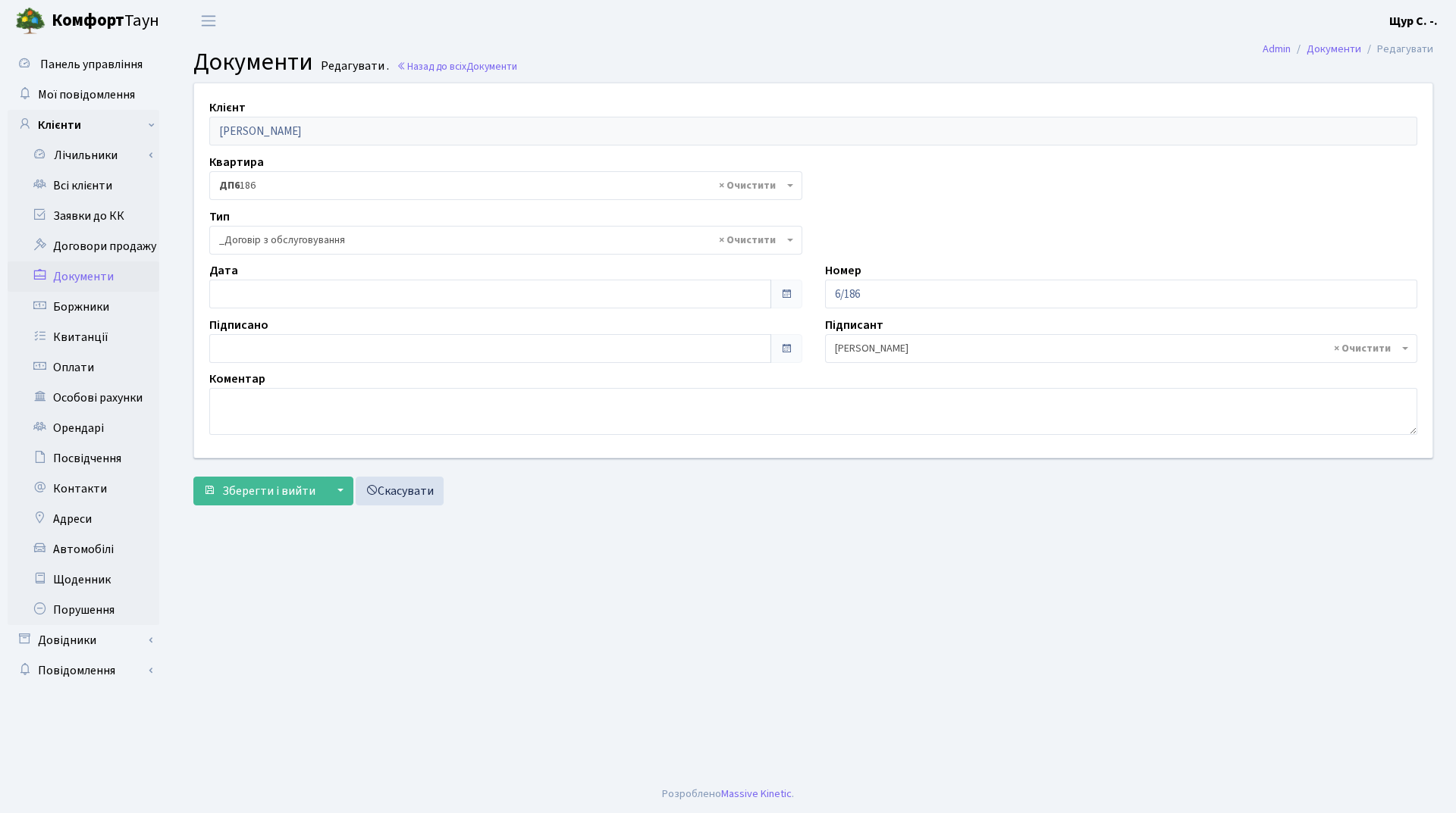
select select "289"
type input "[DATE]"
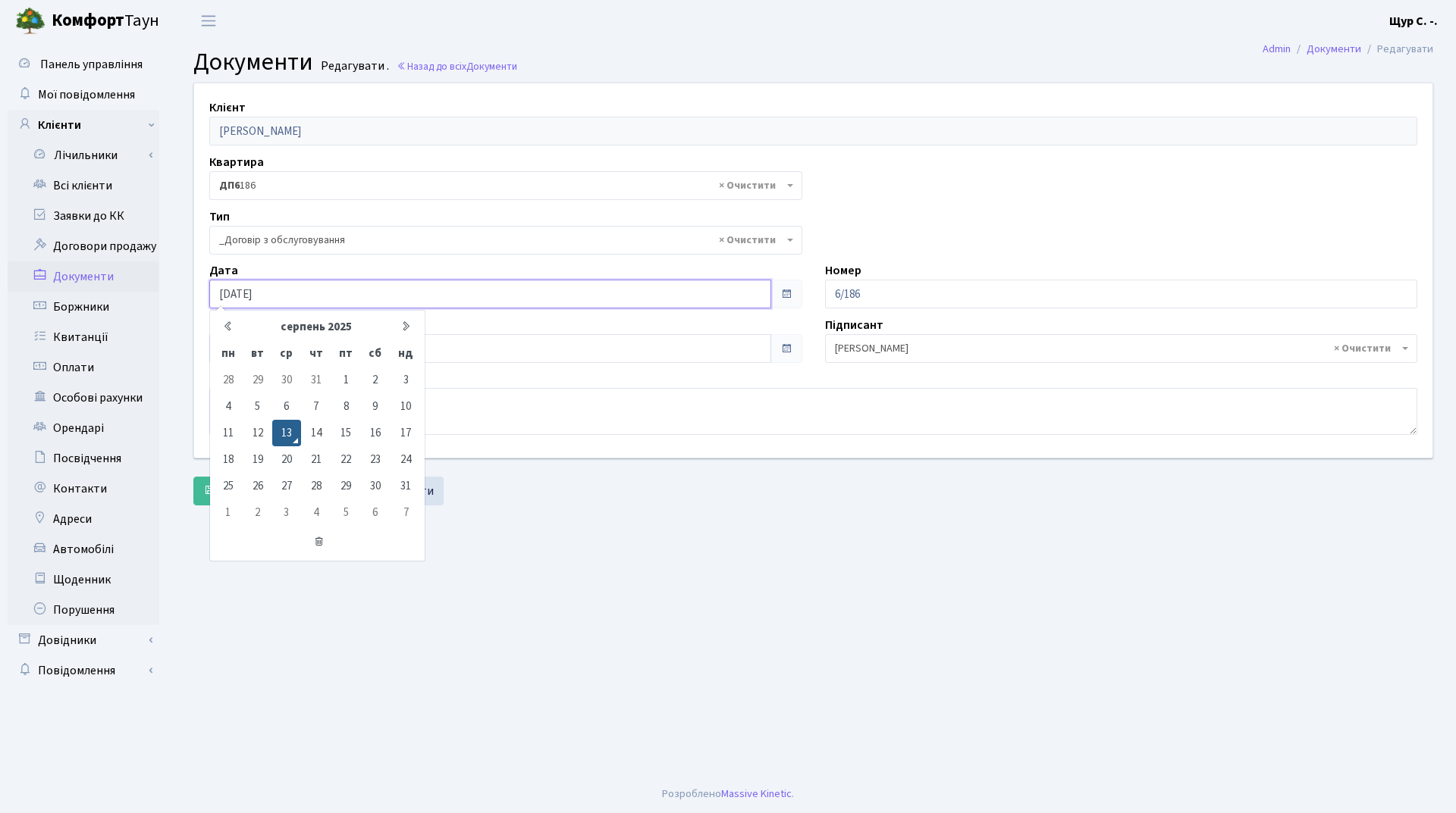
click at [322, 285] on input "[DATE]" at bounding box center [490, 294] width 562 height 29
click at [593, 579] on main "Admin Документи Редагувати Документи Редагувати . Назад до всіх Документи Клієн…" at bounding box center [813, 408] width 1285 height 733
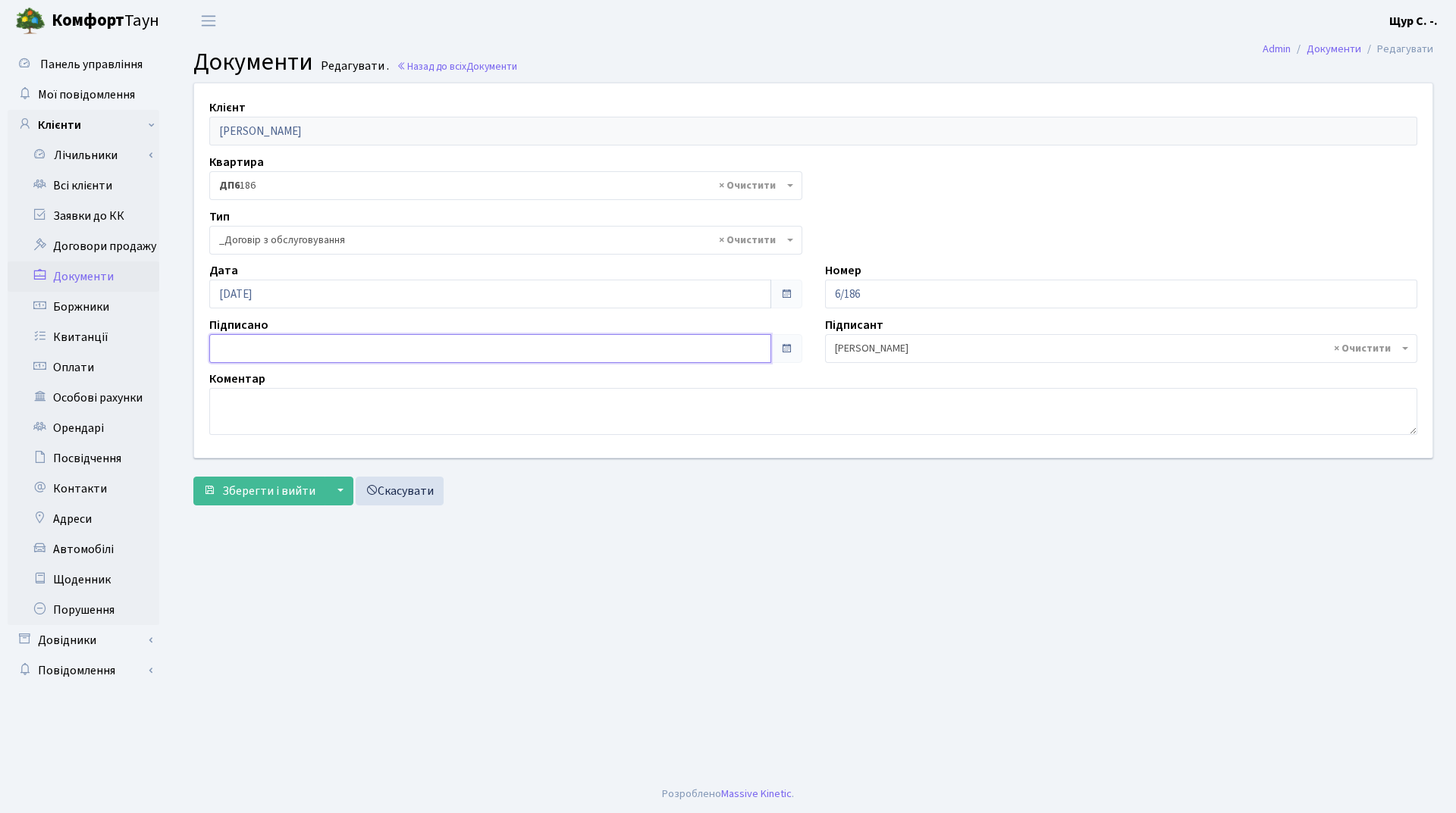
type input "[DATE]"
click at [448, 349] on input "[DATE]" at bounding box center [490, 349] width 562 height 29
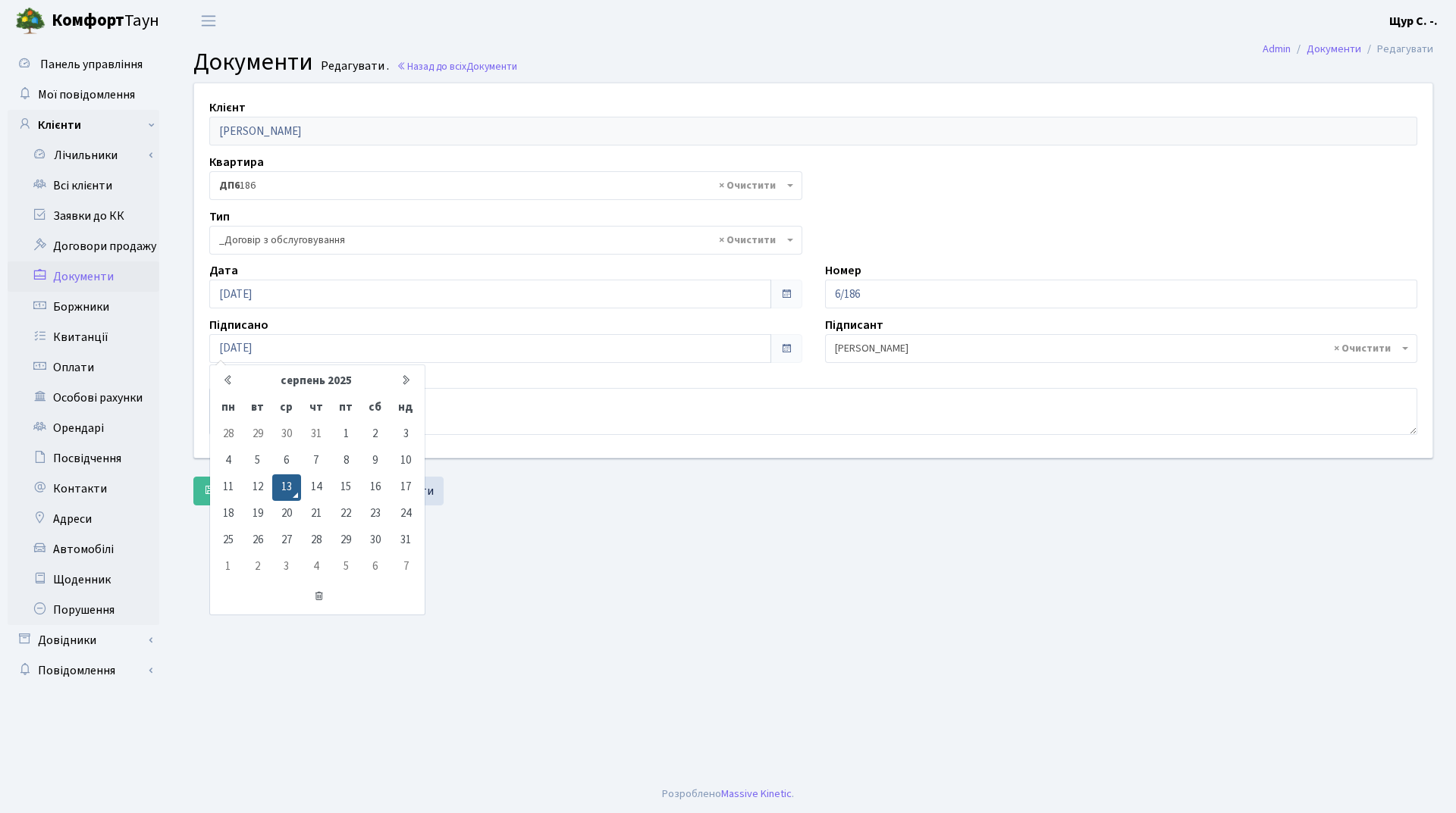
click at [565, 615] on main "Admin Документи Редагувати Документи Редагувати . Назад до всіх Документи Клієн…" at bounding box center [813, 408] width 1285 height 733
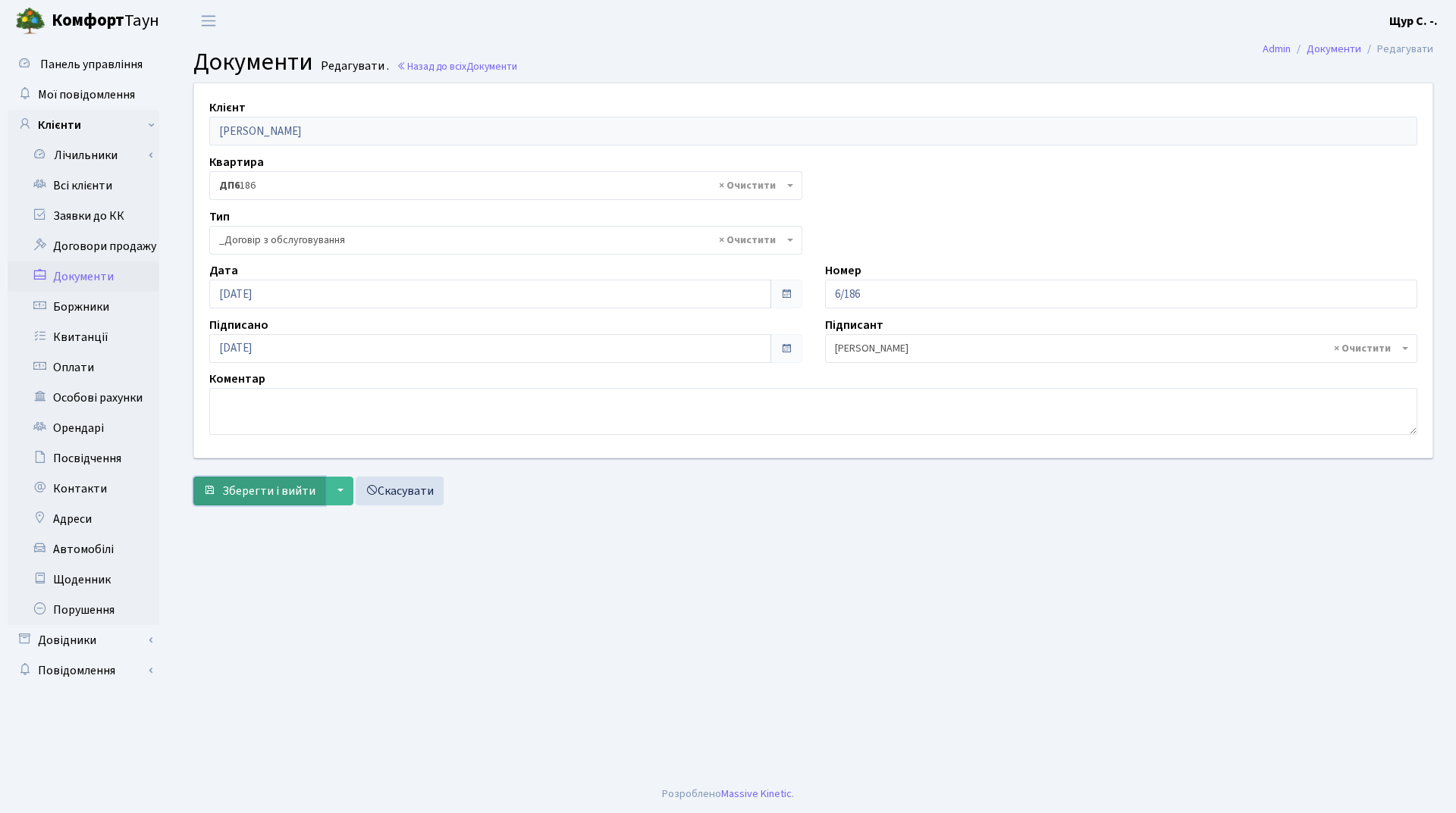
click at [260, 493] on span "Зберегти і вийти" at bounding box center [268, 492] width 93 height 17
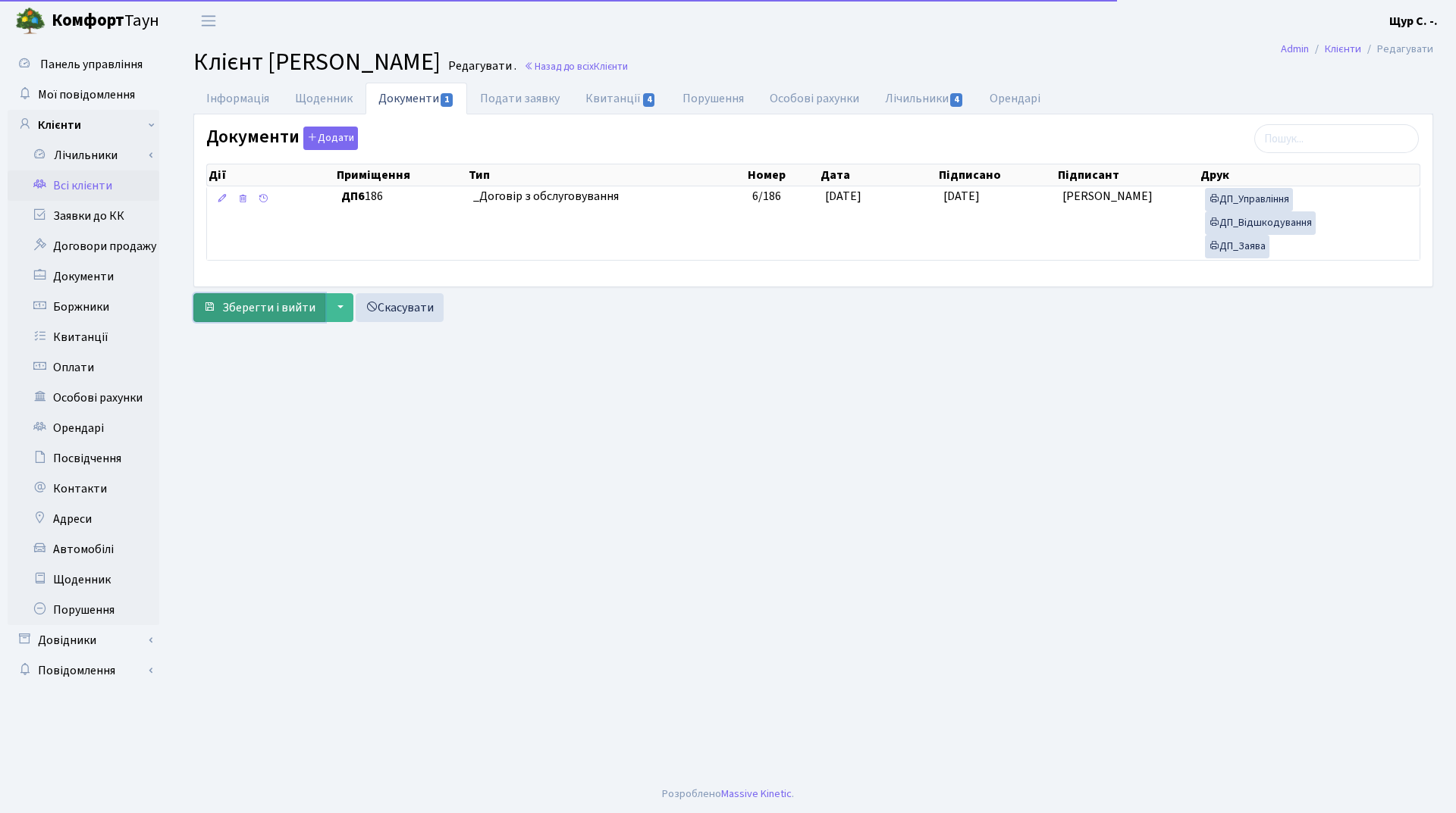
click at [250, 310] on span "Зберегти і вийти" at bounding box center [268, 308] width 93 height 17
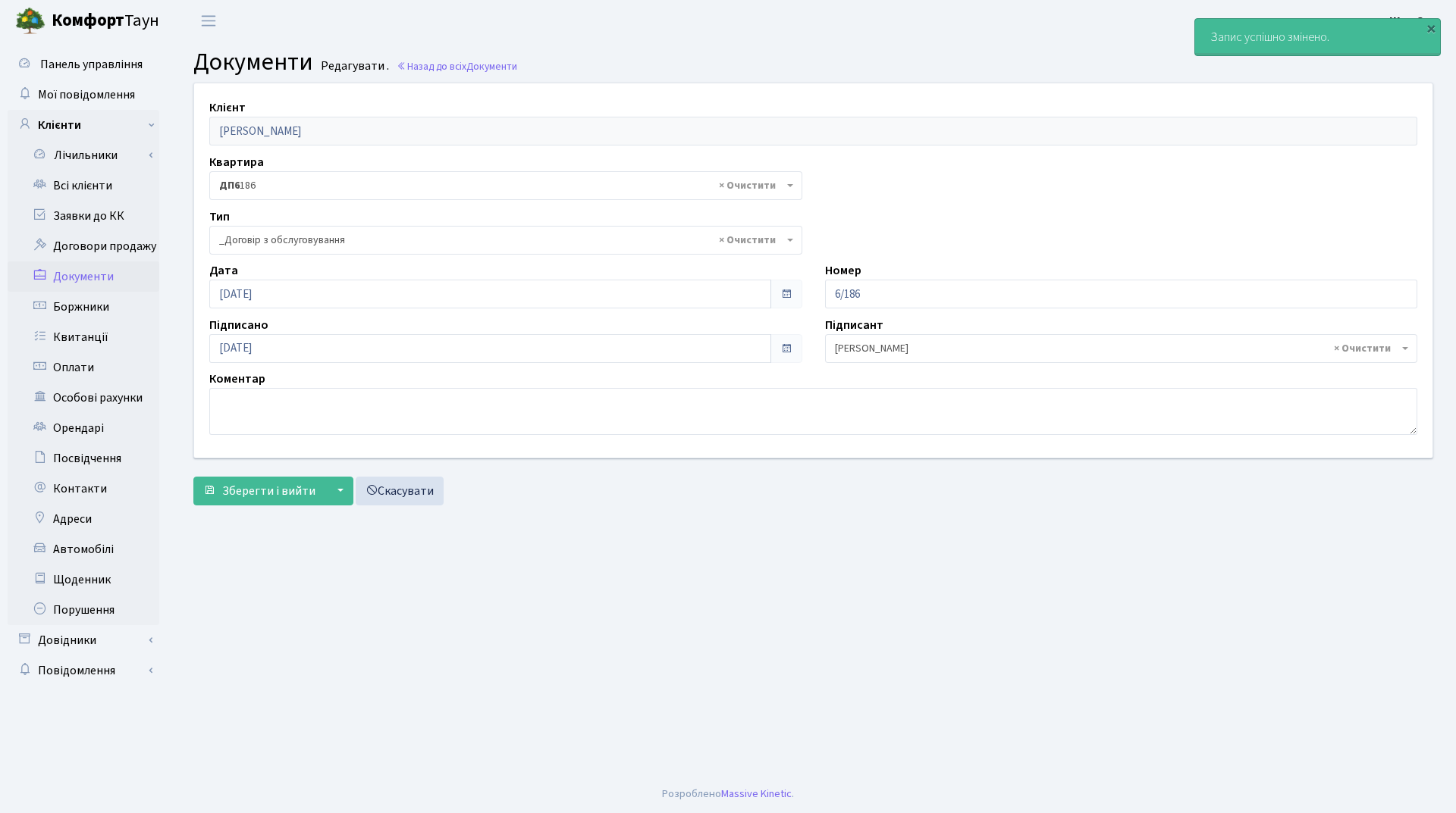
select select "289"
click at [65, 187] on link "Всі клієнти" at bounding box center [83, 186] width 152 height 30
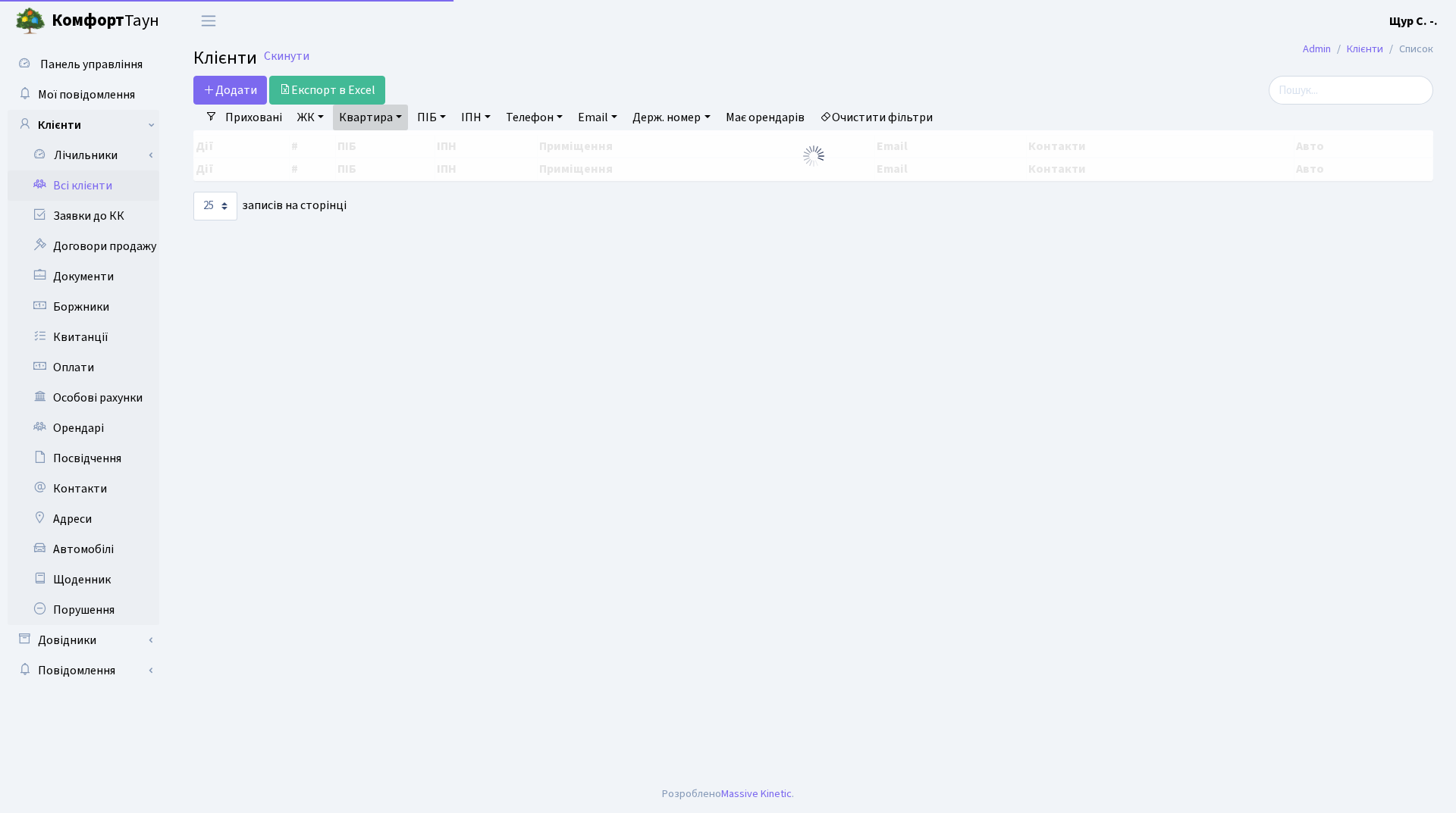
select select "25"
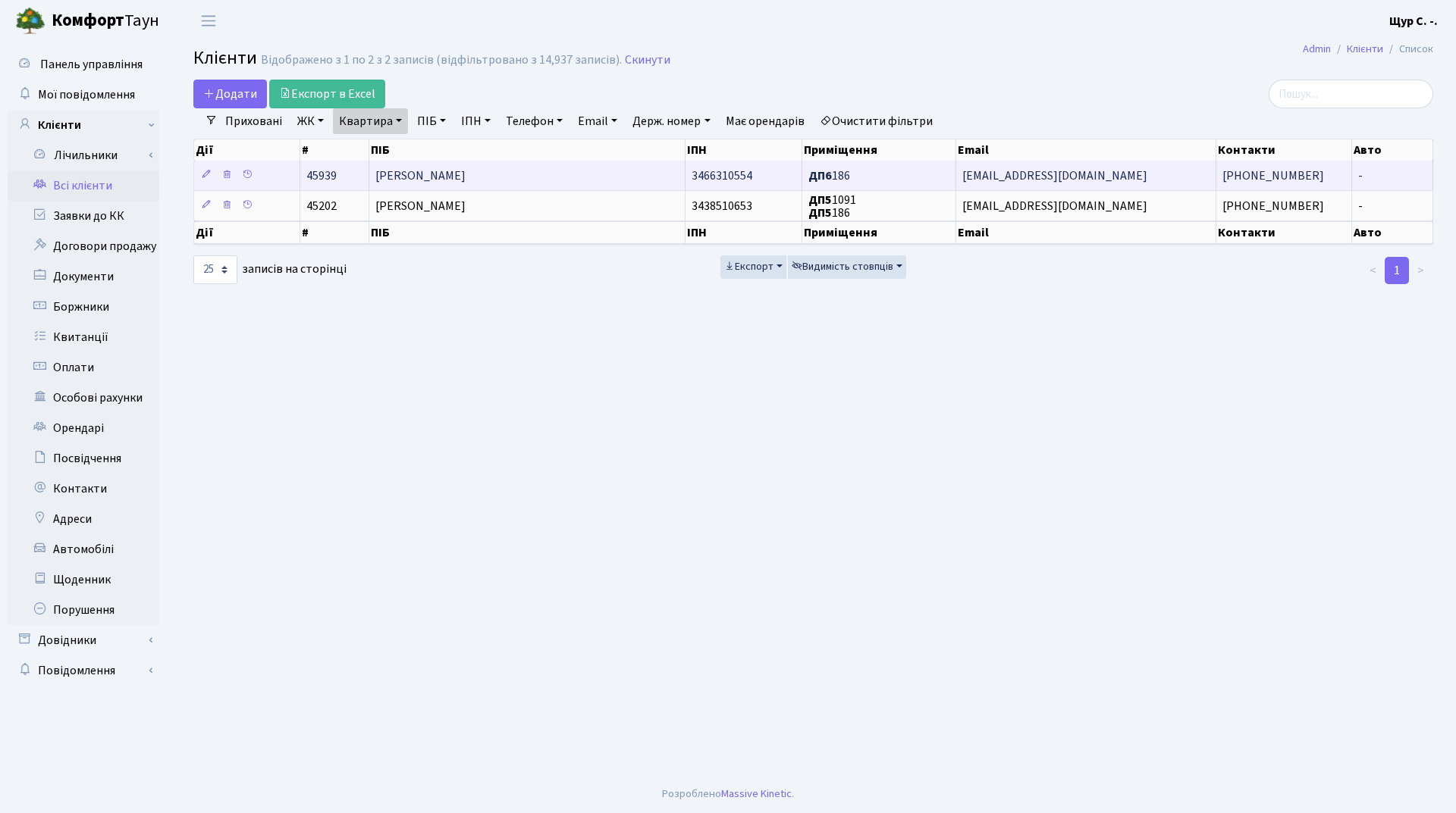
click at [466, 170] on span "Горбатенко Олександр Сергійович" at bounding box center [420, 176] width 91 height 17
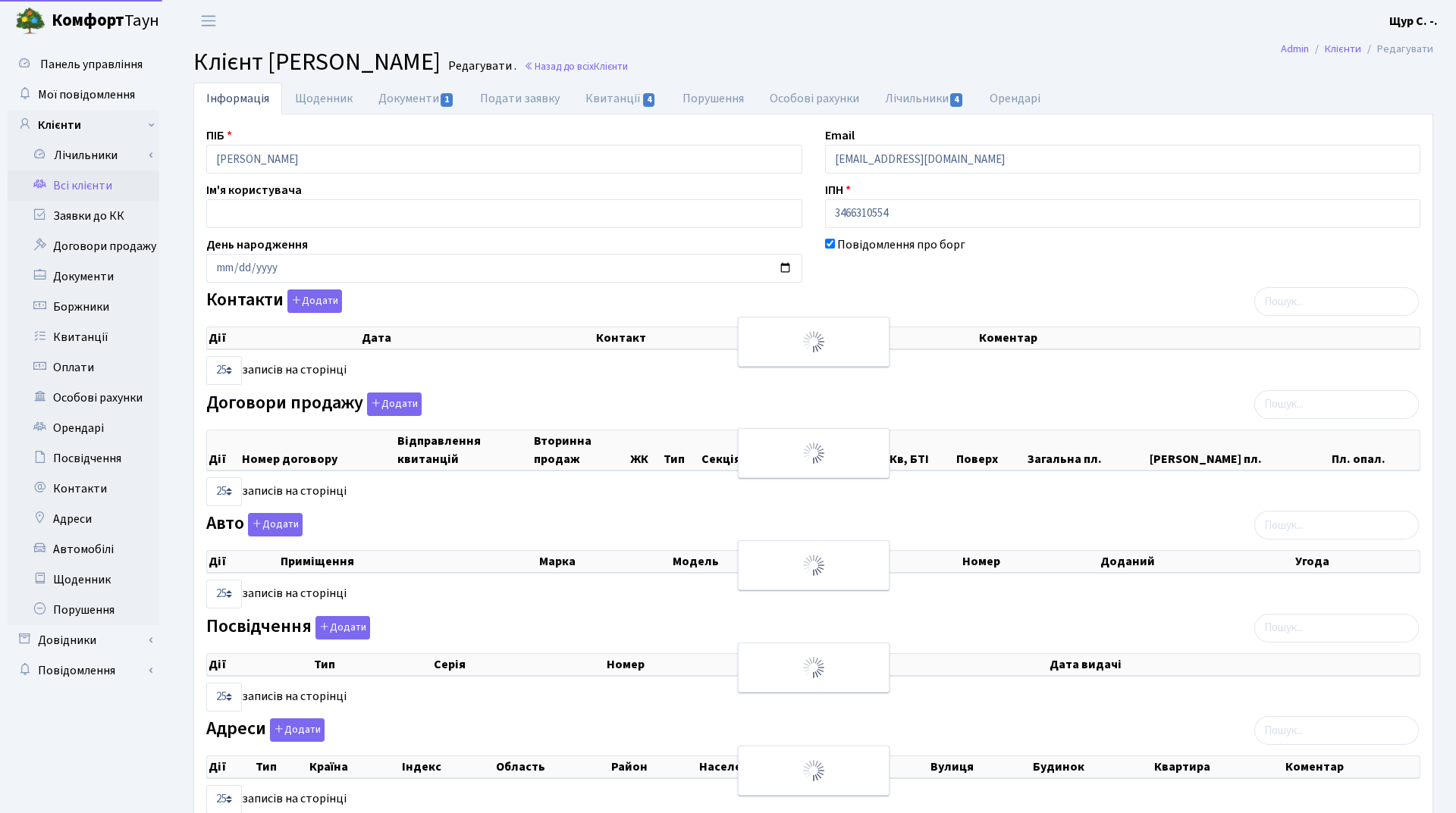
select select "25"
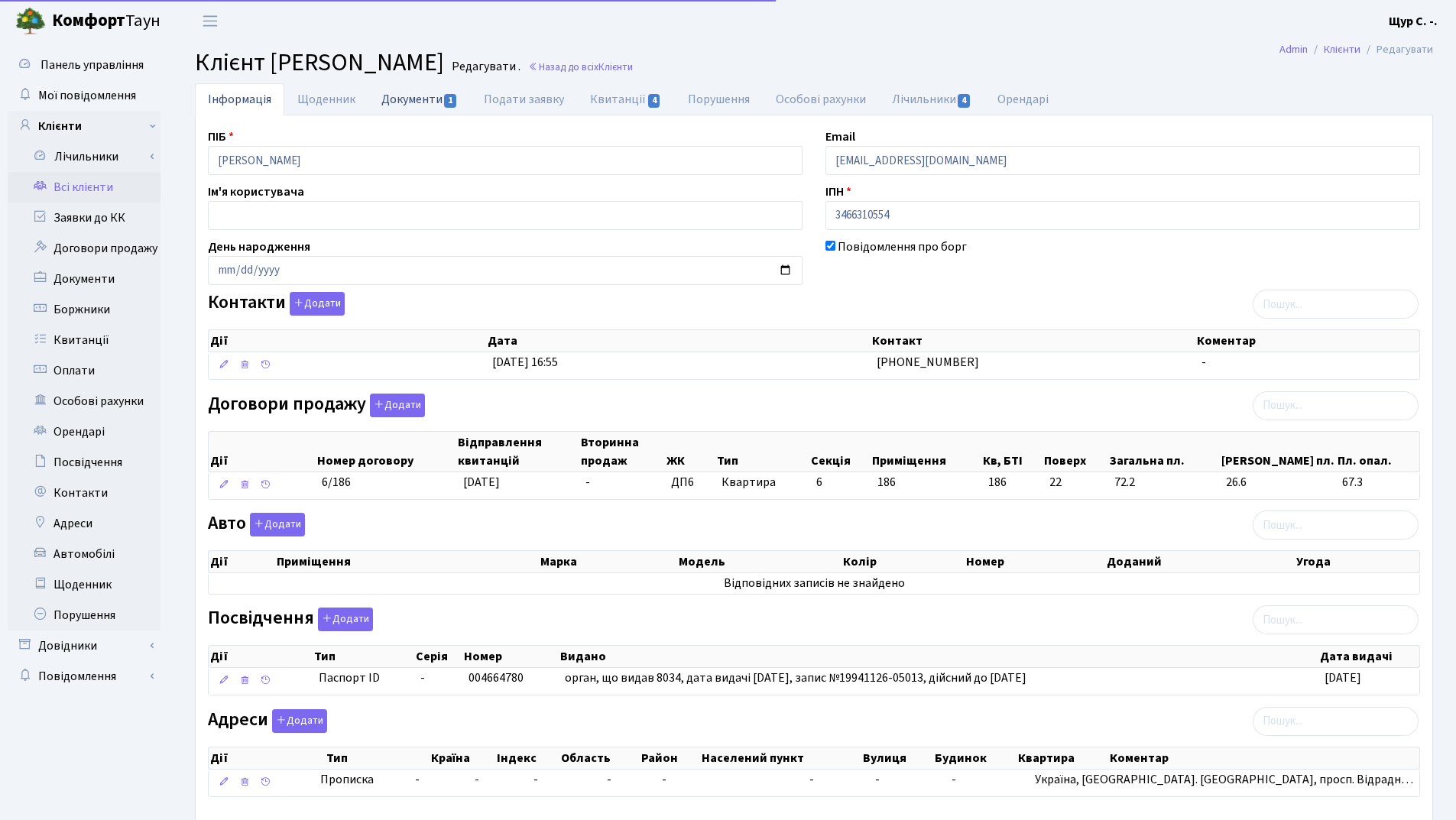
click at [428, 101] on link "Документи 1" at bounding box center [420, 99] width 102 height 32
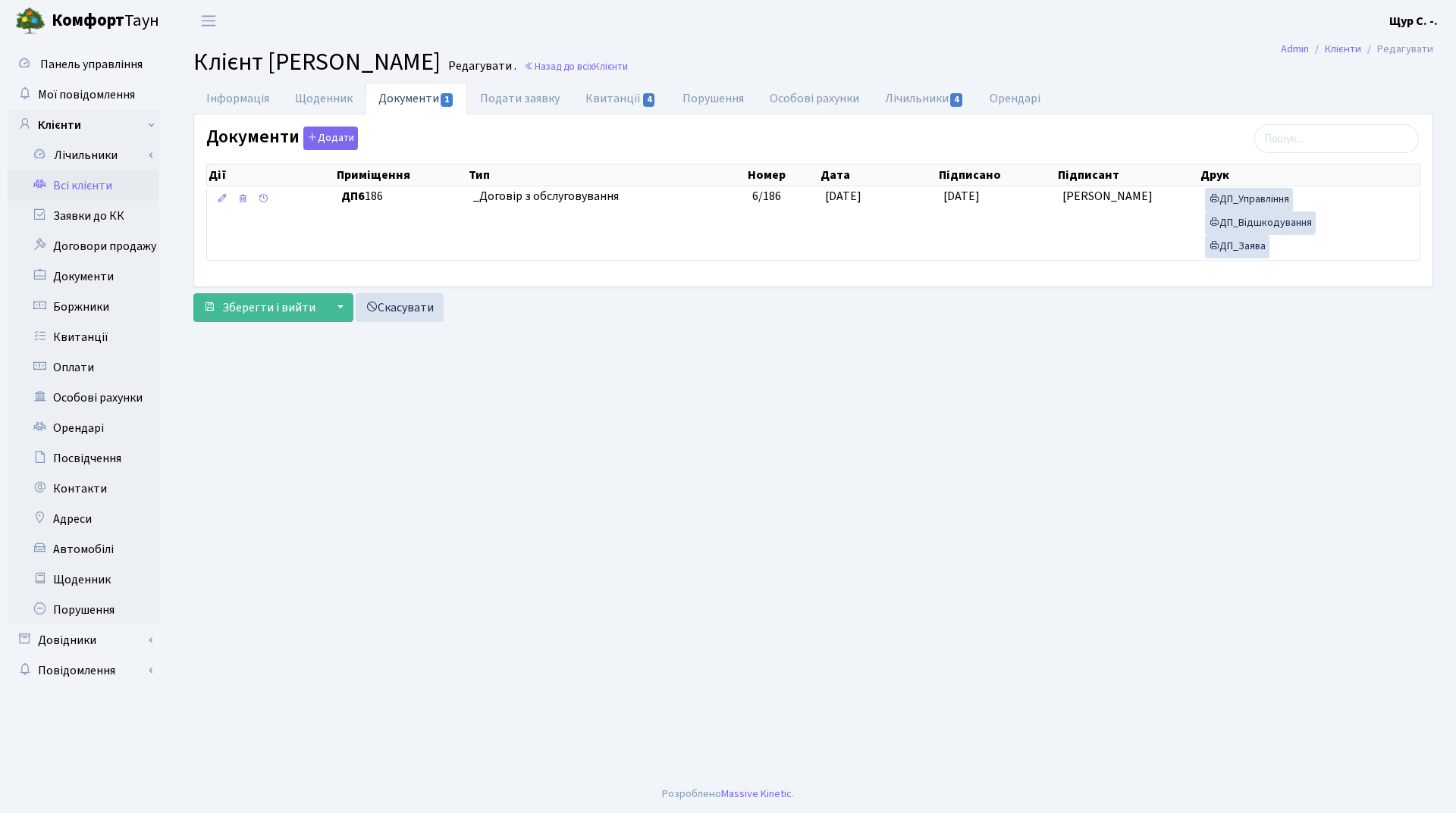
click at [112, 195] on link "Всі клієнти" at bounding box center [83, 186] width 152 height 30
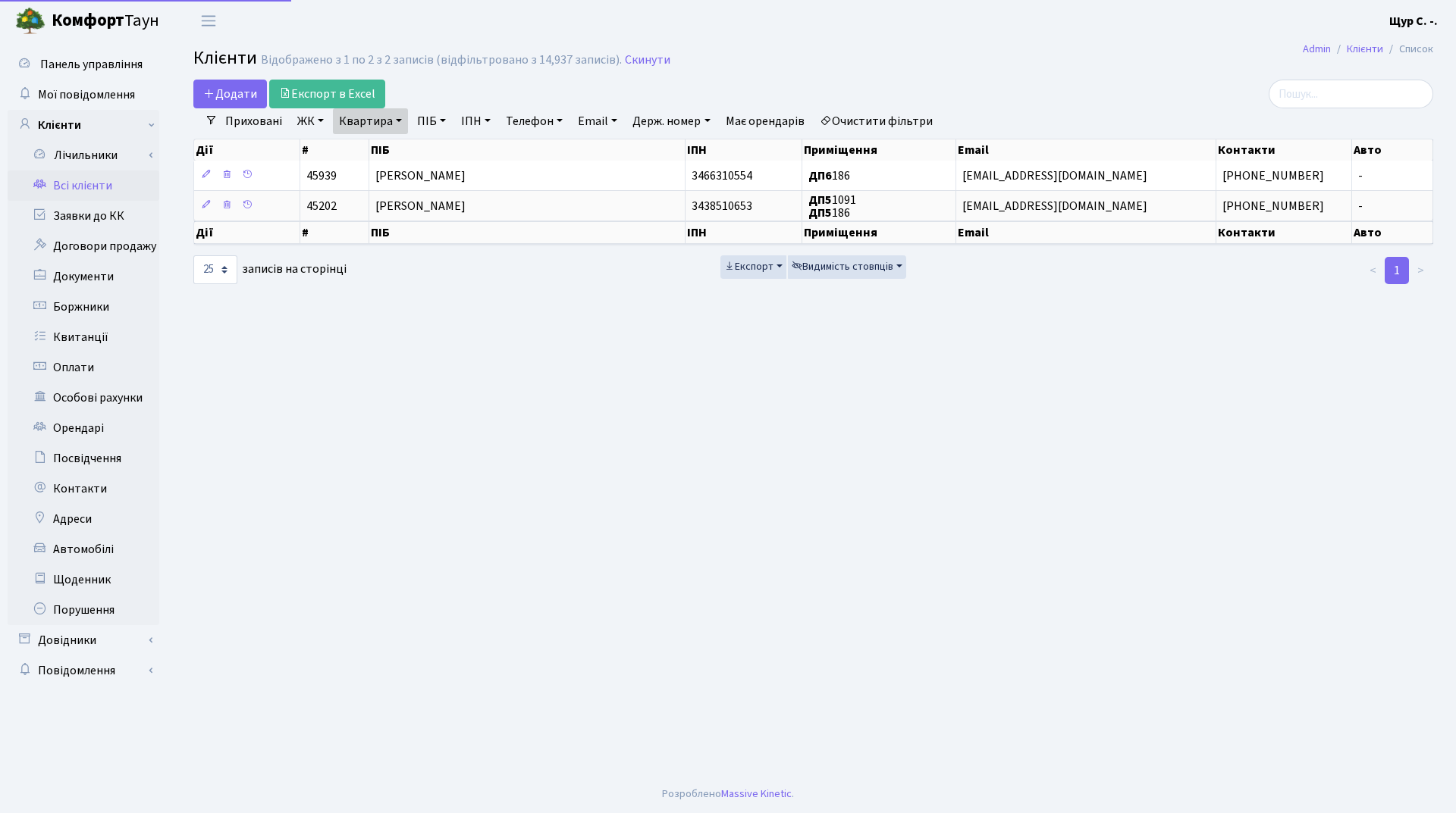
select select "25"
click at [913, 423] on main "Admin Клієнти Список Клієнти Відображено з 1 по 2 з 2 записів (відфільтровано з…" at bounding box center [813, 408] width 1285 height 733
click at [533, 124] on link "Телефон" at bounding box center [534, 121] width 69 height 25
click at [907, 127] on link "Очистити фільтри" at bounding box center [876, 121] width 125 height 25
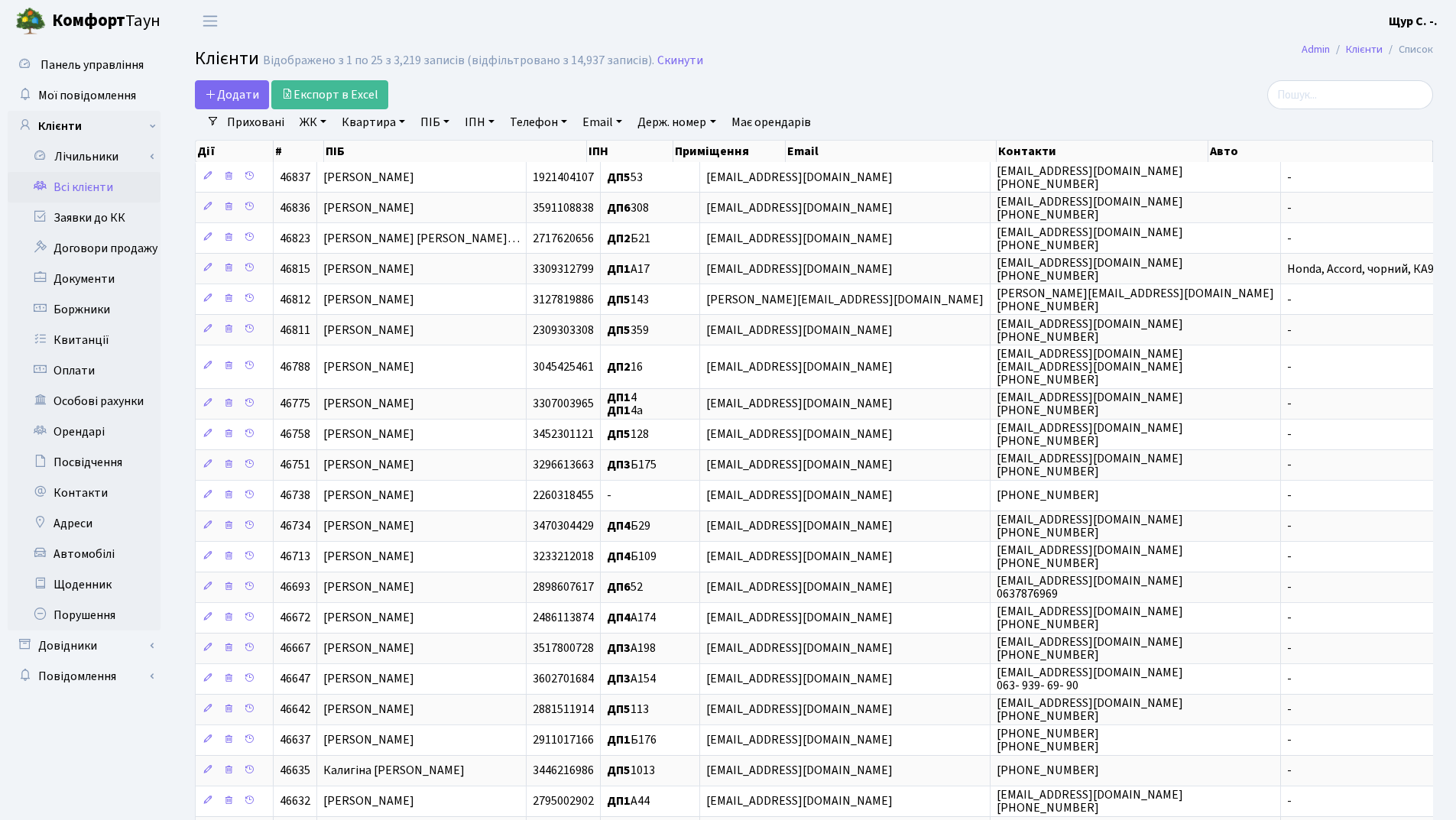
click at [533, 120] on link "Телефон" at bounding box center [538, 122] width 70 height 26
type input "09"
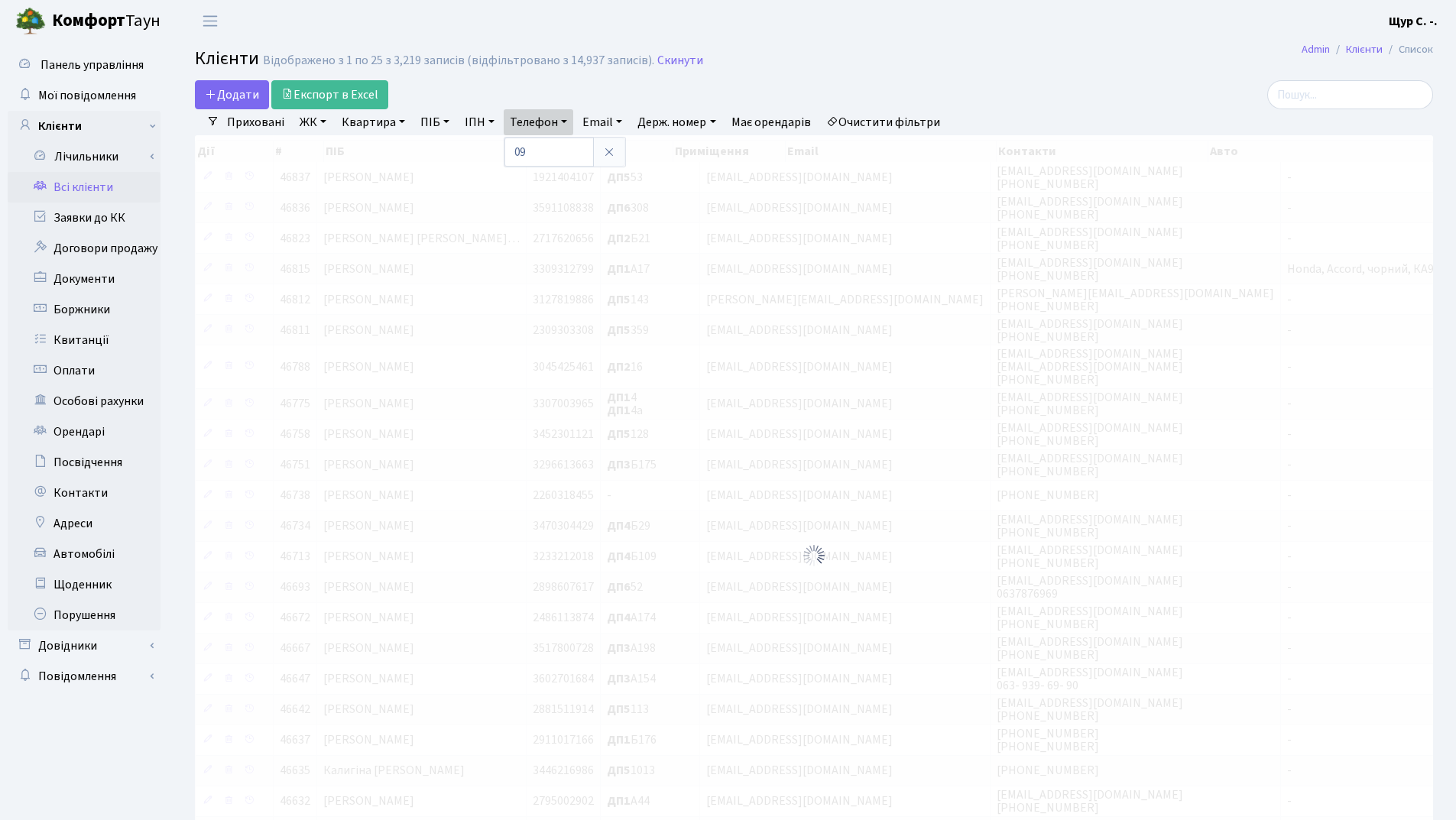
drag, startPoint x: 533, startPoint y: 120, endPoint x: 565, endPoint y: 47, distance: 79.7
click at [533, 120] on link "Телефон" at bounding box center [538, 122] width 70 height 26
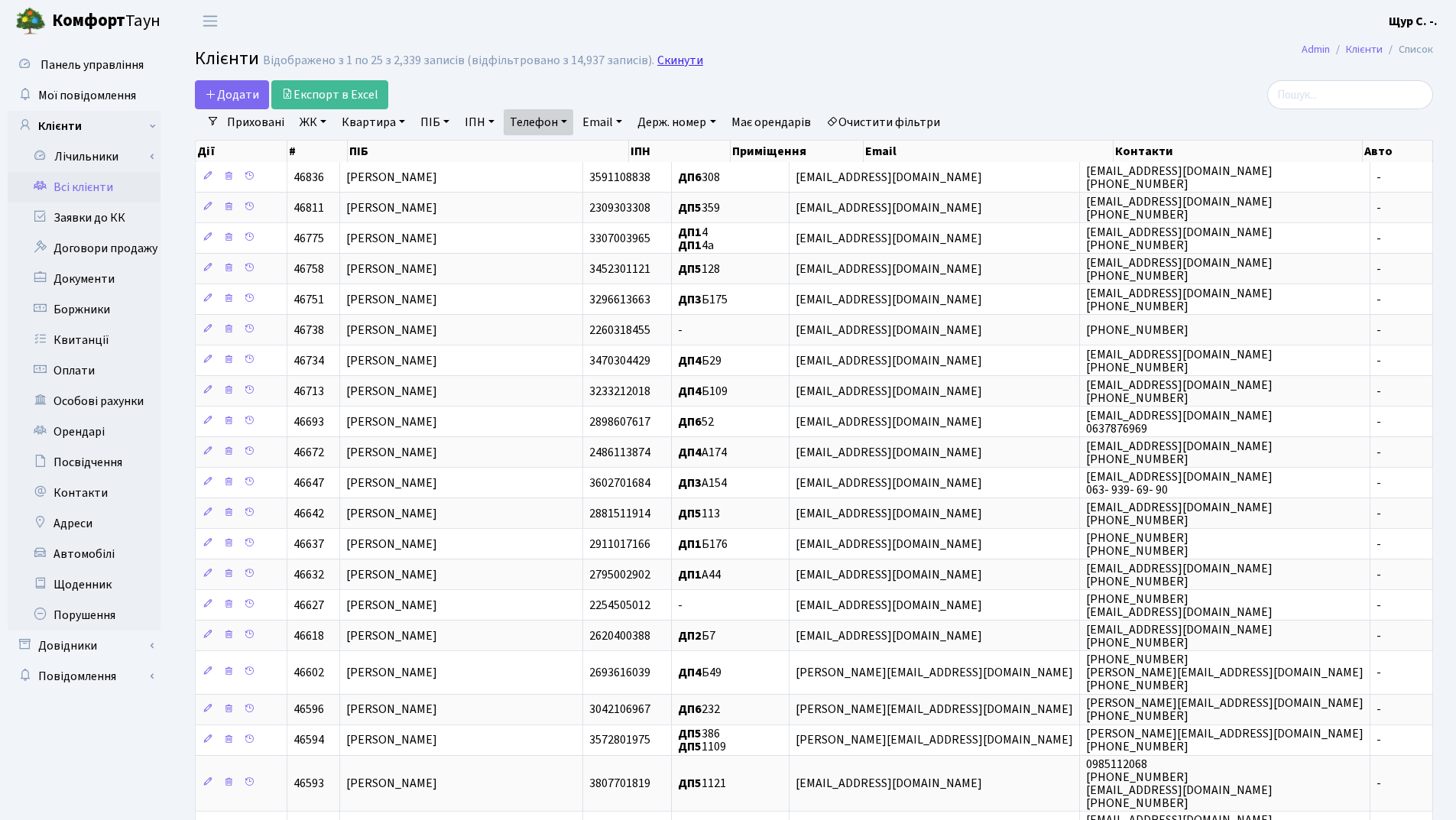
click at [669, 59] on link "Скинути" at bounding box center [680, 61] width 46 height 15
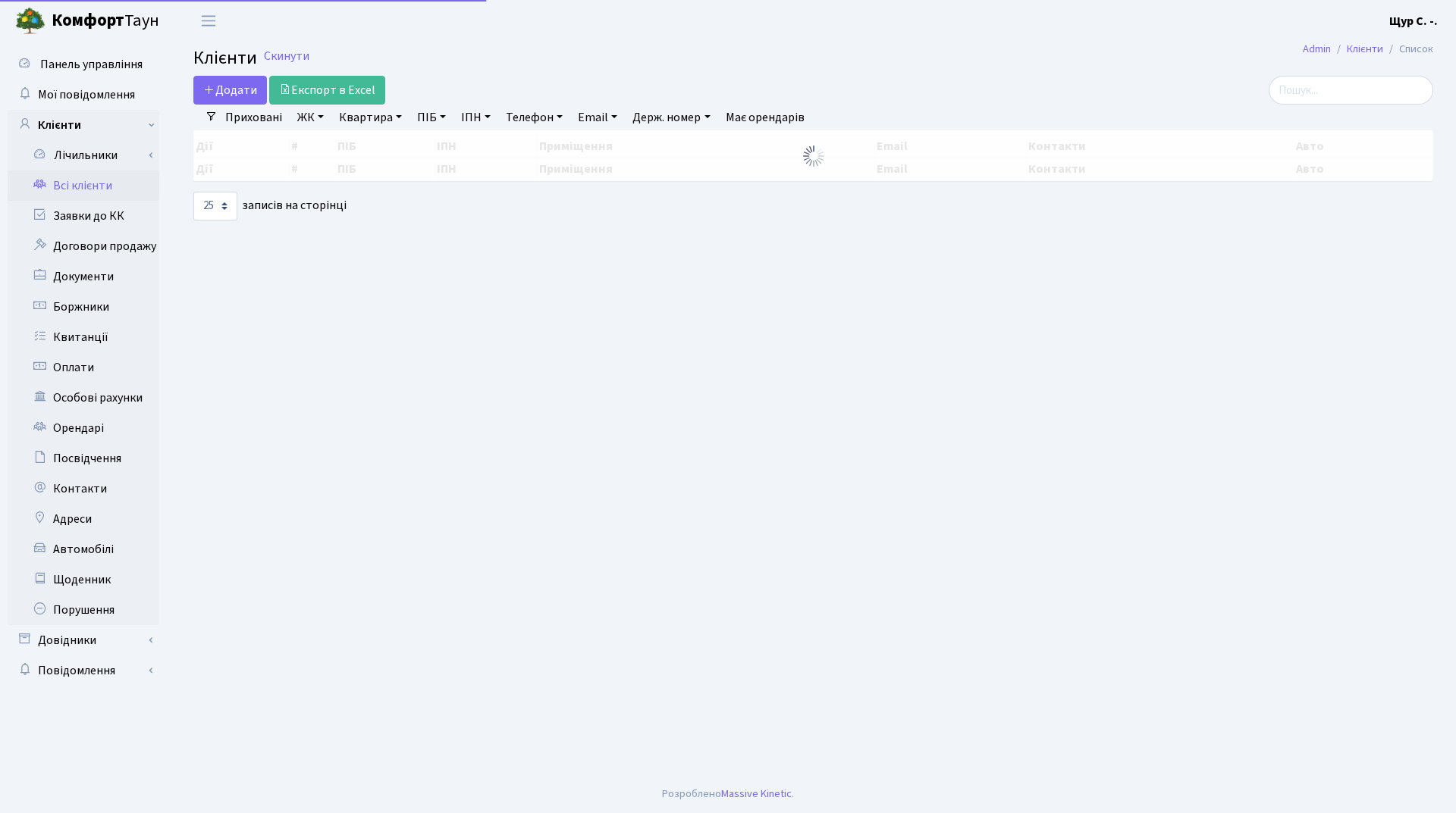
select select "25"
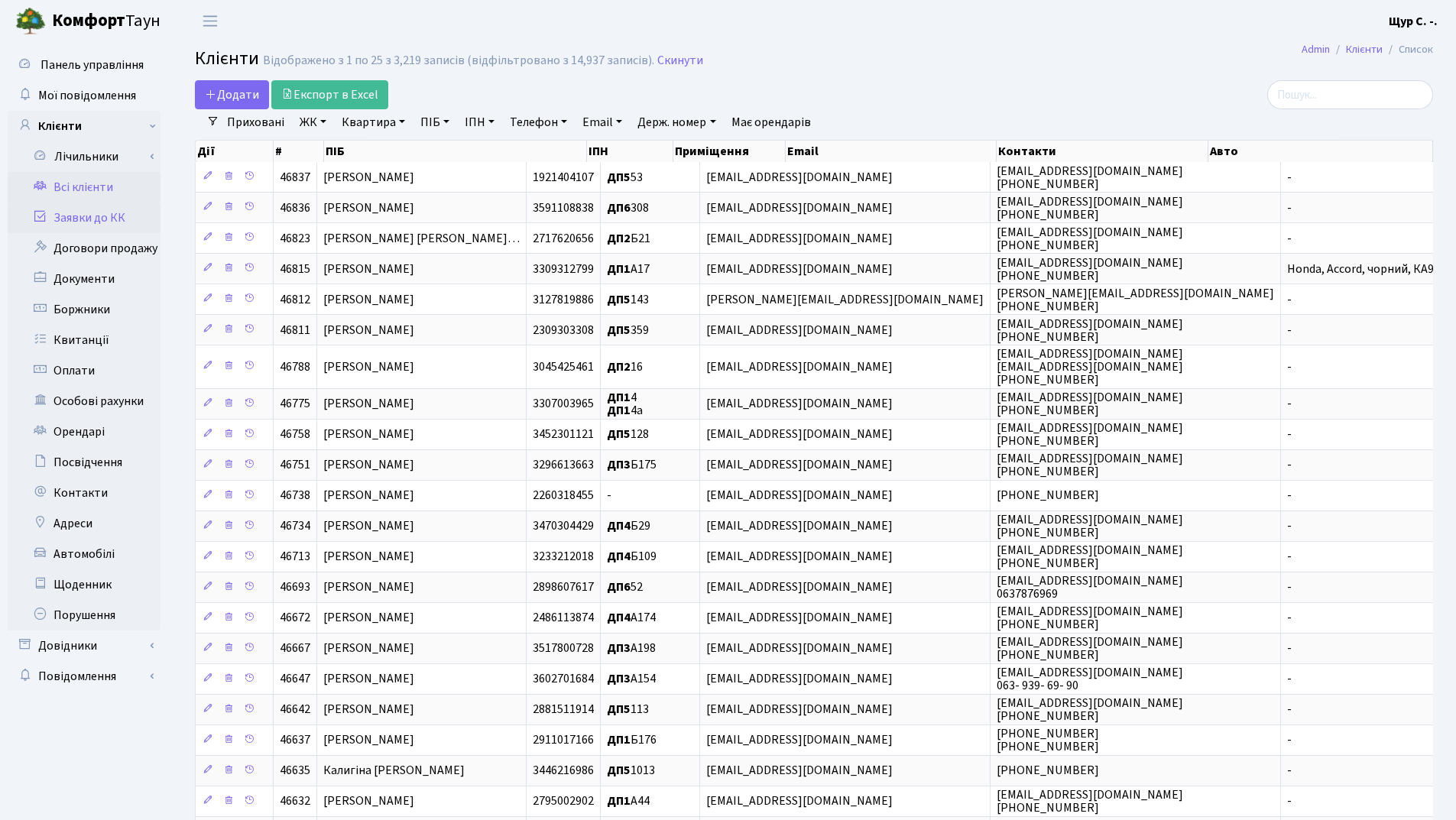
click at [107, 227] on link "Заявки до КК" at bounding box center [84, 218] width 153 height 31
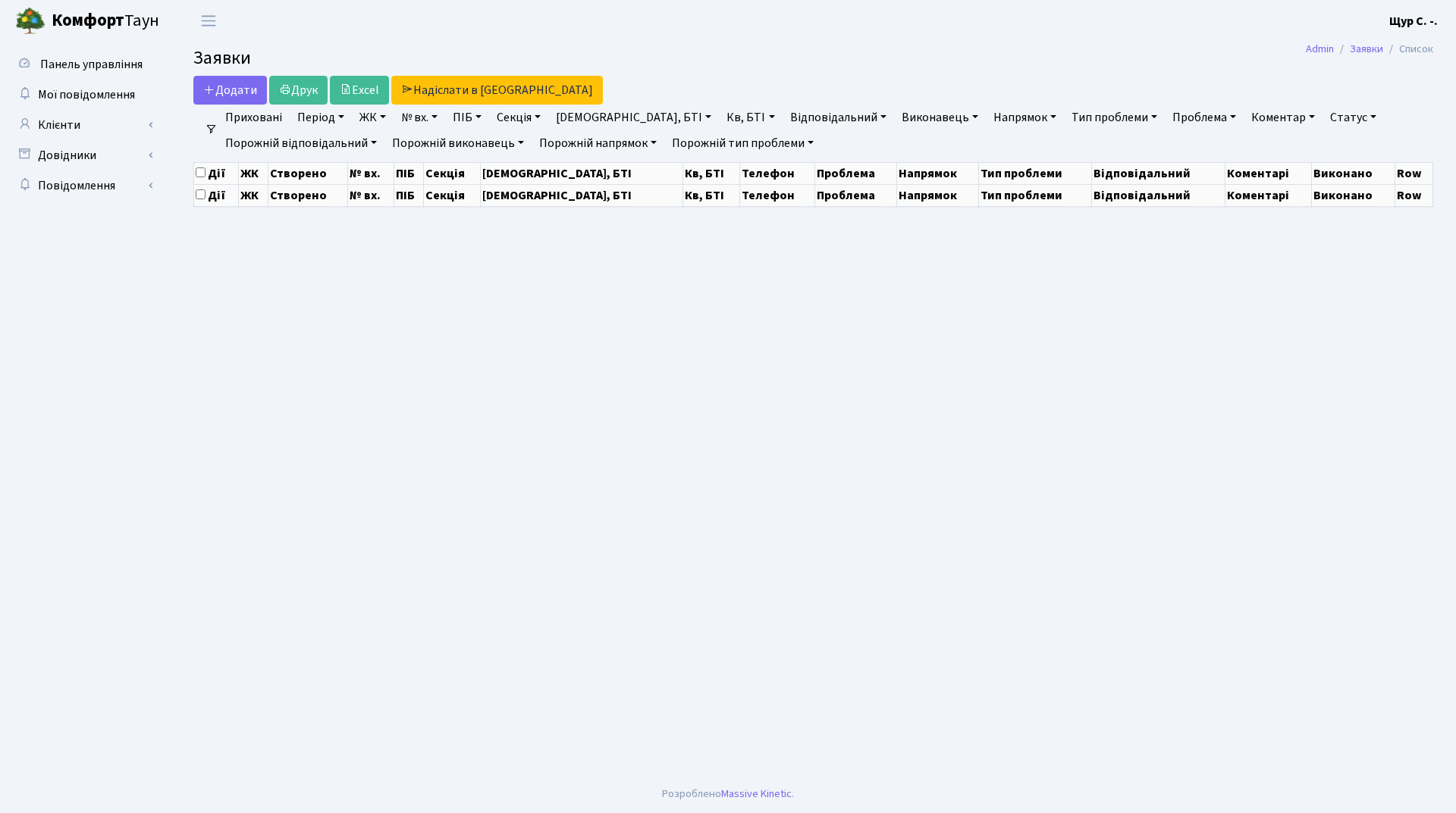
select select "25"
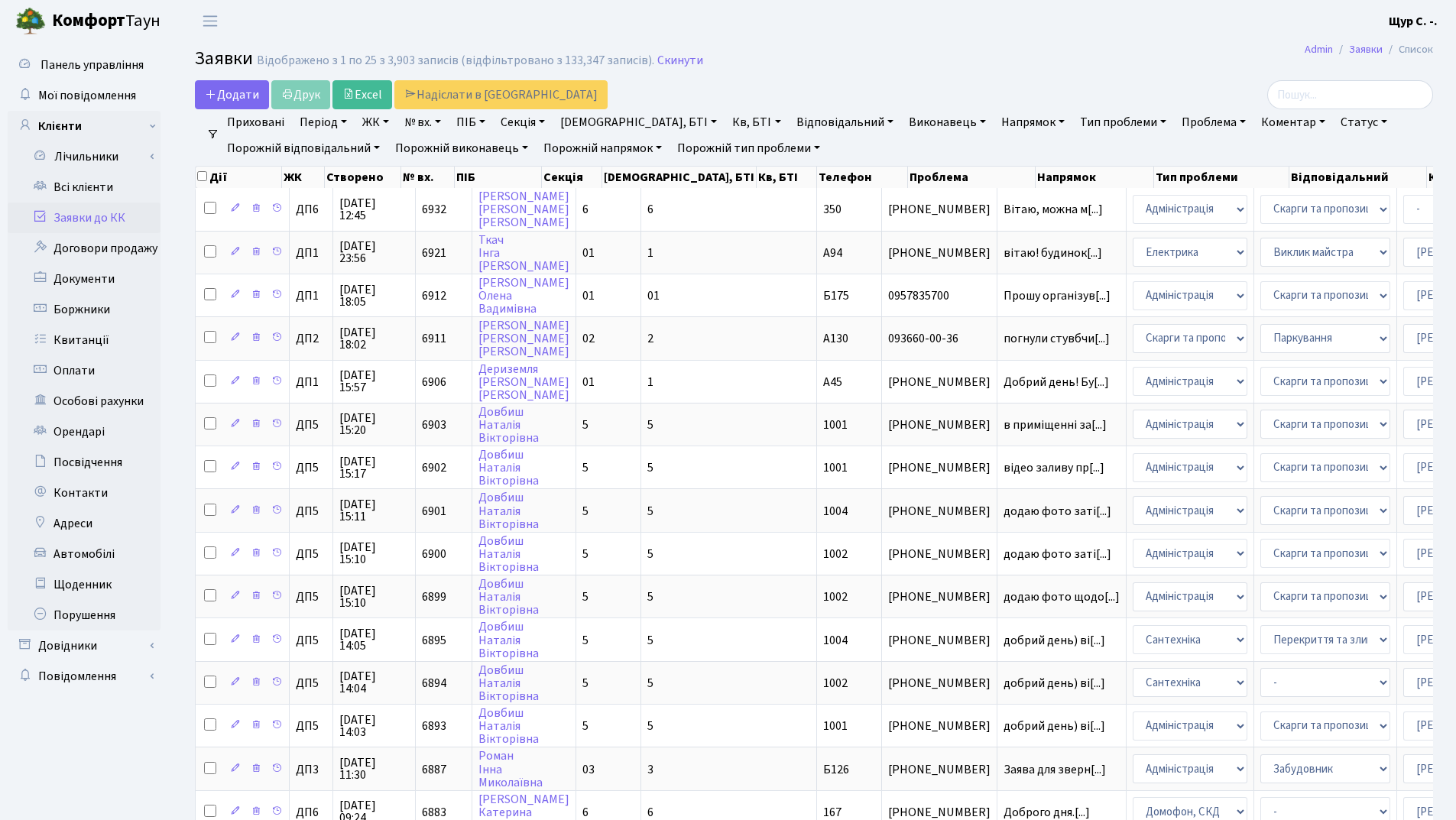
click at [74, 202] on link "Заявки до КК" at bounding box center [84, 218] width 153 height 31
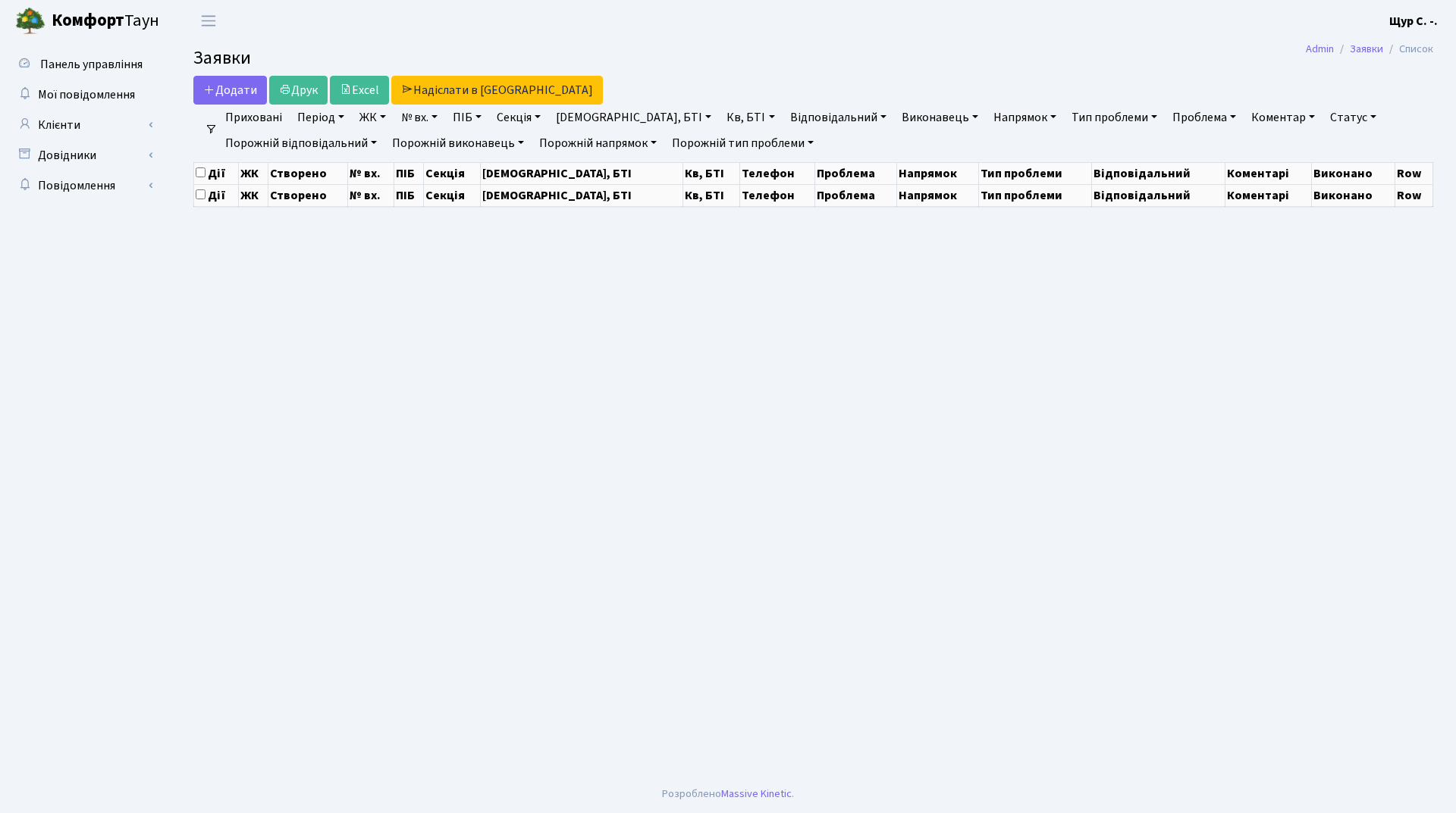
select select "25"
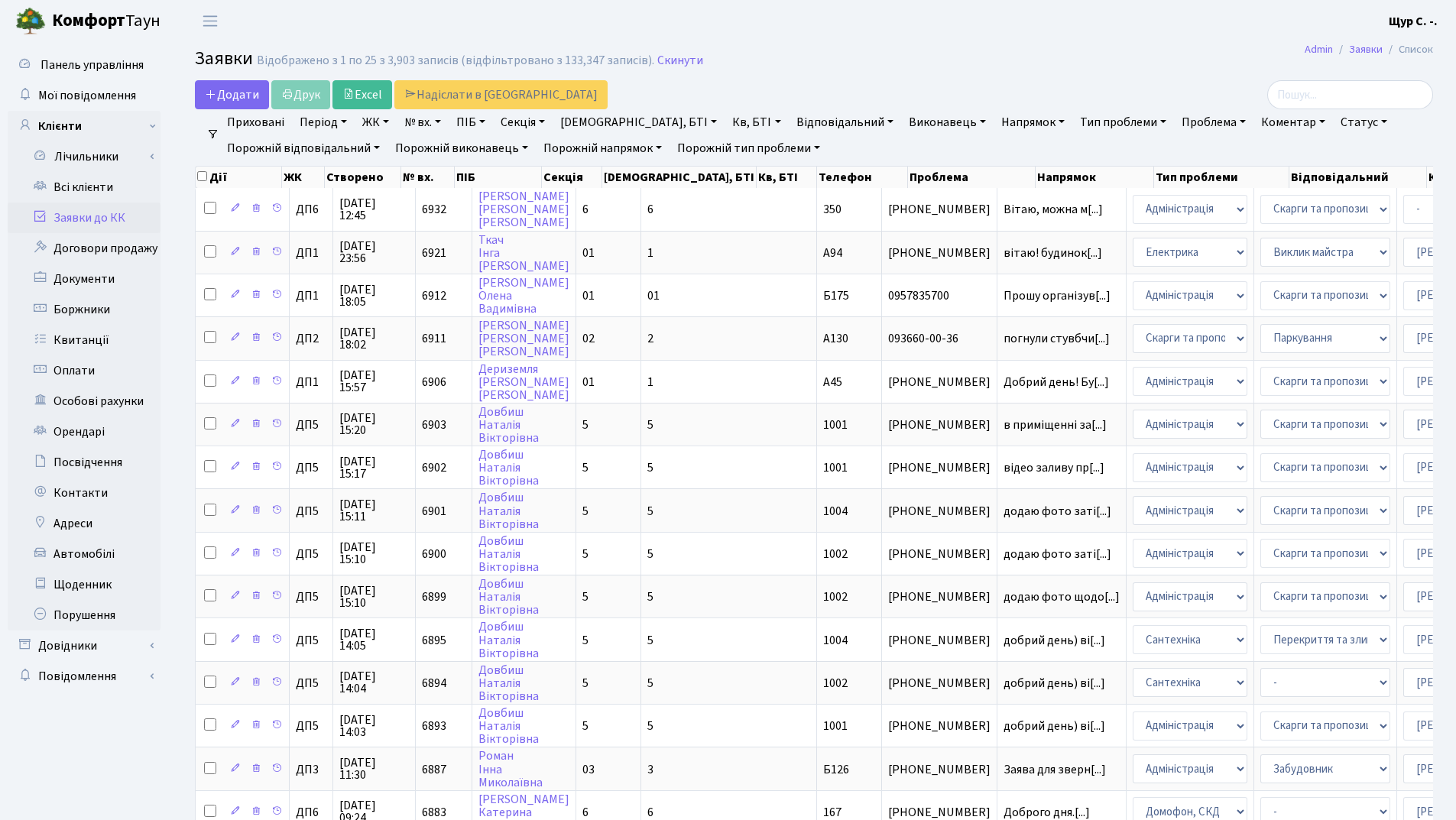
click at [386, 121] on link "ЖК" at bounding box center [375, 122] width 39 height 26
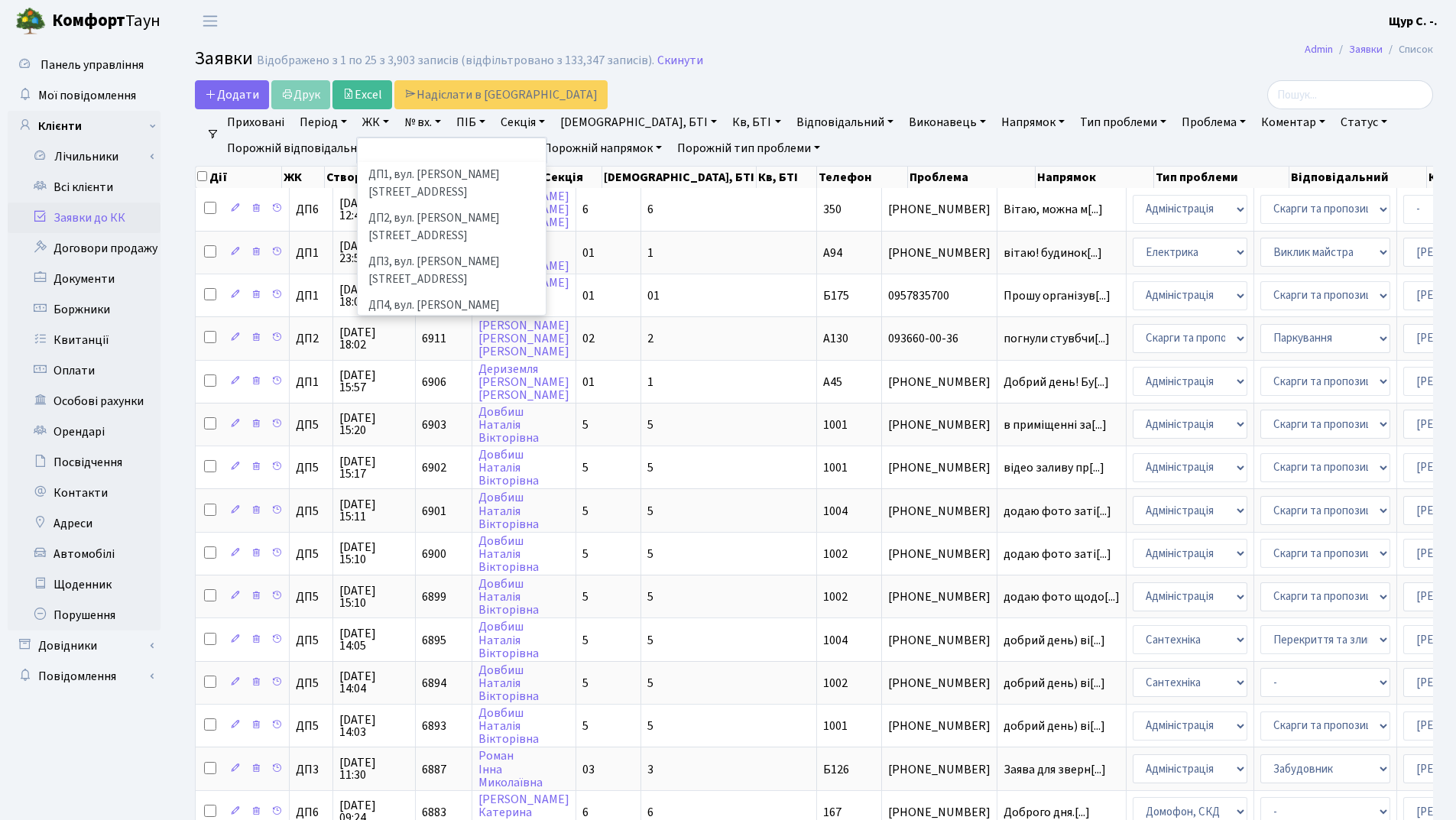
click at [405, 336] on li "ДП5, вул. [PERSON_NAME][STREET_ADDRESS]" at bounding box center [451, 358] width 185 height 44
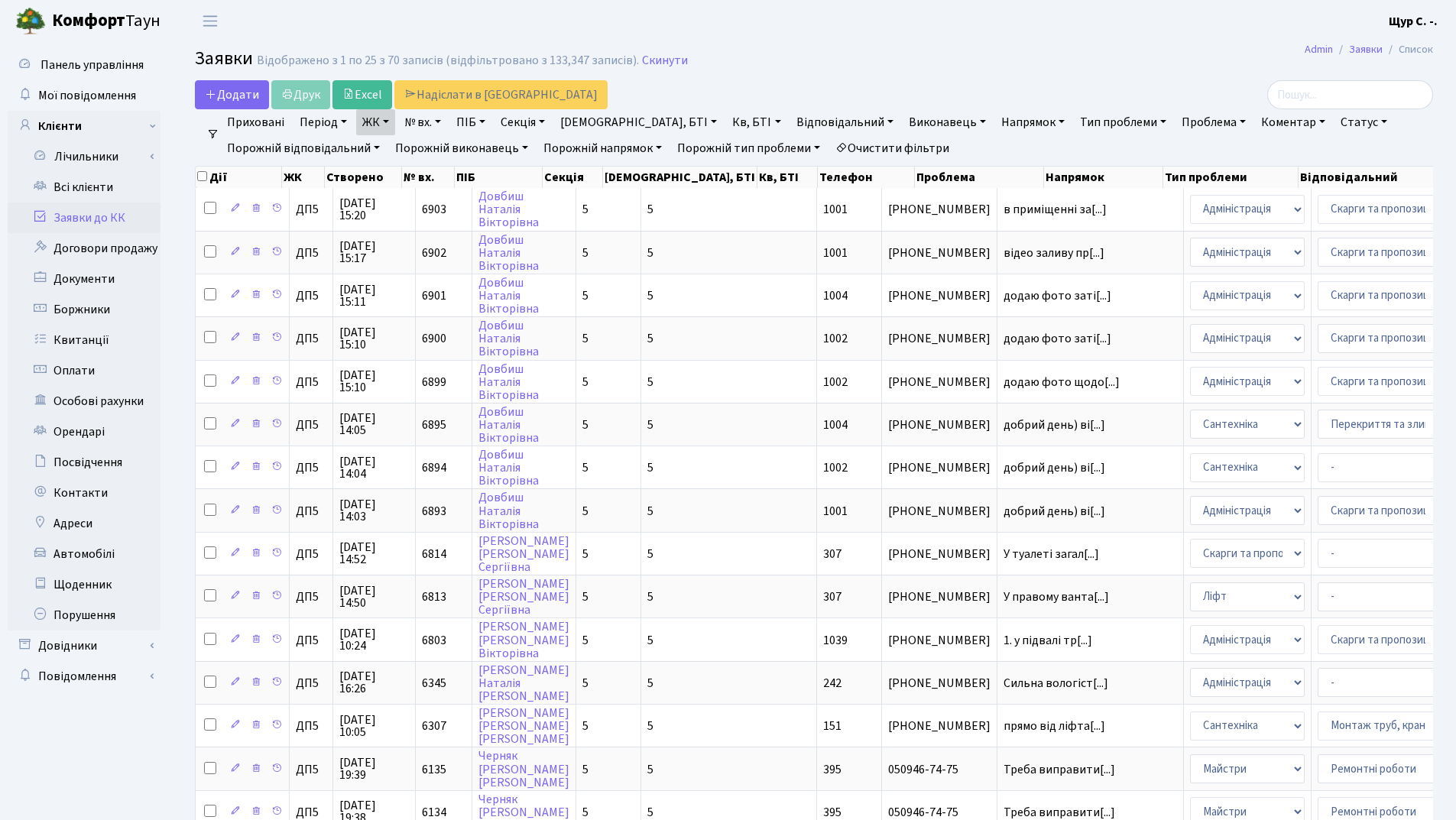
click at [378, 122] on link "ЖК" at bounding box center [375, 122] width 39 height 26
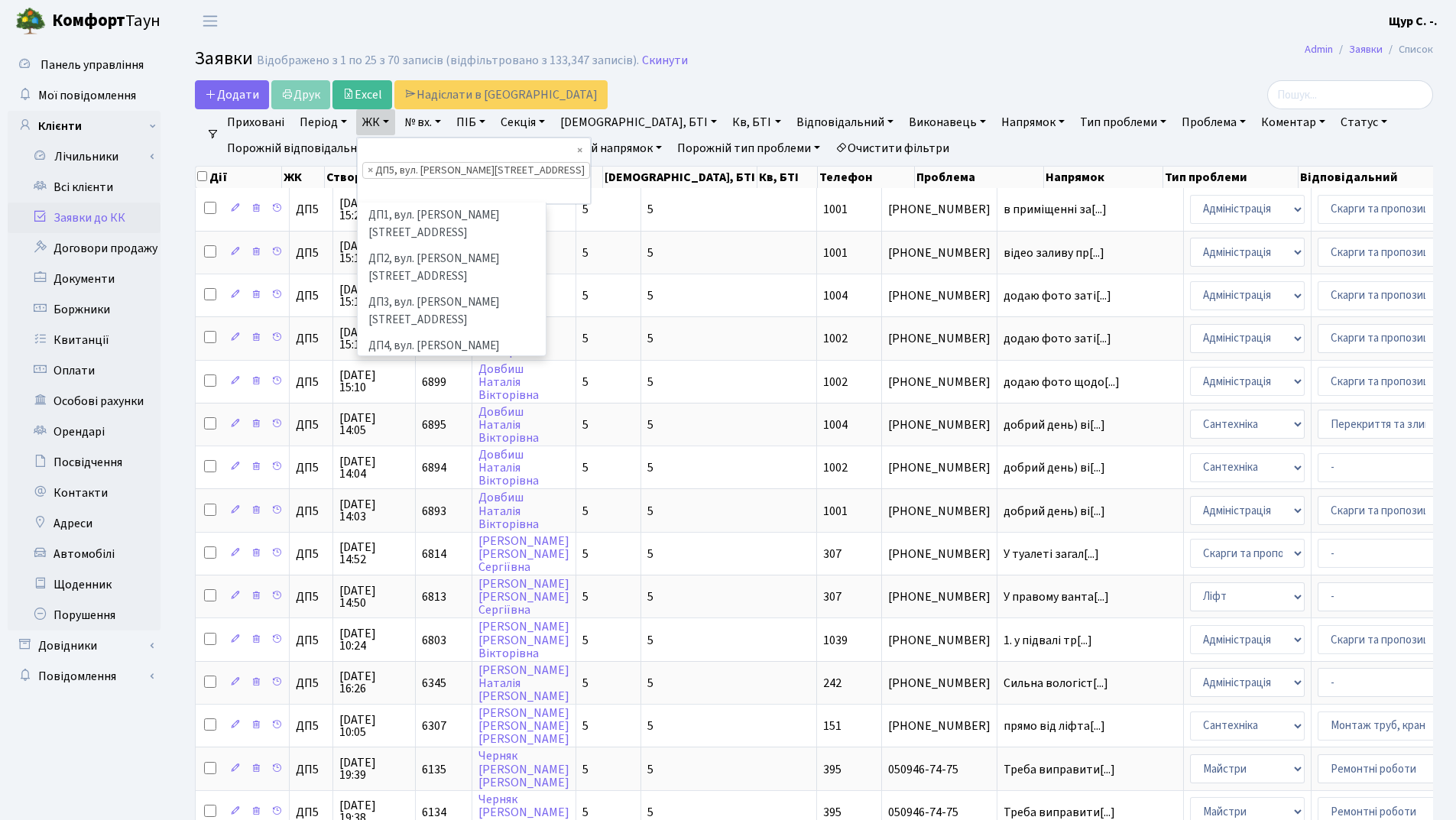
click at [530, 148] on ul "× × ДП5, вул. Некрасова, 6" at bounding box center [473, 171] width 232 height 65
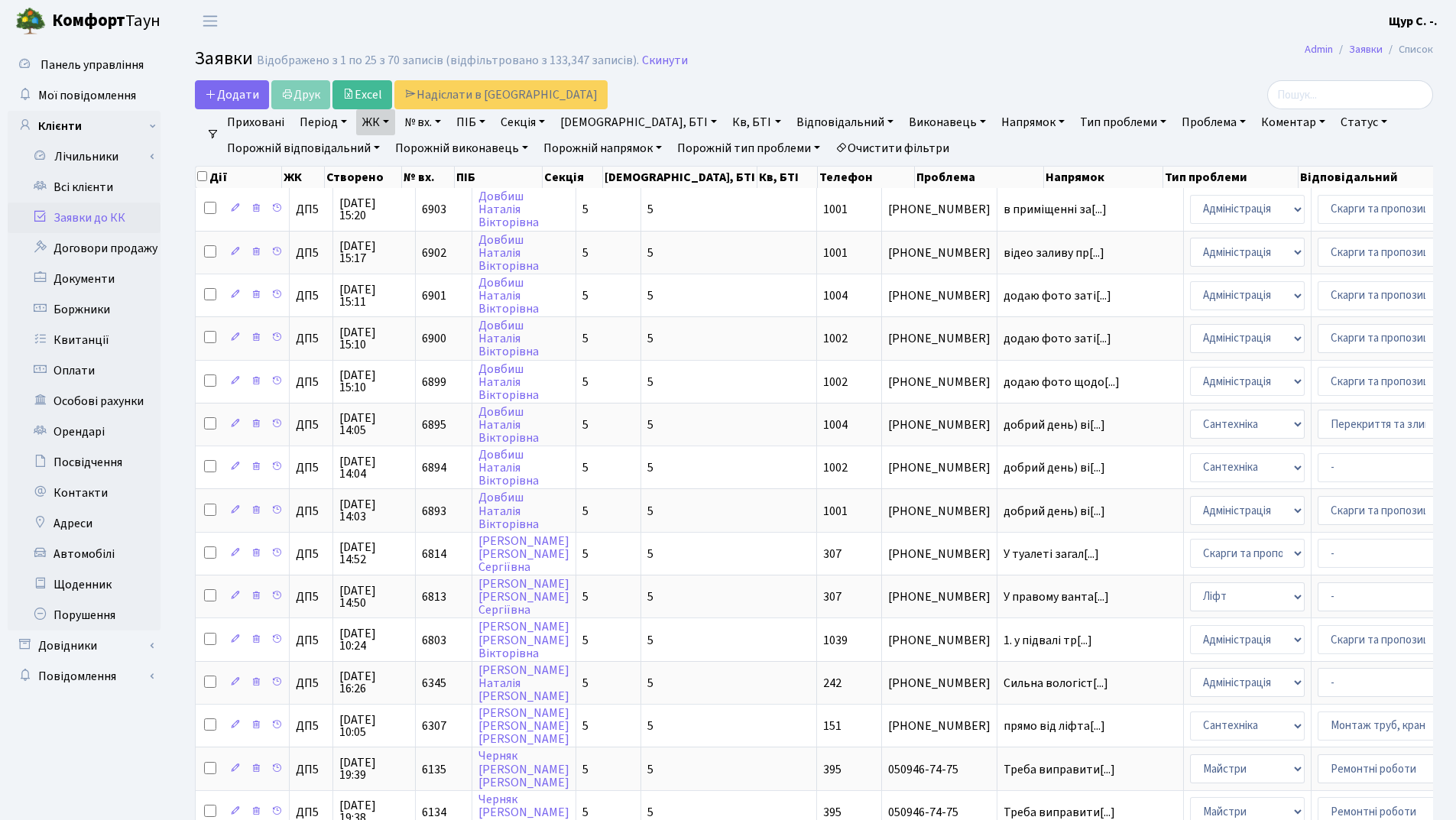
click at [391, 118] on link "ЖК" at bounding box center [375, 122] width 39 height 26
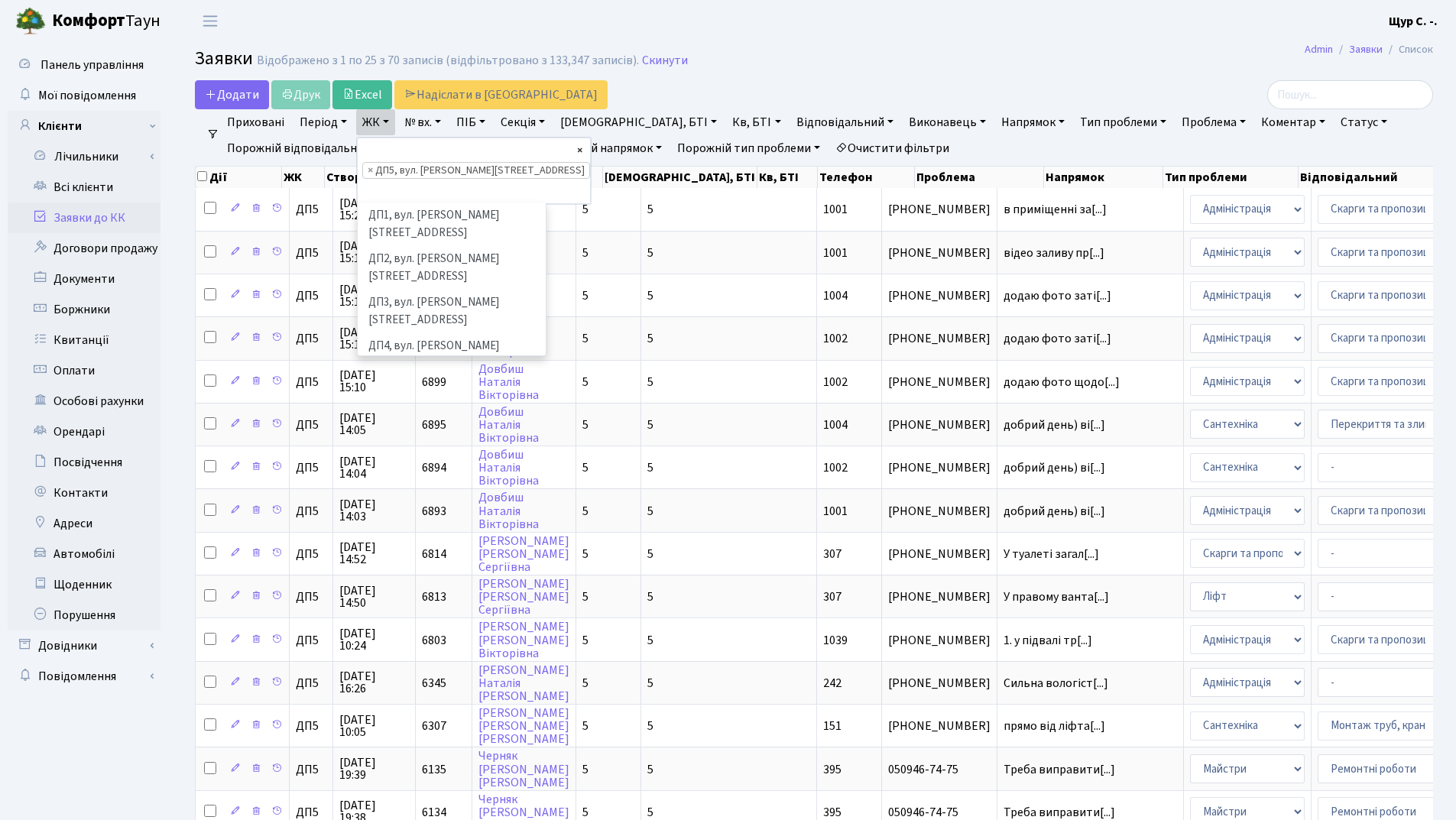
select select
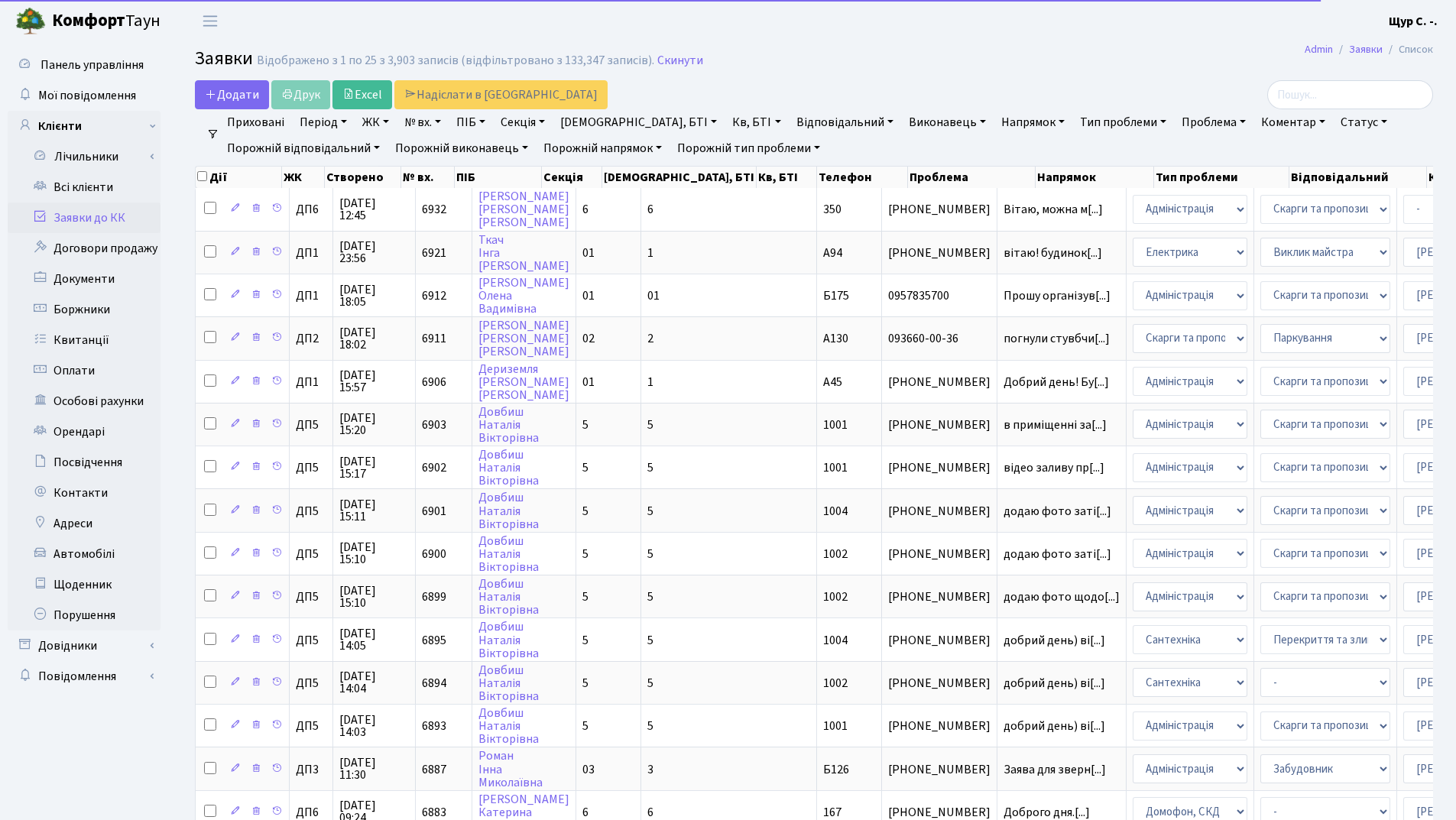
click at [365, 123] on link "ЖК" at bounding box center [375, 122] width 39 height 26
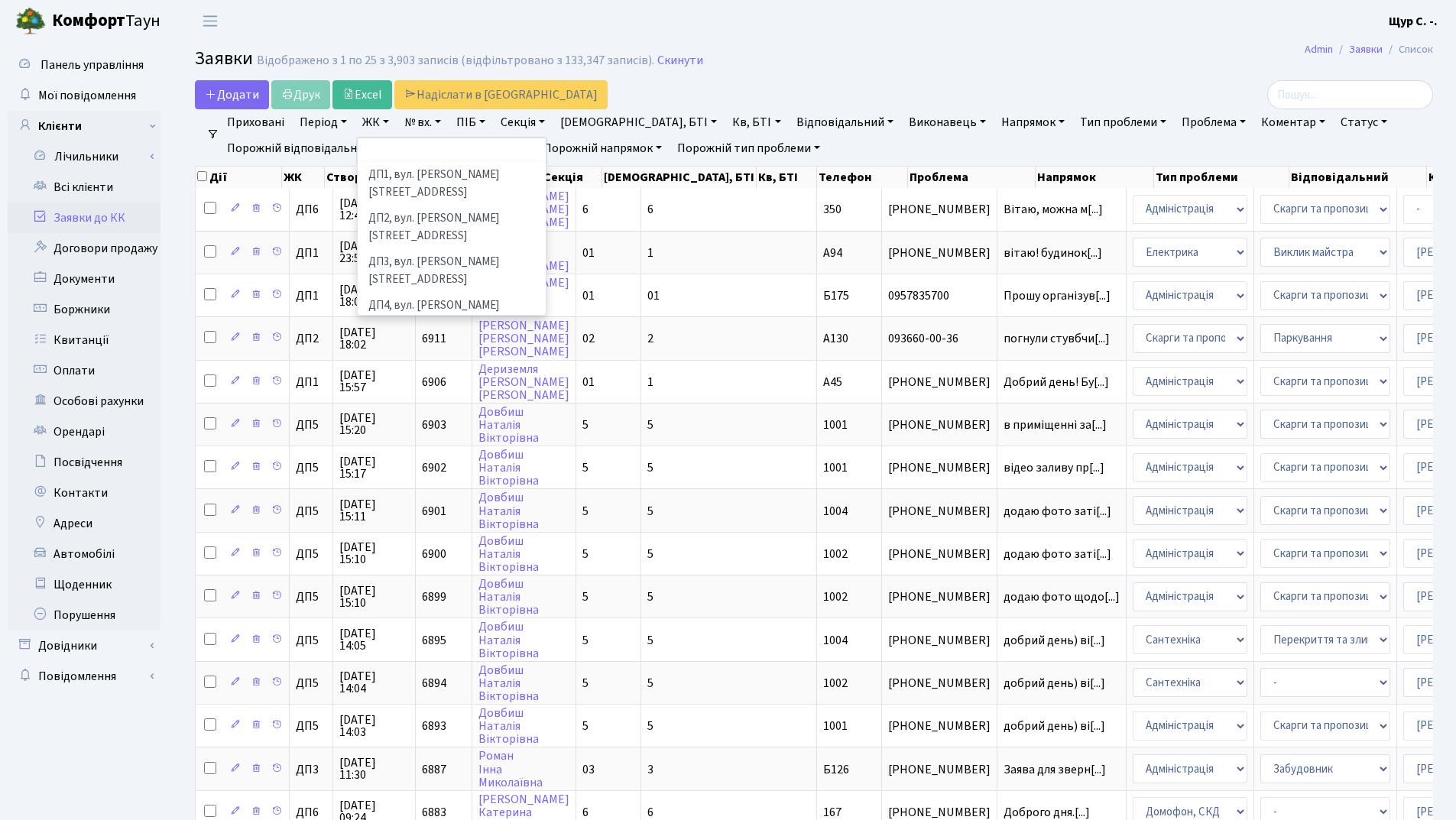
click at [404, 380] on li "ДП6, вул. [PERSON_NAME], 2" at bounding box center [451, 393] width 185 height 26
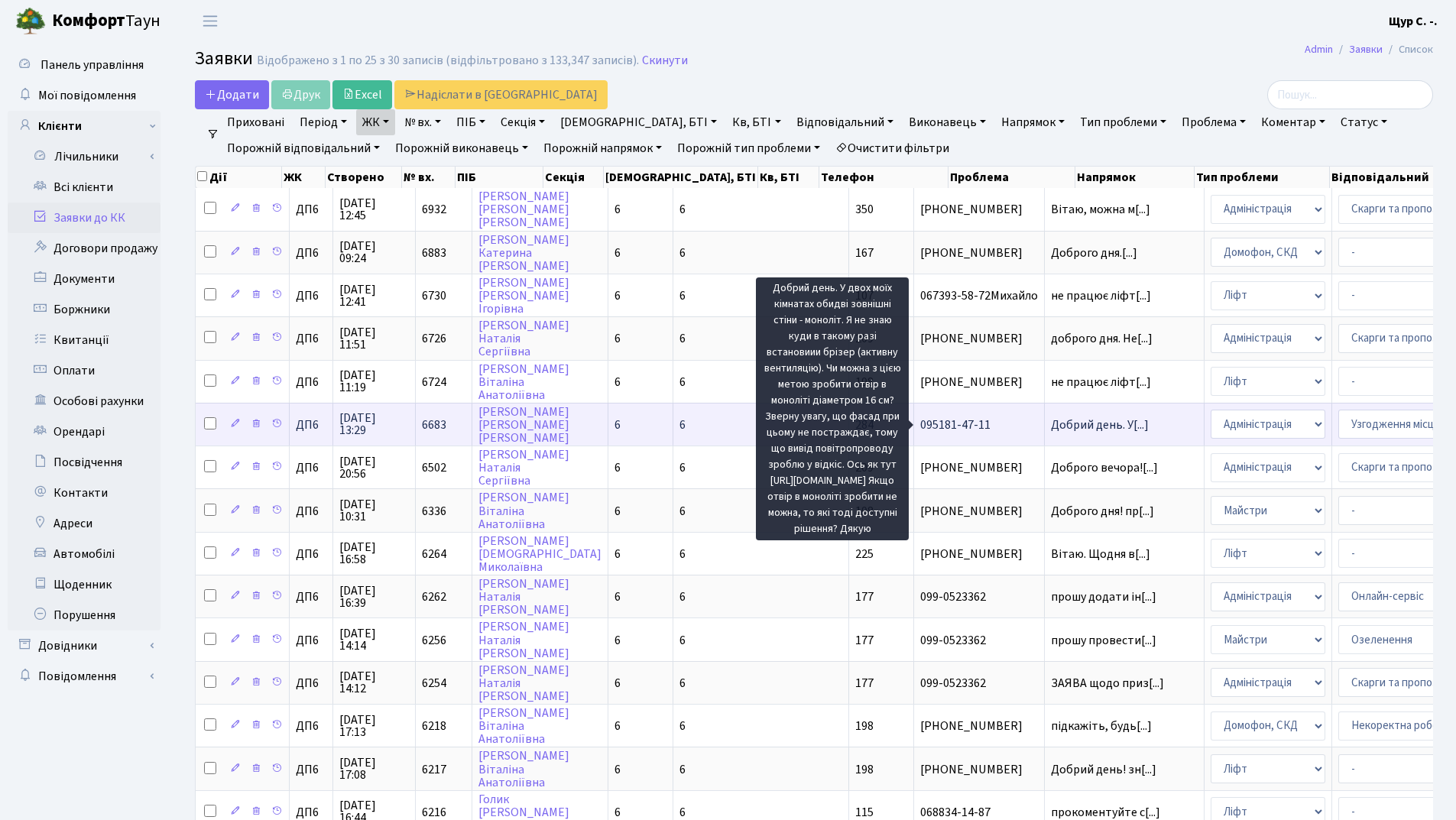
click at [1051, 424] on span "Добрий день. У[...]" at bounding box center [1099, 425] width 98 height 17
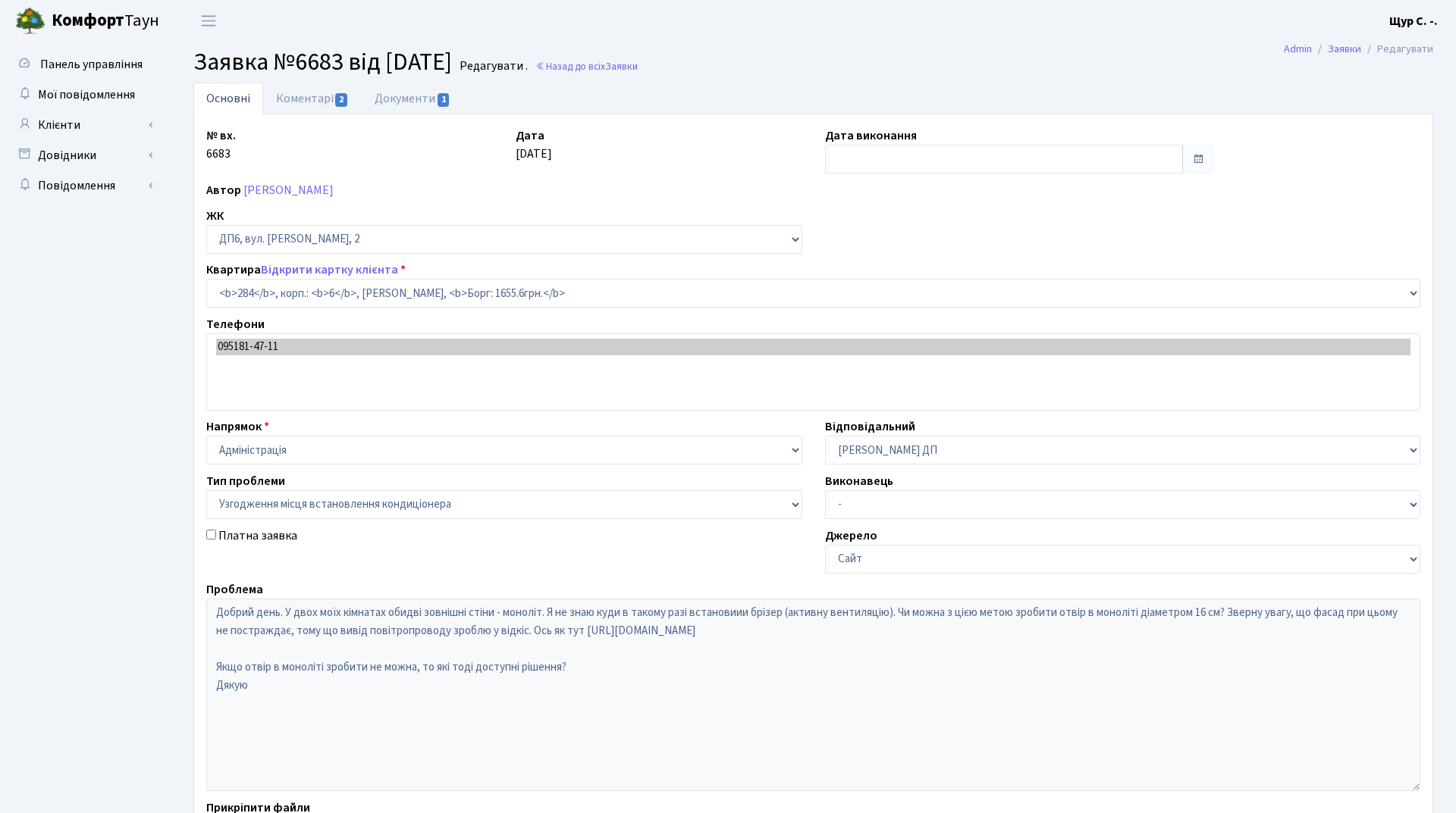
select select "46778"
select select "9"
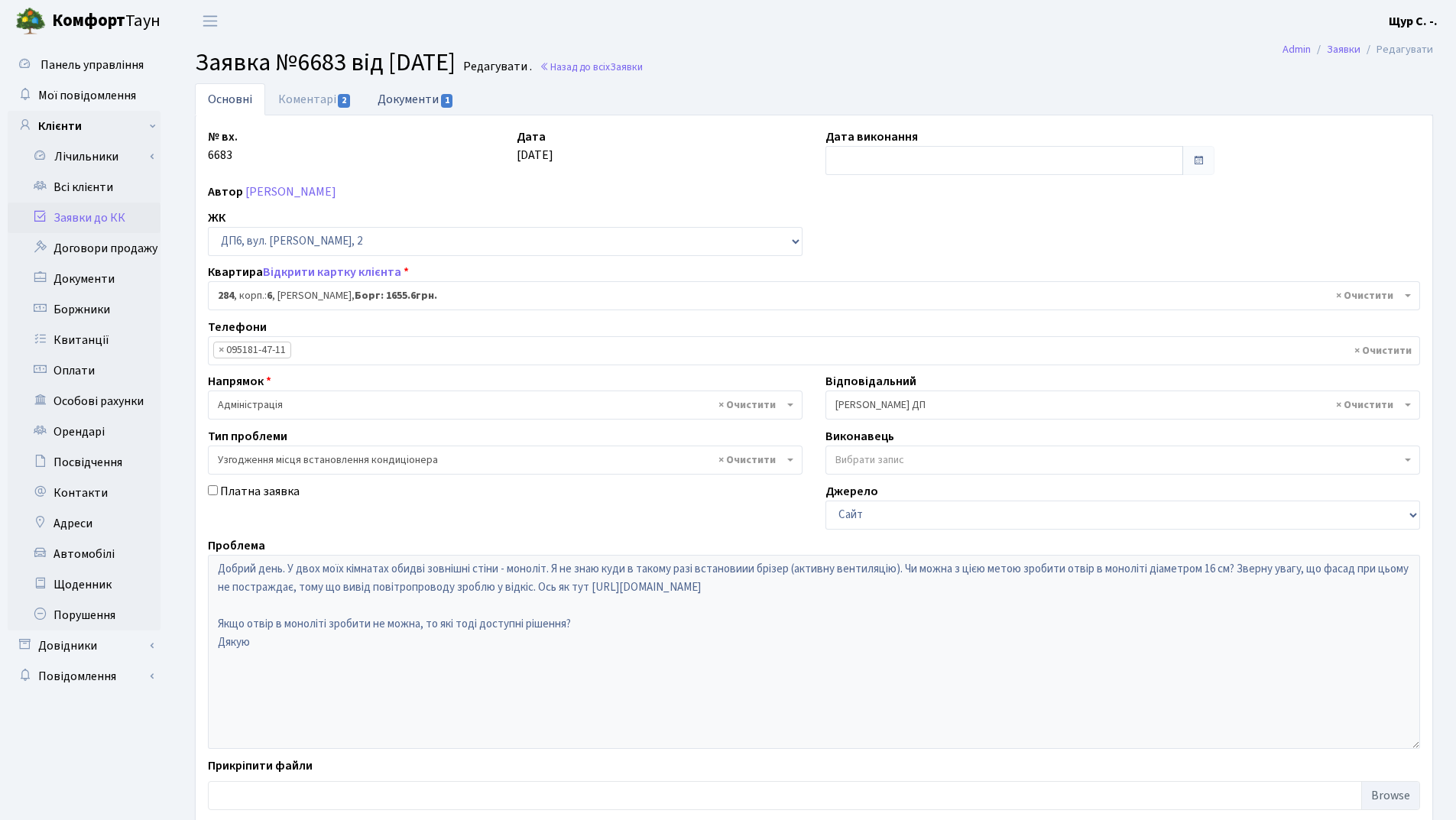
click at [409, 94] on link "Документи 1" at bounding box center [415, 99] width 102 height 32
select select "25"
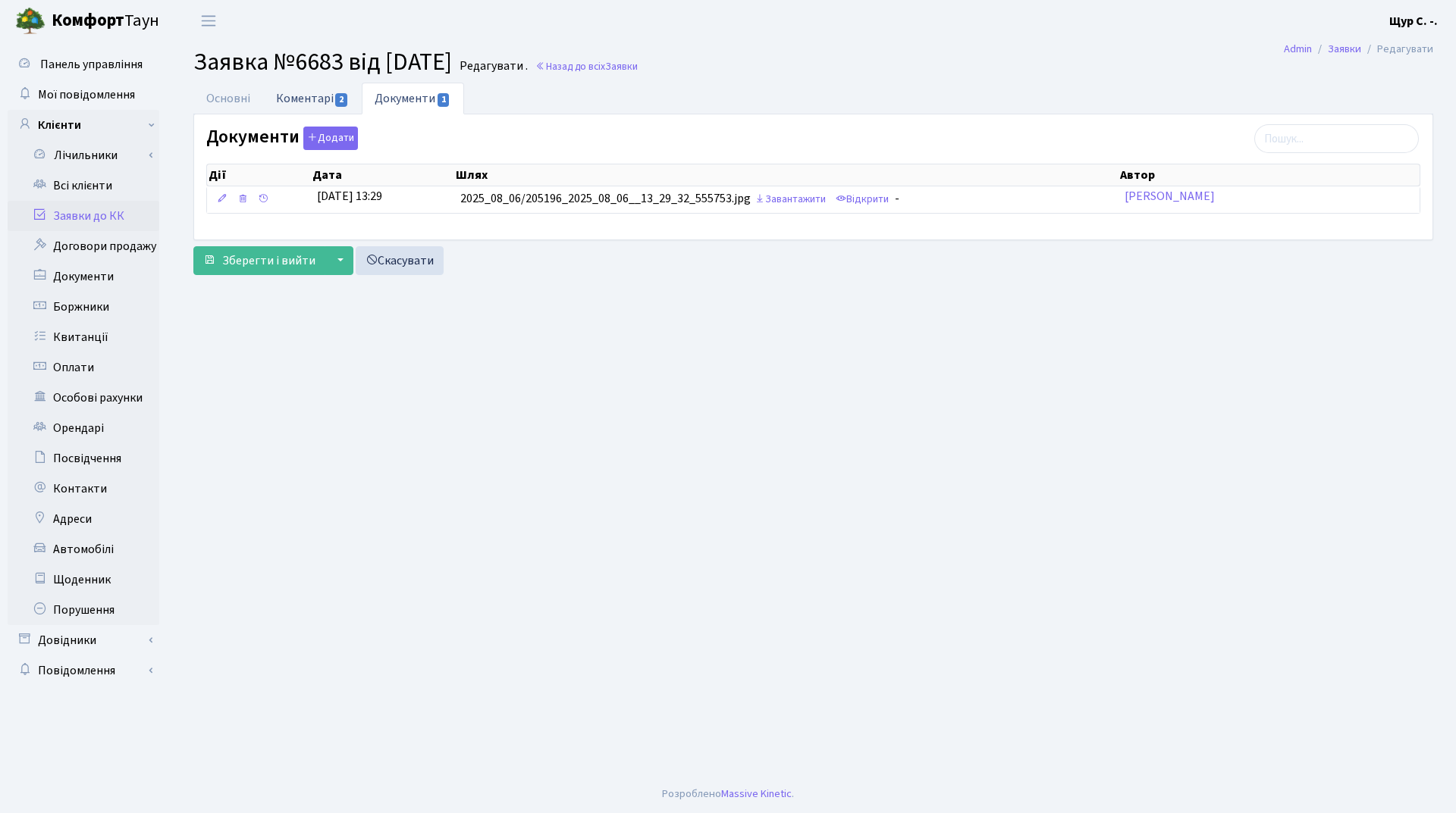
click at [304, 98] on link "Коментарі 2" at bounding box center [312, 98] width 98 height 31
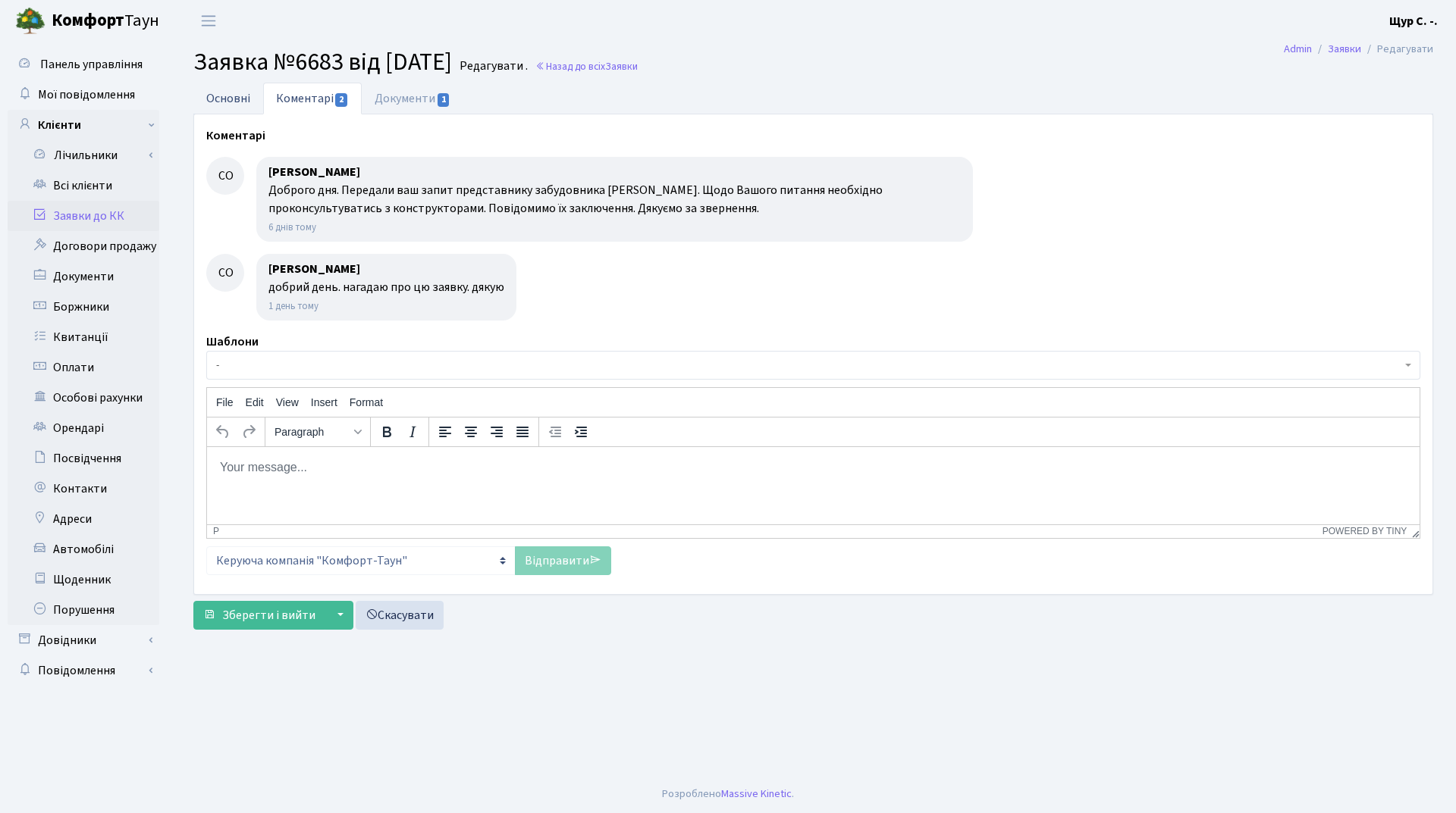
click at [215, 91] on link "Основні" at bounding box center [228, 98] width 69 height 31
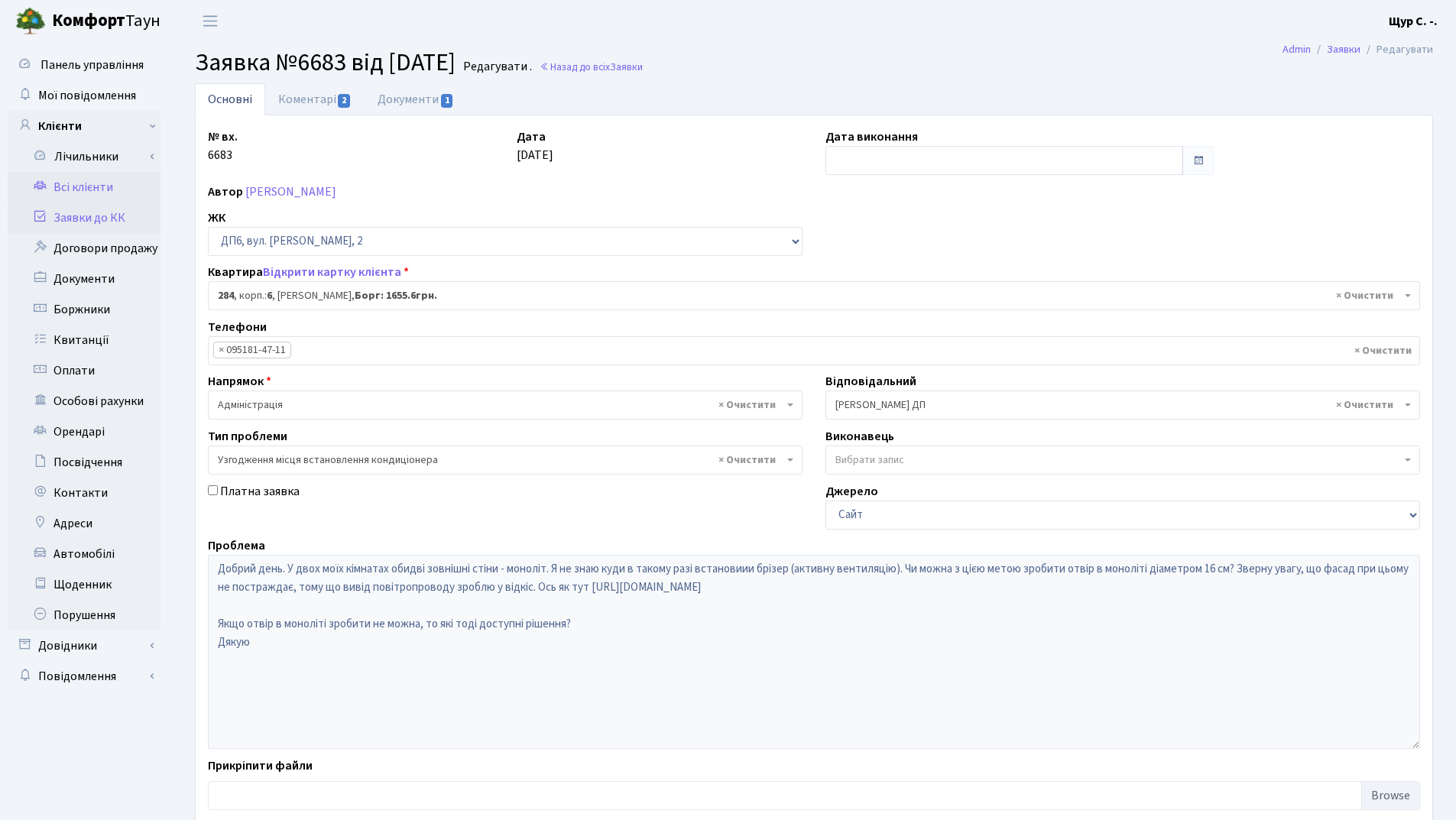
click at [88, 193] on link "Всі клієнти" at bounding box center [84, 188] width 153 height 31
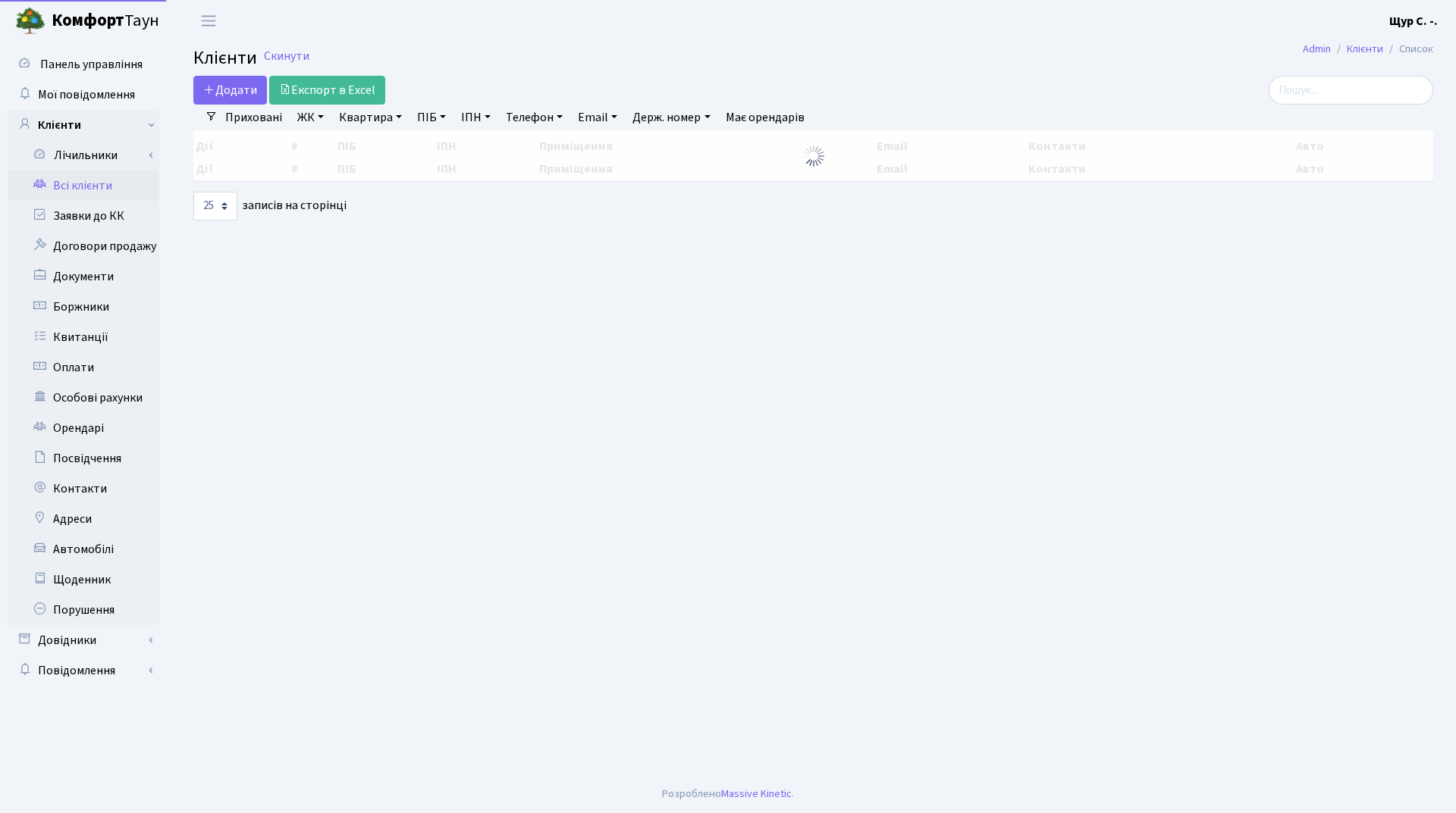
select select "25"
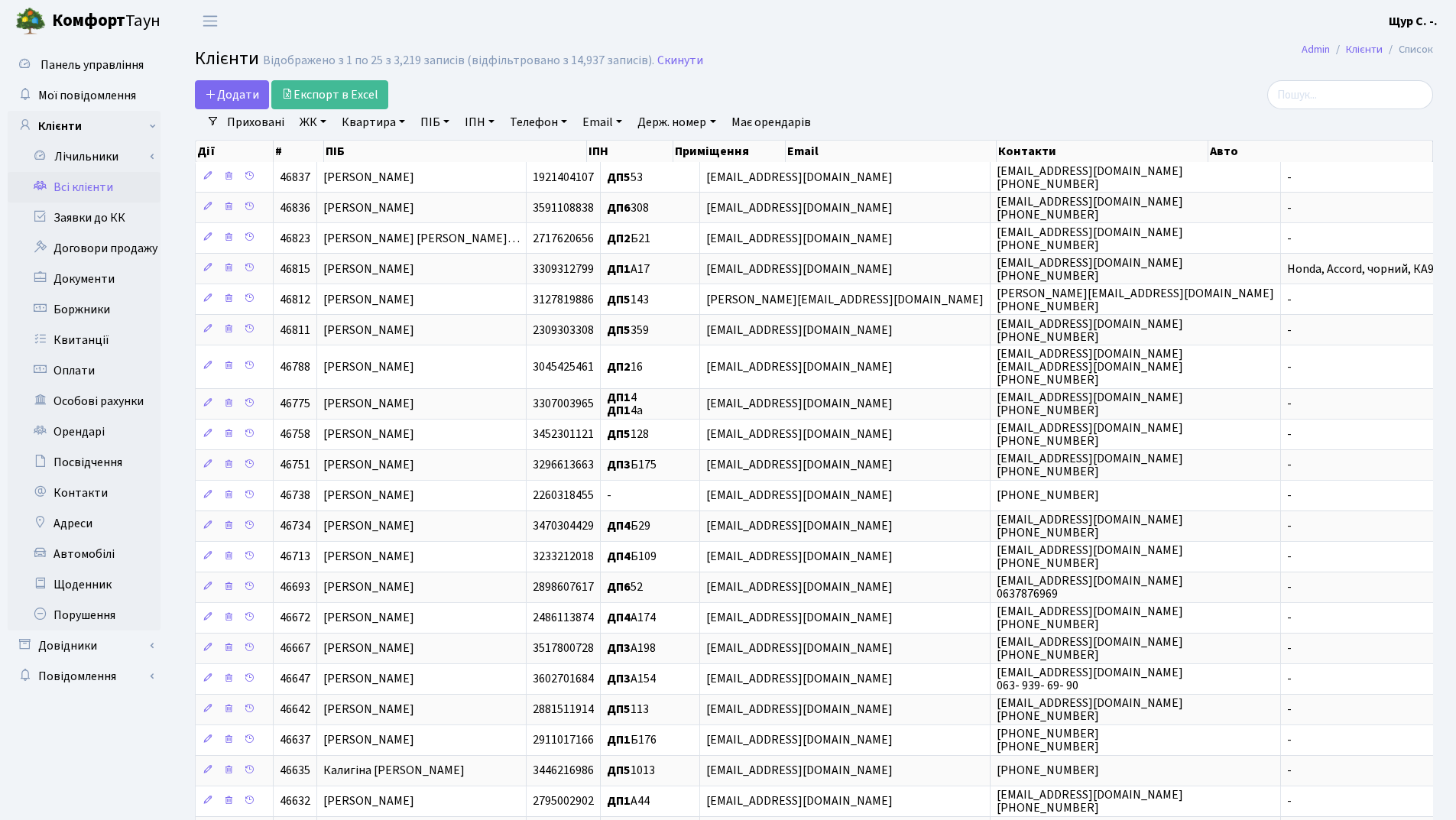
click at [386, 130] on link "Квартира" at bounding box center [373, 122] width 76 height 26
type input "100"
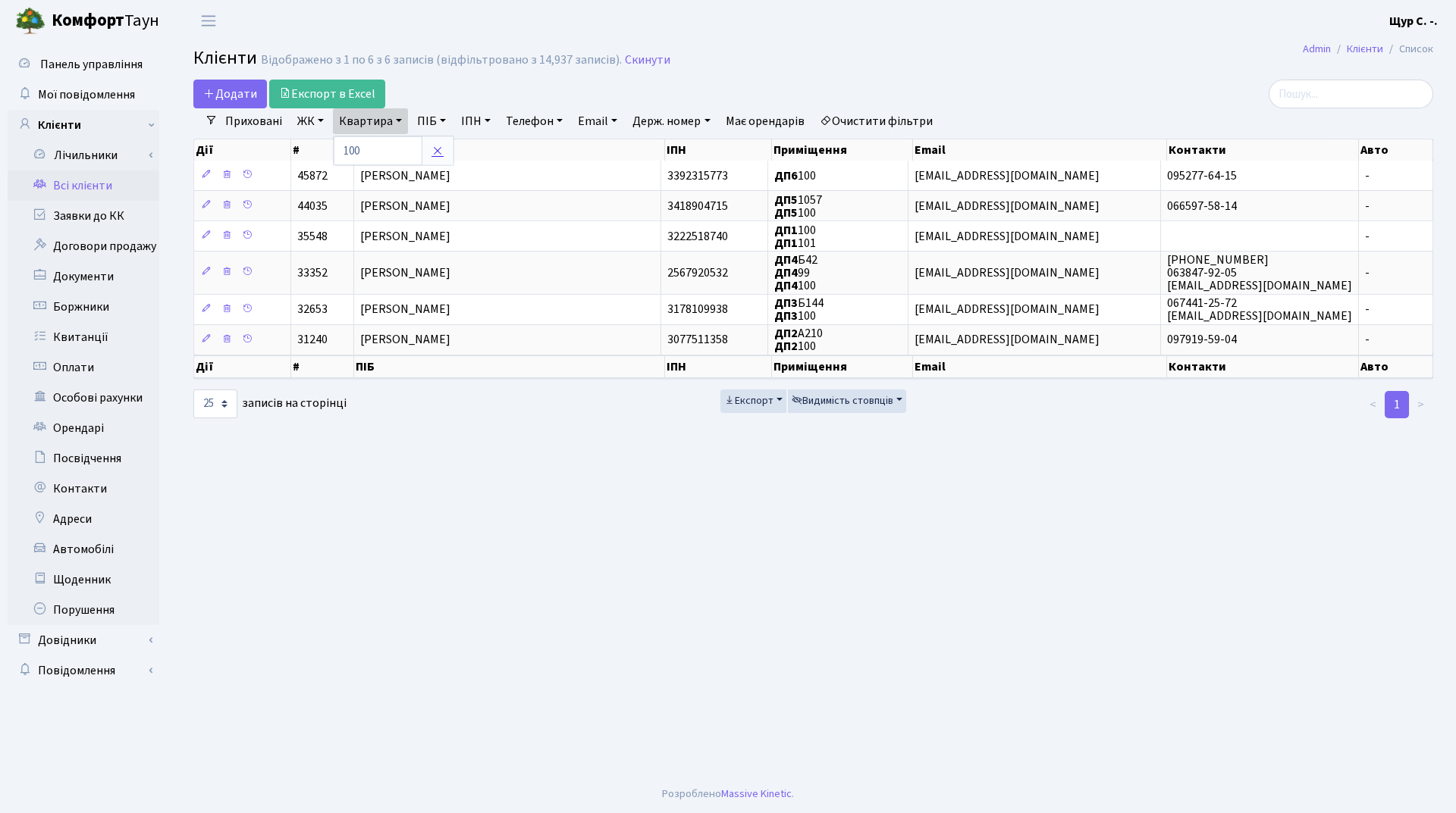
click at [433, 149] on icon at bounding box center [438, 151] width 12 height 12
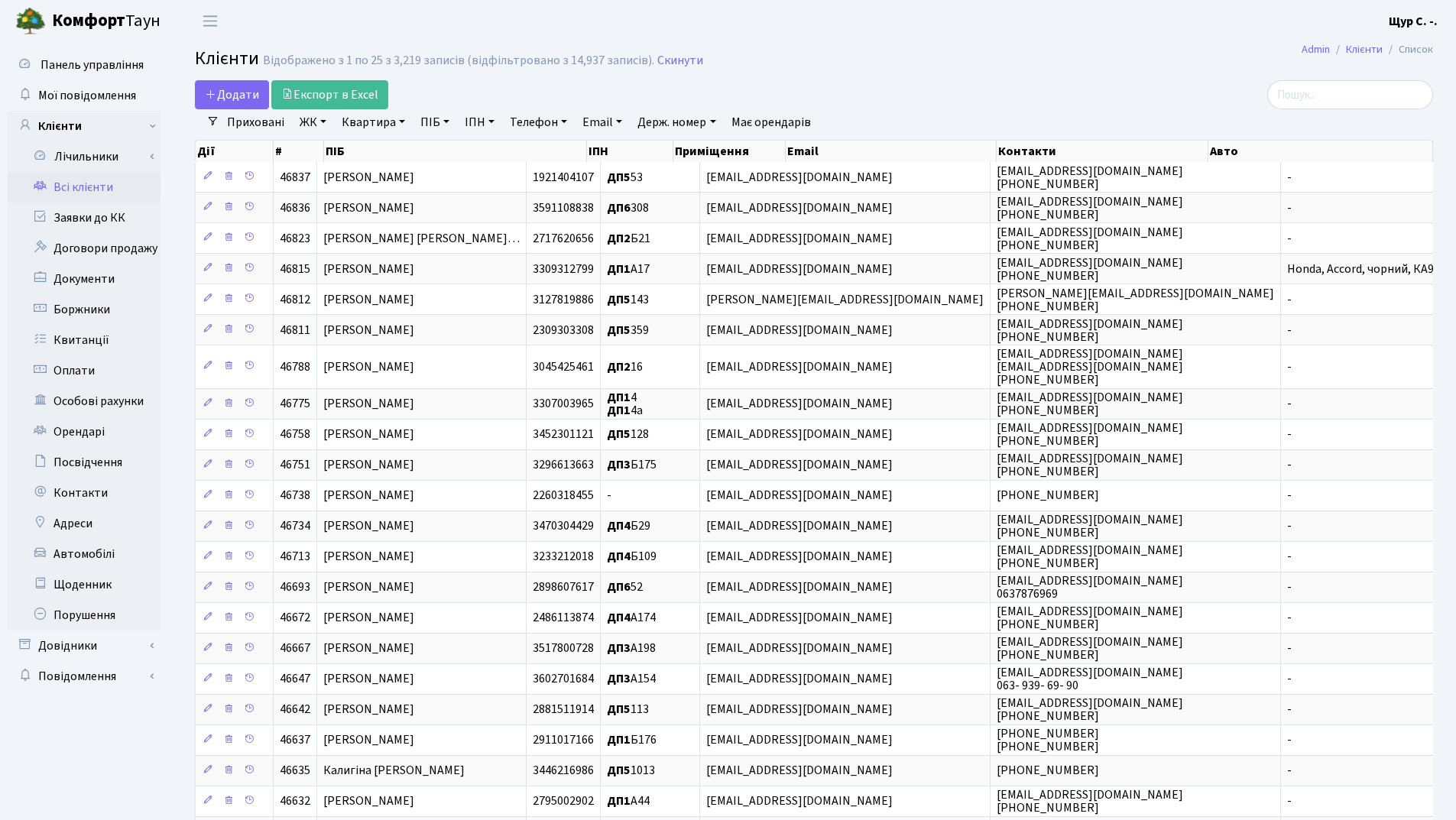
click at [374, 125] on link "Квартира" at bounding box center [373, 122] width 76 height 26
click at [370, 150] on input "text" at bounding box center [380, 152] width 90 height 29
type input "284"
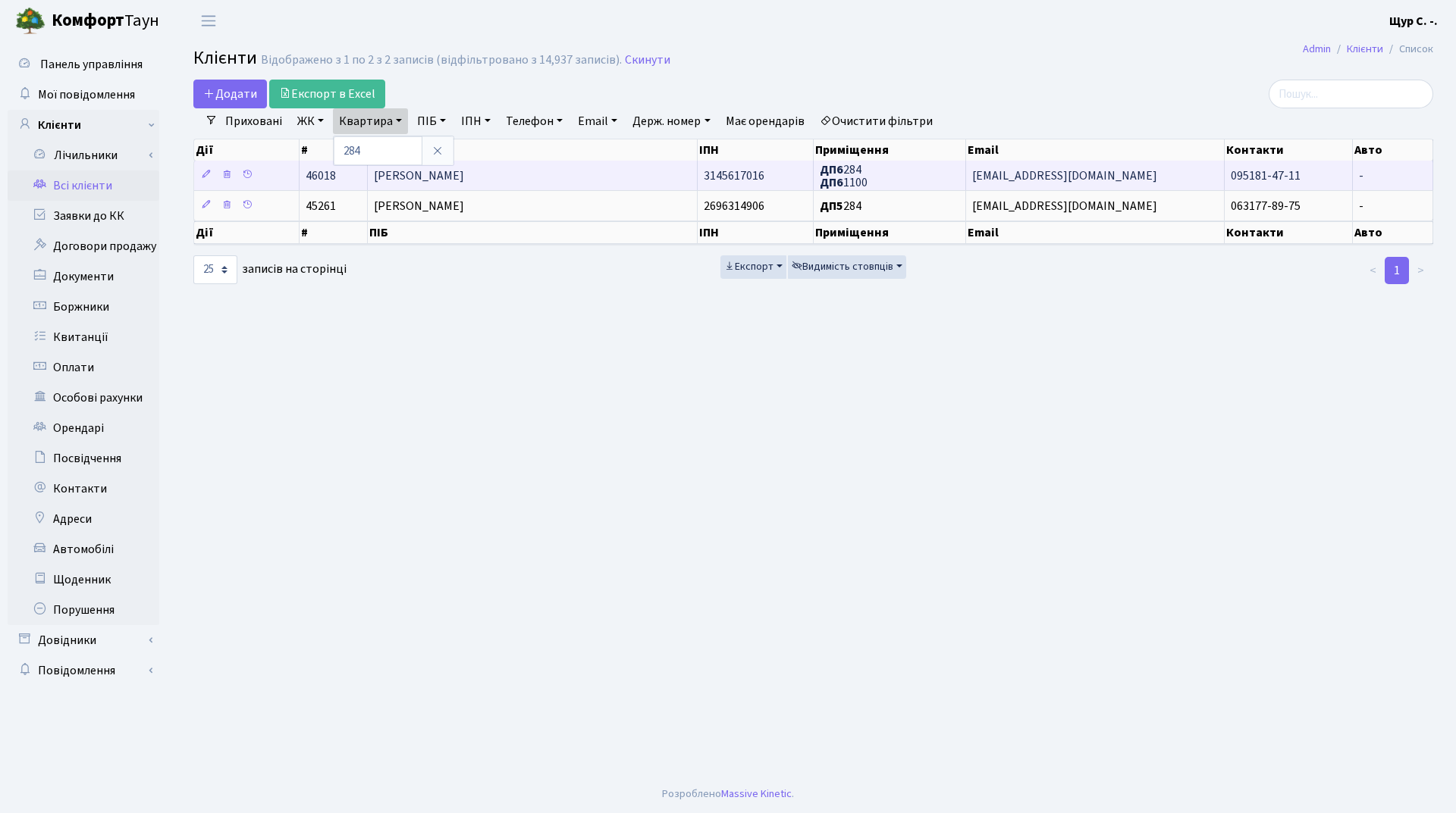
click at [437, 179] on span "[PERSON_NAME]" at bounding box center [419, 176] width 91 height 17
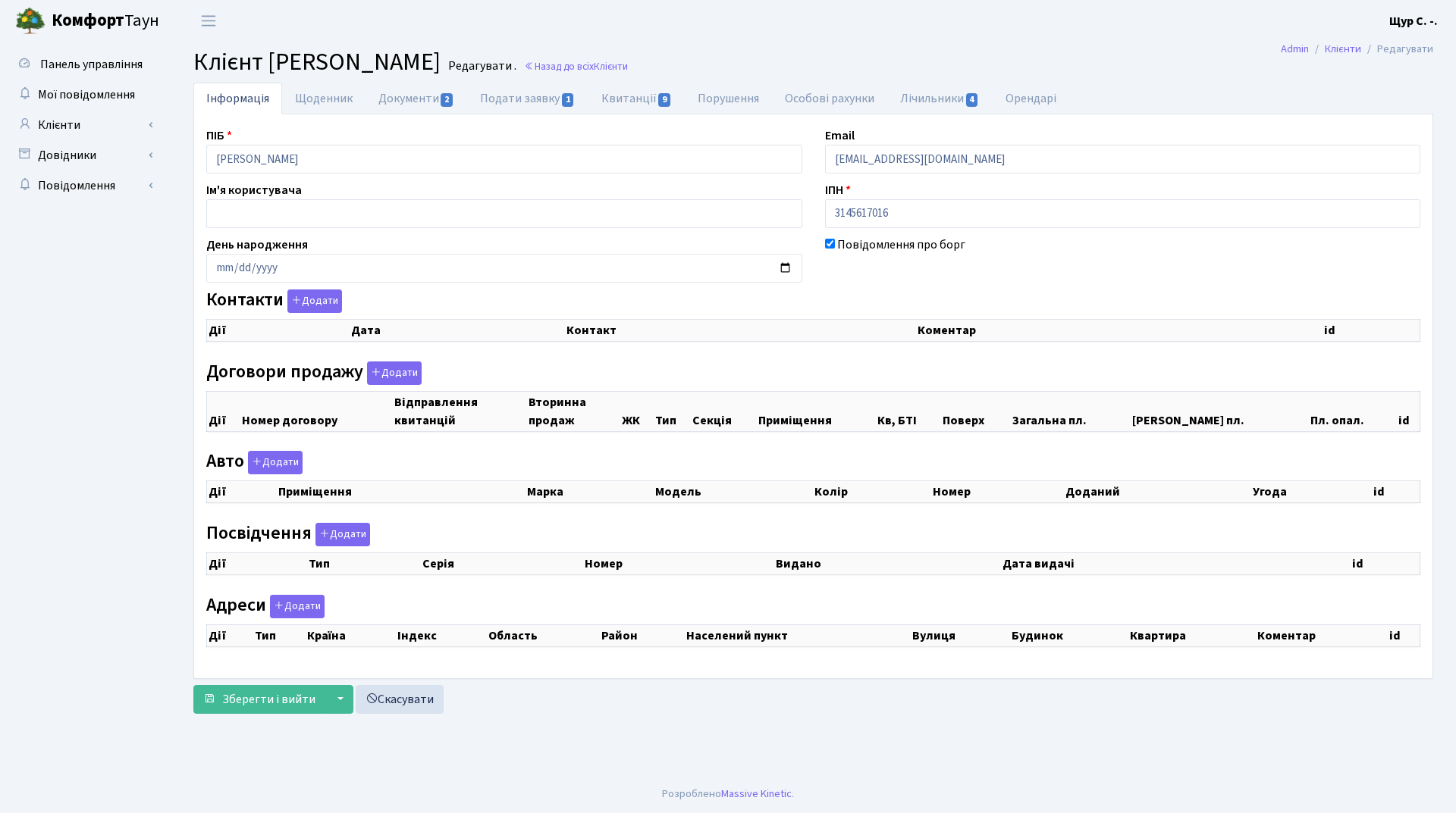
checkbox input "true"
select select "25"
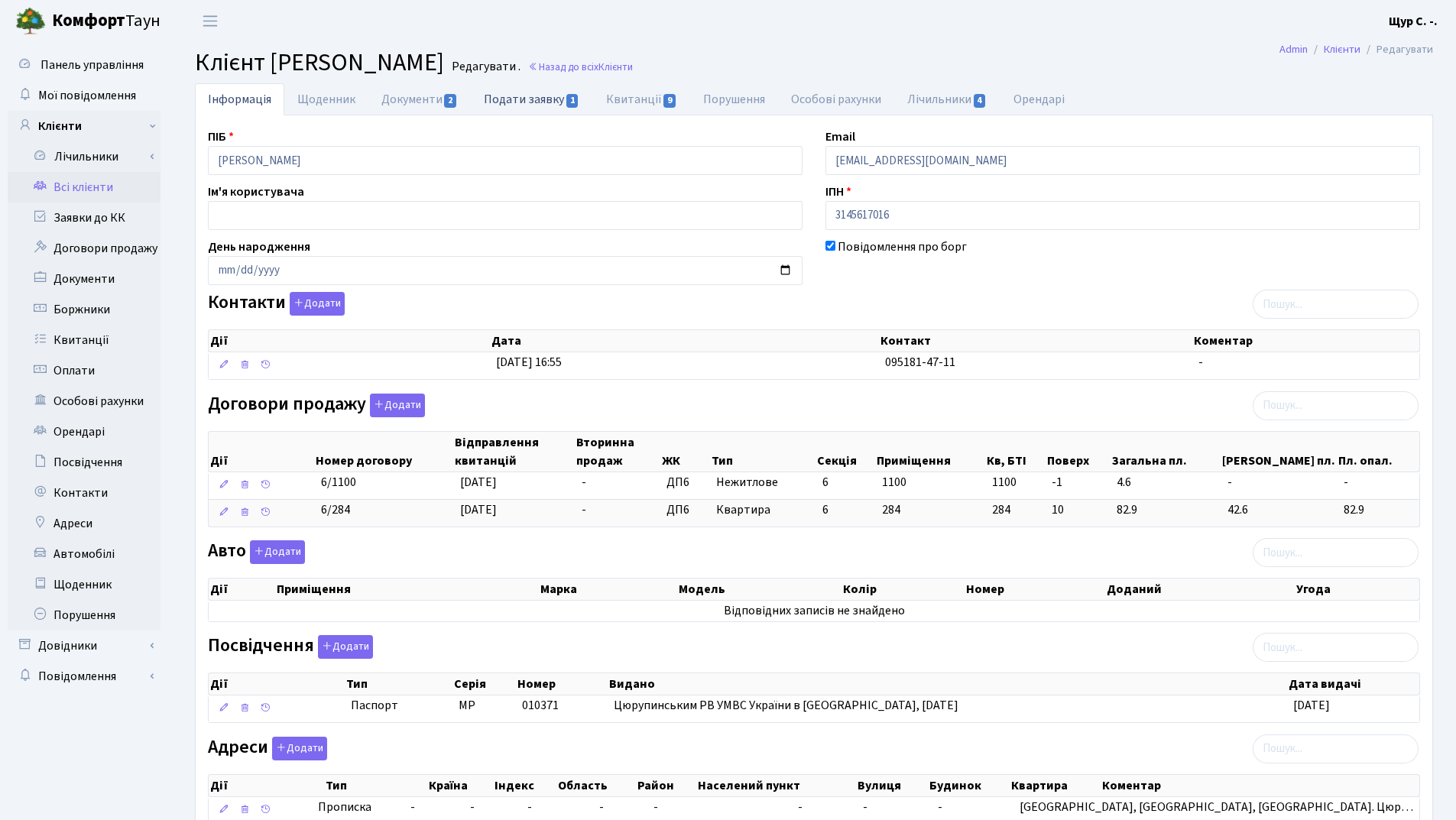
click at [517, 103] on link "Подати заявку 1" at bounding box center [531, 99] width 121 height 32
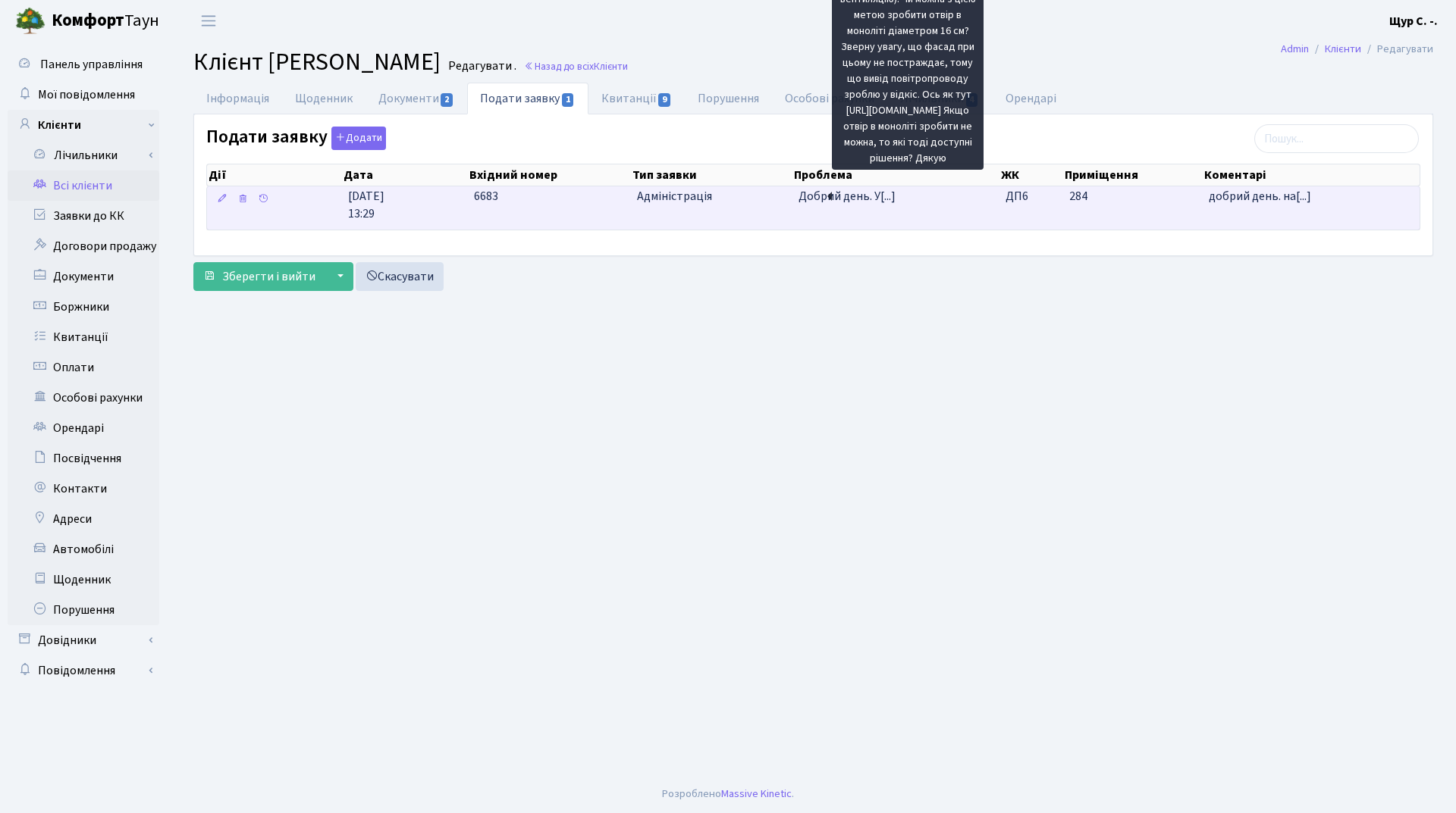
click at [860, 204] on span "Добрий день. У[...]" at bounding box center [847, 196] width 97 height 17
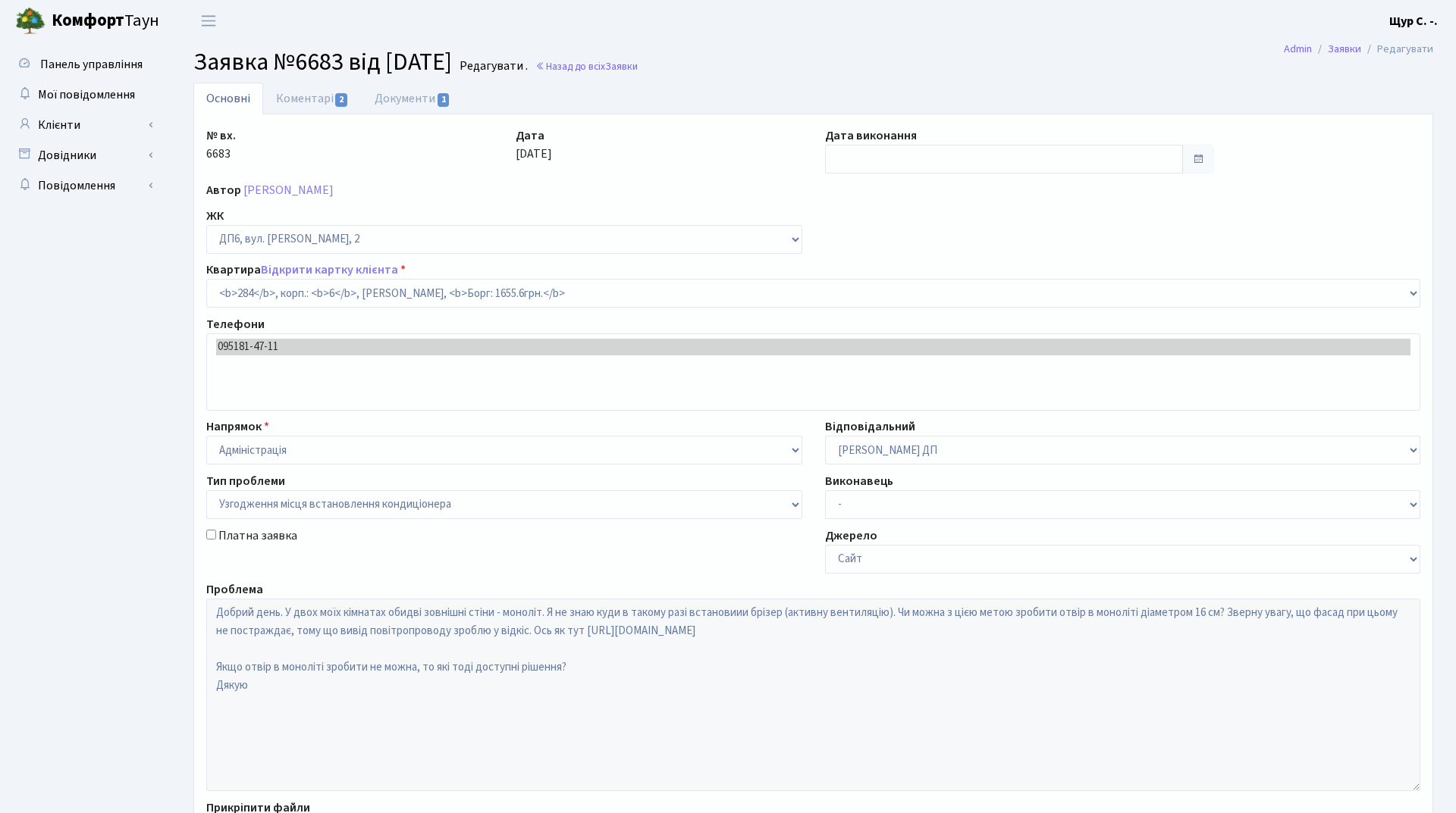
select select "46778"
select select "9"
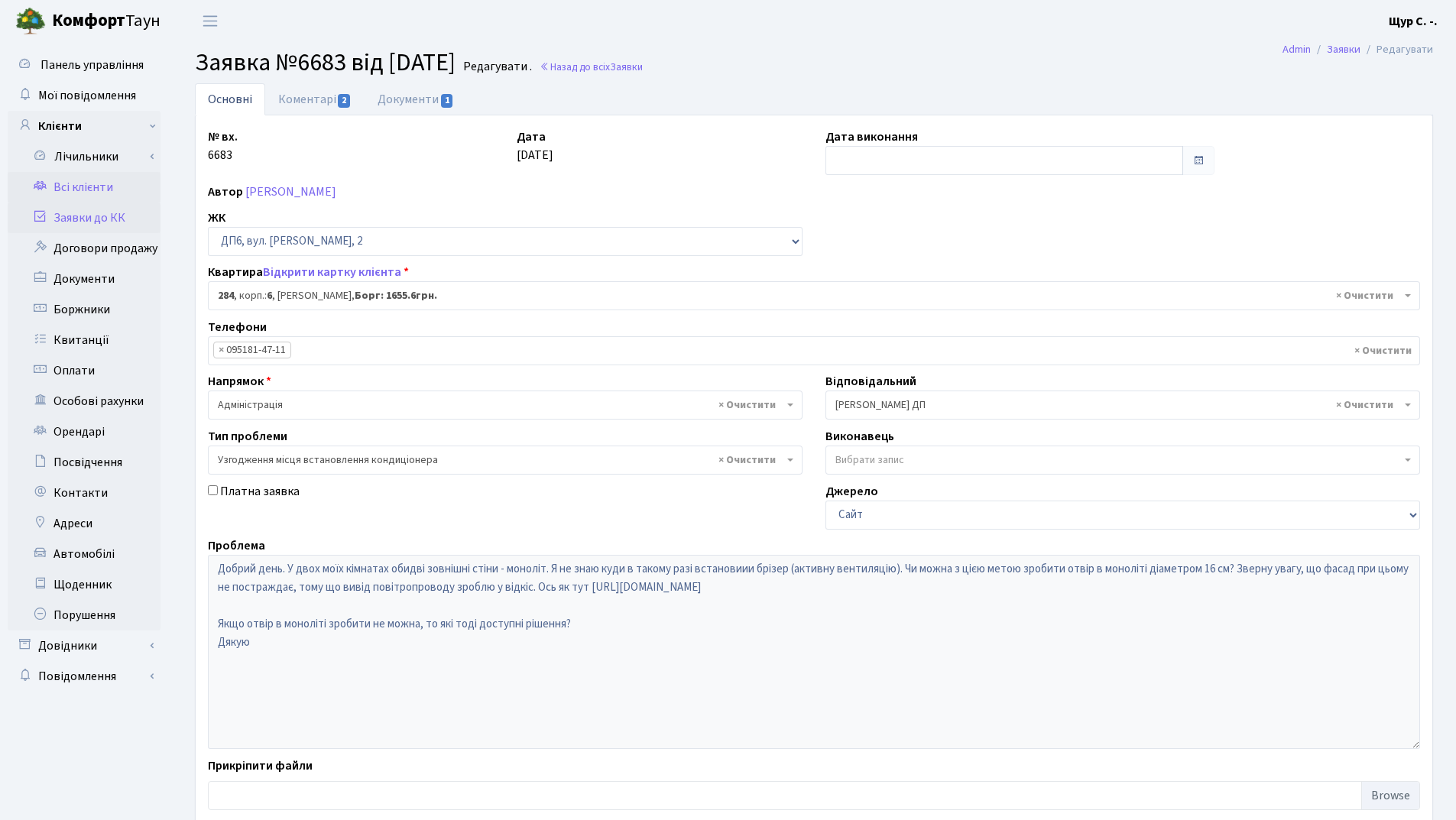
click at [111, 183] on link "Всі клієнти" at bounding box center [84, 188] width 153 height 31
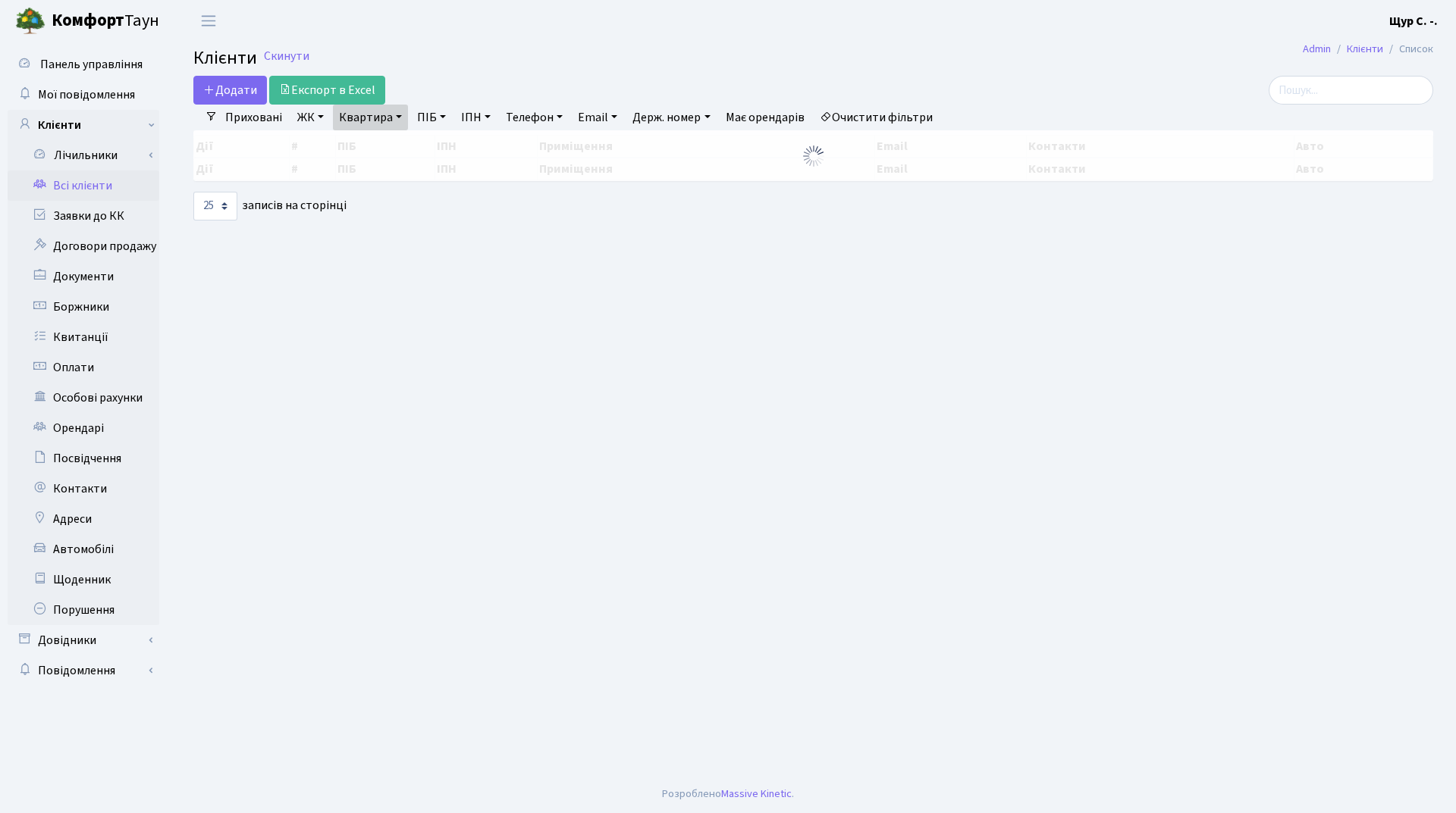
select select "25"
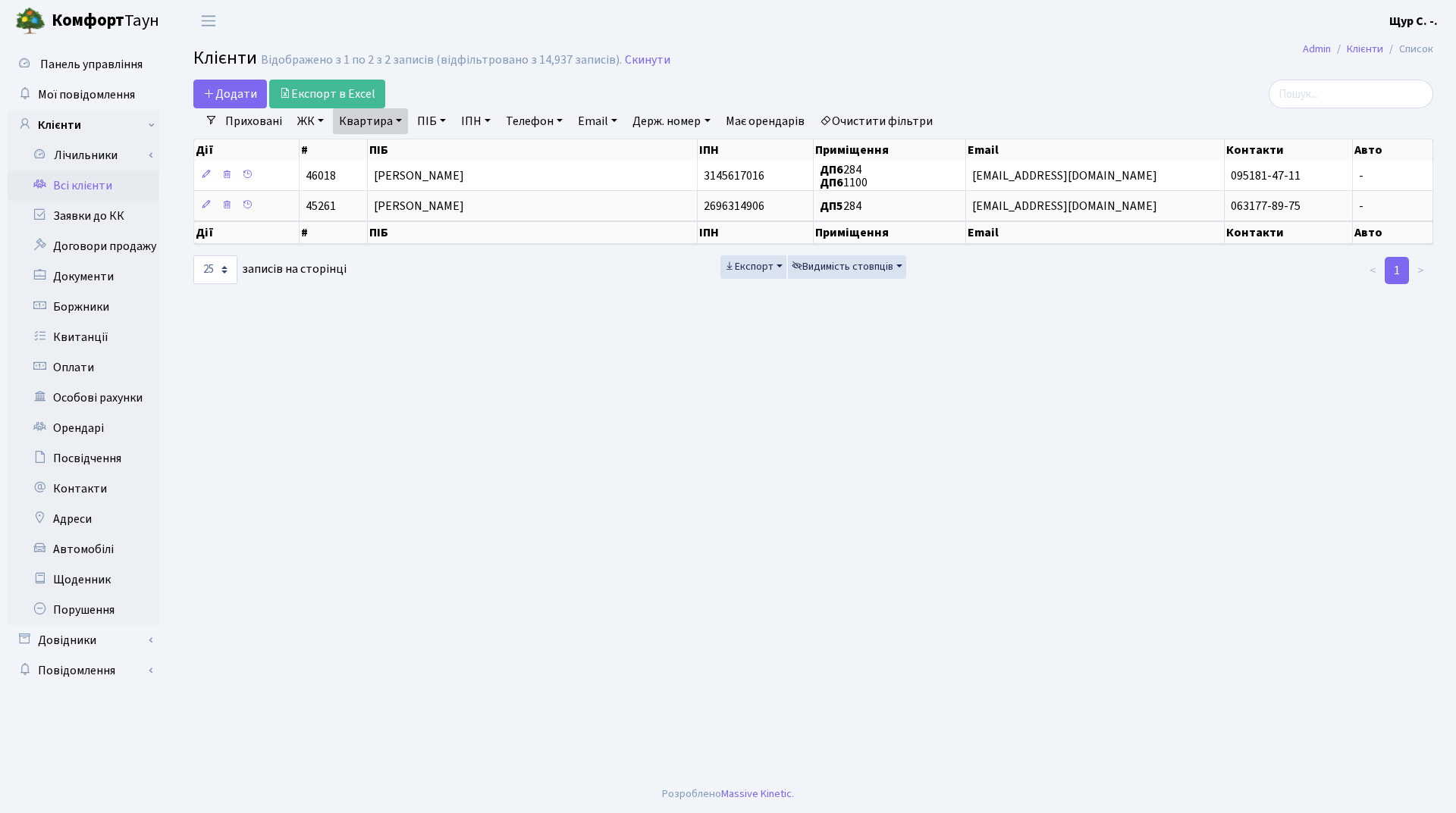
click at [401, 117] on link "Квартира" at bounding box center [370, 121] width 75 height 25
click at [372, 151] on input "284" at bounding box center [378, 151] width 89 height 29
type input "20"
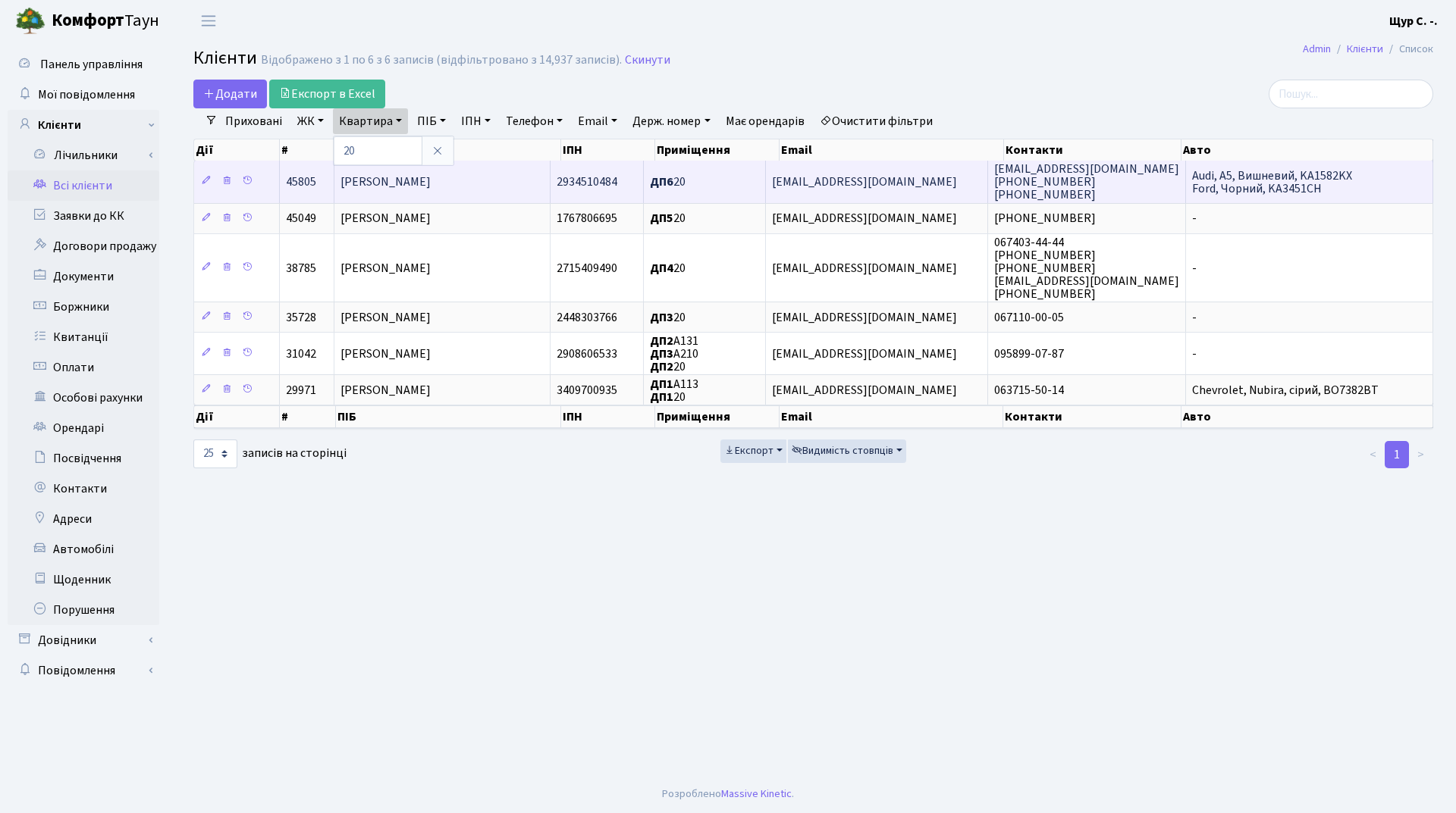
click at [401, 184] on span "[PERSON_NAME]" at bounding box center [385, 182] width 91 height 17
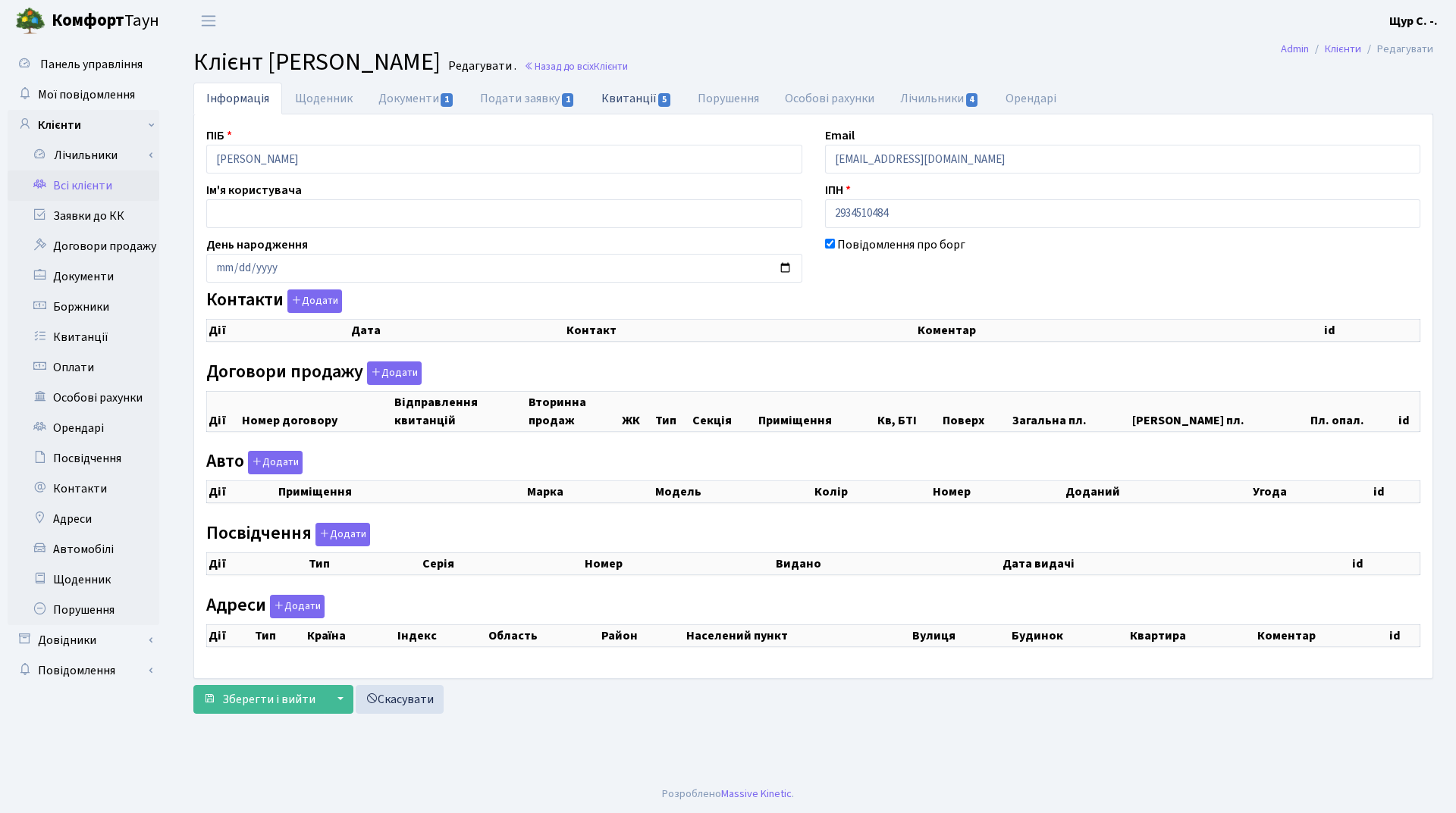
checkbox input "true"
select select "25"
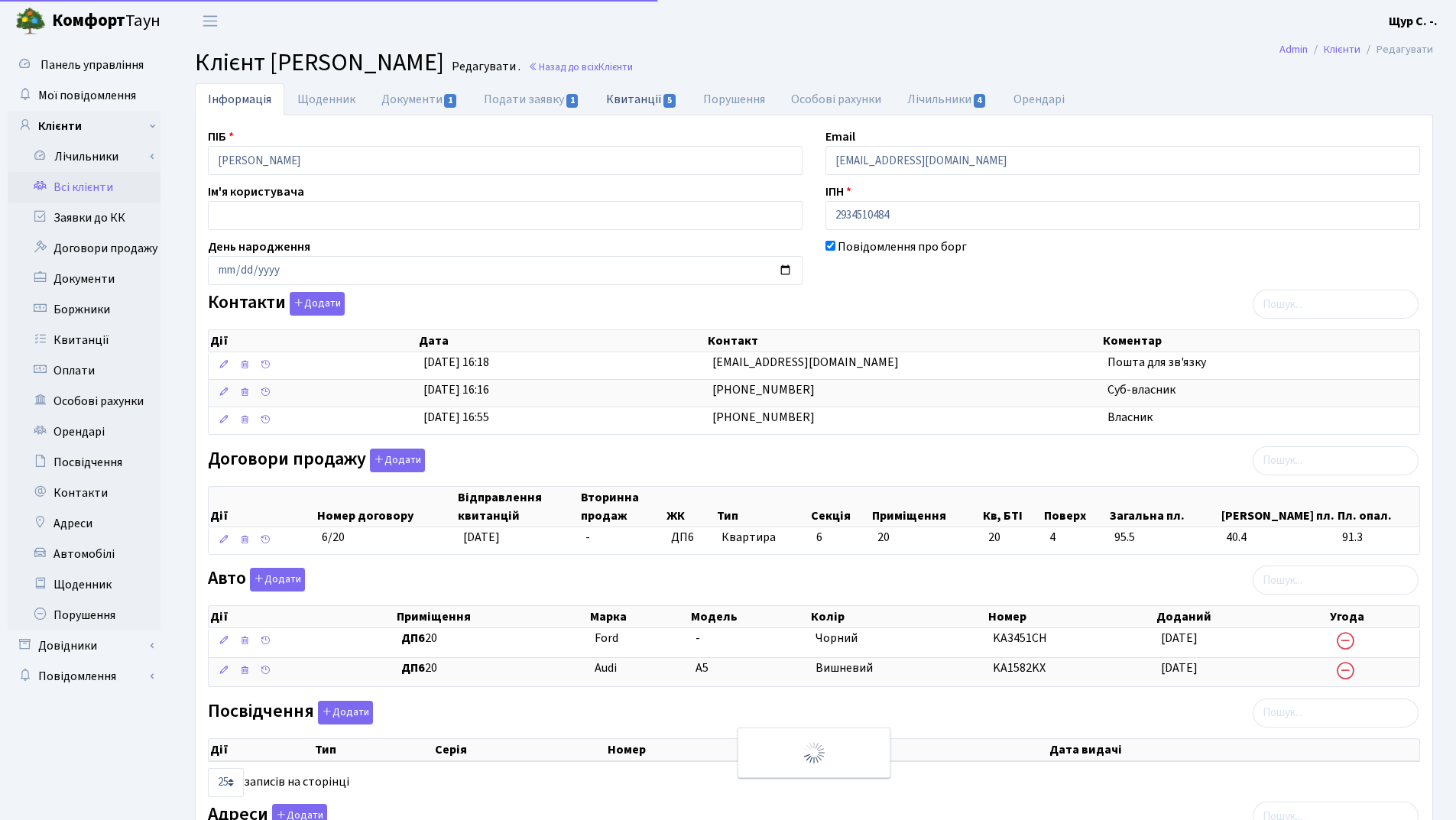
click at [653, 98] on link "Квитанції 5" at bounding box center [641, 99] width 97 height 32
select select "25"
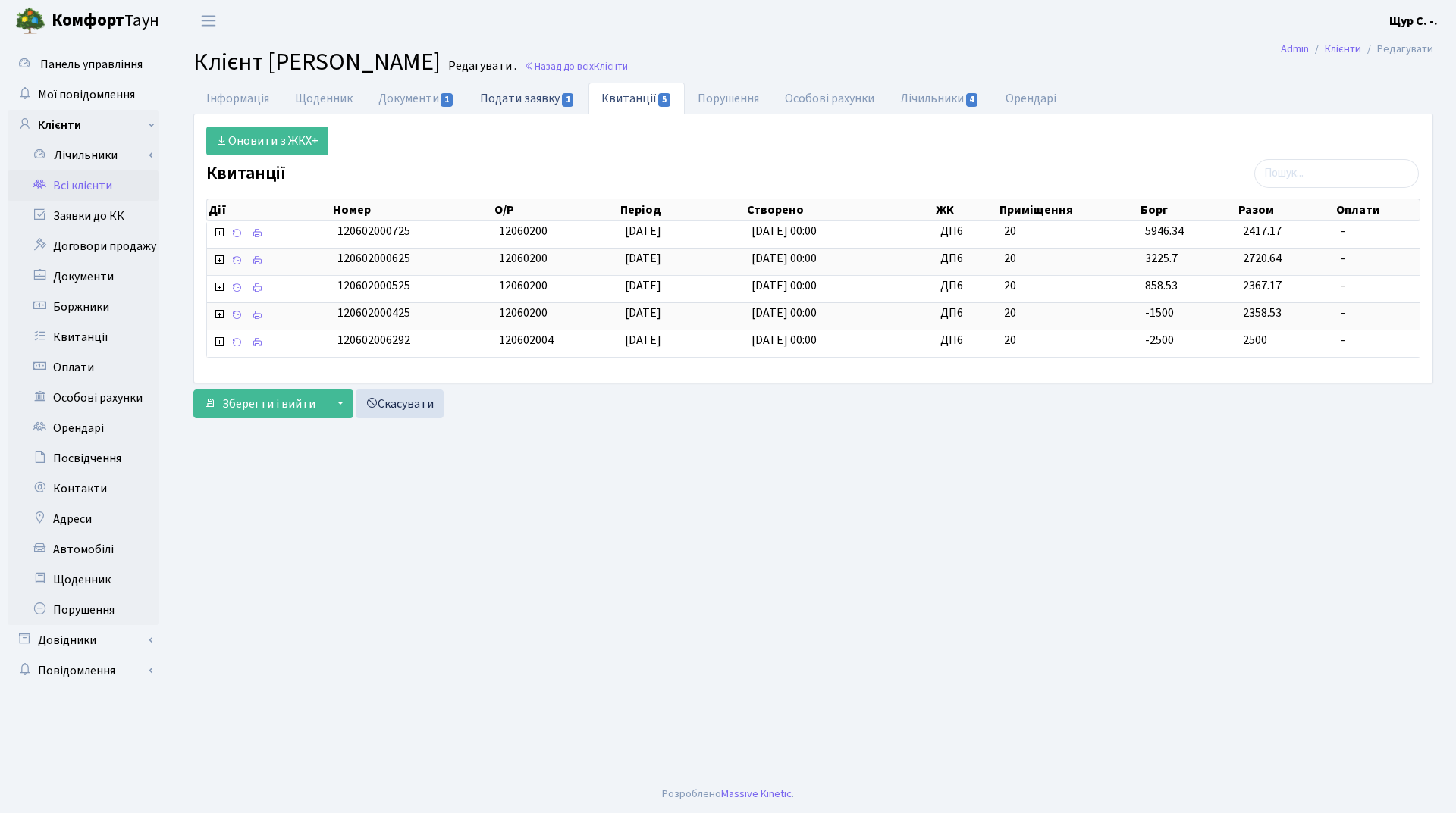
click at [525, 98] on link "Подати заявку 1" at bounding box center [527, 98] width 120 height 31
select select "25"
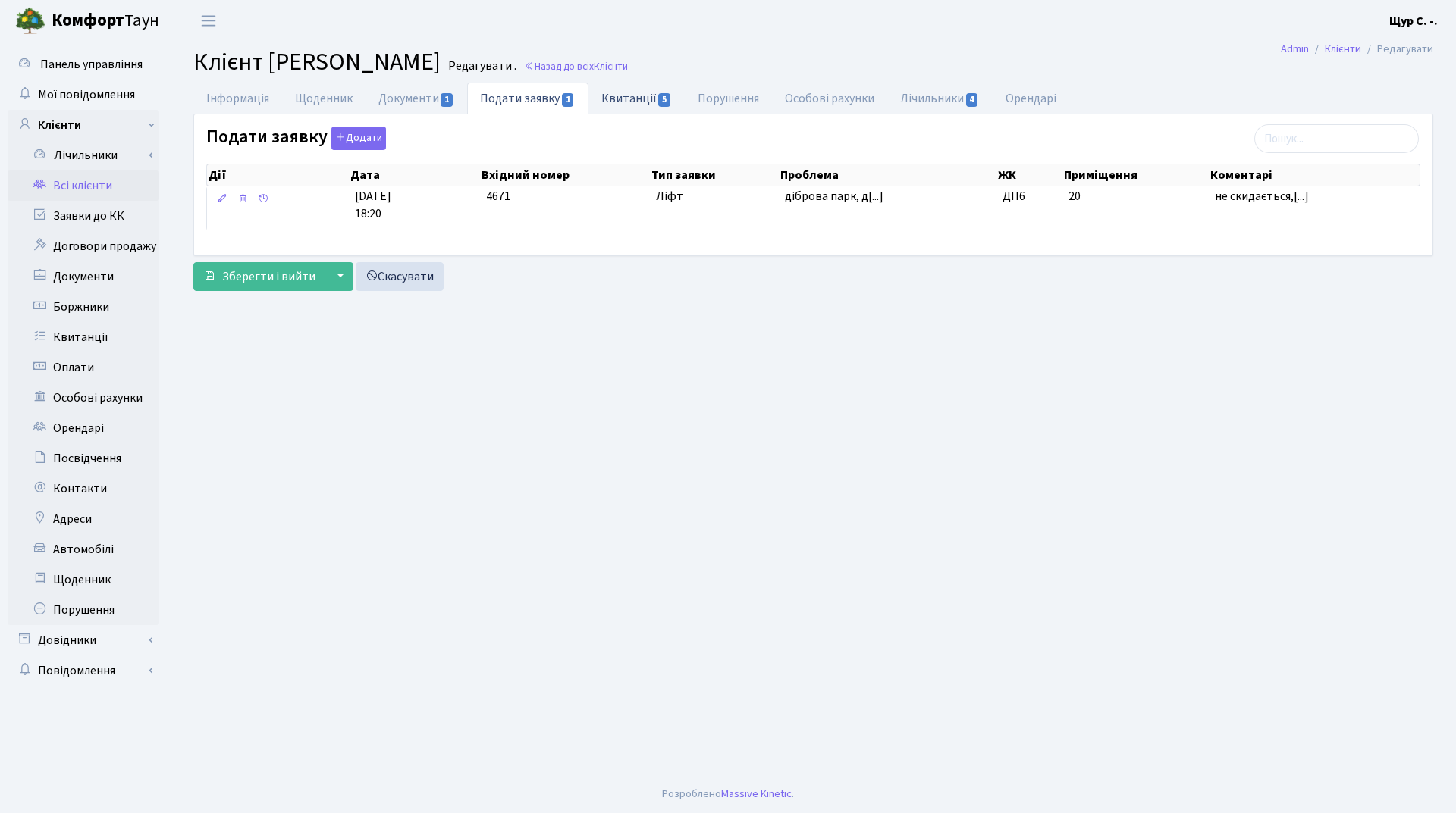
click at [613, 93] on link "Квитанції 5" at bounding box center [637, 98] width 97 height 31
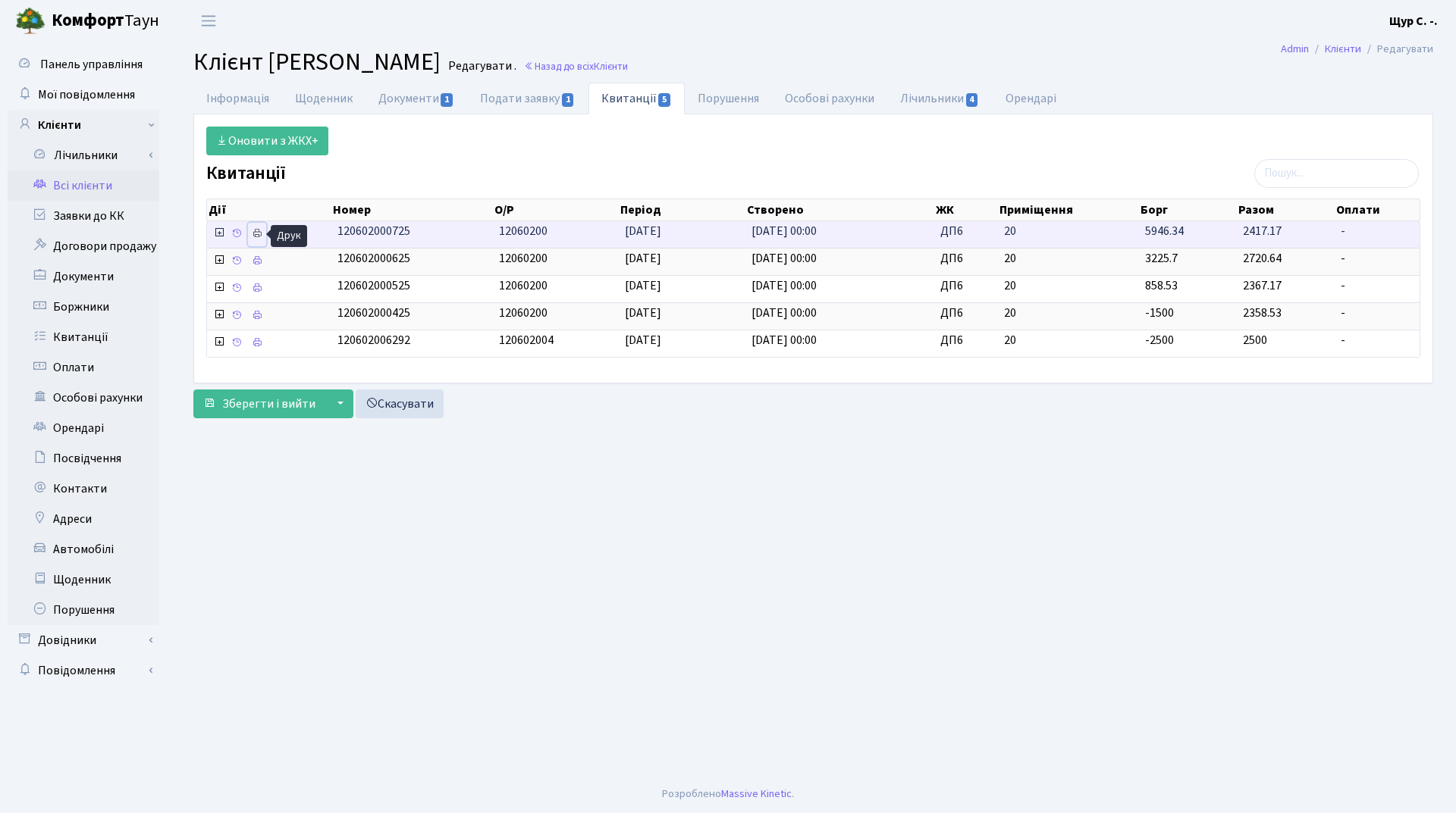
click at [259, 234] on icon at bounding box center [256, 233] width 11 height 11
click at [103, 189] on link "Всі клієнти" at bounding box center [83, 186] width 152 height 30
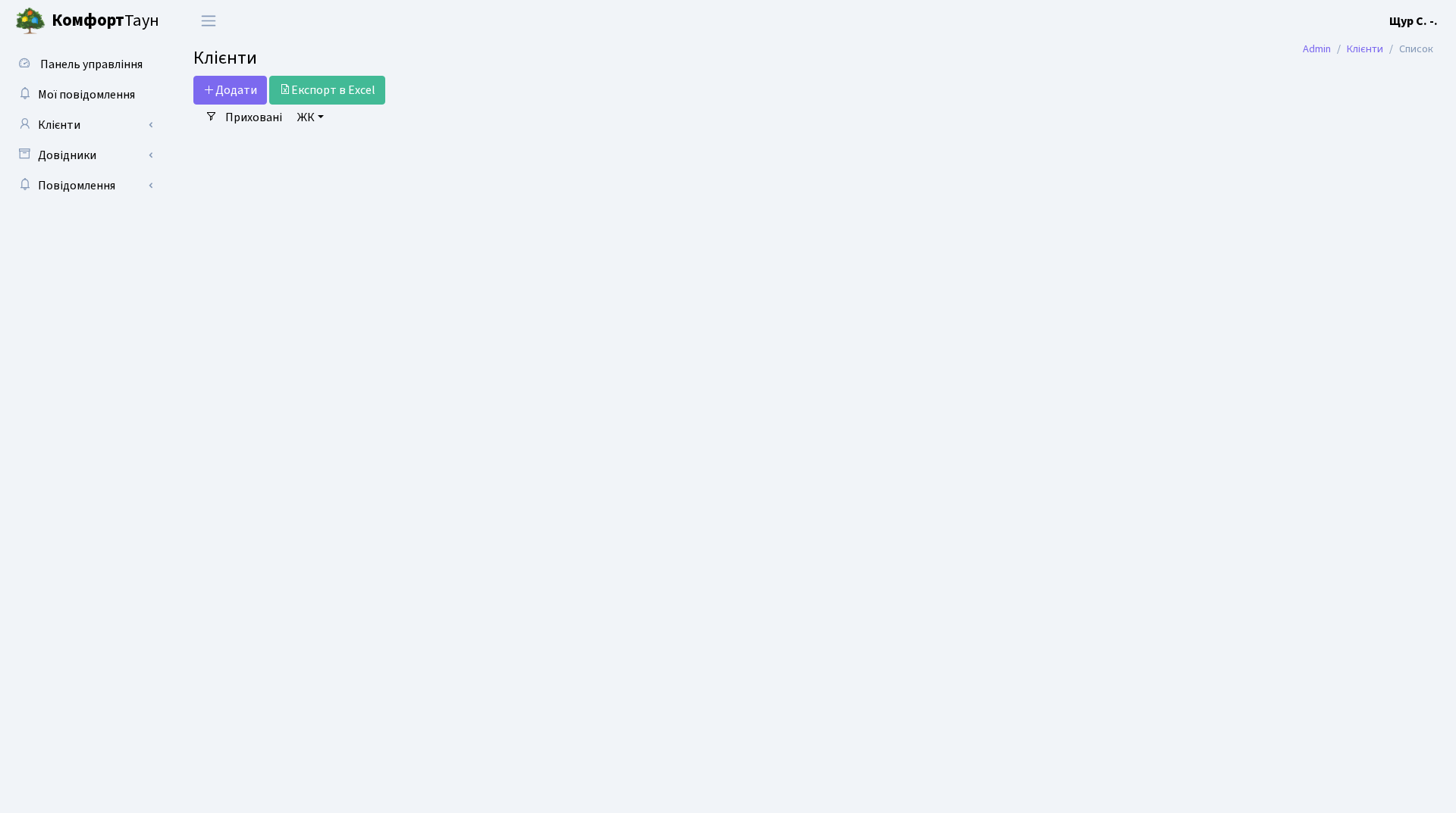
select select "25"
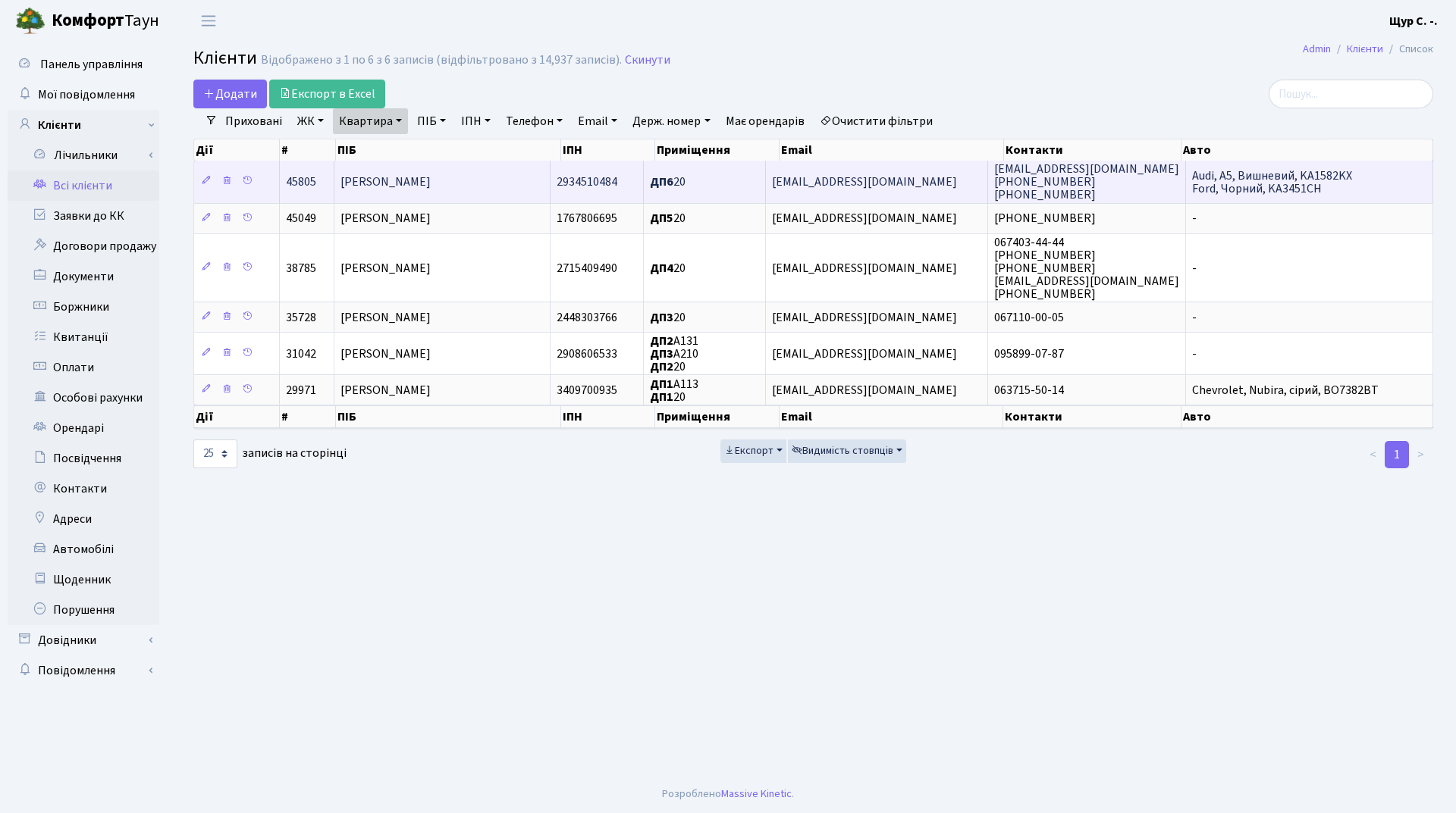
click at [389, 179] on span "[PERSON_NAME]" at bounding box center [385, 182] width 91 height 17
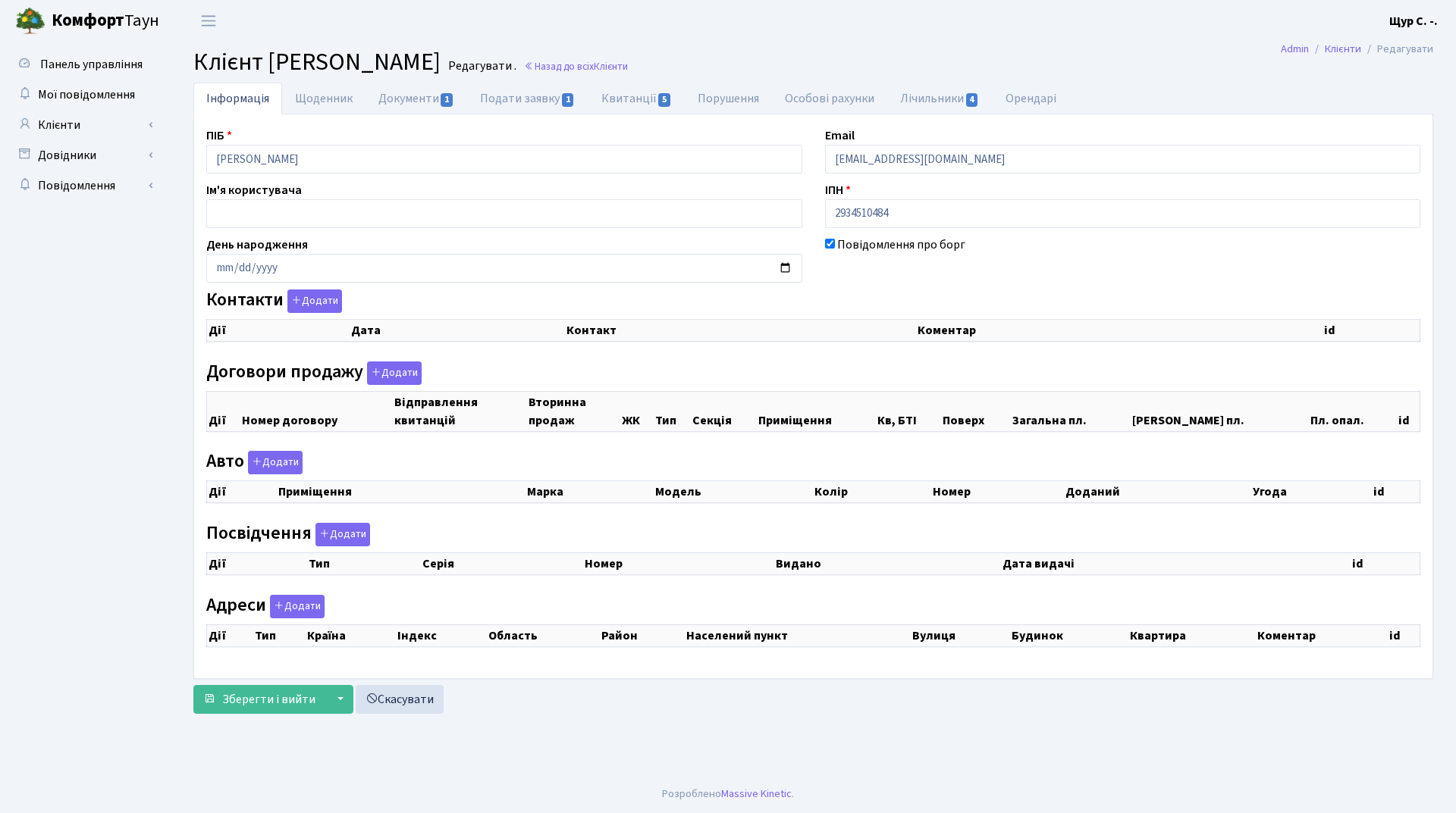
checkbox input "true"
select select "25"
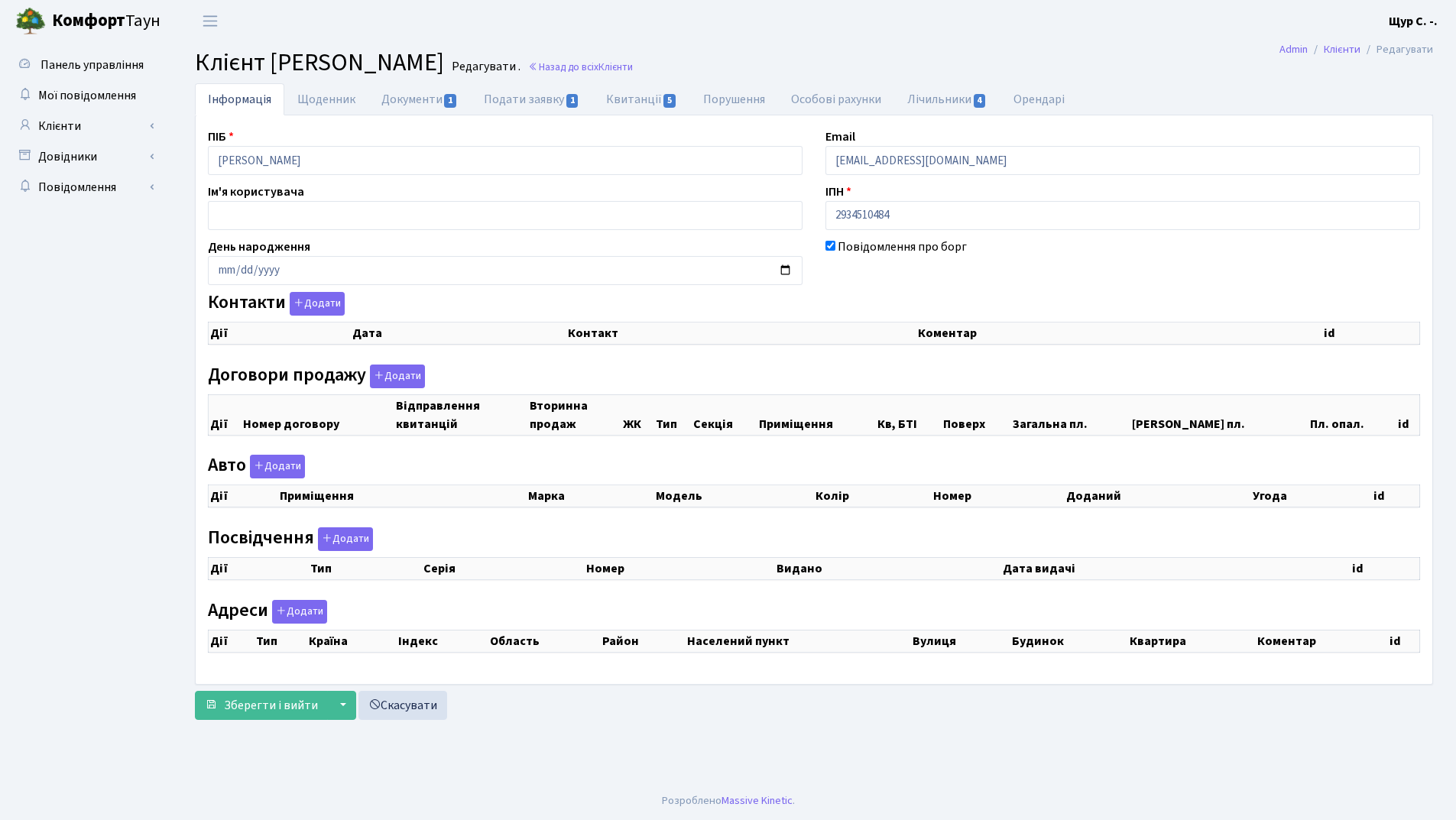
select select "25"
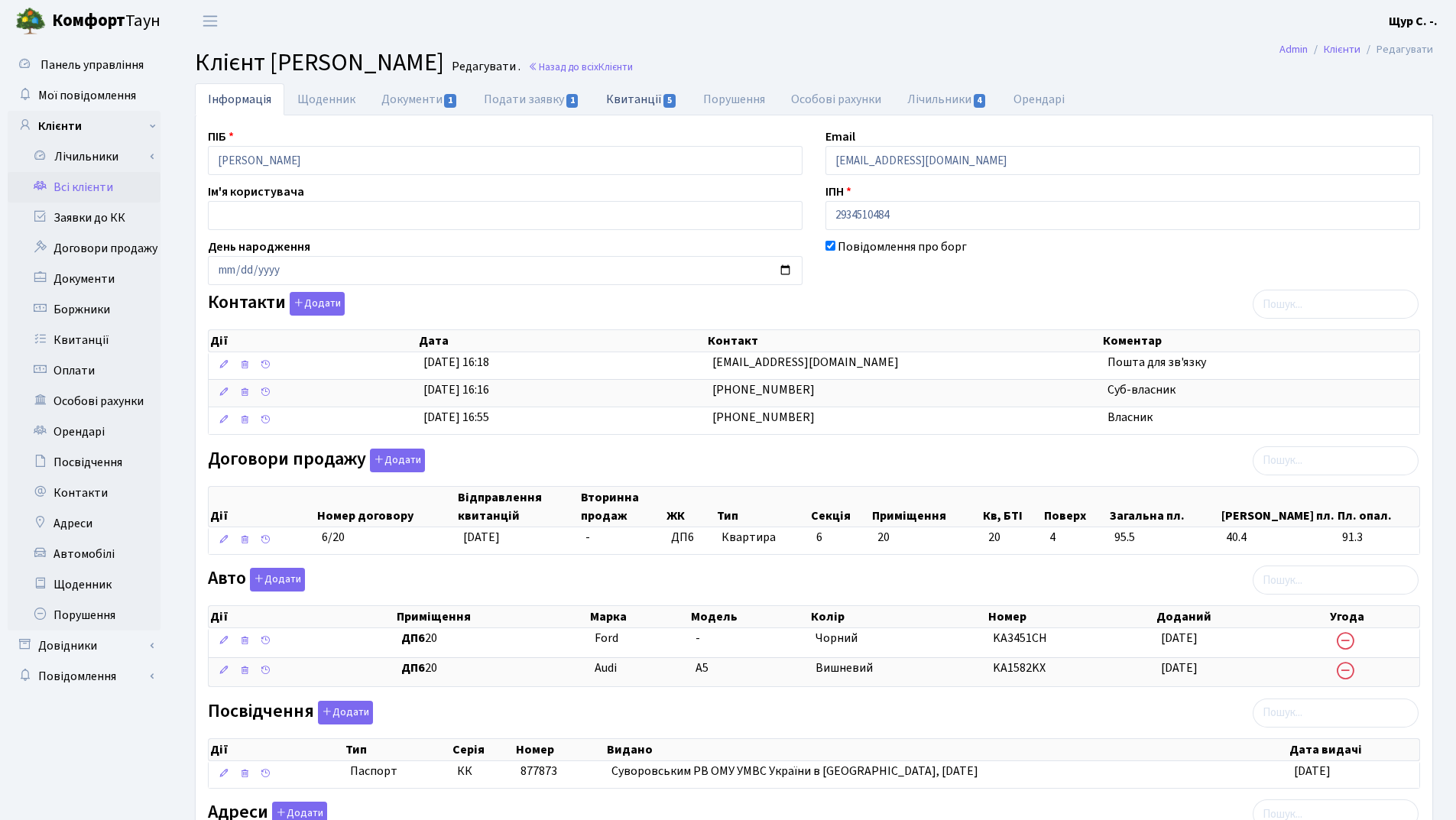
click at [615, 99] on link "Квитанції 5" at bounding box center [641, 99] width 97 height 32
select select "25"
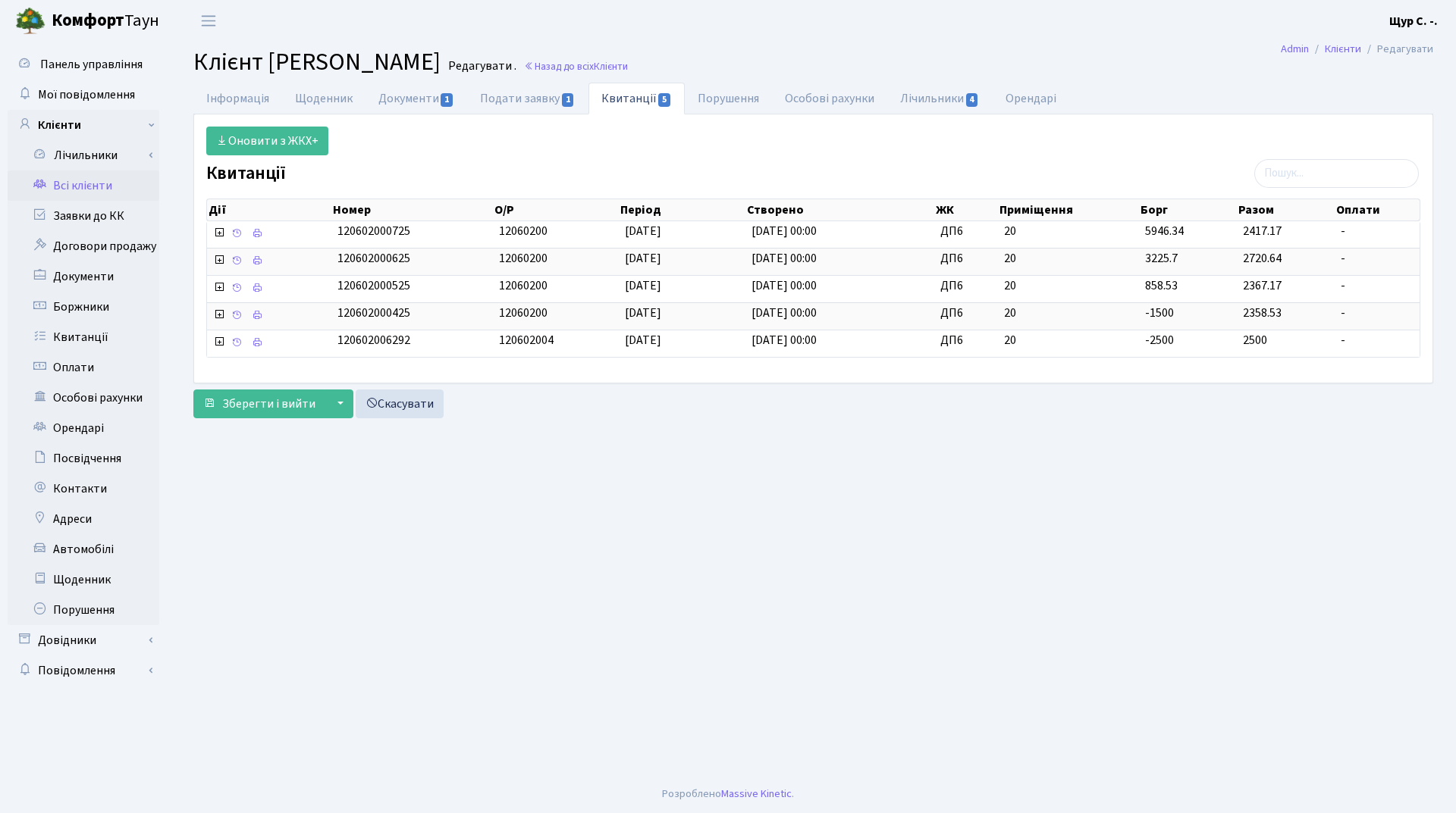
click at [86, 186] on link "Всі клієнти" at bounding box center [83, 186] width 152 height 30
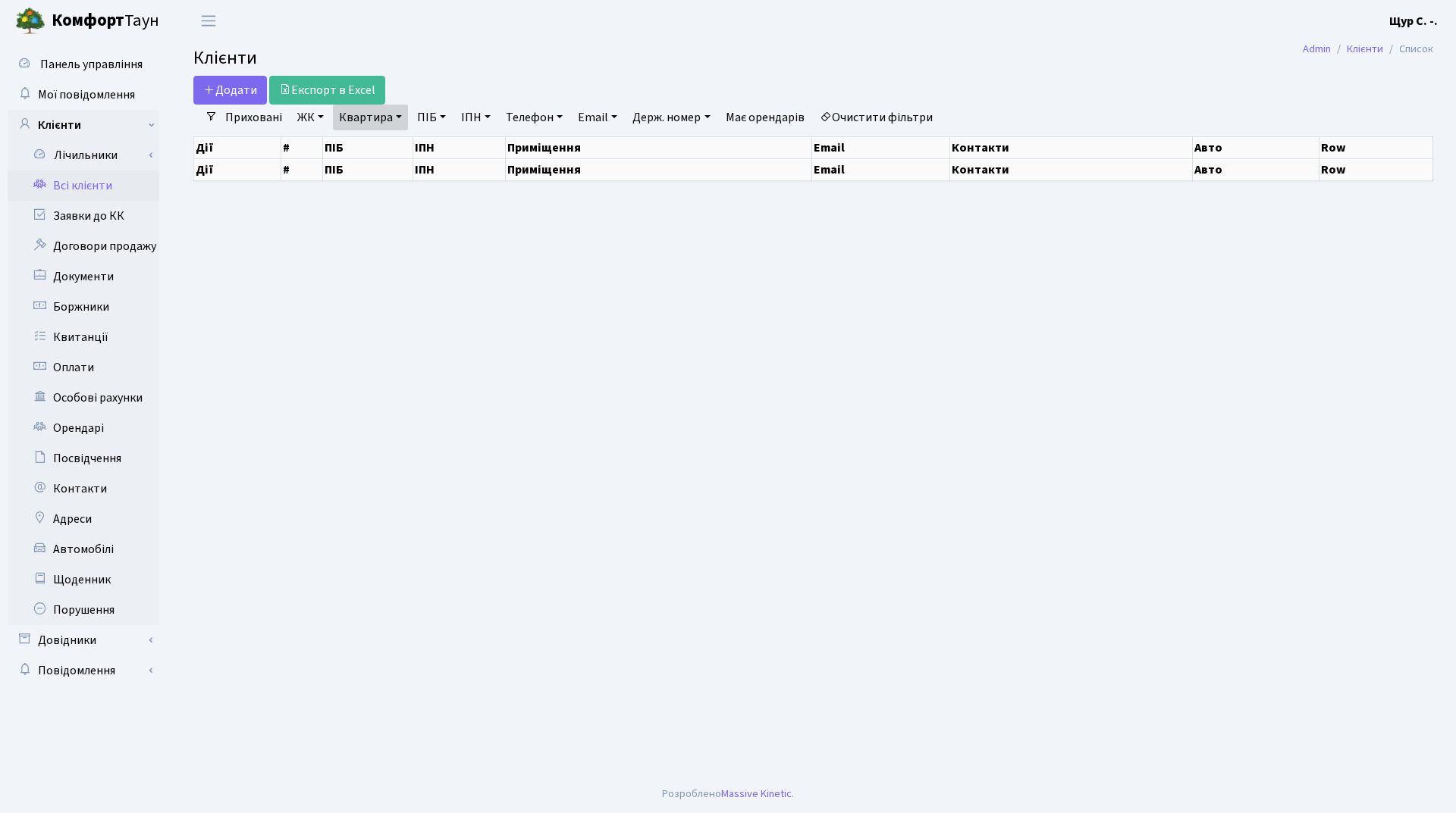
select select "25"
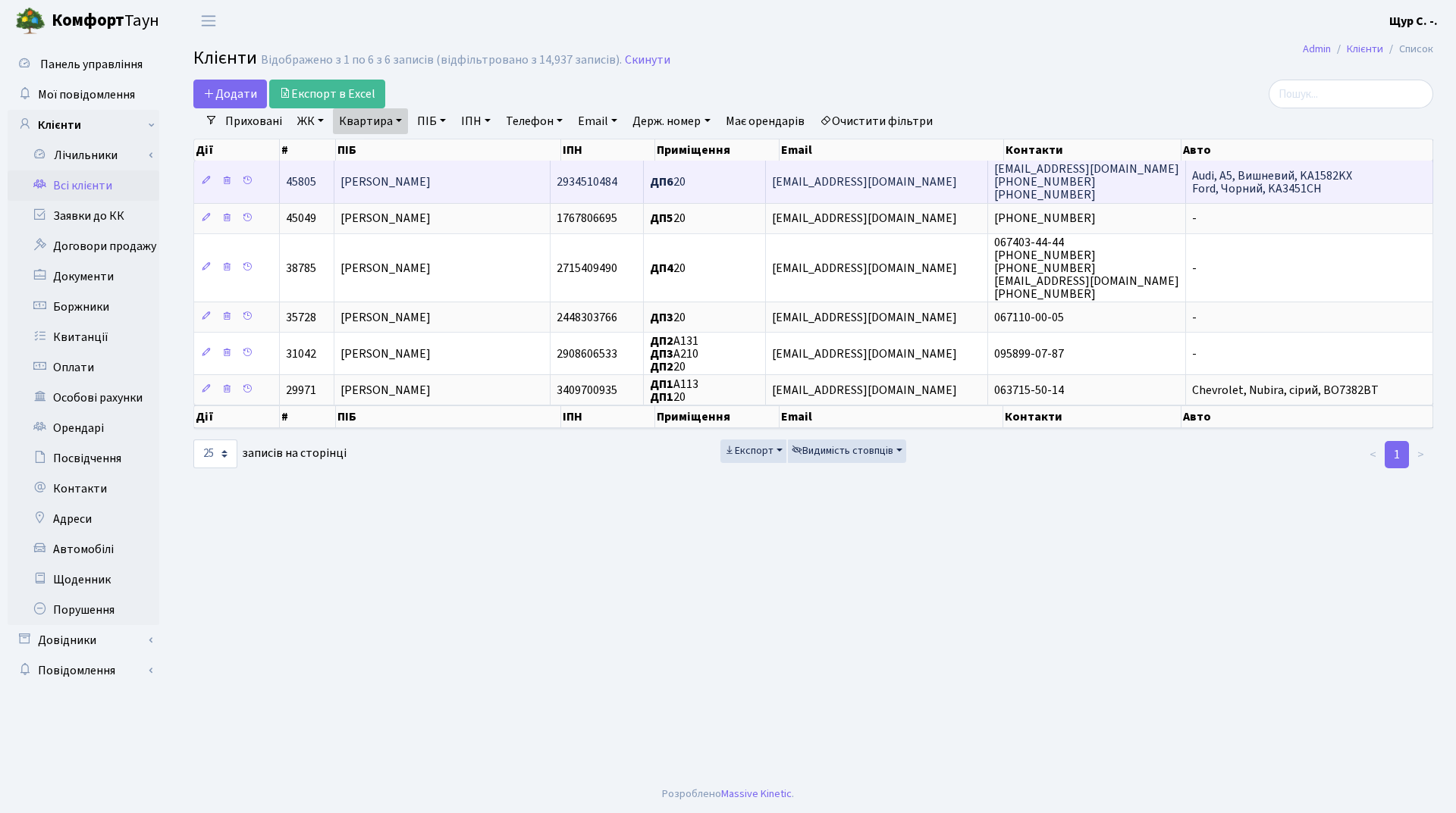
click at [431, 185] on span "[PERSON_NAME]" at bounding box center [385, 182] width 91 height 17
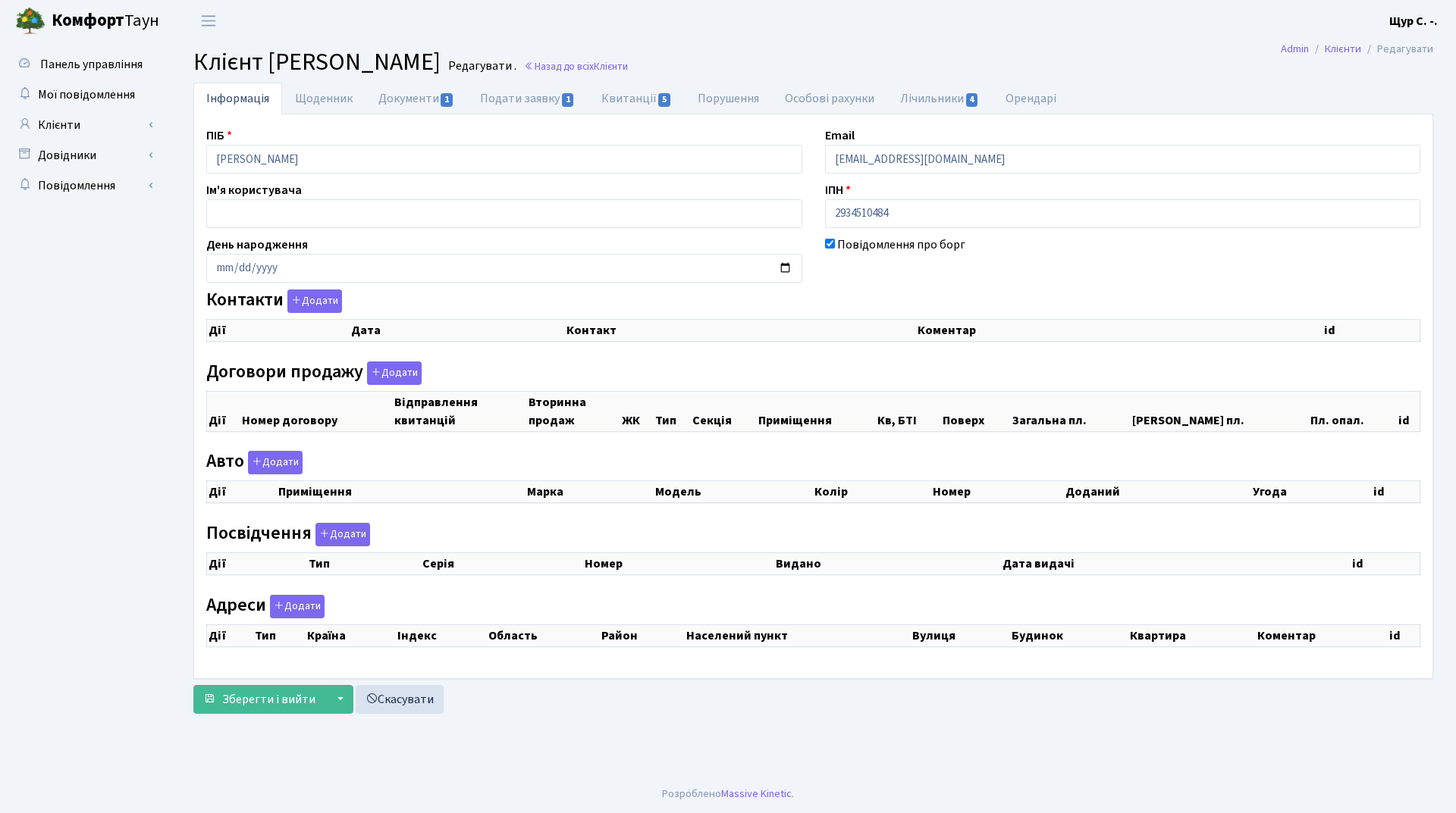
checkbox input "true"
select select "25"
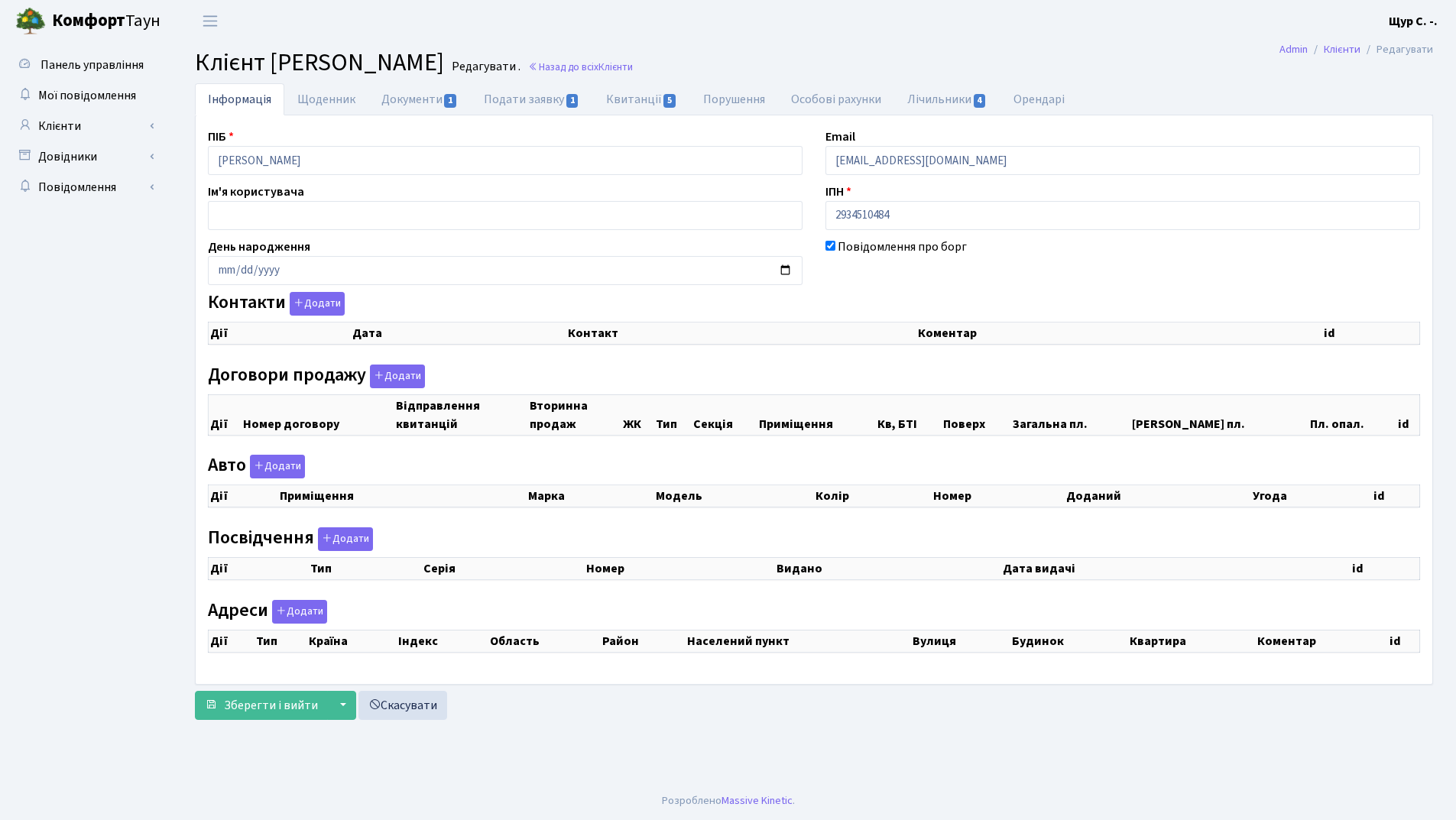
select select "25"
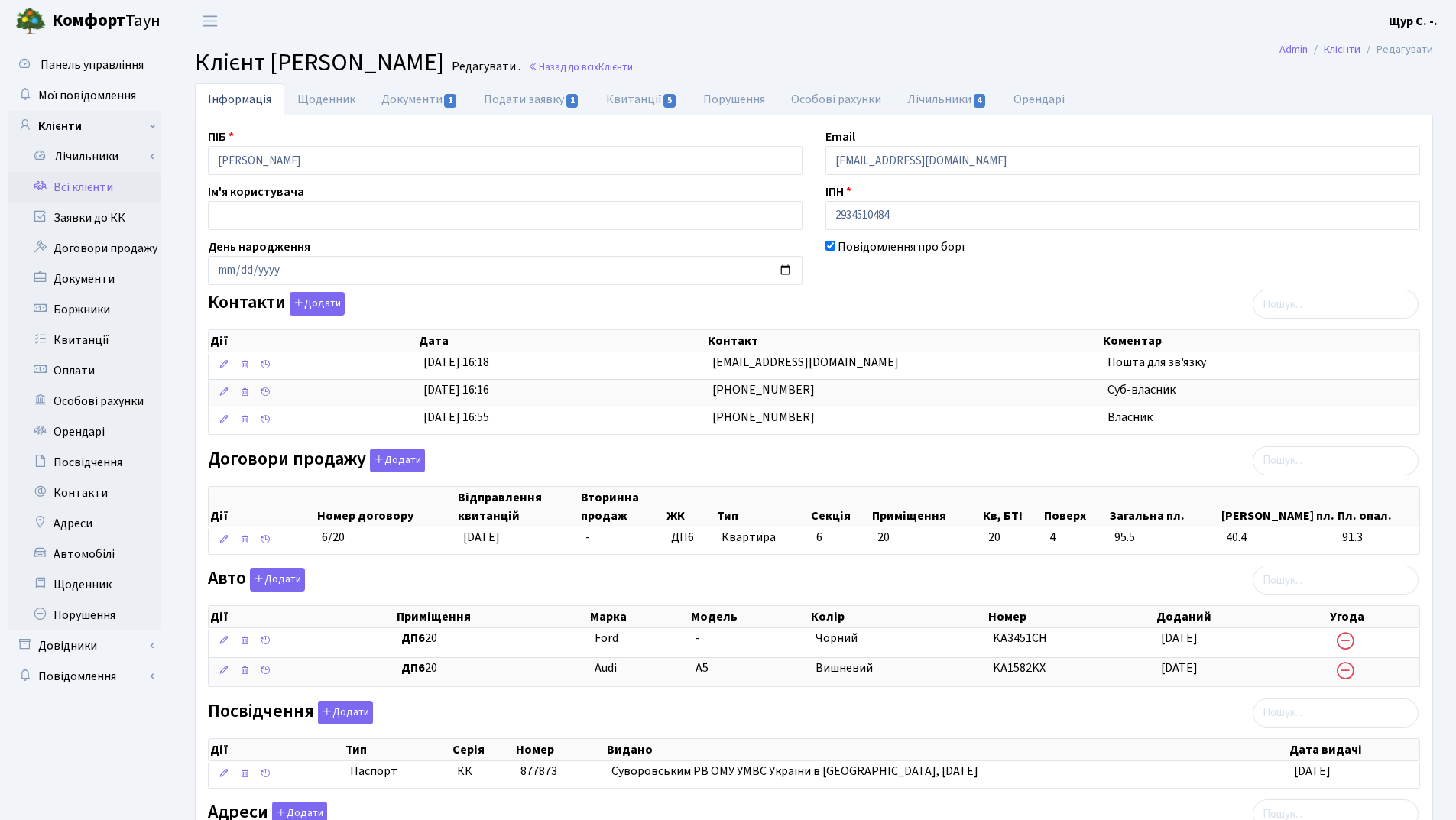
click at [54, 189] on link "Всі клієнти" at bounding box center [84, 188] width 153 height 31
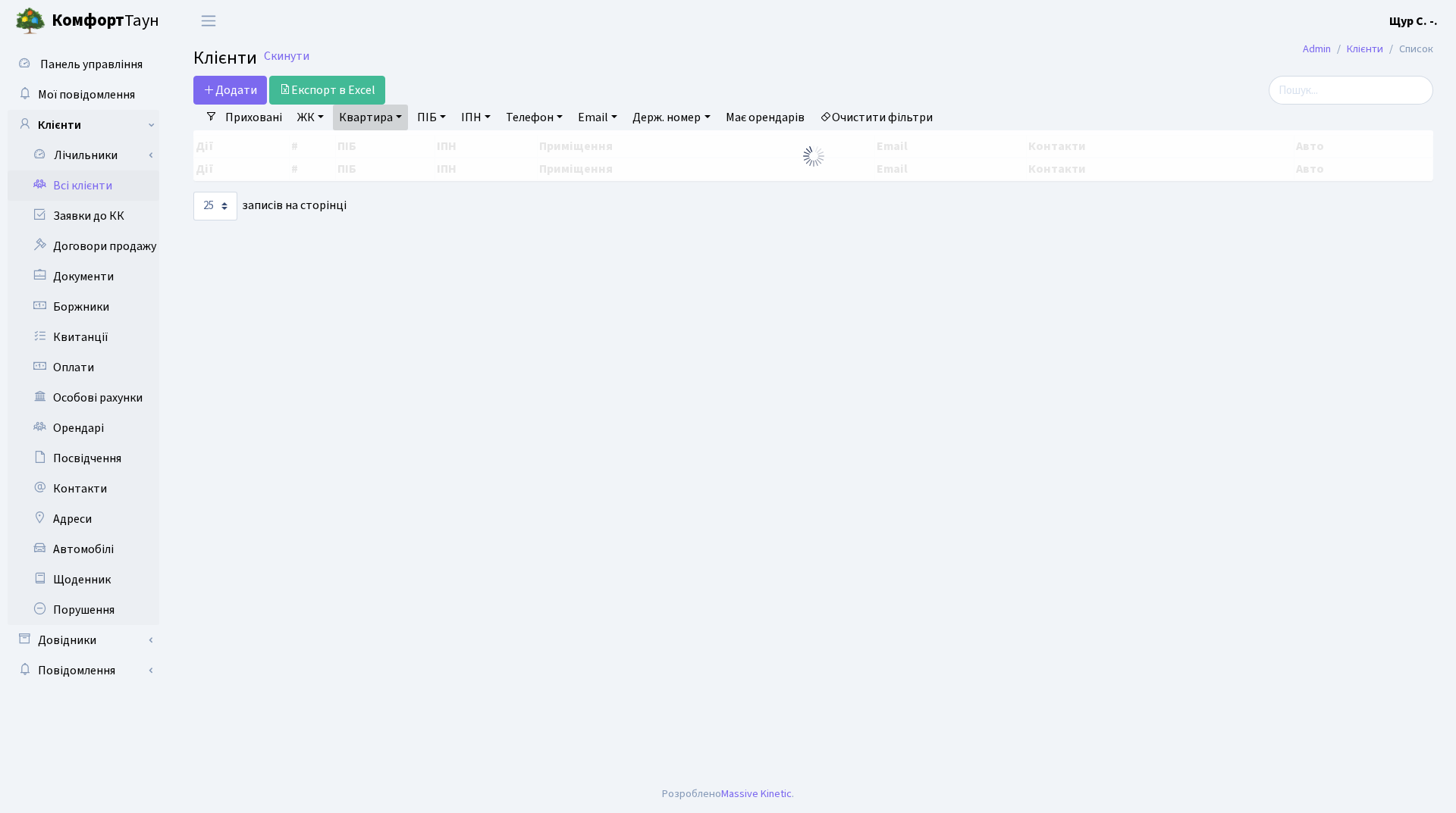
select select "25"
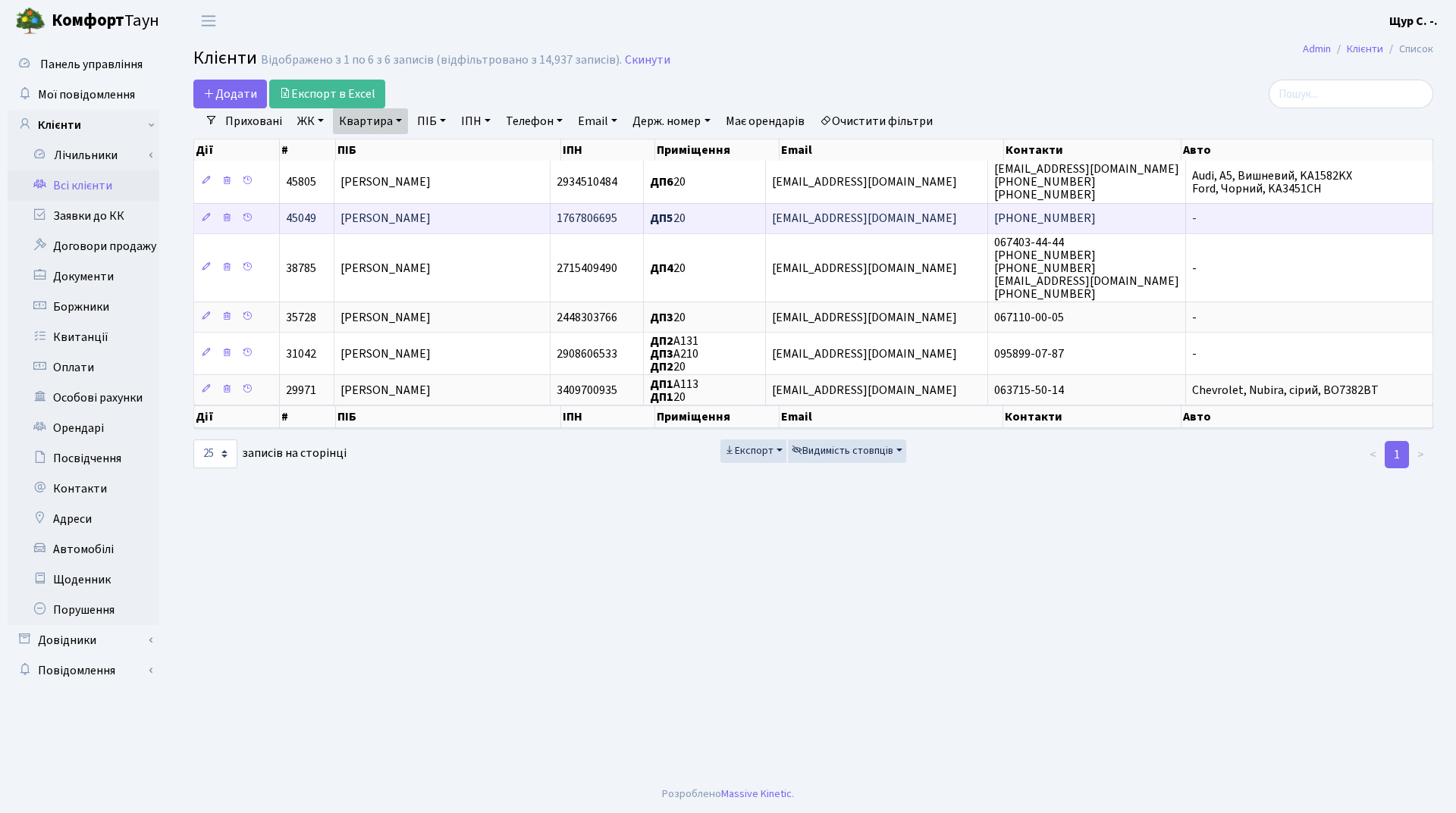
click at [492, 215] on td "[PERSON_NAME]" at bounding box center [442, 218] width 216 height 30
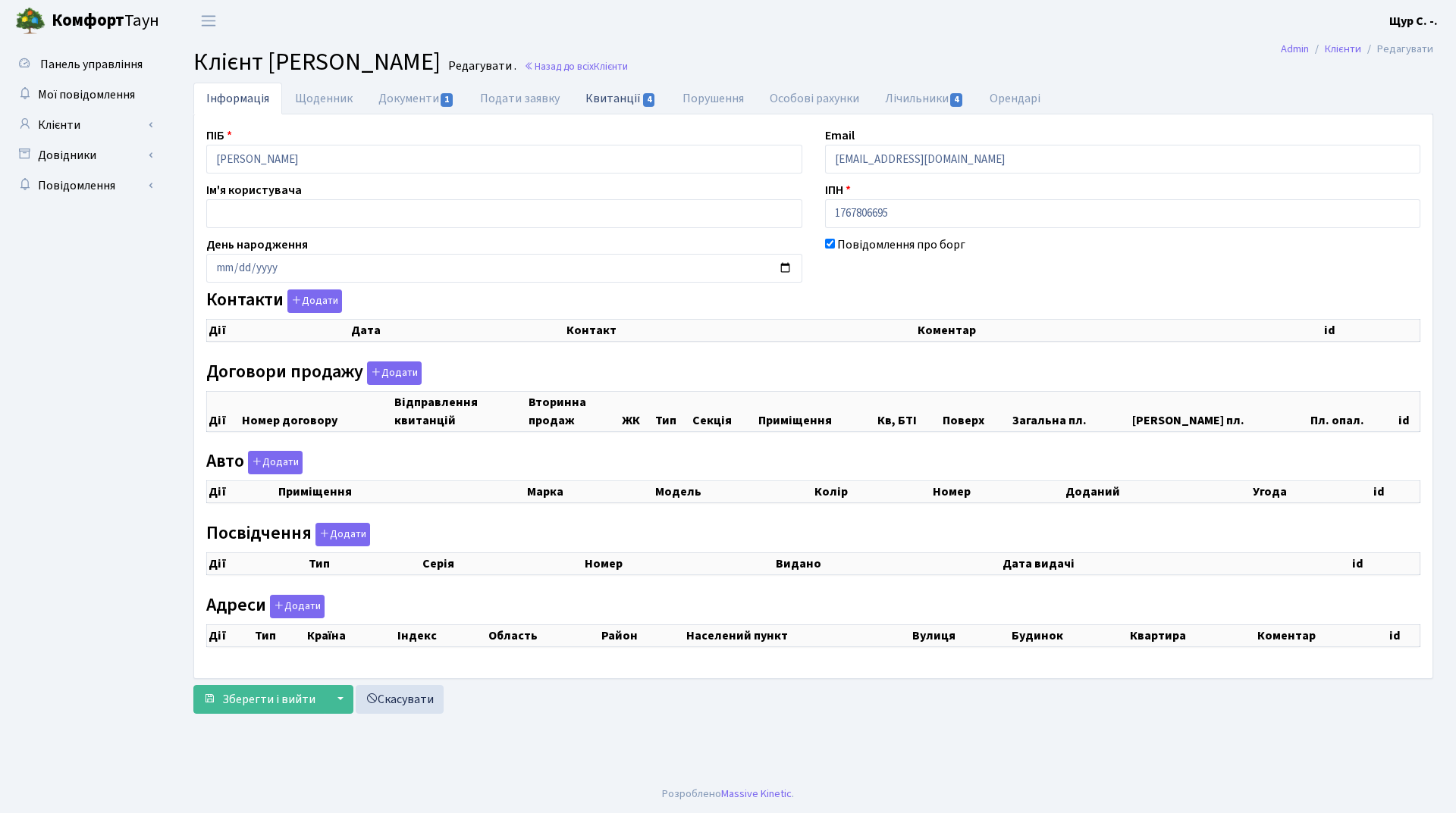
checkbox input "true"
select select "25"
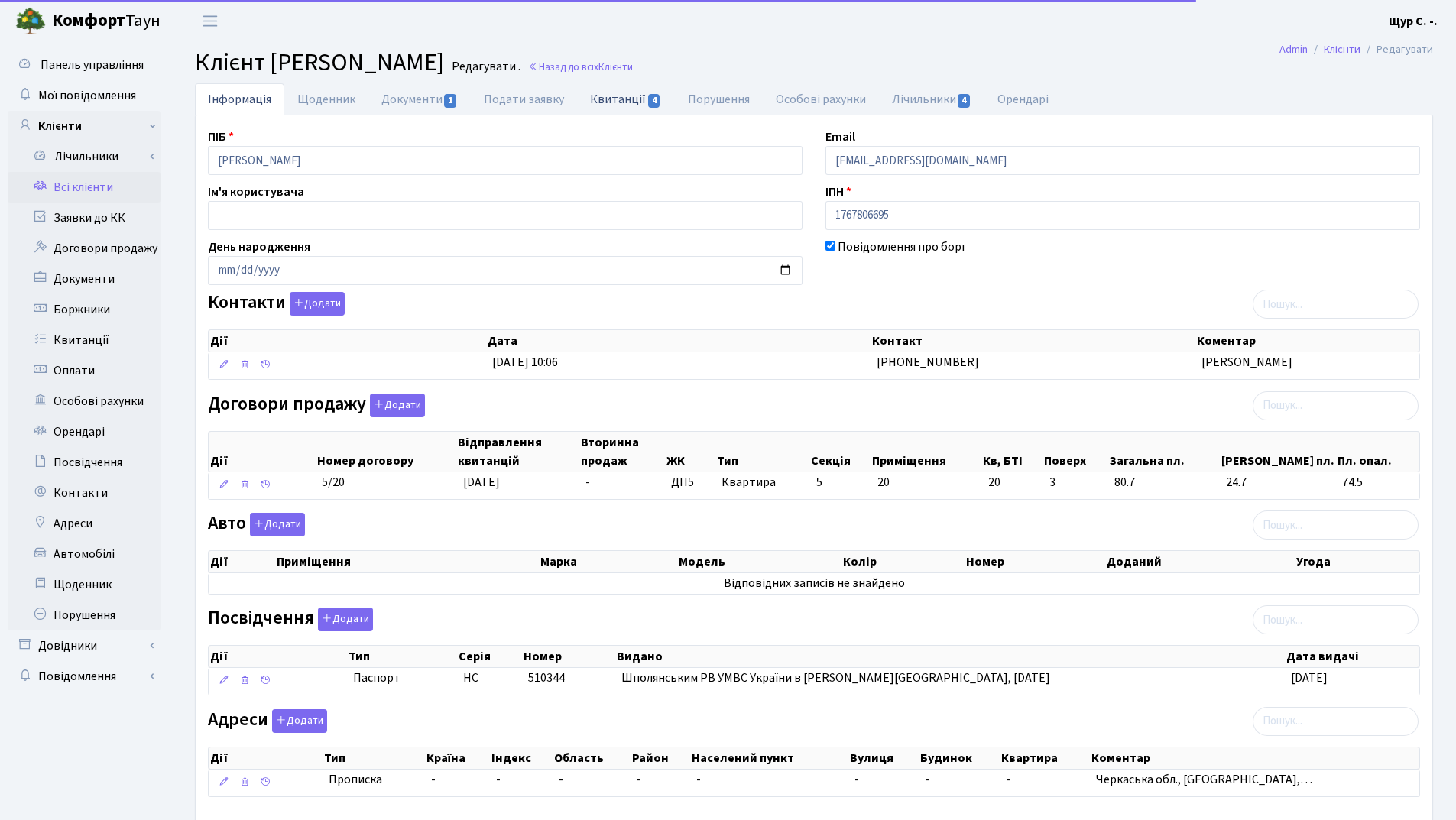
click at [622, 93] on link "Квитанції 4" at bounding box center [625, 99] width 97 height 32
select select "25"
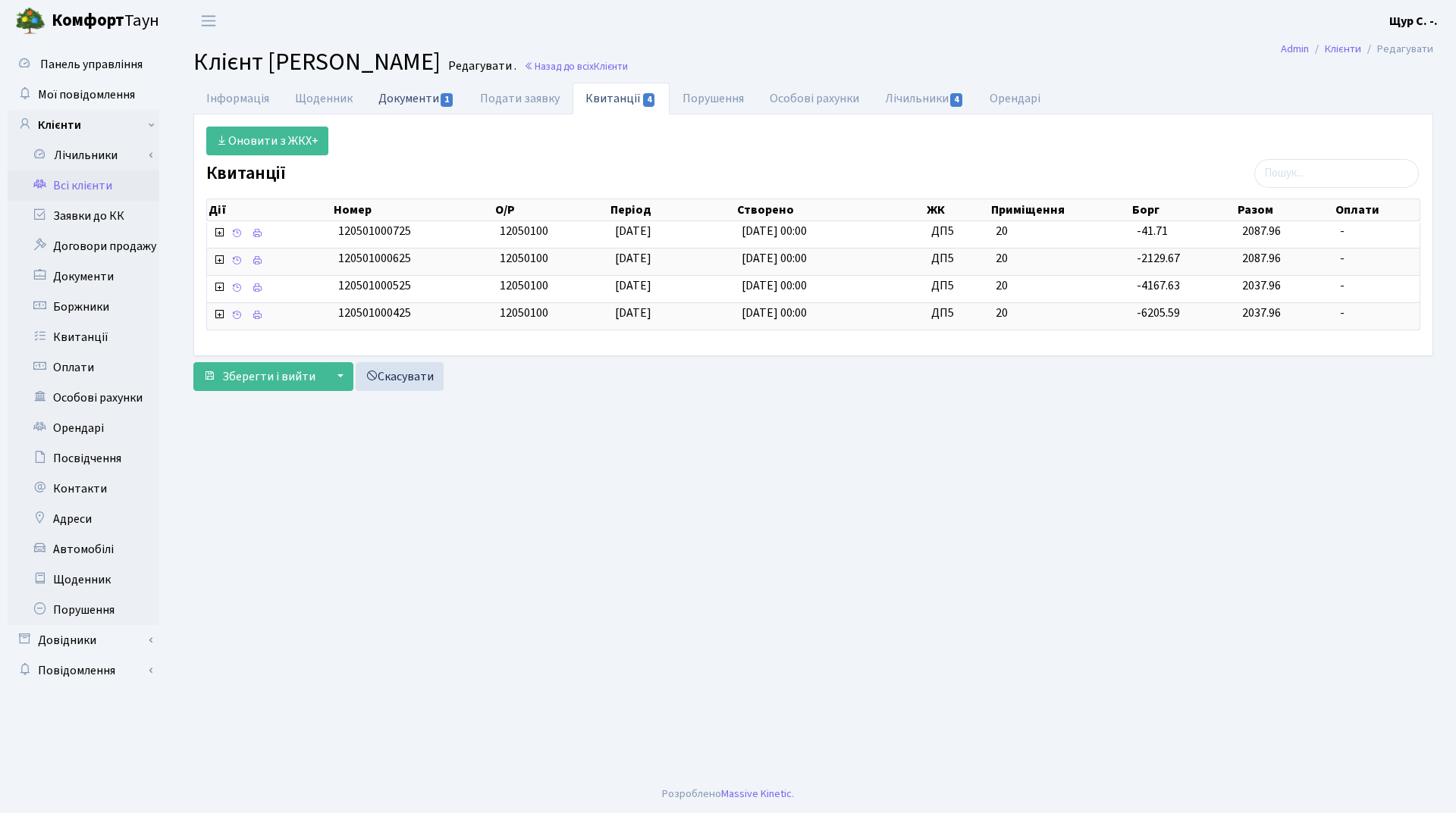
click at [418, 96] on link "Документи 1" at bounding box center [416, 98] width 102 height 31
select select "25"
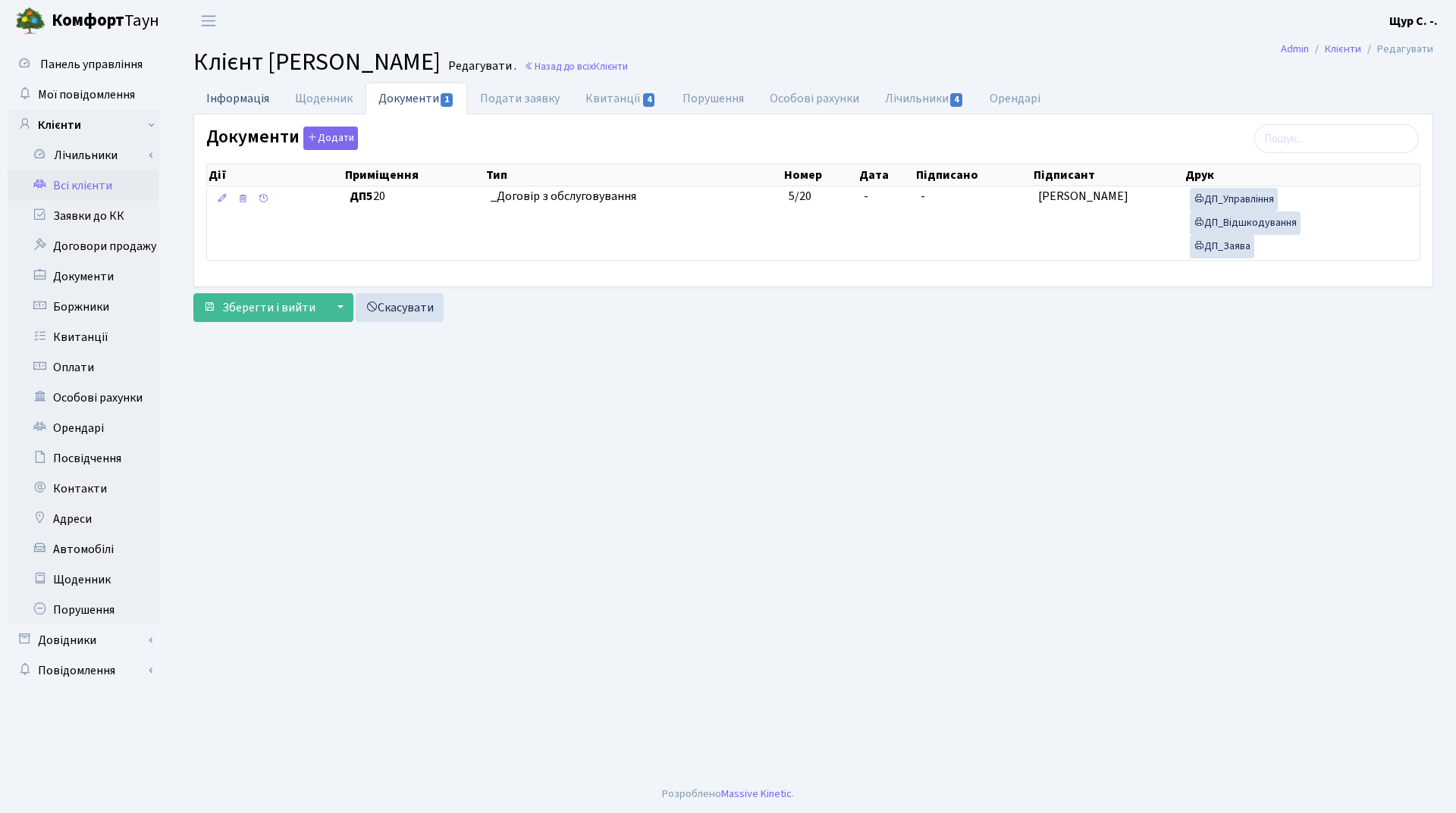
click at [244, 98] on link "Інформація" at bounding box center [237, 98] width 89 height 31
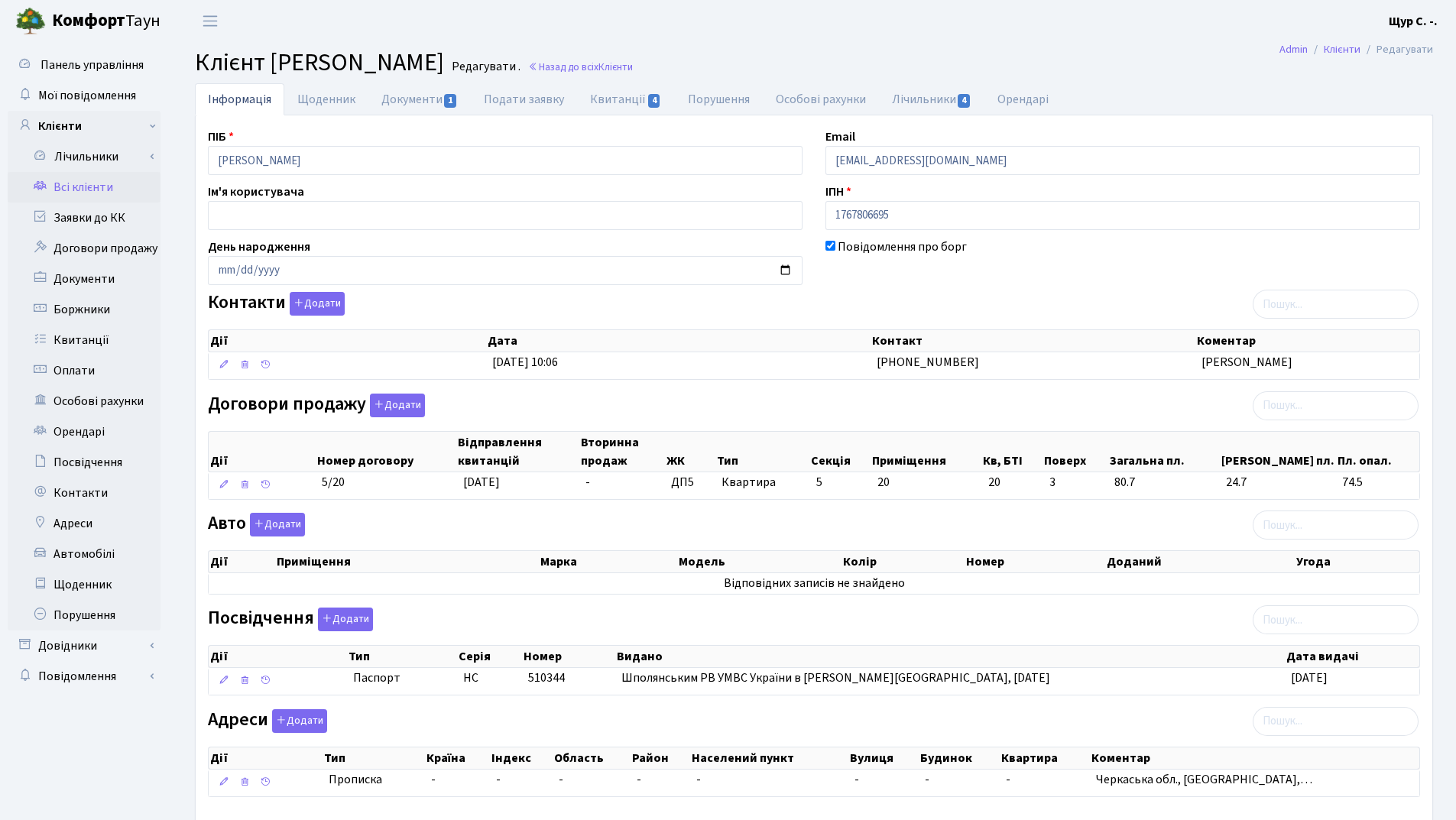
click at [105, 184] on link "Всі клієнти" at bounding box center [84, 188] width 153 height 31
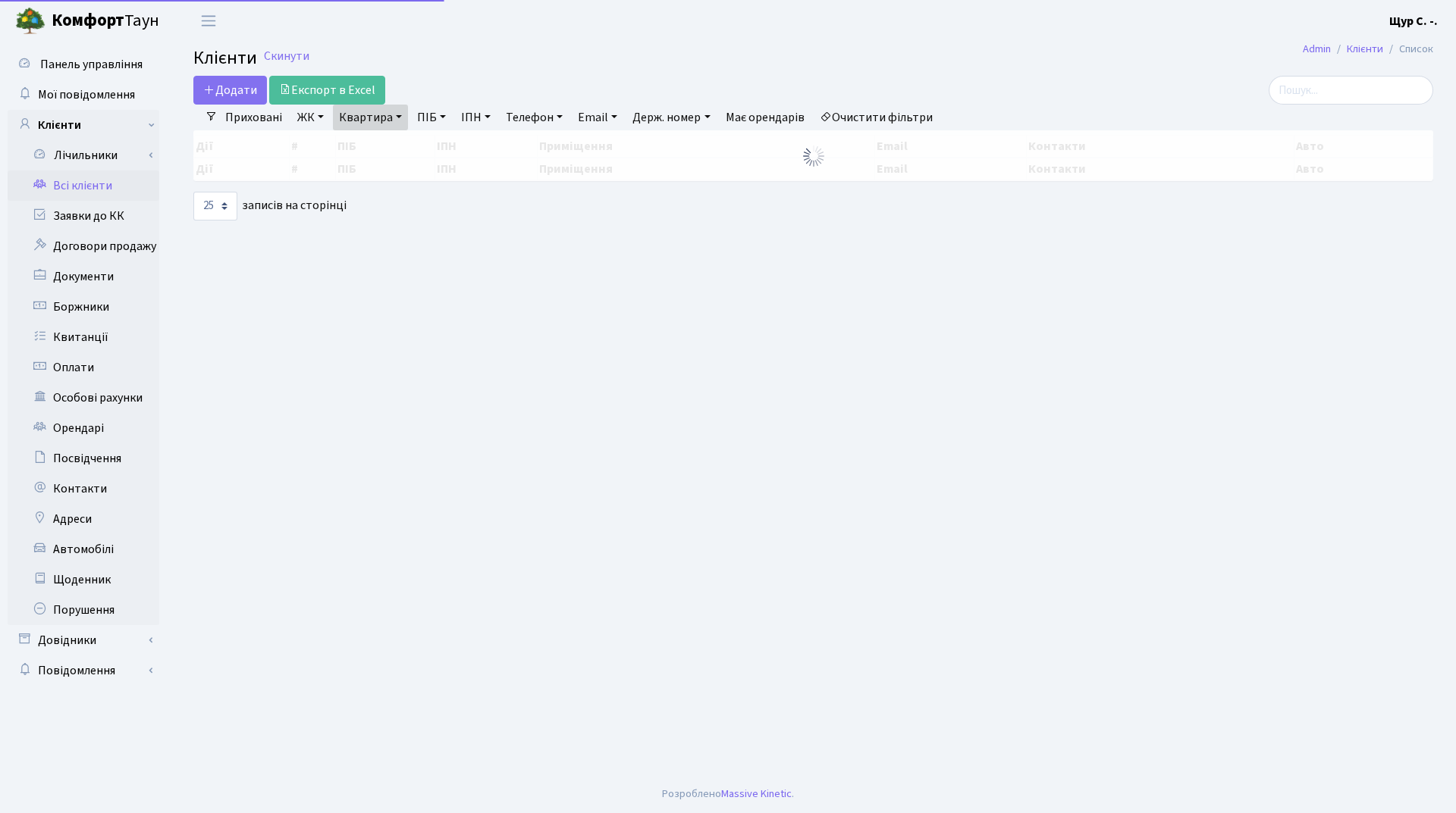
select select "25"
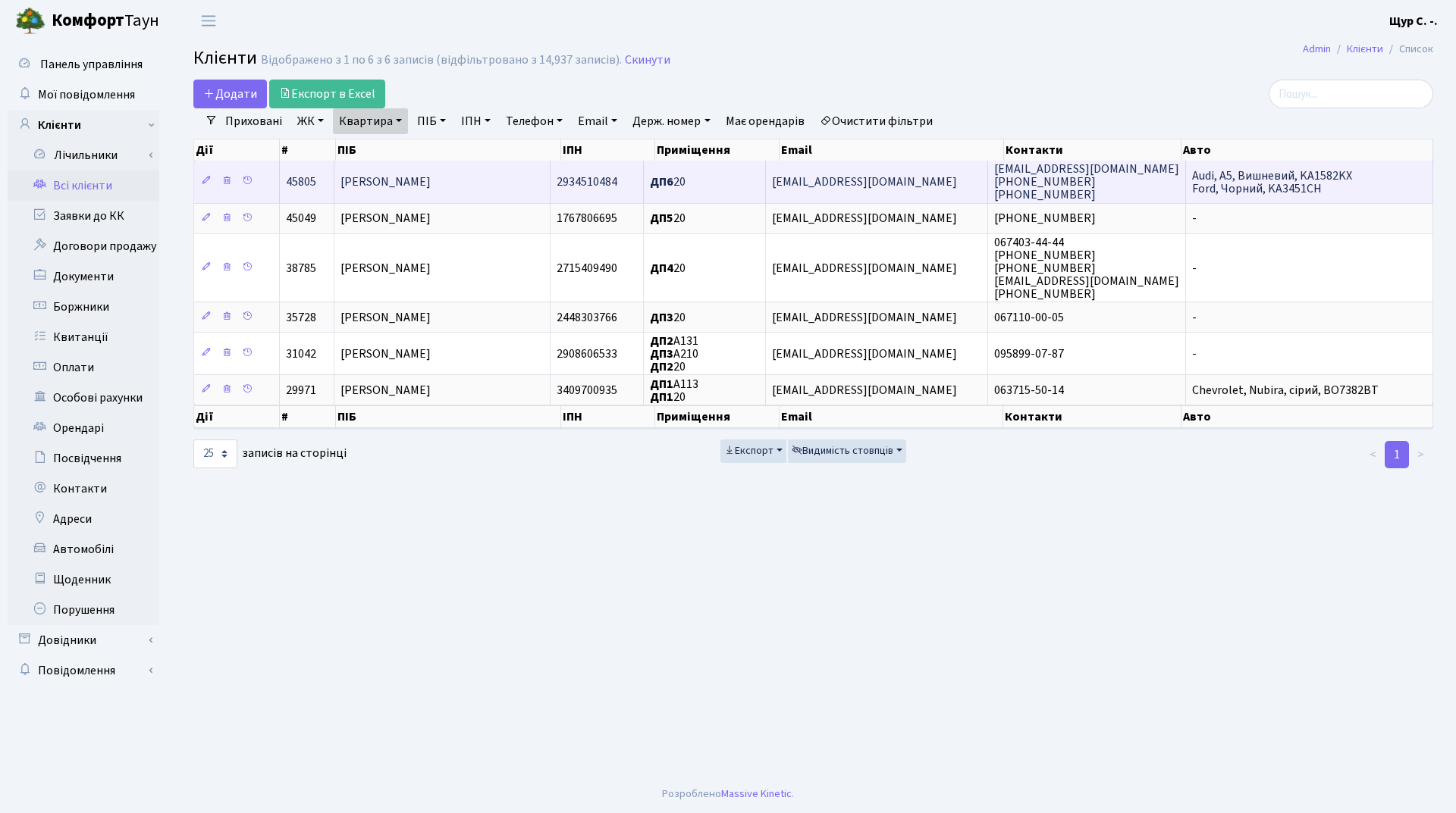
click at [431, 183] on span "[PERSON_NAME]" at bounding box center [385, 182] width 91 height 17
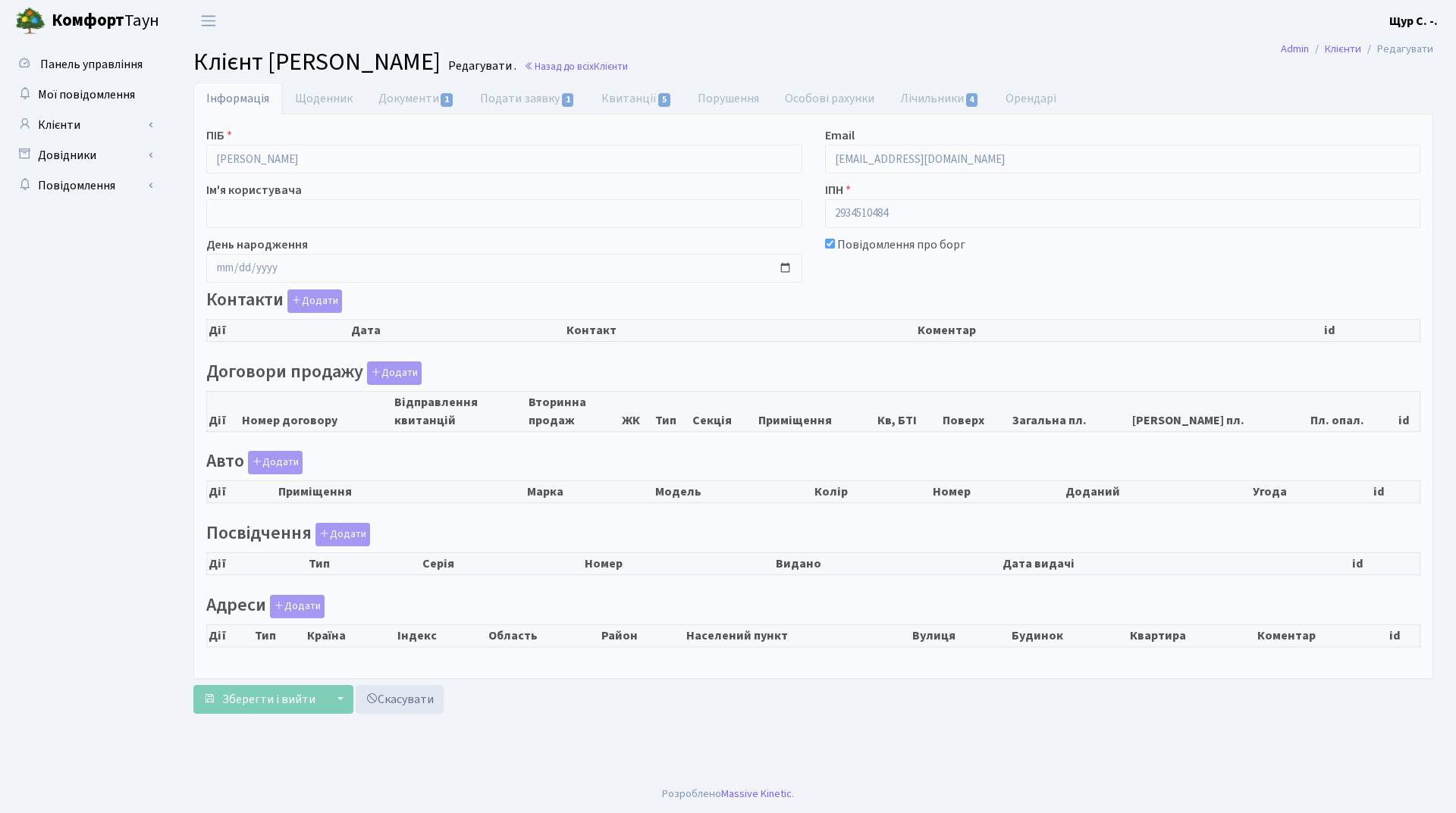
checkbox input "true"
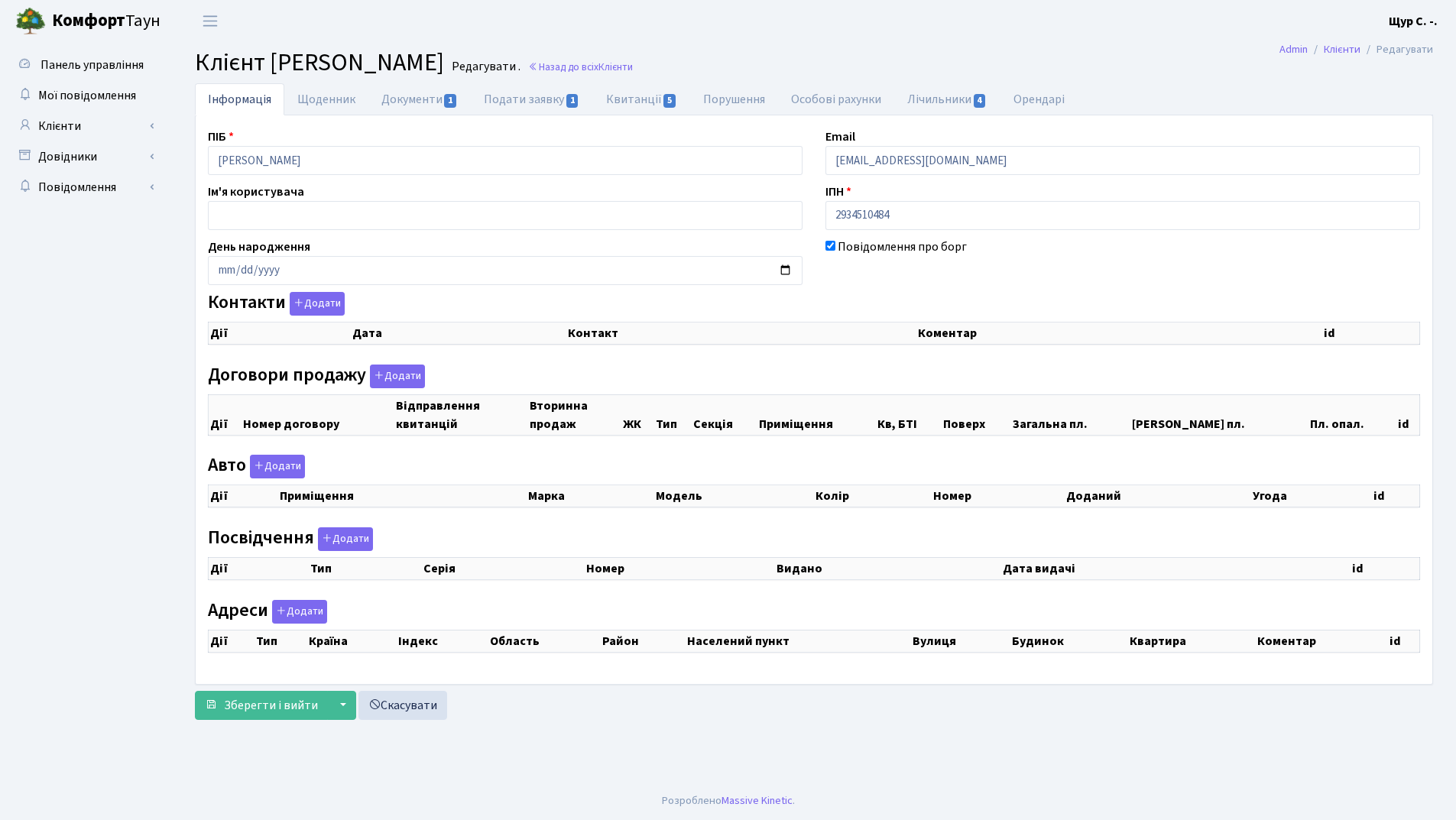
select select "25"
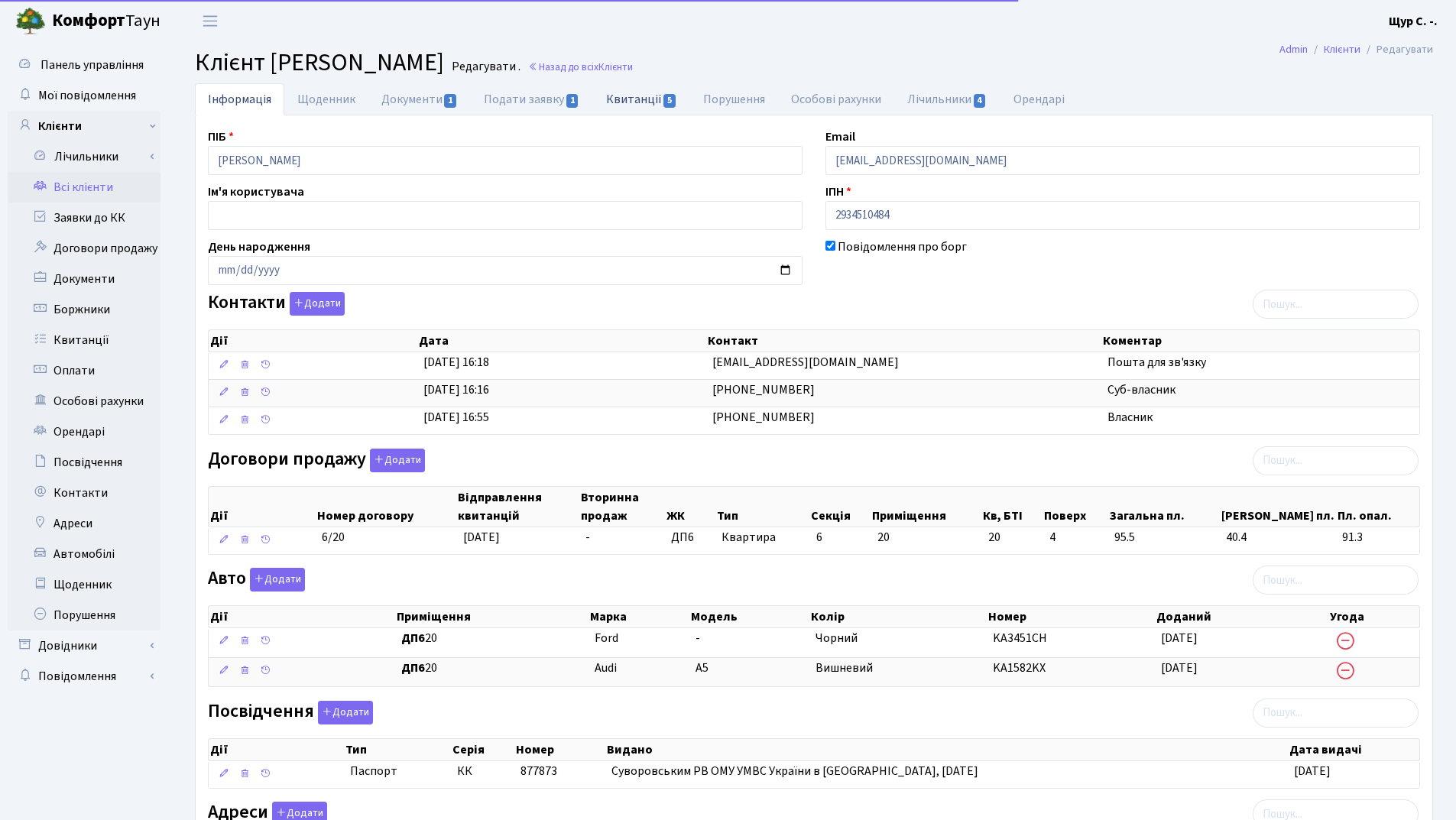
click at [635, 105] on link "Квитанції 5" at bounding box center [641, 99] width 97 height 32
select select "25"
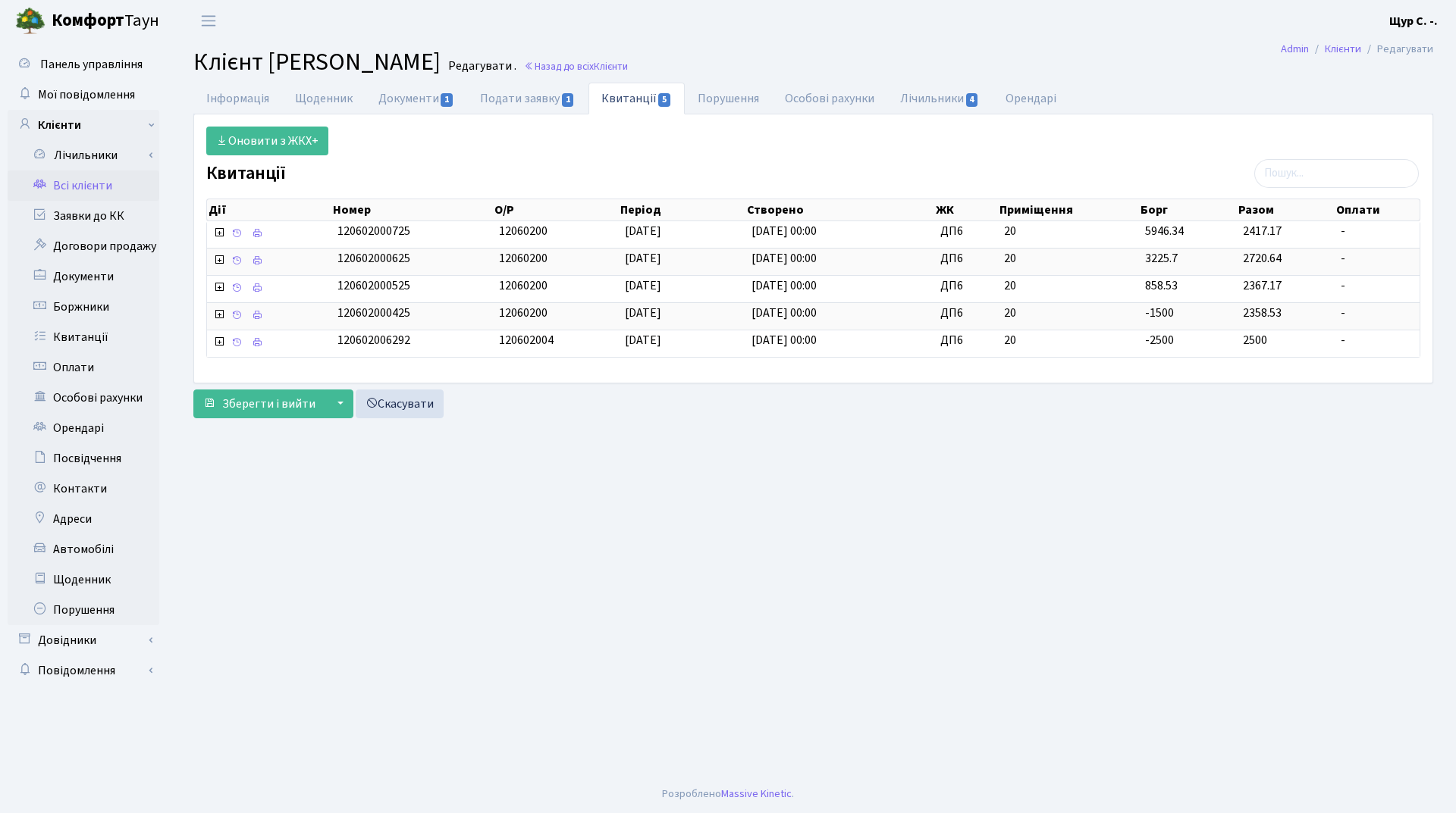
click at [84, 189] on link "Всі клієнти" at bounding box center [83, 186] width 152 height 30
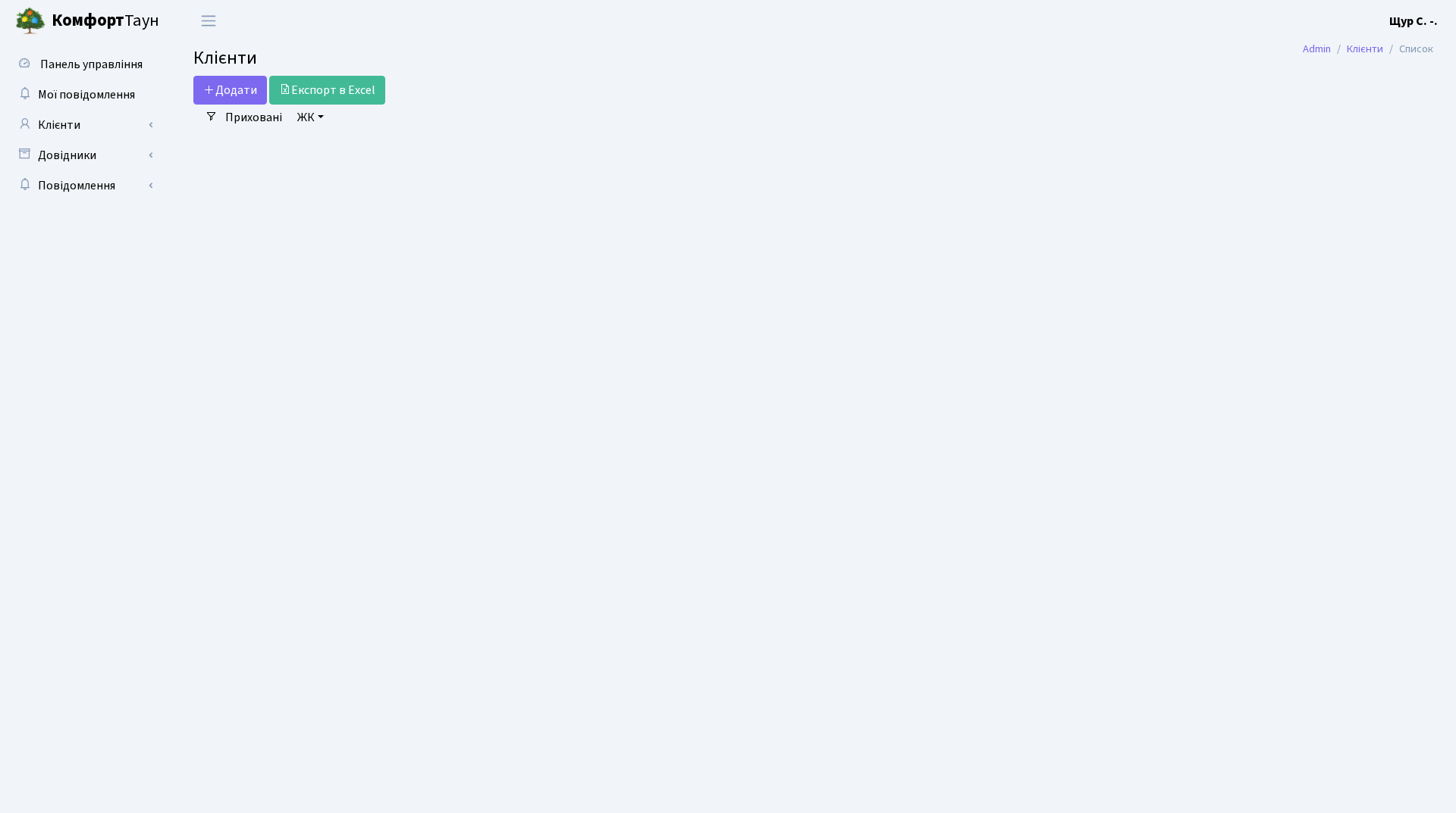
select select "25"
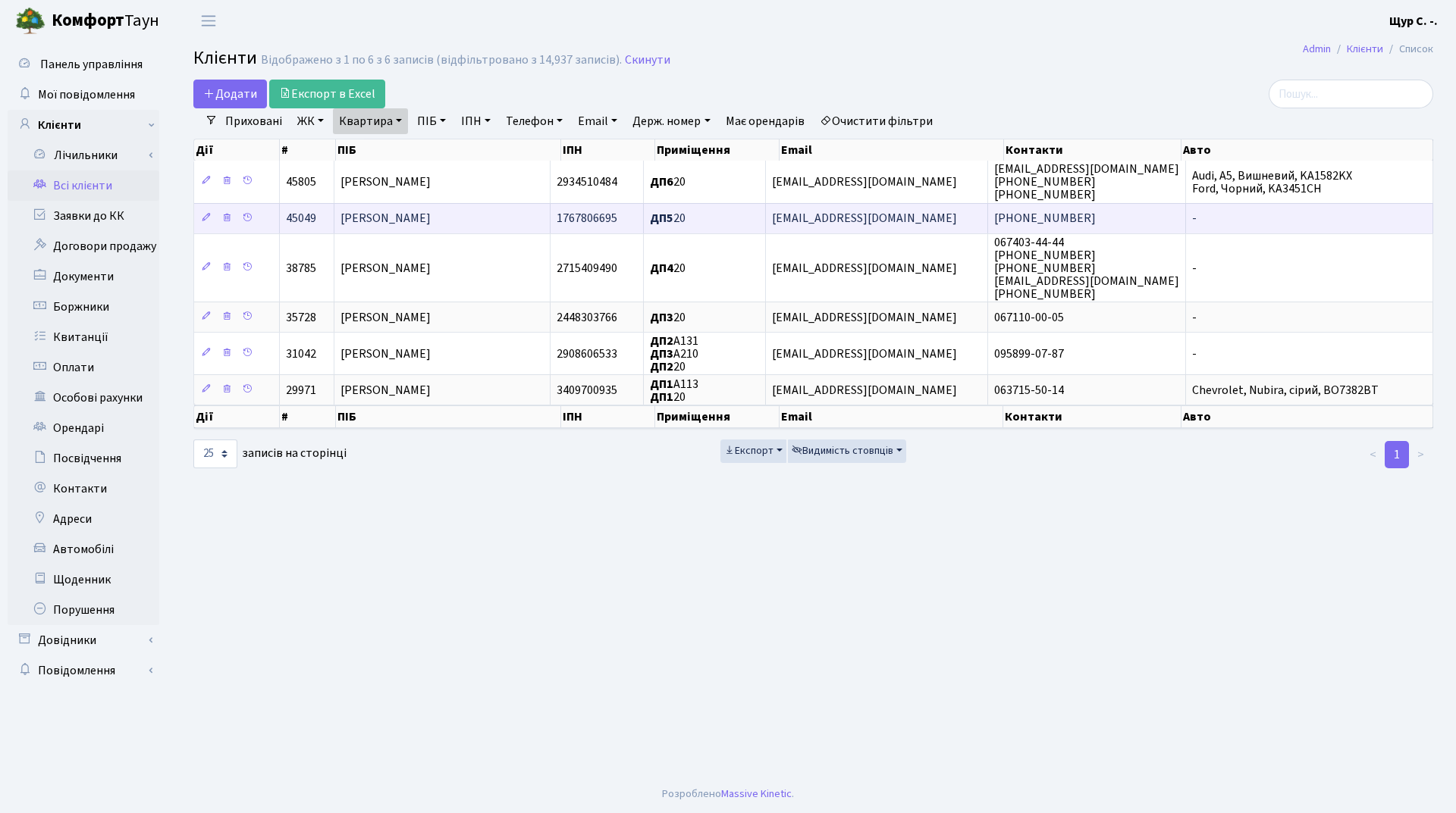
click at [431, 221] on span "[PERSON_NAME]" at bounding box center [385, 219] width 91 height 17
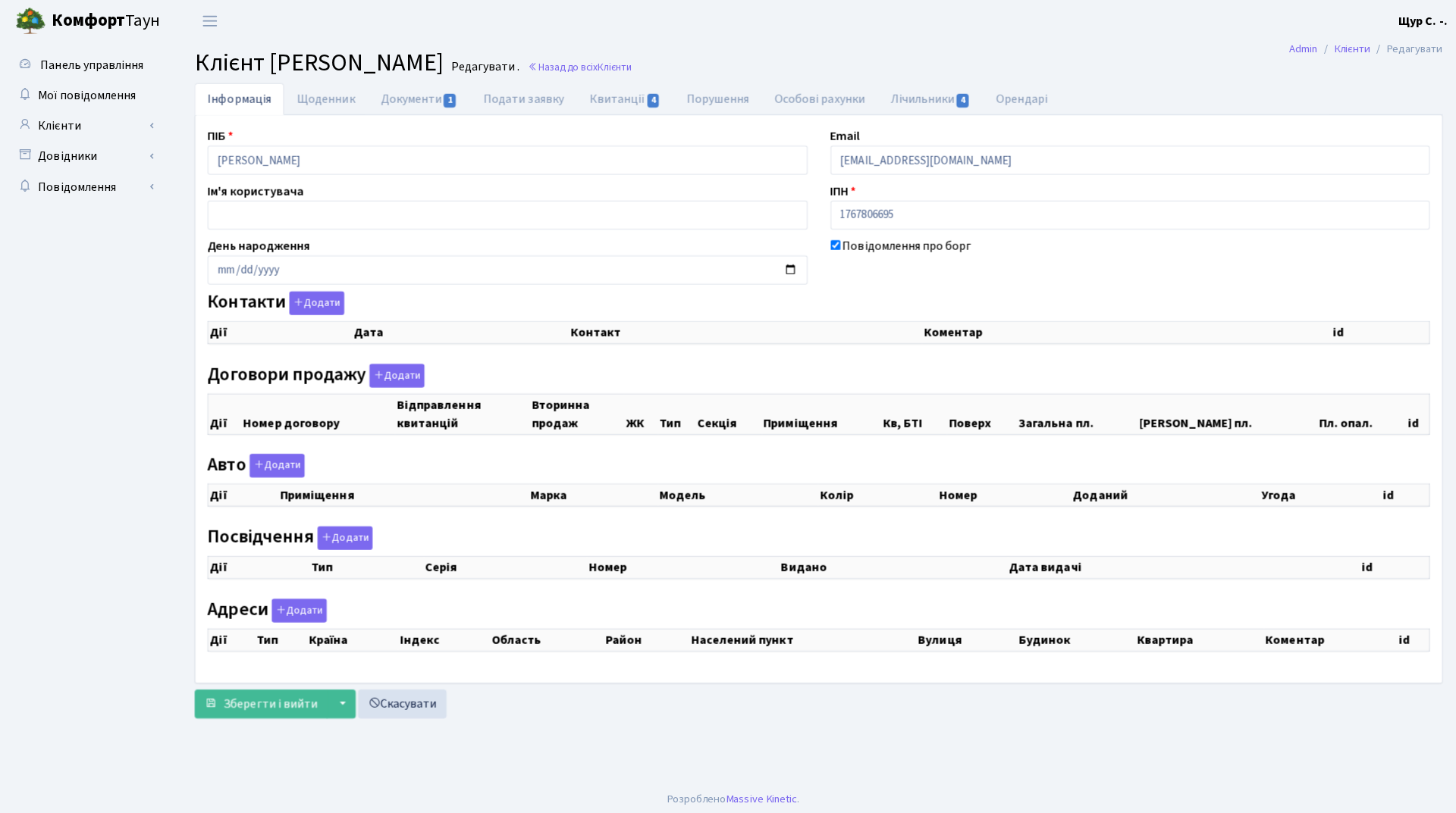
checkbox input "true"
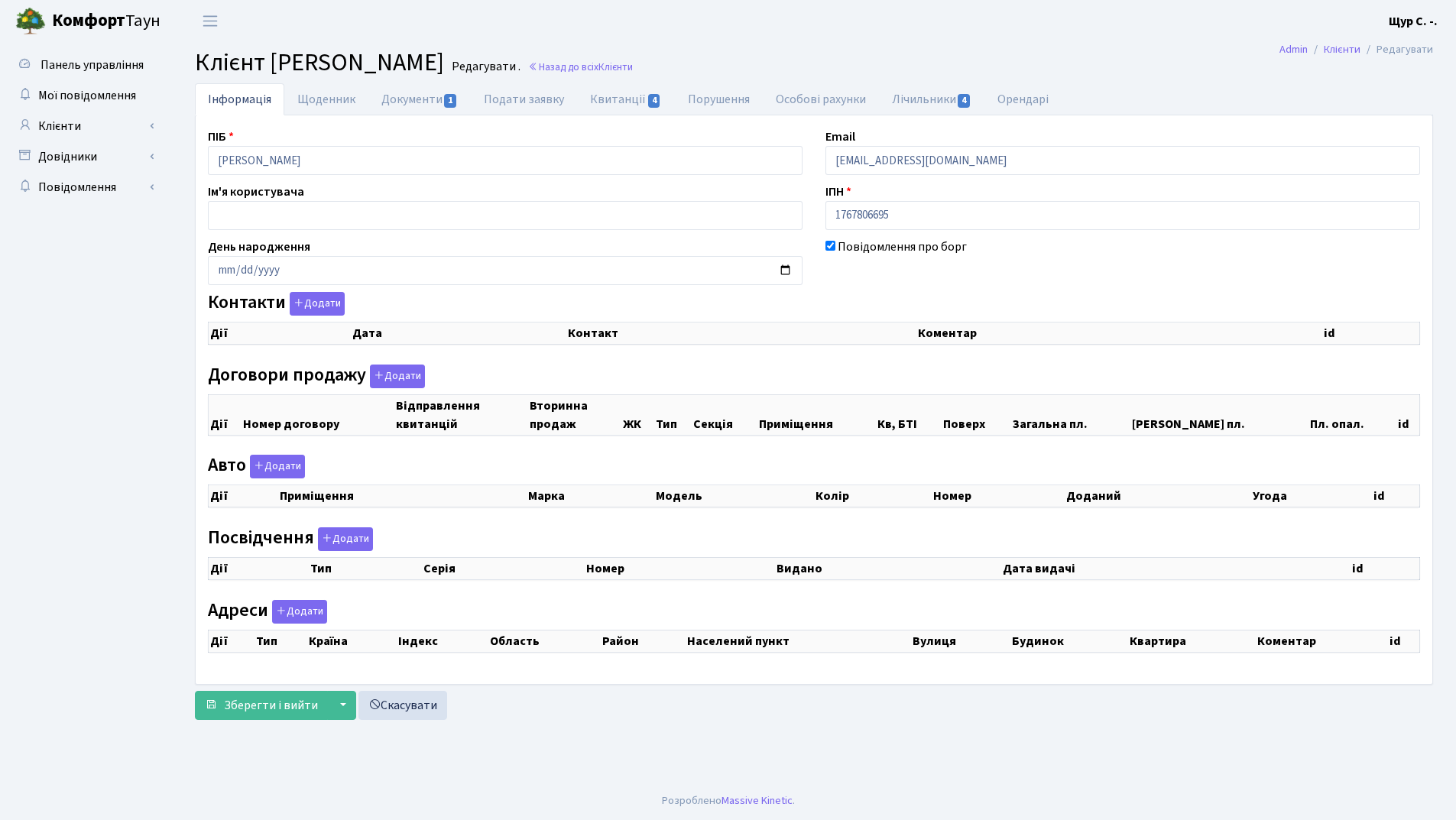
select select "25"
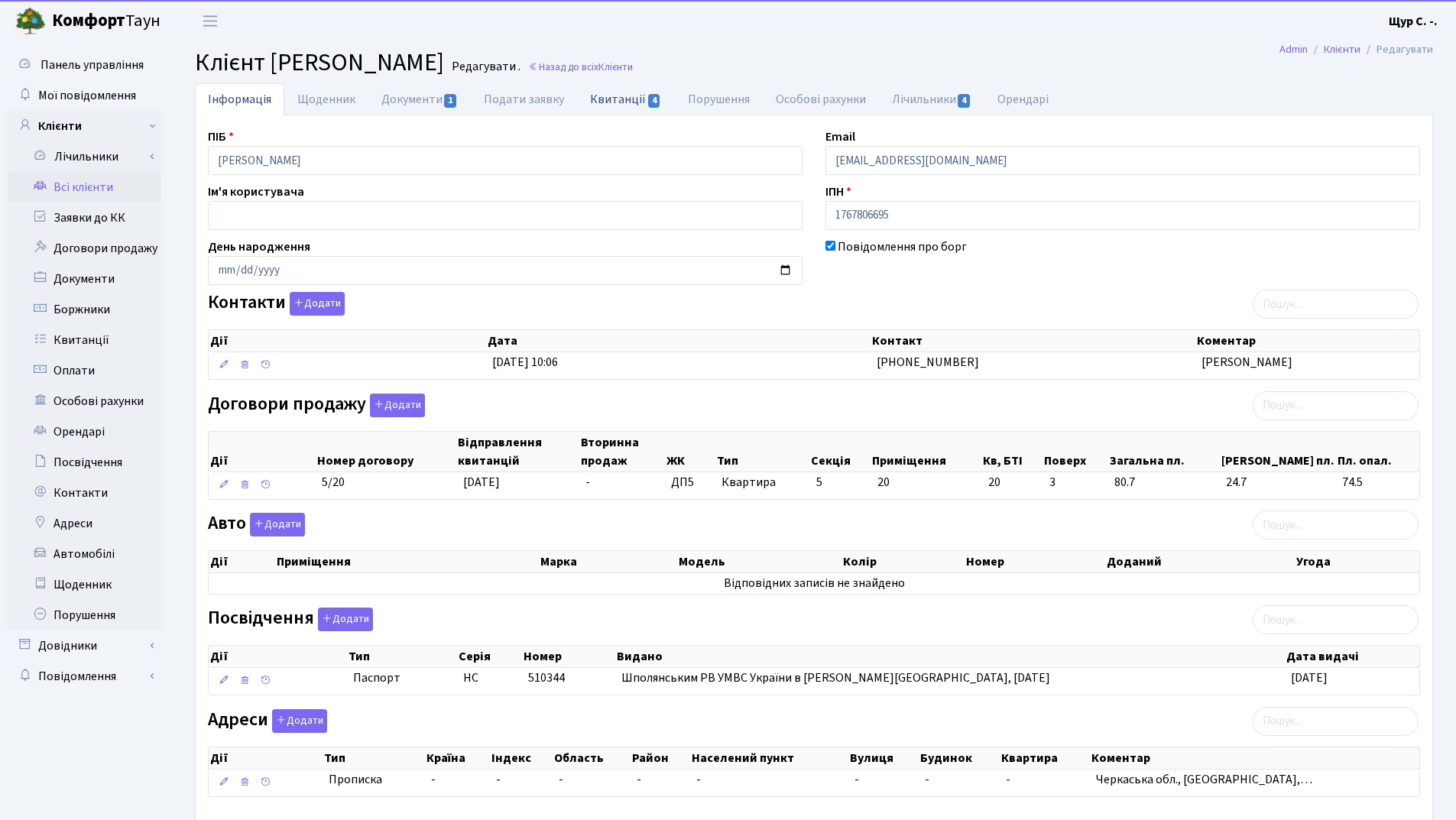
click at [620, 102] on link "Квитанції 4" at bounding box center [625, 99] width 97 height 32
select select "25"
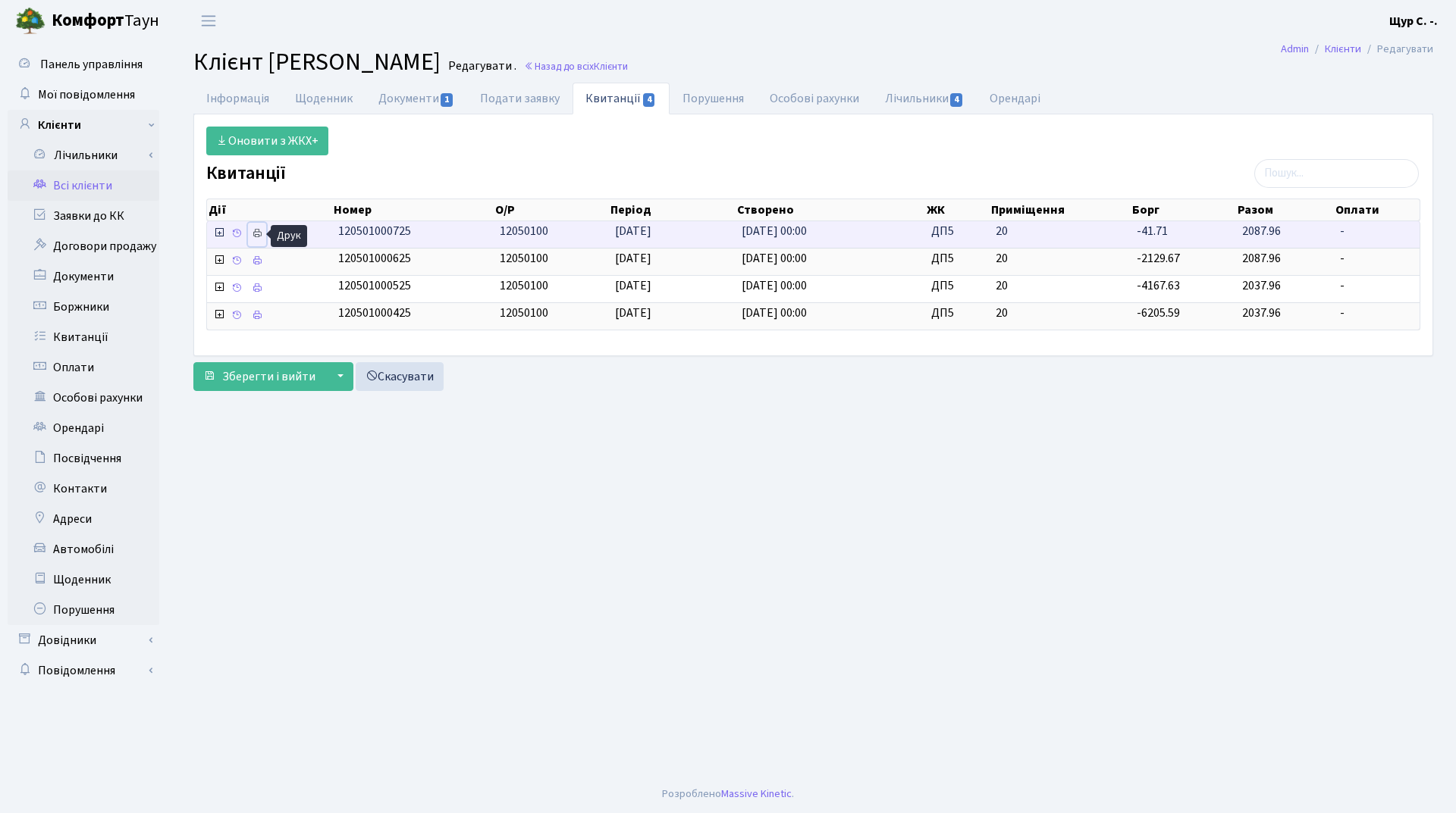
click at [262, 228] on icon at bounding box center [256, 233] width 11 height 11
click at [113, 193] on link "Всі клієнти" at bounding box center [83, 186] width 152 height 30
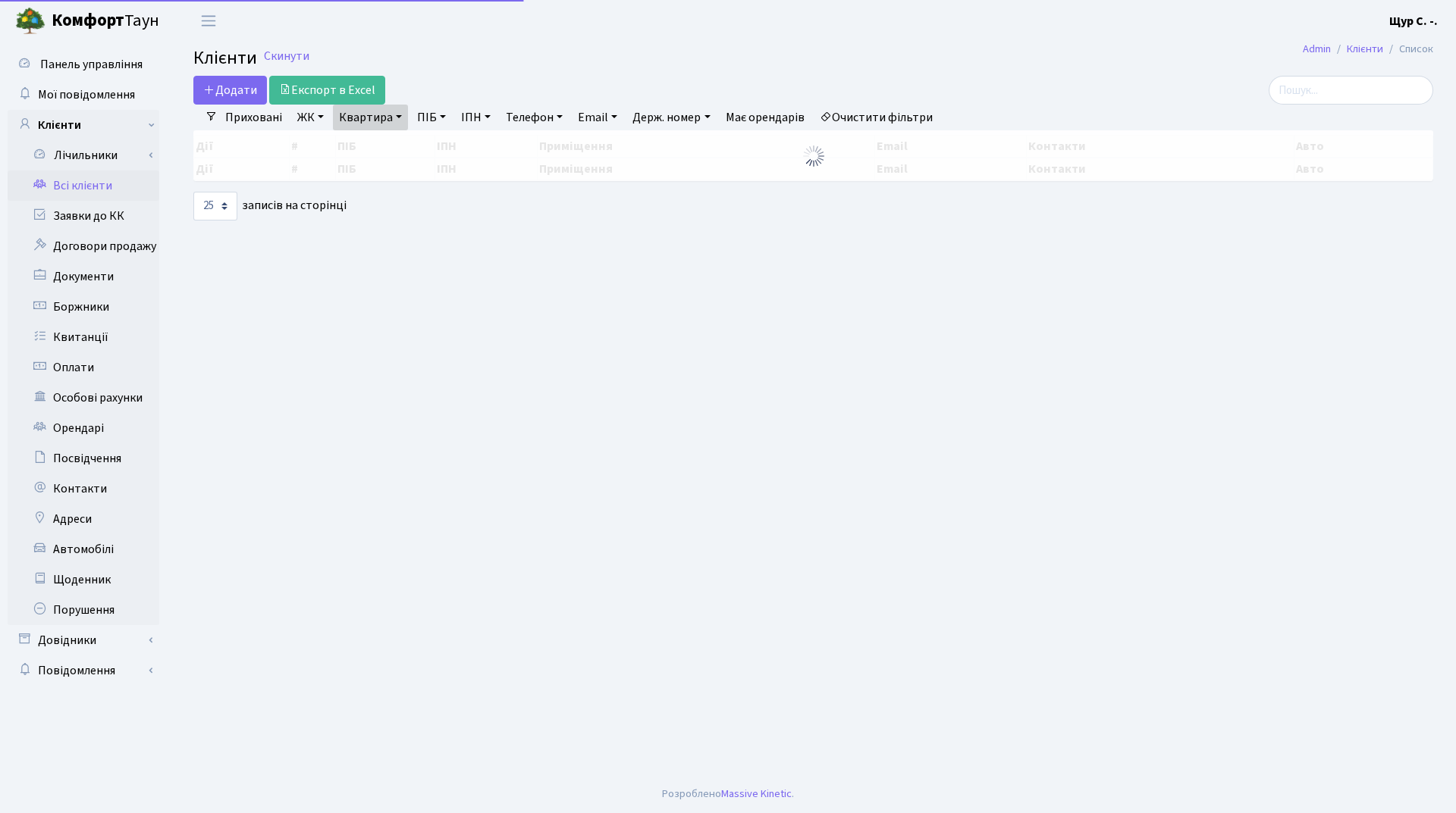
select select "25"
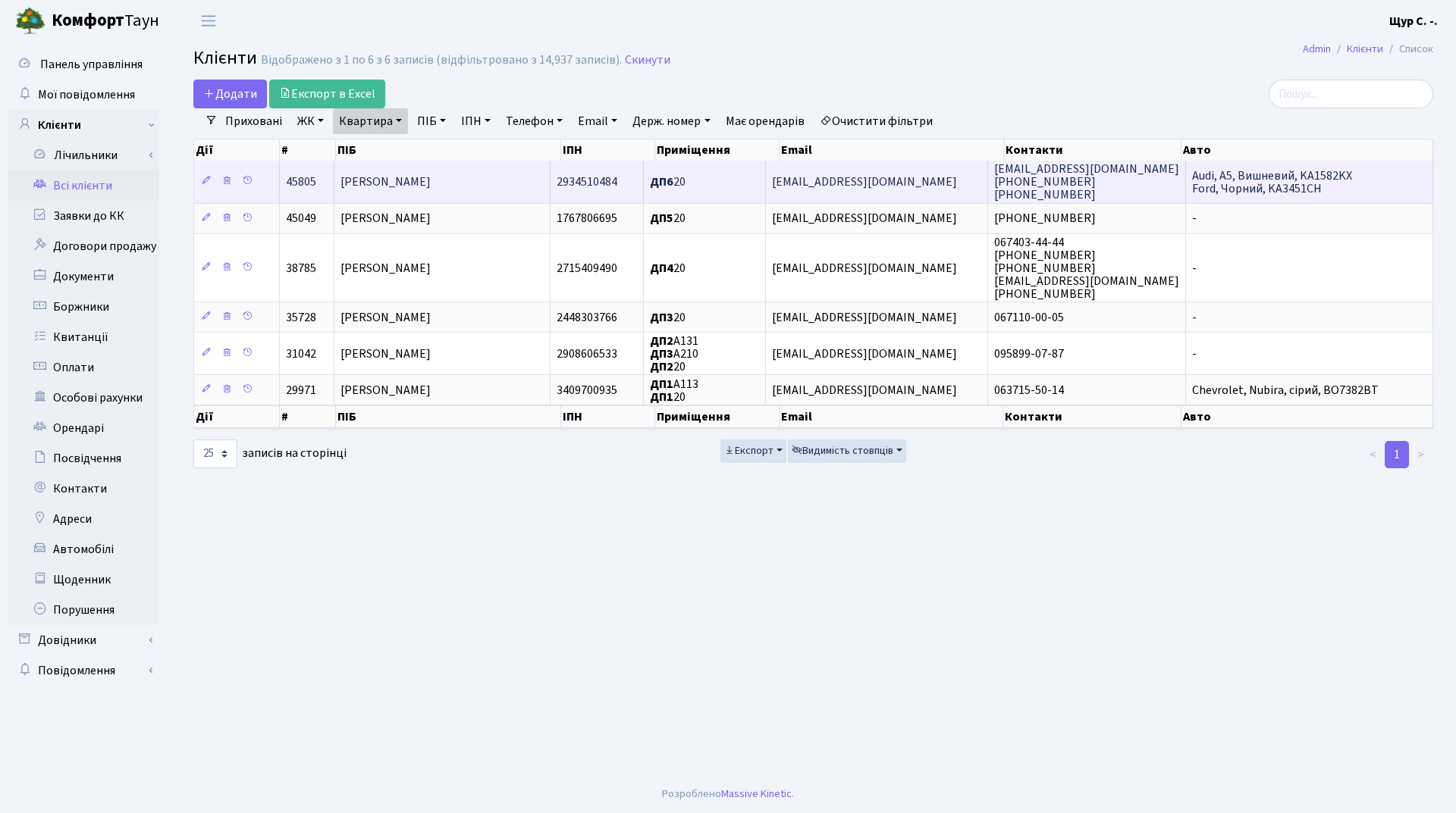
click at [431, 179] on span "[PERSON_NAME]" at bounding box center [385, 182] width 91 height 17
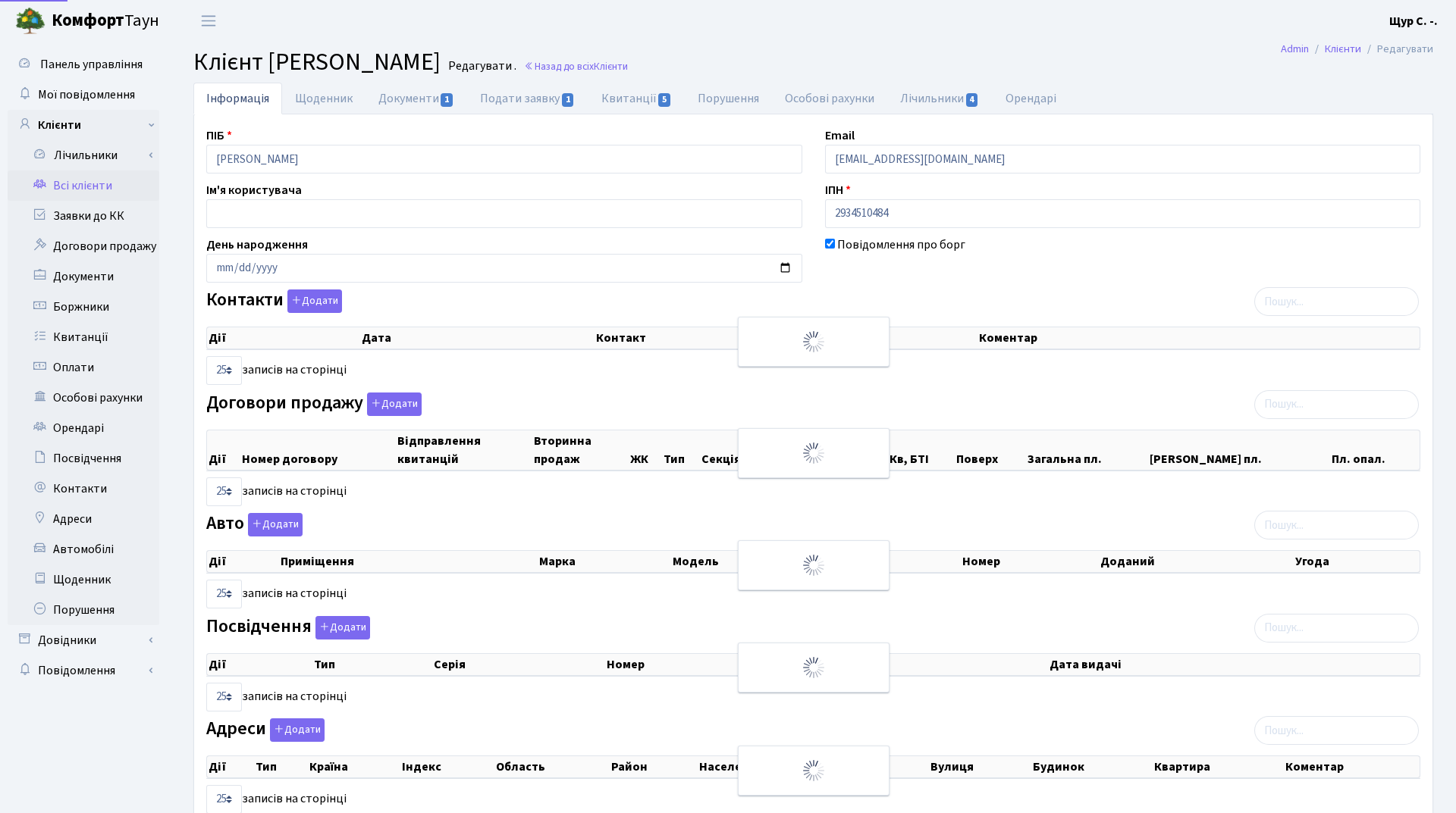
select select "25"
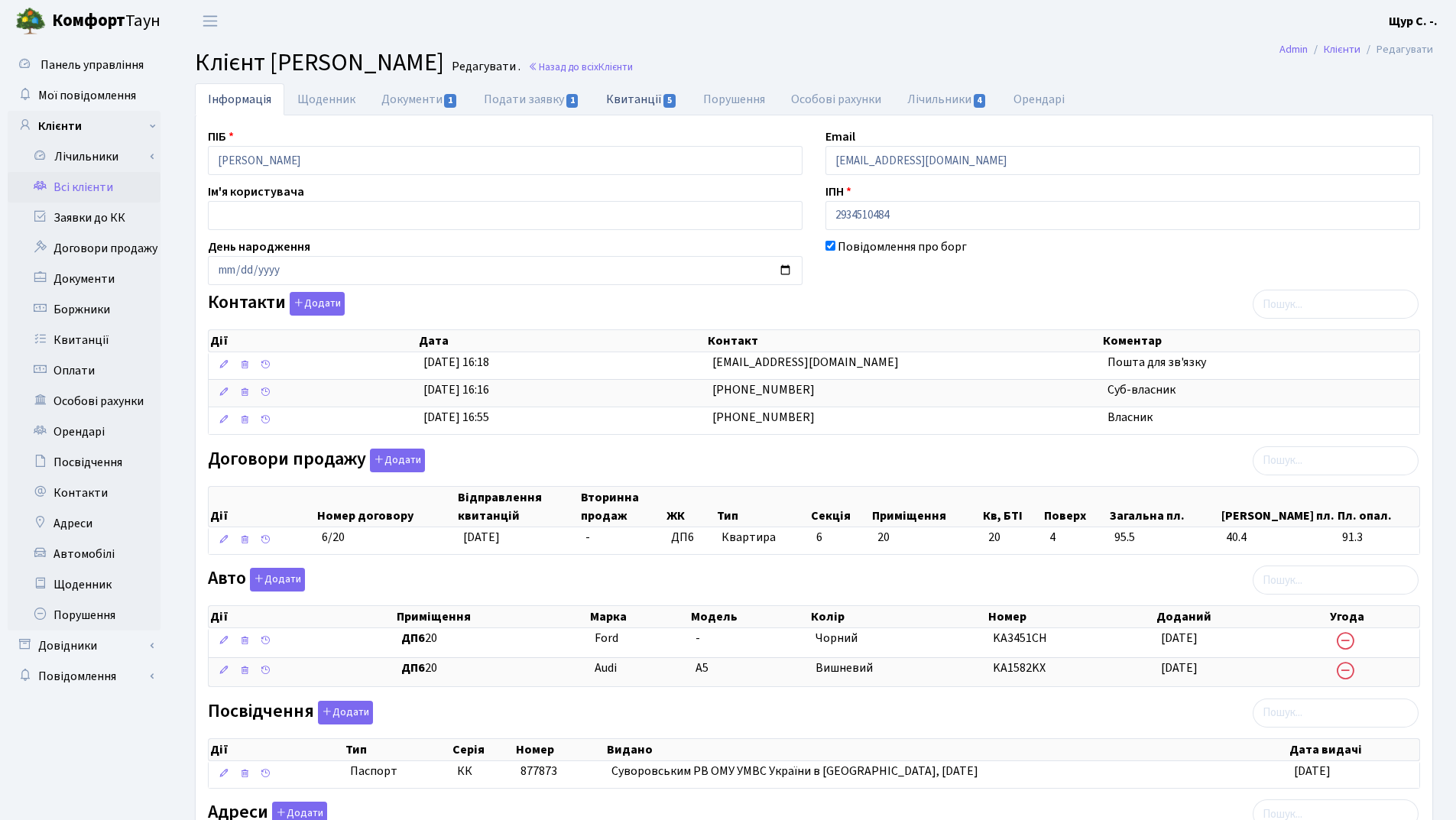
click at [620, 102] on link "Квитанції 5" at bounding box center [641, 99] width 97 height 32
select select "25"
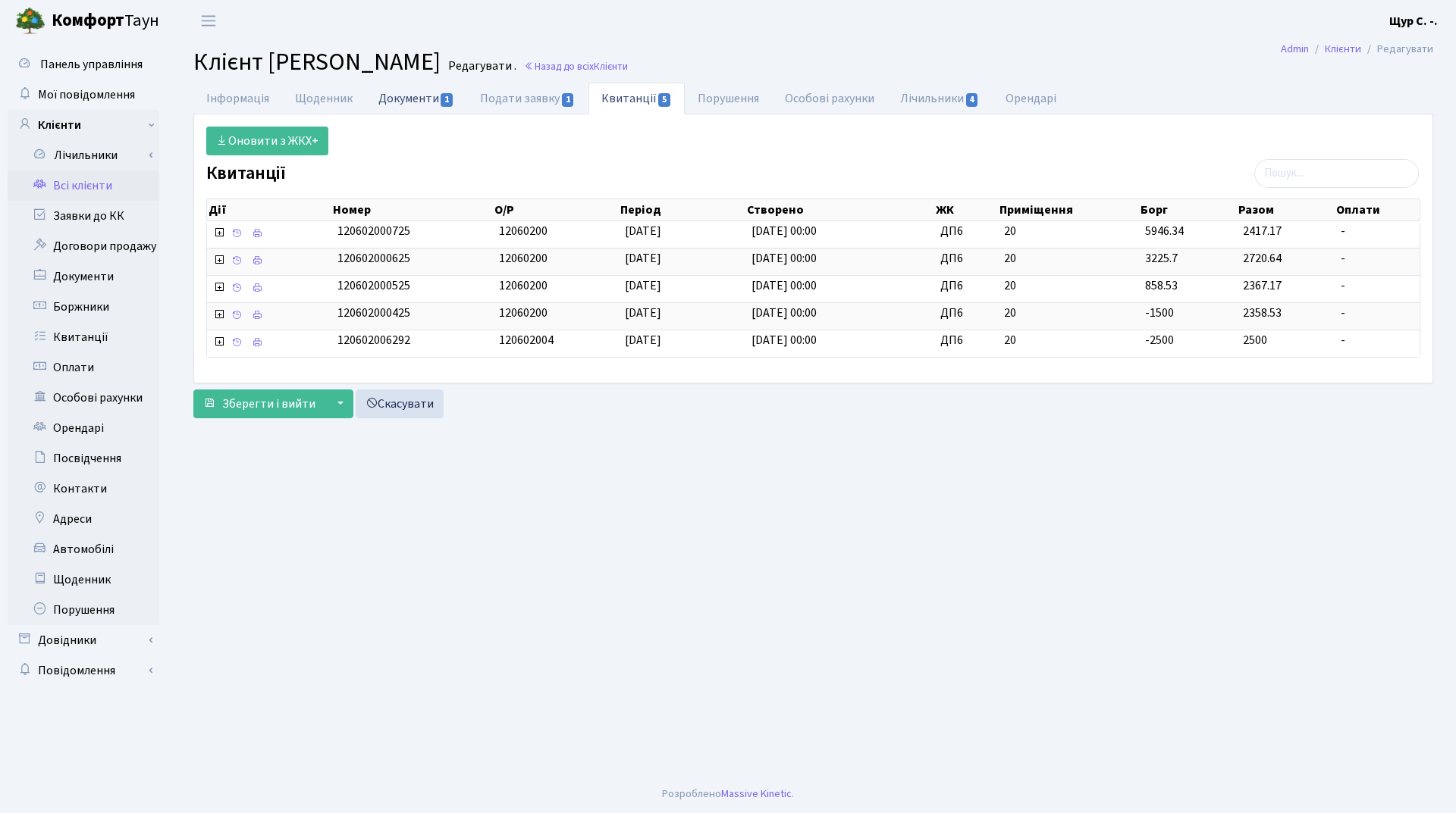
click at [419, 98] on link "Документи 1" at bounding box center [416, 98] width 102 height 31
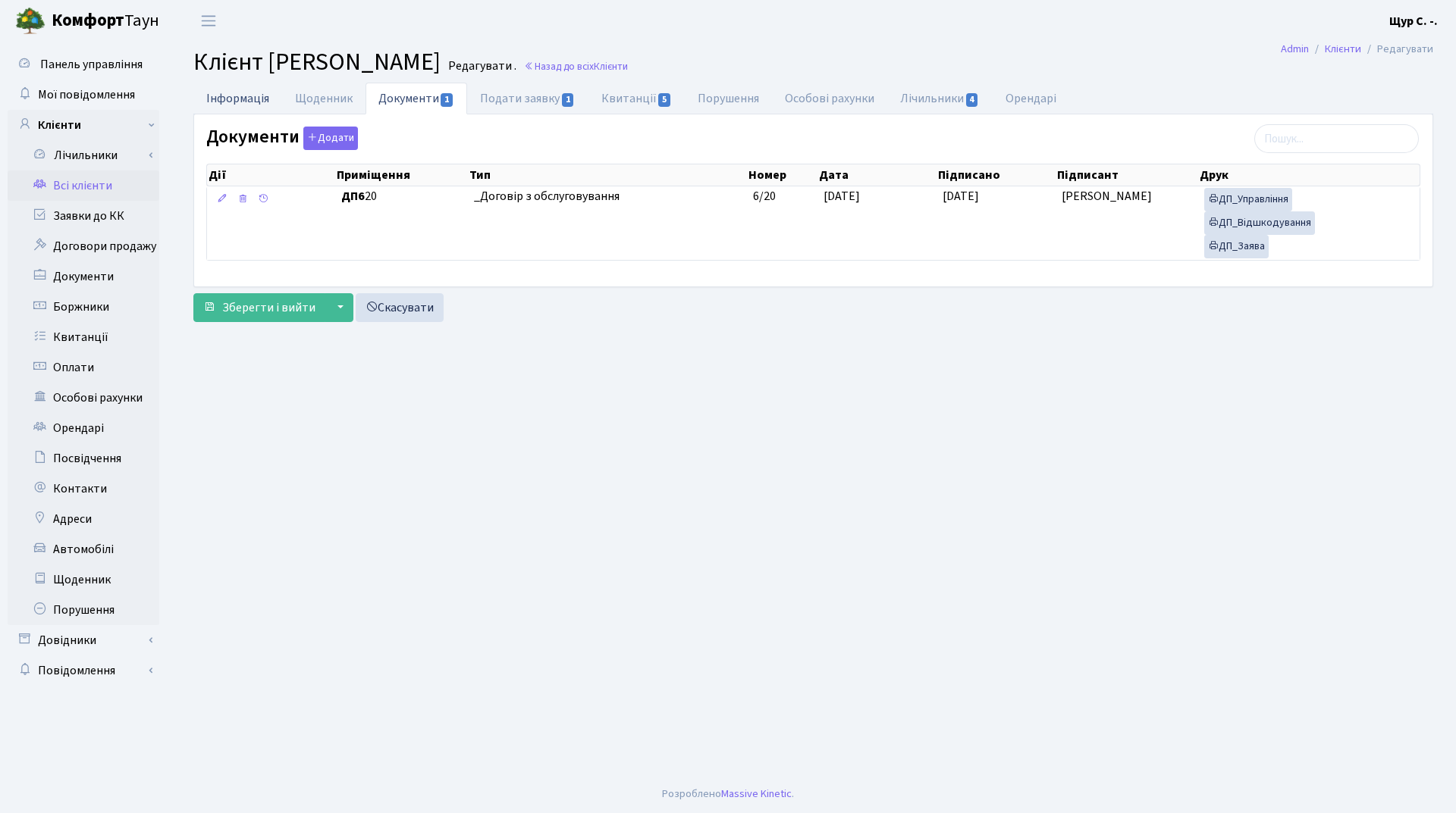
click at [229, 102] on link "Інформація" at bounding box center [237, 98] width 89 height 31
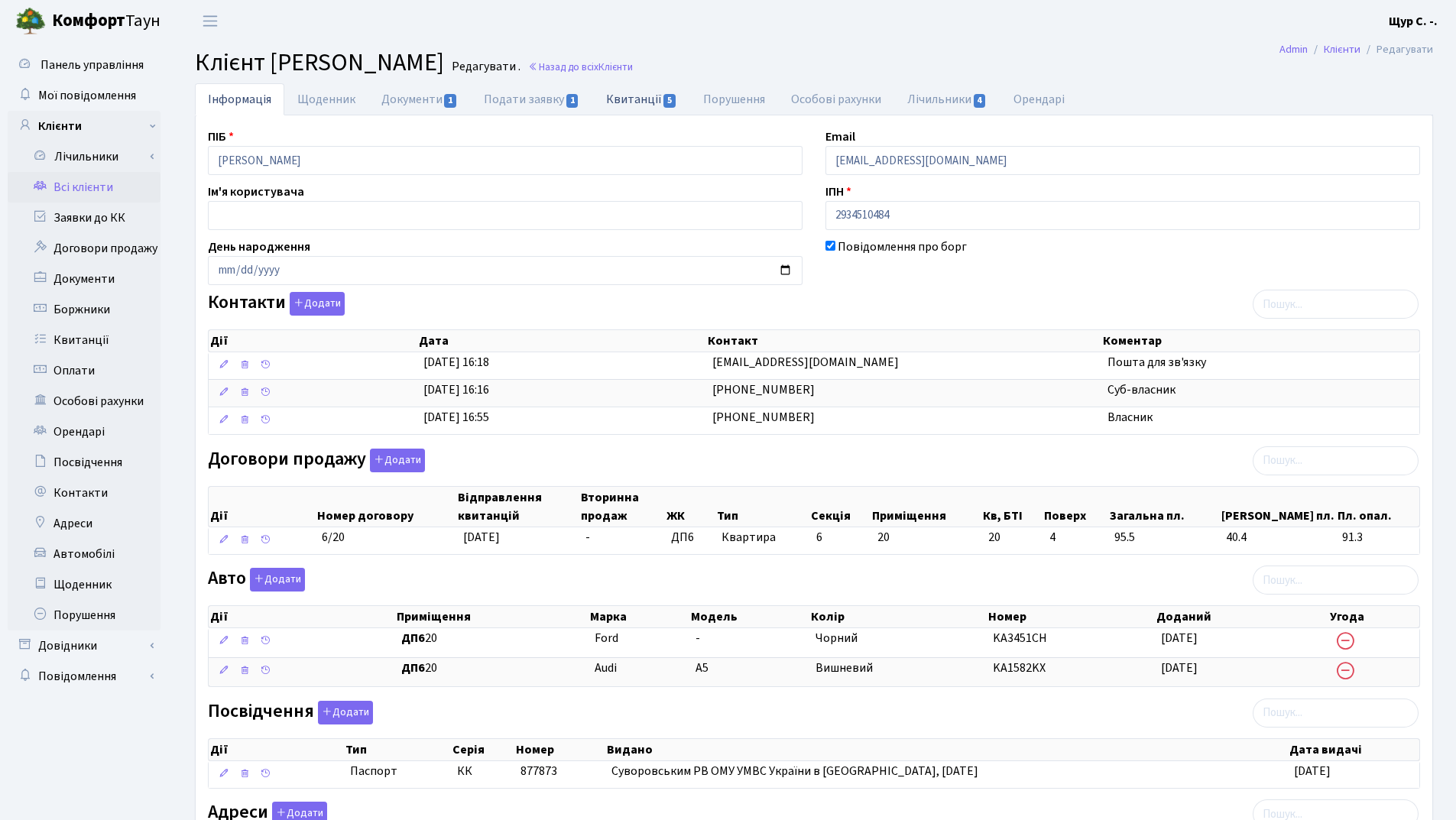
click at [624, 96] on link "Квитанції 5" at bounding box center [641, 99] width 97 height 32
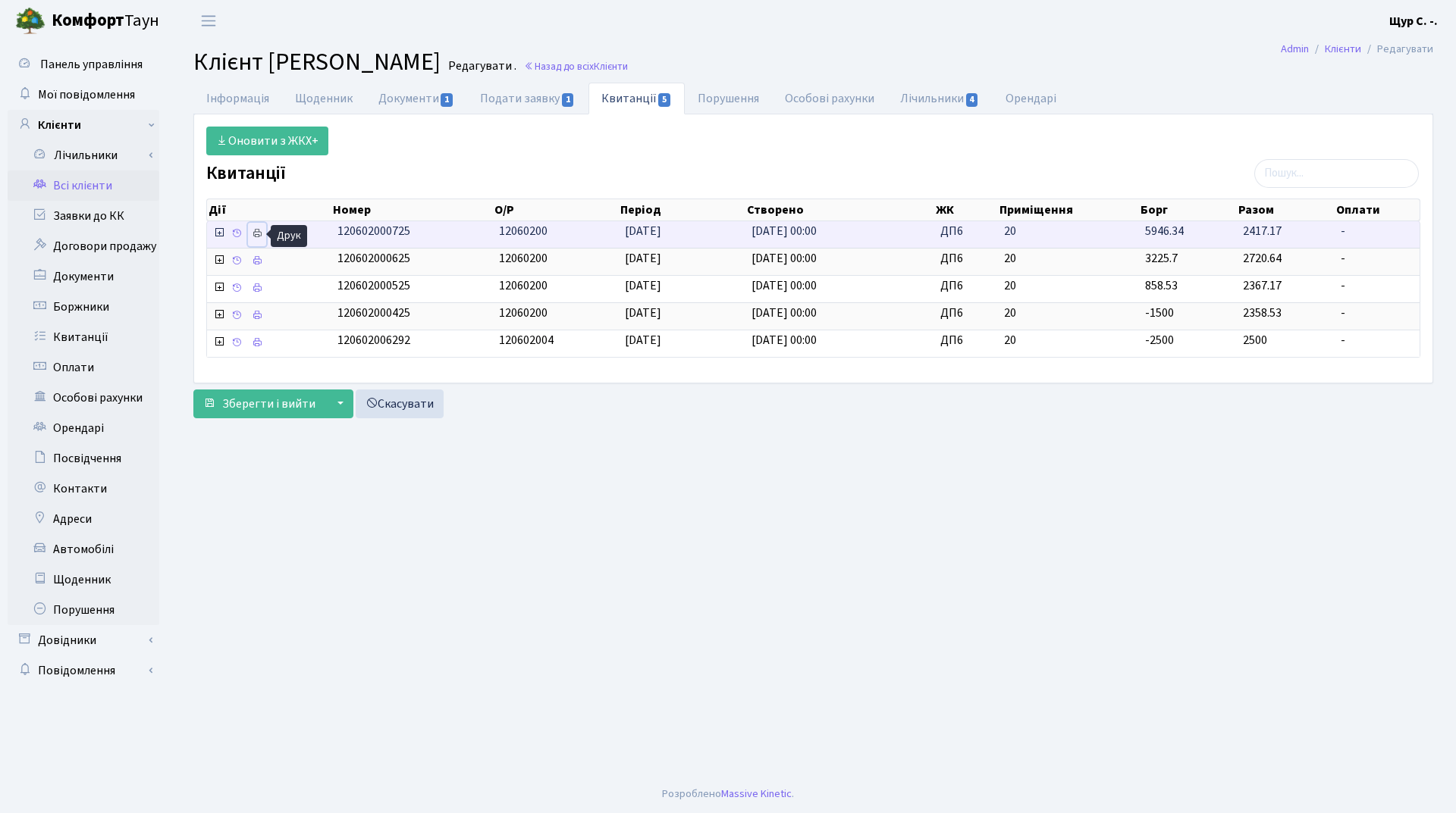
click at [258, 232] on icon at bounding box center [256, 233] width 11 height 11
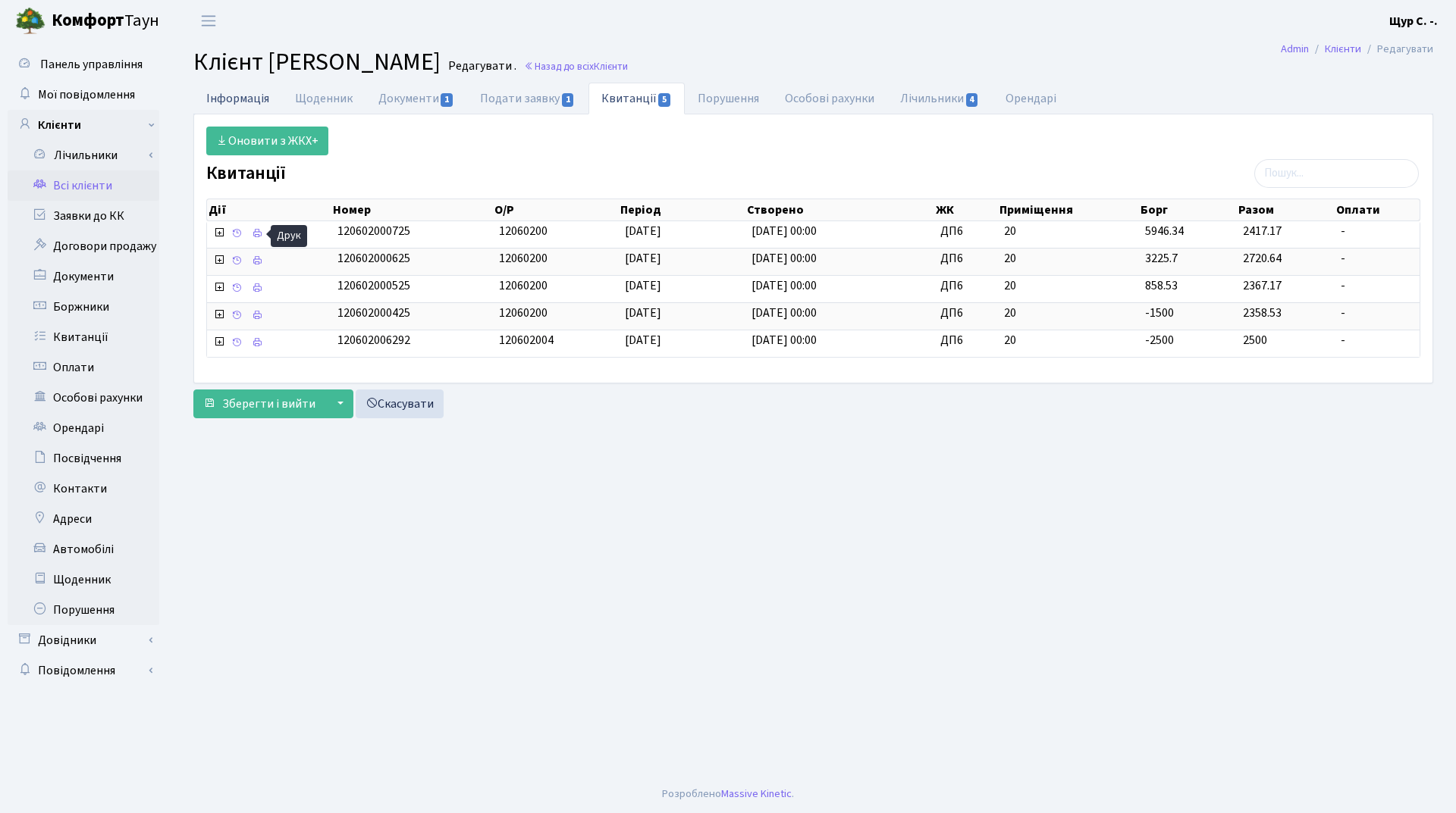
click at [243, 101] on link "Інформація" at bounding box center [237, 98] width 89 height 31
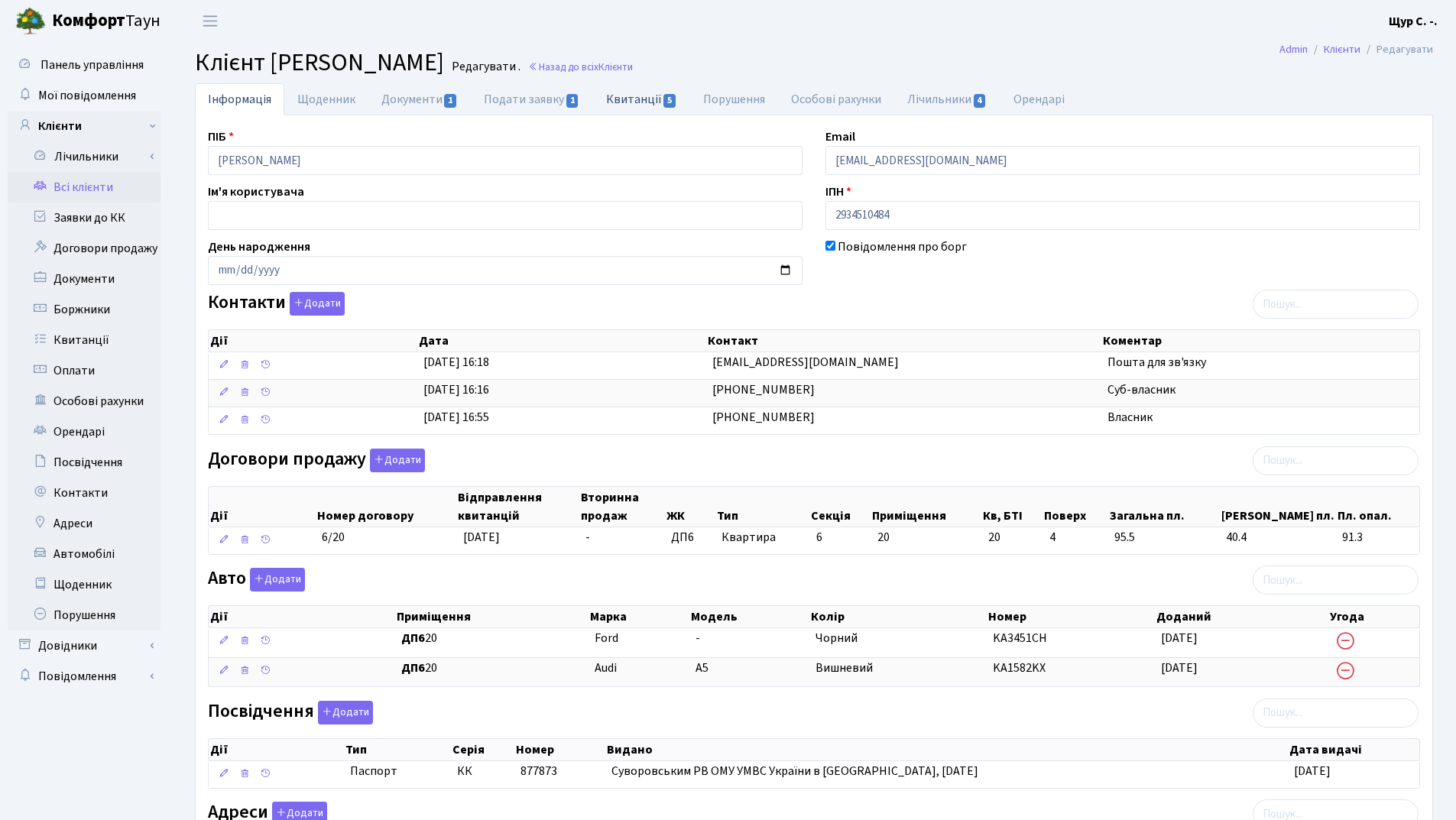
click at [636, 99] on link "Квитанції 5" at bounding box center [641, 99] width 97 height 32
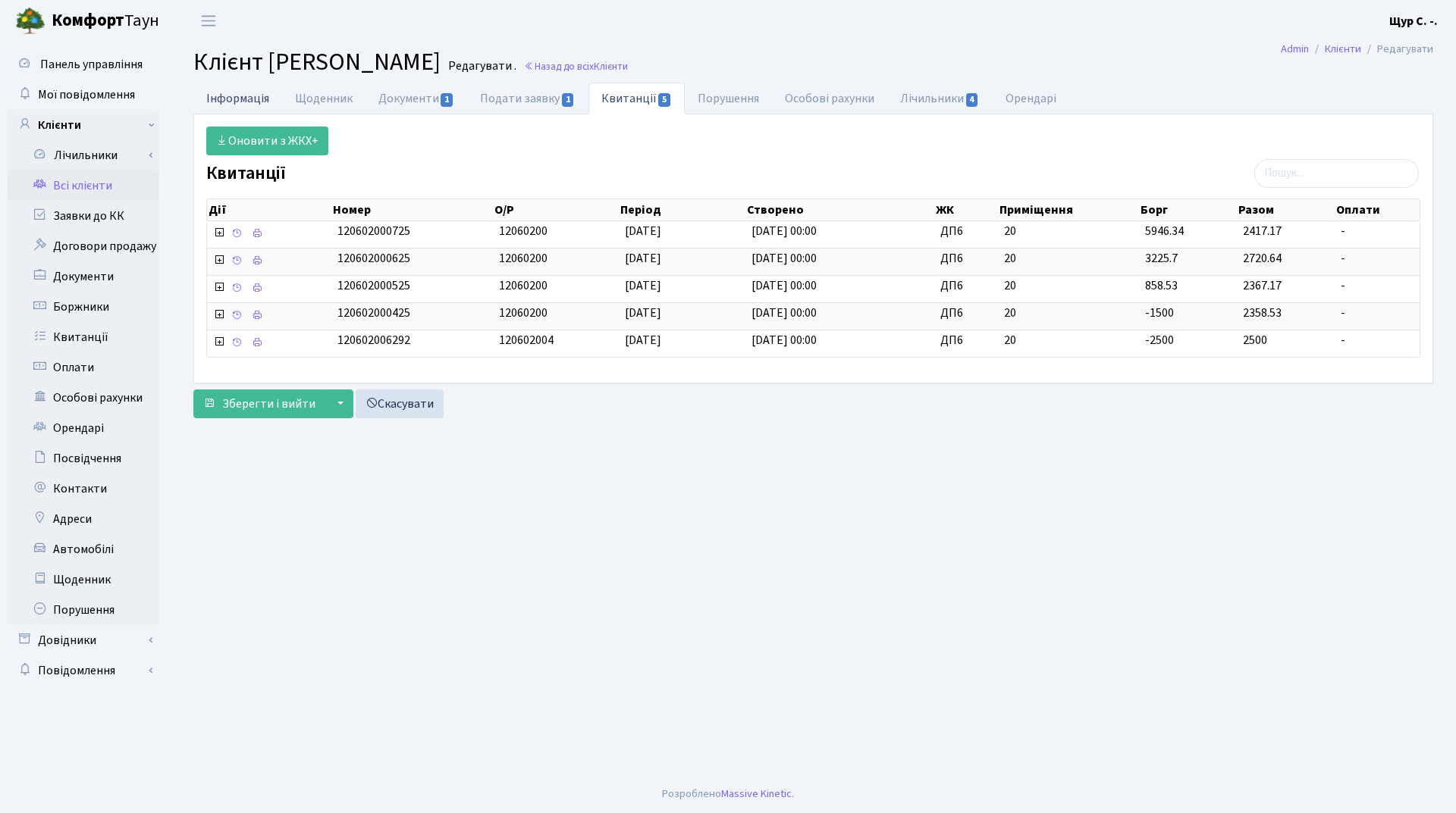
click at [231, 98] on link "Інформація" at bounding box center [237, 98] width 89 height 31
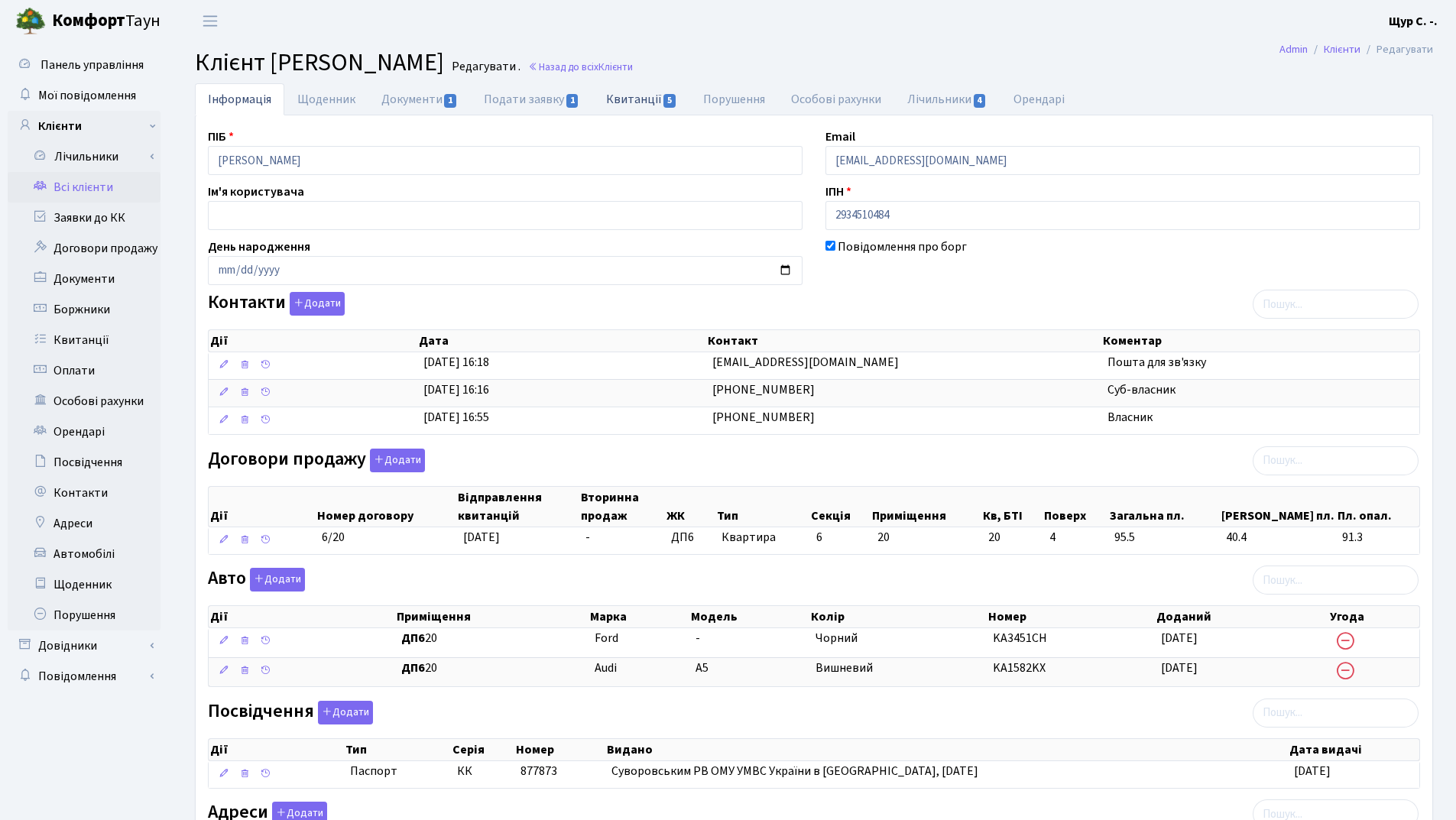
click at [637, 95] on link "Квитанції 5" at bounding box center [641, 99] width 97 height 32
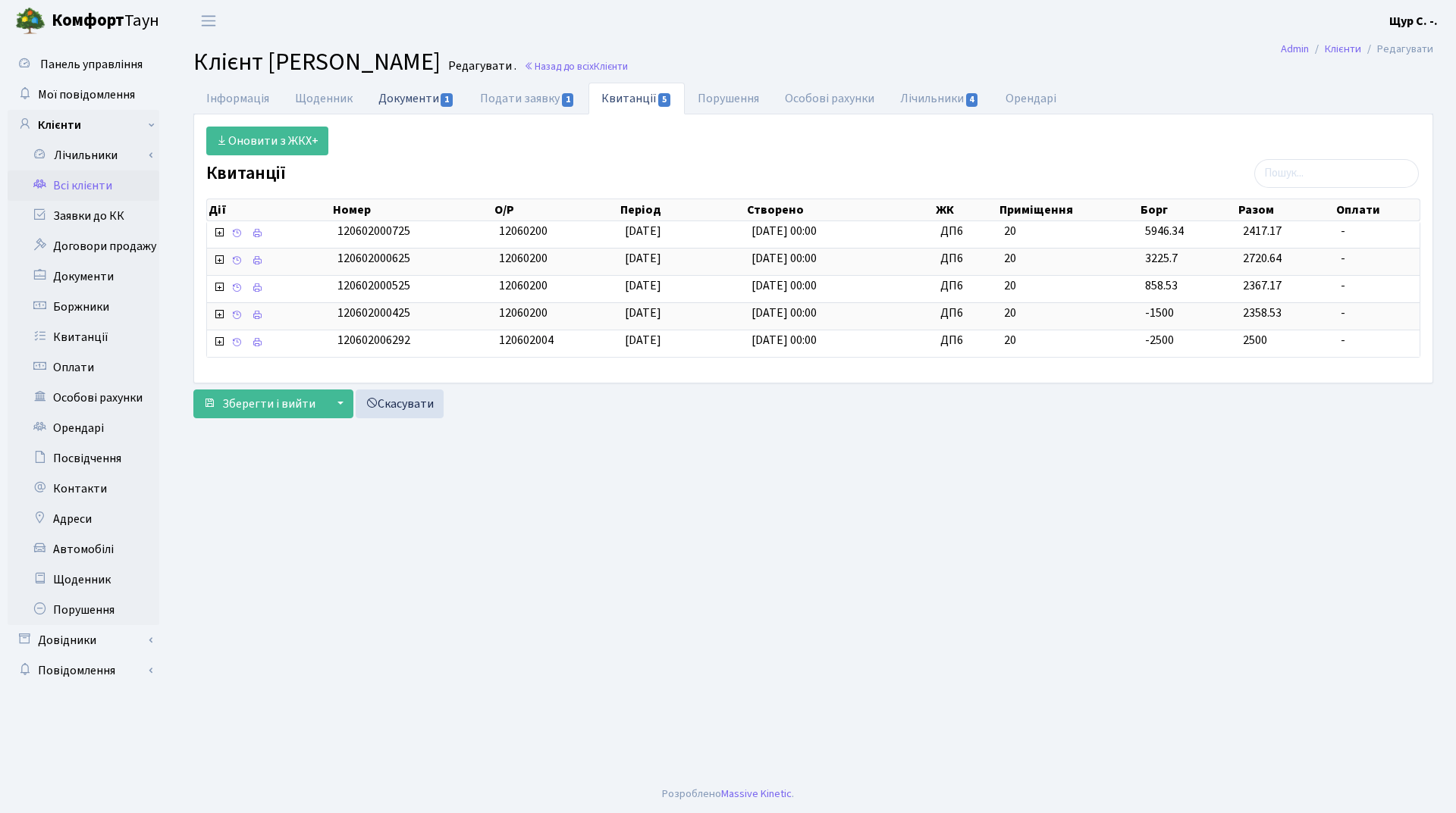
click at [393, 100] on link "Документи 1" at bounding box center [416, 98] width 102 height 31
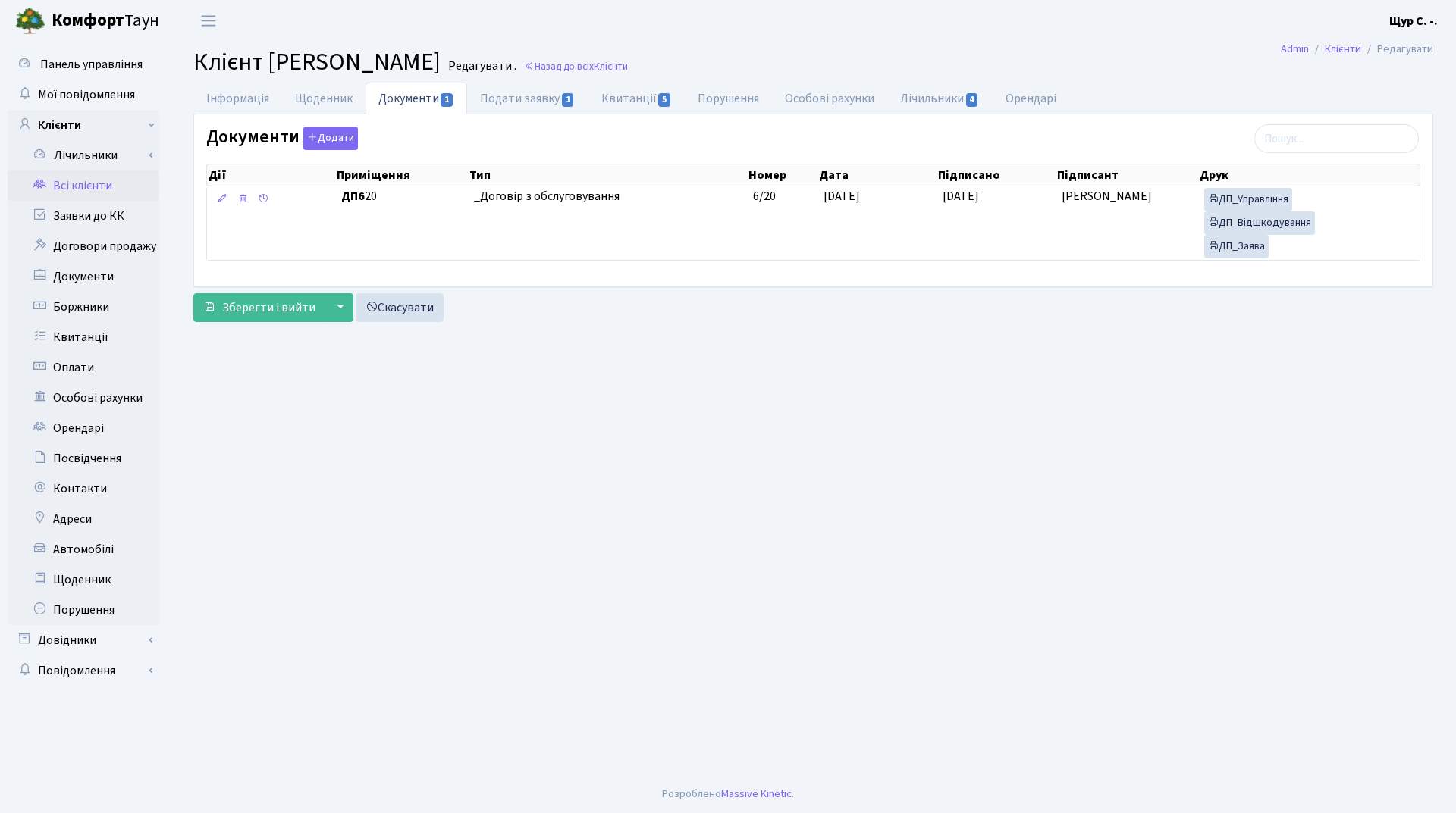
click at [91, 189] on link "Всі клієнти" at bounding box center [83, 186] width 152 height 30
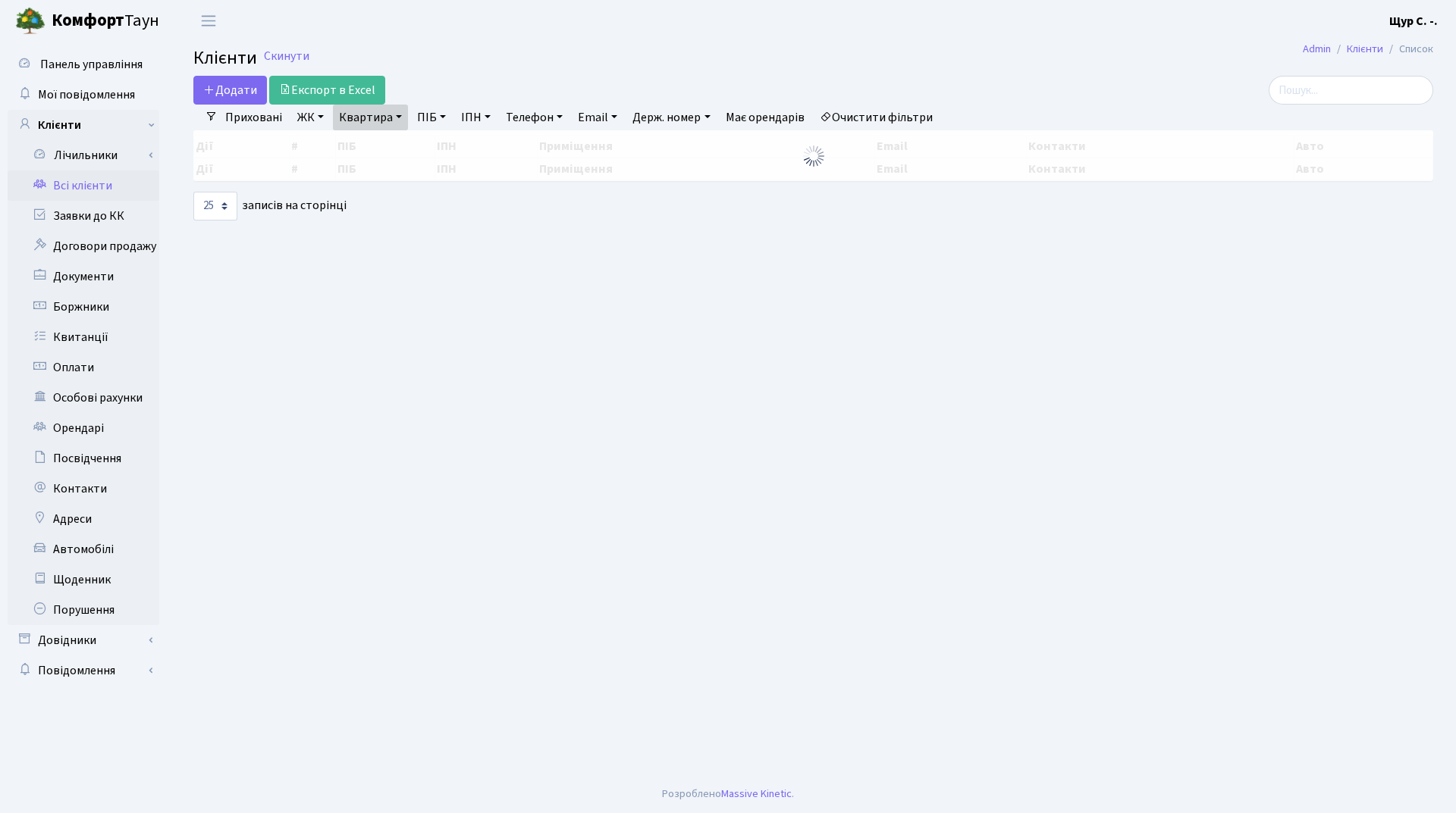
select select "25"
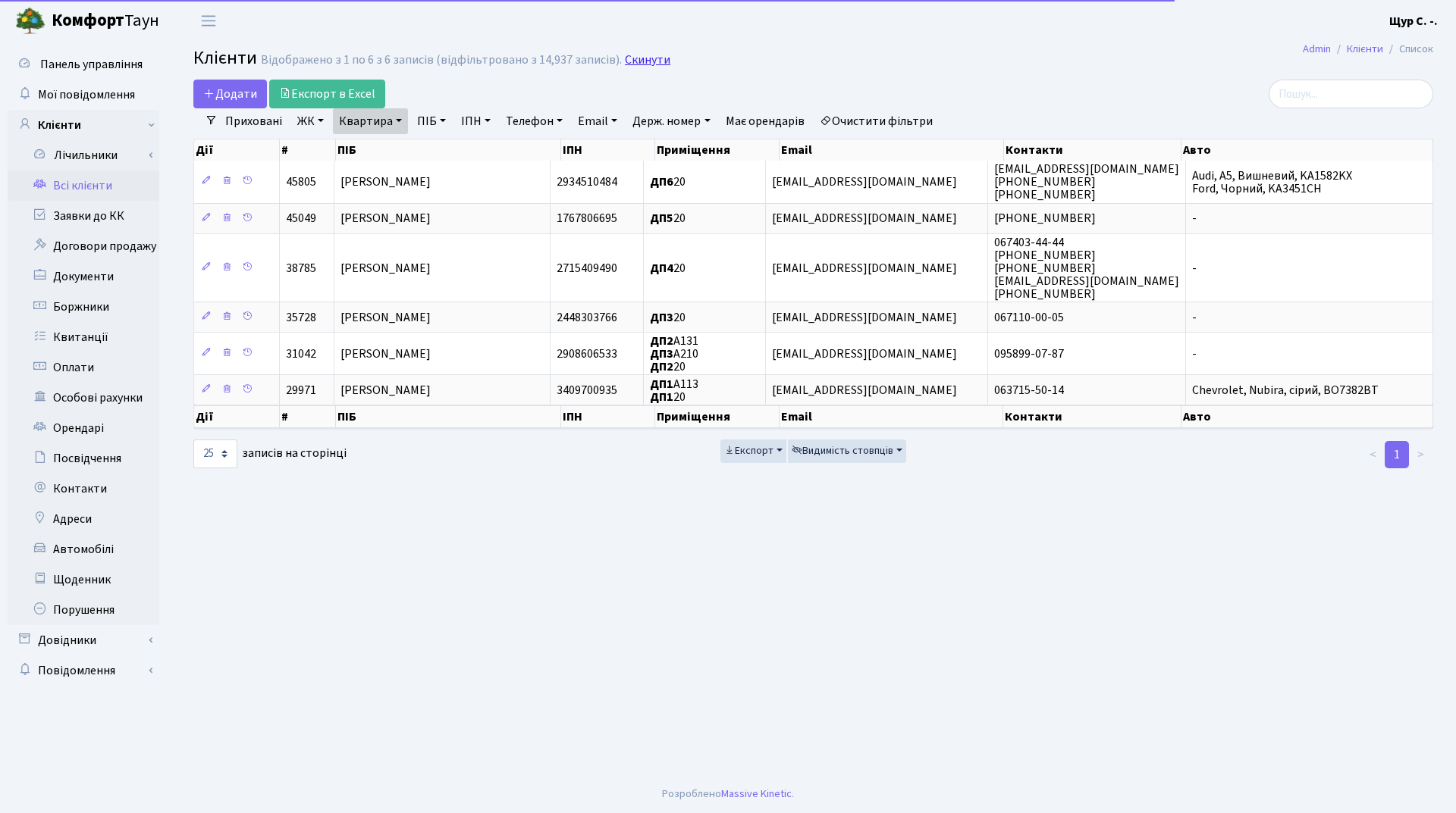
click at [655, 61] on link "Скинути" at bounding box center [648, 60] width 46 height 14
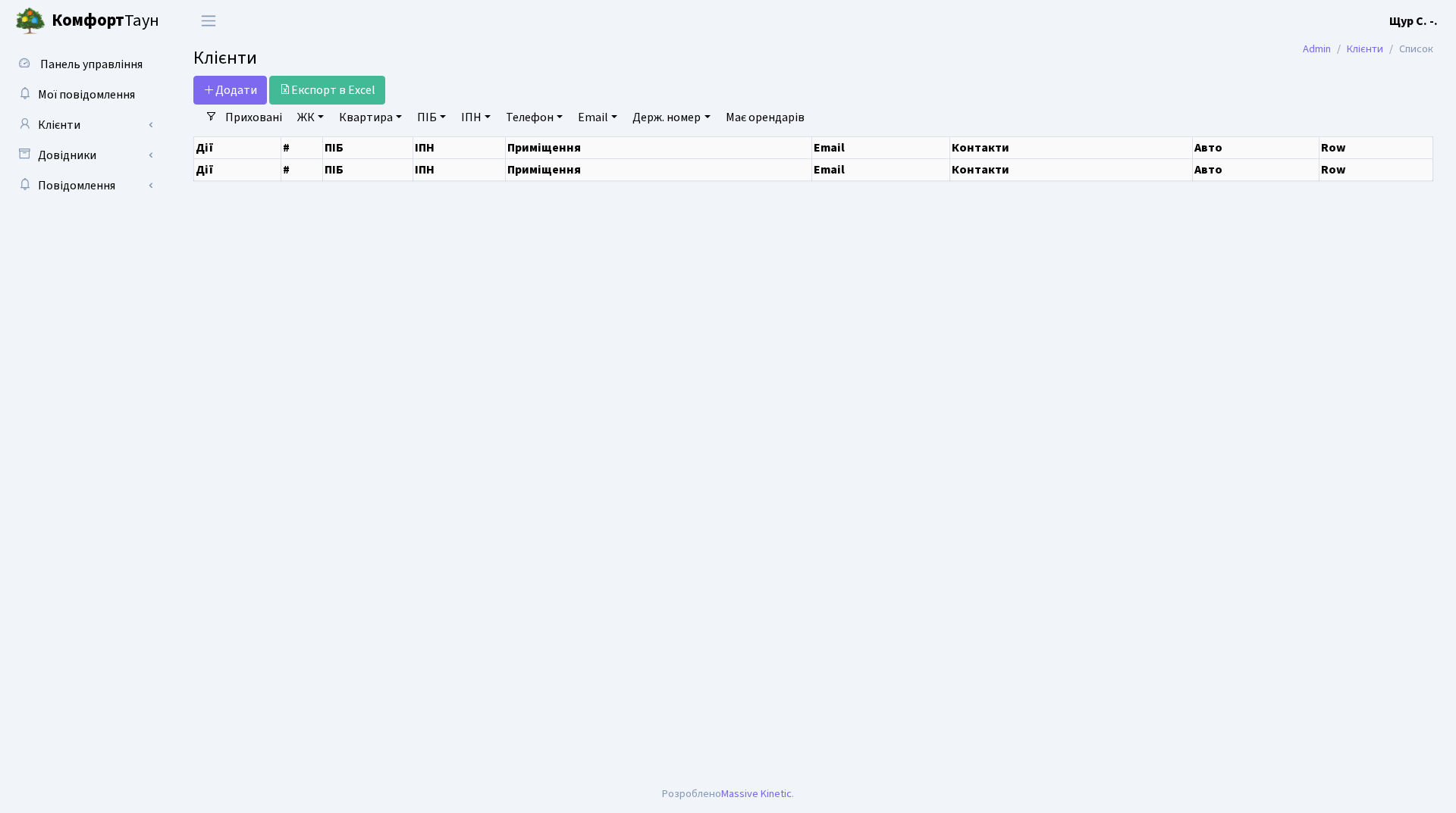
select select "25"
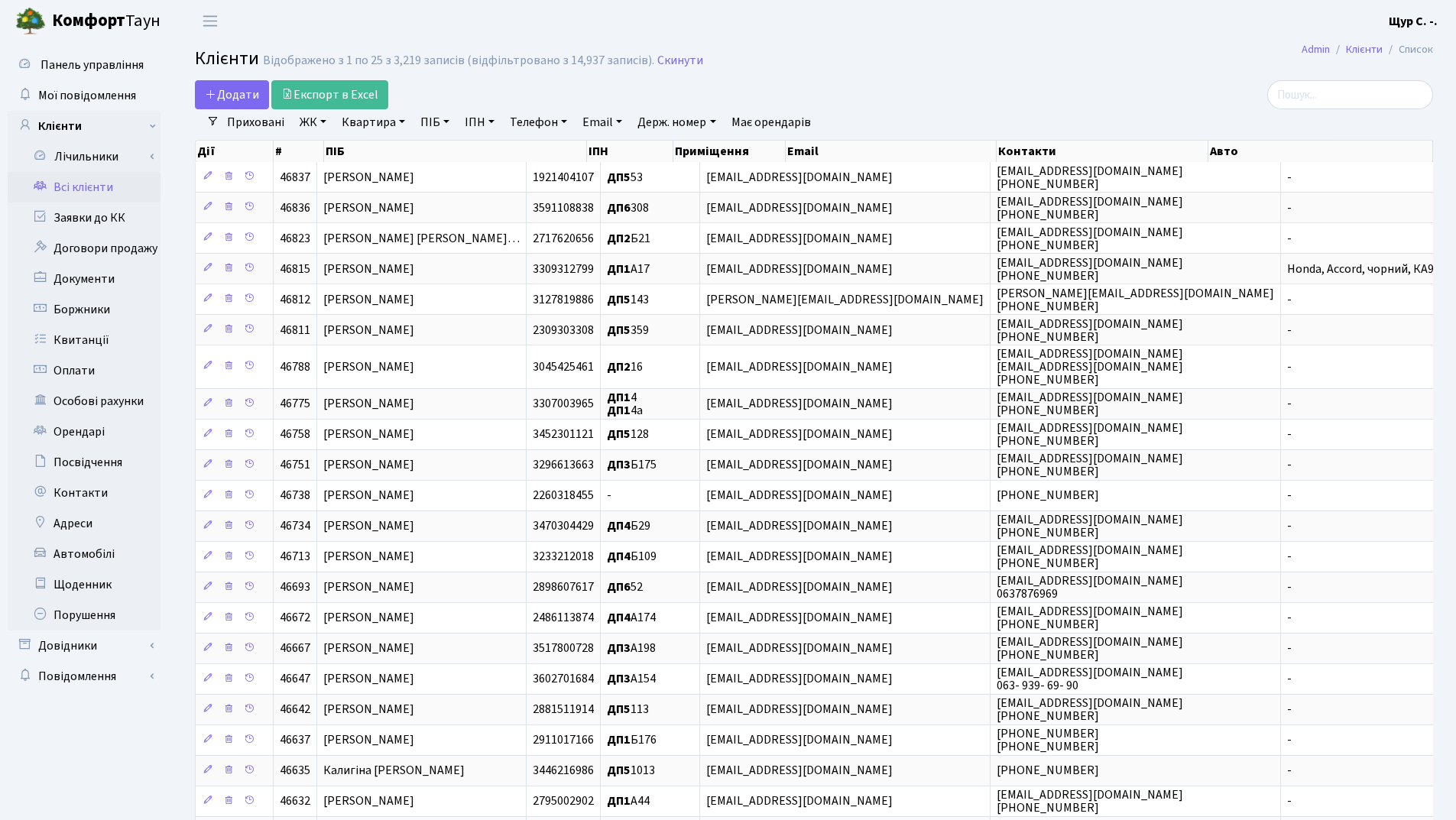
click at [363, 123] on link "Квартира" at bounding box center [373, 122] width 76 height 26
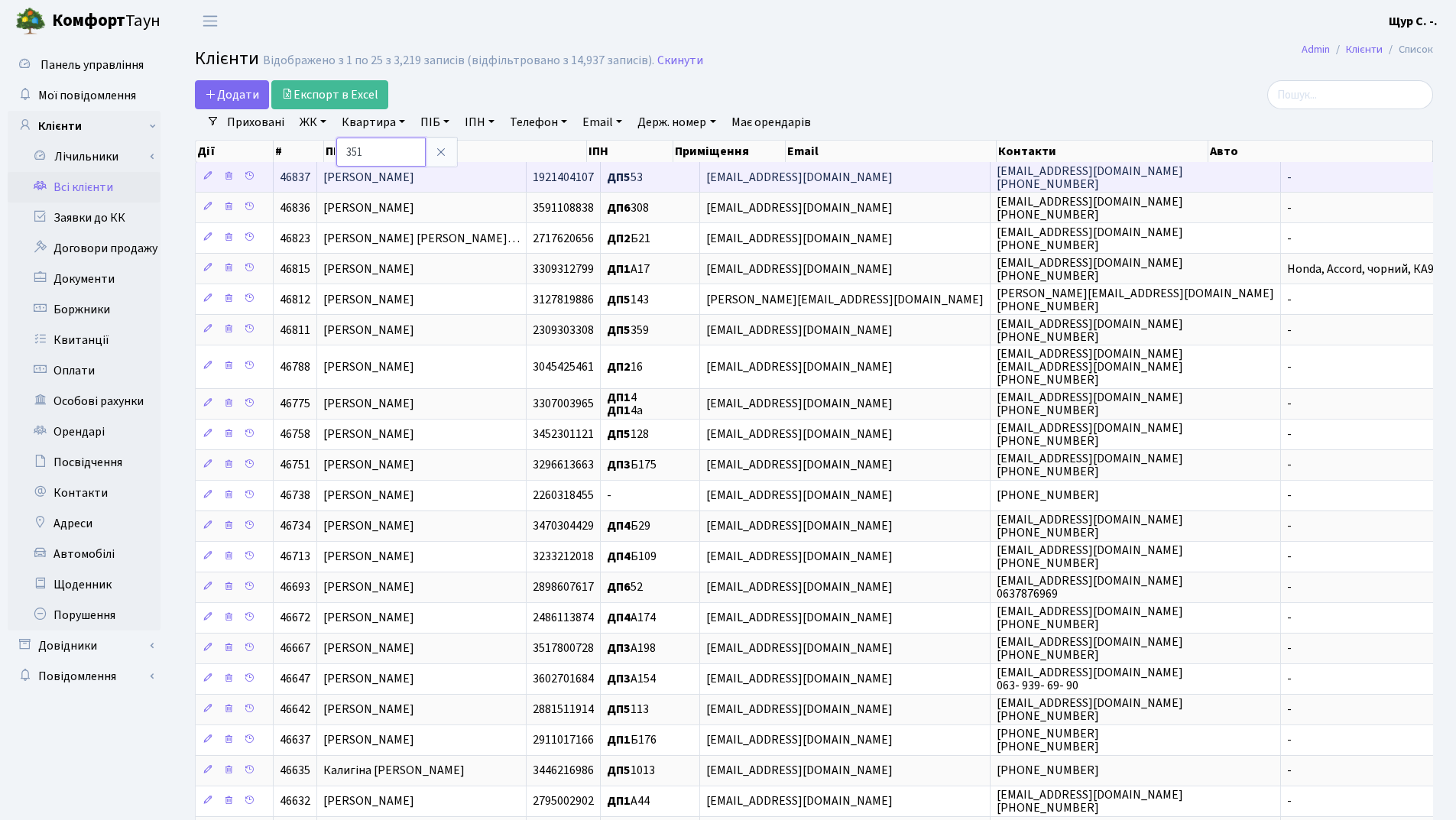
type input "351"
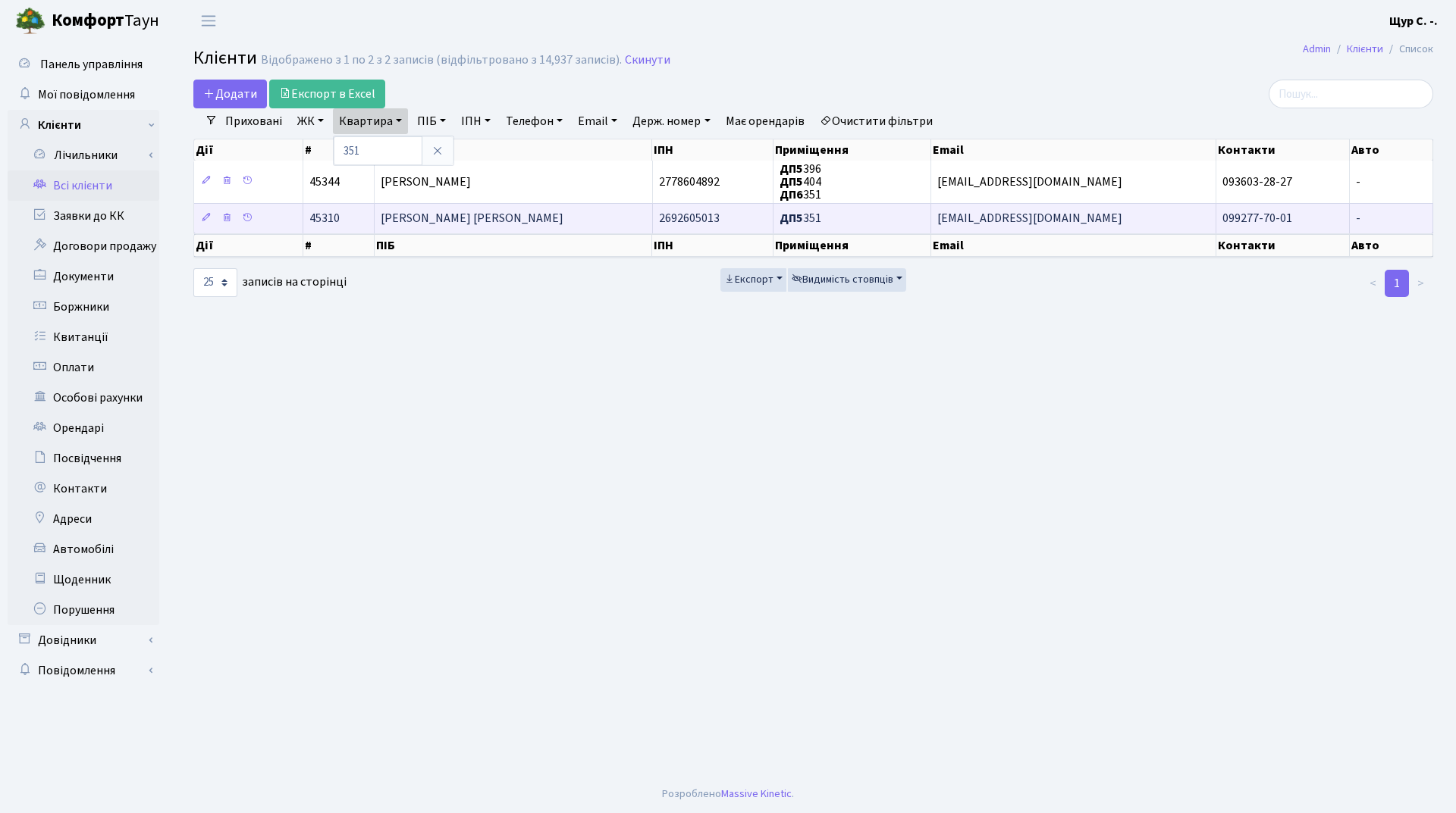
click at [440, 223] on span "Рачкелюк Сергій Сергійович" at bounding box center [472, 219] width 183 height 17
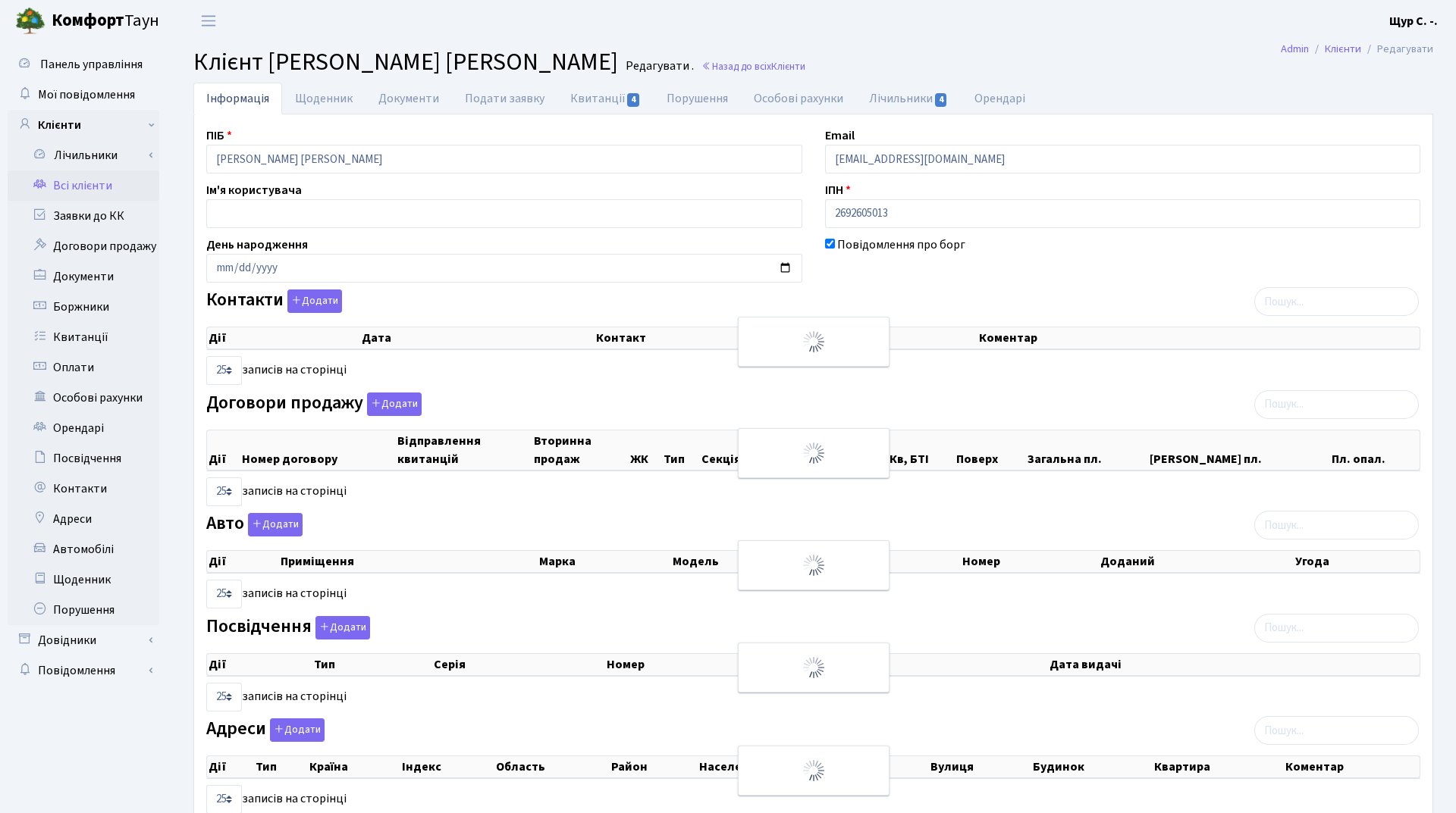
select select "25"
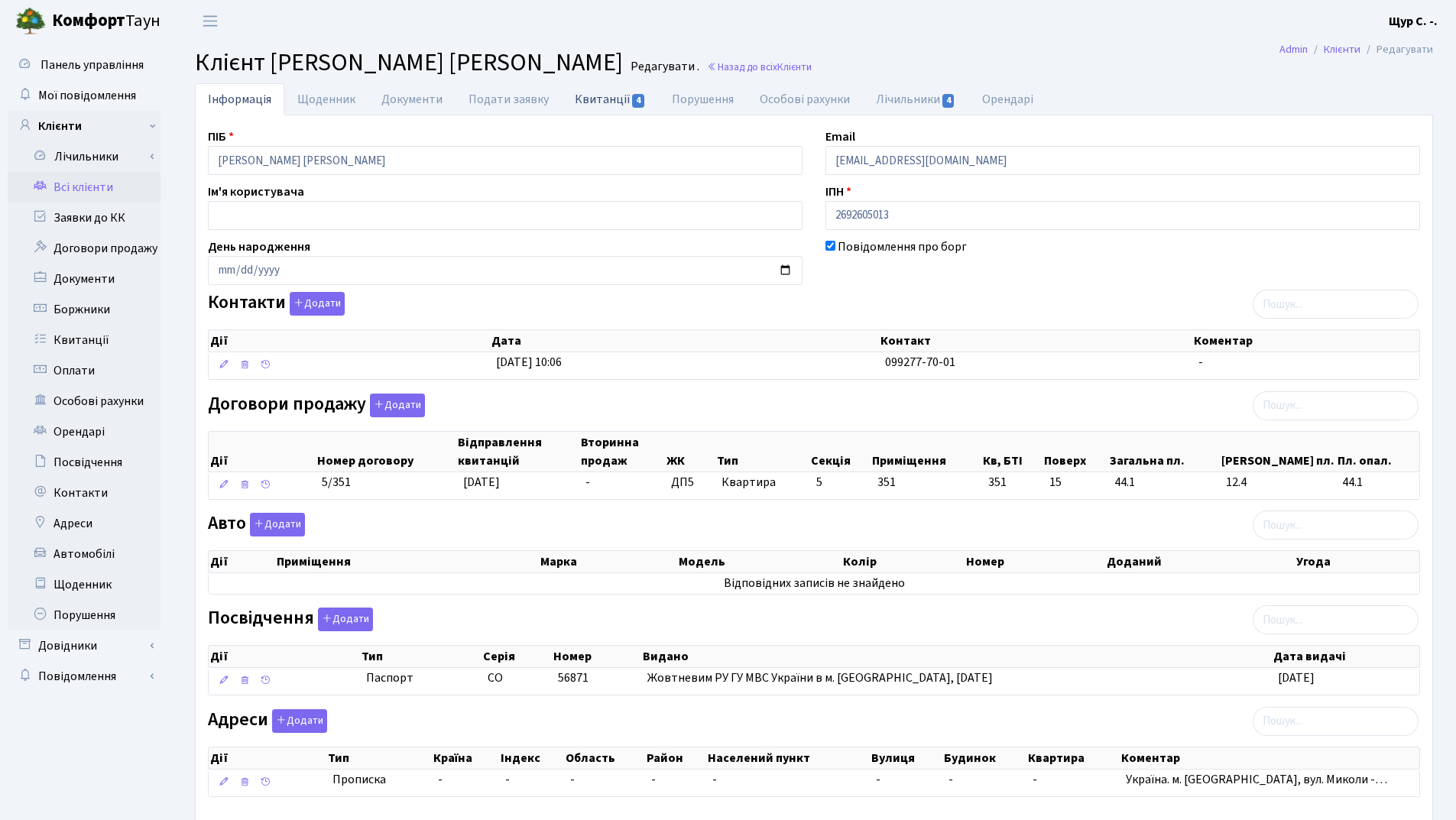
click at [589, 90] on link "Квитанції 4" at bounding box center [610, 99] width 97 height 32
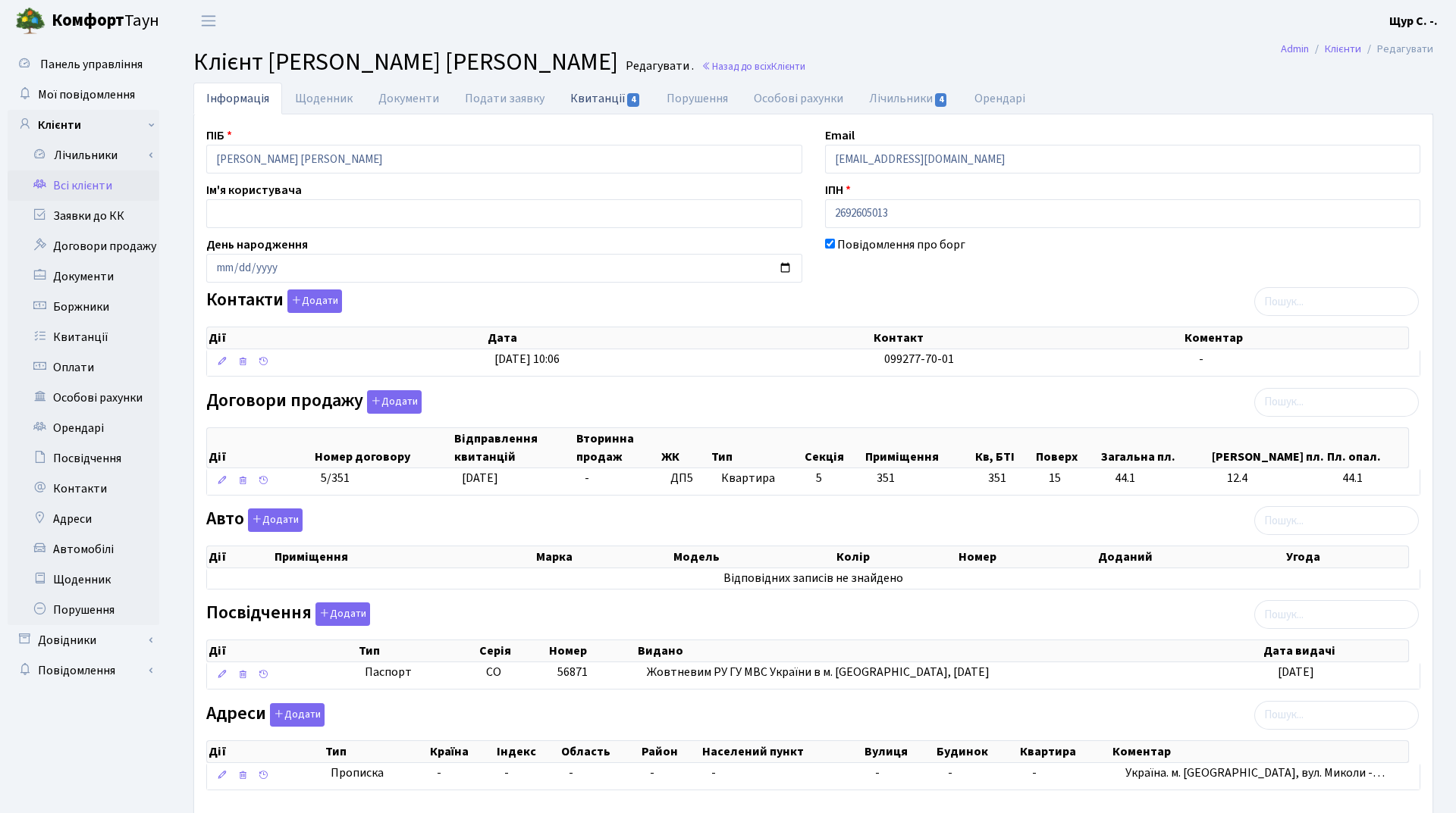
select select "25"
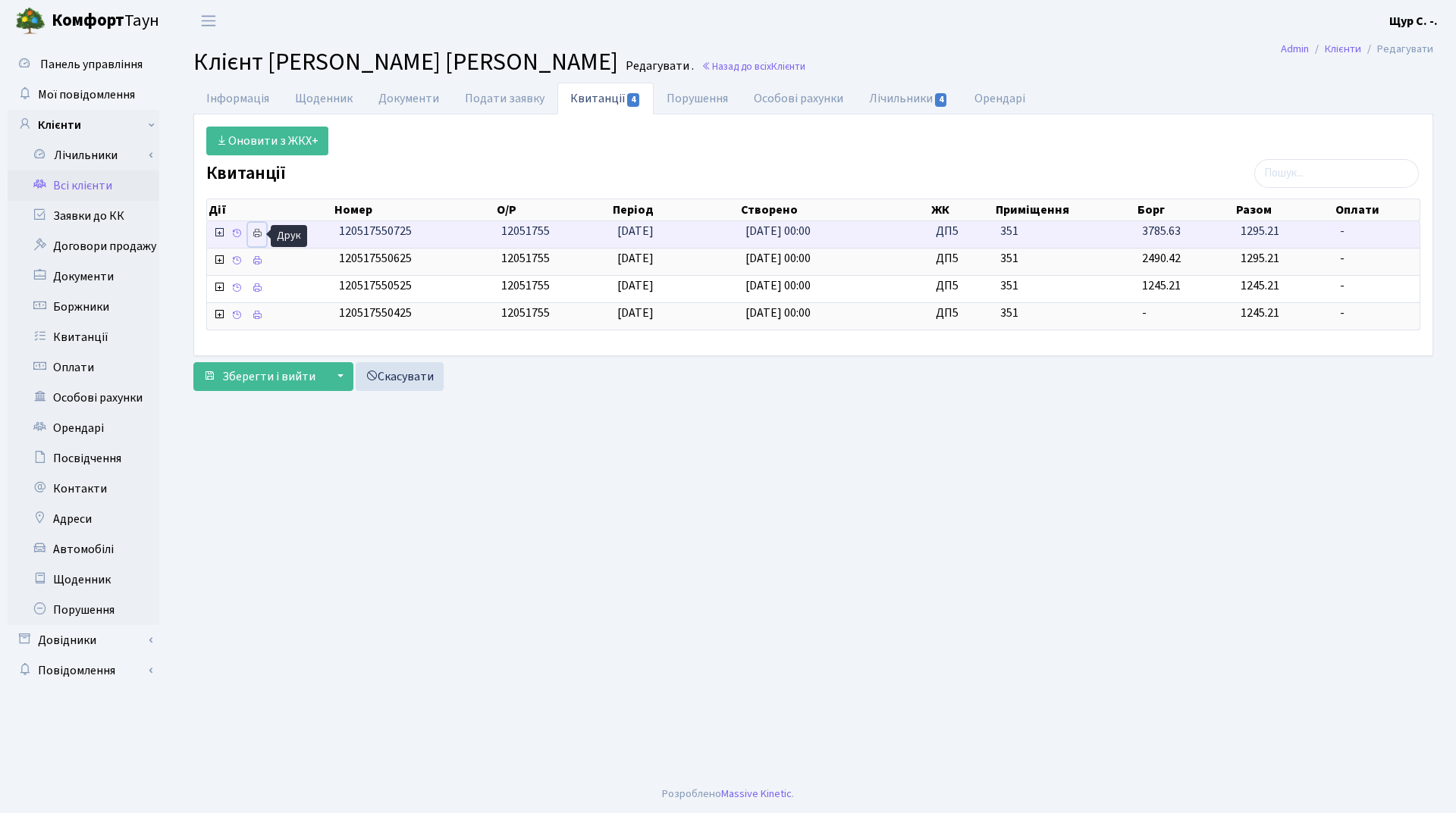
click at [255, 236] on icon at bounding box center [256, 233] width 11 height 11
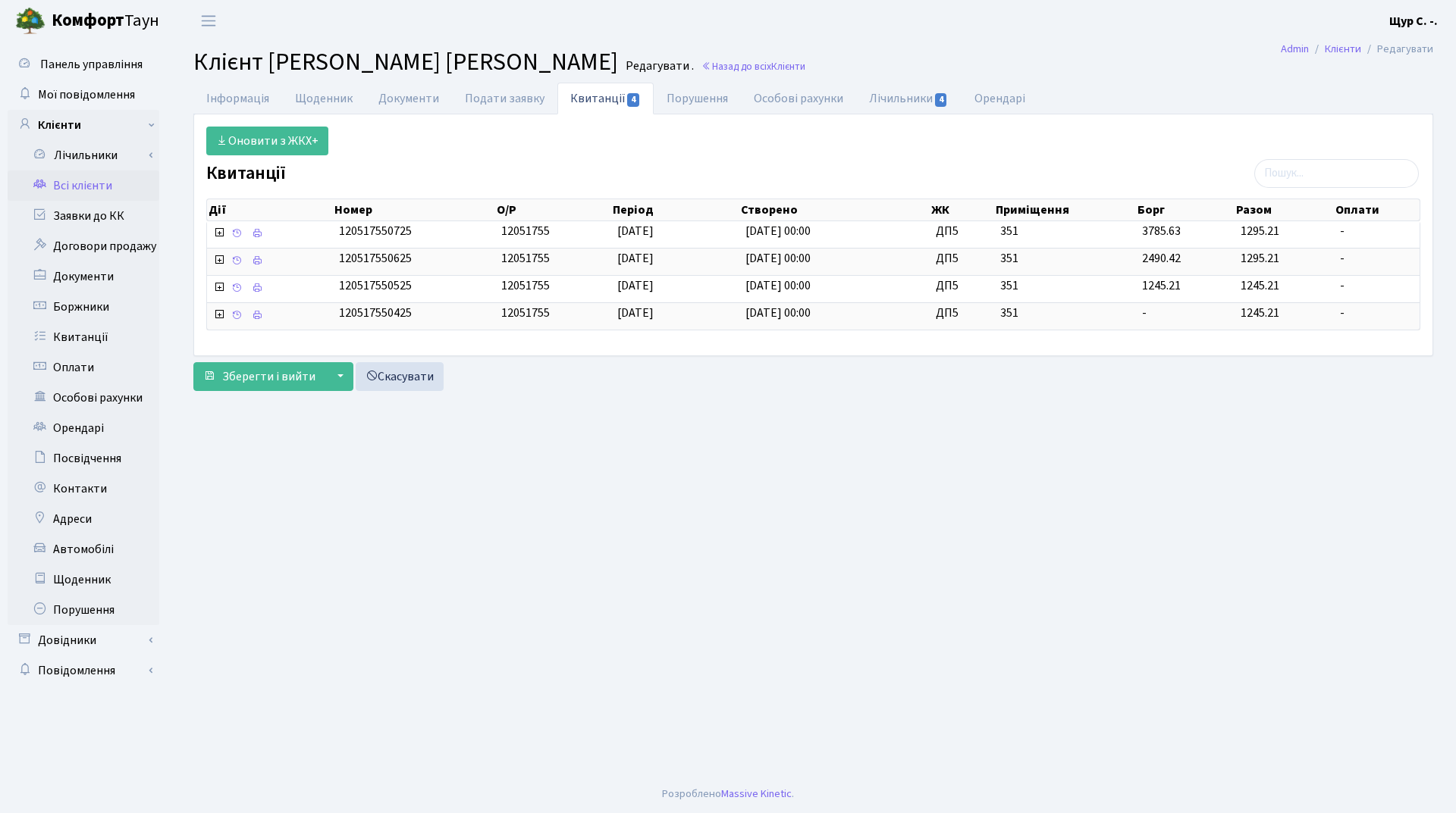
click at [85, 179] on link "Всі клієнти" at bounding box center [83, 186] width 152 height 30
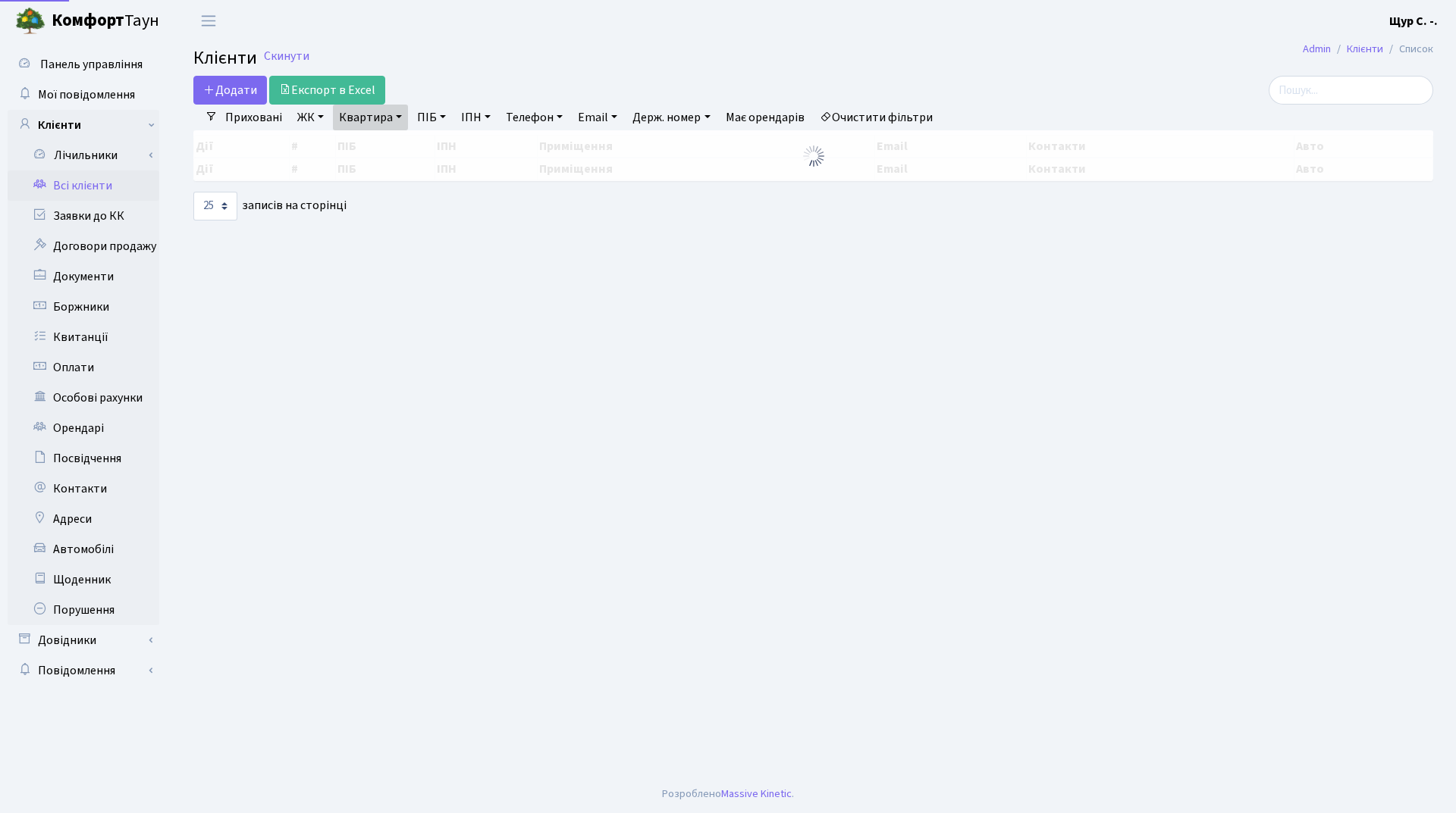
select select "25"
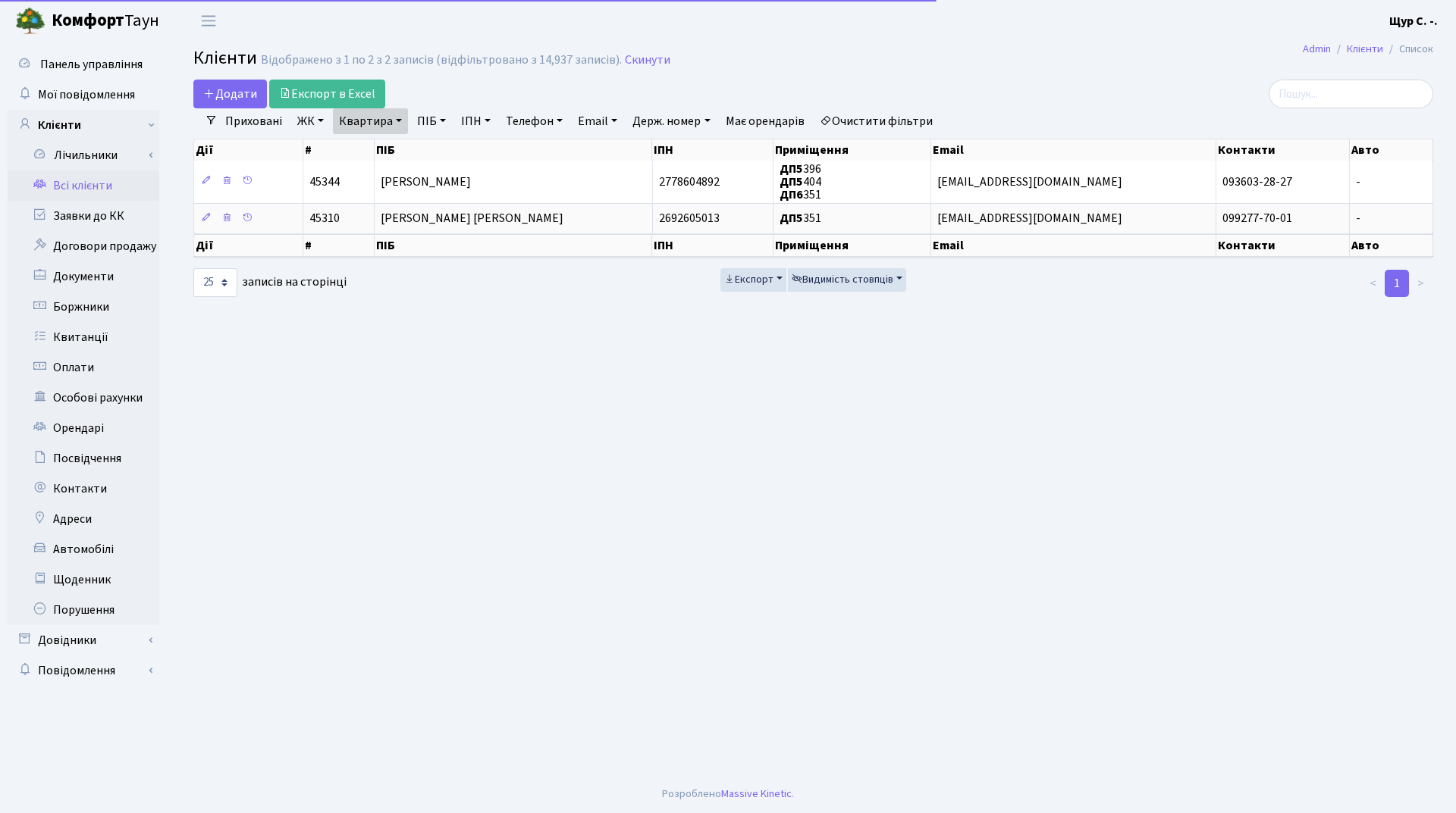
click at [393, 124] on link "Квартира" at bounding box center [370, 121] width 75 height 25
click at [438, 146] on icon at bounding box center [438, 151] width 12 height 12
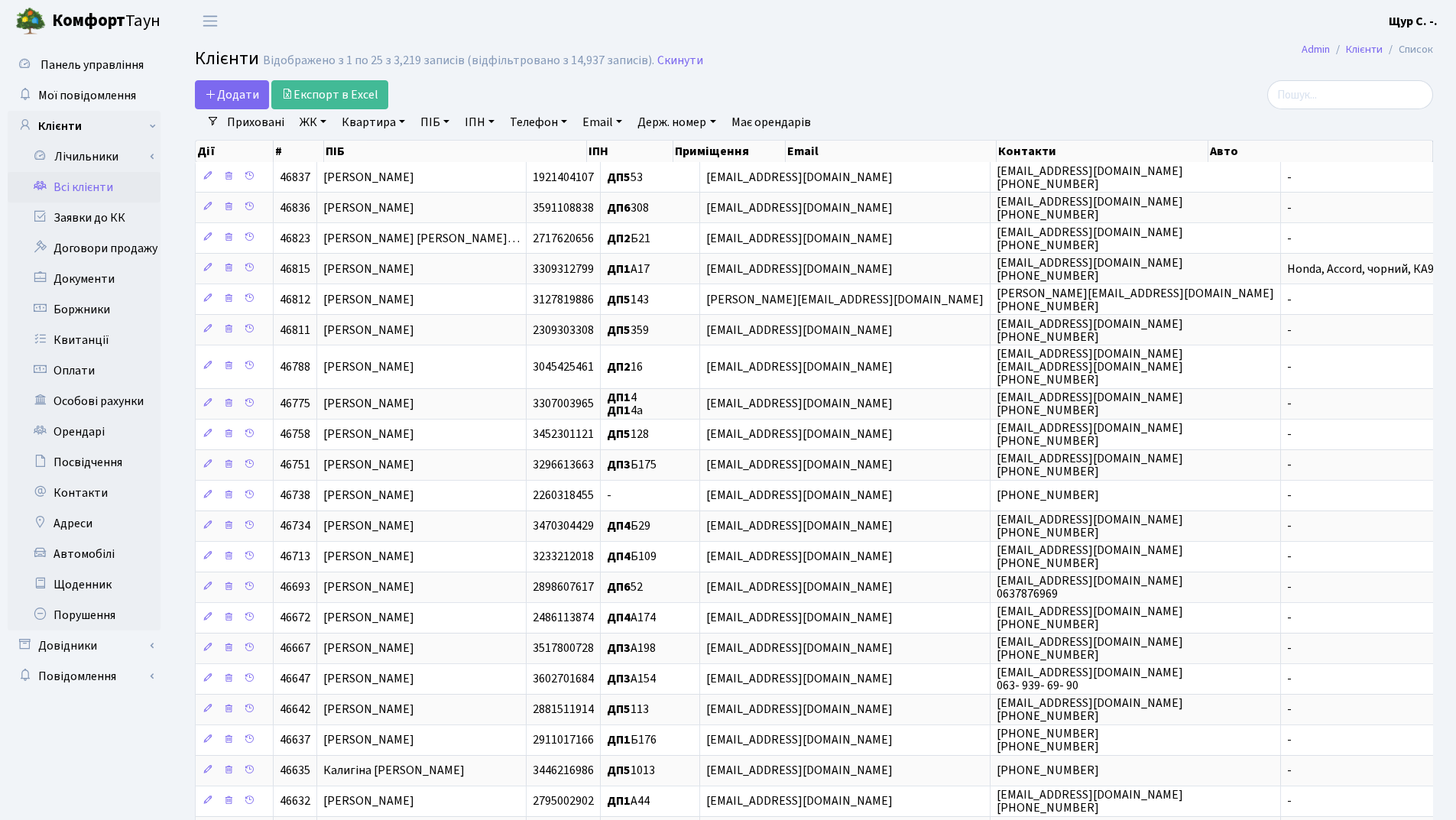
click at [363, 121] on link "Квартира" at bounding box center [373, 122] width 76 height 26
click at [364, 166] on input "text" at bounding box center [380, 152] width 90 height 29
click at [441, 152] on icon at bounding box center [441, 152] width 12 height 12
click at [356, 121] on link "Квартира" at bounding box center [373, 122] width 76 height 26
click at [357, 146] on input "text" at bounding box center [380, 152] width 90 height 29
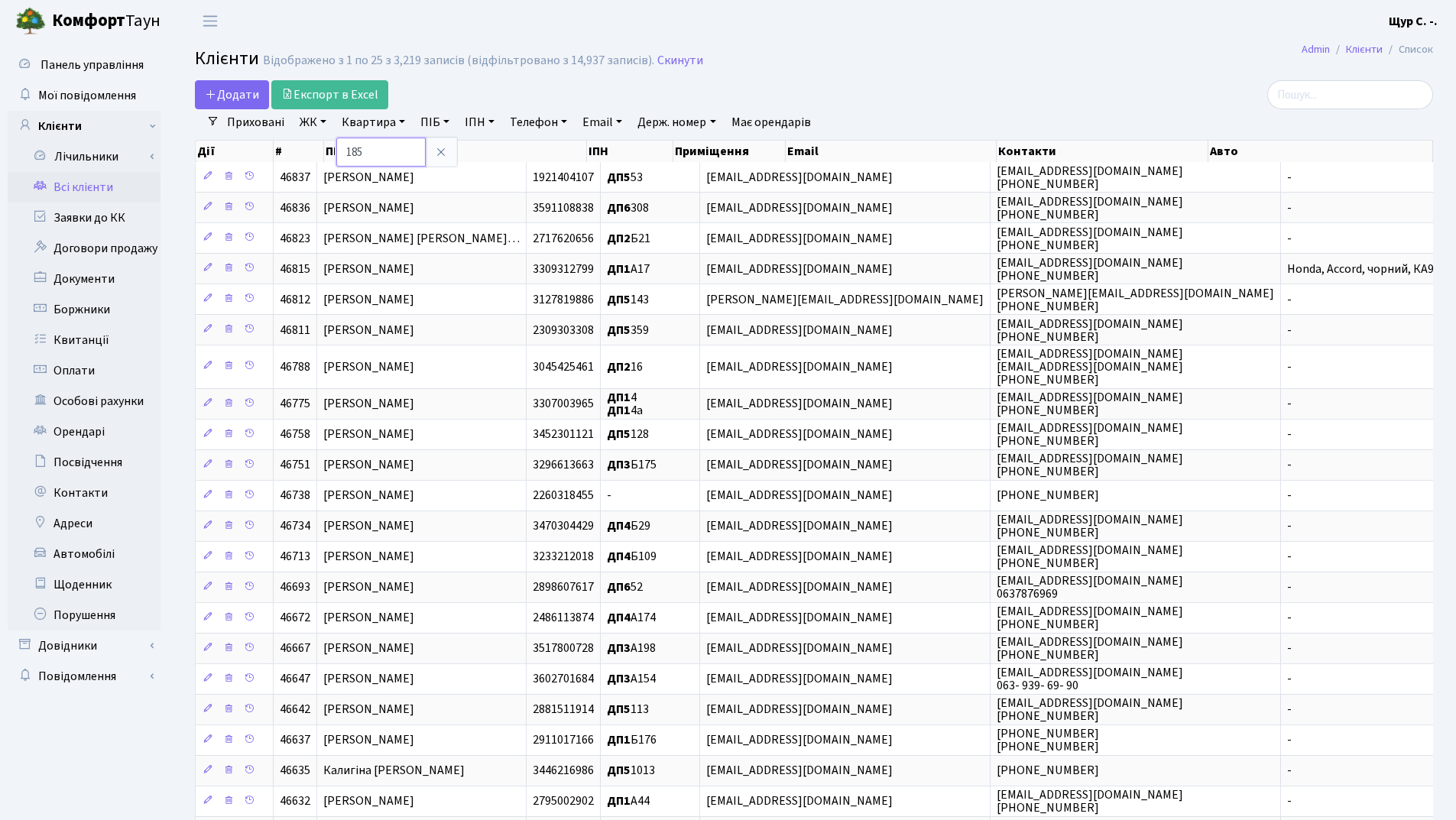
type input "185"
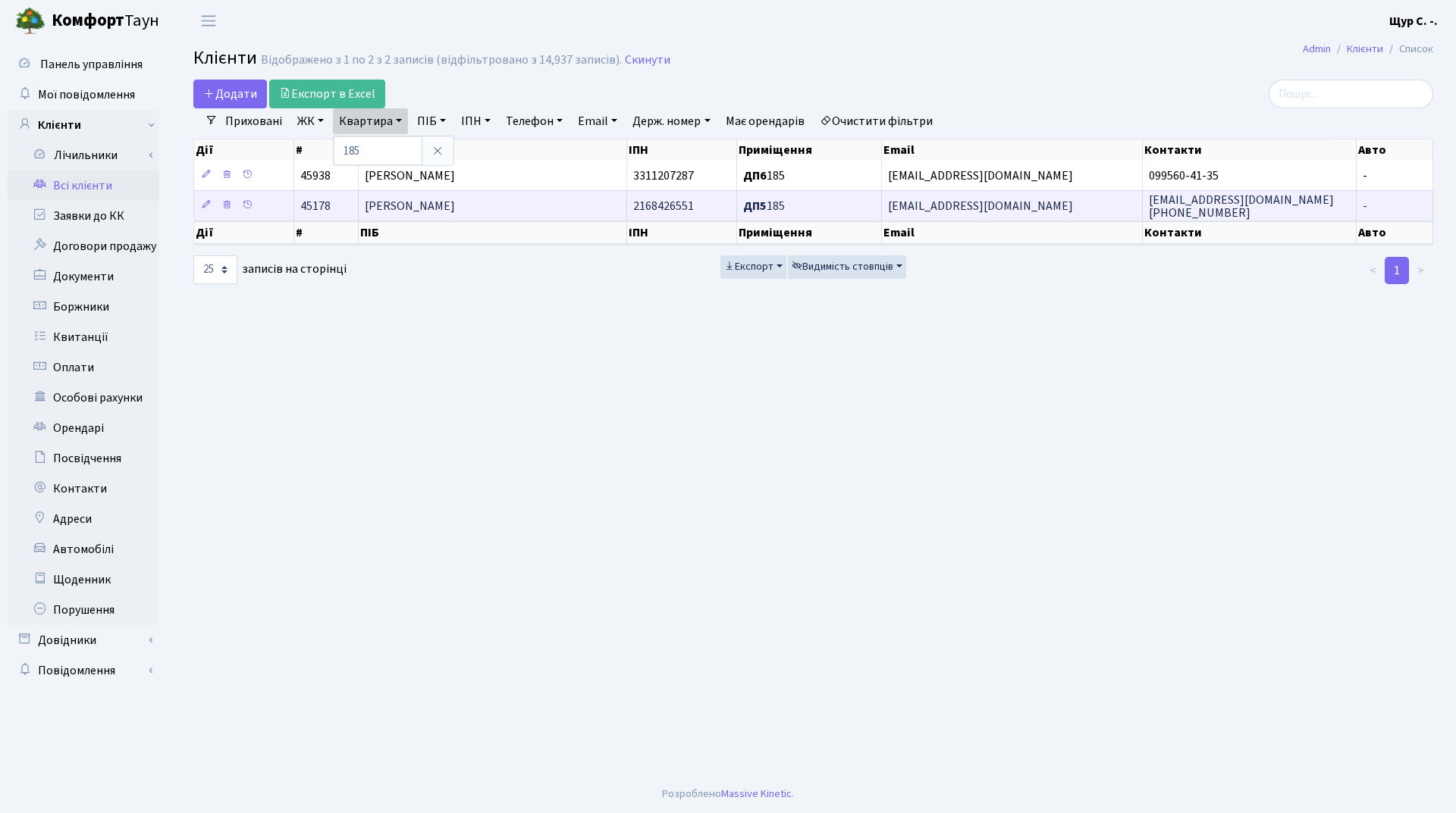
click at [455, 210] on span "Кармазін Дмитро Олексійович" at bounding box center [410, 206] width 91 height 17
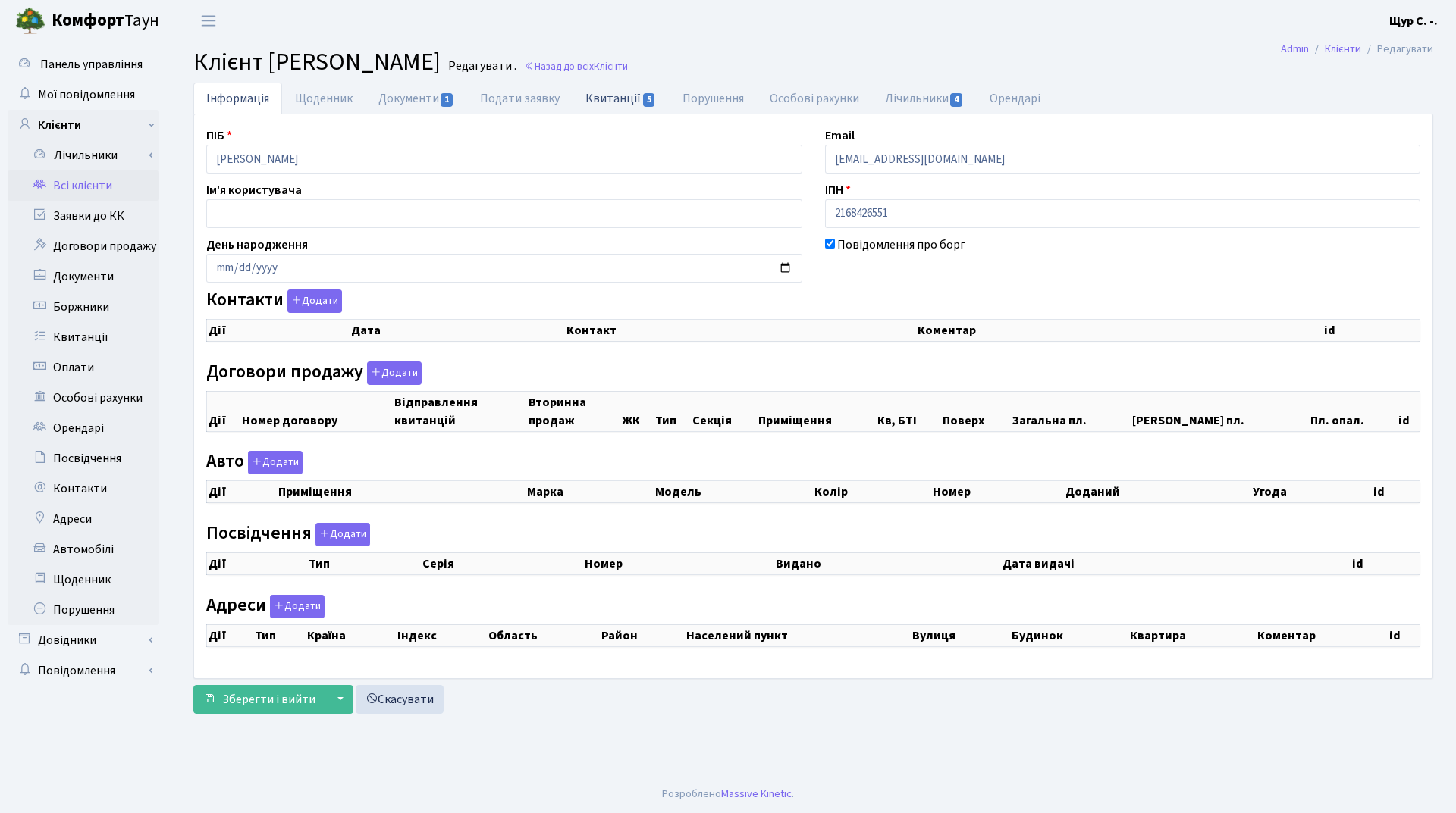
checkbox input "true"
select select "25"
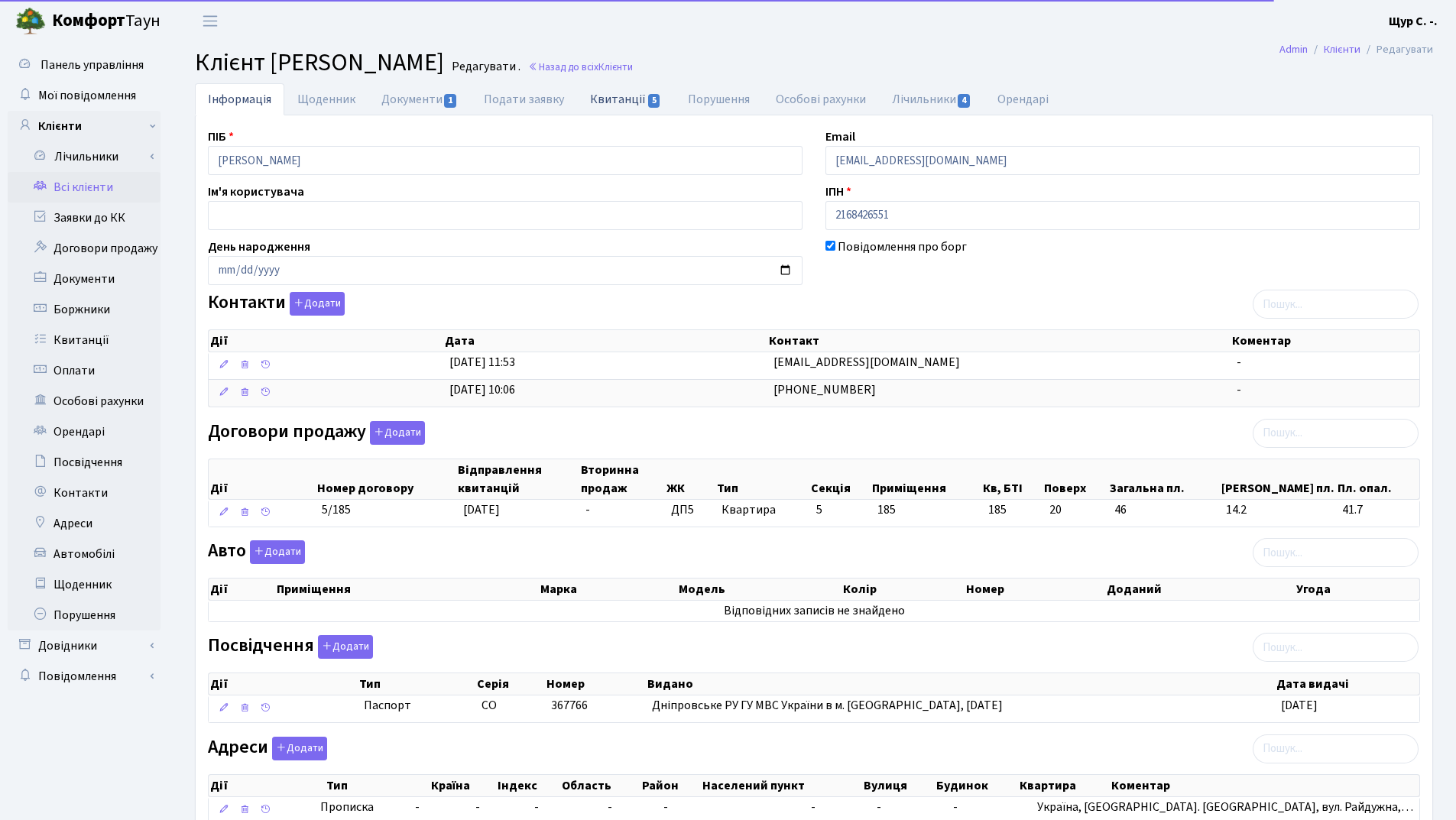
click at [613, 106] on link "Квитанції 5" at bounding box center [625, 99] width 97 height 32
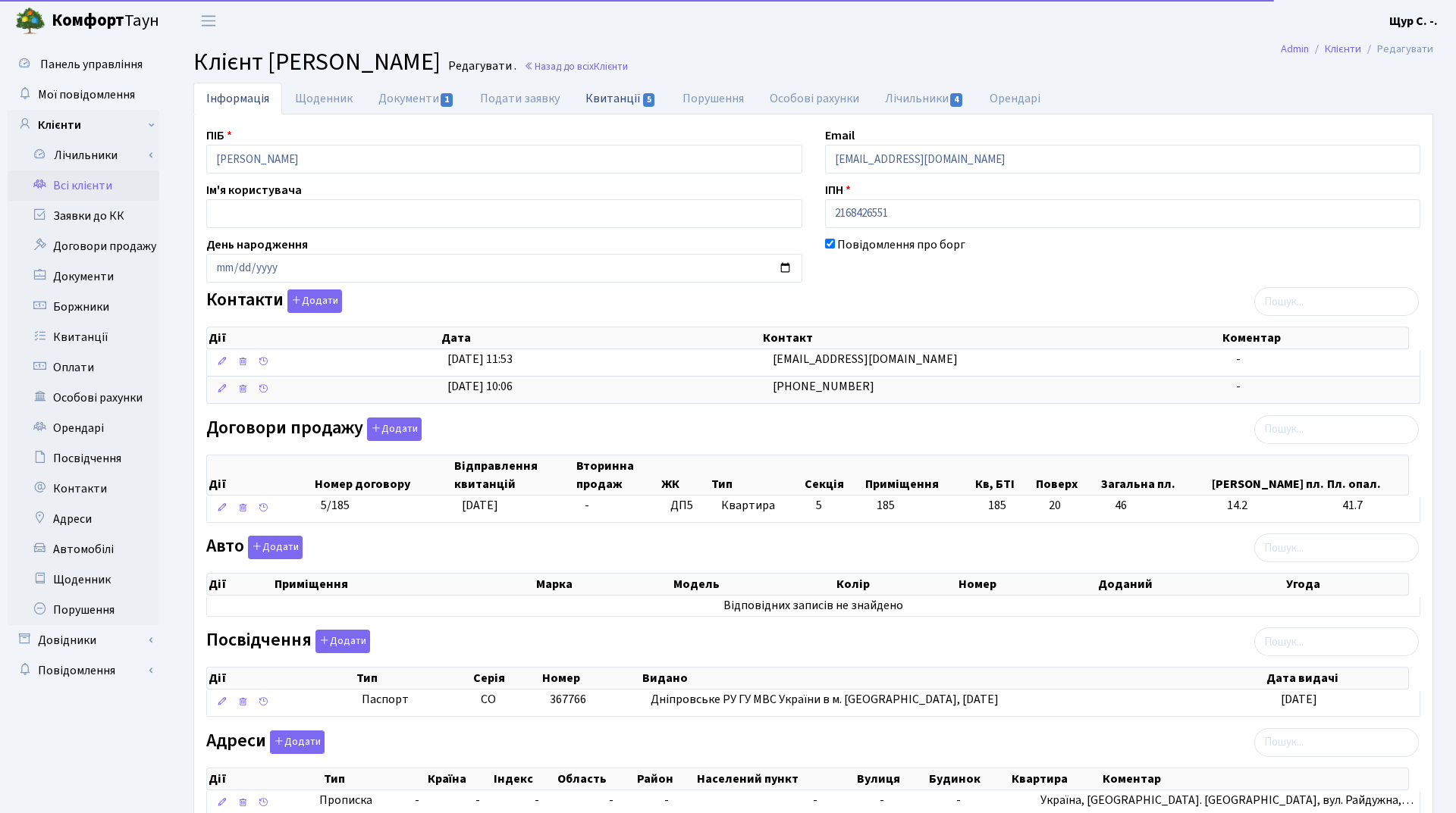
select select "25"
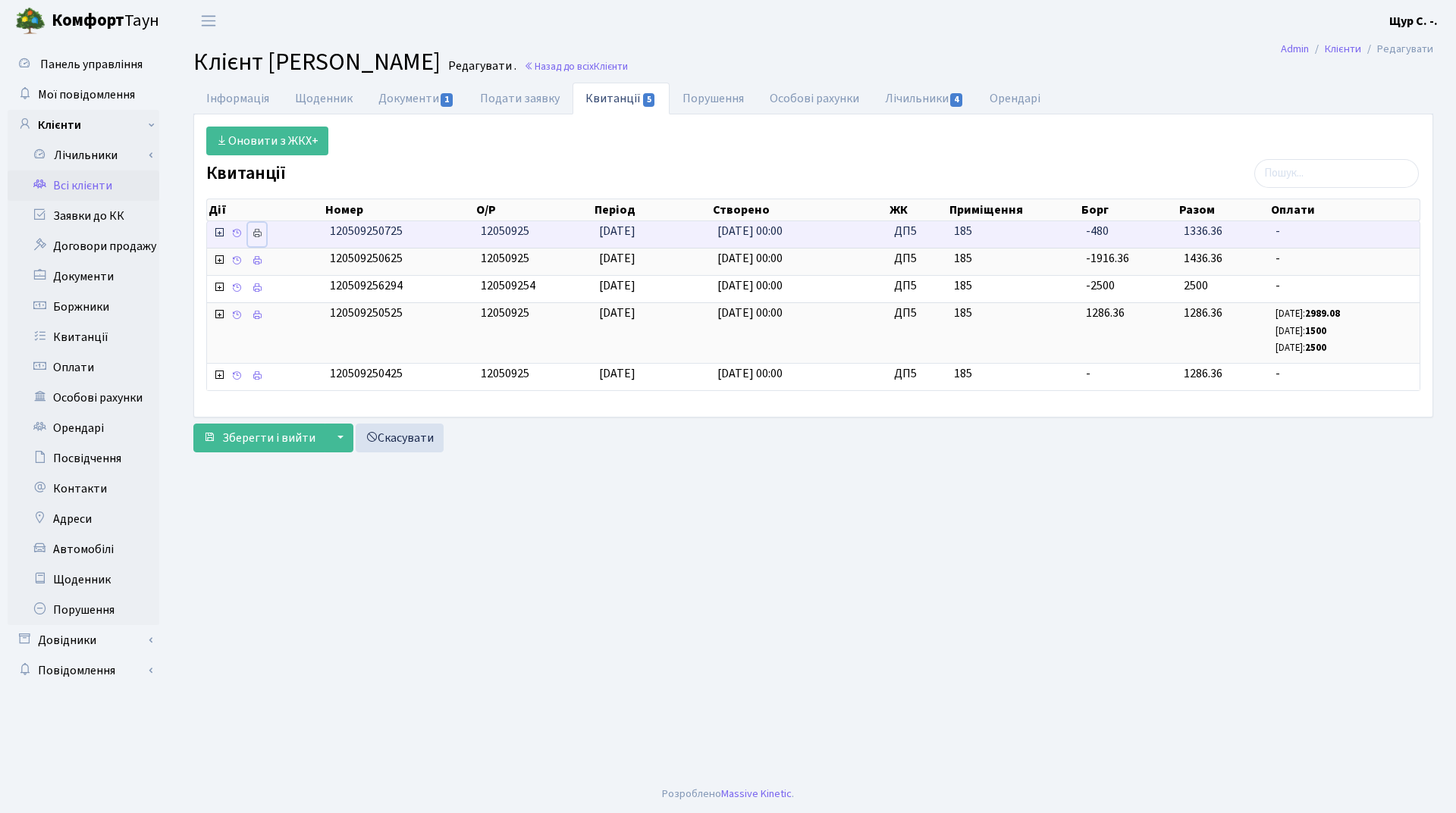
click at [258, 235] on icon at bounding box center [256, 233] width 11 height 11
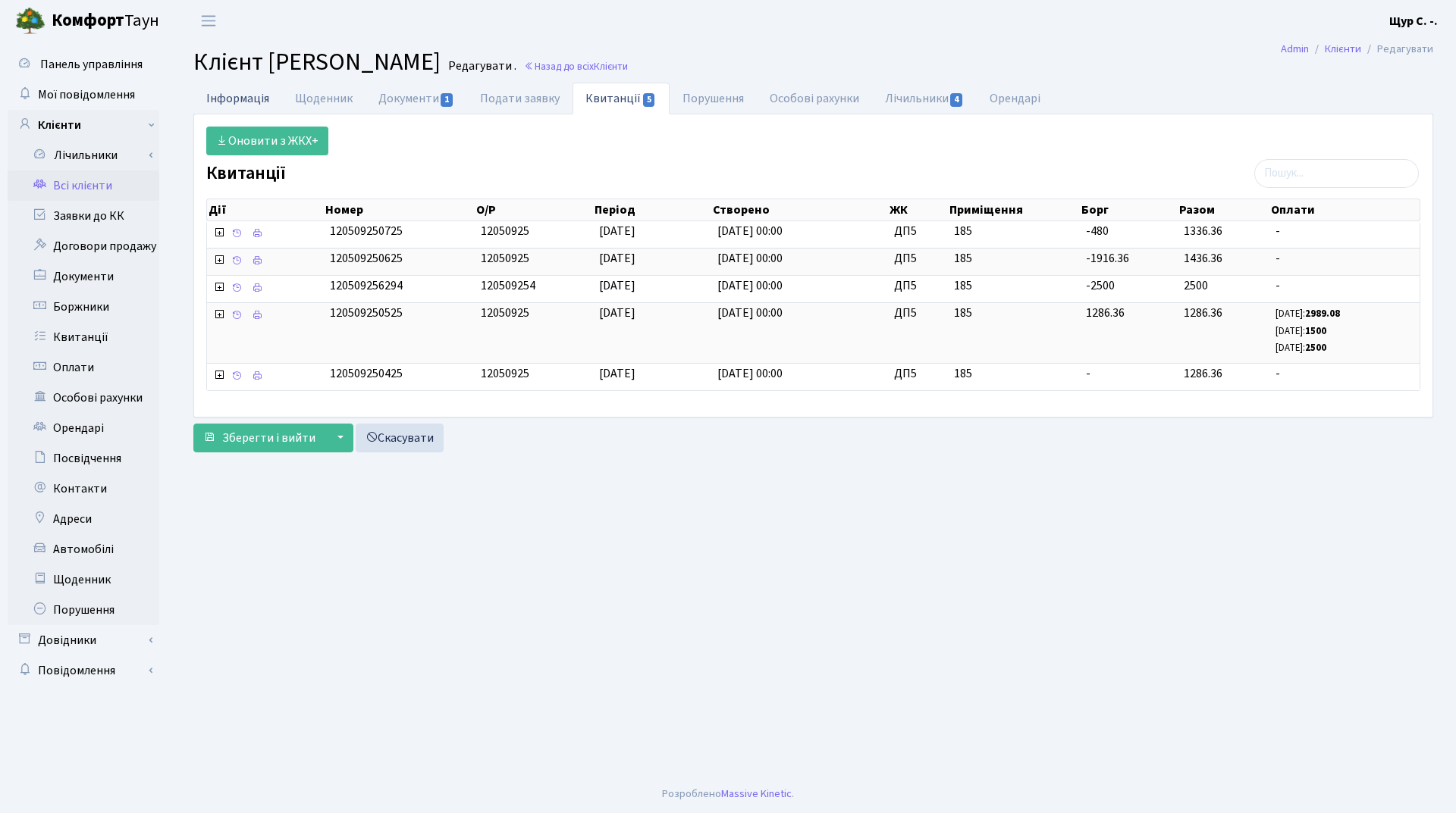
click at [226, 98] on link "Інформація" at bounding box center [237, 98] width 89 height 31
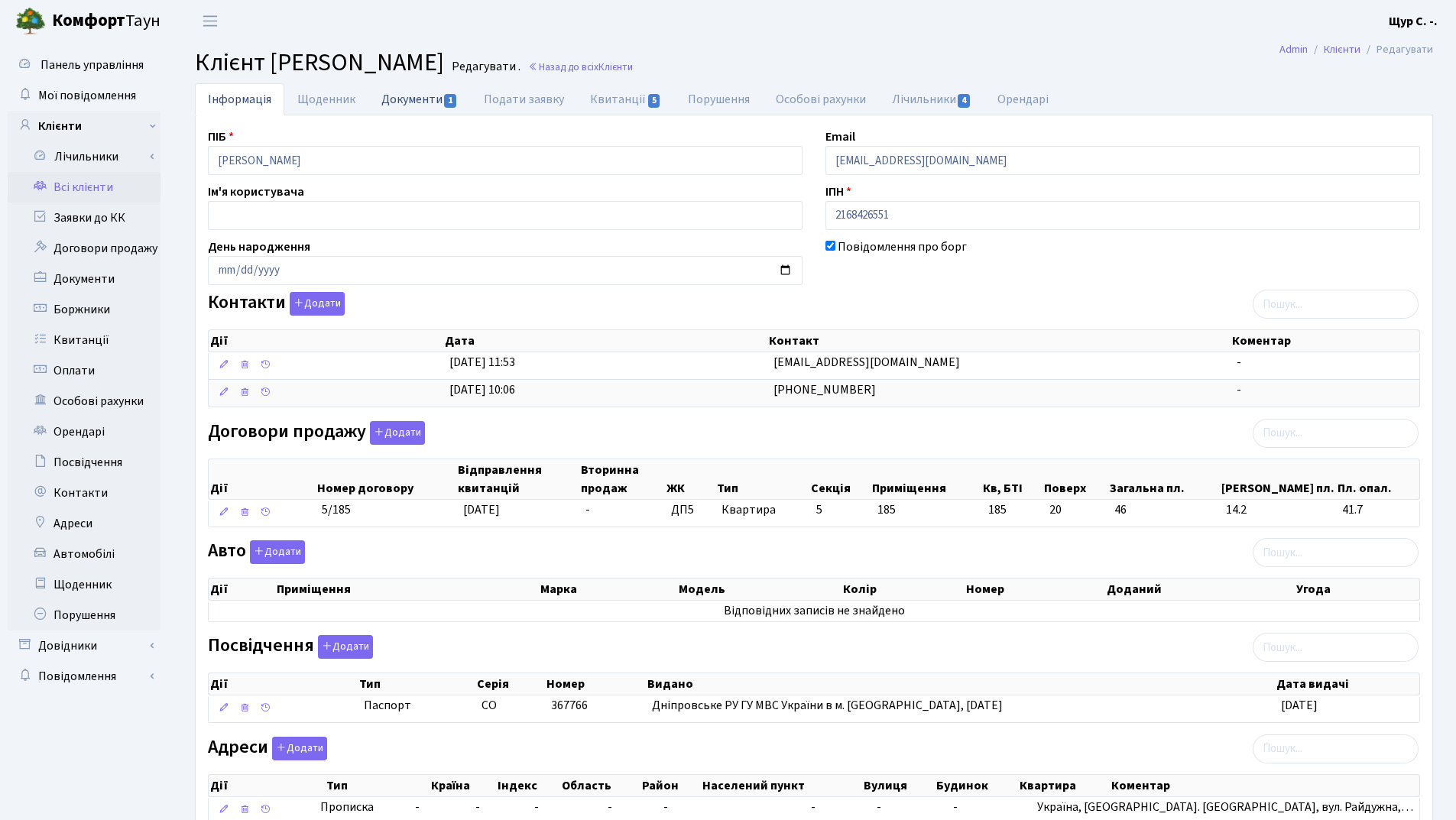
click at [387, 103] on link "Документи 1" at bounding box center [420, 99] width 102 height 32
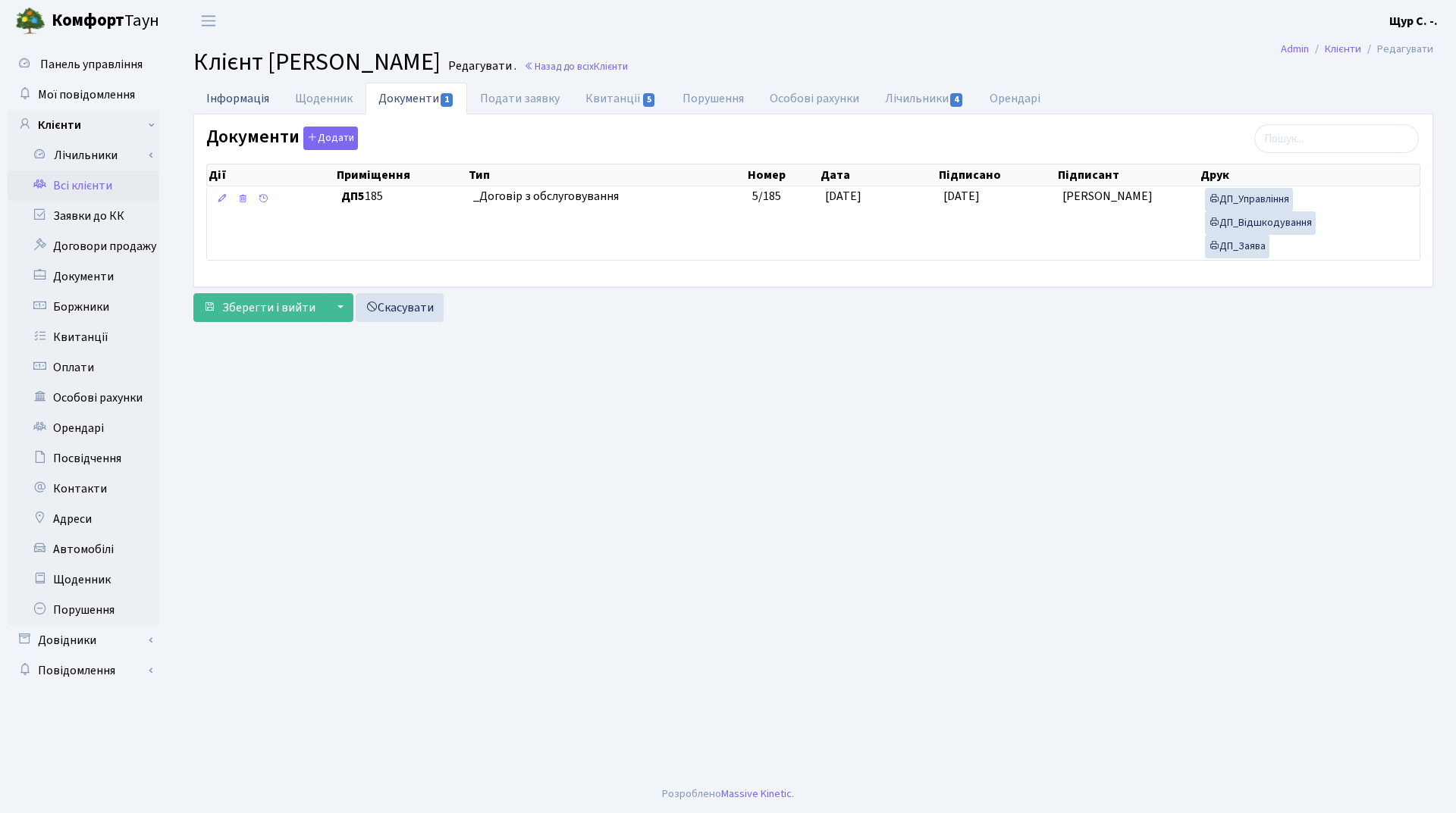
click at [234, 98] on link "Інформація" at bounding box center [237, 98] width 89 height 31
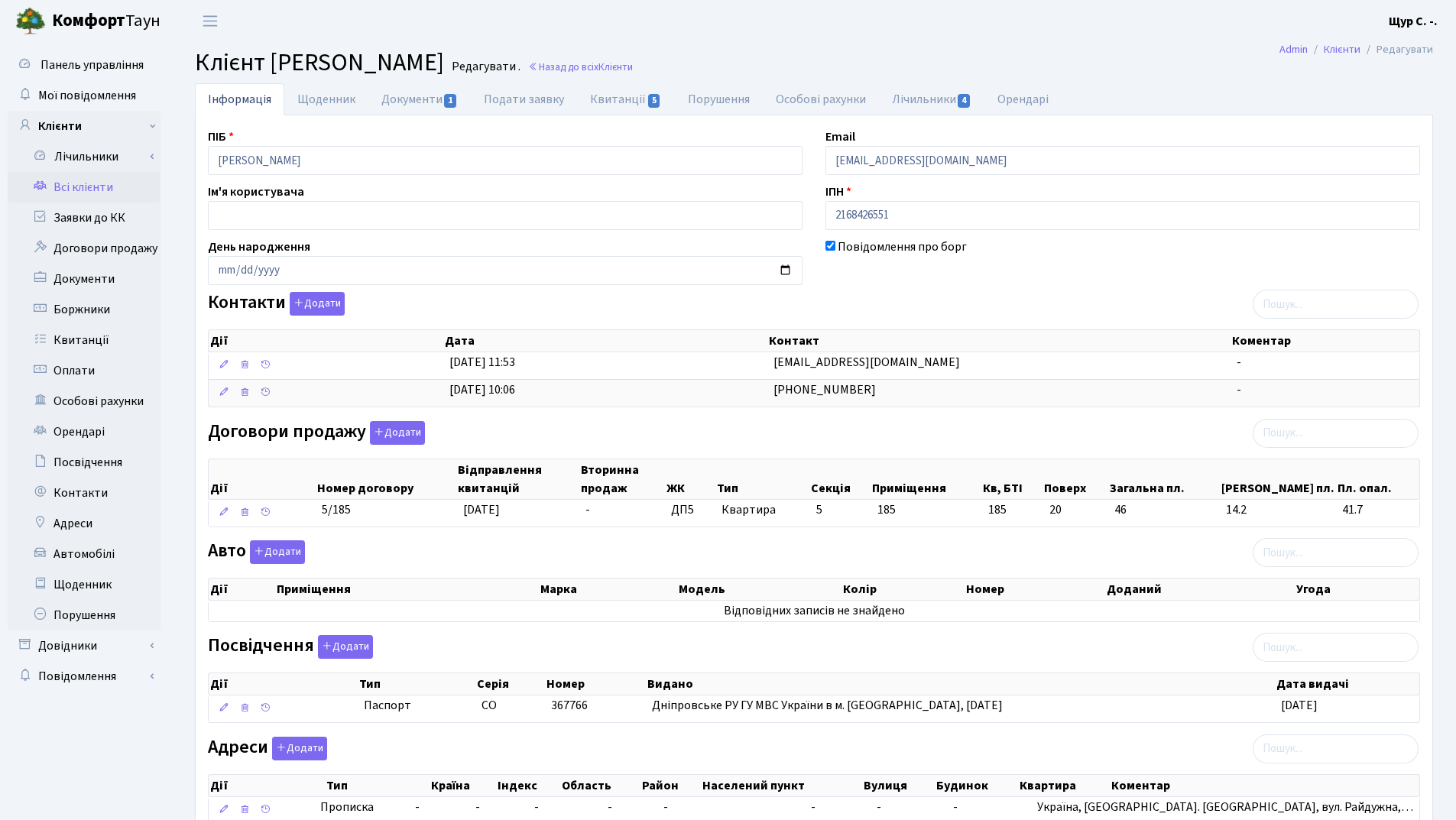
click at [107, 183] on link "Всі клієнти" at bounding box center [84, 188] width 153 height 31
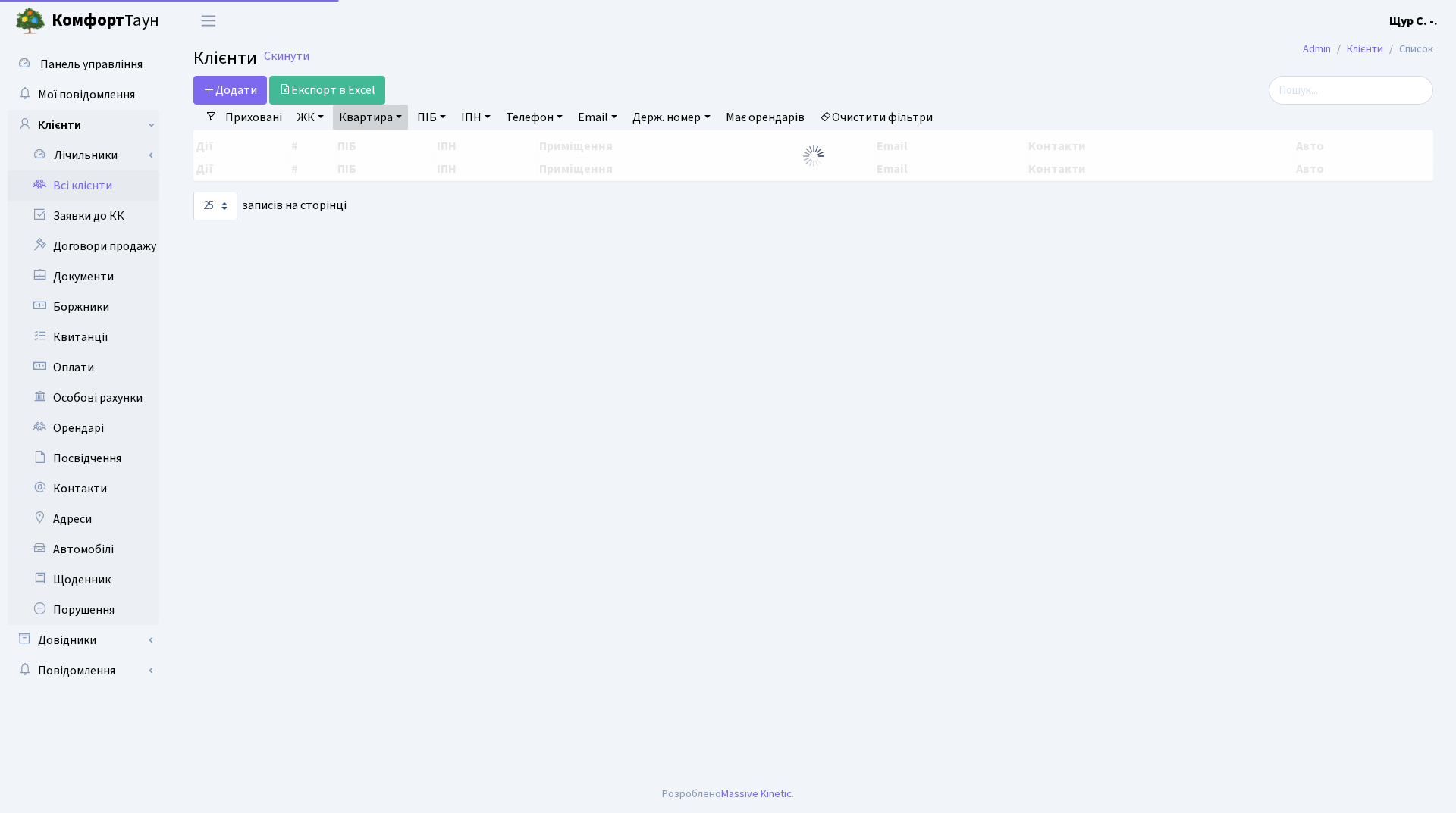
select select "25"
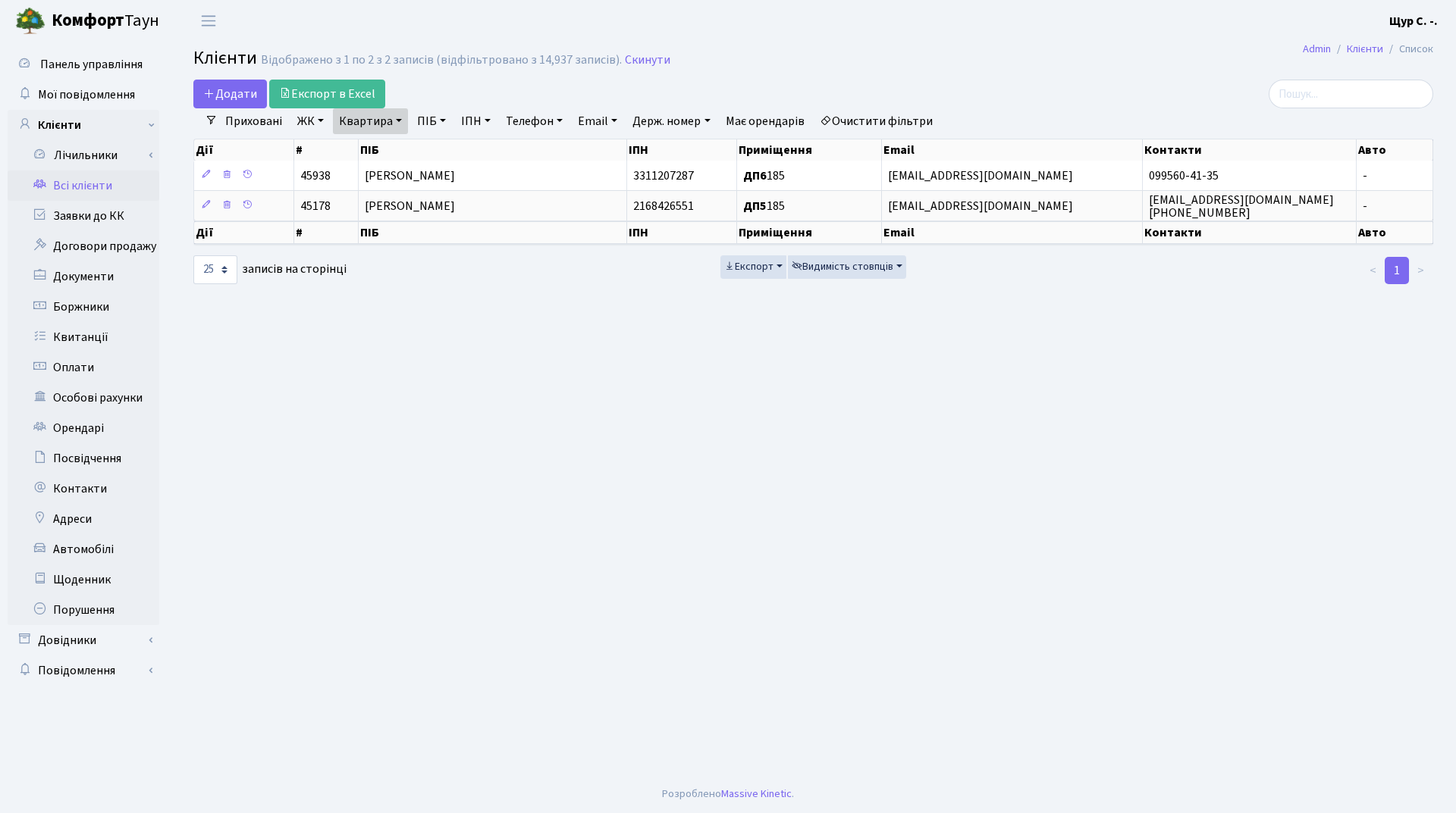
click at [397, 125] on link "Квартира" at bounding box center [370, 121] width 75 height 25
click at [389, 153] on input "185" at bounding box center [378, 151] width 89 height 29
type input "1"
type input "б55"
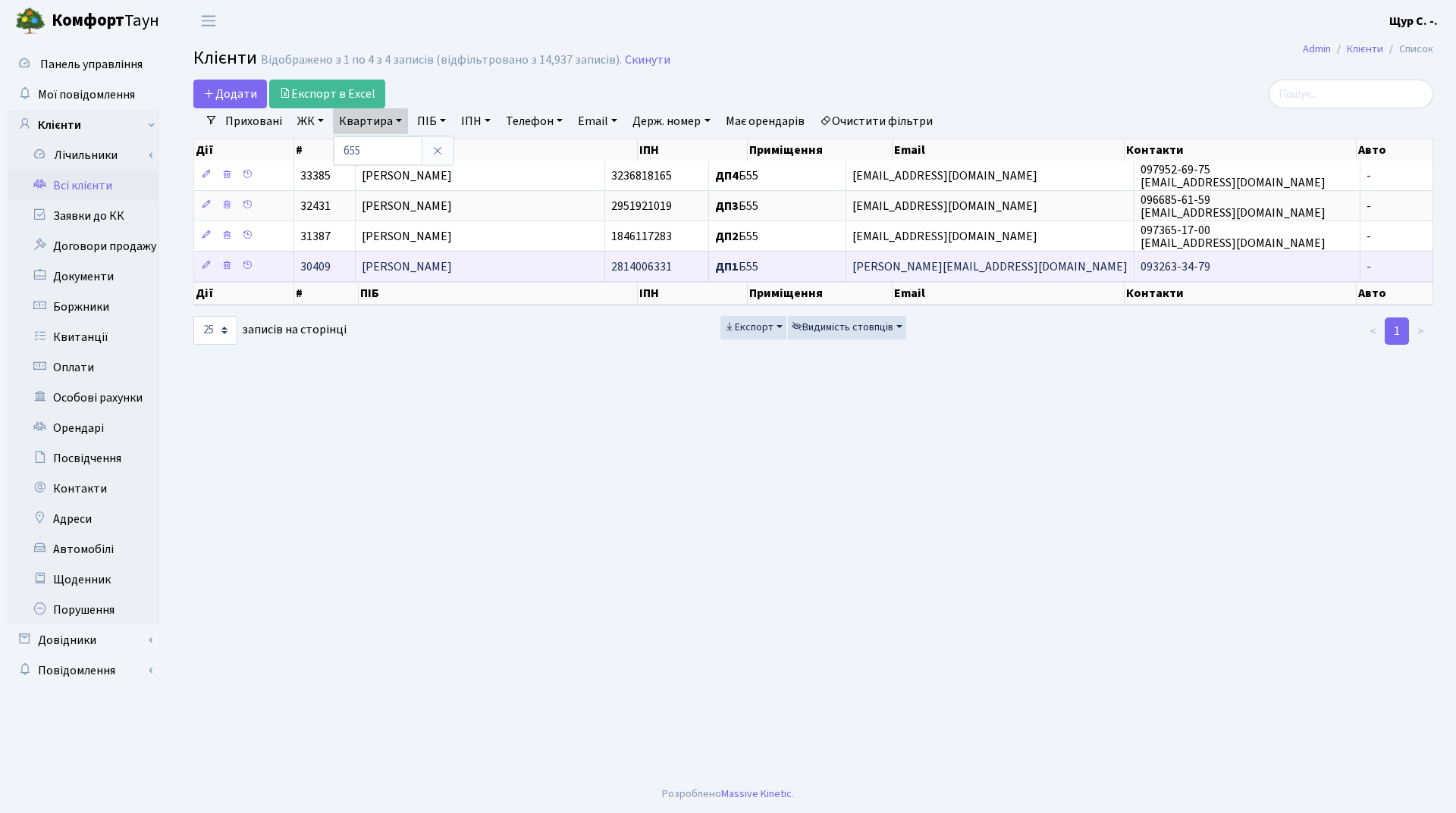
click at [452, 265] on span "[PERSON_NAME]" at bounding box center [406, 266] width 91 height 17
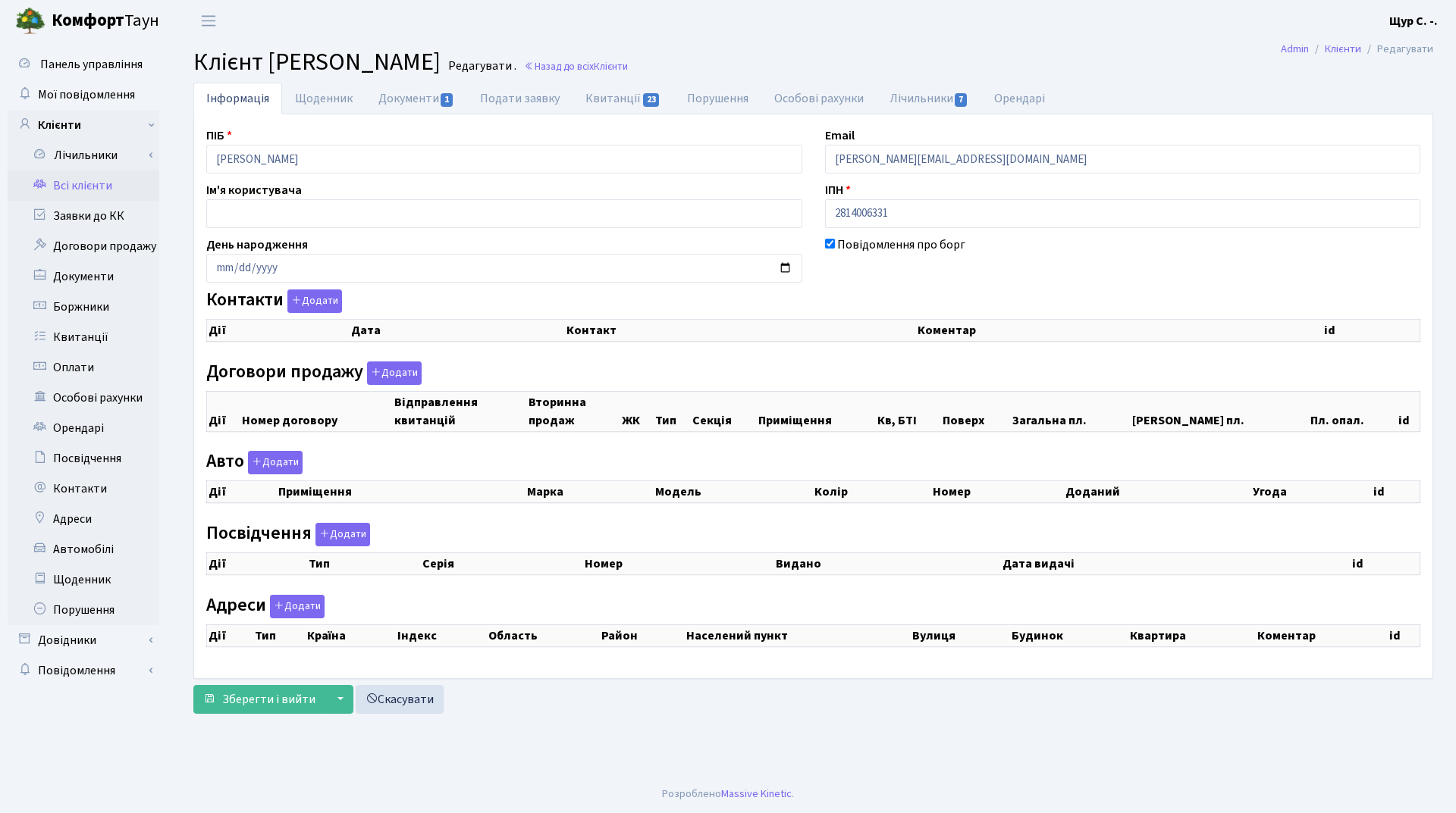
checkbox input "true"
select select "25"
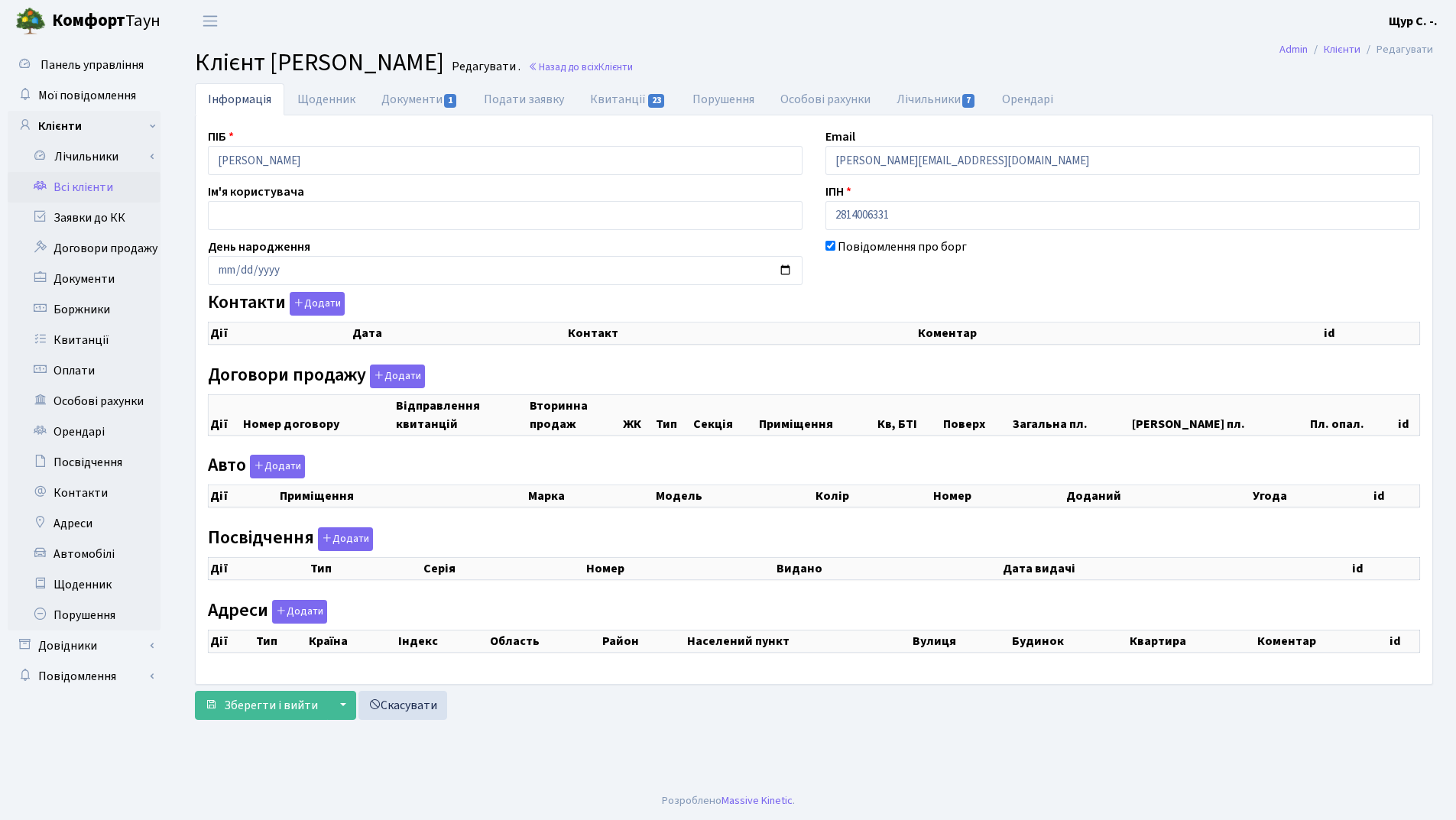
select select "25"
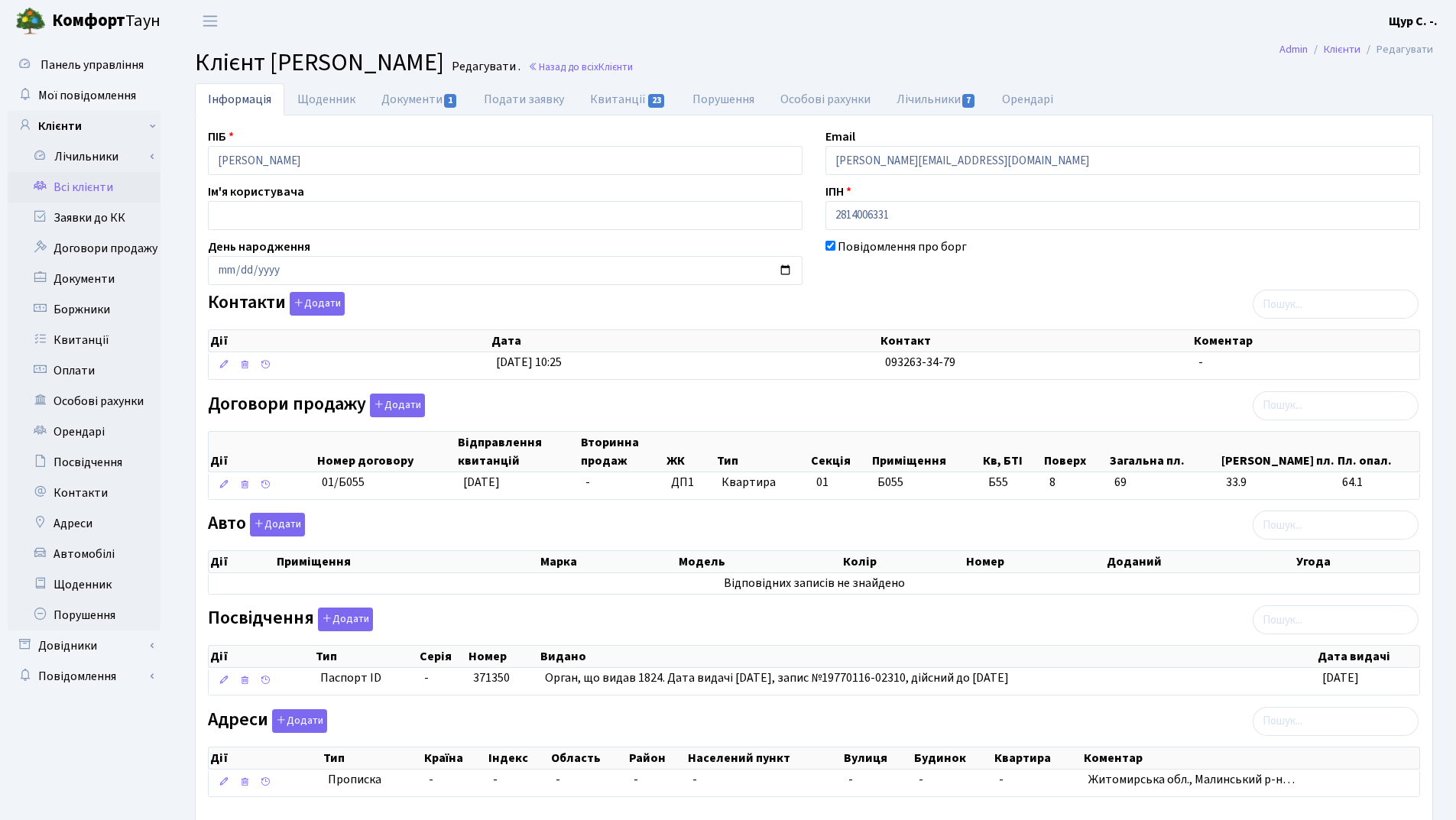
click at [91, 189] on link "Всі клієнти" at bounding box center [84, 188] width 153 height 31
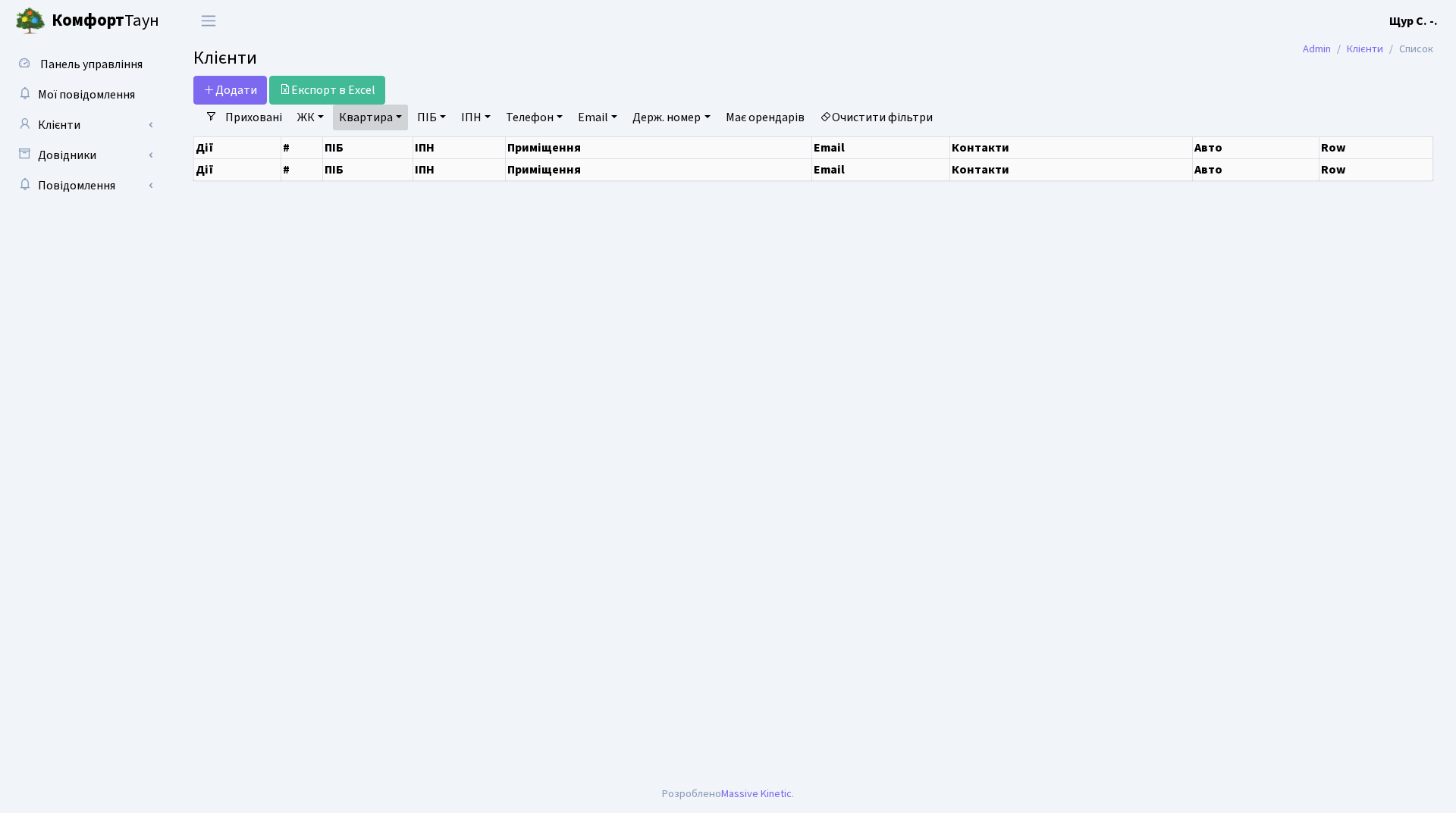
select select "25"
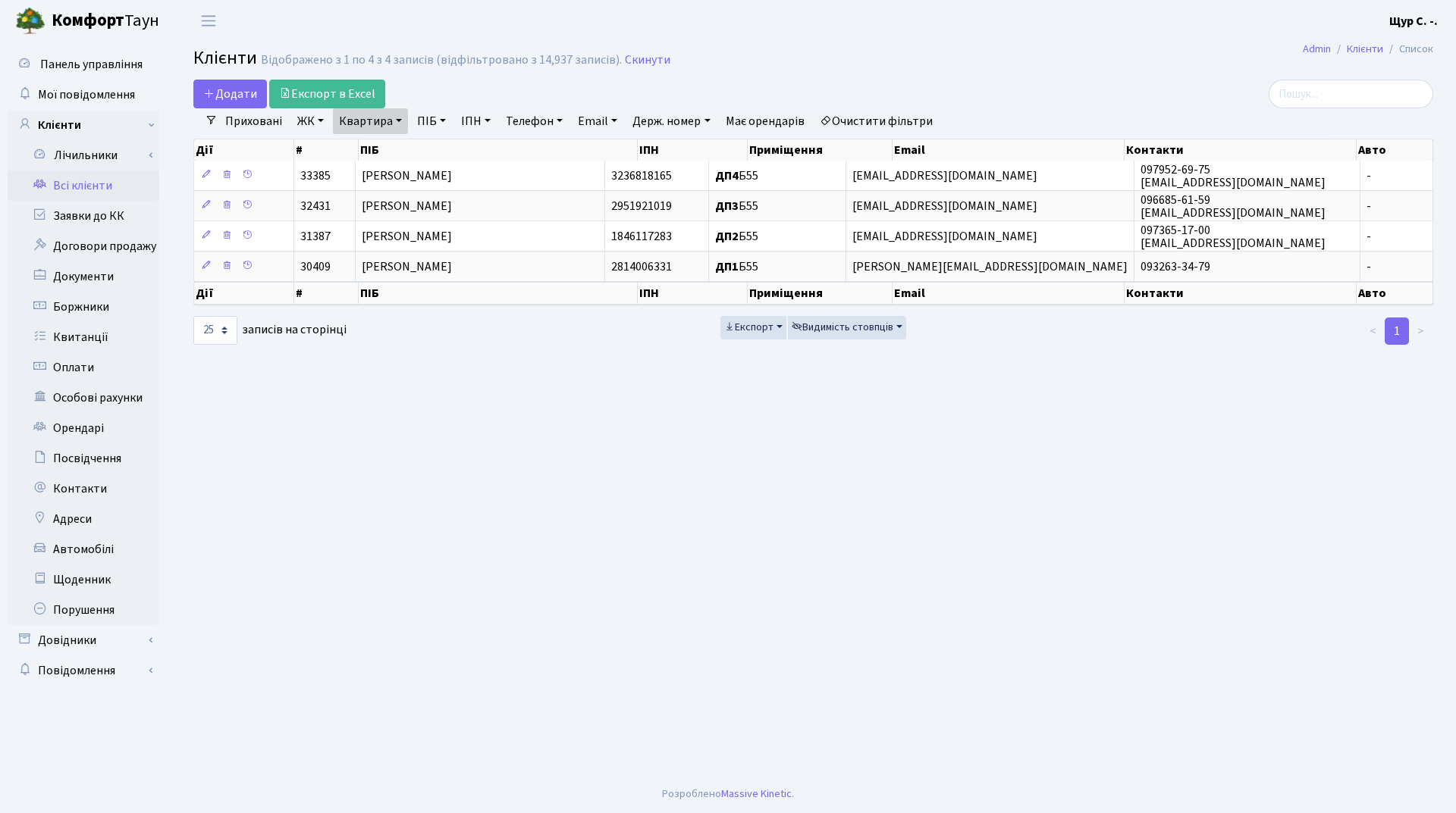
click at [400, 124] on link "Квартира" at bounding box center [370, 121] width 75 height 25
click at [399, 147] on input "б55" at bounding box center [378, 151] width 89 height 29
type input "б"
type input "б88"
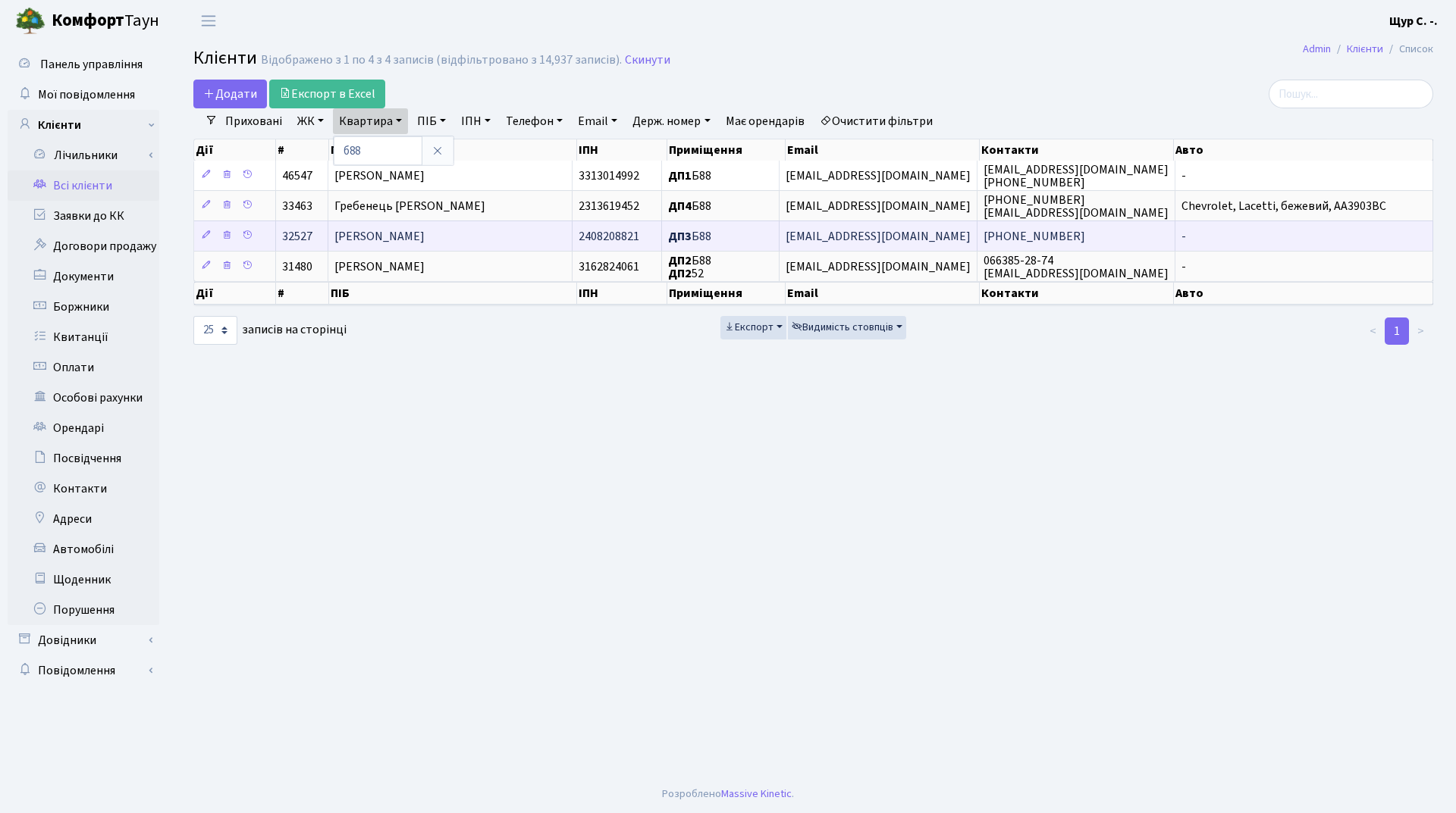
click at [493, 236] on td "[PERSON_NAME]" at bounding box center [450, 236] width 244 height 30
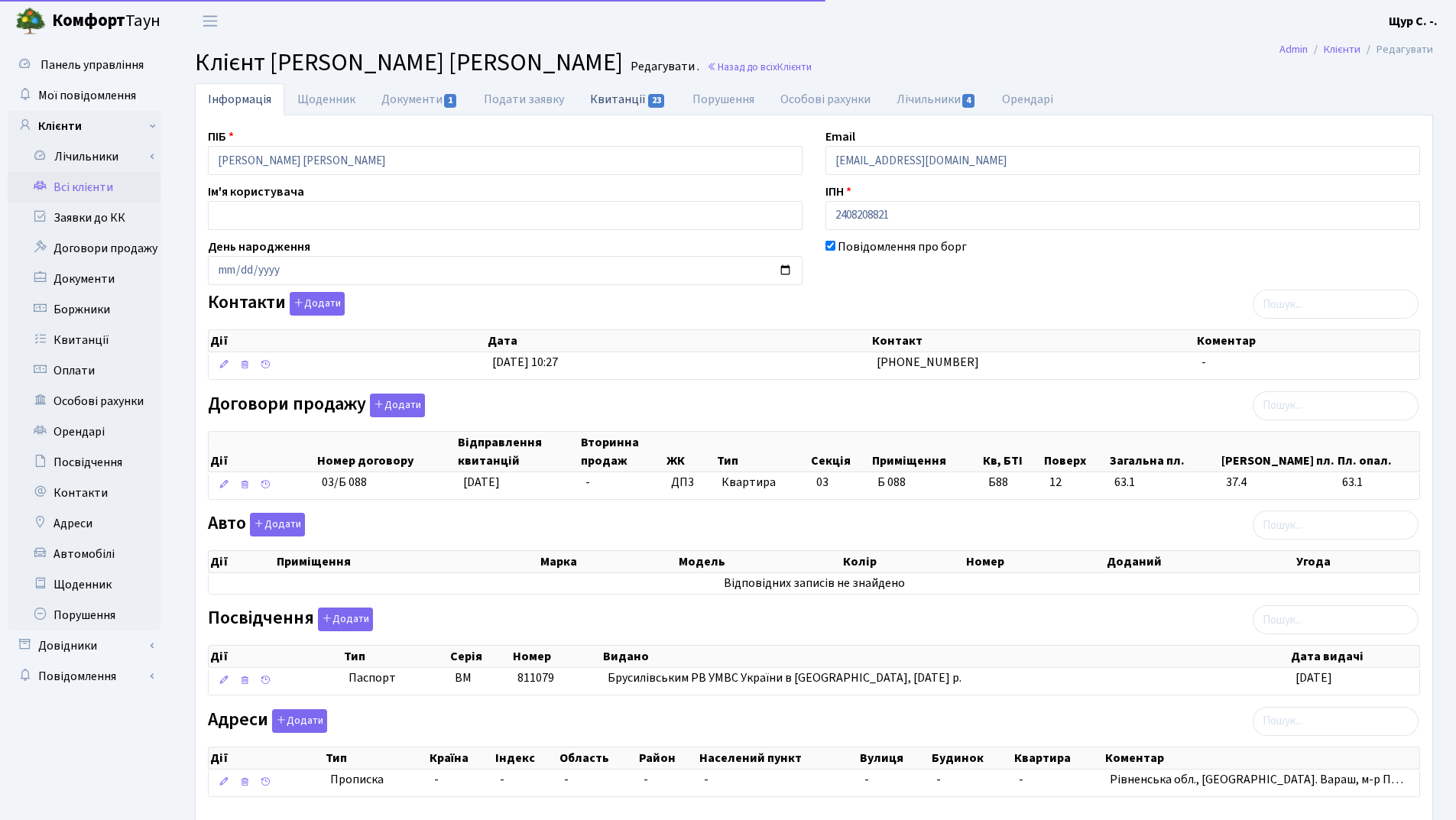
click at [614, 102] on link "Квитанції 23" at bounding box center [627, 99] width 102 height 32
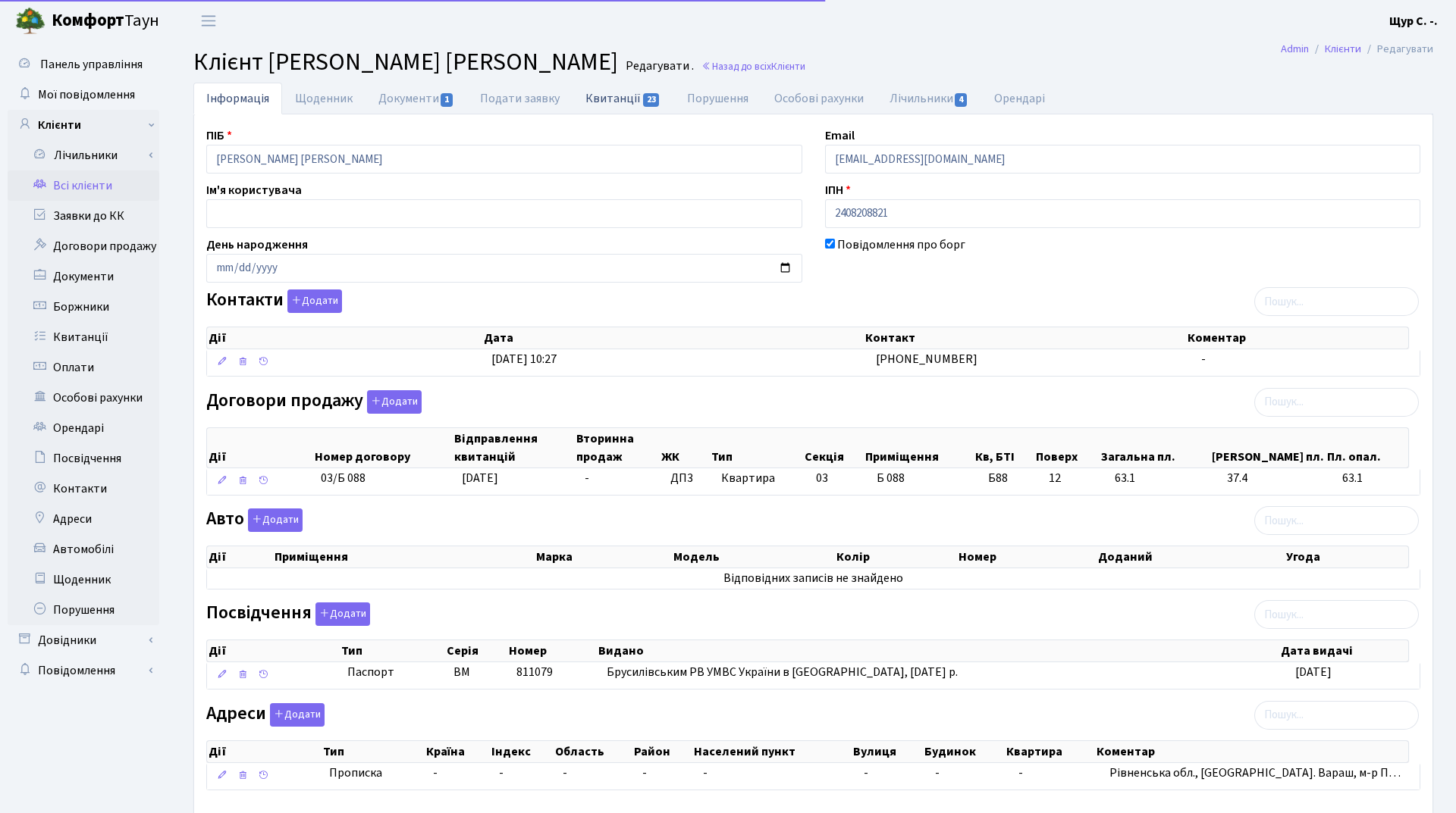
select select "25"
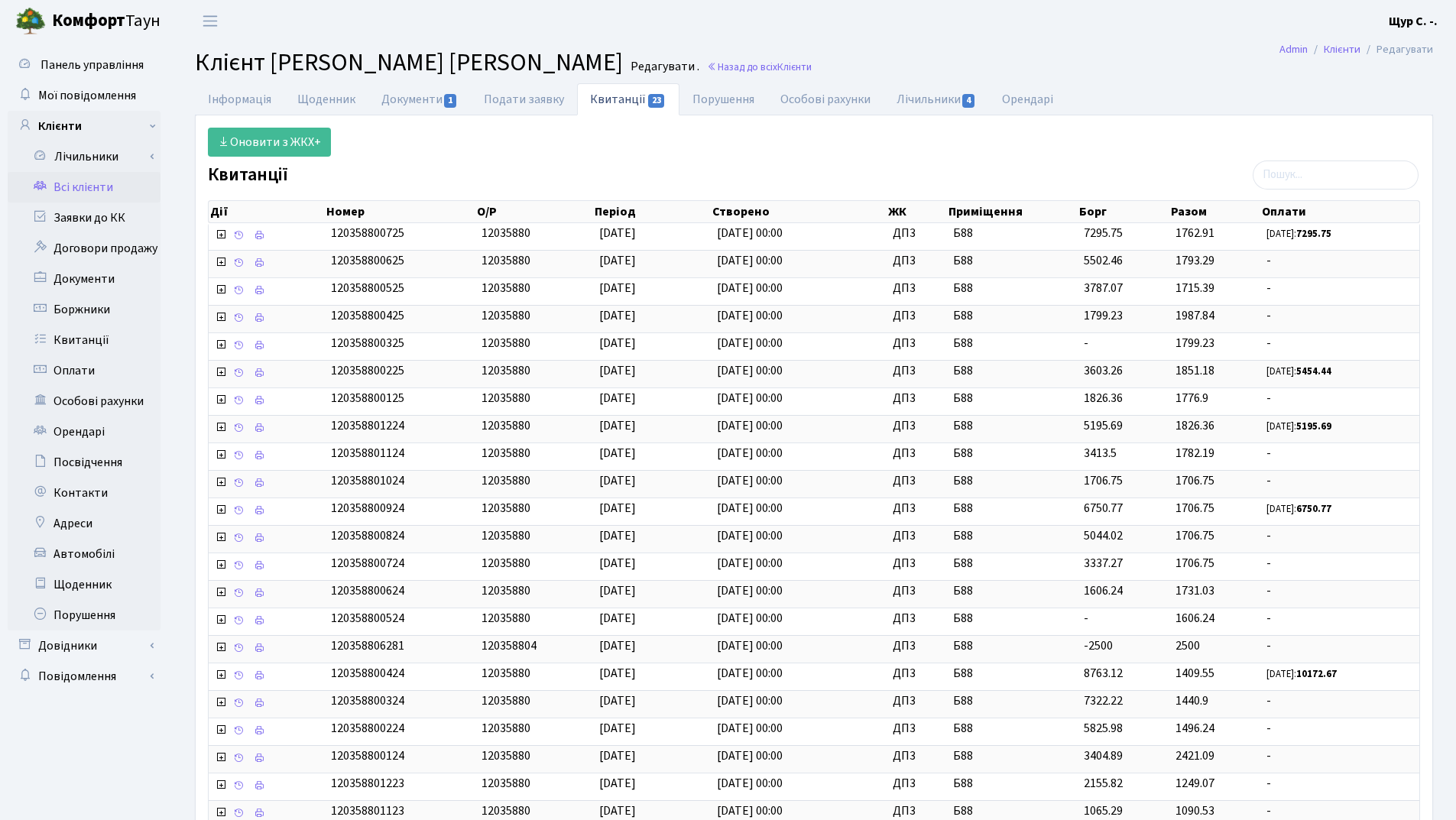
click at [90, 189] on link "Всі клієнти" at bounding box center [84, 188] width 153 height 31
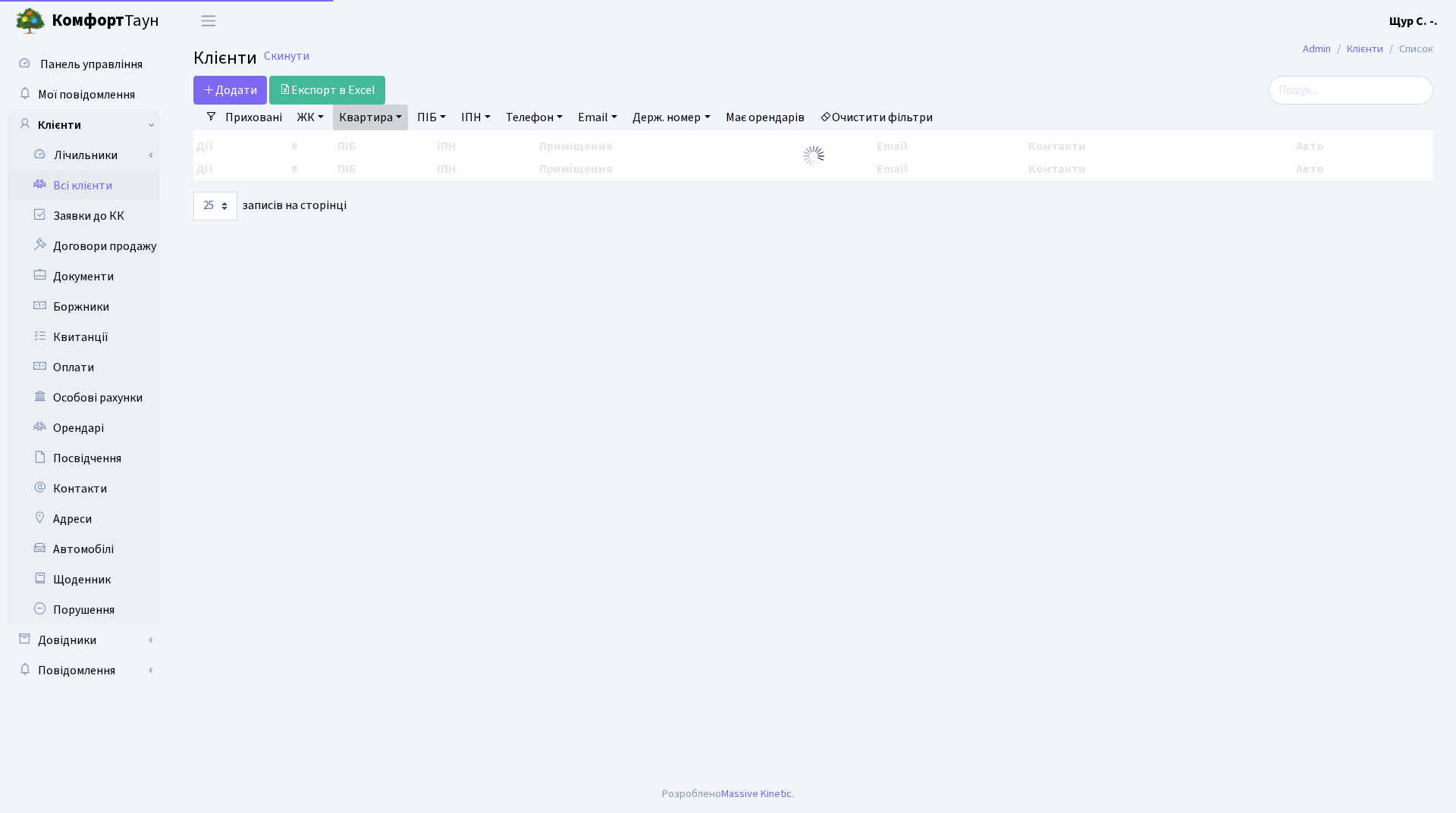
select select "25"
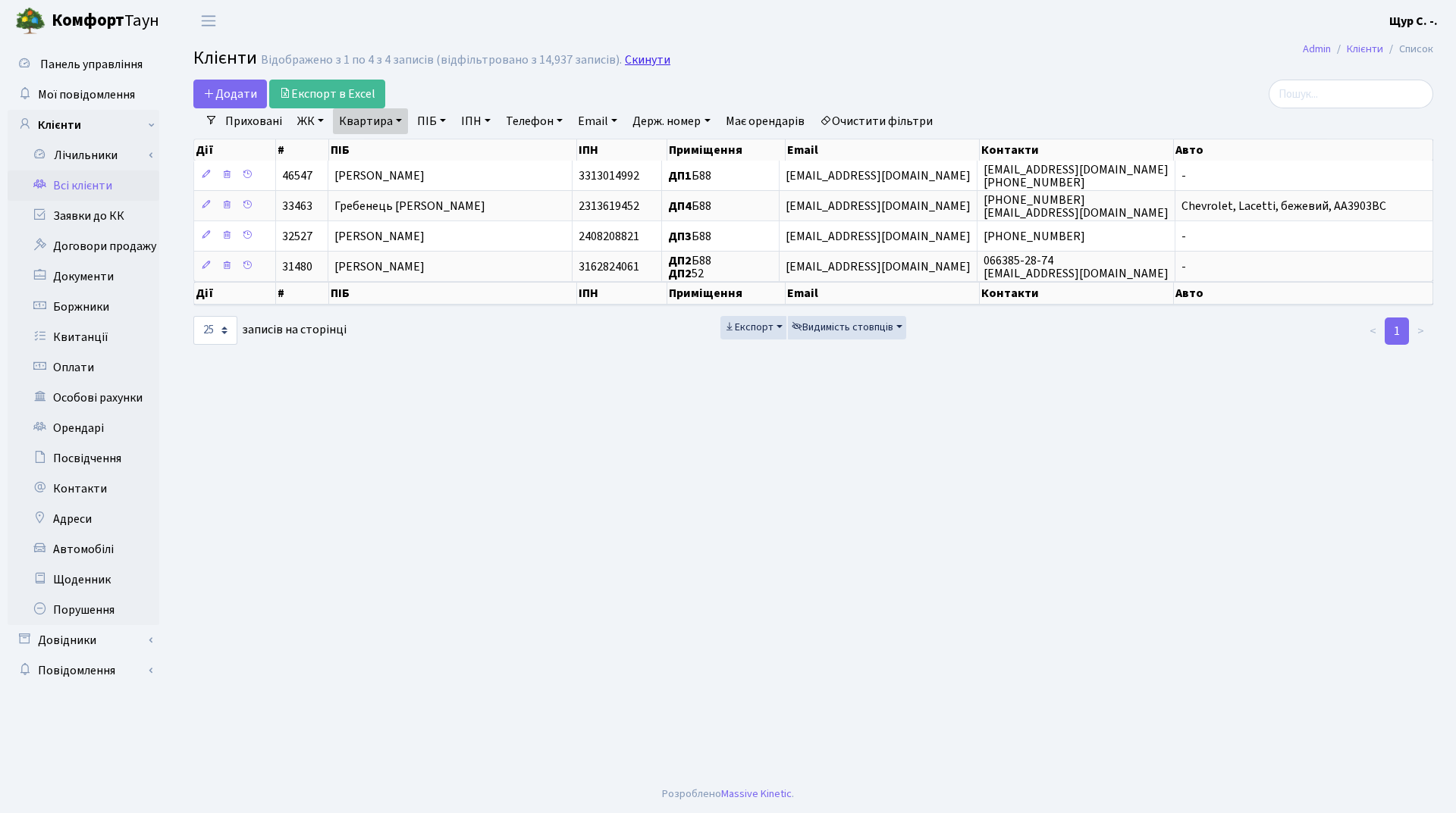
click at [652, 56] on link "Скинути" at bounding box center [648, 60] width 46 height 14
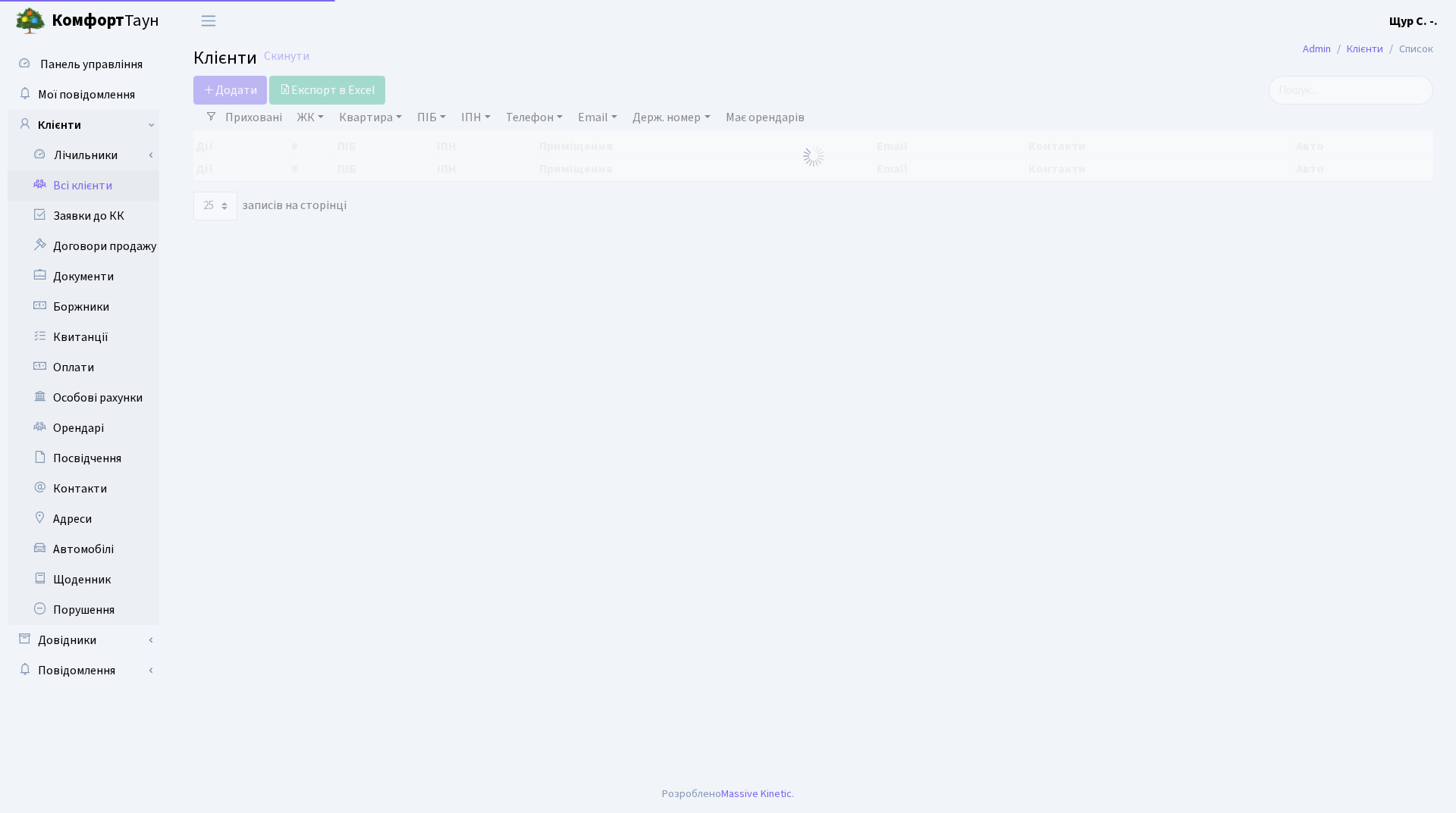
select select "25"
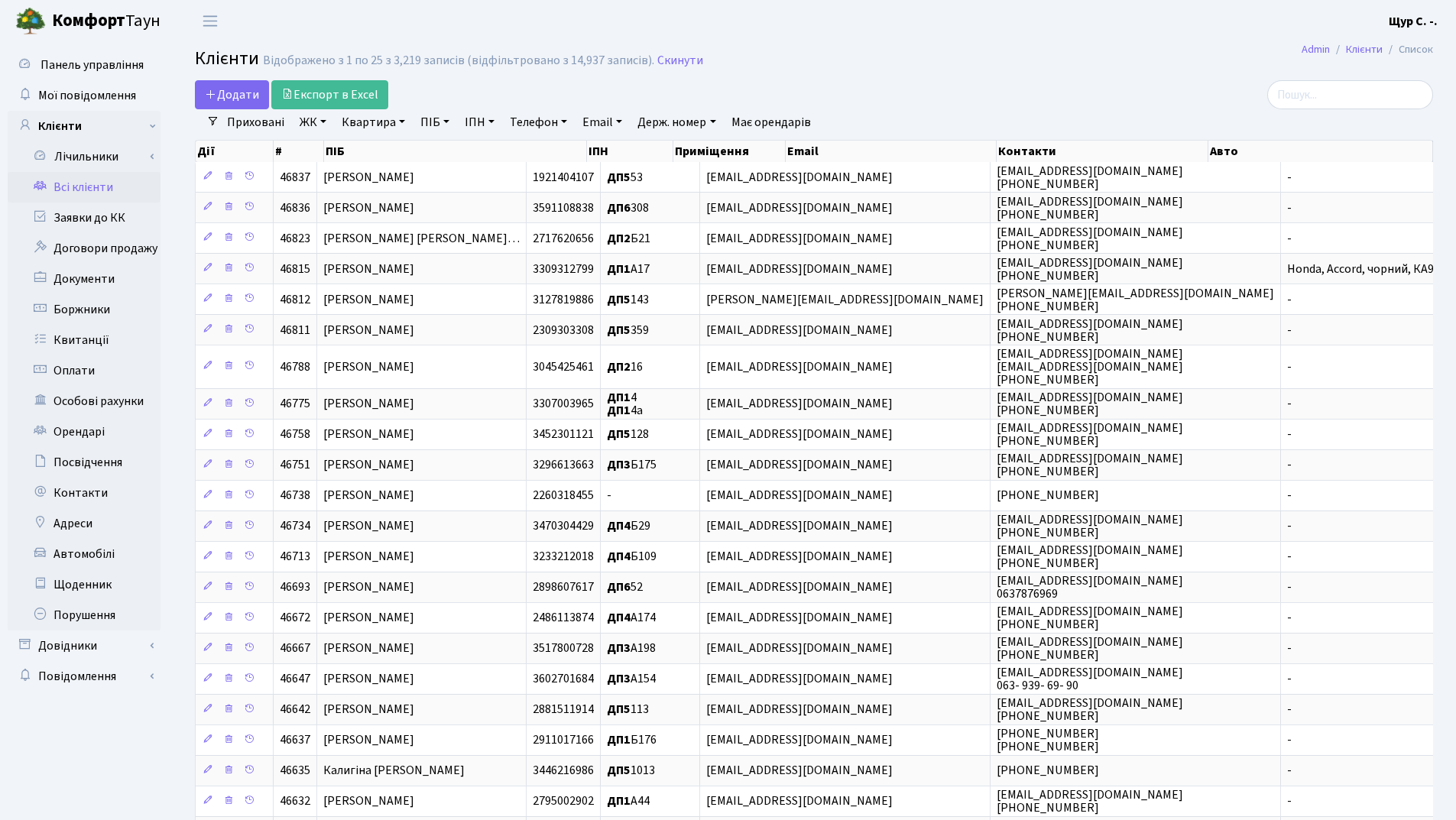
click at [357, 119] on link "Квартира" at bounding box center [373, 122] width 76 height 26
type input "289"
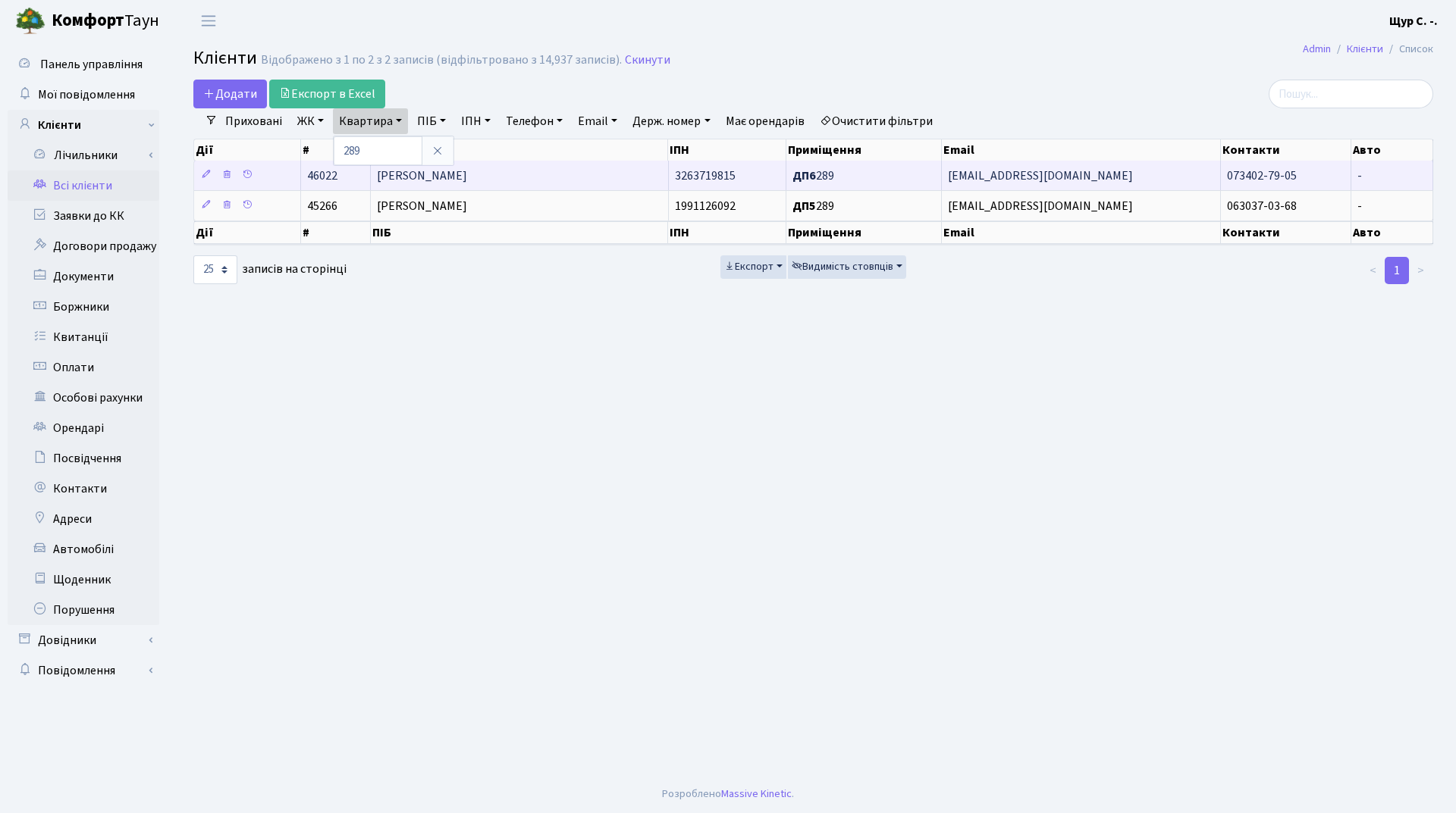
click at [467, 171] on span "Берьозов Олександр Борисович" at bounding box center [422, 176] width 91 height 17
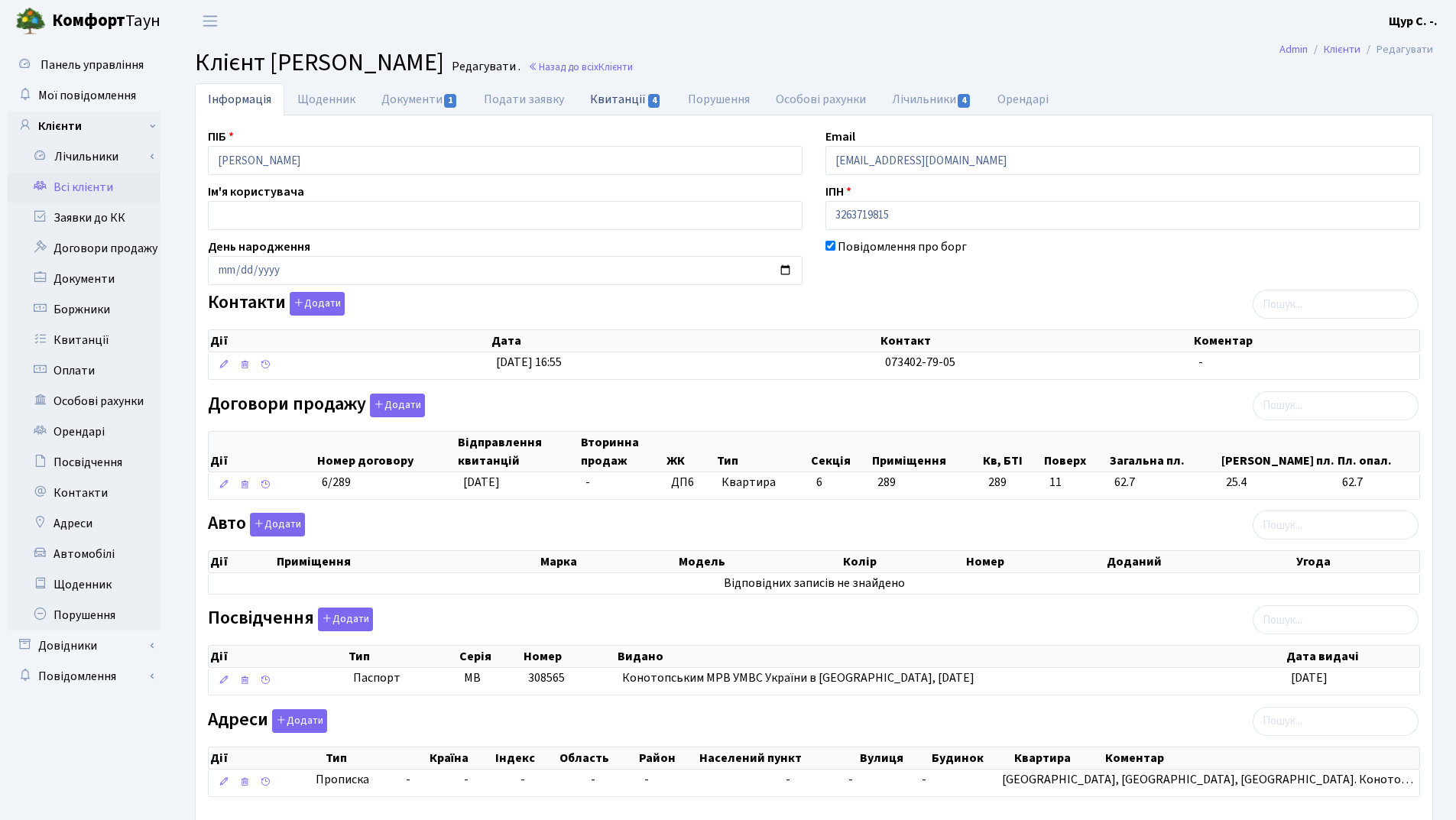
click at [609, 101] on link "Квитанції 4" at bounding box center [625, 99] width 97 height 32
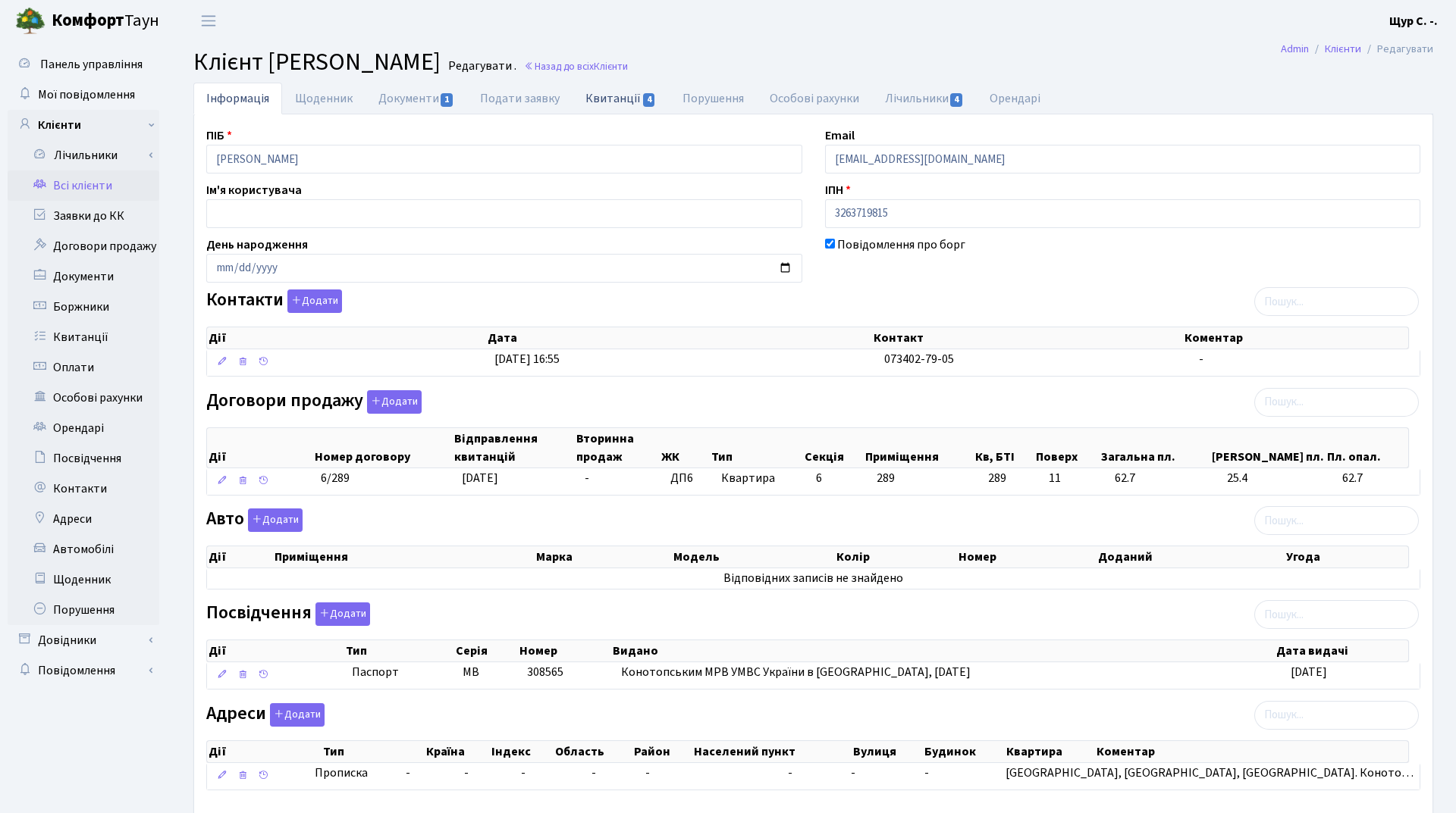
select select "25"
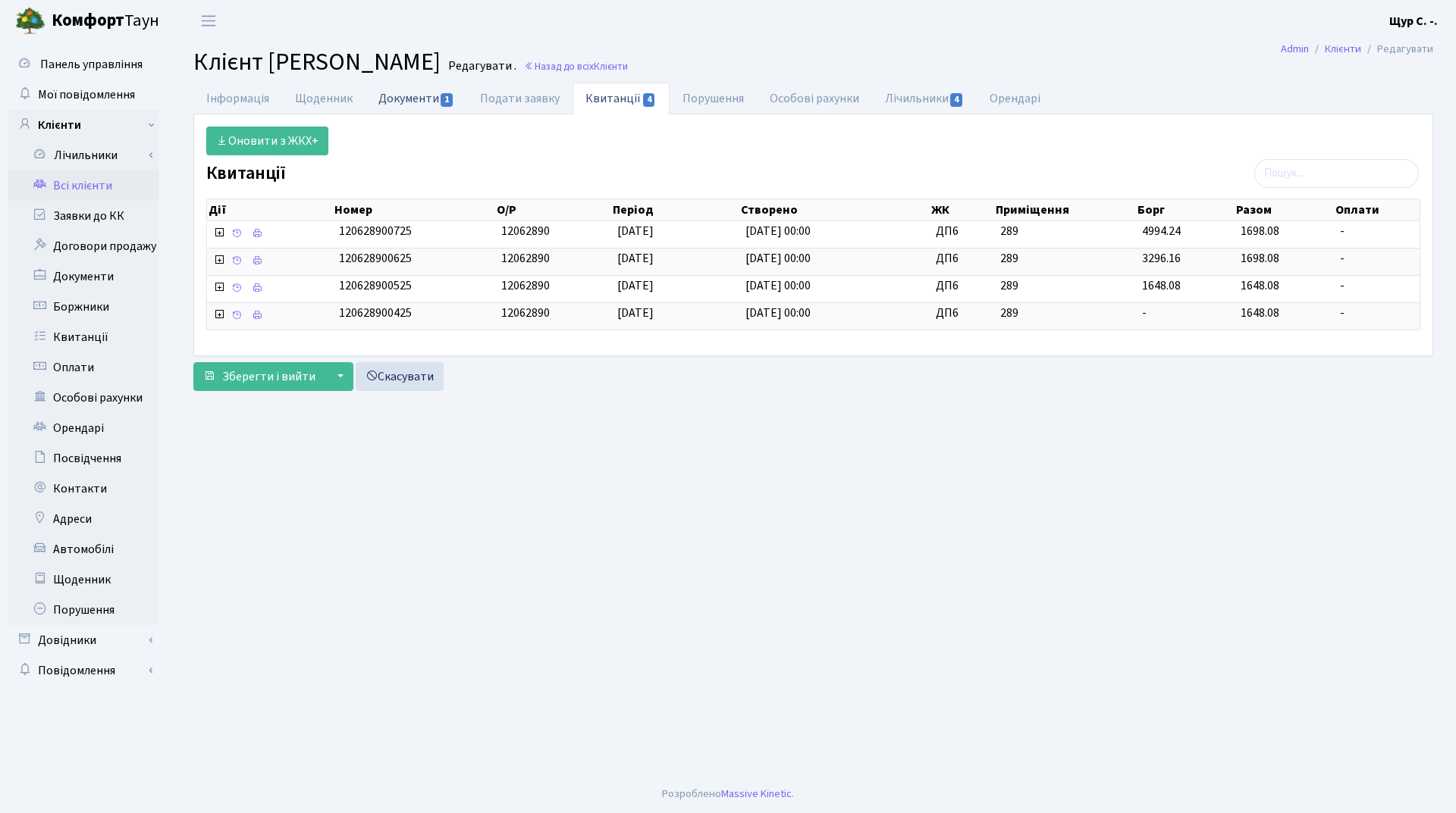
click at [408, 96] on link "Документи 1" at bounding box center [416, 98] width 102 height 31
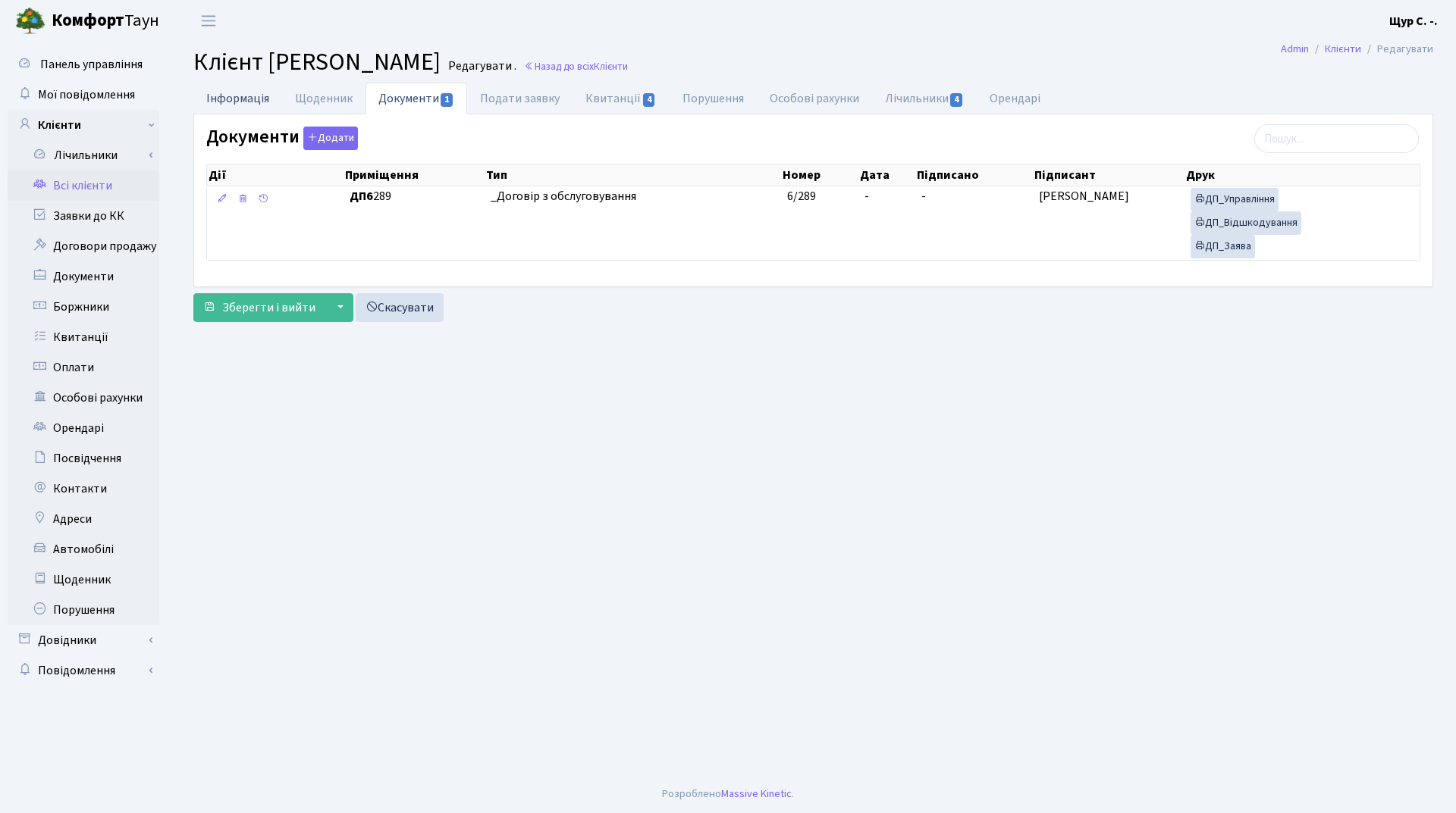
click at [229, 98] on link "Інформація" at bounding box center [237, 98] width 89 height 31
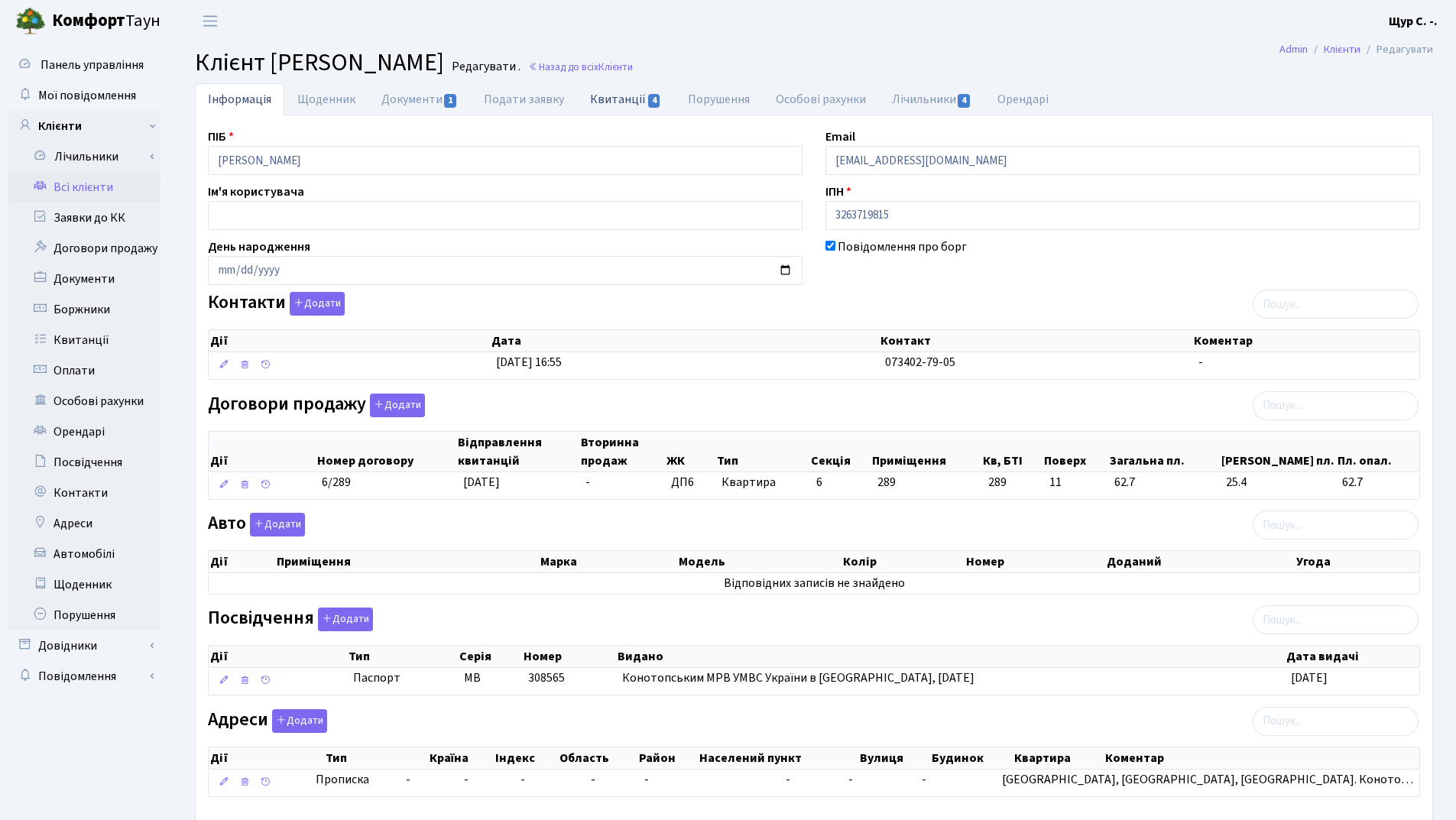
click at [614, 99] on link "Квитанції 4" at bounding box center [625, 99] width 97 height 32
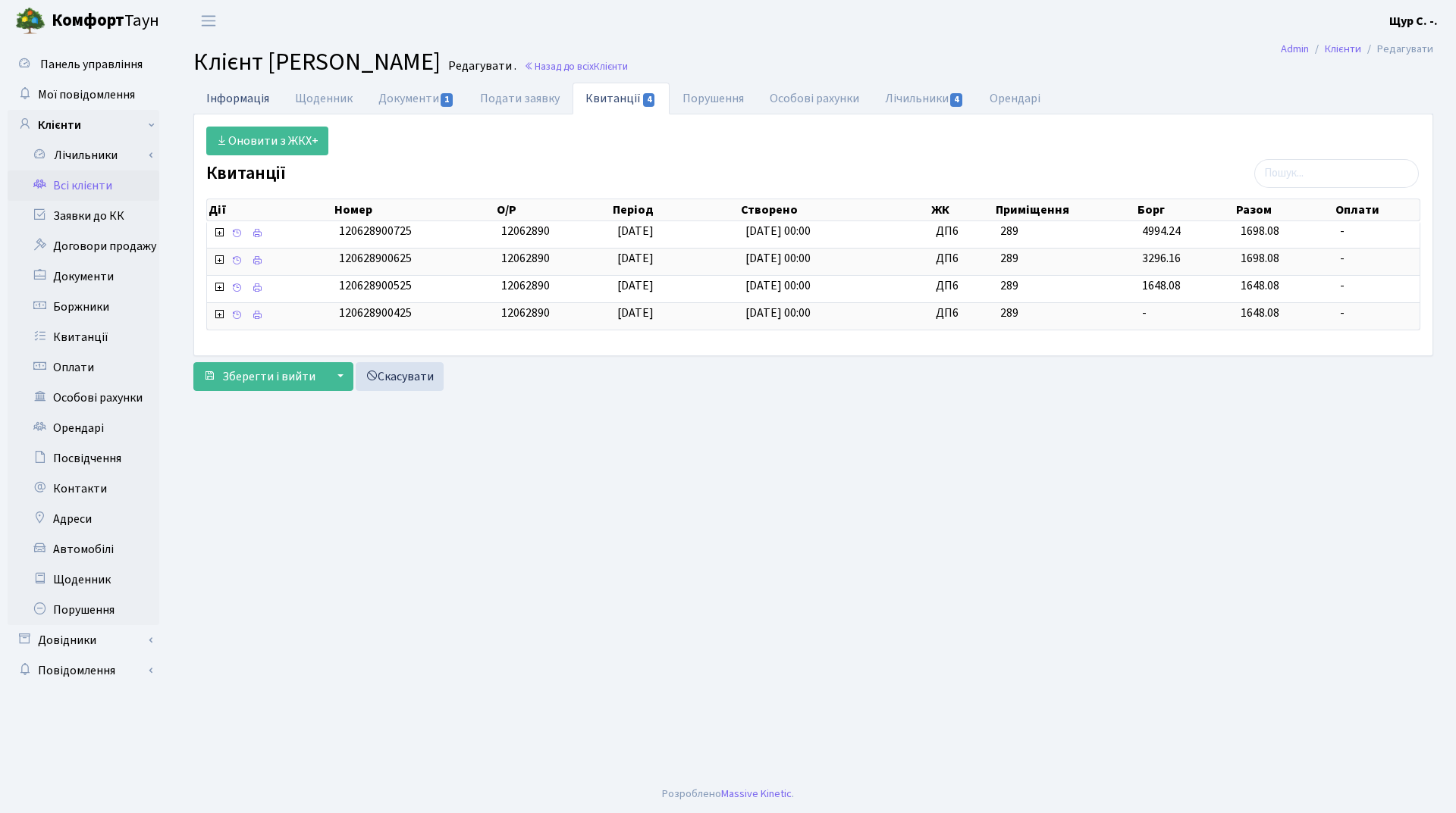
click at [239, 91] on link "Інформація" at bounding box center [237, 98] width 89 height 31
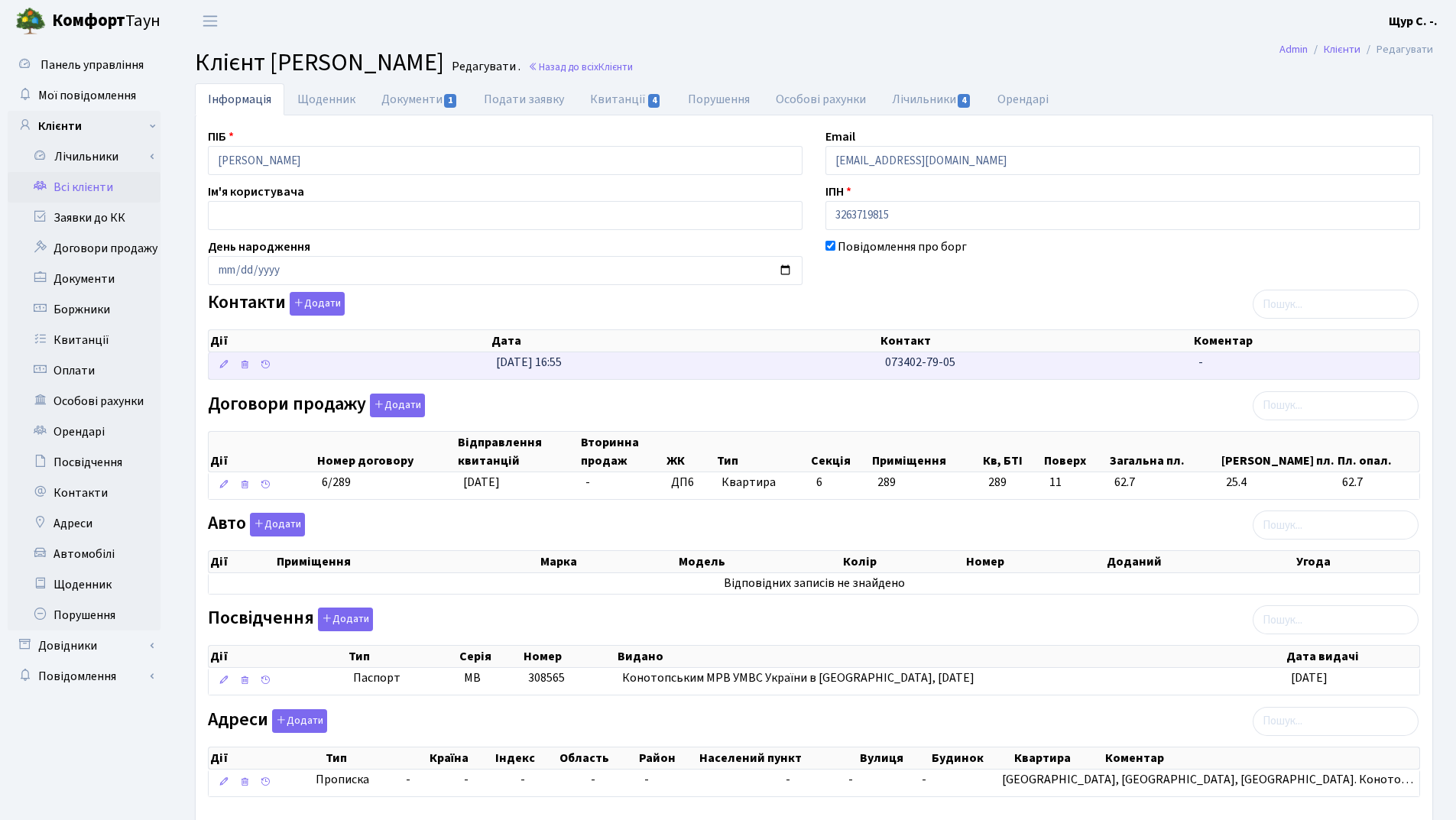
click at [855, 358] on td "[DATE] 16:55" at bounding box center [684, 365] width 389 height 26
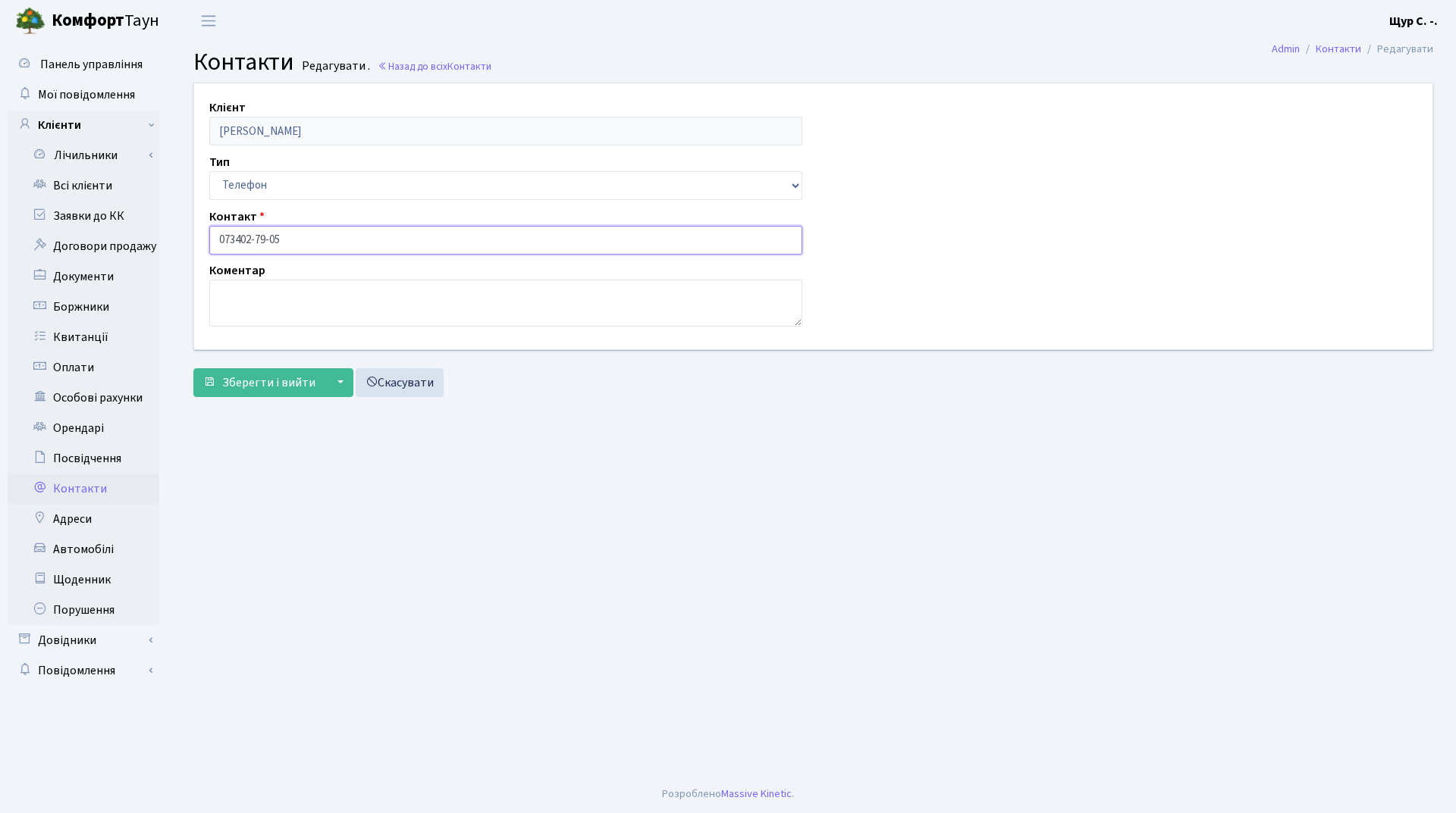
click at [237, 238] on input "073402-79-05" at bounding box center [505, 240] width 593 height 29
type input "073-402-79-05"
click at [258, 389] on span "Зберегти і вийти" at bounding box center [268, 383] width 93 height 17
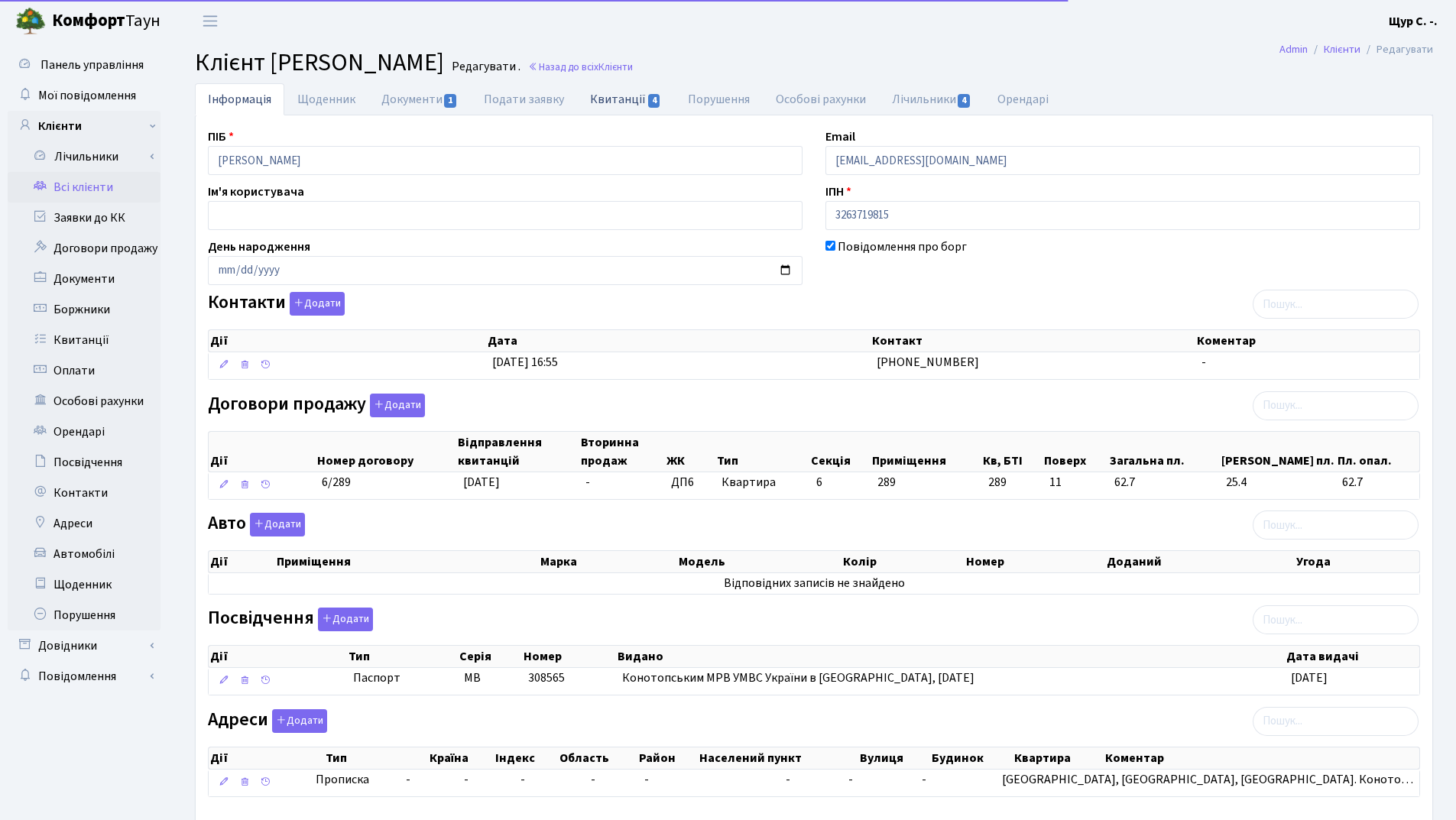
click at [605, 99] on link "Квитанції 4" at bounding box center [625, 99] width 97 height 32
select select "25"
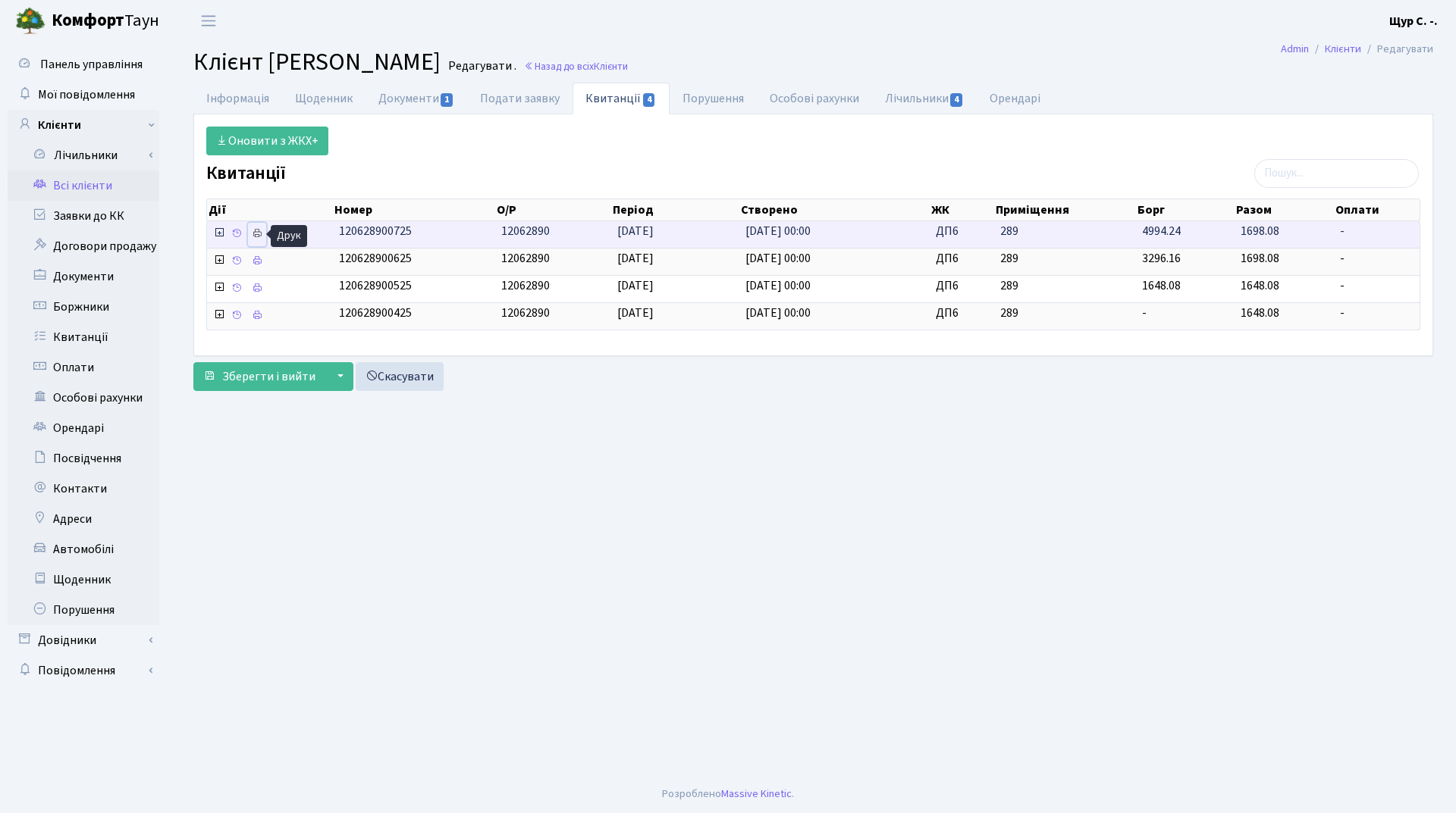
click at [258, 235] on icon at bounding box center [256, 233] width 11 height 11
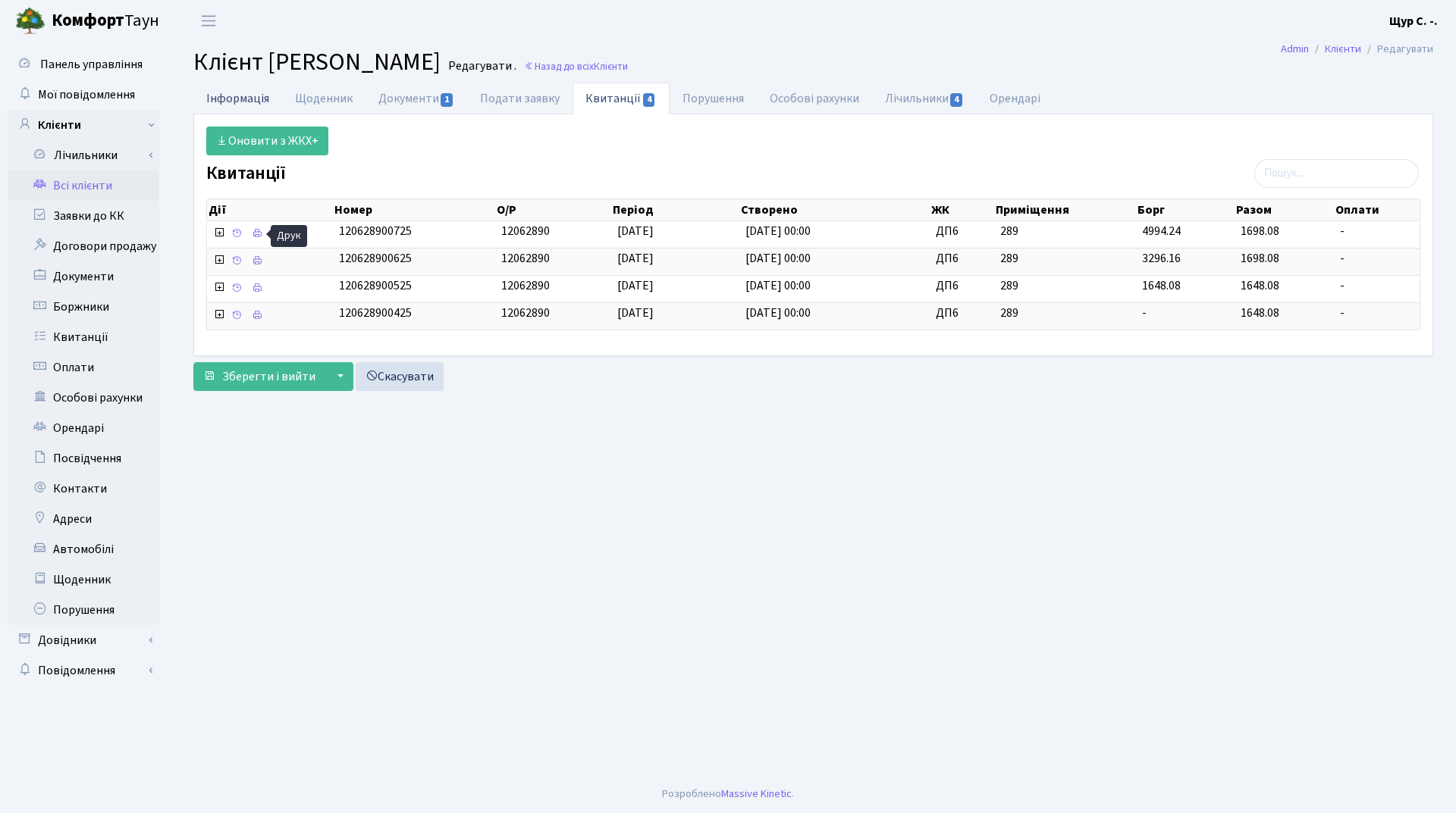
click at [263, 92] on link "Інформація" at bounding box center [237, 98] width 89 height 31
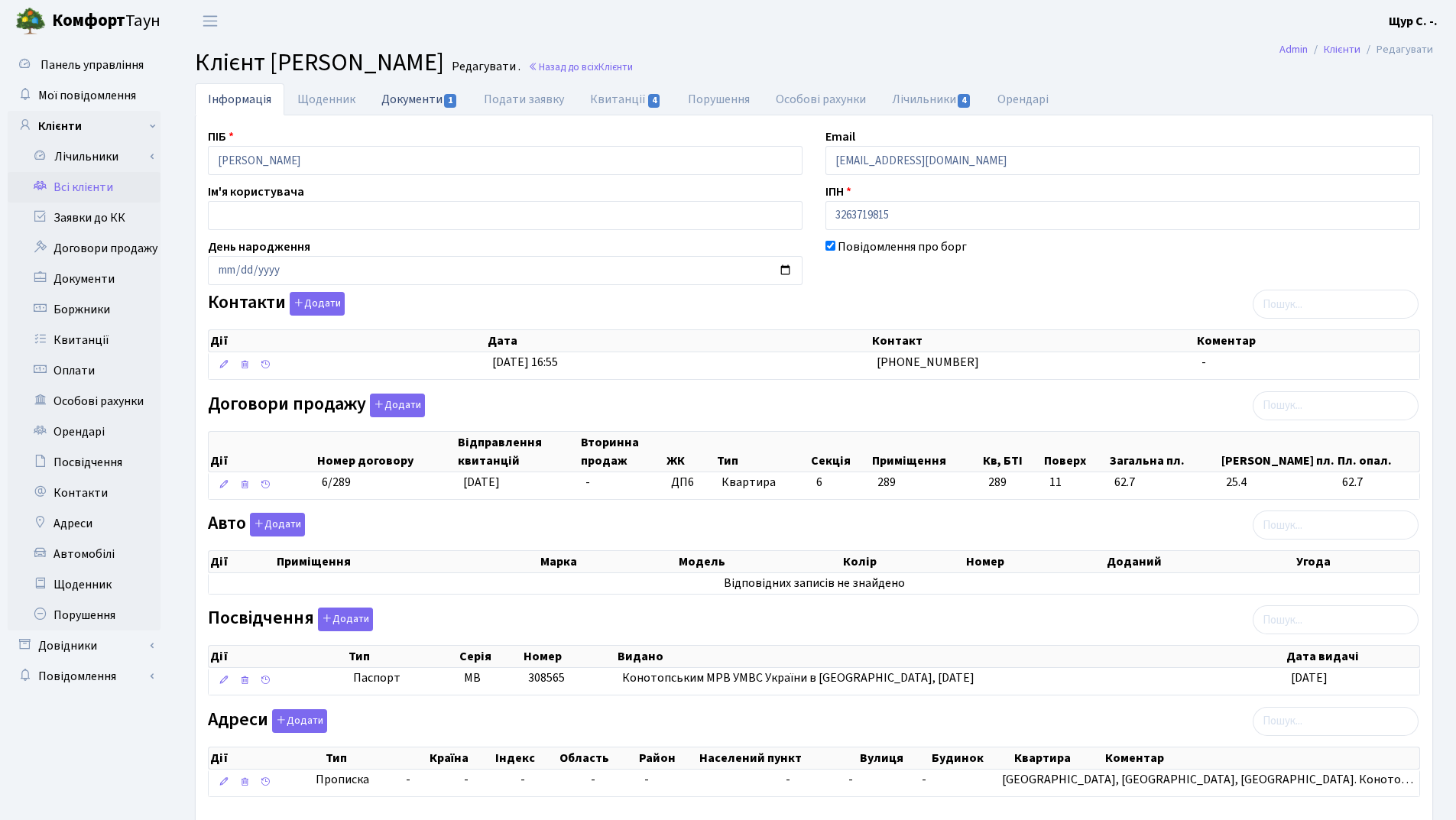
click at [421, 101] on link "Документи 1" at bounding box center [420, 99] width 102 height 32
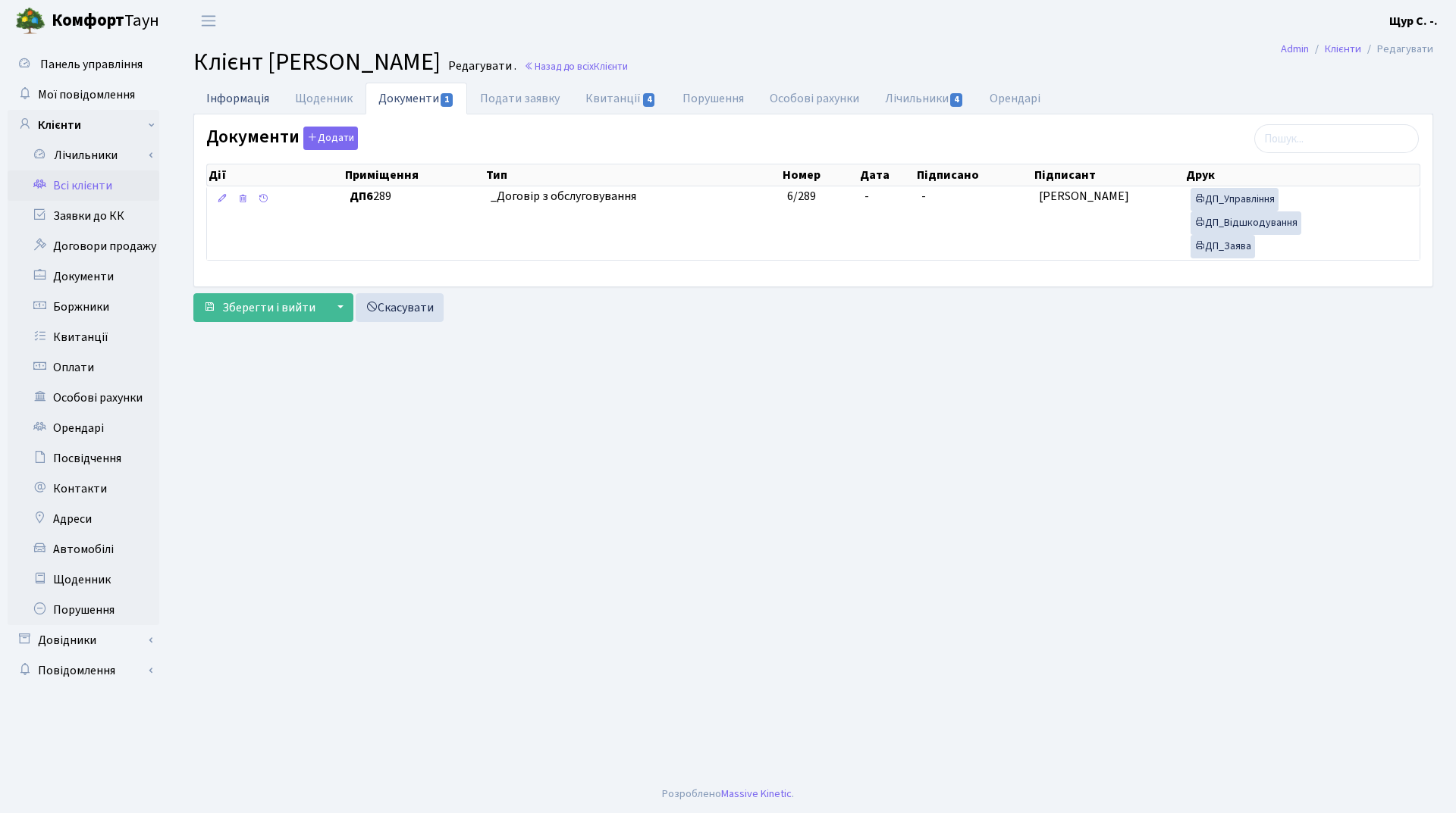
click at [229, 94] on link "Інформація" at bounding box center [237, 98] width 89 height 31
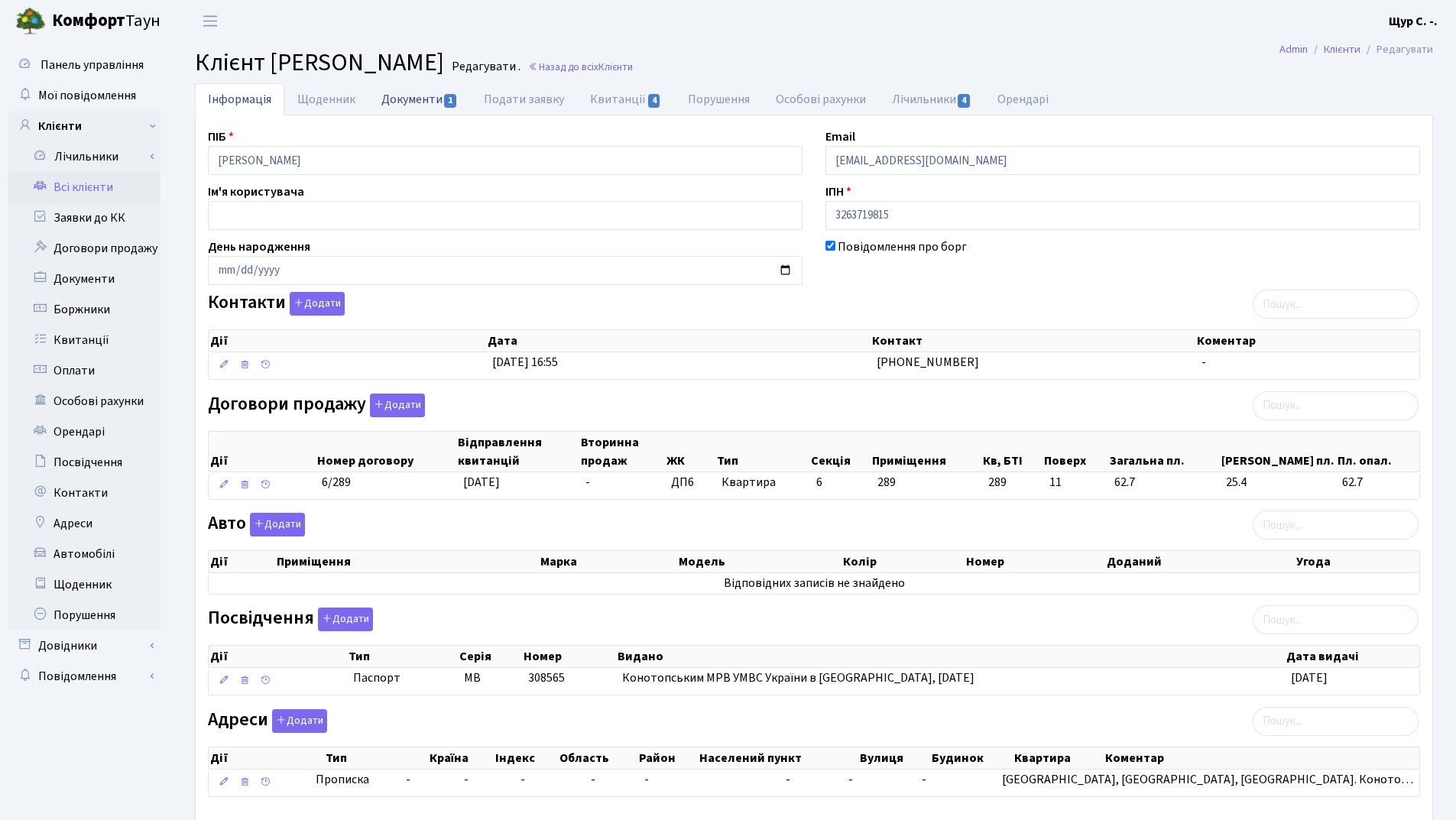
click at [395, 100] on link "Документи 1" at bounding box center [420, 99] width 102 height 32
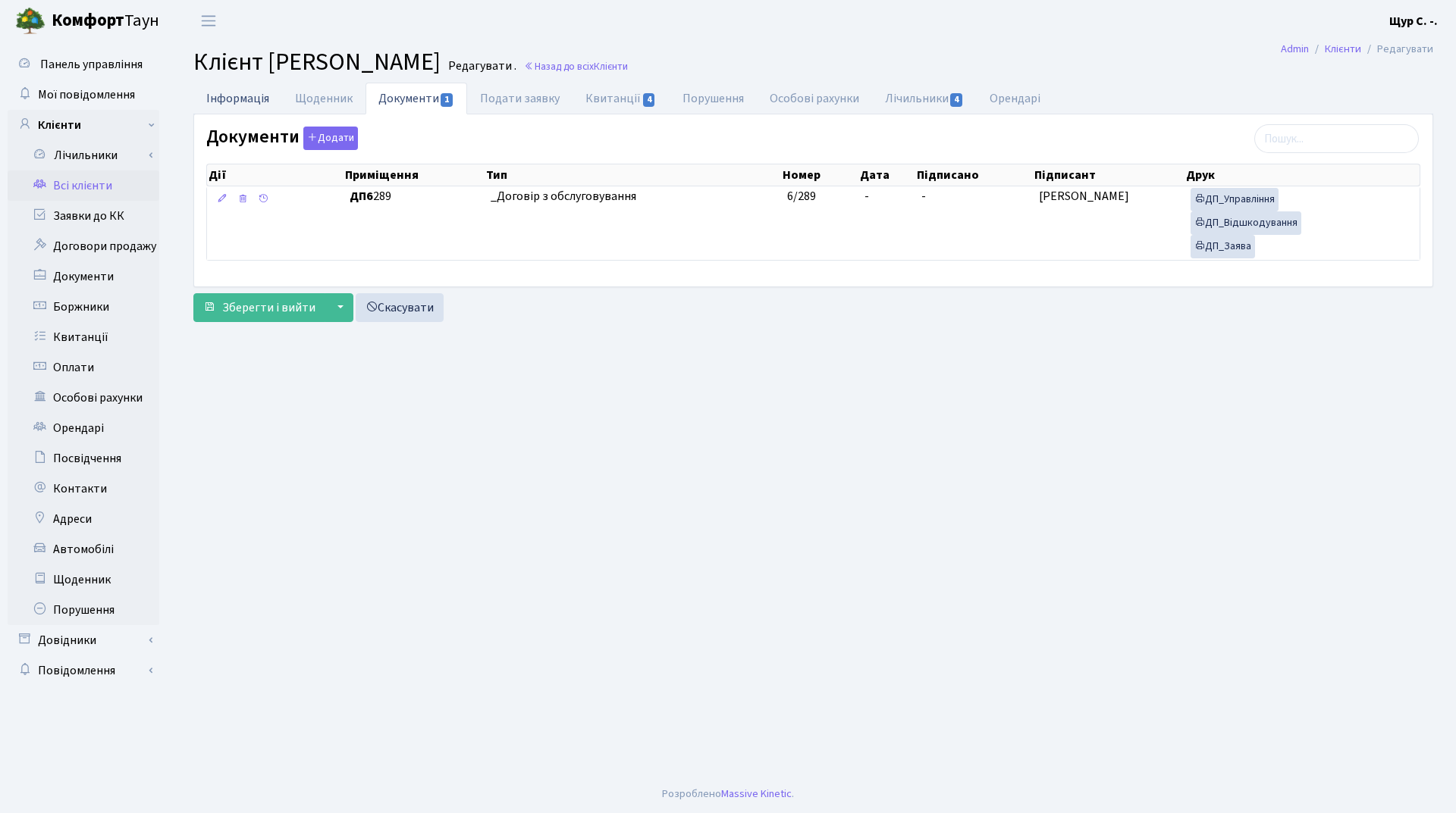
click at [232, 96] on link "Інформація" at bounding box center [237, 98] width 89 height 31
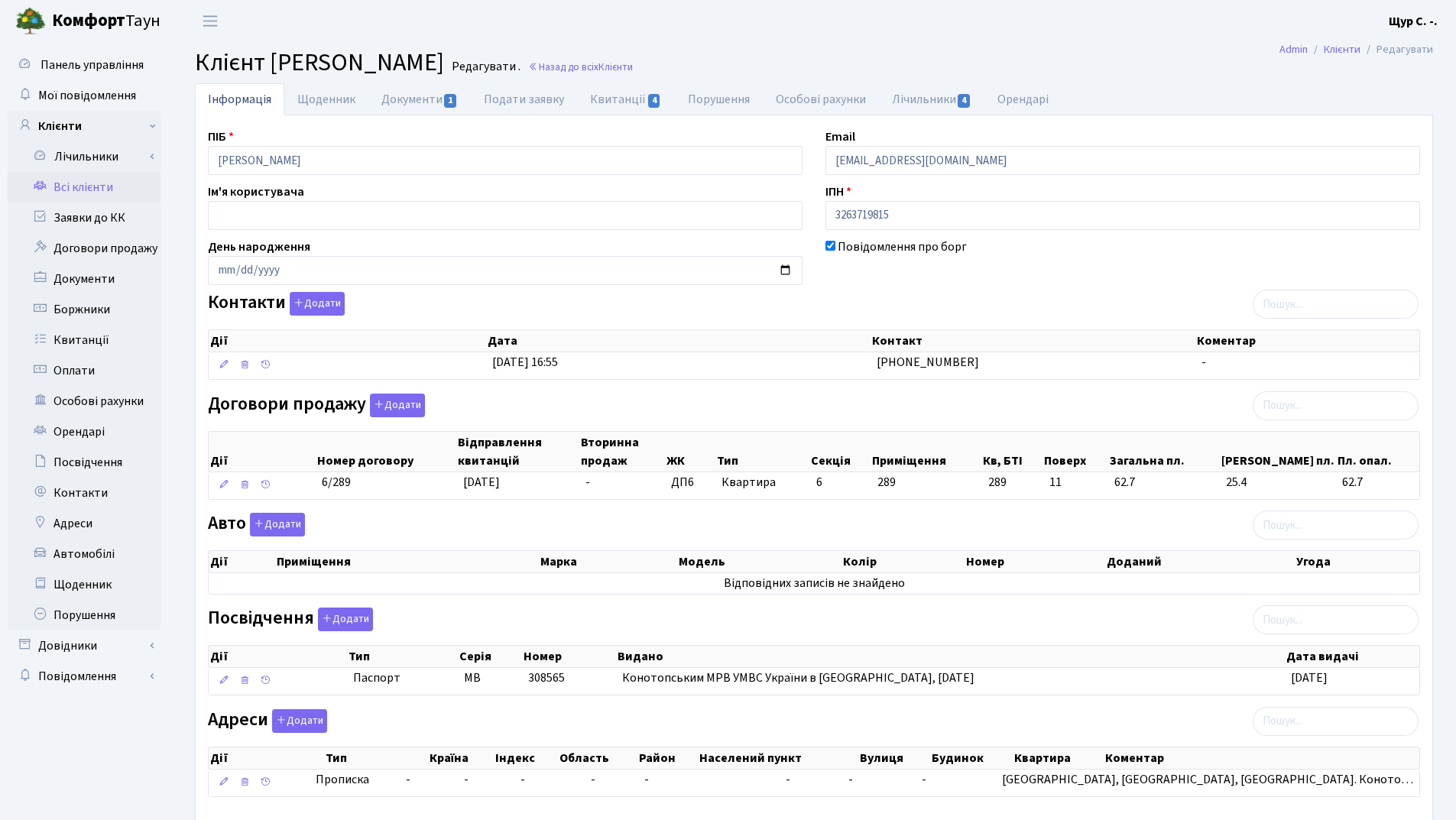
click at [99, 183] on link "Всі клієнти" at bounding box center [84, 188] width 153 height 31
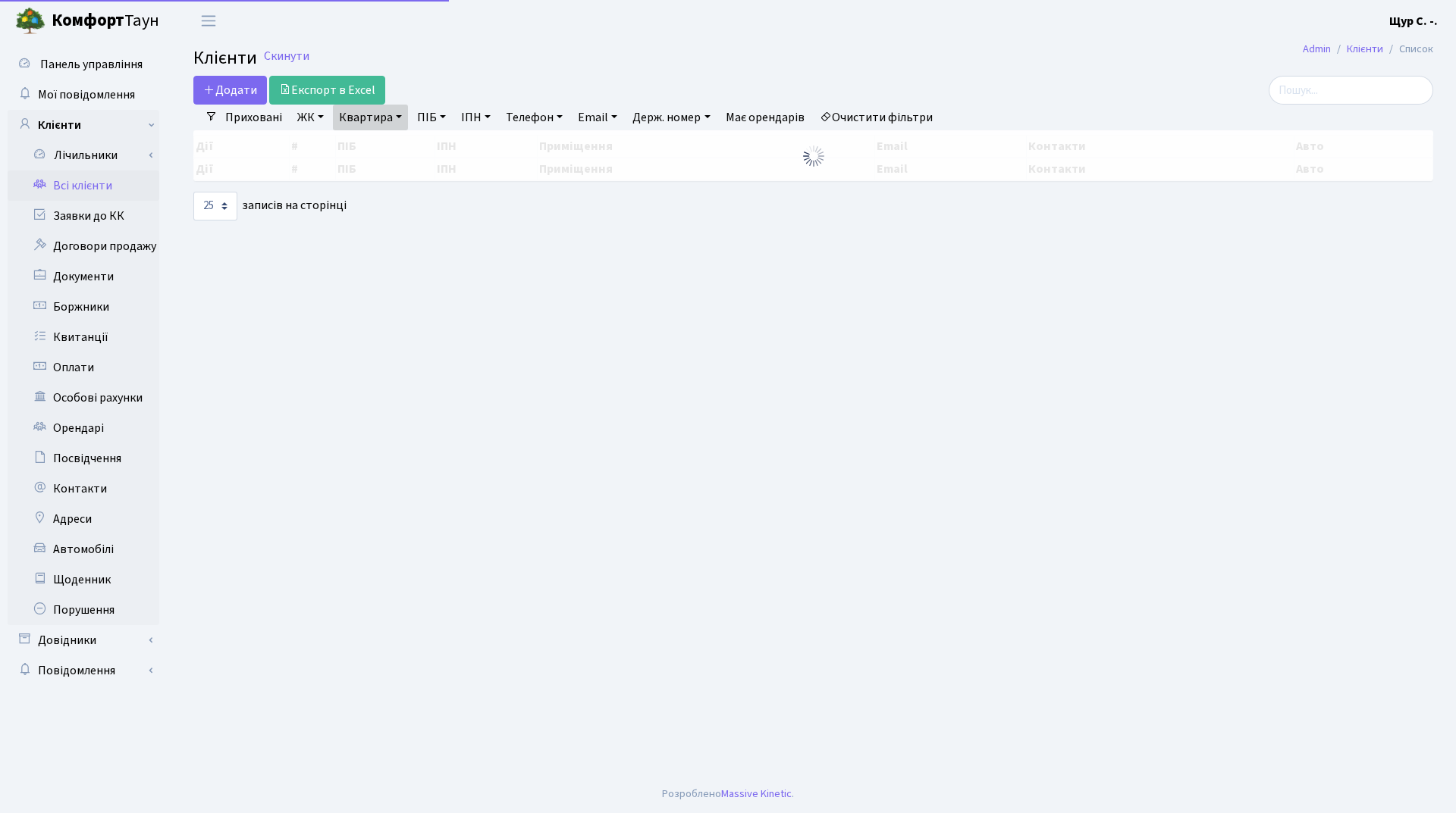
select select "25"
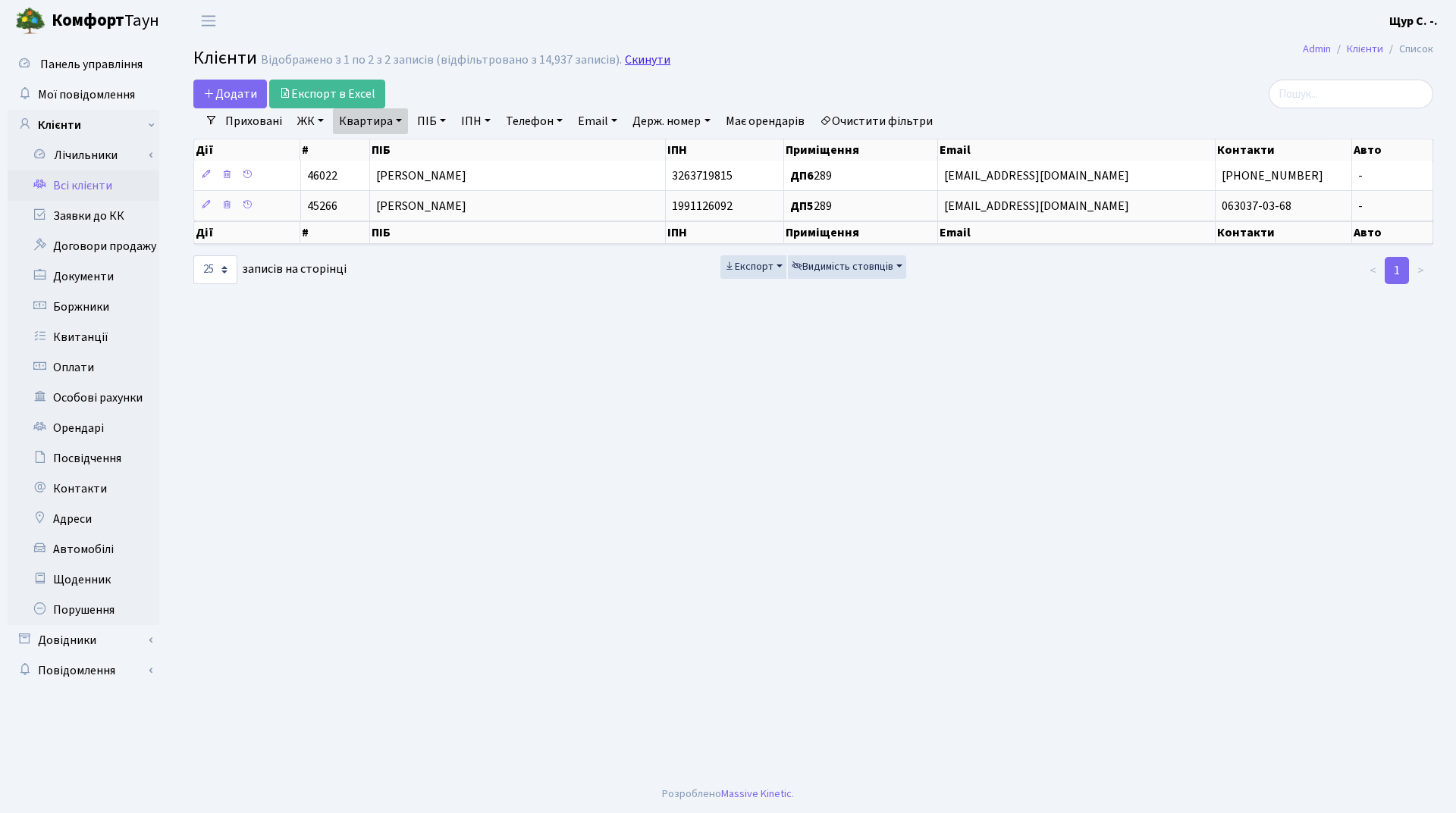
click at [625, 60] on link "Скинути" at bounding box center [648, 60] width 46 height 14
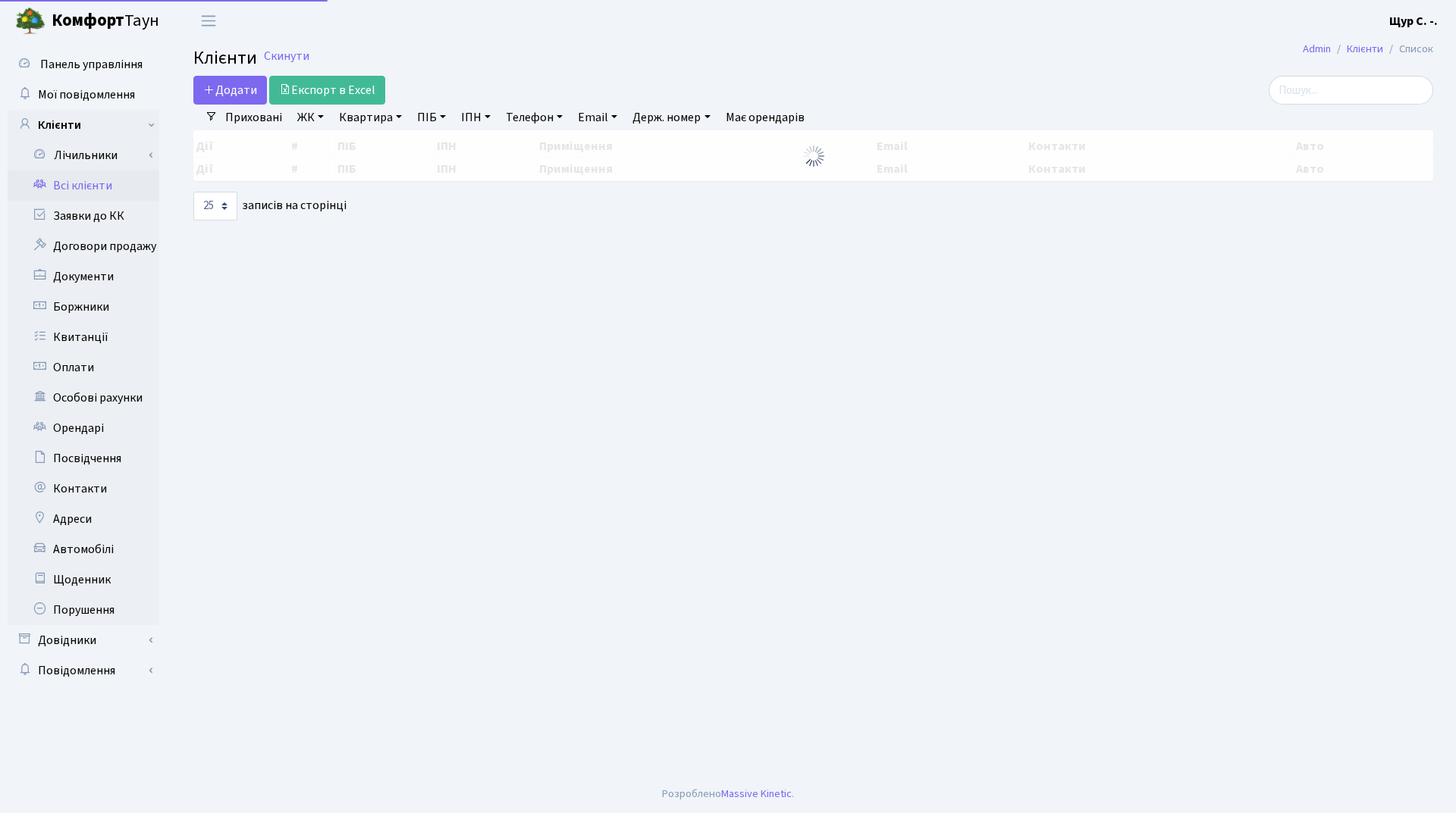
select select "25"
